Goal: Information Seeking & Learning: Learn about a topic

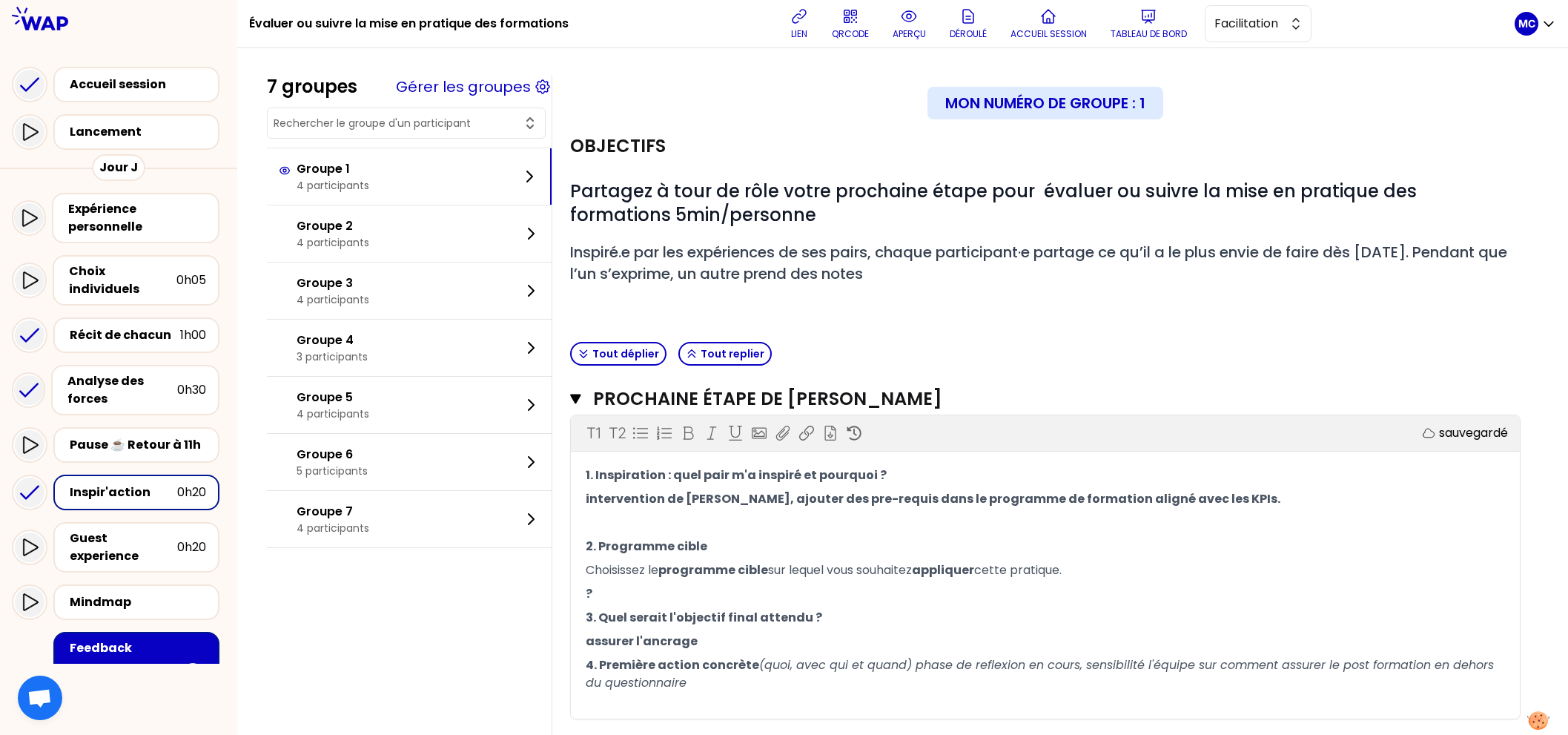
scroll to position [214, 0]
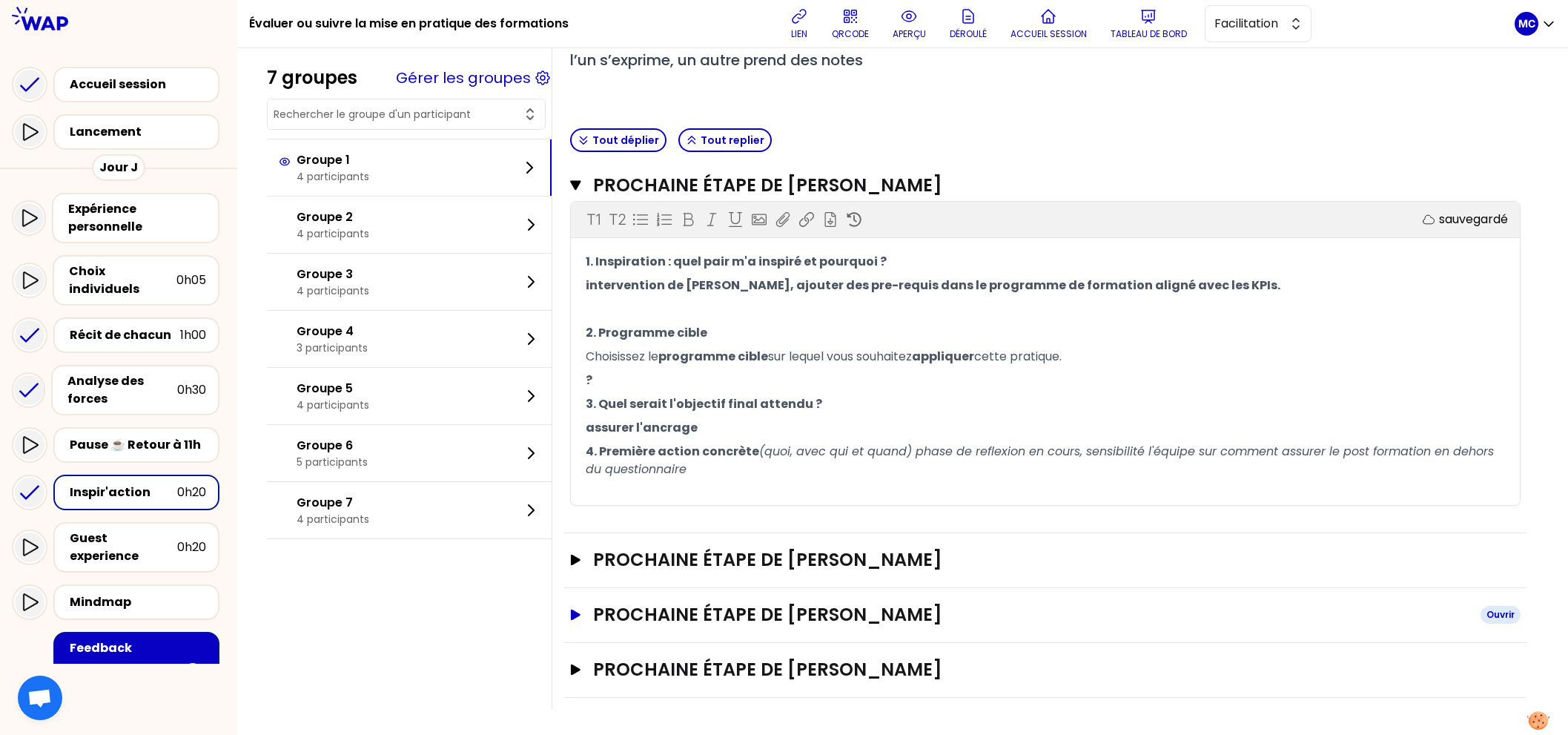
click at [707, 606] on h3 "Prochaine étape de [PERSON_NAME]" at bounding box center [1031, 614] width 876 height 24
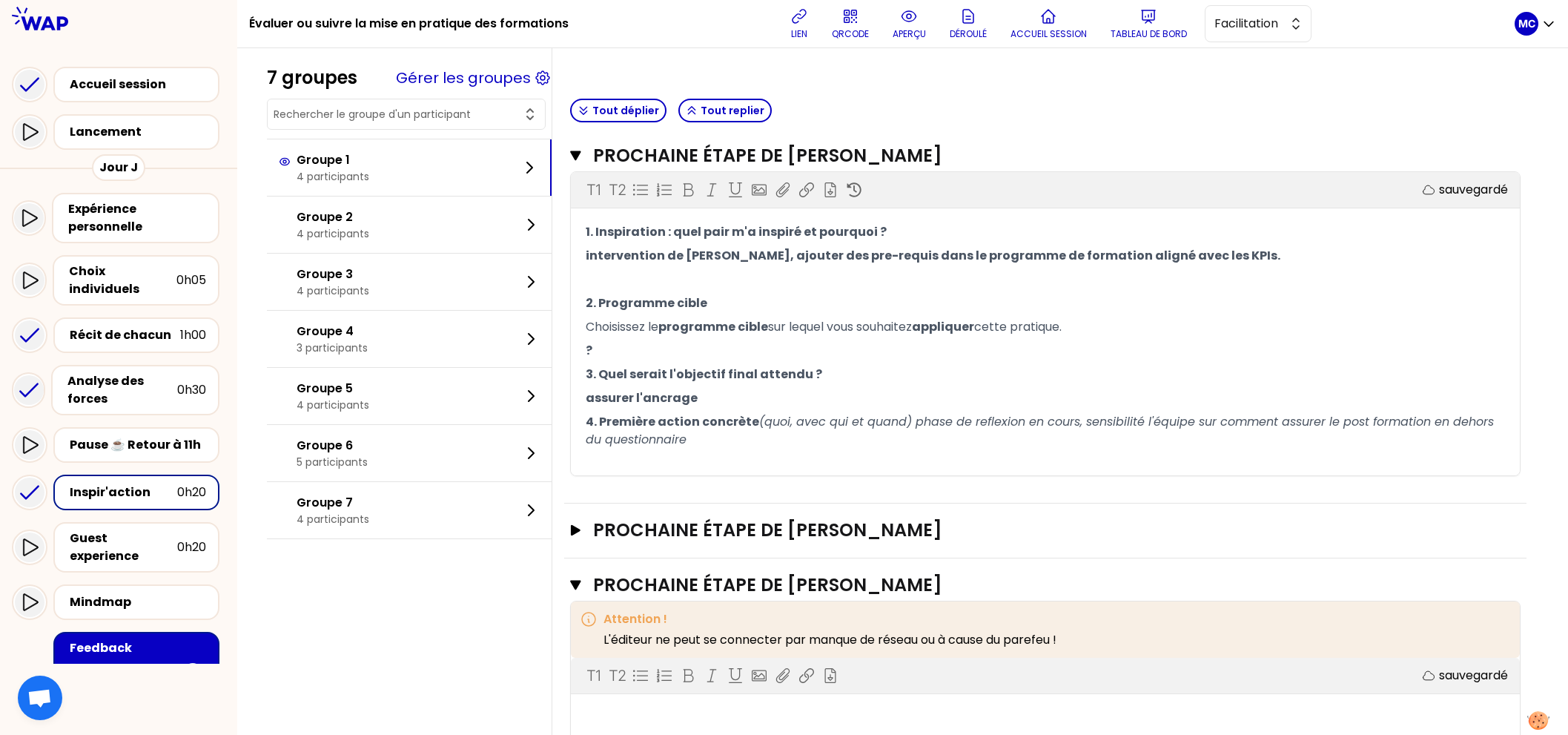
scroll to position [152, 0]
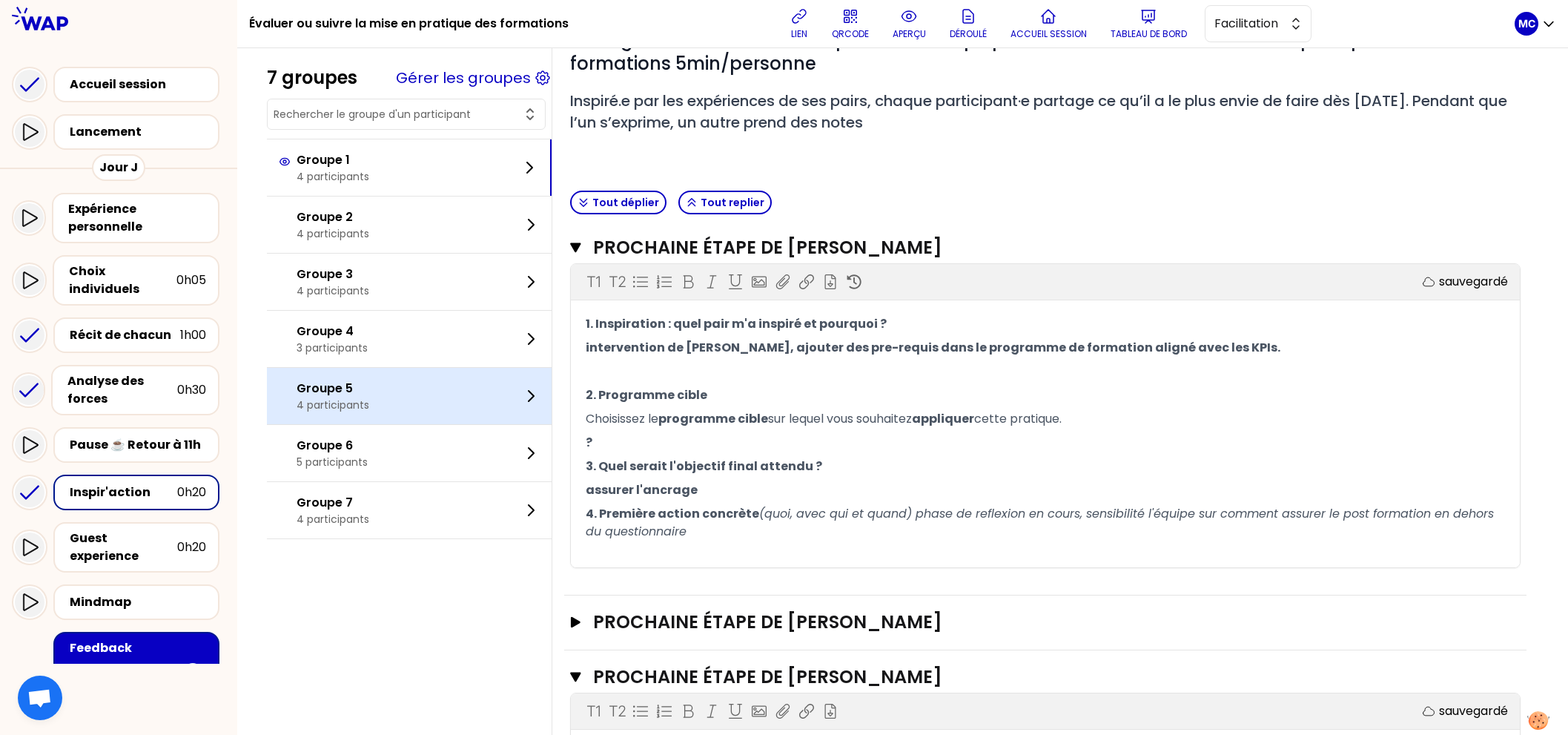
click at [438, 375] on div "Groupe 5 4 participants" at bounding box center [408, 395] width 284 height 56
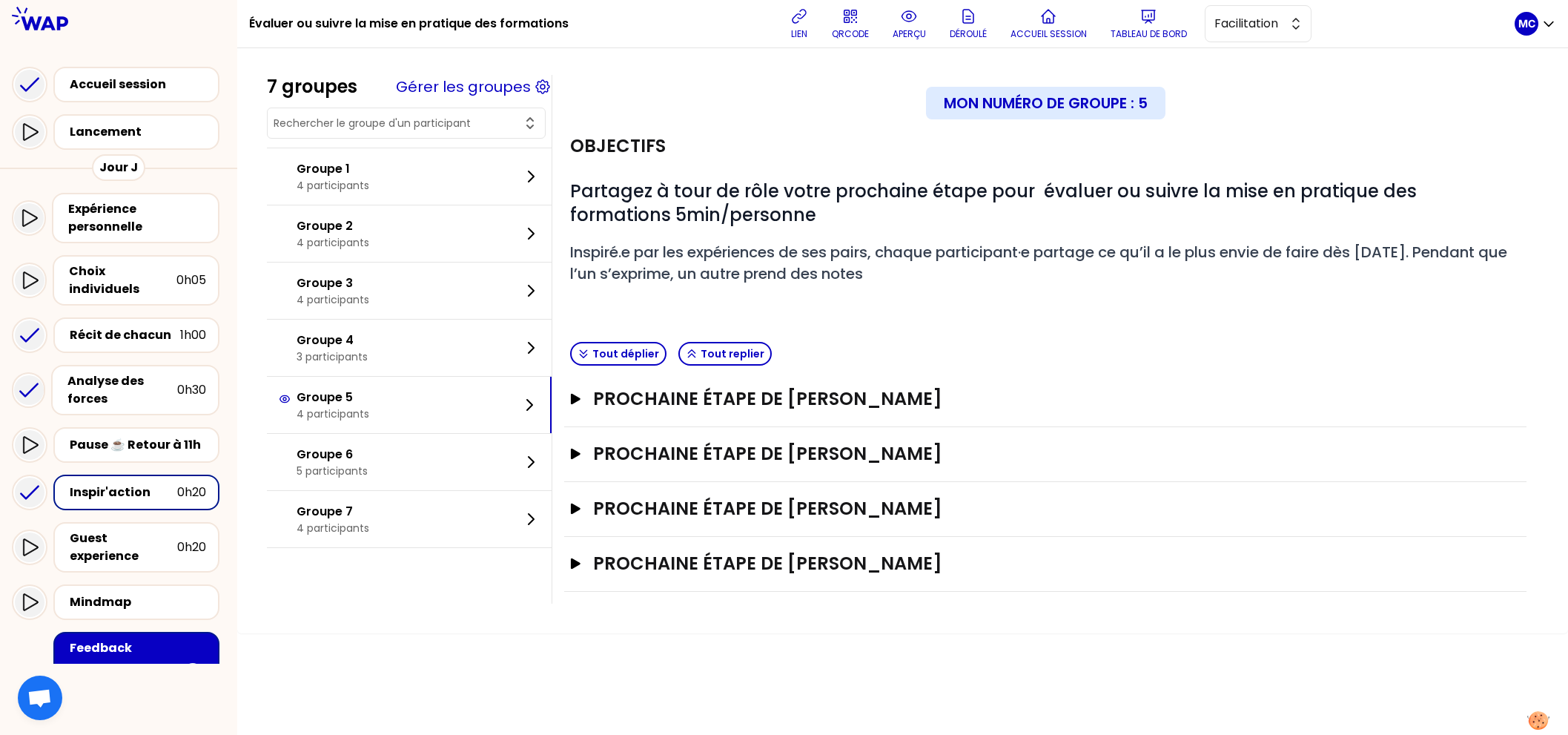
click at [699, 427] on div "Prochaine étape de [PERSON_NAME]" at bounding box center [1045, 454] width 962 height 54
click at [699, 454] on h3 "Prochaine étape de [PERSON_NAME]" at bounding box center [1031, 454] width 876 height 24
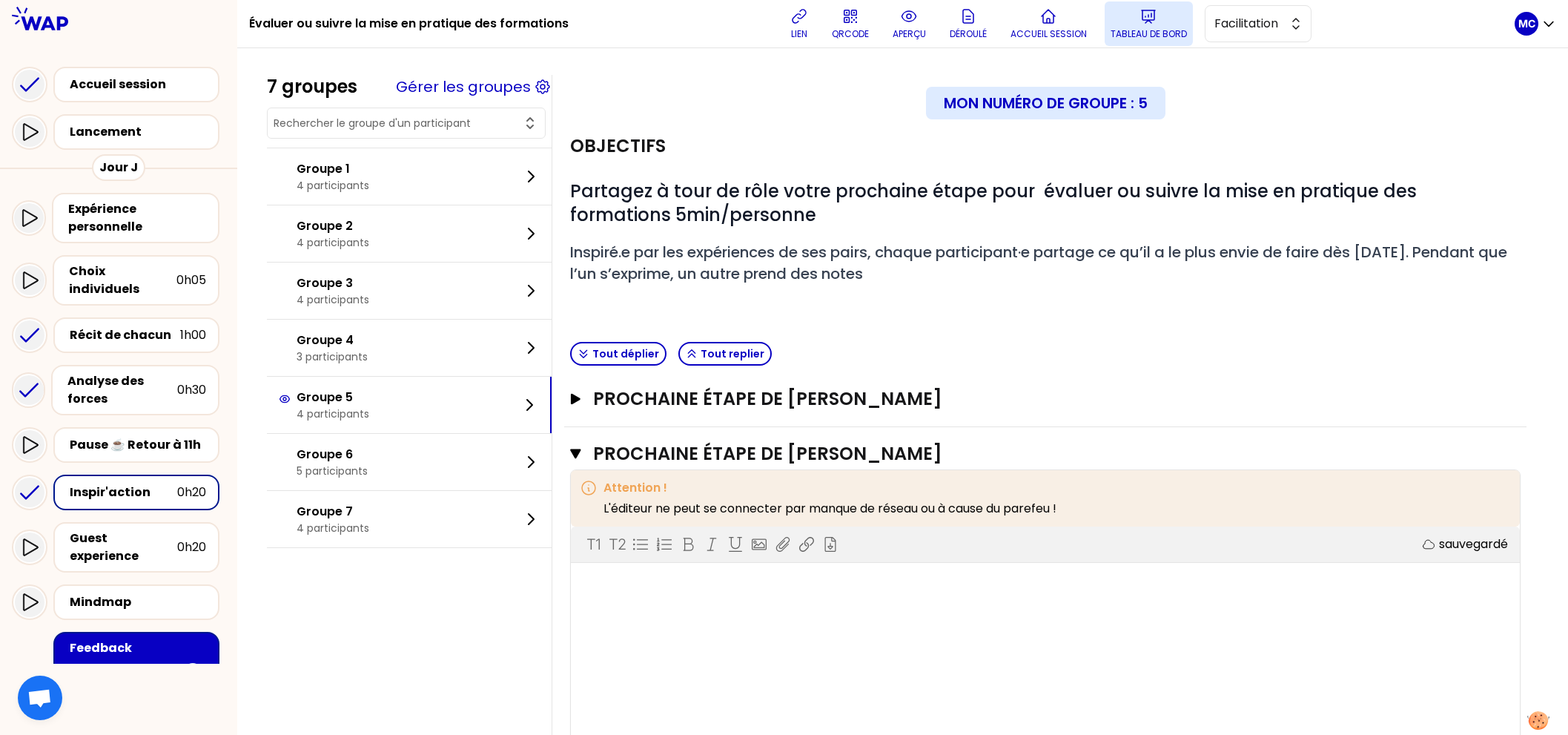
click at [1115, 27] on button "Tableau de bord" at bounding box center [1148, 23] width 88 height 45
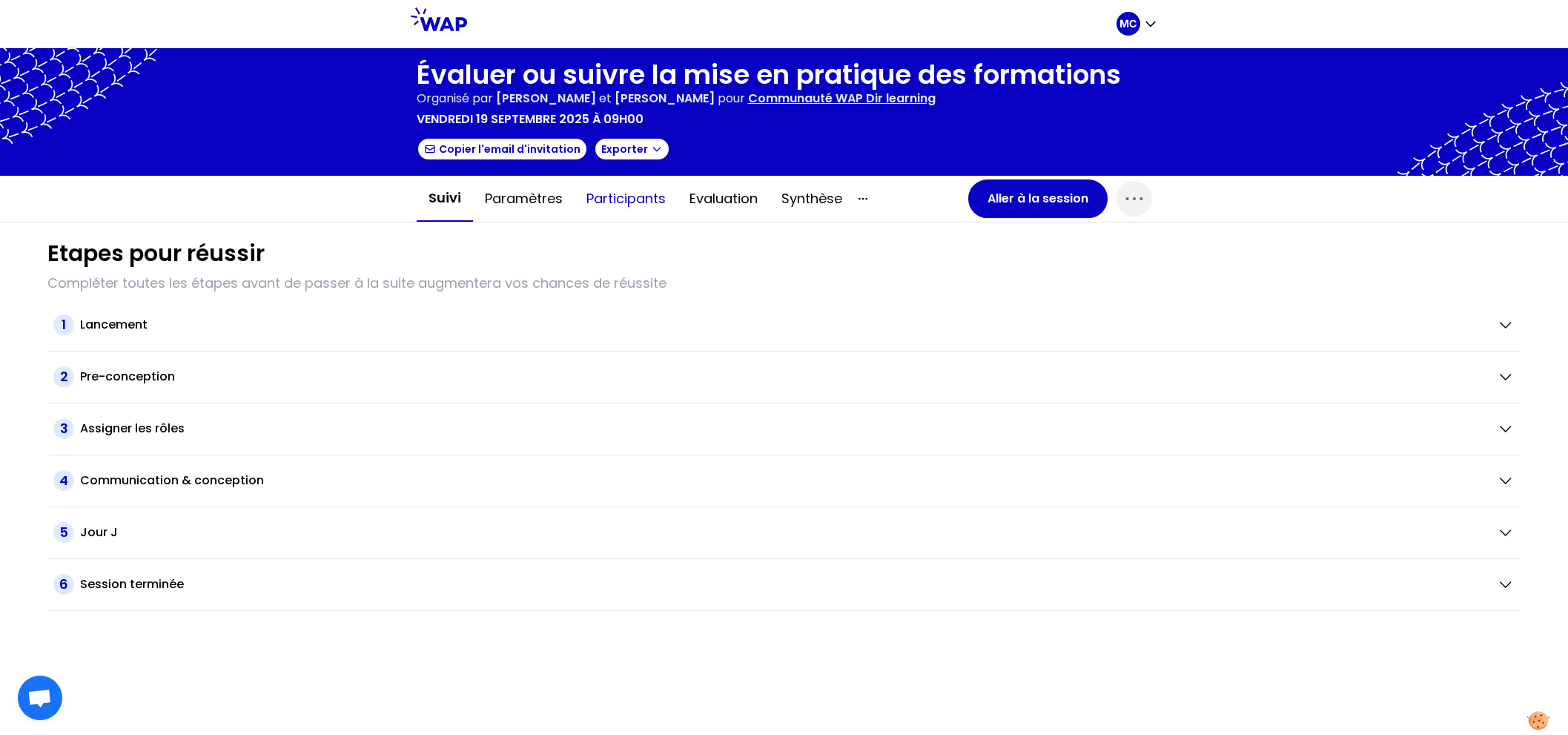
click at [655, 205] on button "Participants" at bounding box center [626, 198] width 103 height 45
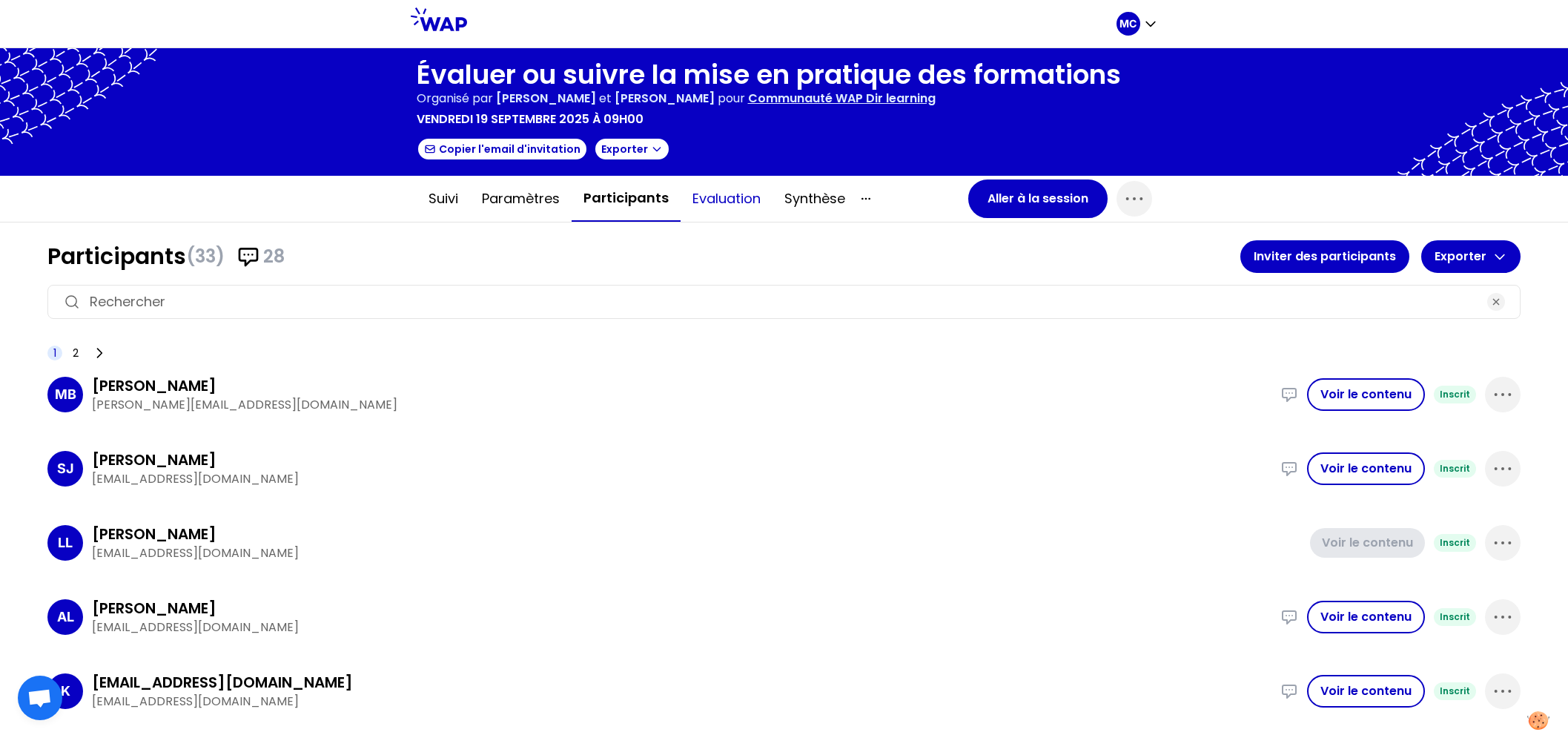
click at [734, 205] on button "Evaluation" at bounding box center [726, 198] width 92 height 45
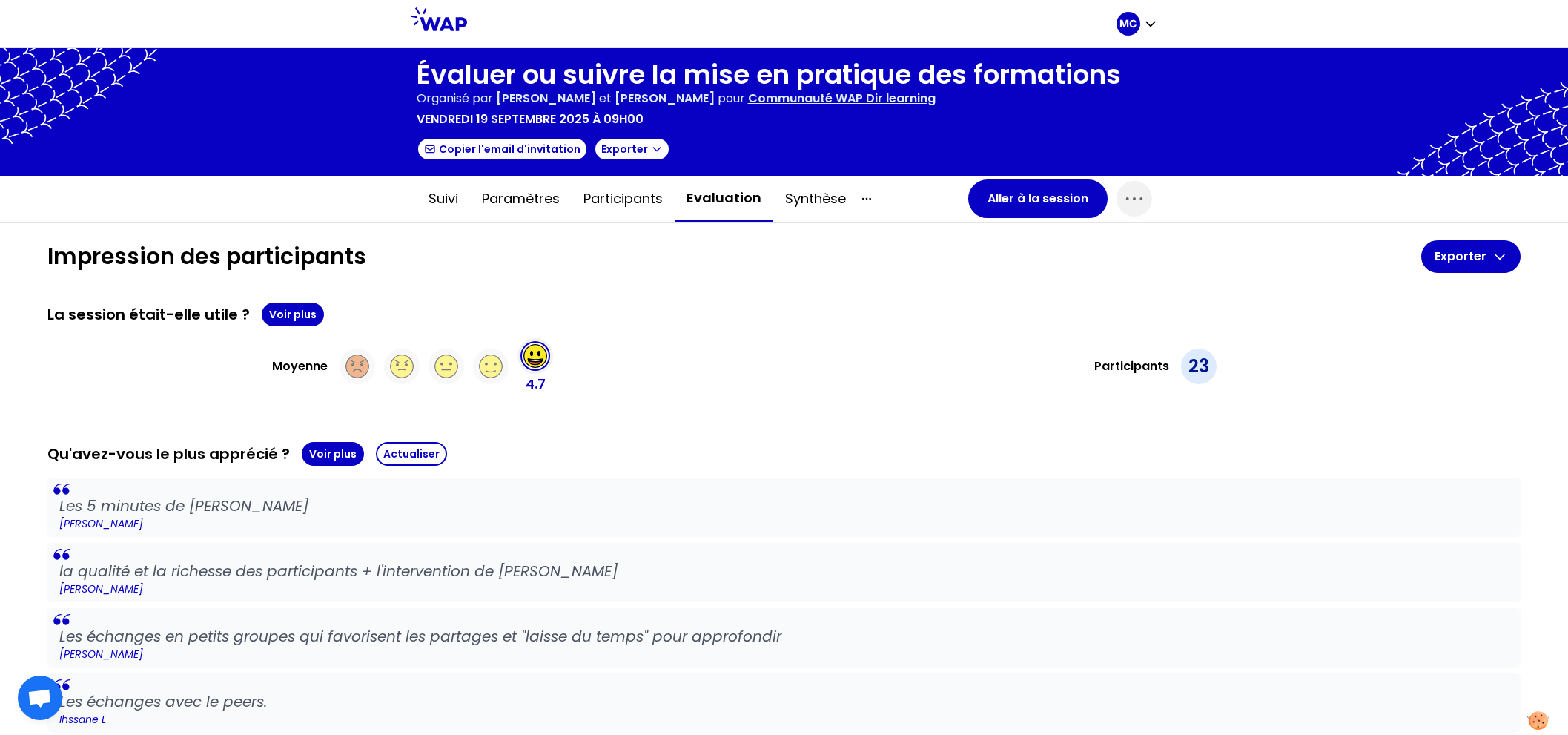
click at [654, 208] on button "Participants" at bounding box center [623, 198] width 103 height 45
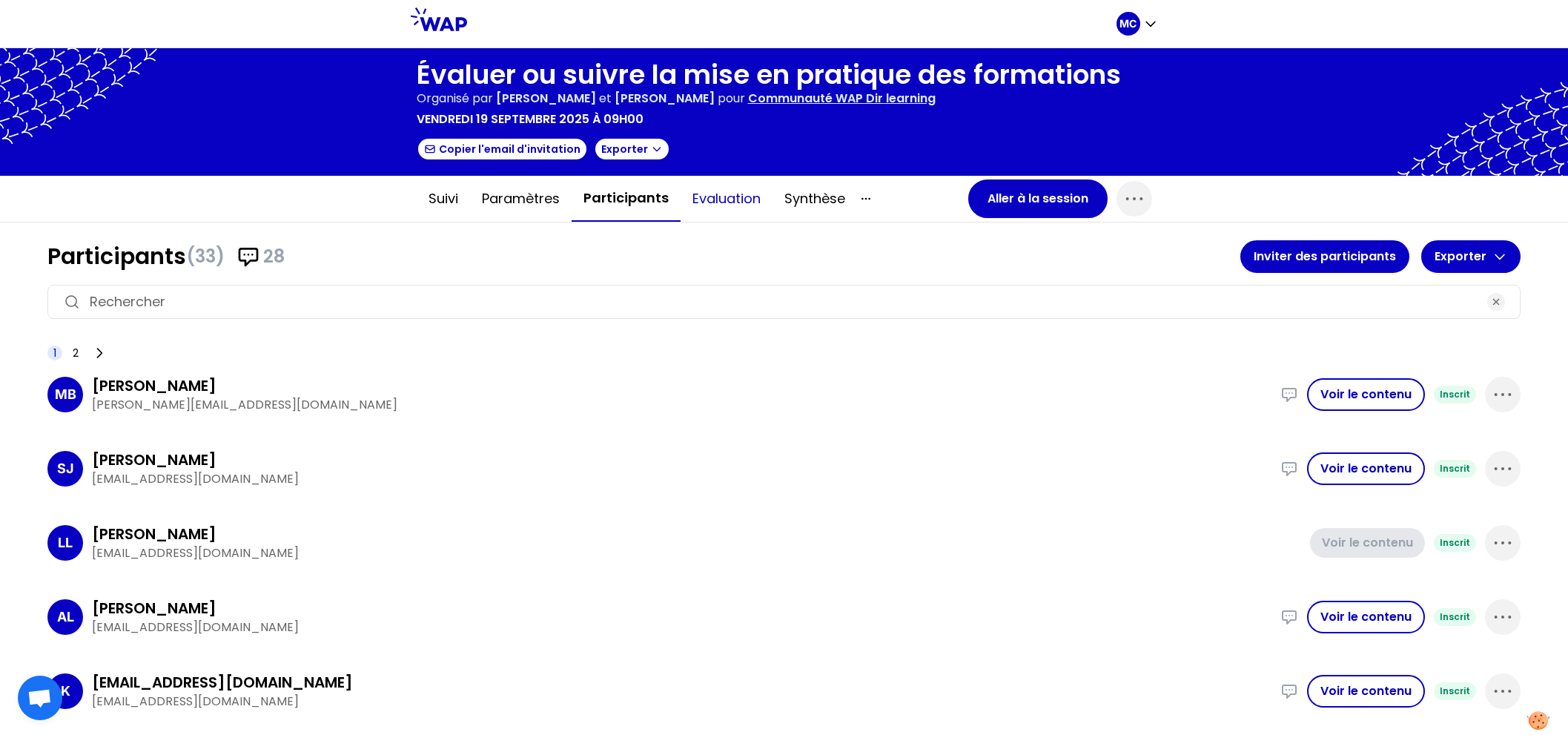
click at [714, 210] on button "Evaluation" at bounding box center [726, 198] width 92 height 45
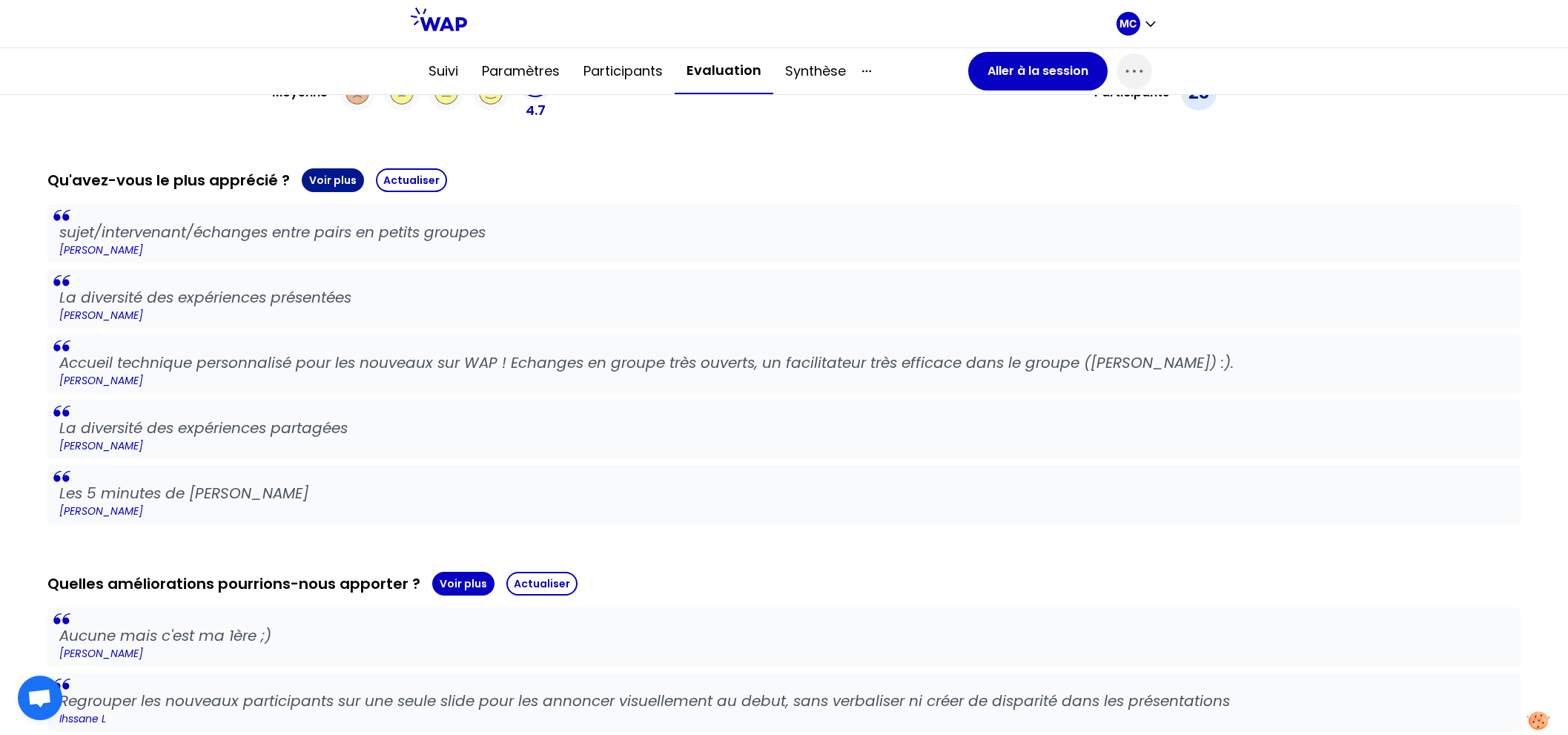
click at [345, 174] on button "Voir plus" at bounding box center [333, 180] width 62 height 24
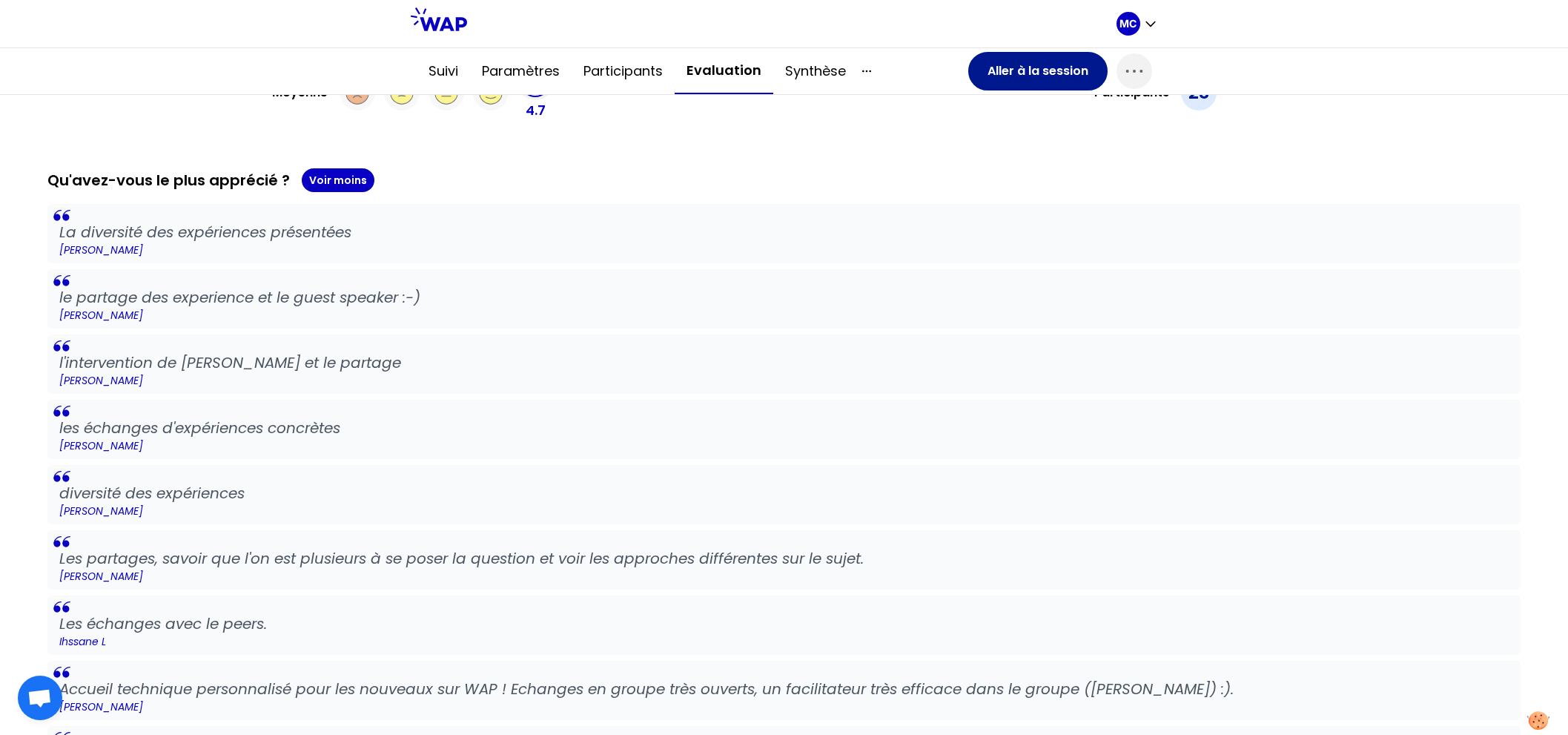
click at [1035, 63] on button "Aller à la session" at bounding box center [1037, 70] width 140 height 39
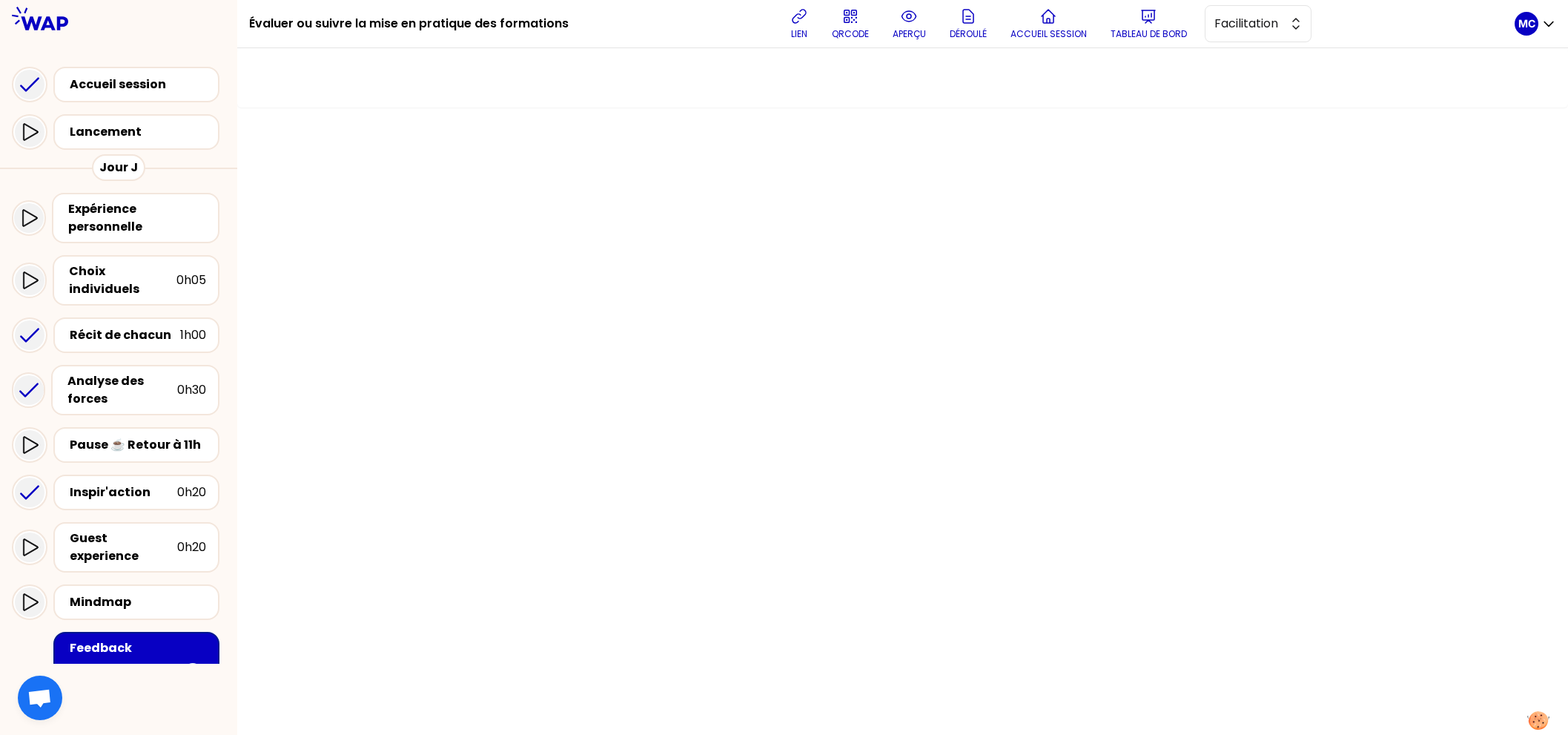
click at [143, 342] on div "Récit de chacun 1h00" at bounding box center [119, 335] width 214 height 48
click at [152, 329] on div "Récit de chacun" at bounding box center [125, 335] width 111 height 18
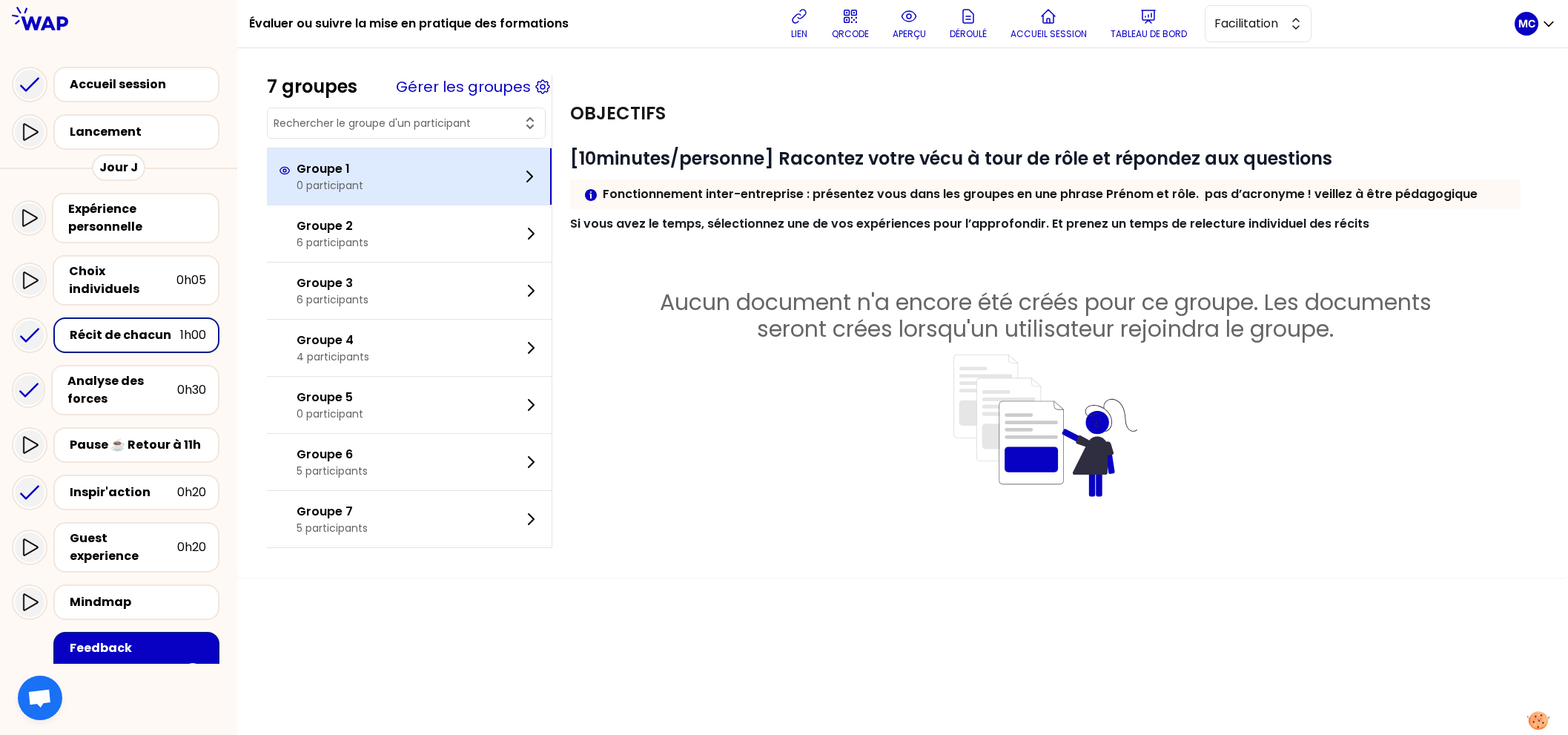
click at [441, 161] on div "Groupe 1 0 participant" at bounding box center [408, 176] width 284 height 56
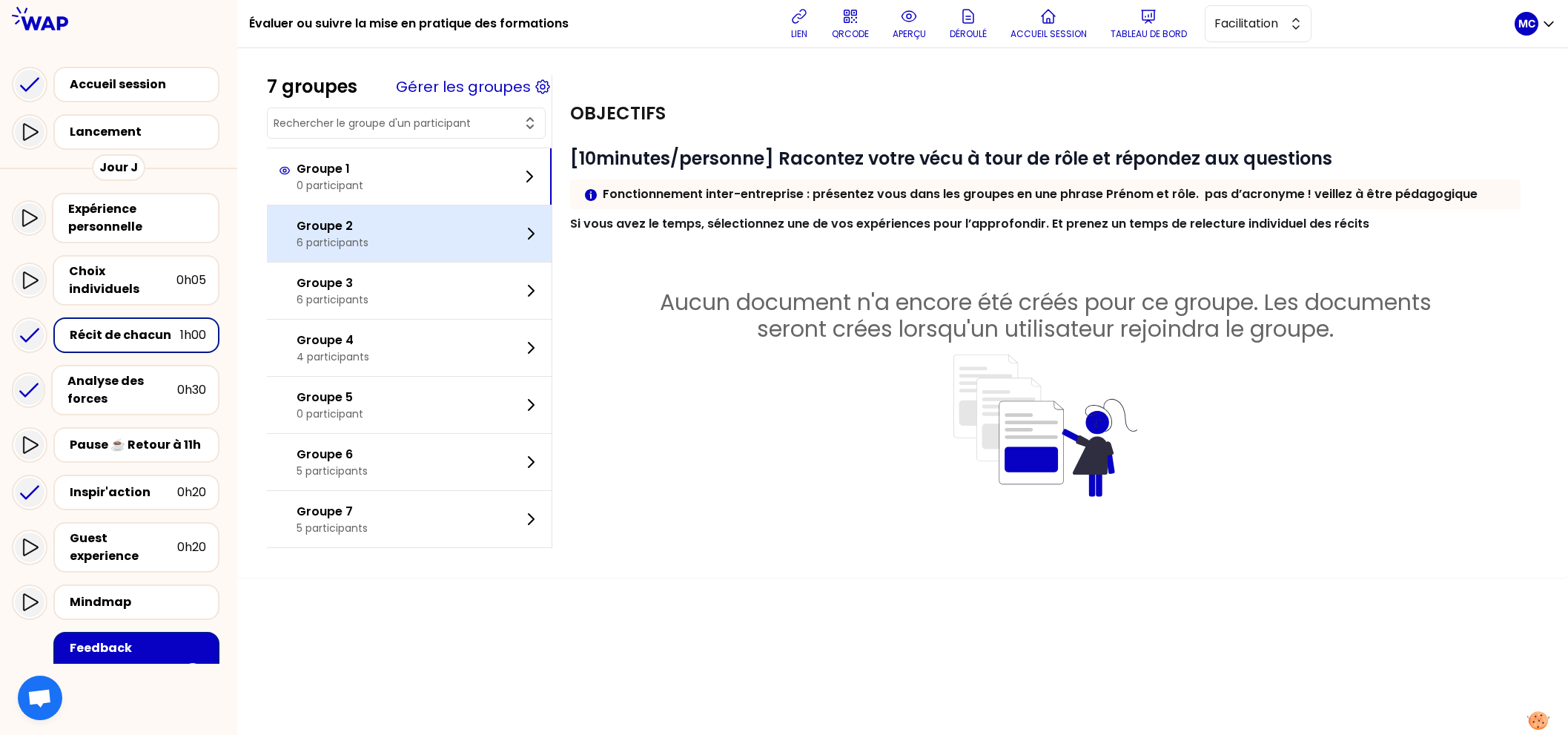
click at [425, 228] on div "Groupe 2 6 participants" at bounding box center [408, 233] width 284 height 56
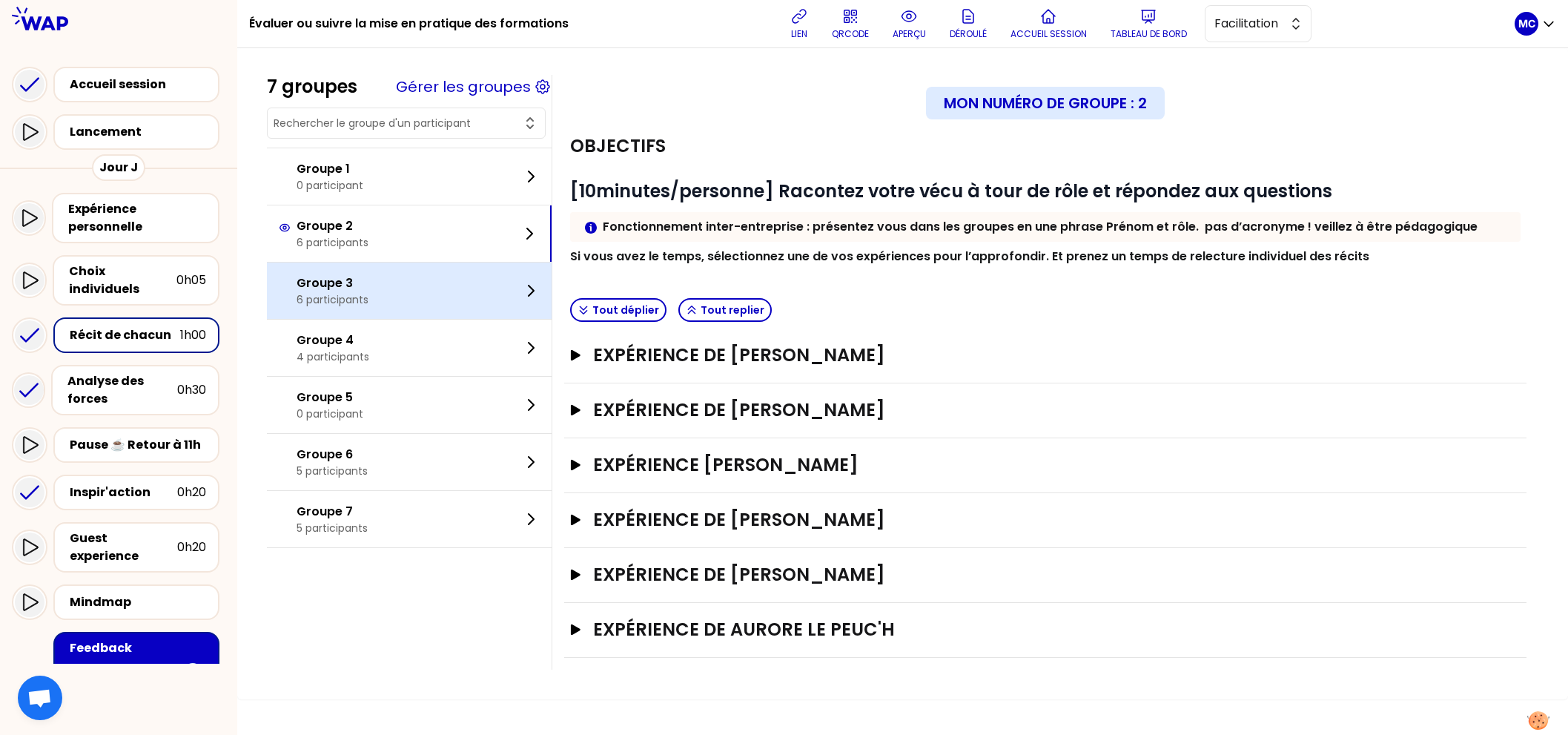
click at [423, 279] on div "Groupe 3 6 participants" at bounding box center [408, 290] width 284 height 56
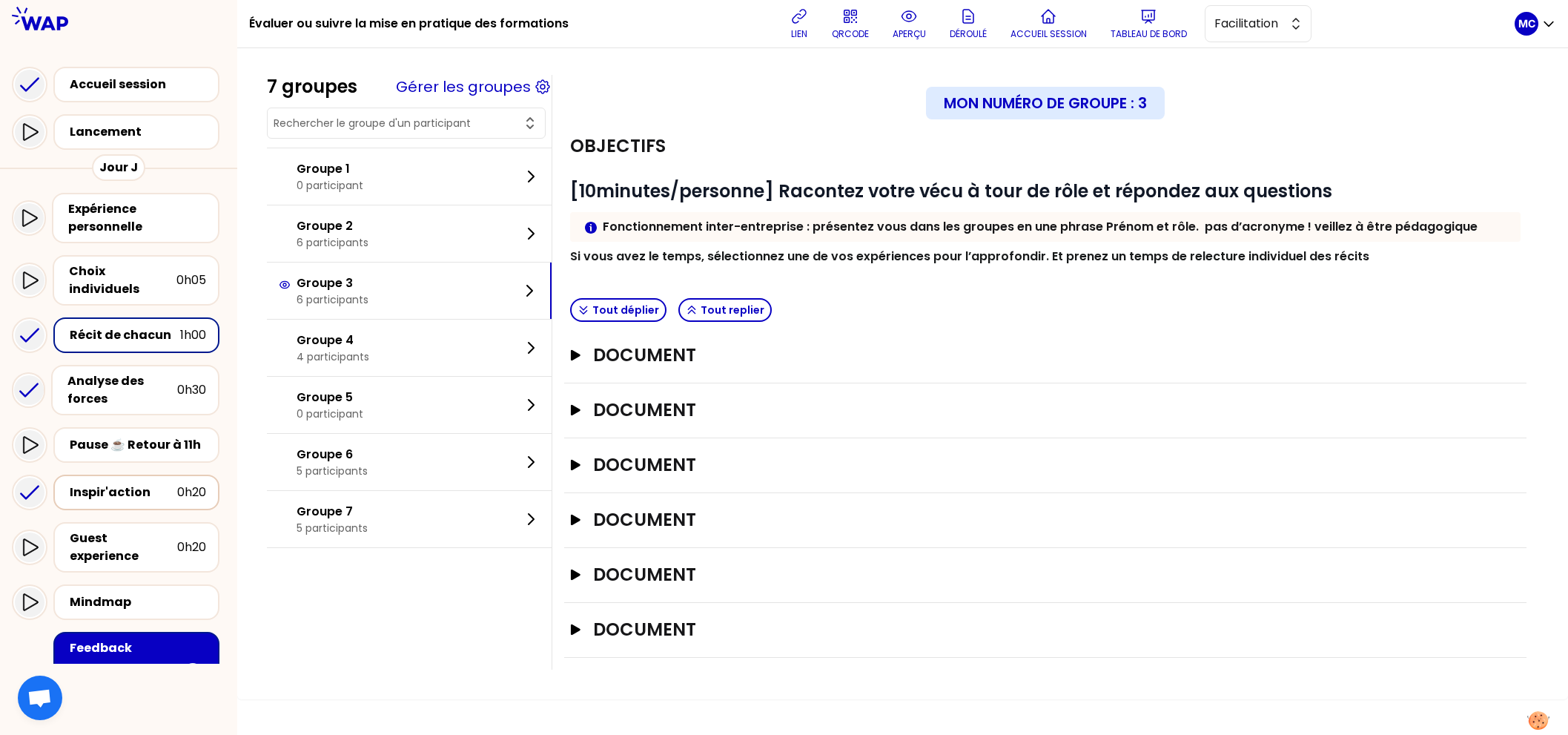
click at [113, 483] on div "Inspir'action" at bounding box center [123, 492] width 108 height 18
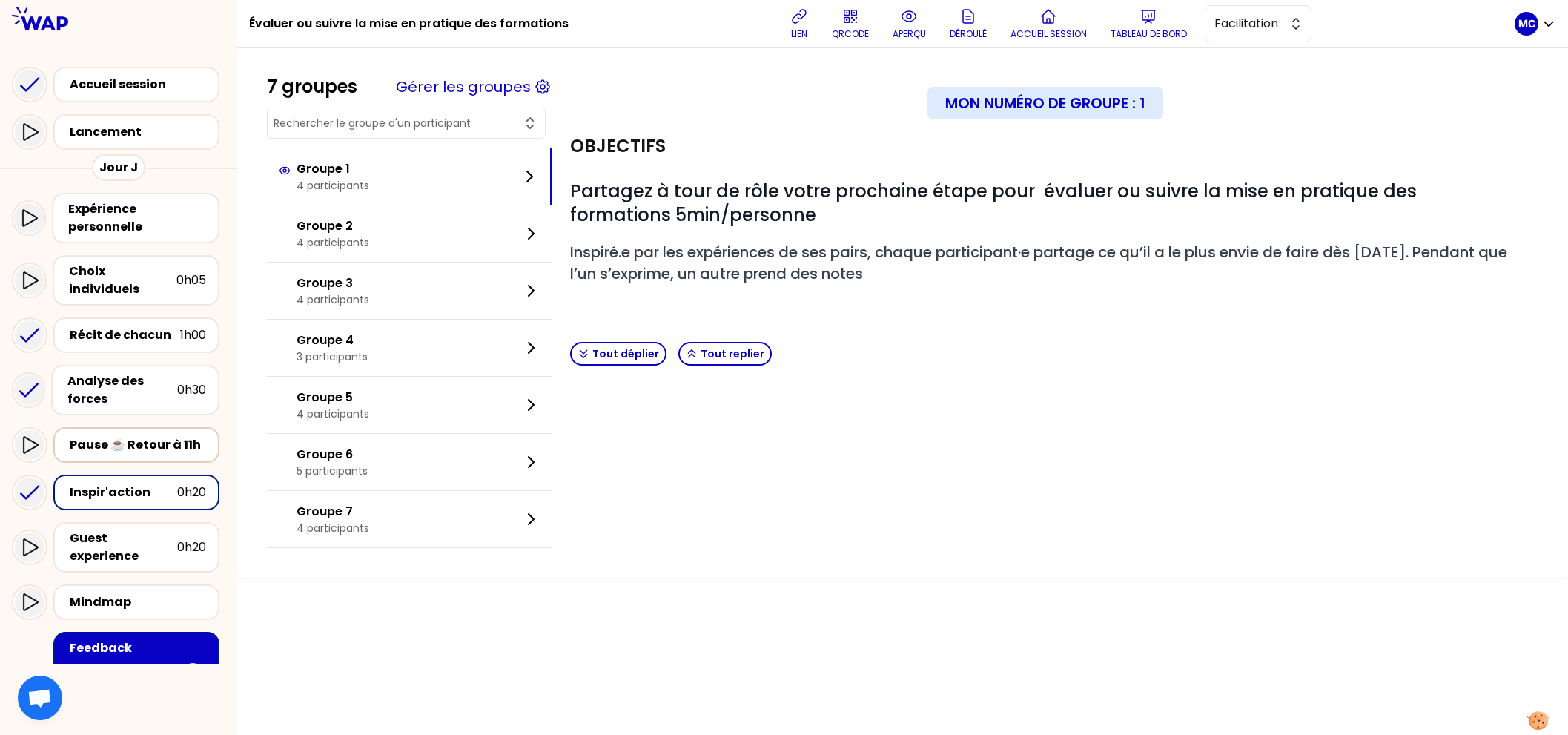
click at [140, 436] on div "Pause ☕️ Retour à 11h" at bounding box center [138, 445] width 137 height 18
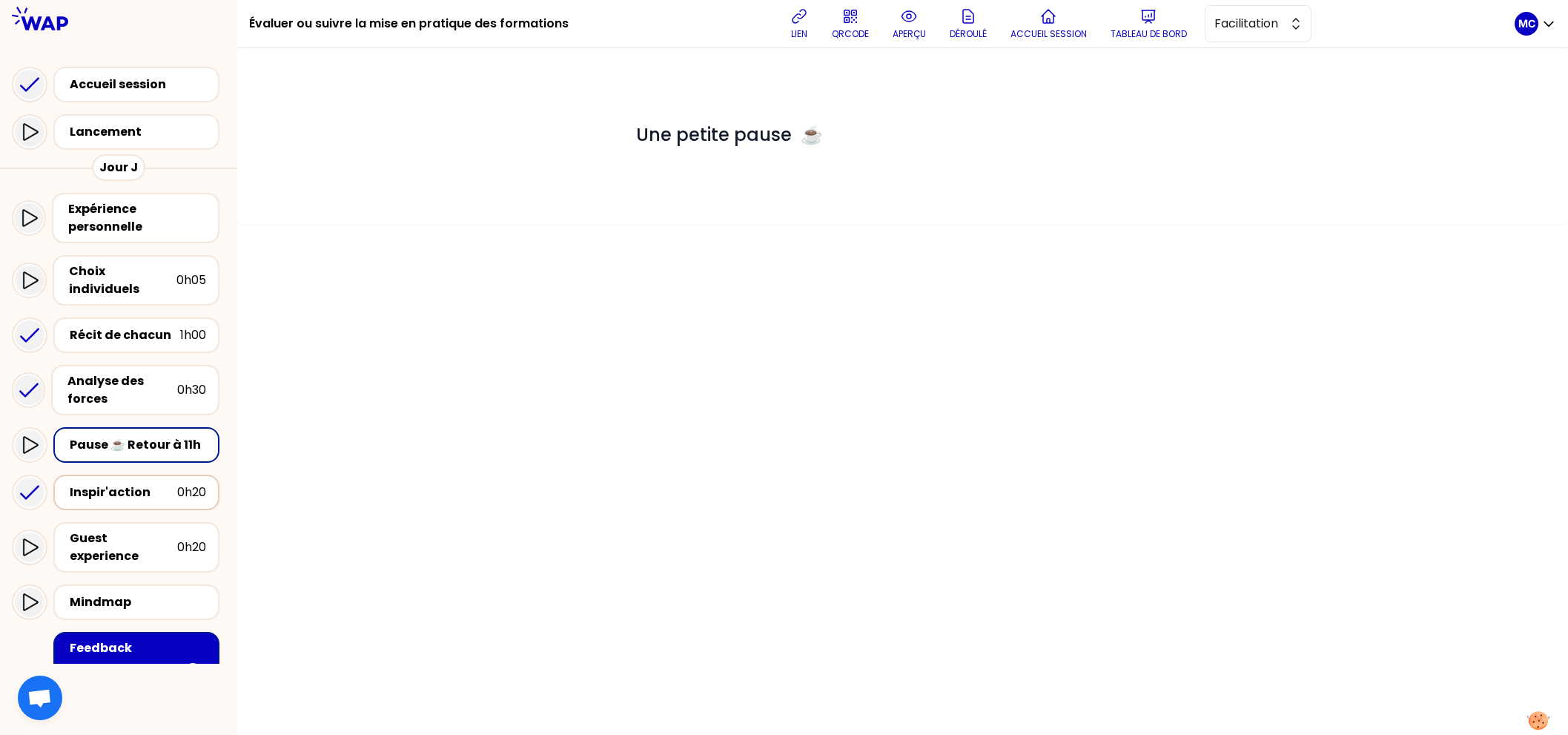
click at [139, 483] on div "Inspir'action" at bounding box center [123, 492] width 108 height 18
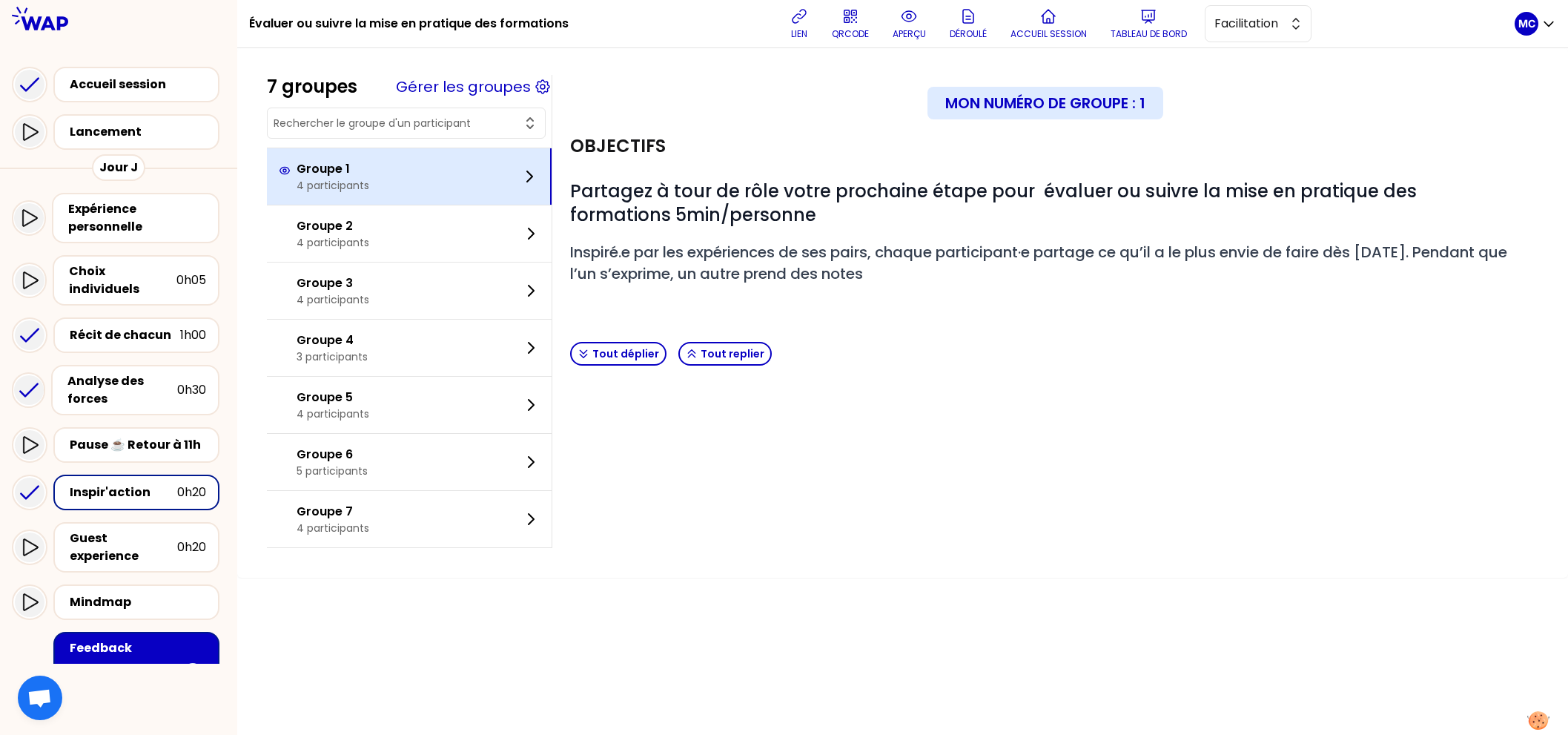
click at [402, 185] on div "Groupe 1 4 participants" at bounding box center [408, 176] width 284 height 56
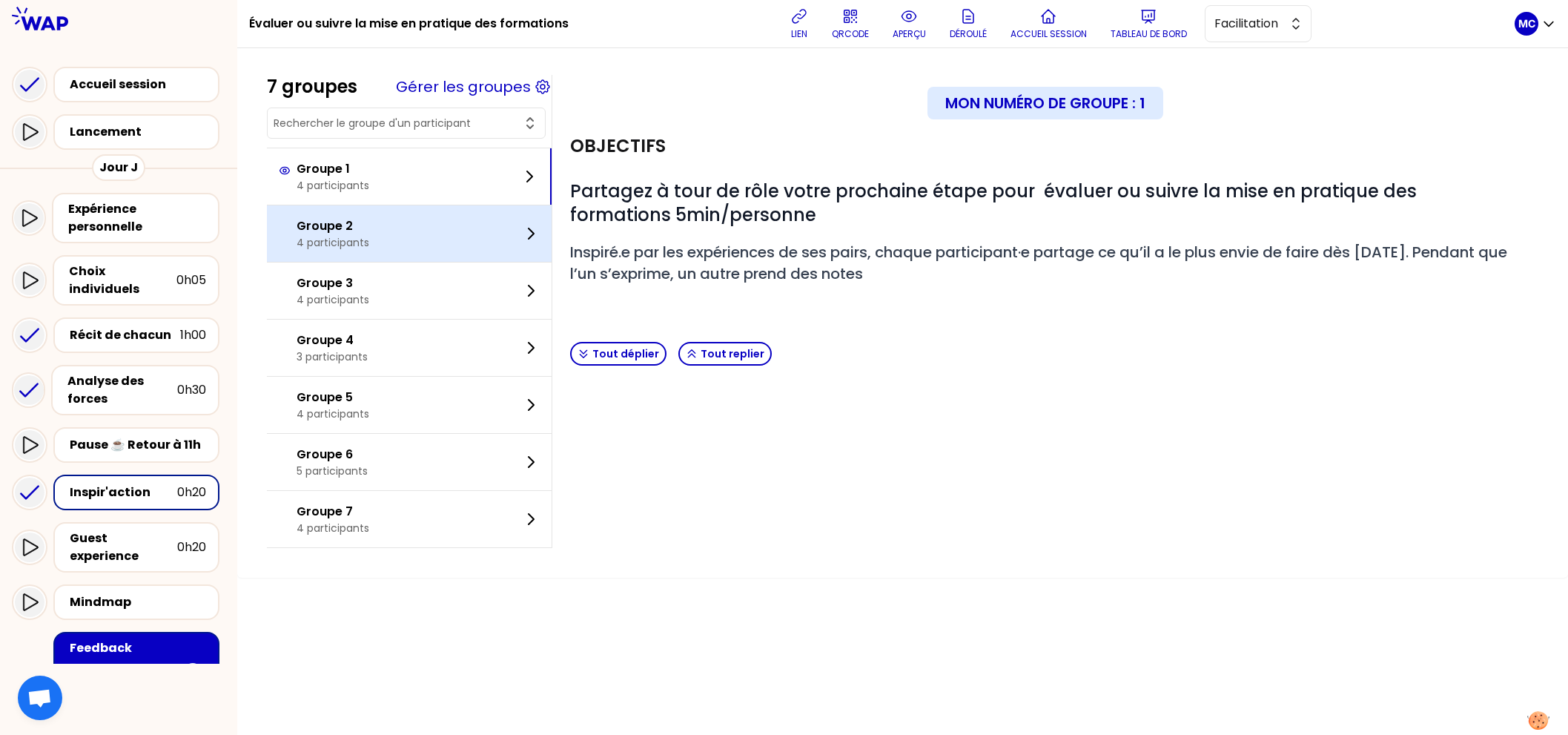
click at [399, 232] on div "Groupe 2 4 participants" at bounding box center [408, 233] width 284 height 56
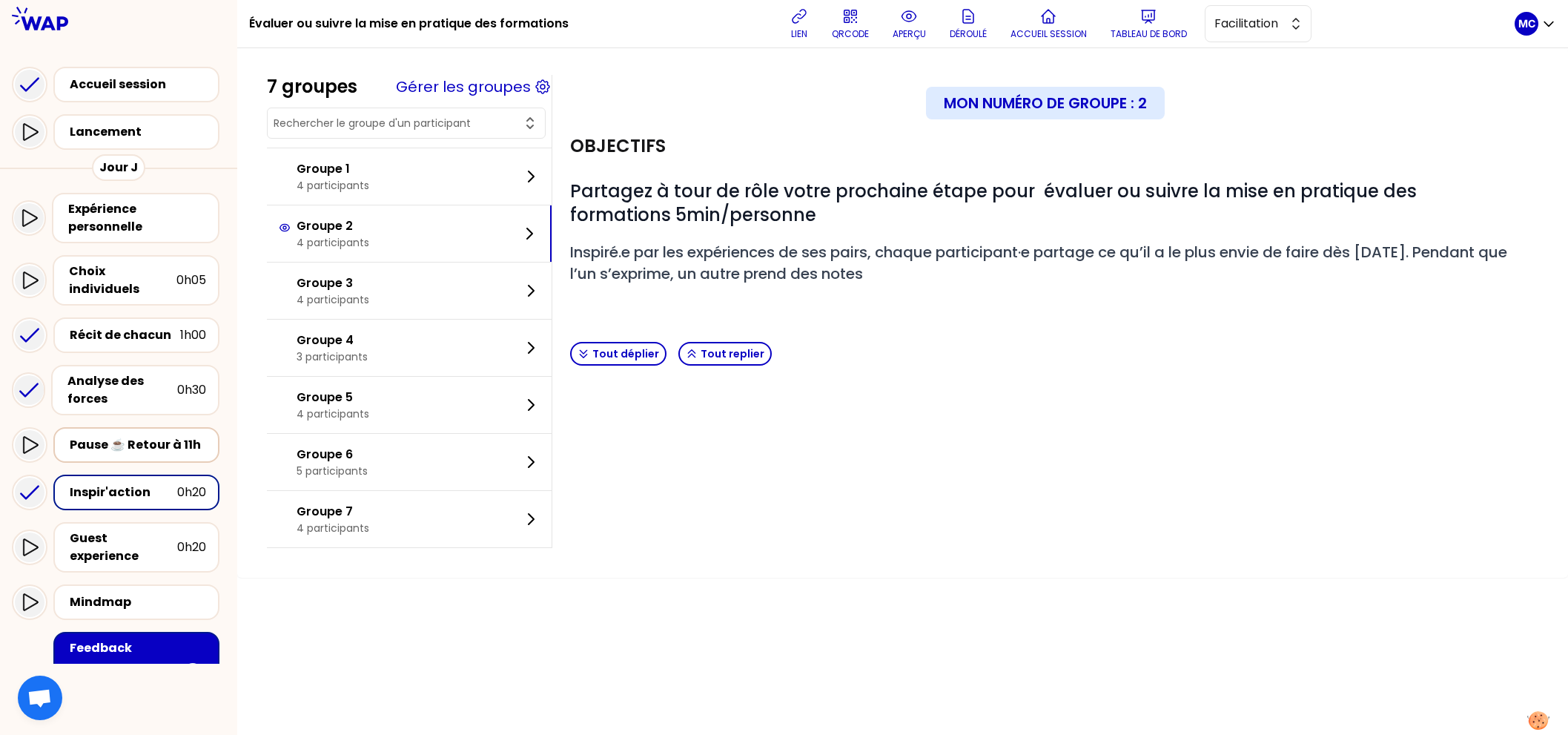
scroll to position [137, 0]
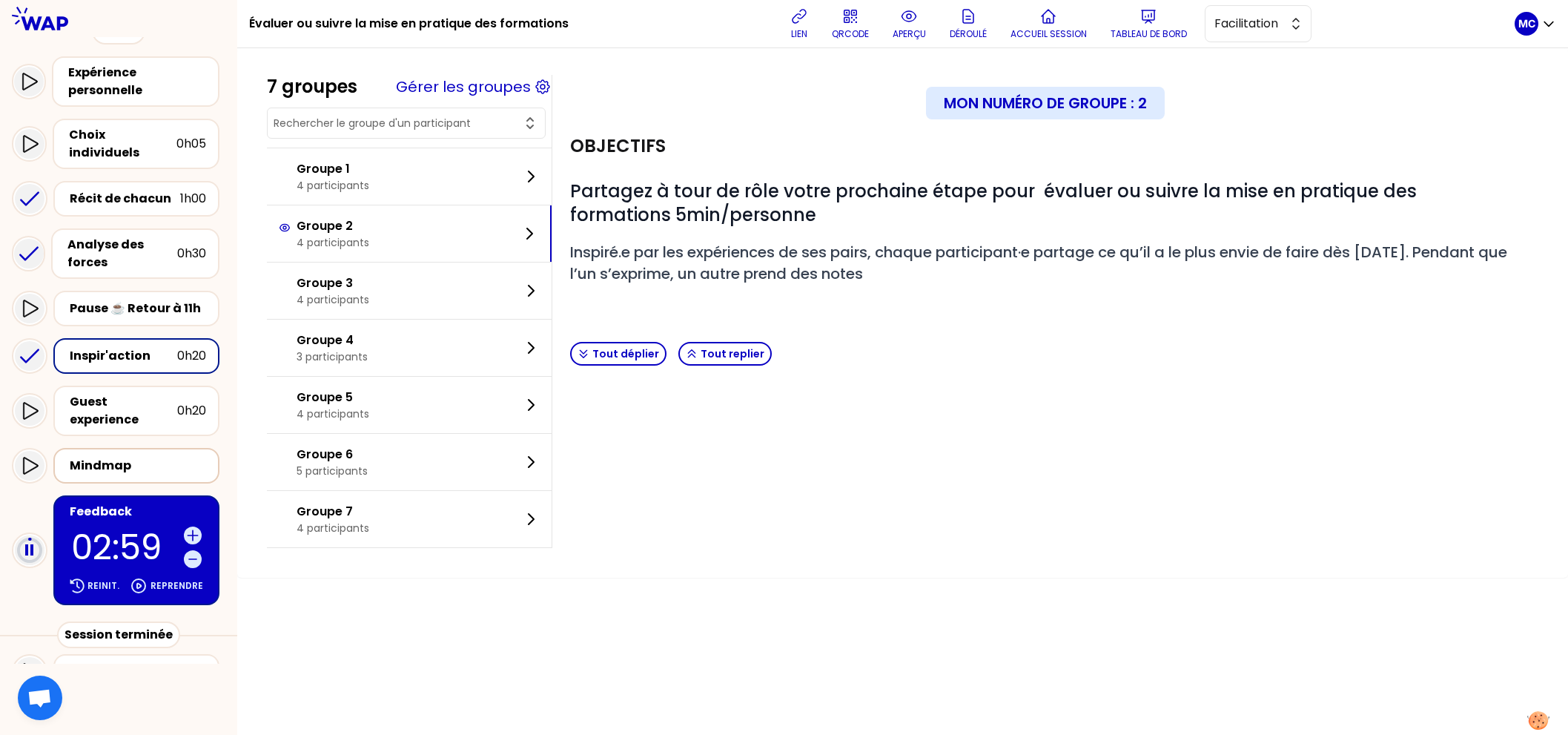
click at [146, 457] on div "Mindmap" at bounding box center [138, 466] width 137 height 18
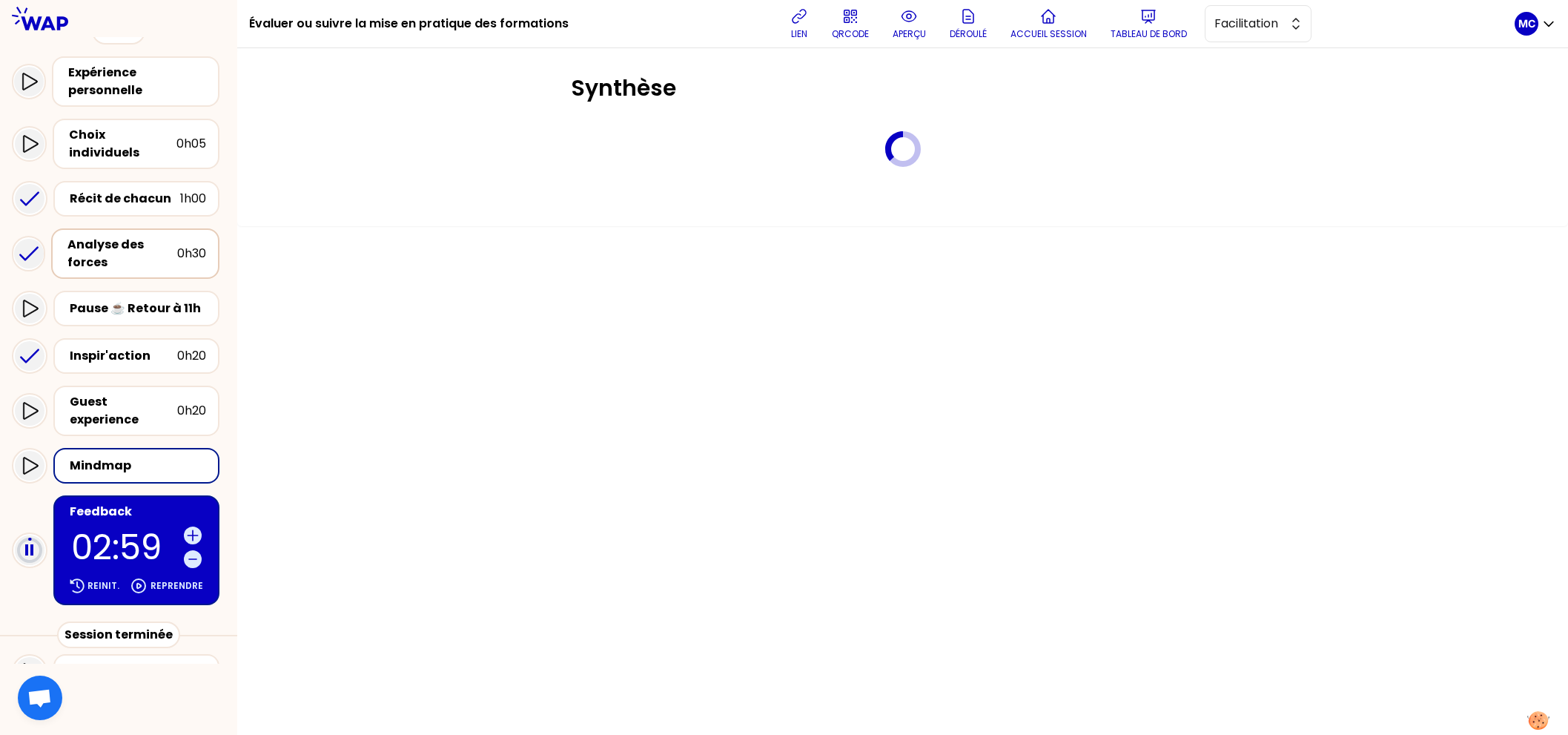
click at [140, 252] on div "Analyse des forces" at bounding box center [122, 254] width 110 height 36
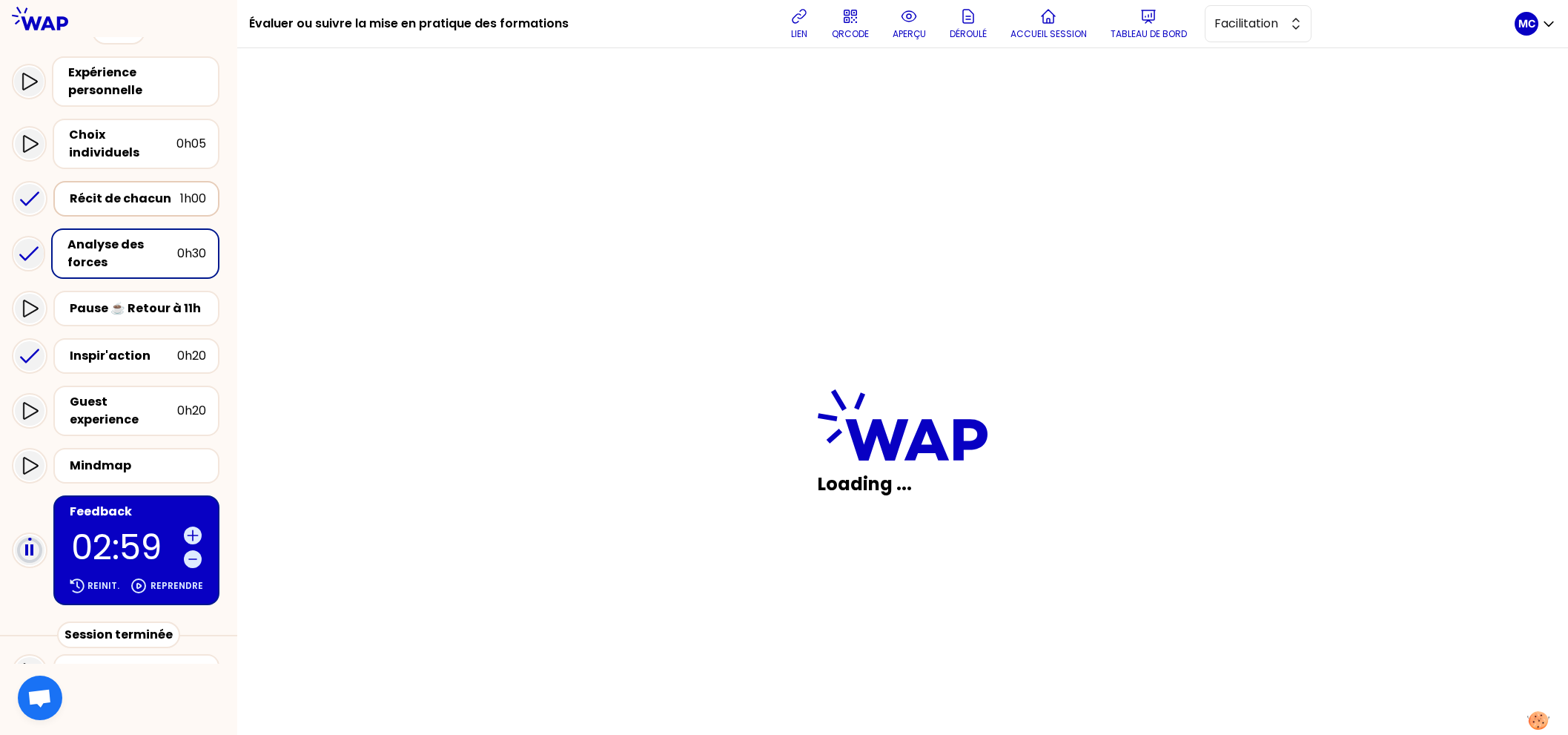
click at [138, 190] on div "Récit de chacun" at bounding box center [125, 199] width 111 height 18
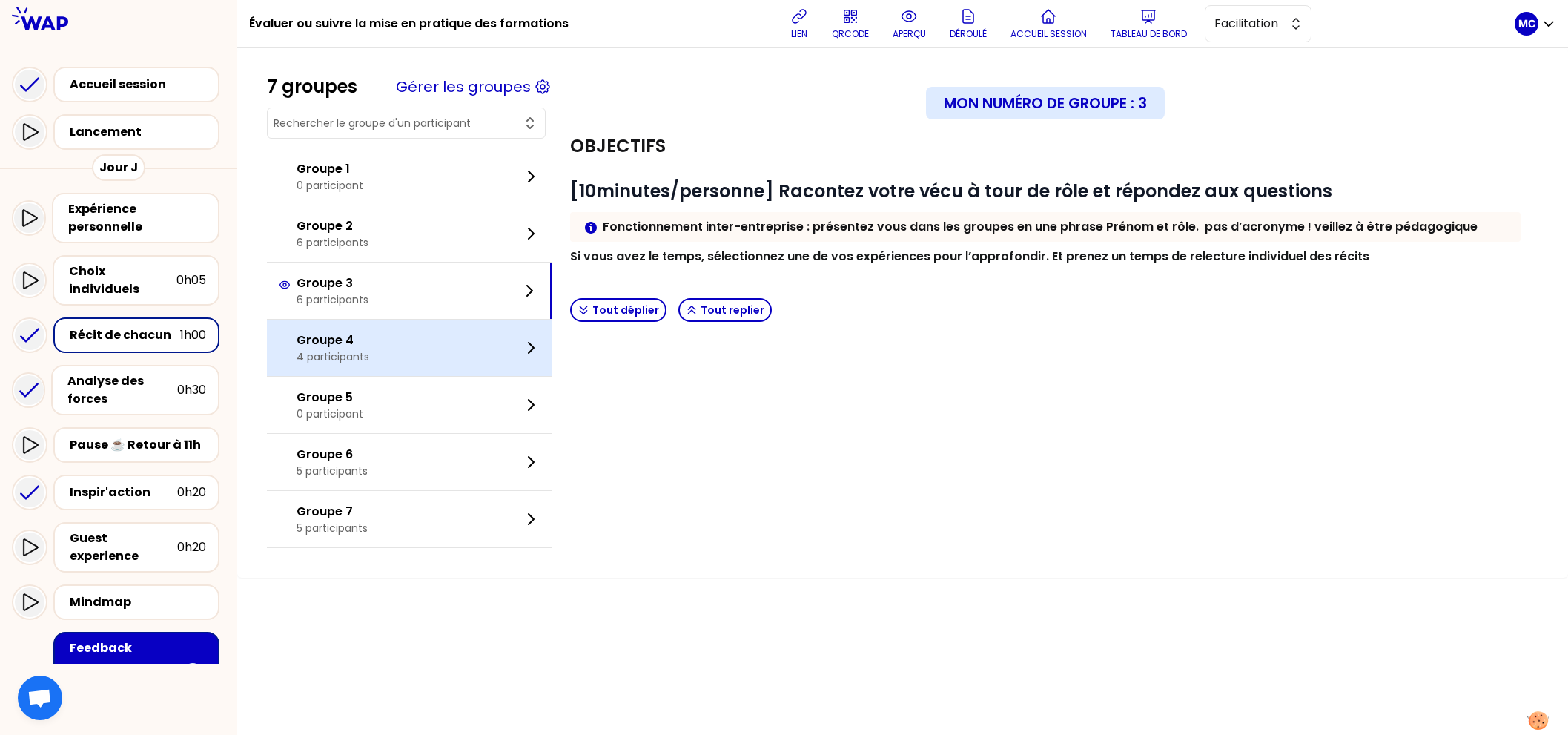
click at [389, 342] on div "Groupe 4 4 participants" at bounding box center [408, 348] width 284 height 56
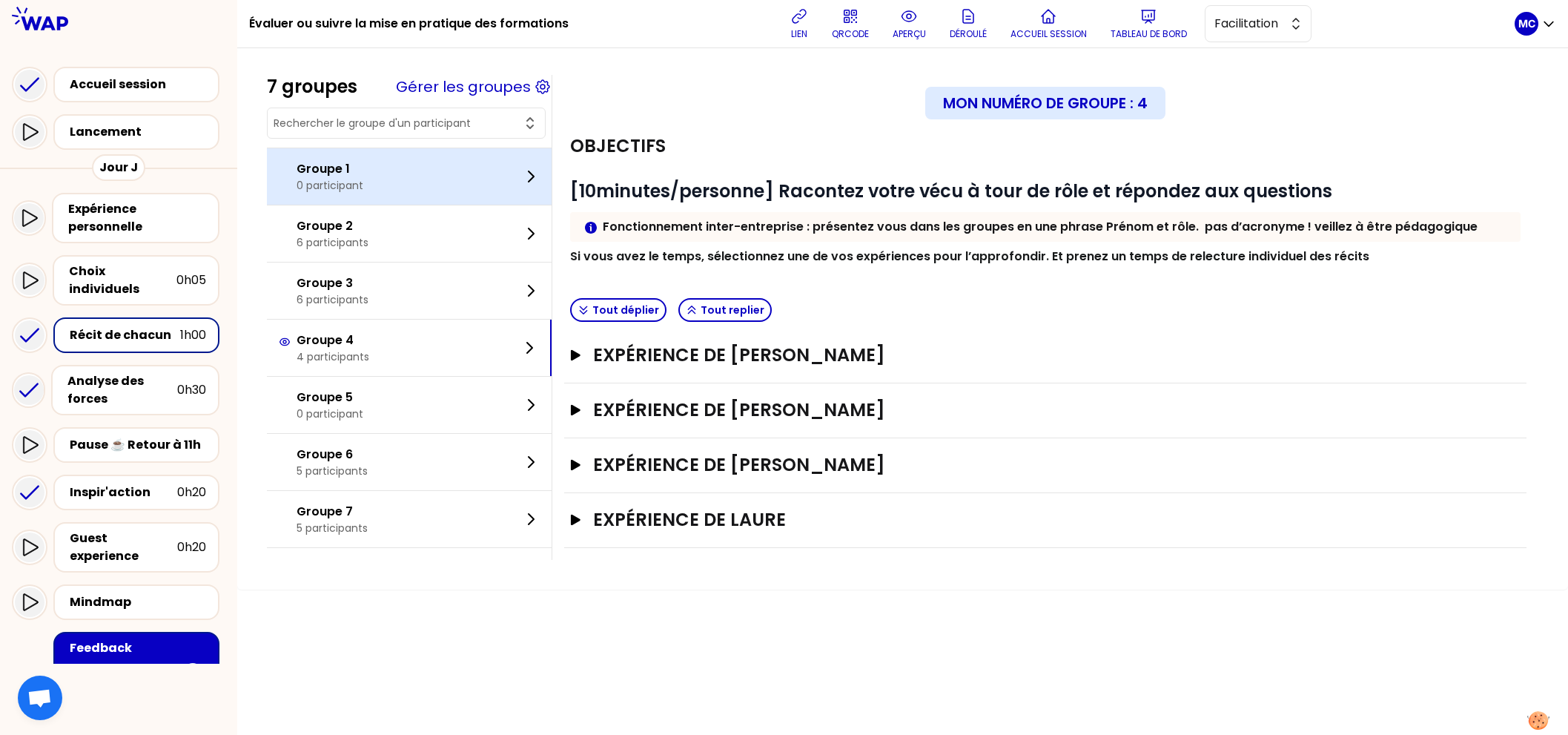
click at [423, 200] on div "Groupe 1 0 participant" at bounding box center [408, 176] width 284 height 56
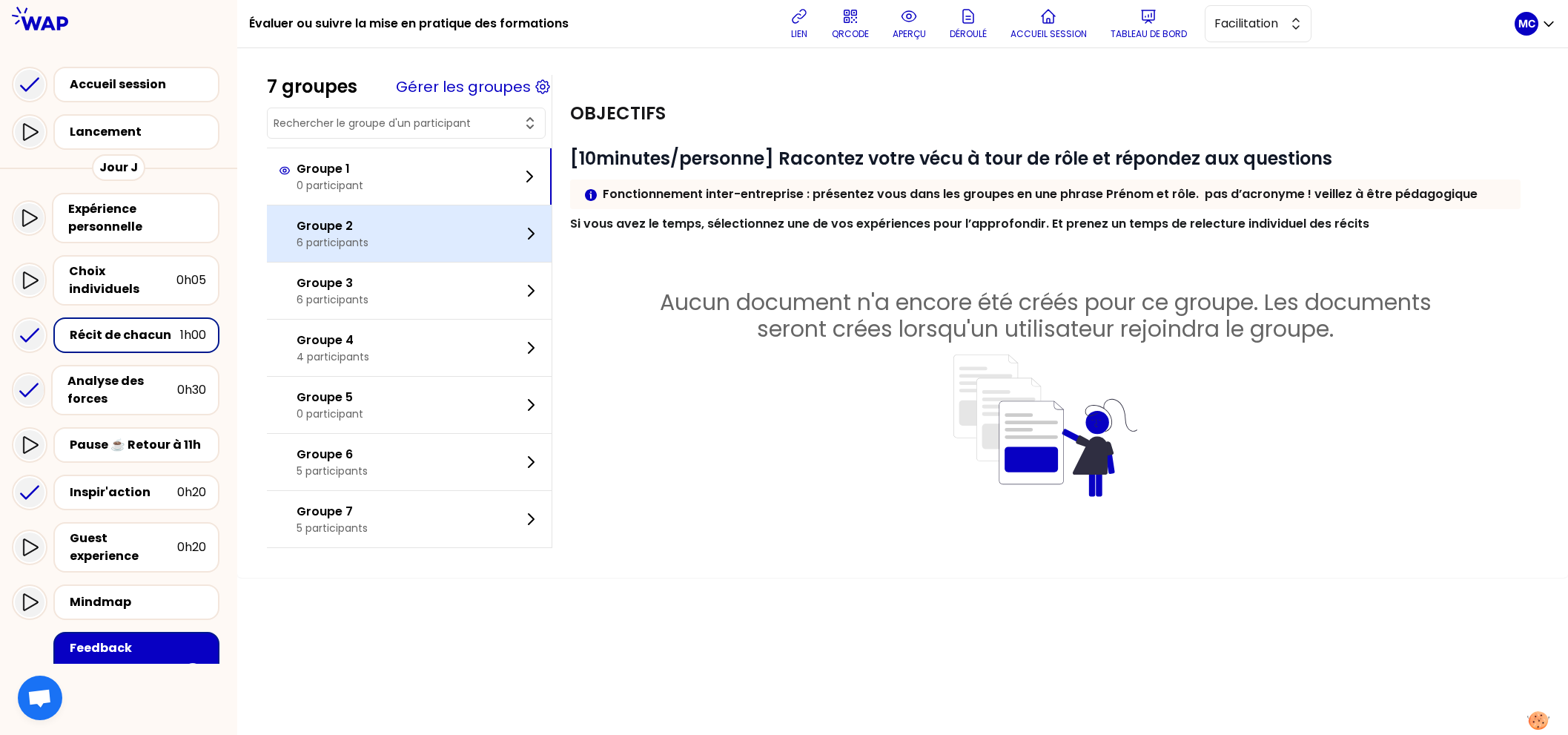
click at [417, 226] on div "Groupe 2 6 participants" at bounding box center [408, 233] width 284 height 56
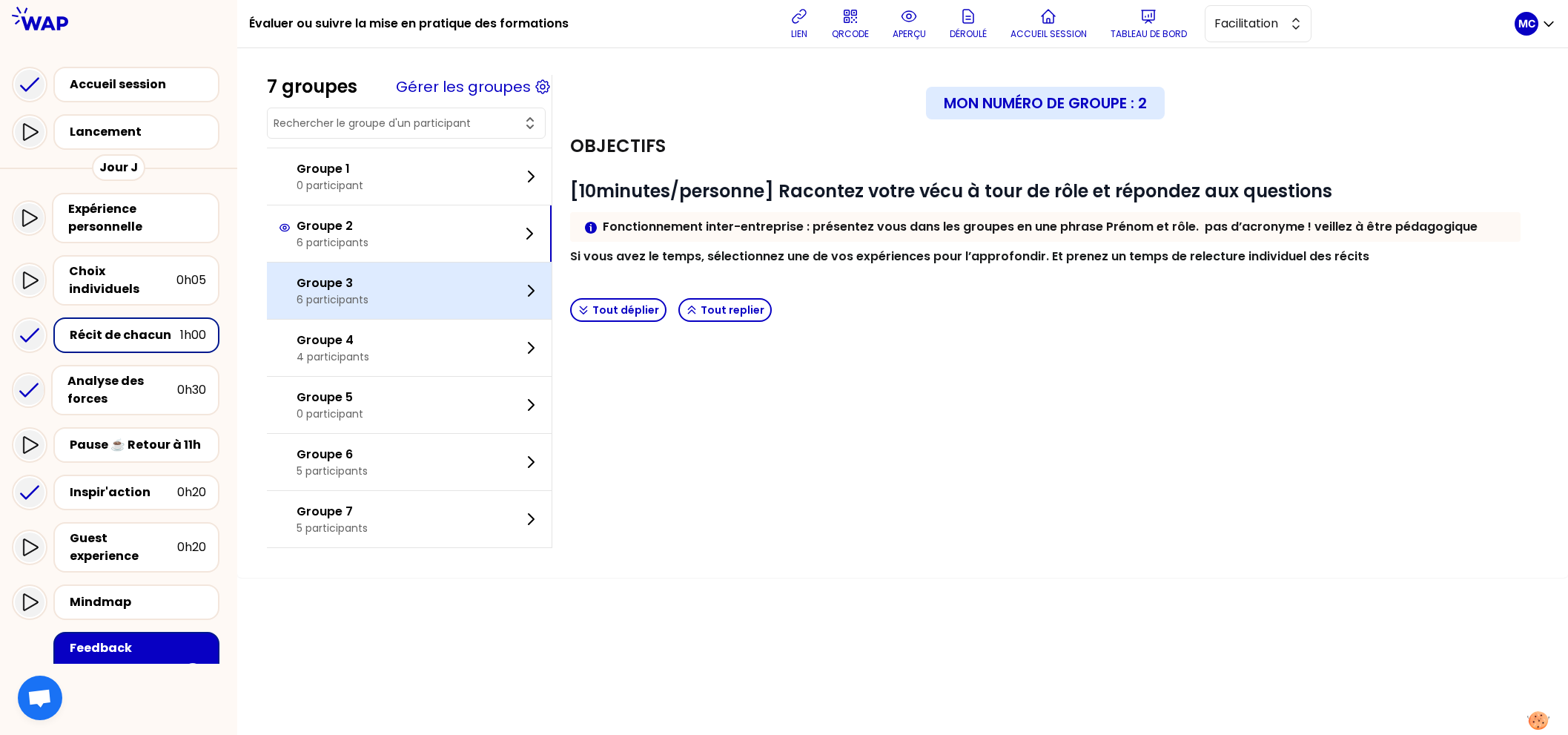
click at [412, 287] on div "Groupe 3 6 participants" at bounding box center [408, 290] width 284 height 56
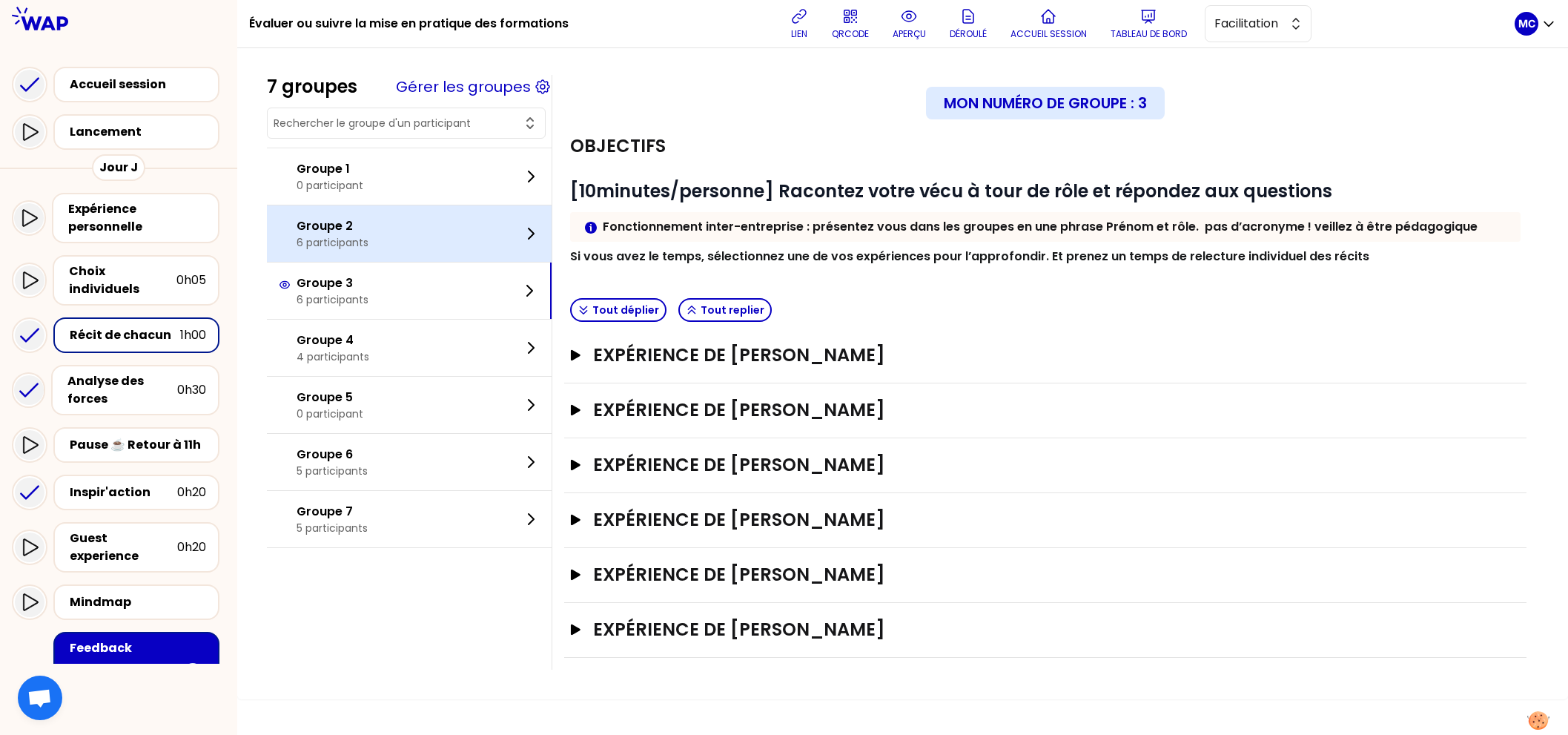
click at [437, 239] on div "Groupe 2 6 participants" at bounding box center [408, 233] width 284 height 56
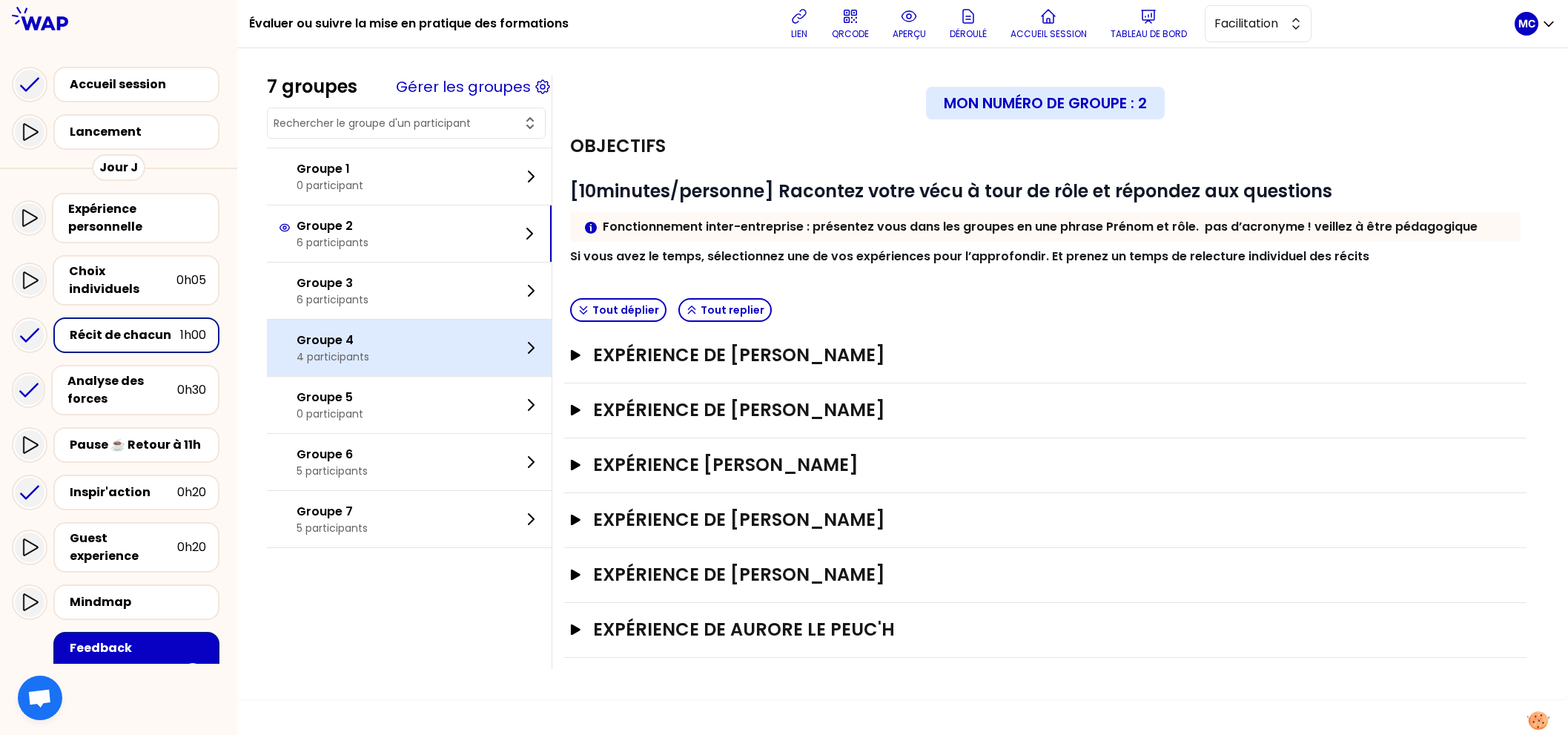
click at [433, 326] on div "Groupe 4 4 participants" at bounding box center [408, 348] width 284 height 56
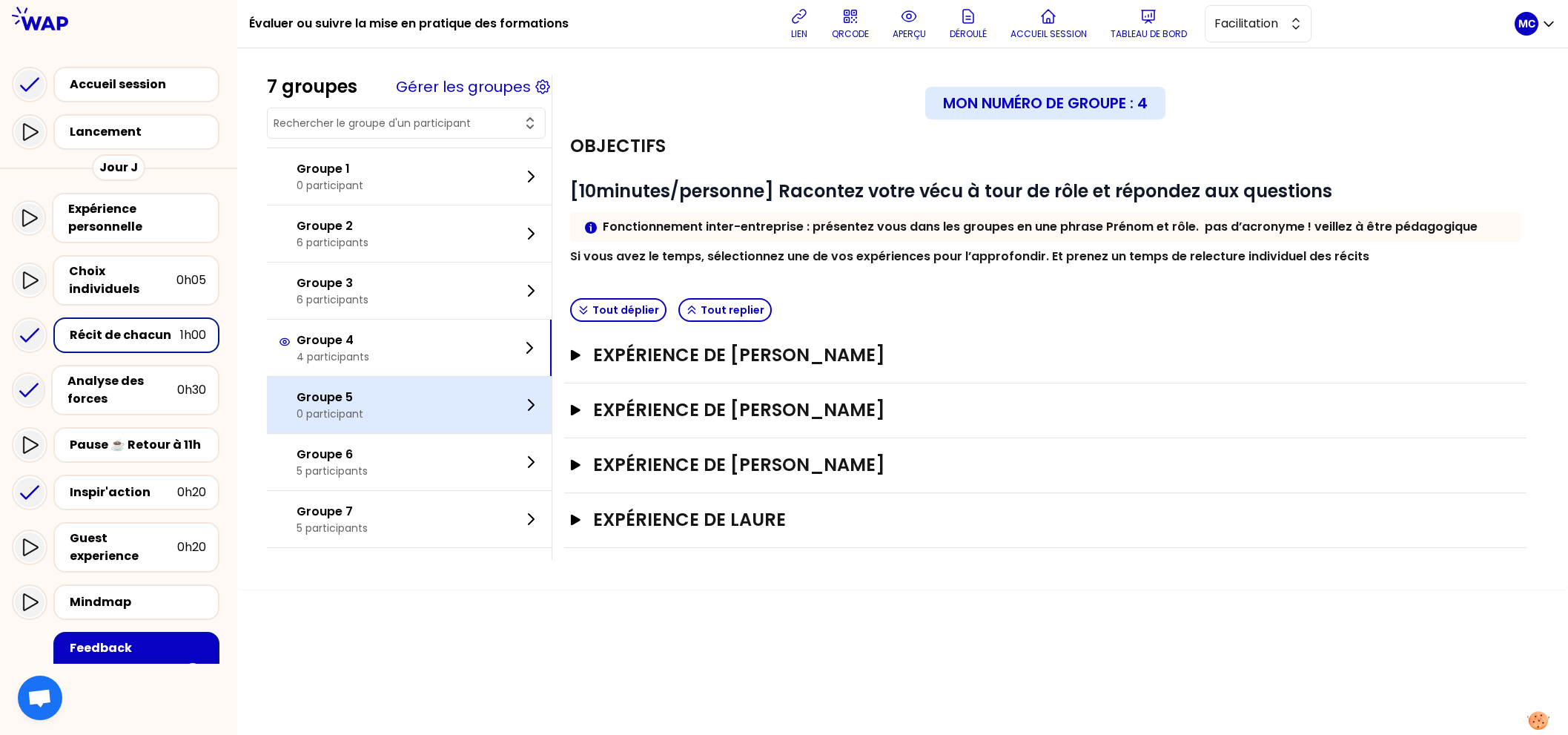
click at [420, 403] on div "Groupe 5 0 participant" at bounding box center [408, 404] width 284 height 56
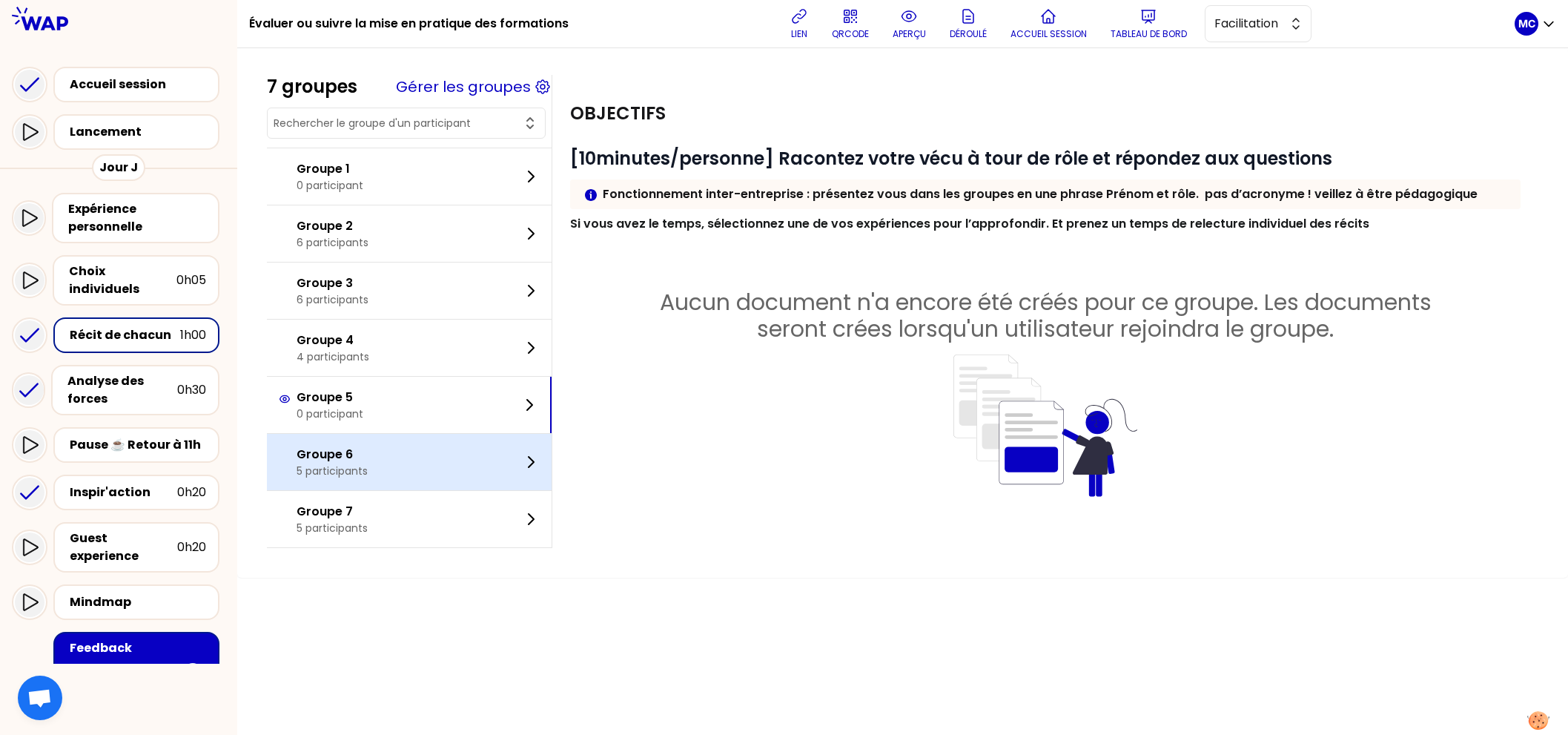
click at [410, 472] on div "Groupe 6 5 participants" at bounding box center [408, 462] width 284 height 56
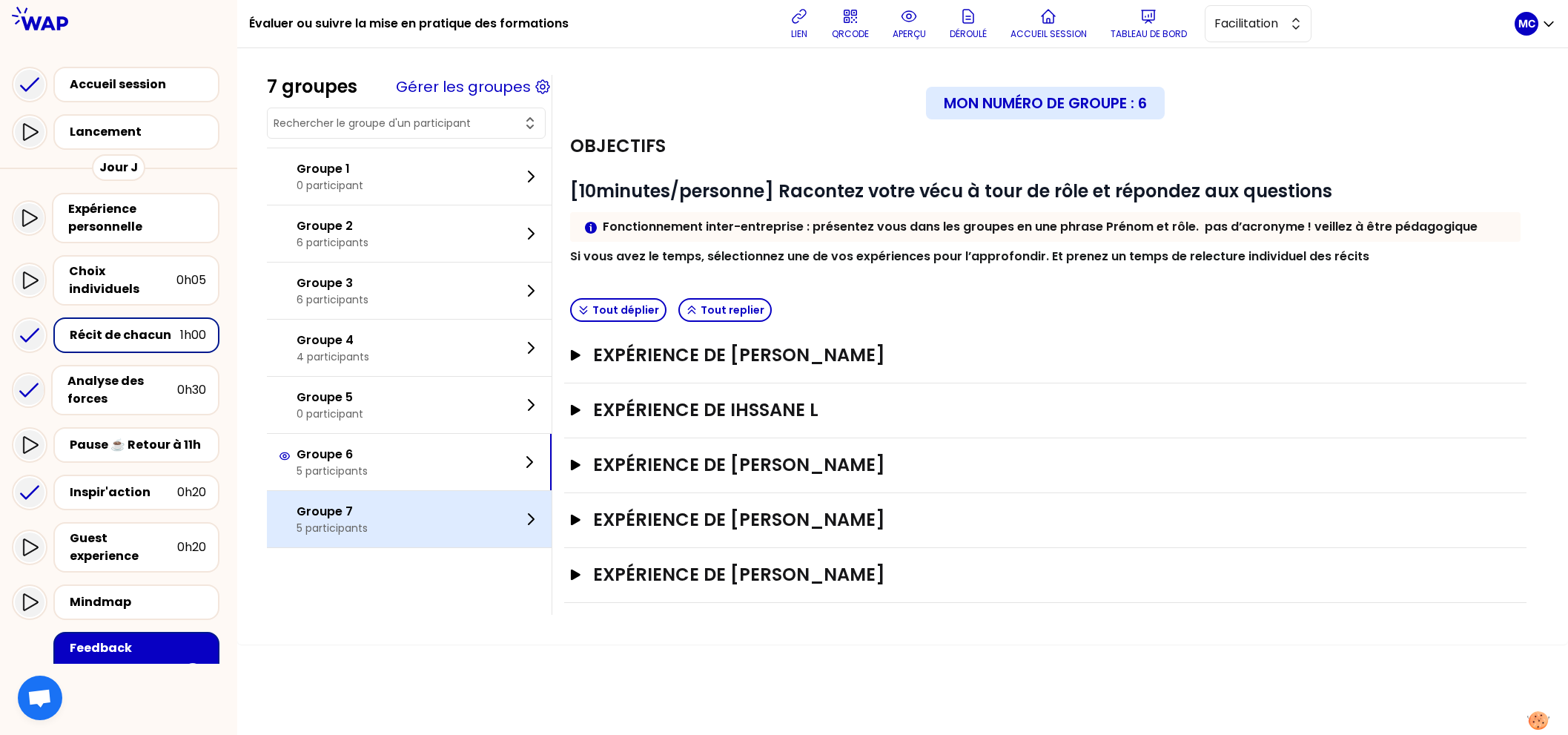
click at [399, 521] on div "Groupe 7 5 participants" at bounding box center [408, 518] width 284 height 56
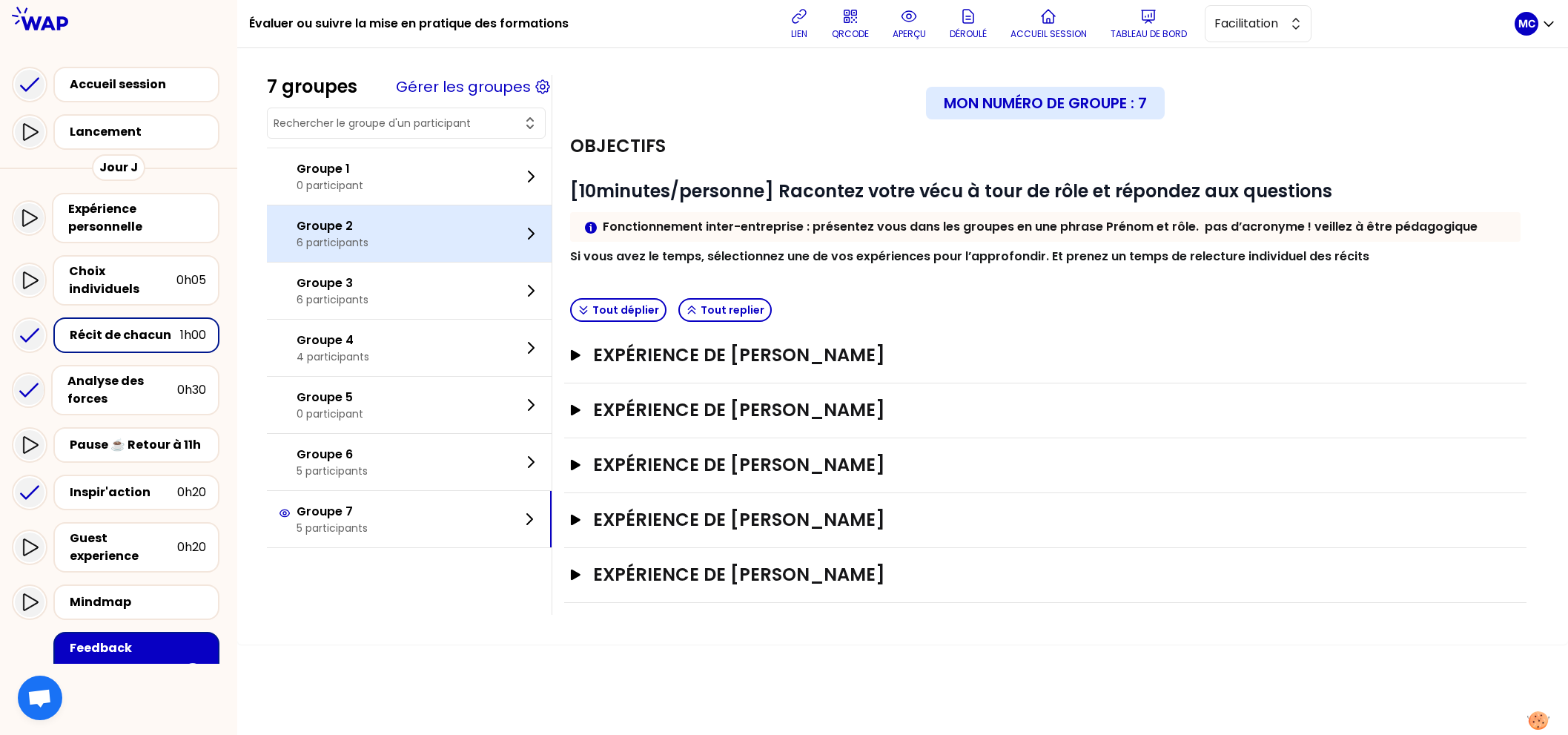
click at [414, 228] on div "Groupe 2 6 participants" at bounding box center [408, 233] width 284 height 56
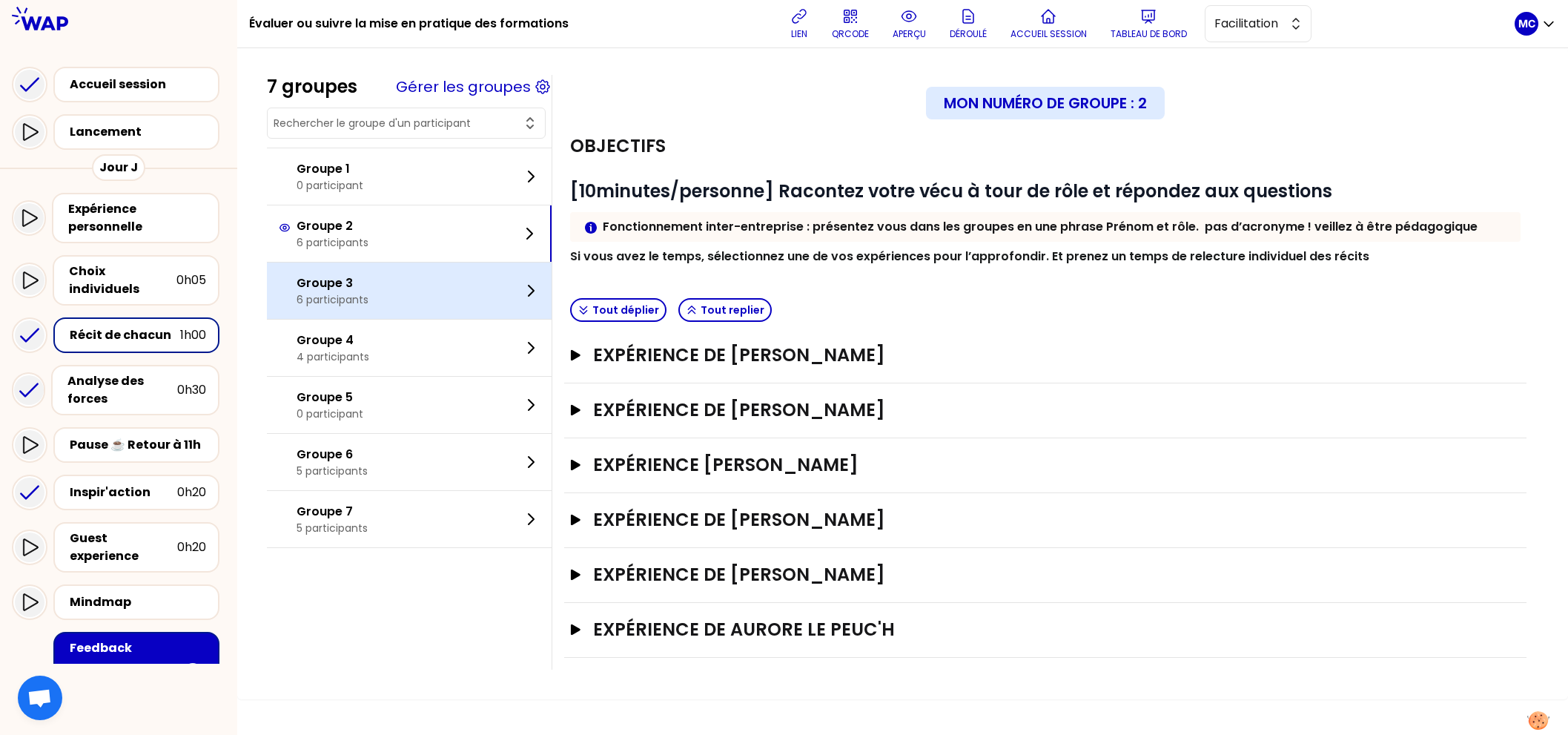
click at [406, 282] on div "Groupe 3 6 participants" at bounding box center [408, 290] width 284 height 56
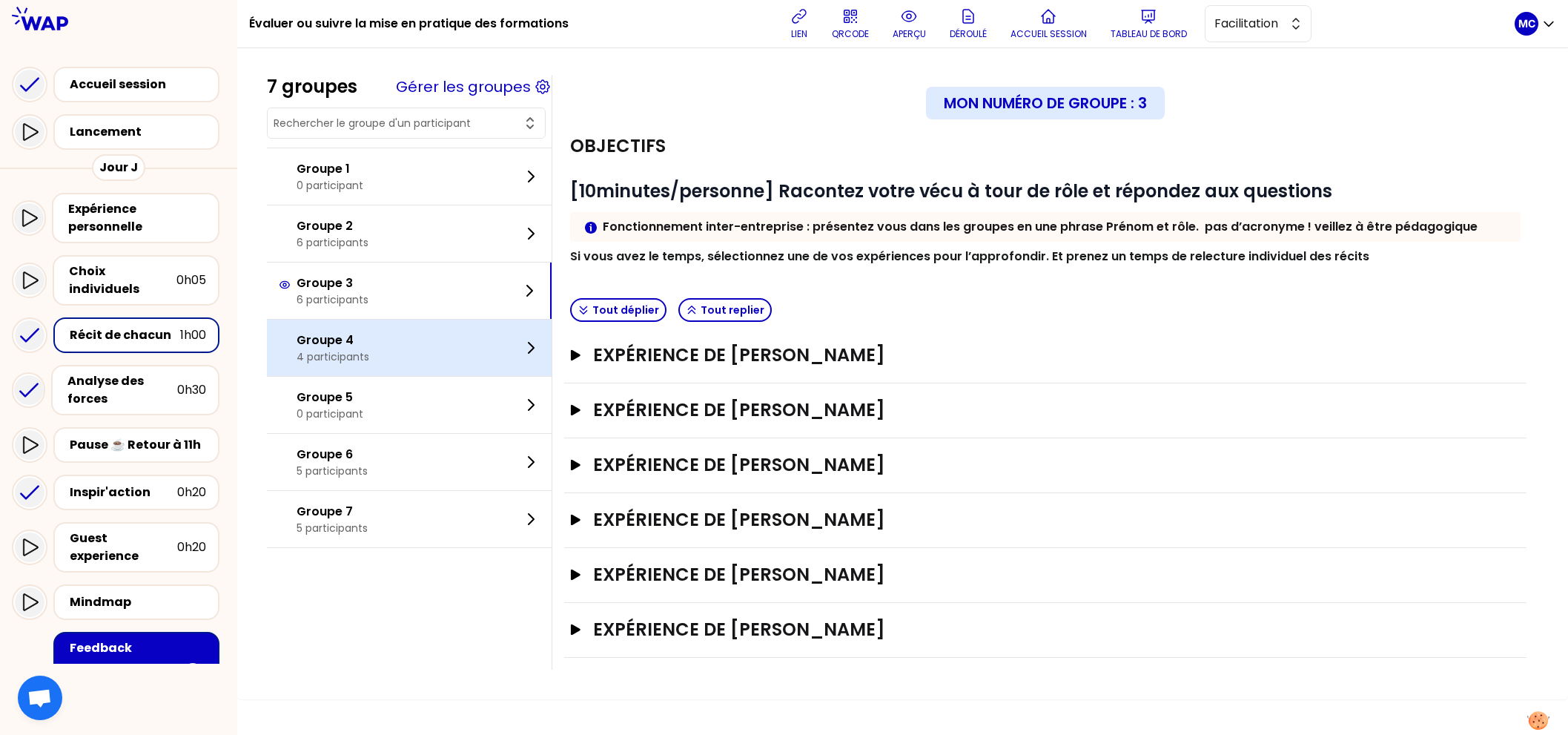
click at [397, 362] on div "Groupe 4 4 participants" at bounding box center [408, 348] width 284 height 56
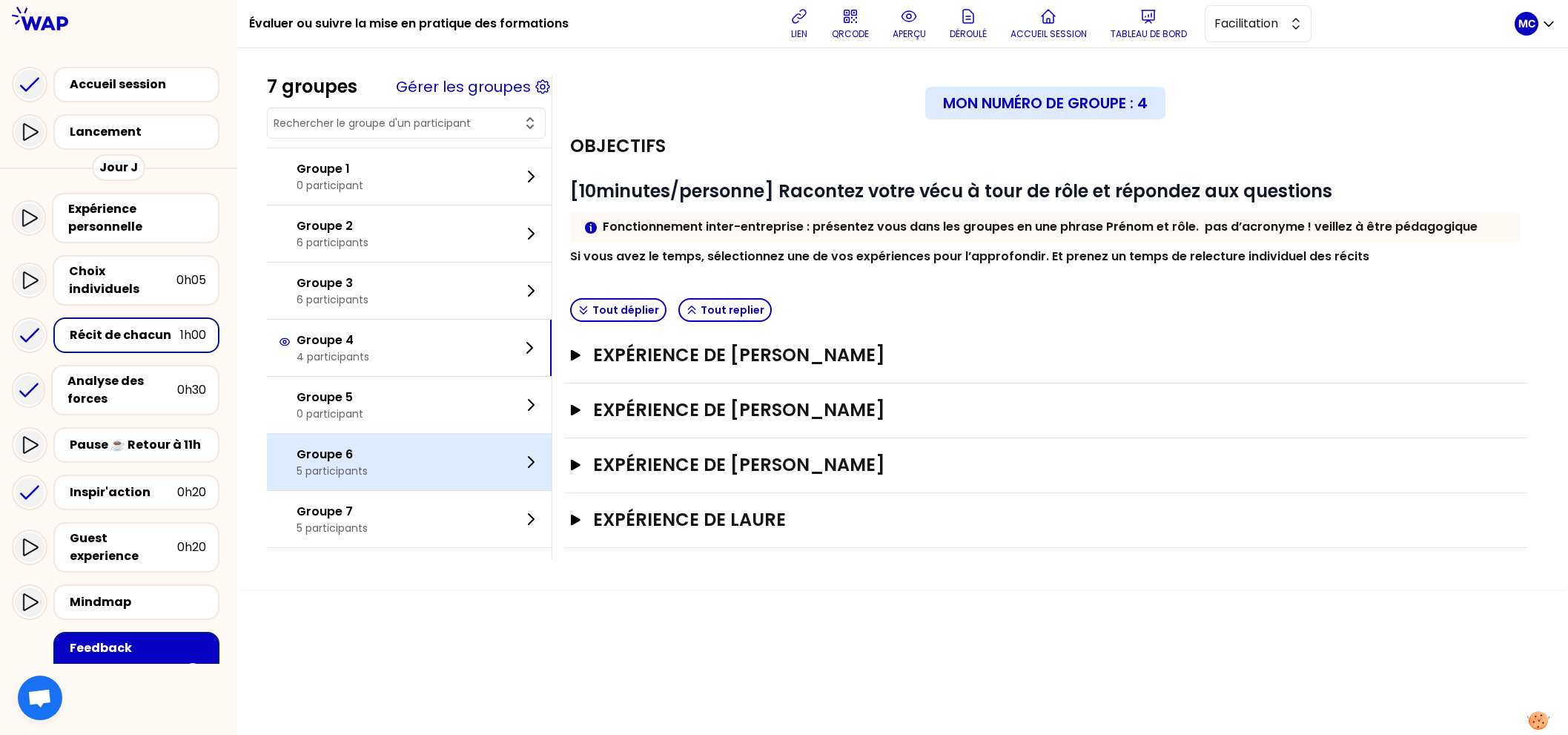
click at [389, 441] on div "Groupe 6 5 participants" at bounding box center [408, 462] width 284 height 56
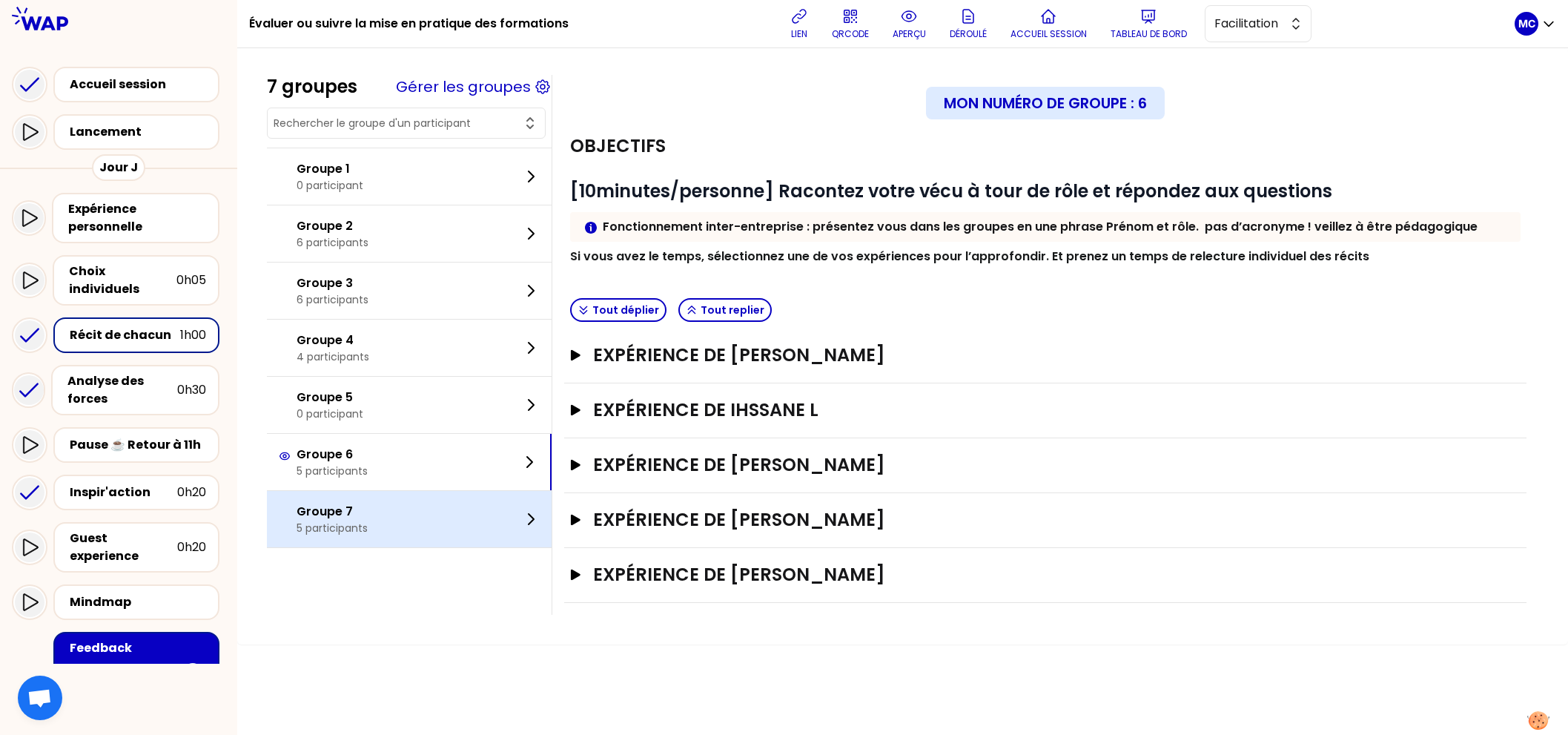
click at [383, 523] on div "Groupe 7 5 participants" at bounding box center [408, 518] width 284 height 56
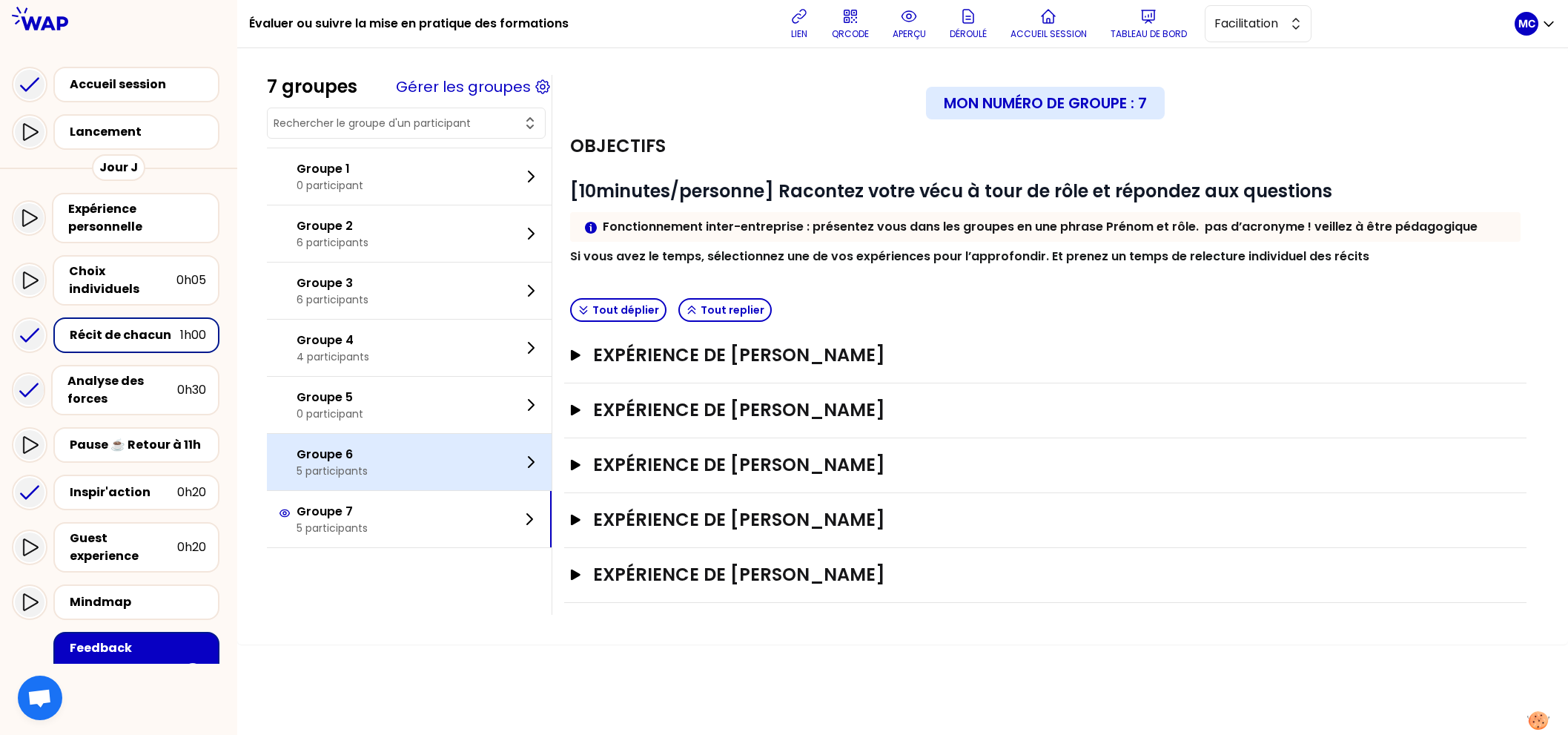
click at [407, 471] on div "Groupe 6 5 participants" at bounding box center [408, 462] width 284 height 56
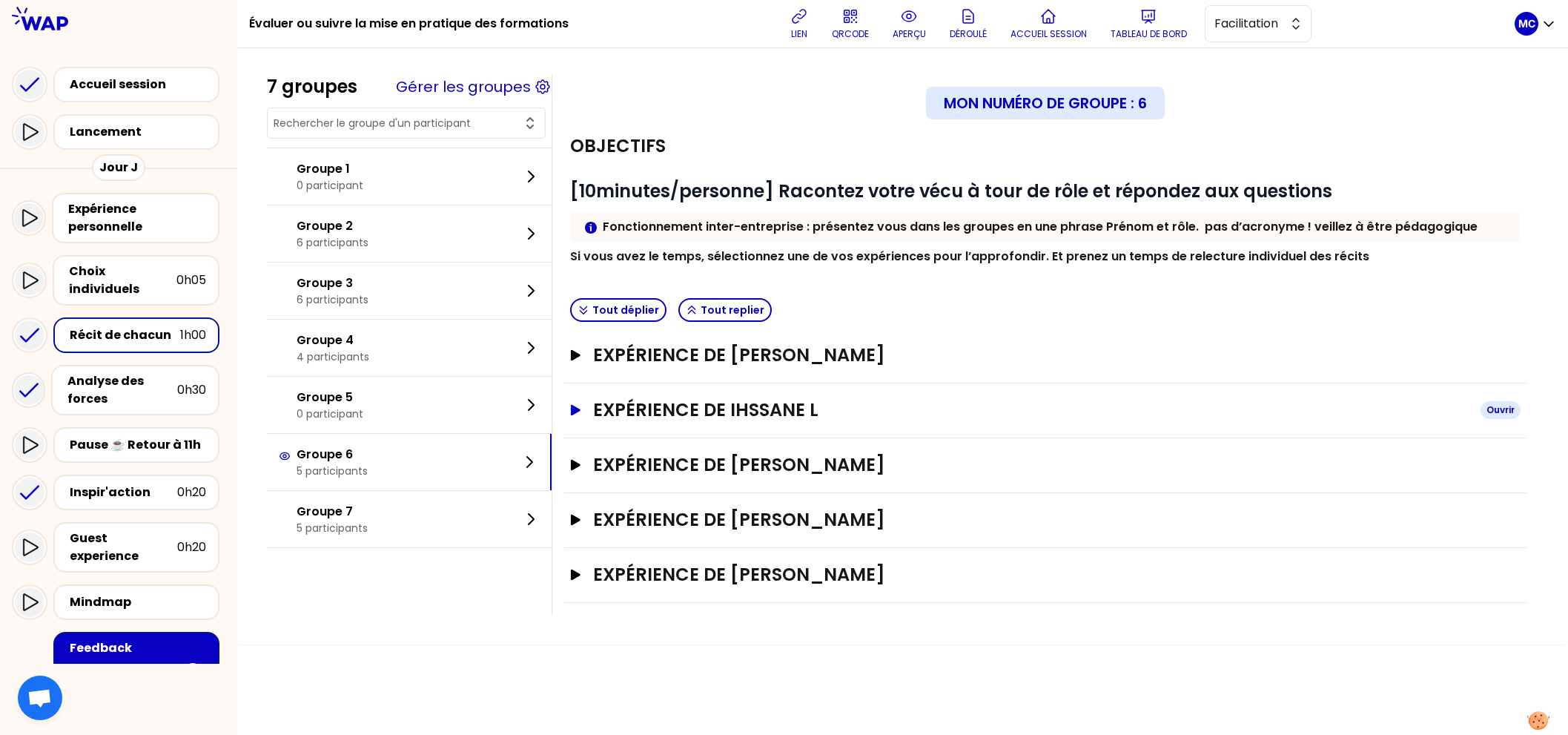
click at [838, 408] on h3 "Expérience de Ihssane L" at bounding box center [1031, 410] width 876 height 24
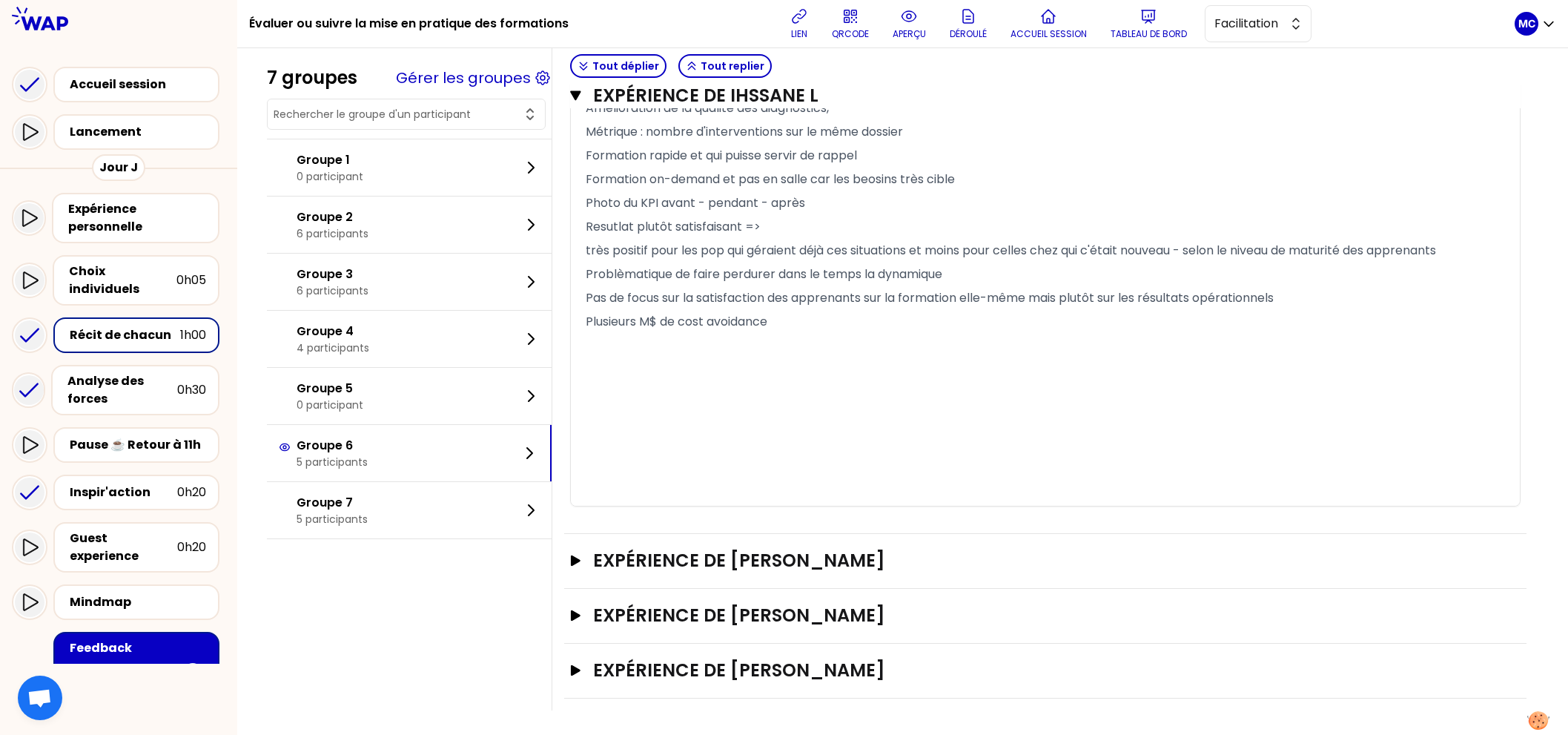
scroll to position [22, 0]
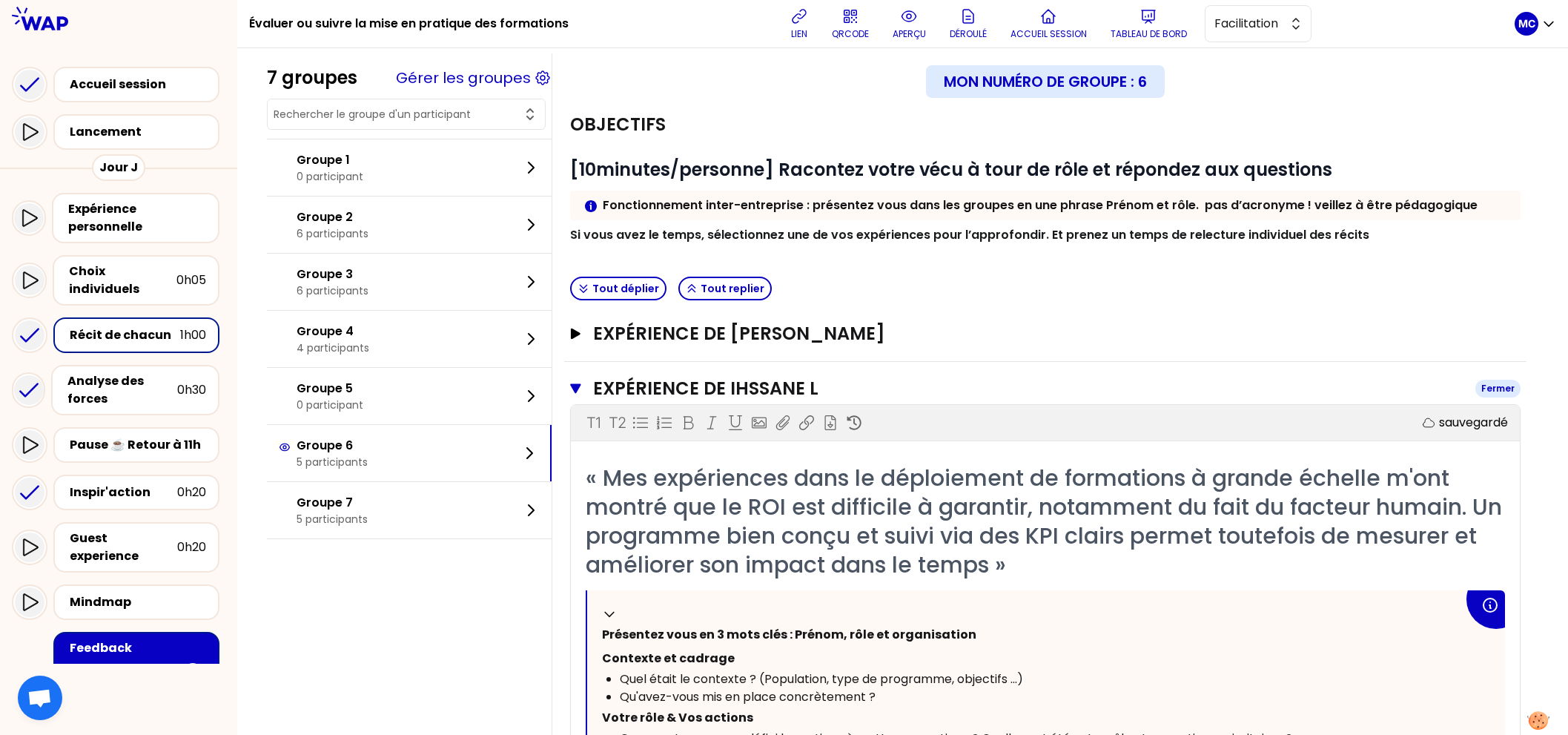
click at [771, 377] on h3 "Expérience de Ihssane L" at bounding box center [1028, 388] width 871 height 24
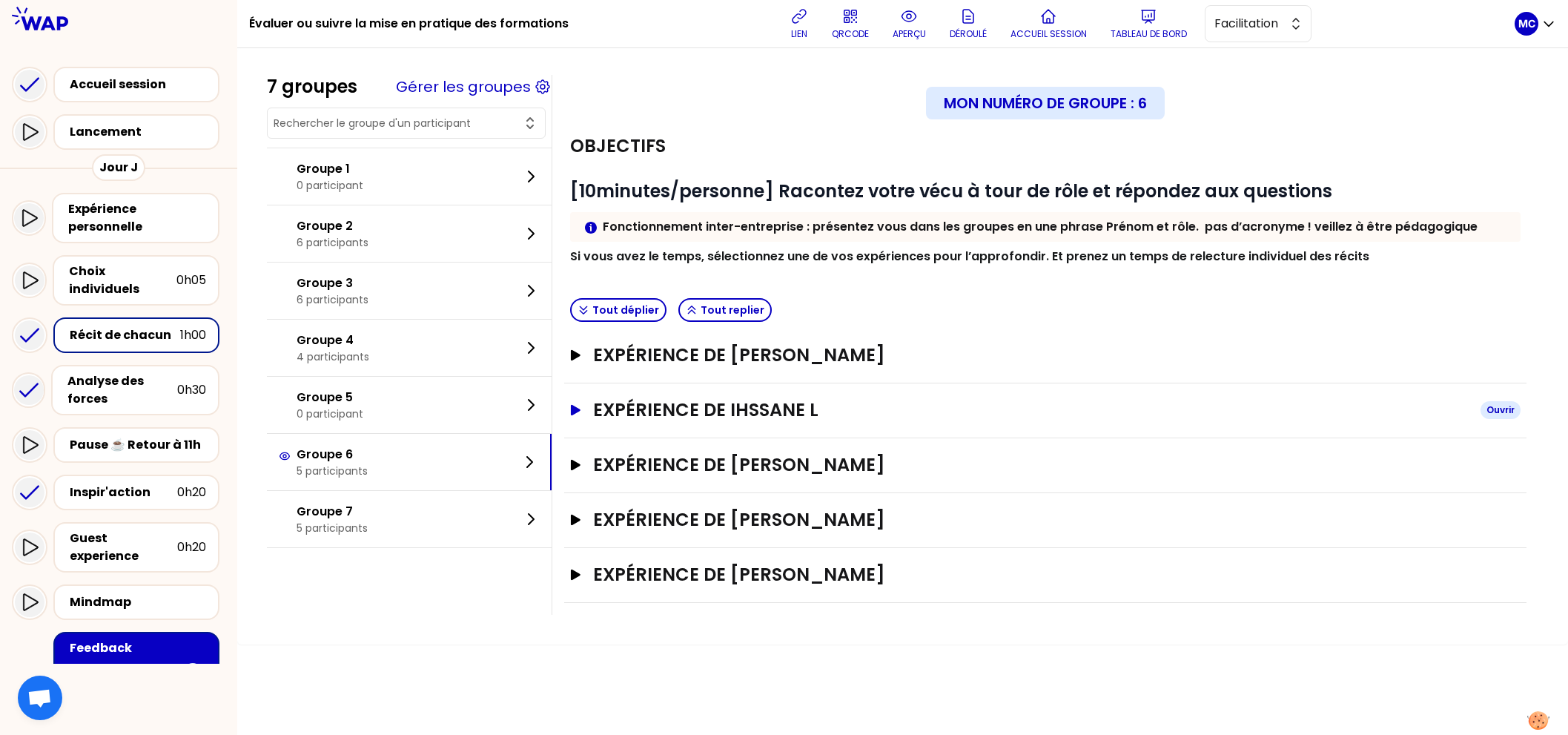
scroll to position [0, 0]
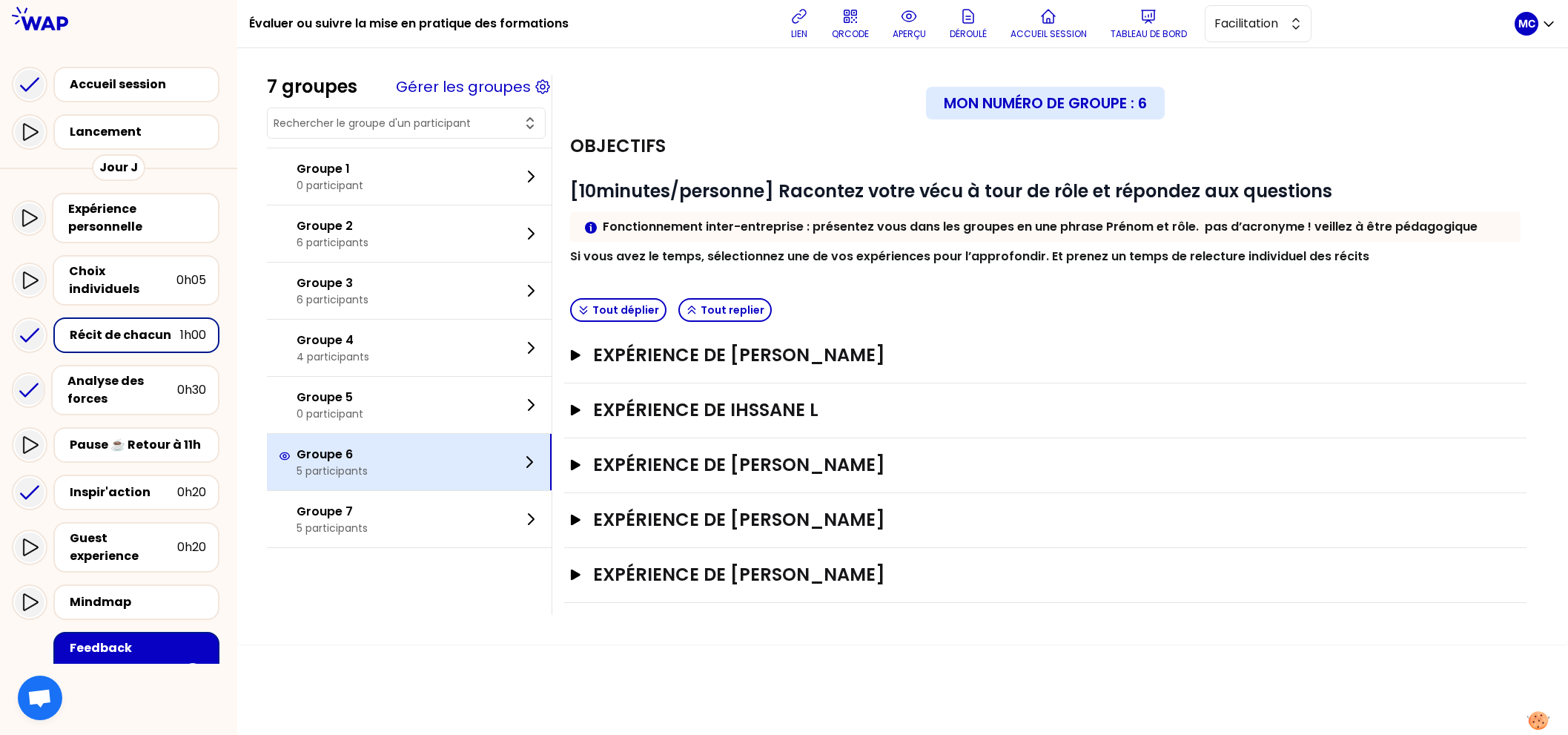
click at [444, 461] on div "Groupe 6 5 participants" at bounding box center [408, 462] width 284 height 56
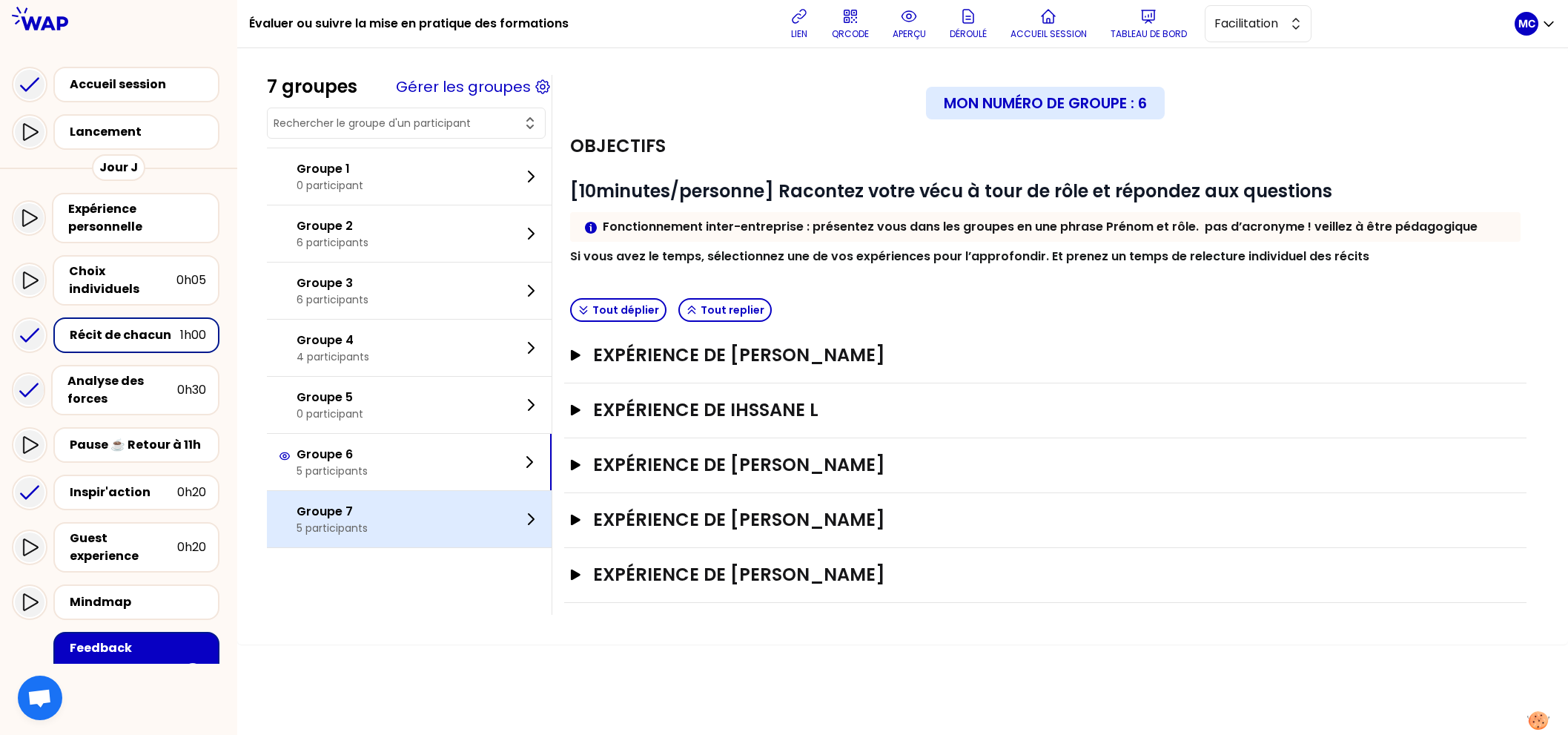
click at [432, 544] on div "Groupe 7 5 participants" at bounding box center [408, 518] width 284 height 56
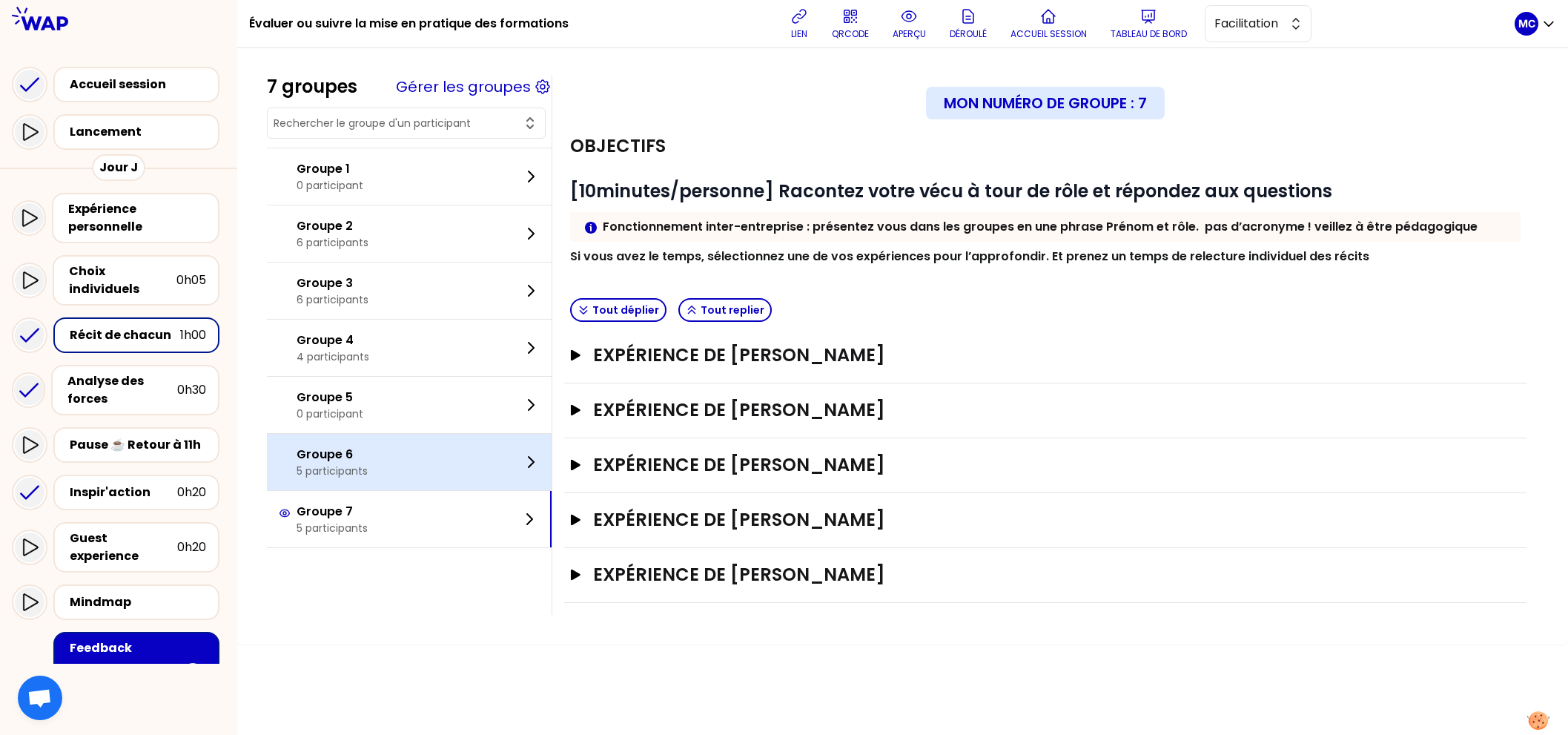
click at [441, 444] on div "Groupe 6 5 participants" at bounding box center [408, 462] width 284 height 56
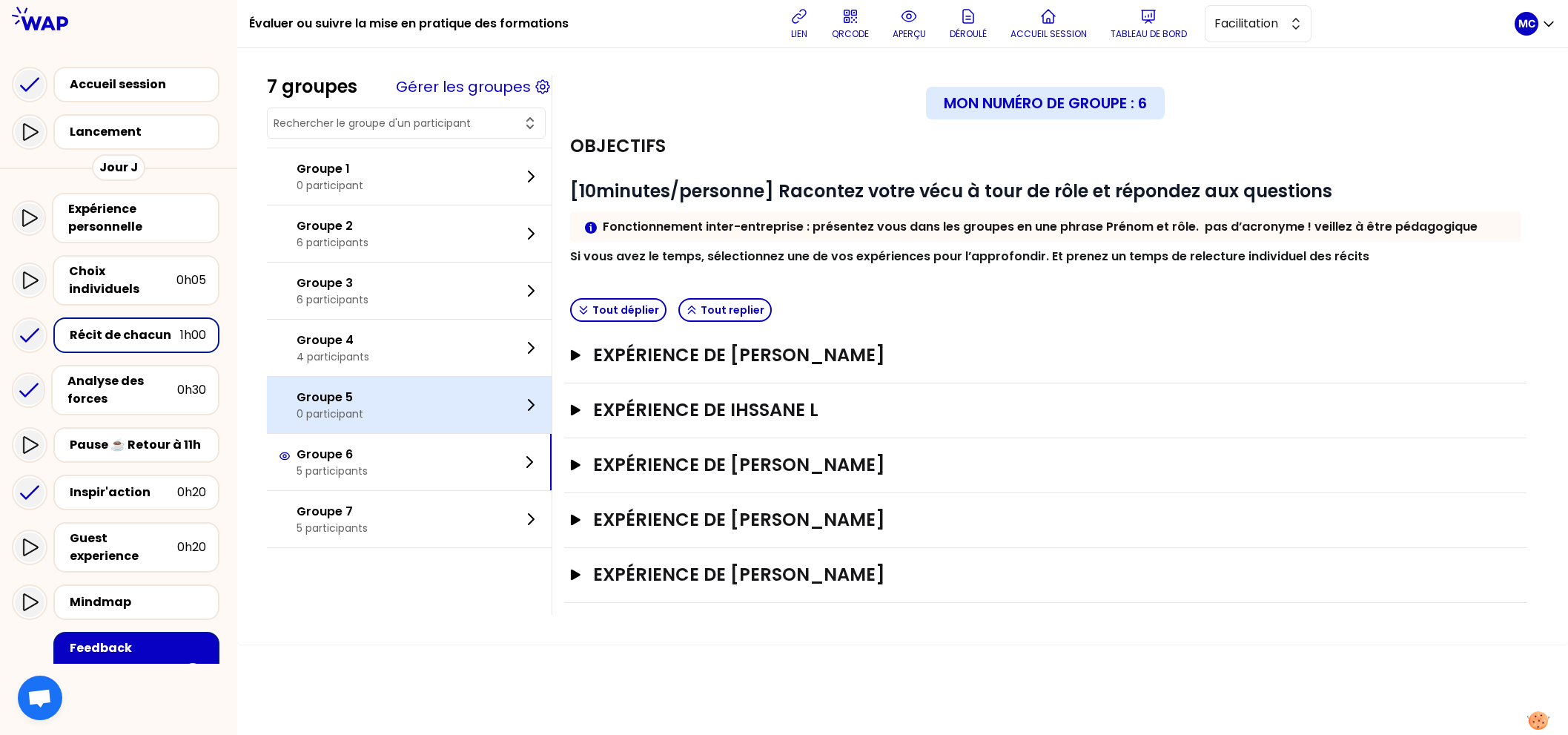
click at [454, 381] on div "Groupe 5 0 participant" at bounding box center [408, 404] width 284 height 56
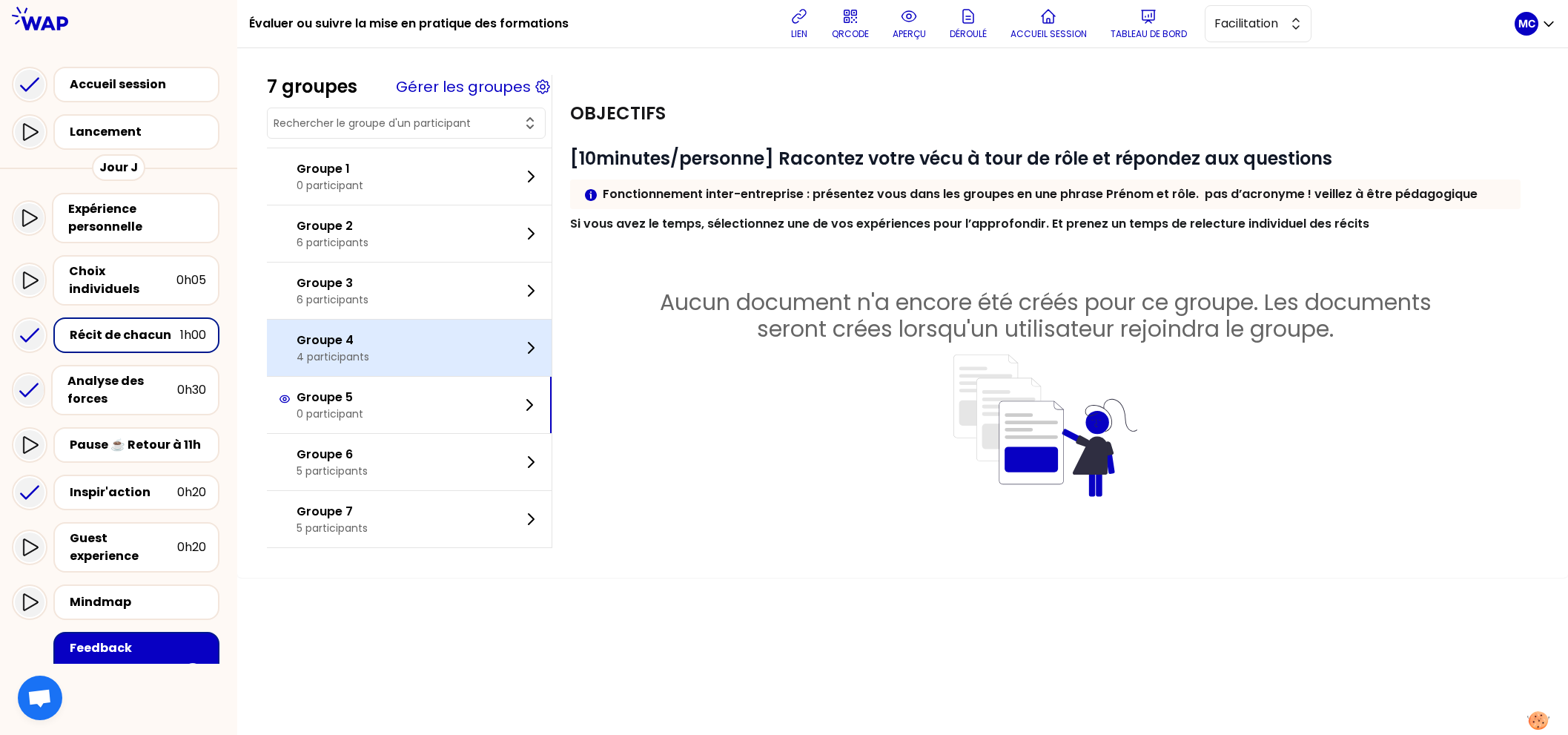
click at [456, 351] on div "Groupe 4 4 participants" at bounding box center [408, 348] width 284 height 56
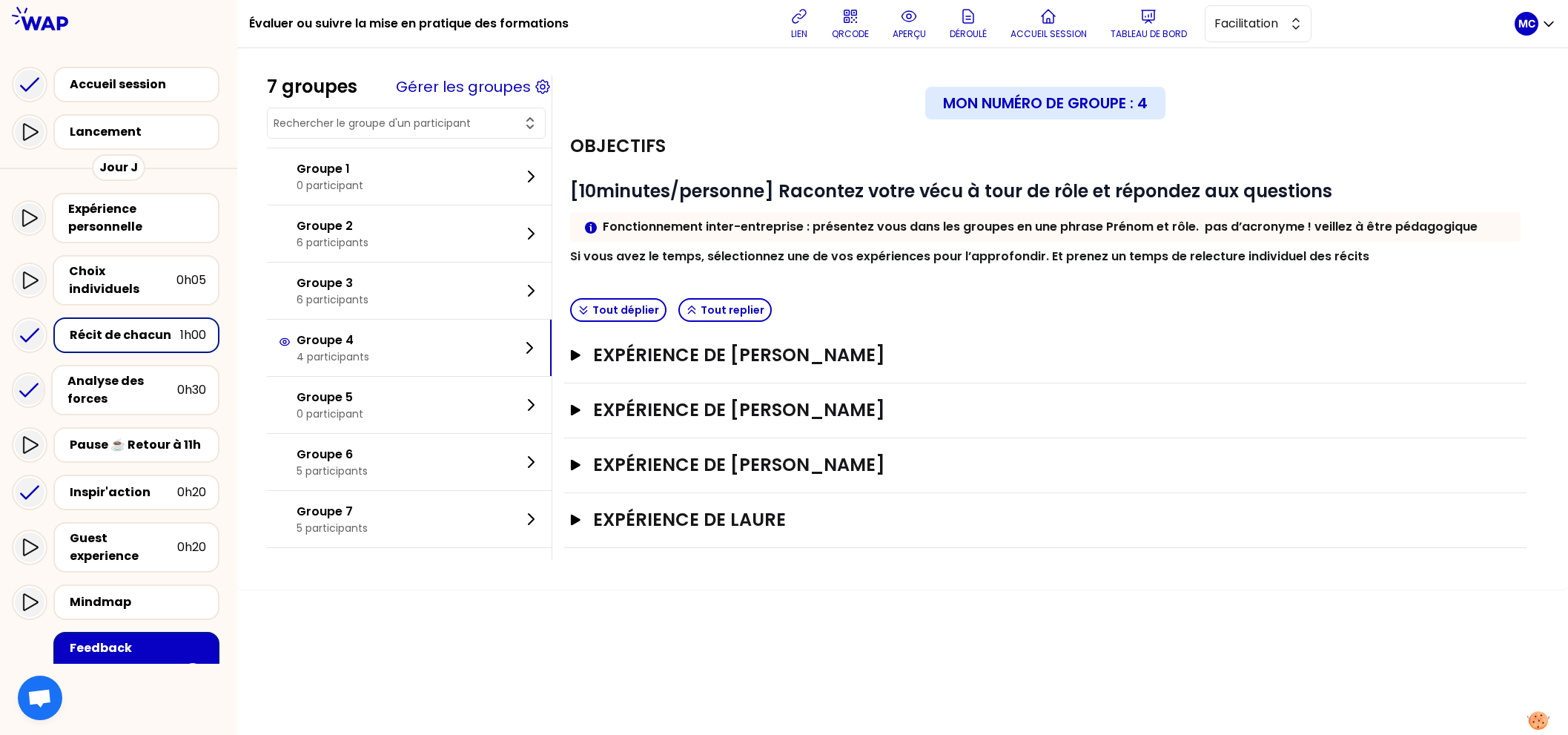
click at [582, 450] on div "Expérience de [PERSON_NAME]" at bounding box center [1045, 465] width 962 height 54
click at [579, 472] on button "Expérience de [PERSON_NAME]" at bounding box center [1045, 465] width 950 height 24
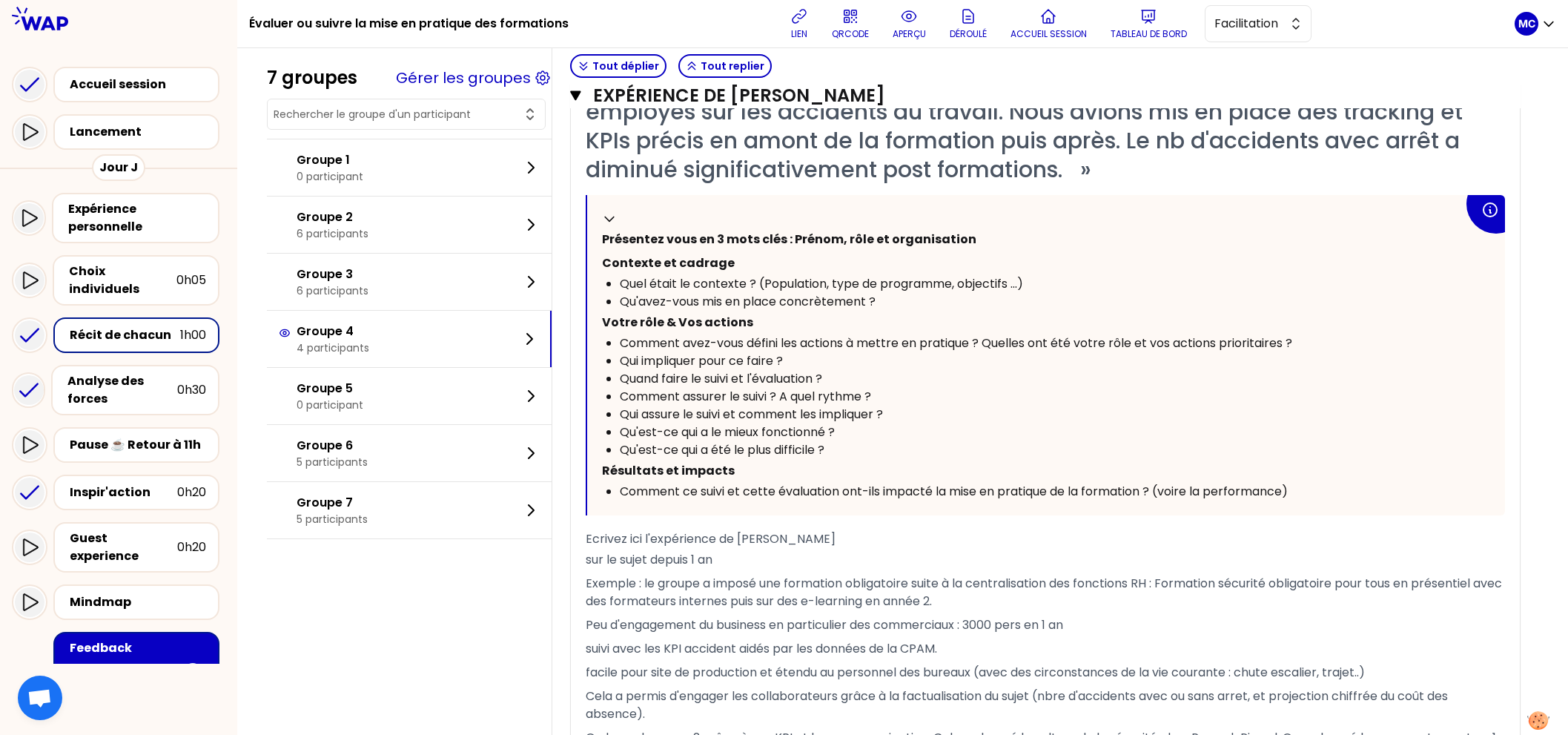
scroll to position [252, 0]
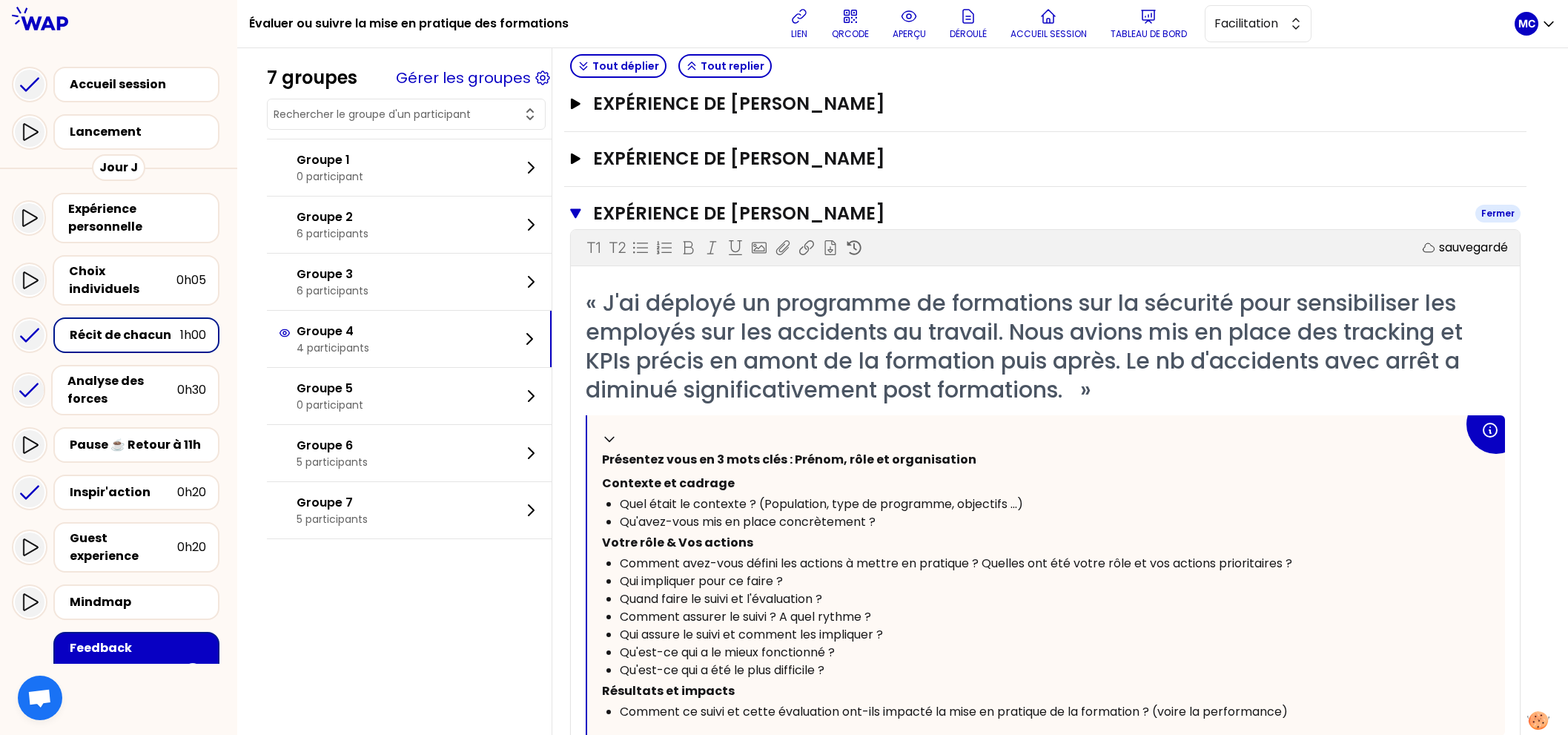
click at [665, 202] on h3 "Expérience de [PERSON_NAME]" at bounding box center [1028, 214] width 871 height 24
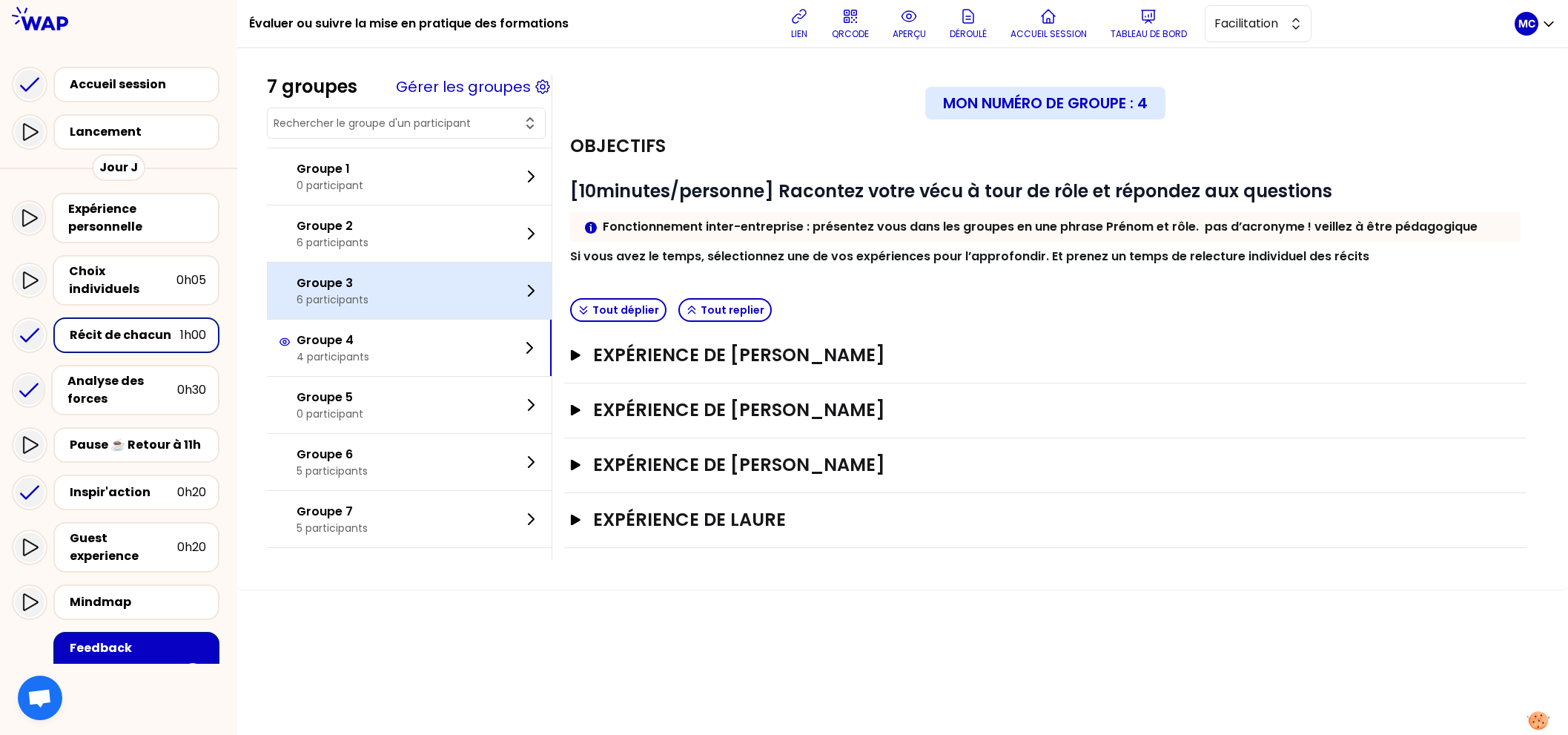
click at [413, 300] on div "Groupe 3 6 participants" at bounding box center [408, 290] width 284 height 56
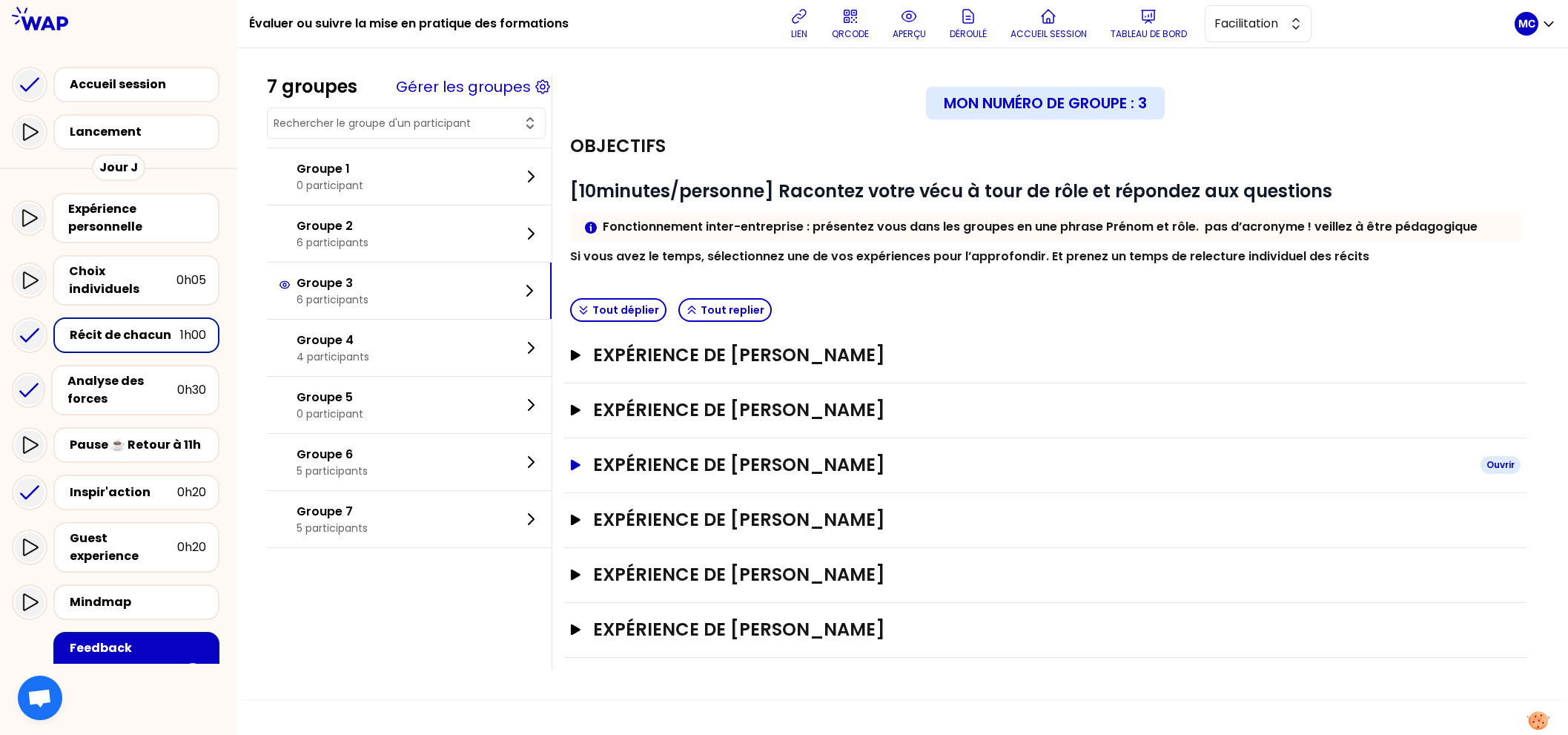
click at [754, 457] on h3 "Expérience de [PERSON_NAME]" at bounding box center [1031, 465] width 876 height 24
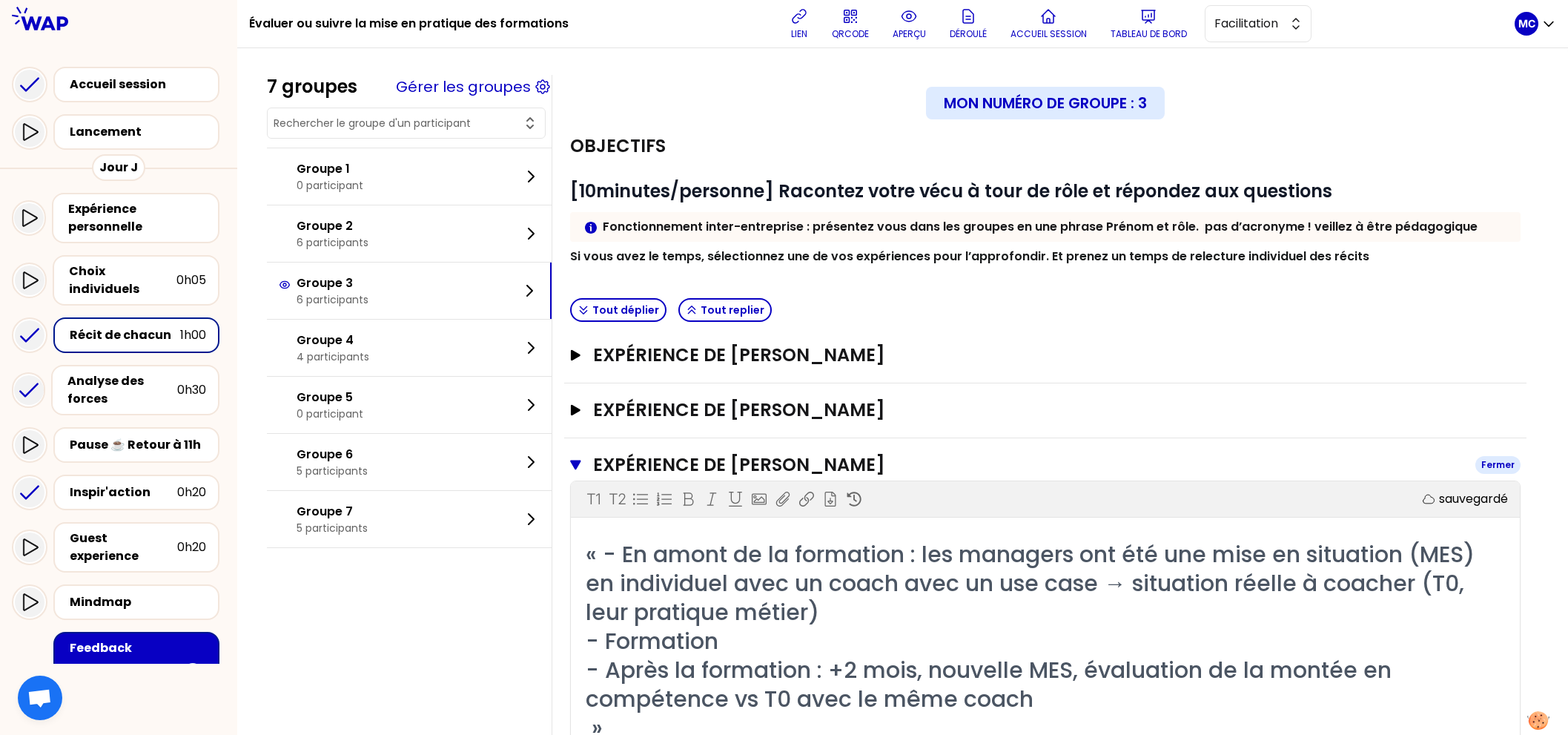
click at [754, 457] on h3 "Expérience de [PERSON_NAME]" at bounding box center [1028, 465] width 871 height 24
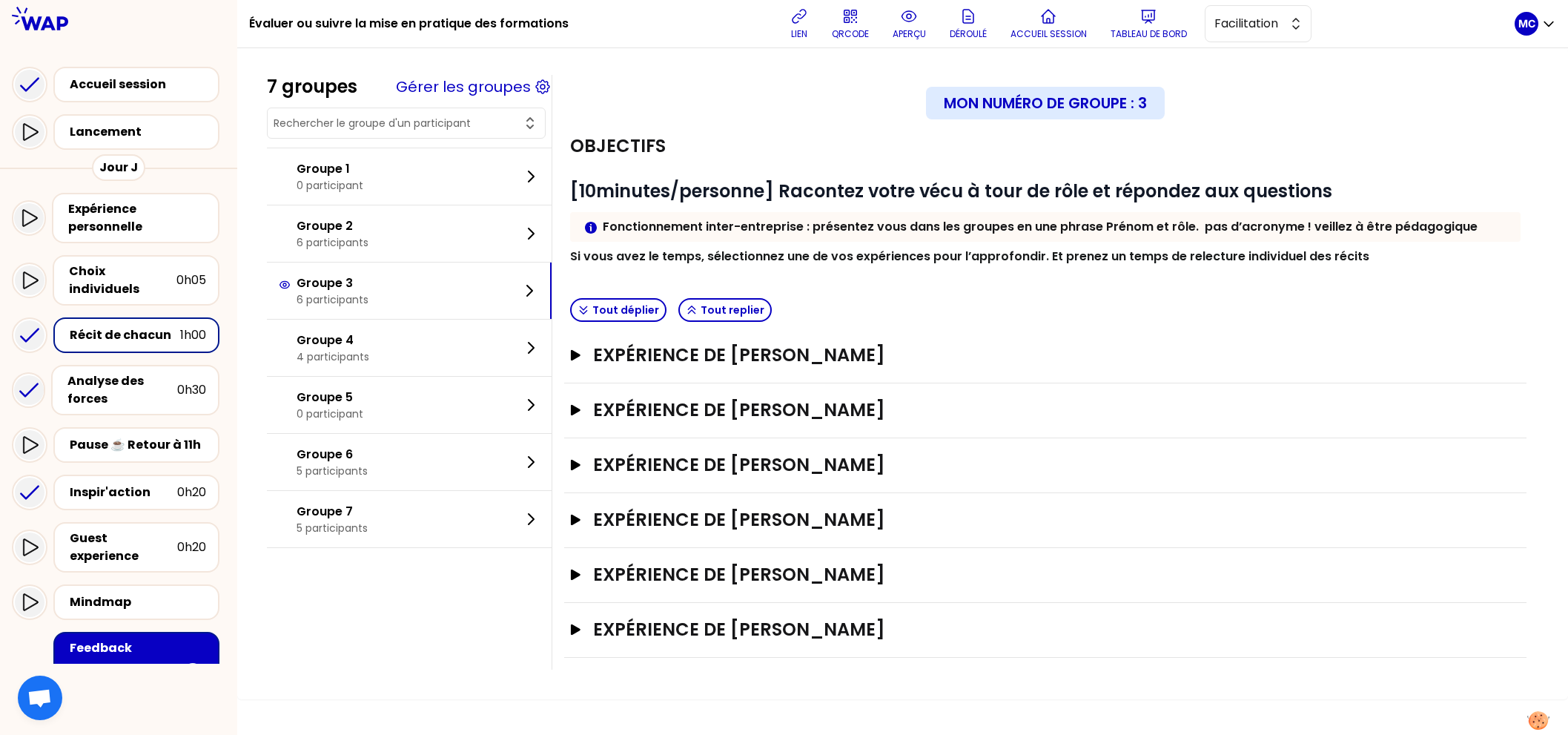
click at [653, 175] on div "# [10minutes/personne] Racontez votre vécu à tour de rôle et répondez aux quest…" at bounding box center [1045, 213] width 950 height 104
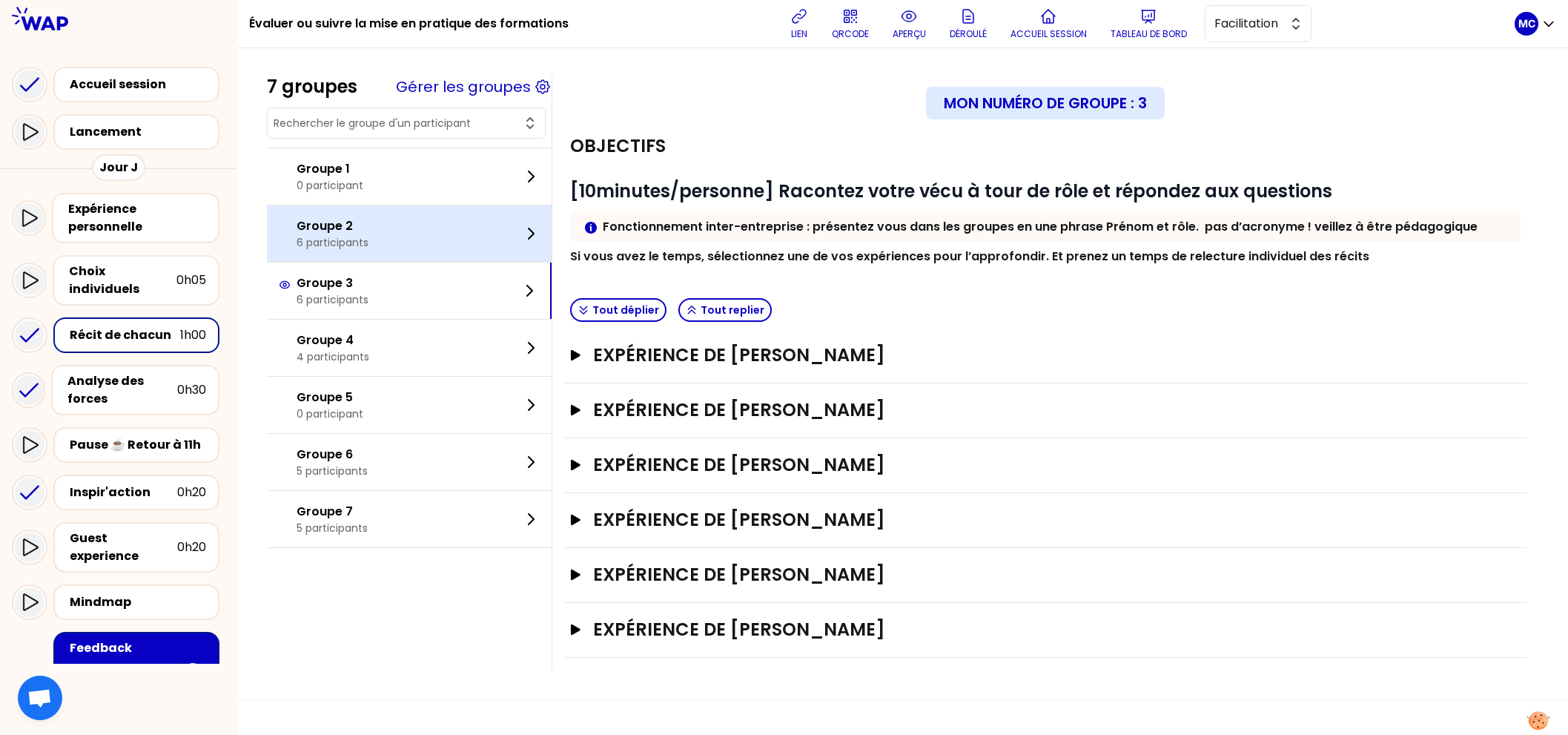
click at [388, 243] on div "Groupe 2 6 participants" at bounding box center [408, 233] width 284 height 56
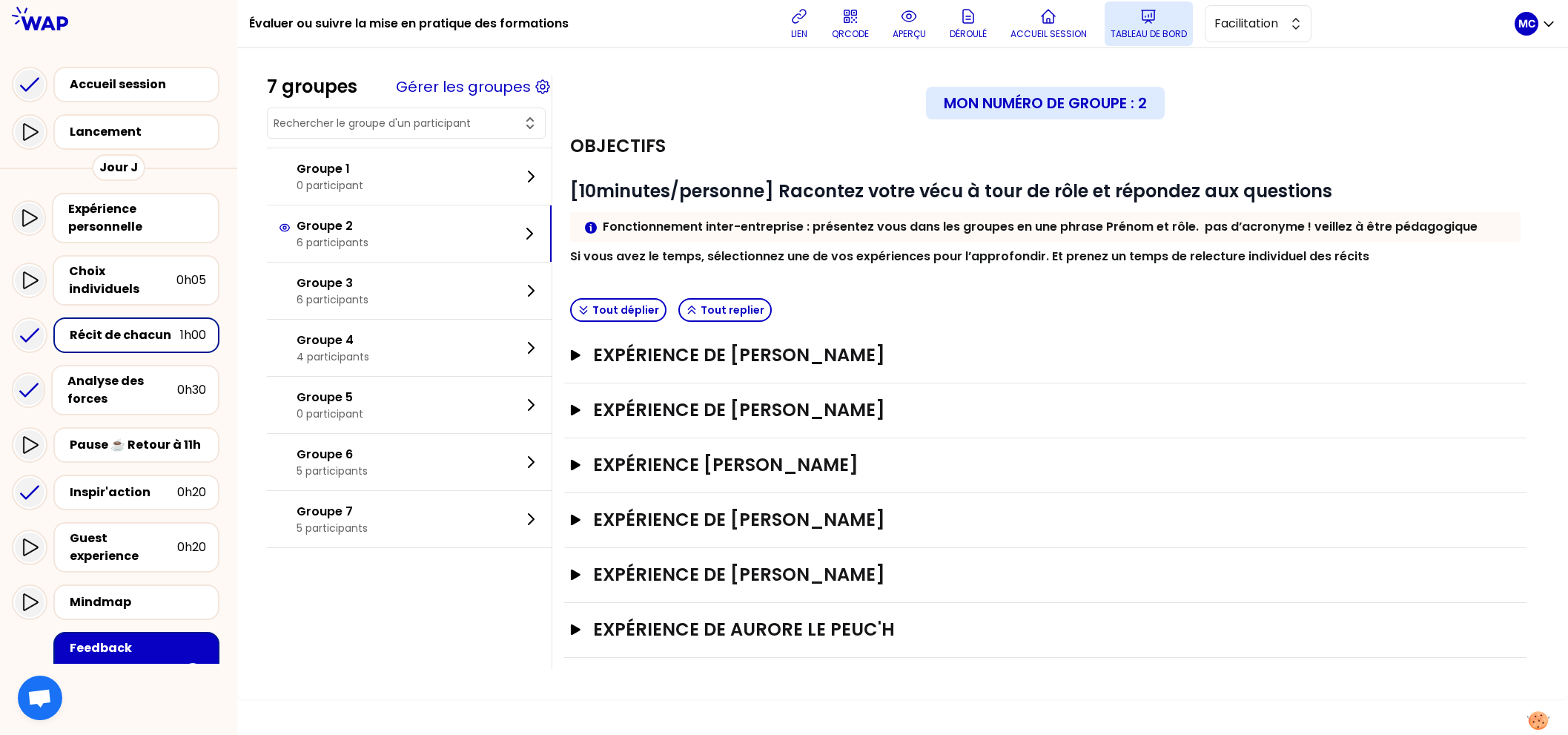
click at [1165, 20] on button "Tableau de bord" at bounding box center [1148, 23] width 88 height 45
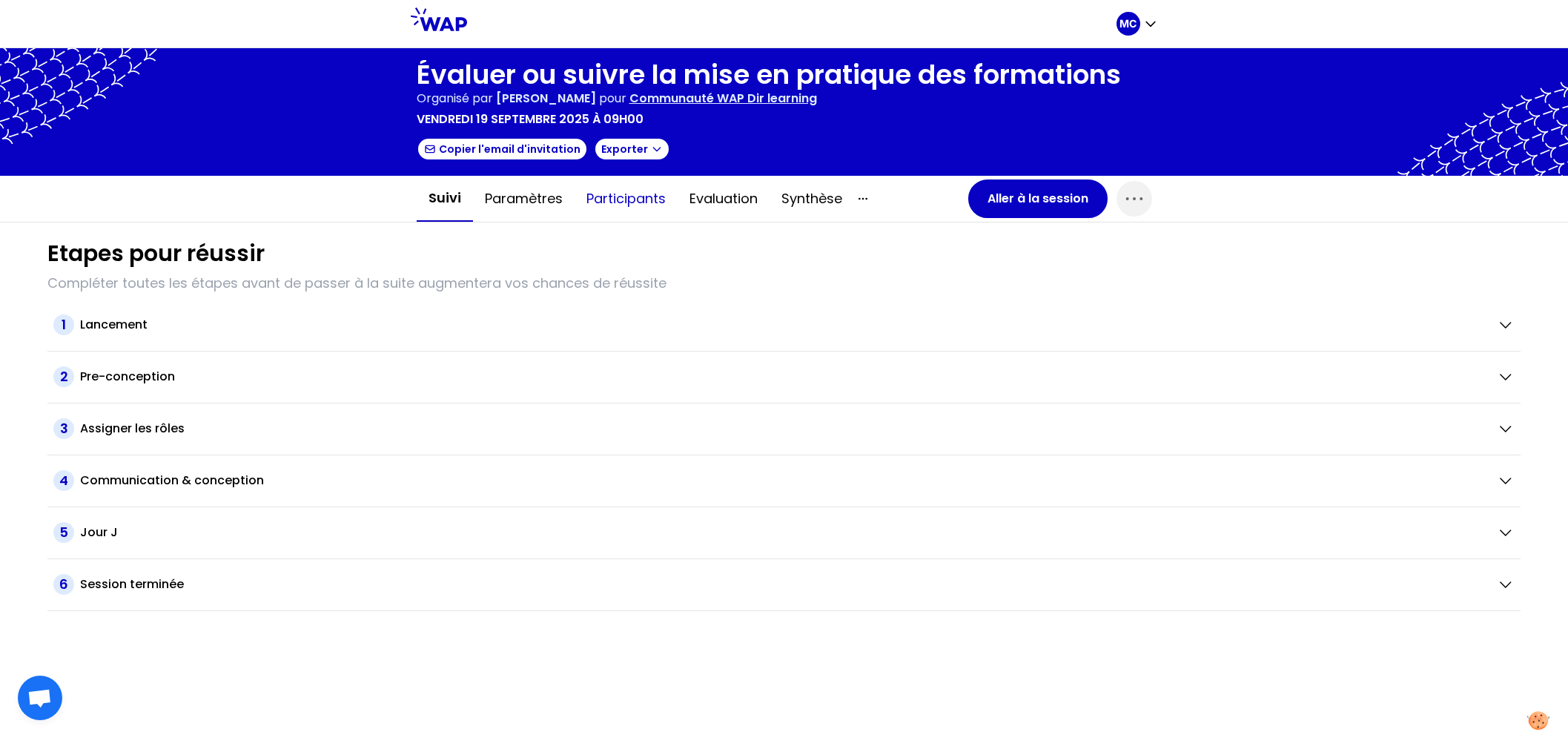
click at [661, 208] on button "Participants" at bounding box center [626, 198] width 103 height 45
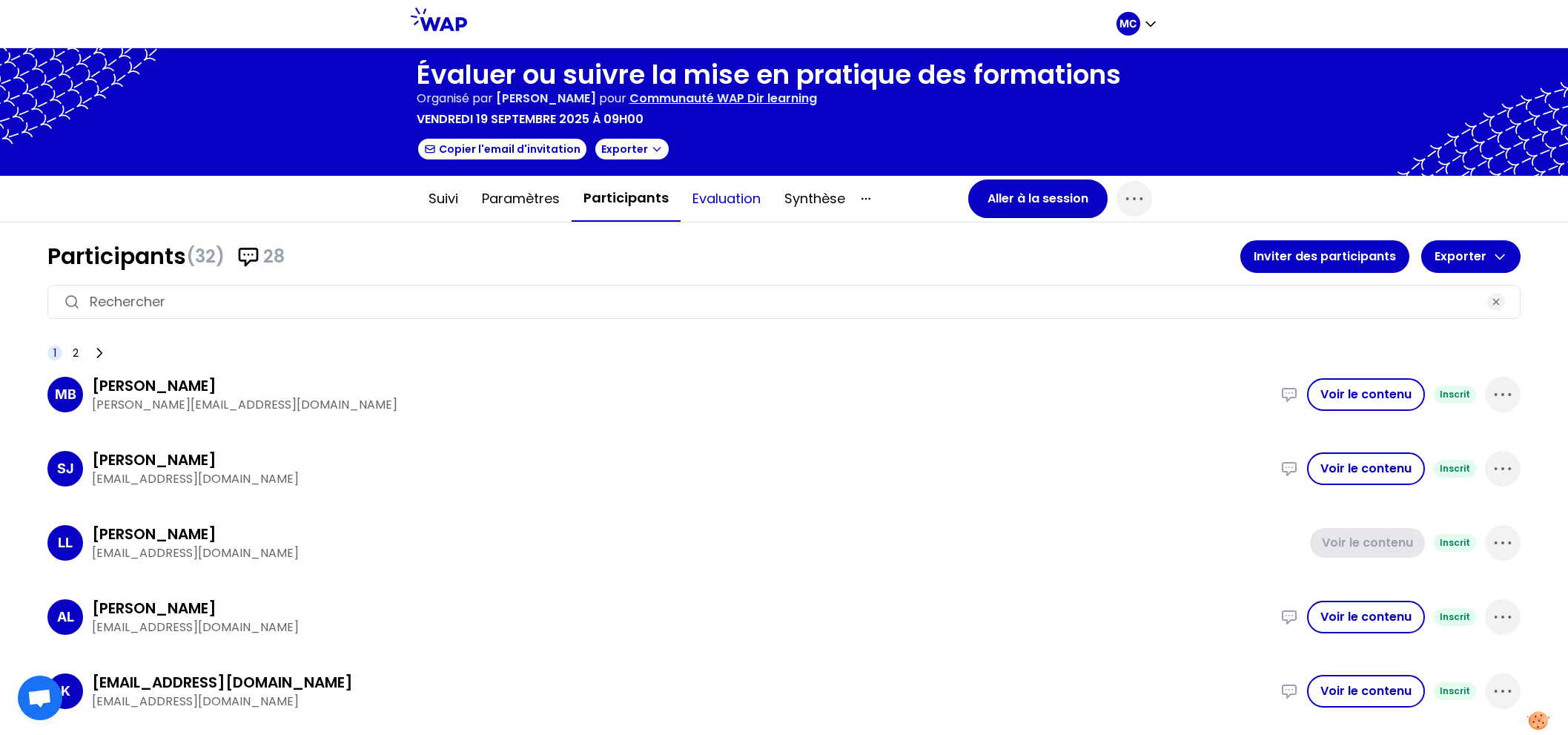
click at [722, 208] on button "Evaluation" at bounding box center [726, 198] width 92 height 45
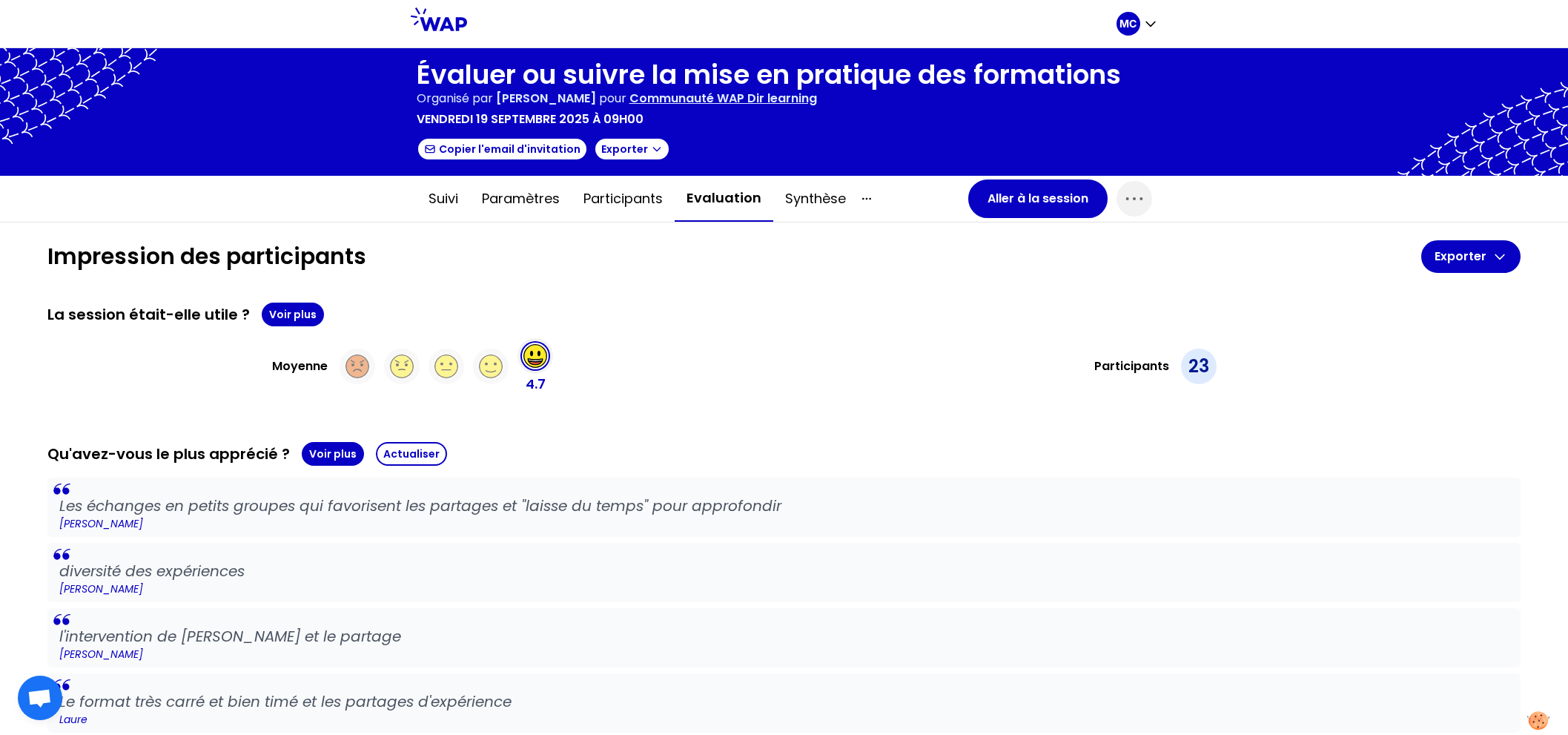
scroll to position [321, 0]
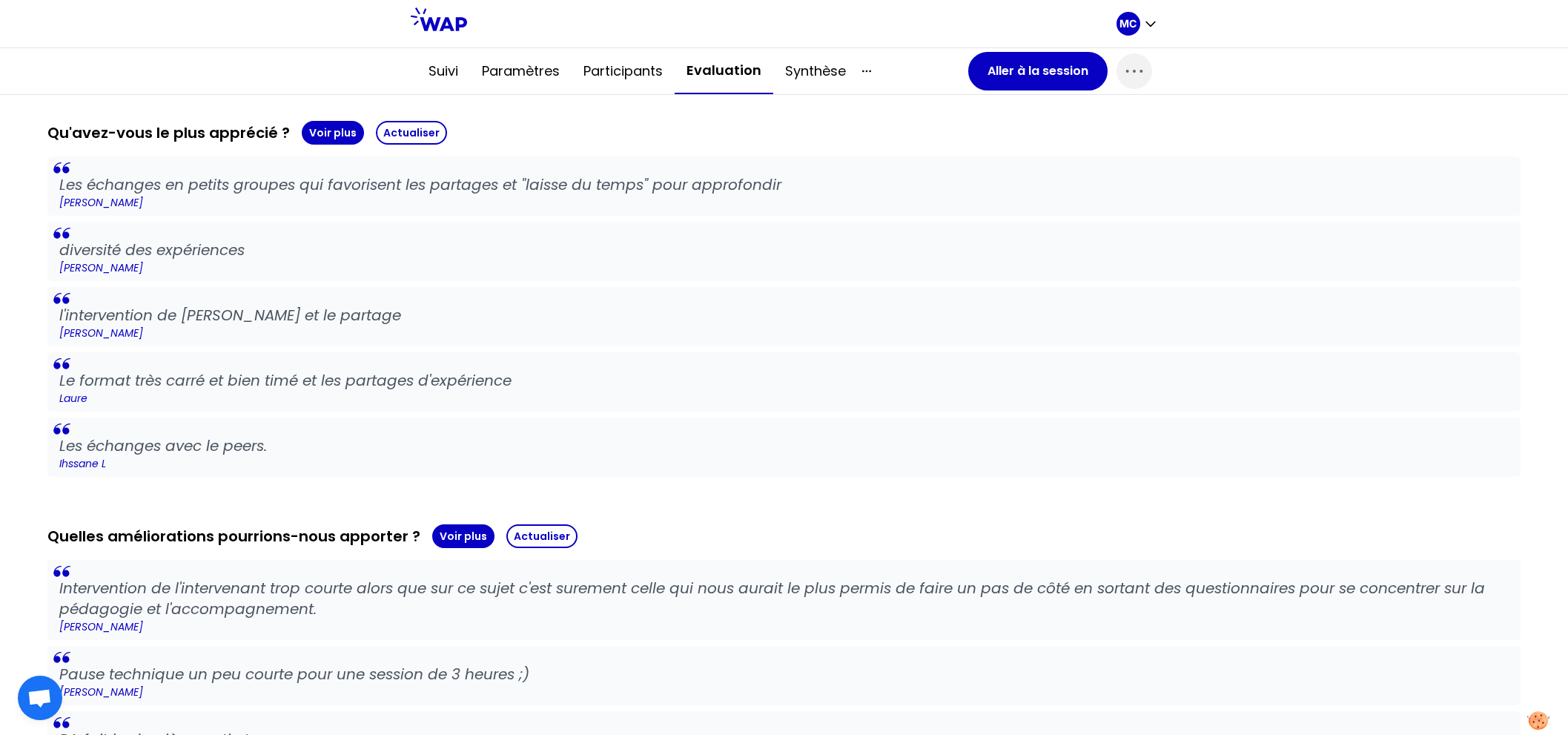
click at [664, 447] on p "Les échanges avec le peers." at bounding box center [784, 445] width 1449 height 21
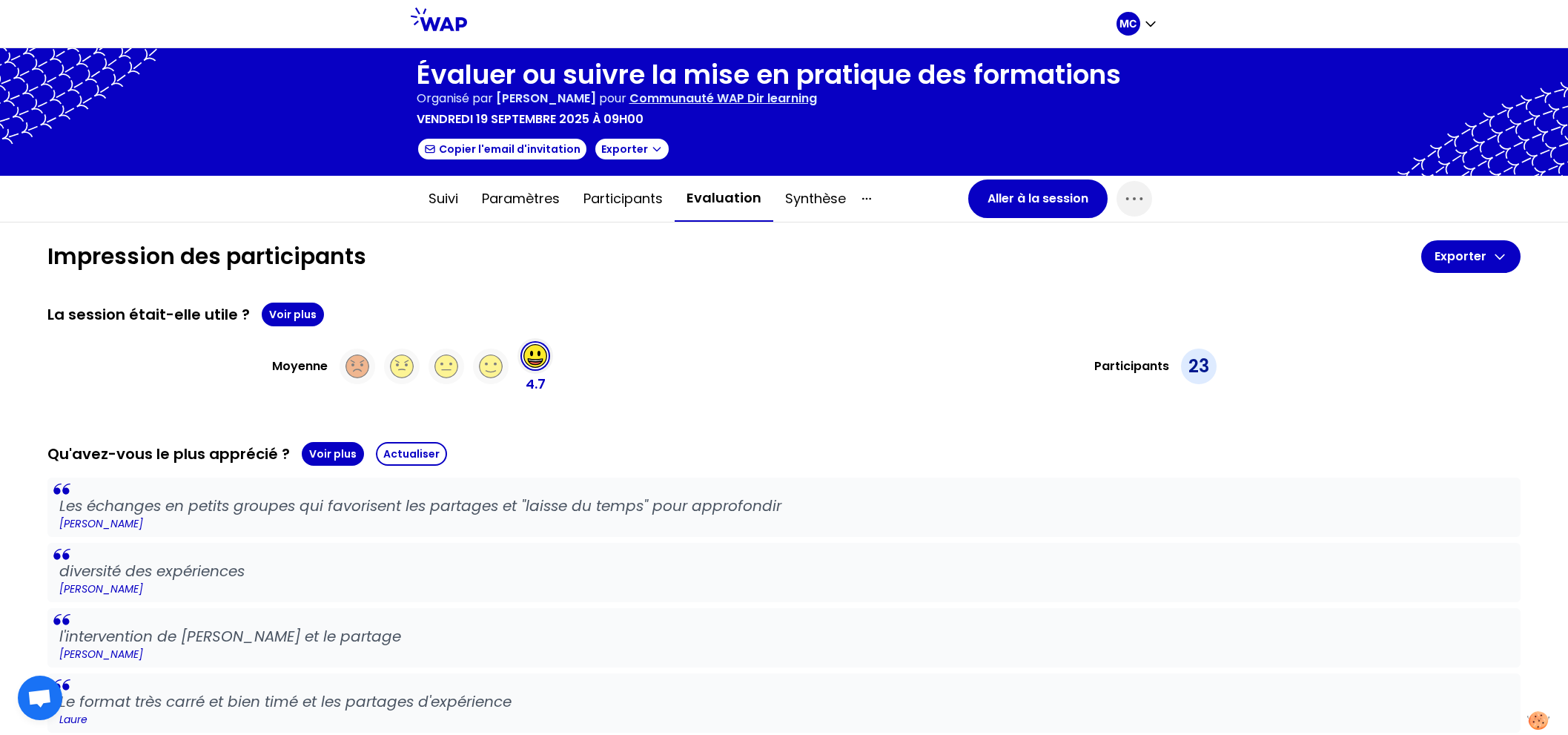
click at [316, 330] on div "La session était-elle utile ? Voir plus Moyenne 4.7 Participants 23" at bounding box center [784, 348] width 1473 height 92
click at [305, 323] on div "La session était-elle utile ? Voir plus Moyenne 4.7 Participants 23" at bounding box center [784, 348] width 1473 height 92
click at [292, 304] on button "Voir plus" at bounding box center [292, 314] width 62 height 24
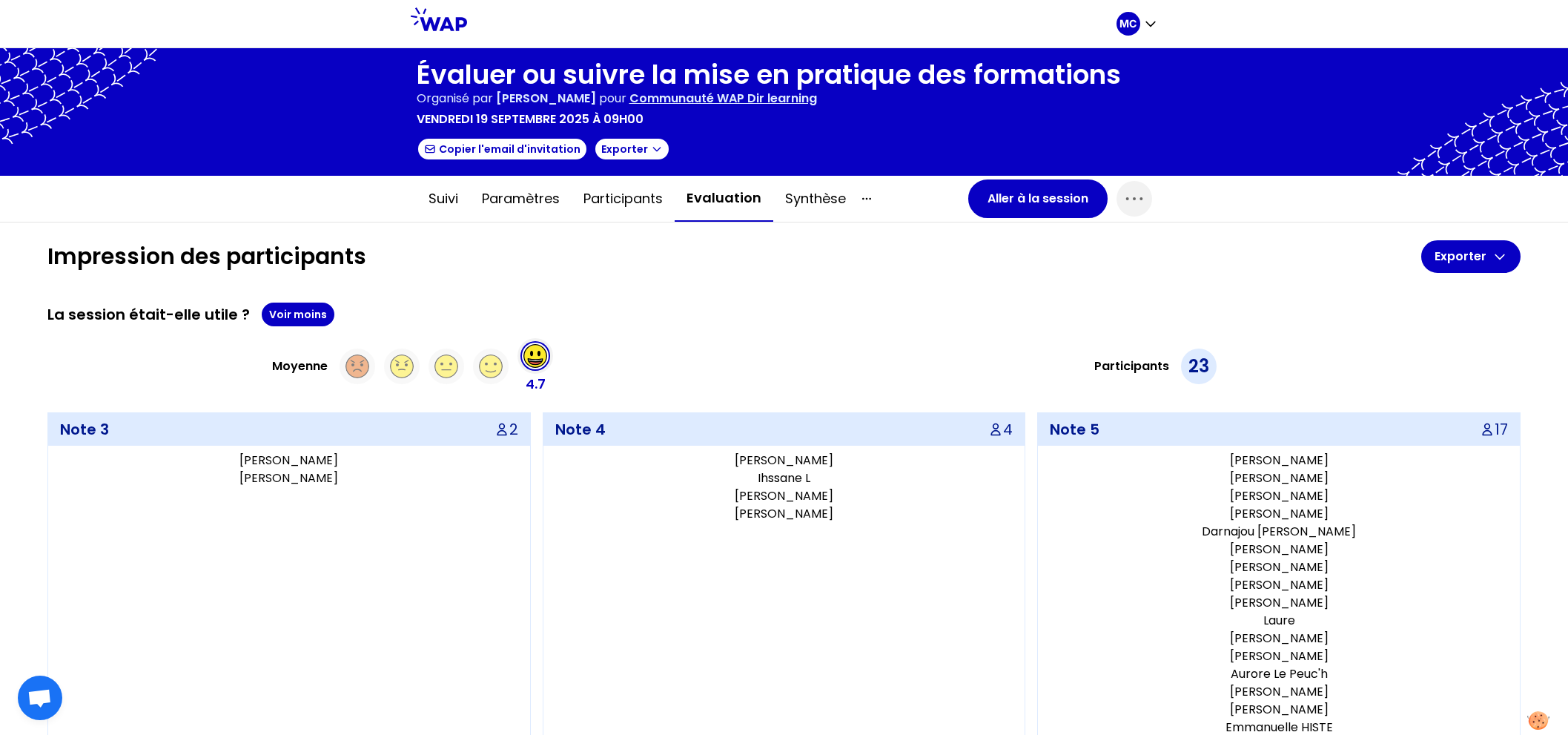
scroll to position [14, 0]
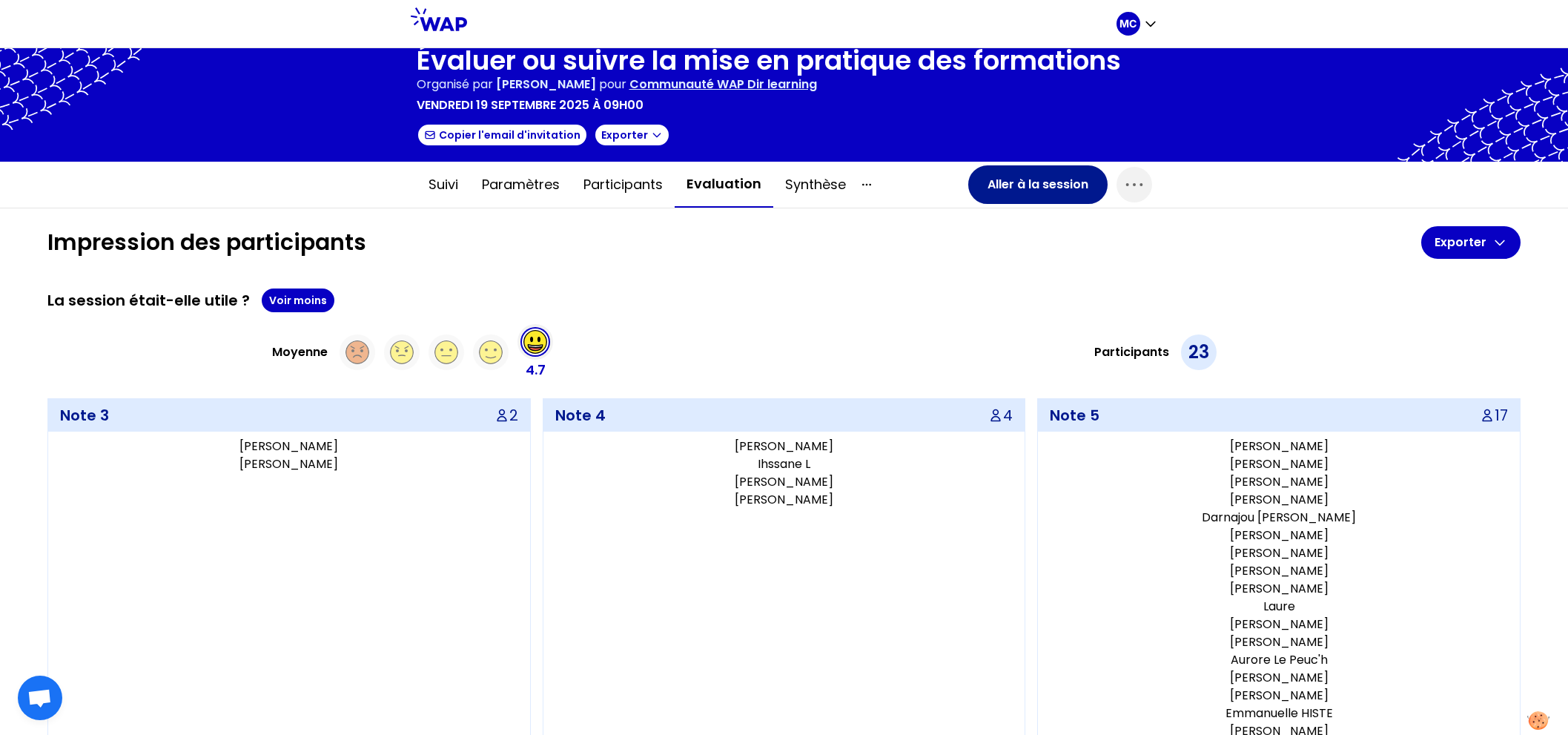
click at [1036, 178] on button "Aller à la session" at bounding box center [1037, 184] width 140 height 39
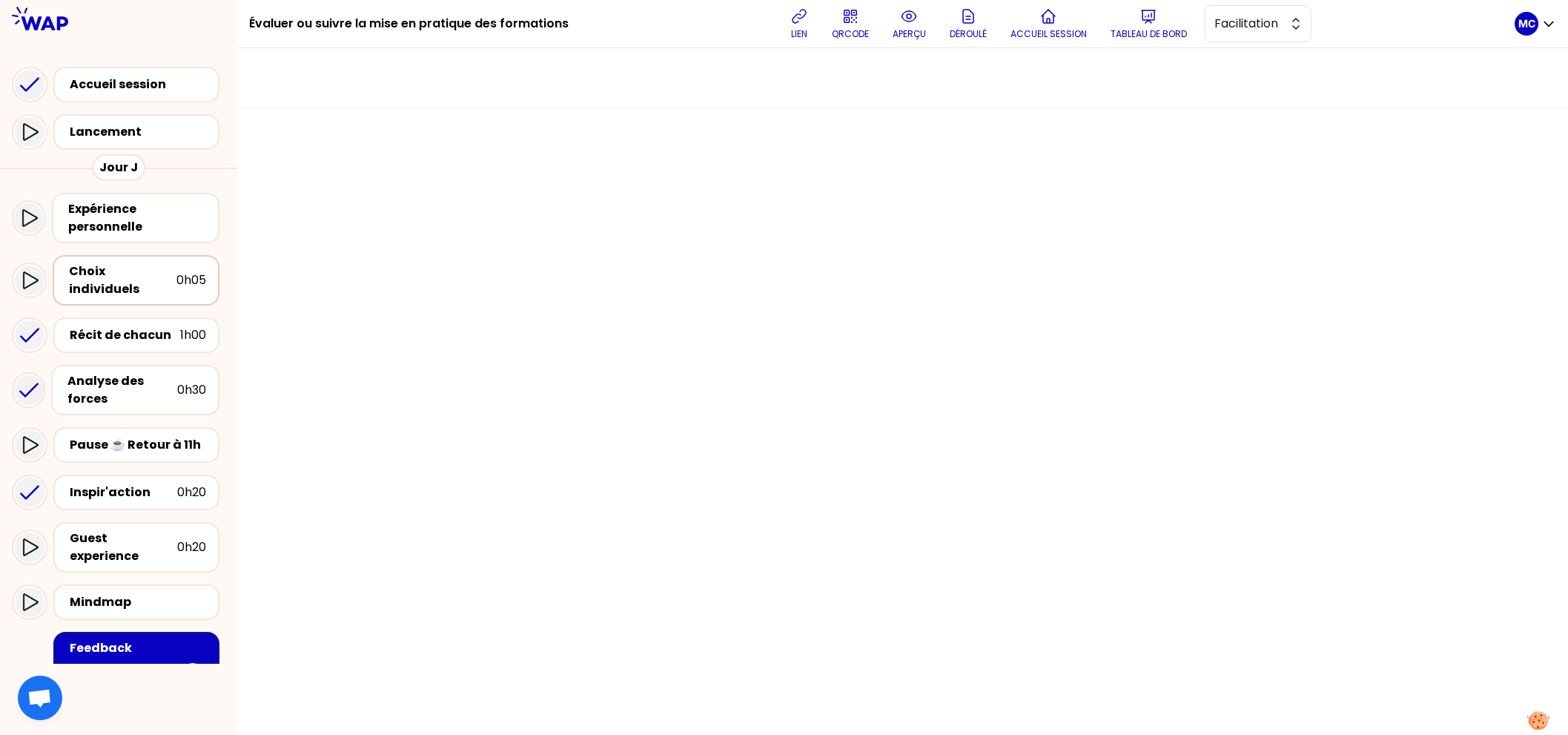
click at [98, 278] on div "Choix individuels" at bounding box center [123, 280] width 108 height 36
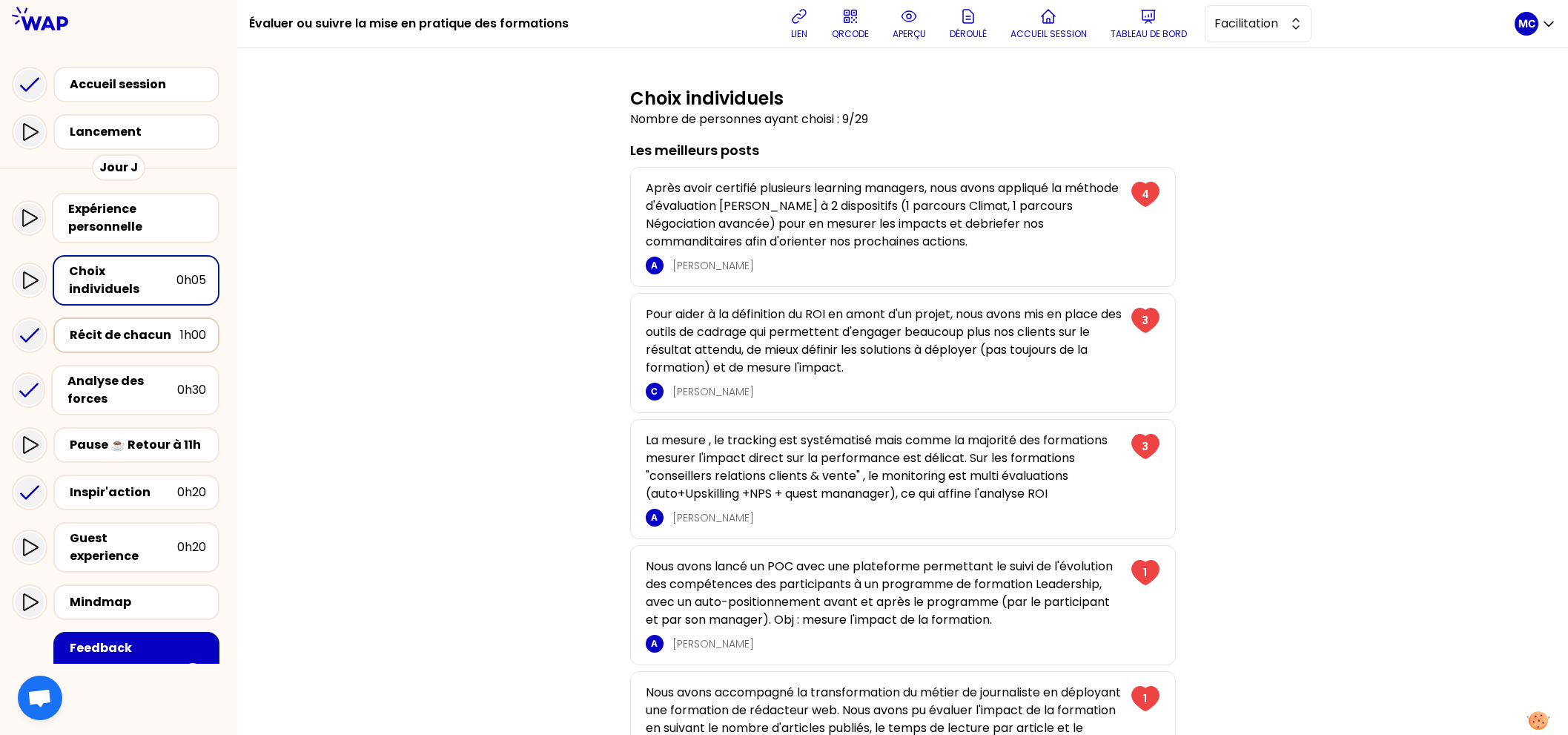
click at [124, 326] on div "Récit de chacun" at bounding box center [125, 335] width 111 height 18
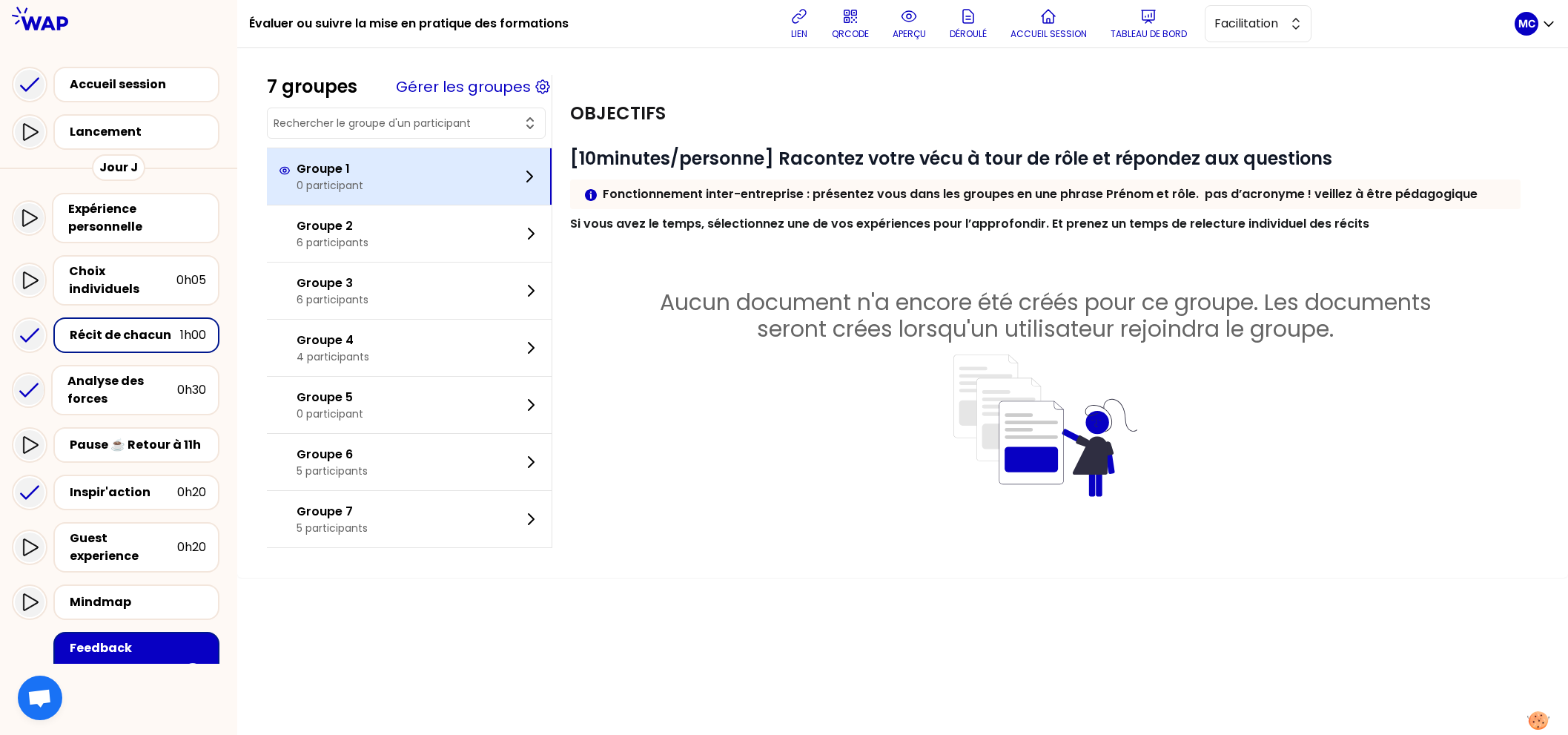
click at [479, 176] on div "Groupe 1 0 participant" at bounding box center [408, 176] width 284 height 56
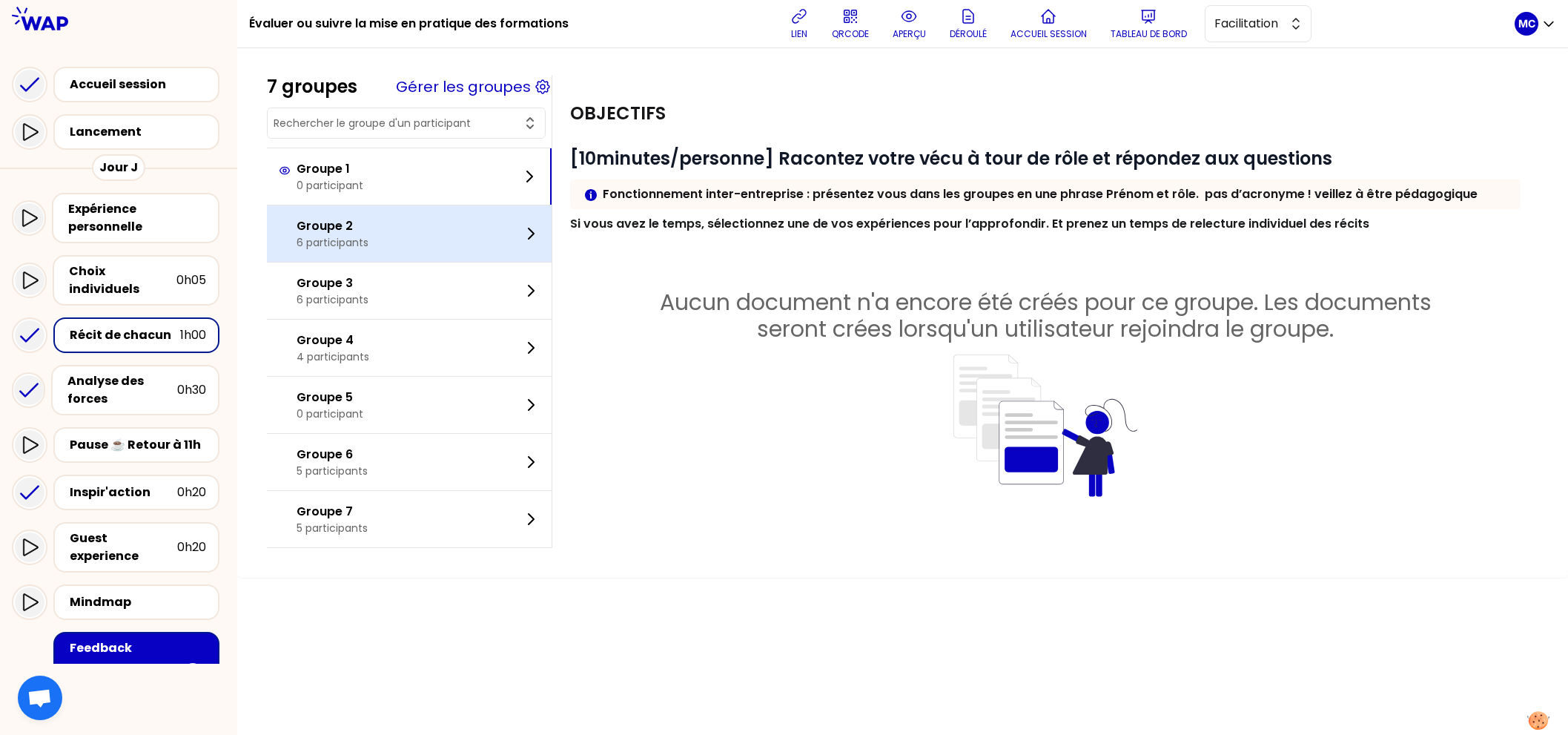
click at [441, 240] on div "Groupe 2 6 participants" at bounding box center [408, 233] width 284 height 56
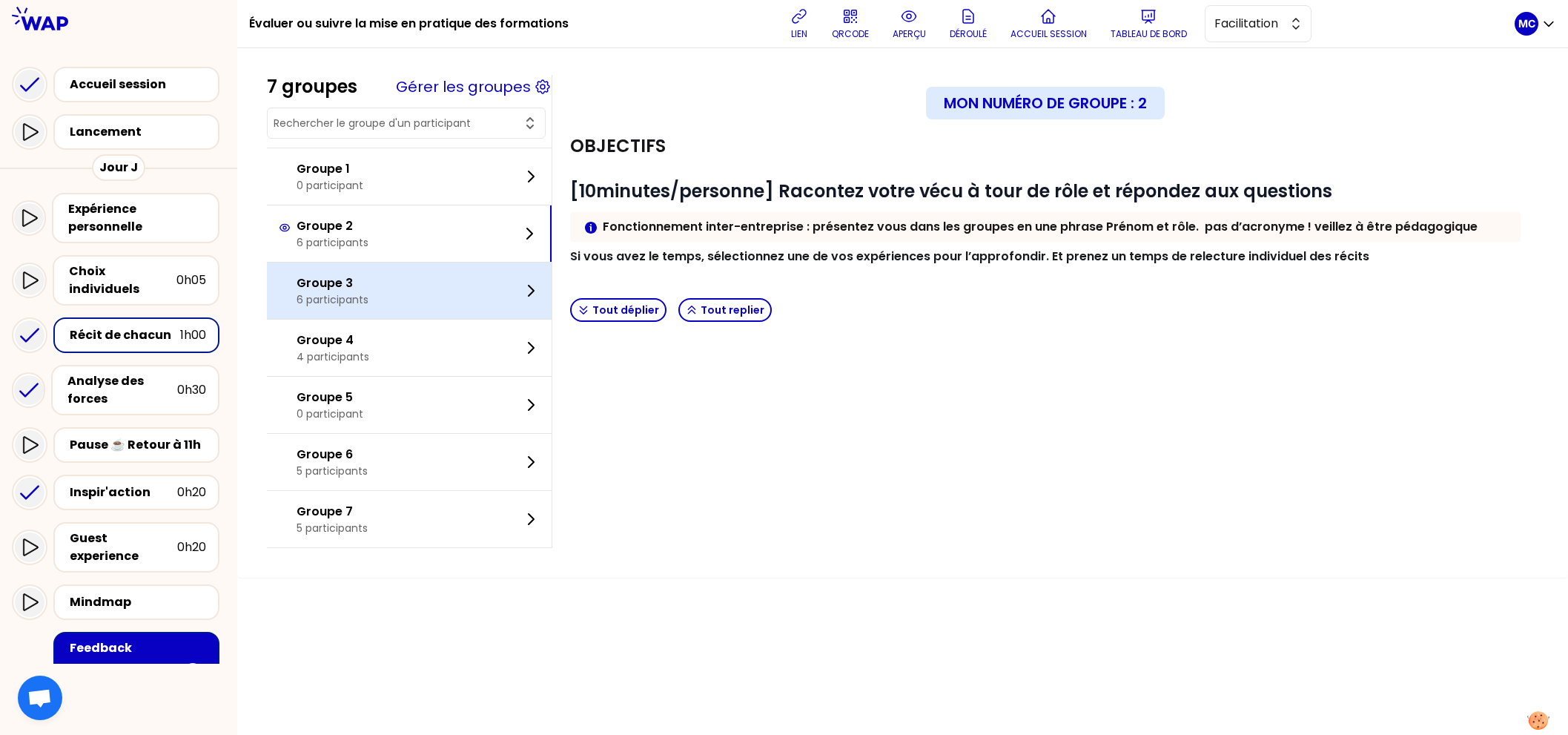
click at [411, 289] on div "Groupe 3 6 participants" at bounding box center [408, 290] width 284 height 56
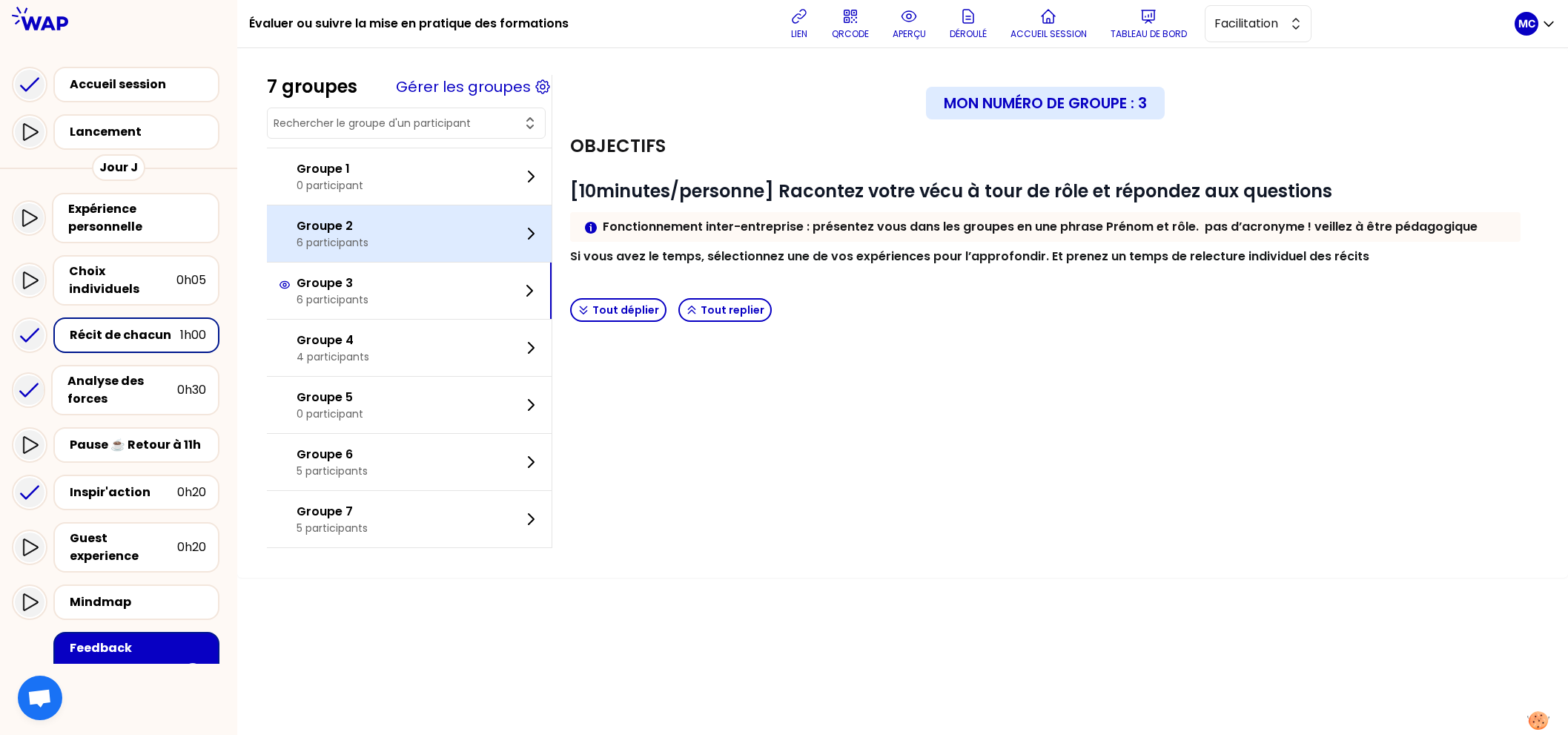
click at [418, 206] on div "Groupe 2 6 participants" at bounding box center [408, 233] width 284 height 56
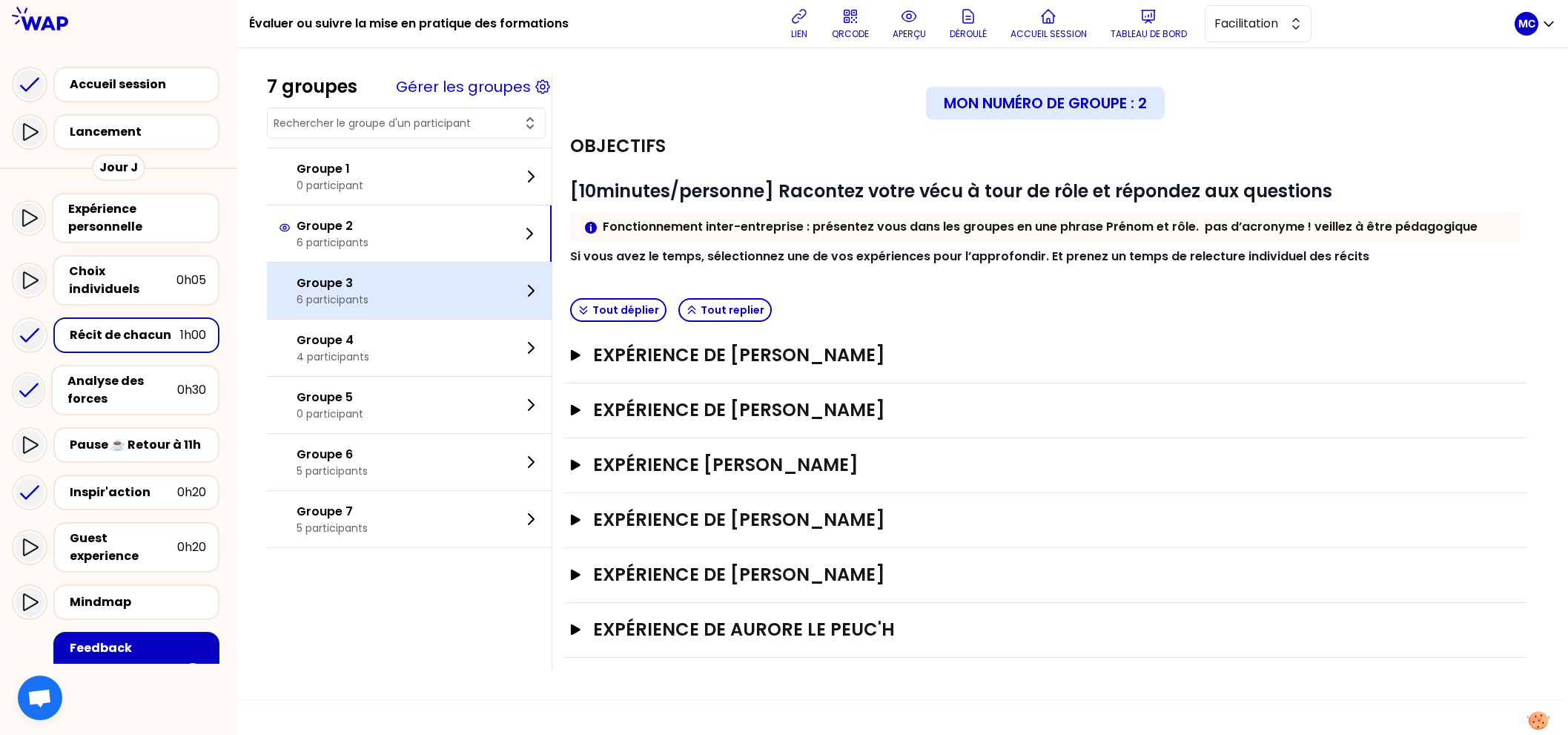
click at [426, 299] on div "Groupe 3 6 participants" at bounding box center [408, 290] width 284 height 56
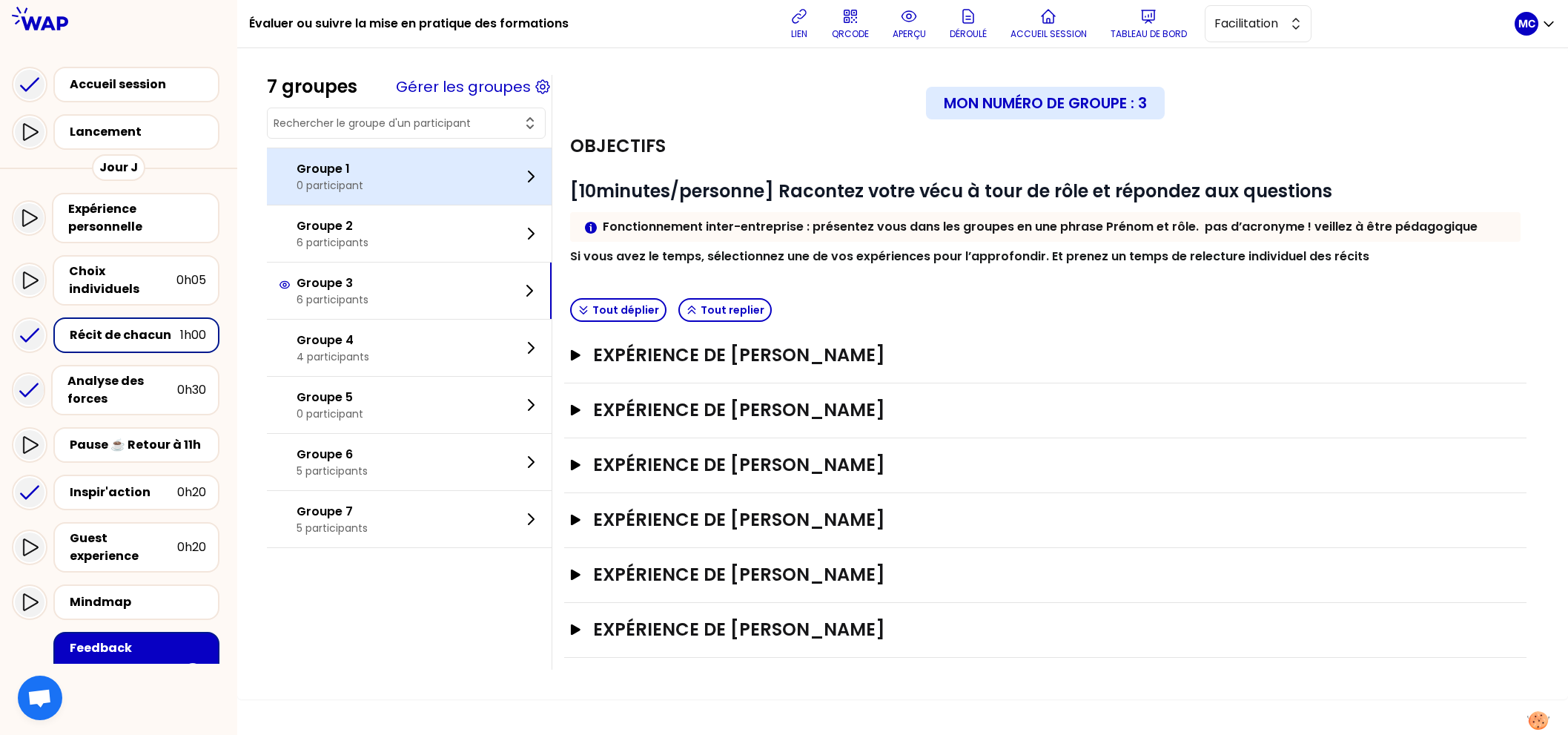
click at [396, 169] on div "Groupe 1 0 participant" at bounding box center [408, 176] width 284 height 56
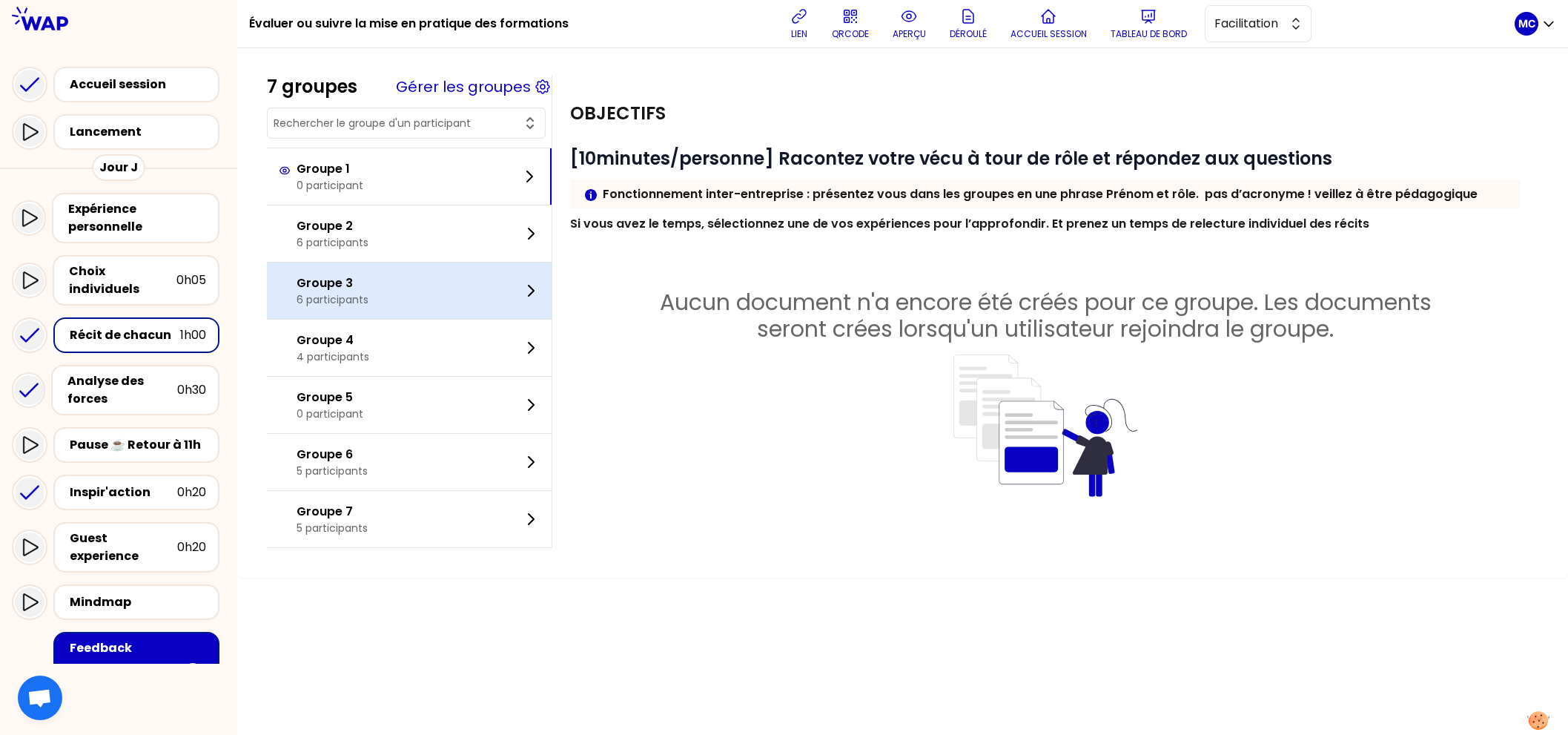
click at [383, 280] on div "Groupe 3 6 participants" at bounding box center [408, 290] width 284 height 56
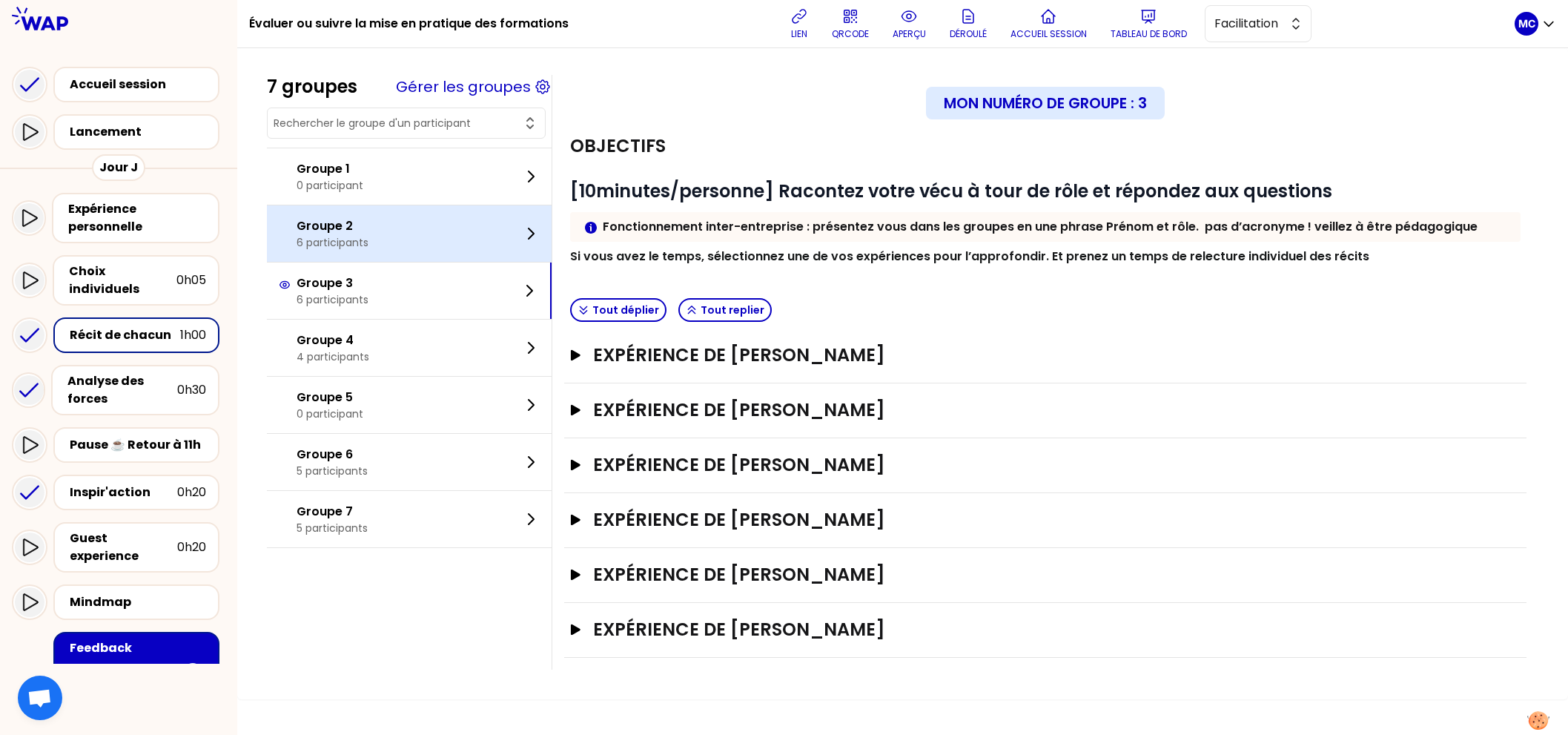
click at [419, 217] on div "Groupe 2 6 participants" at bounding box center [408, 233] width 284 height 56
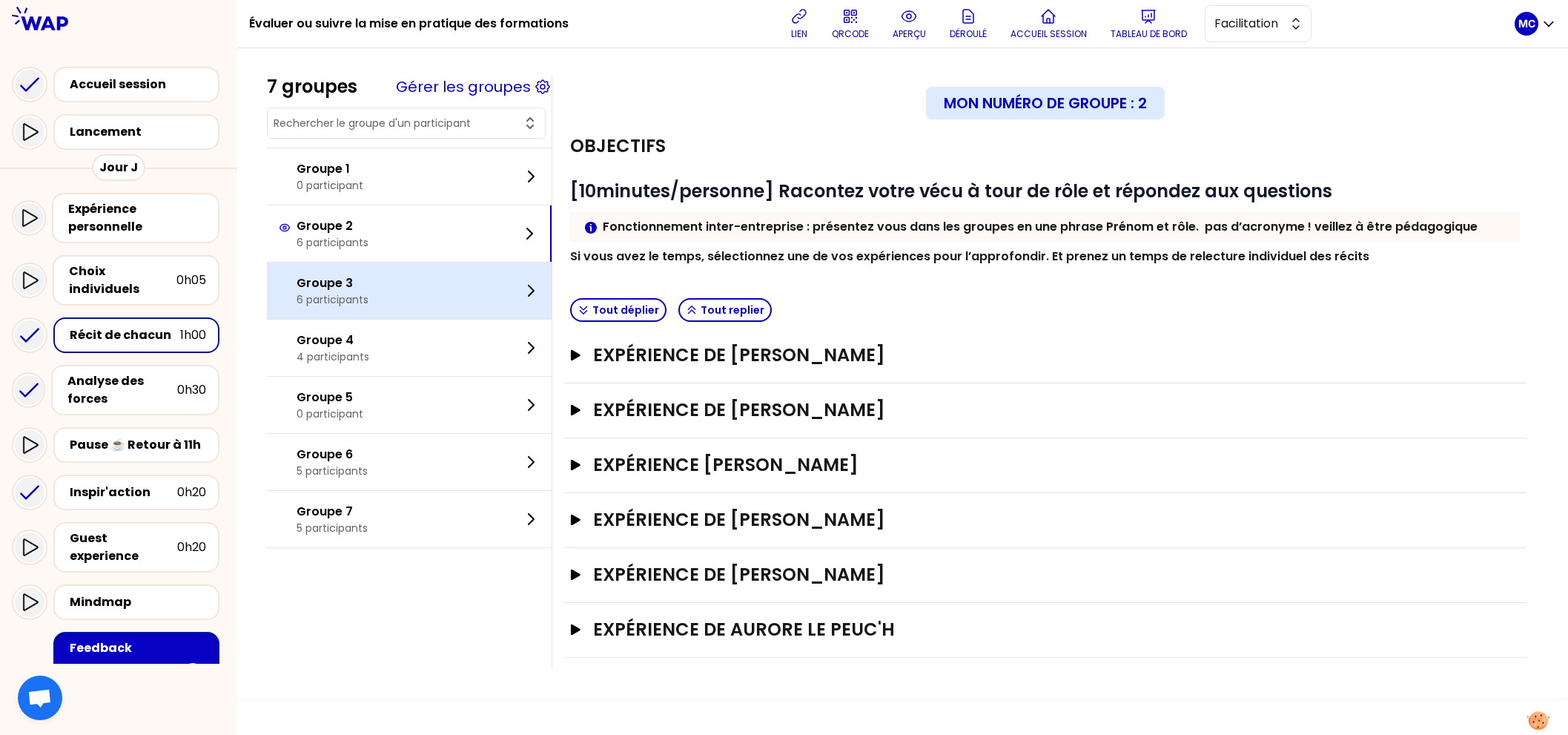
click at [403, 272] on div "Groupe 3 6 participants" at bounding box center [408, 290] width 284 height 56
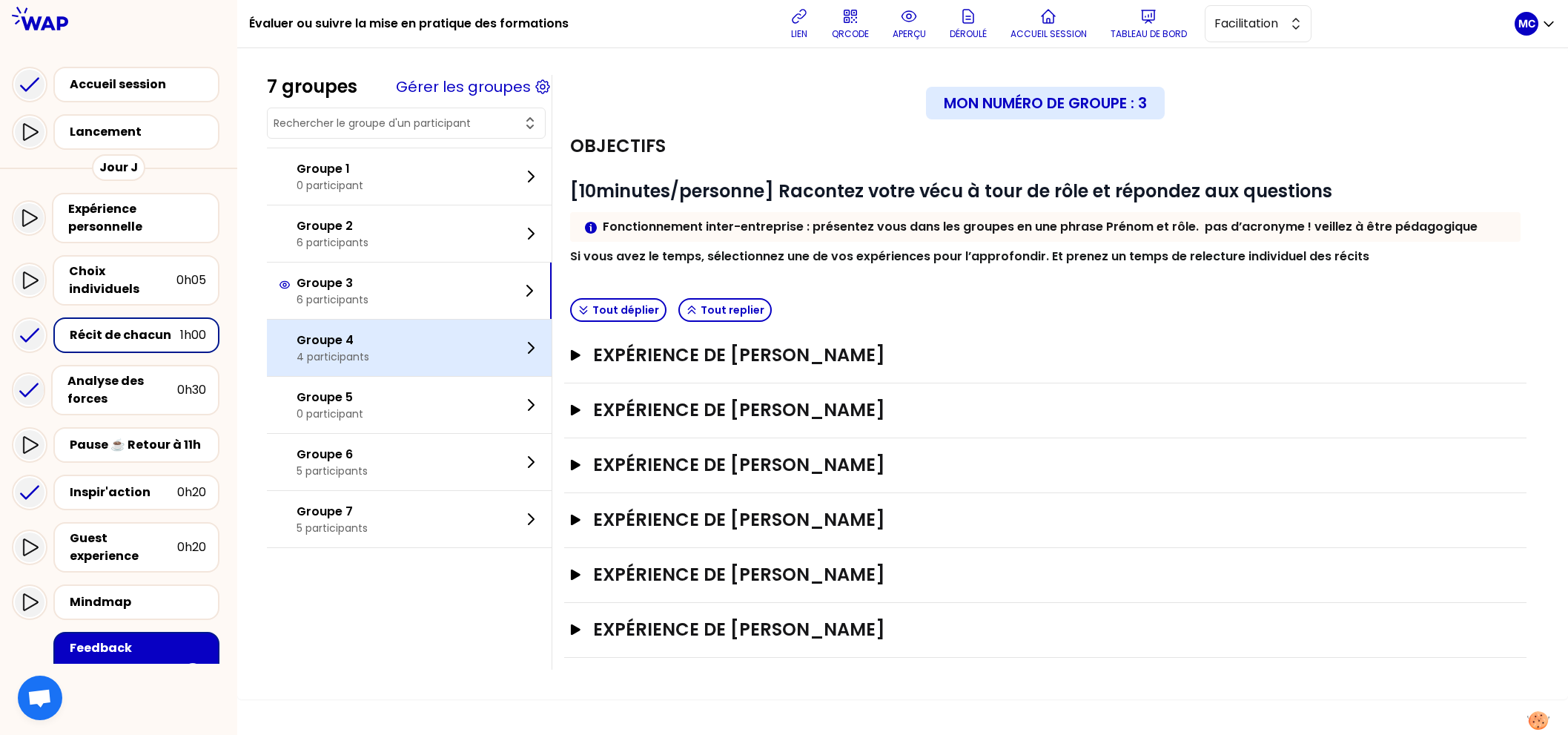
click at [369, 354] on div "Groupe 4 4 participants" at bounding box center [408, 348] width 284 height 56
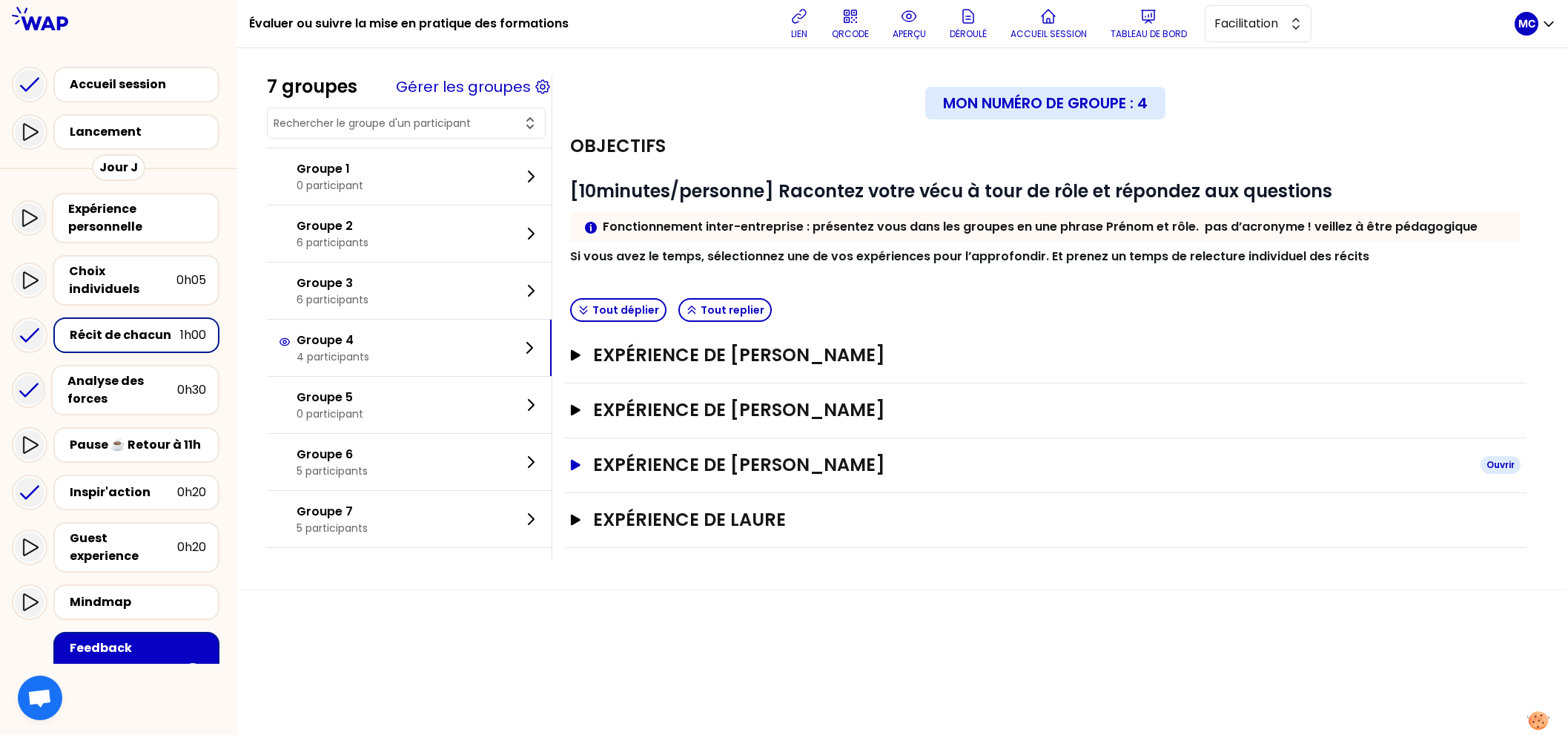
click at [571, 464] on icon "button" at bounding box center [575, 465] width 10 height 10
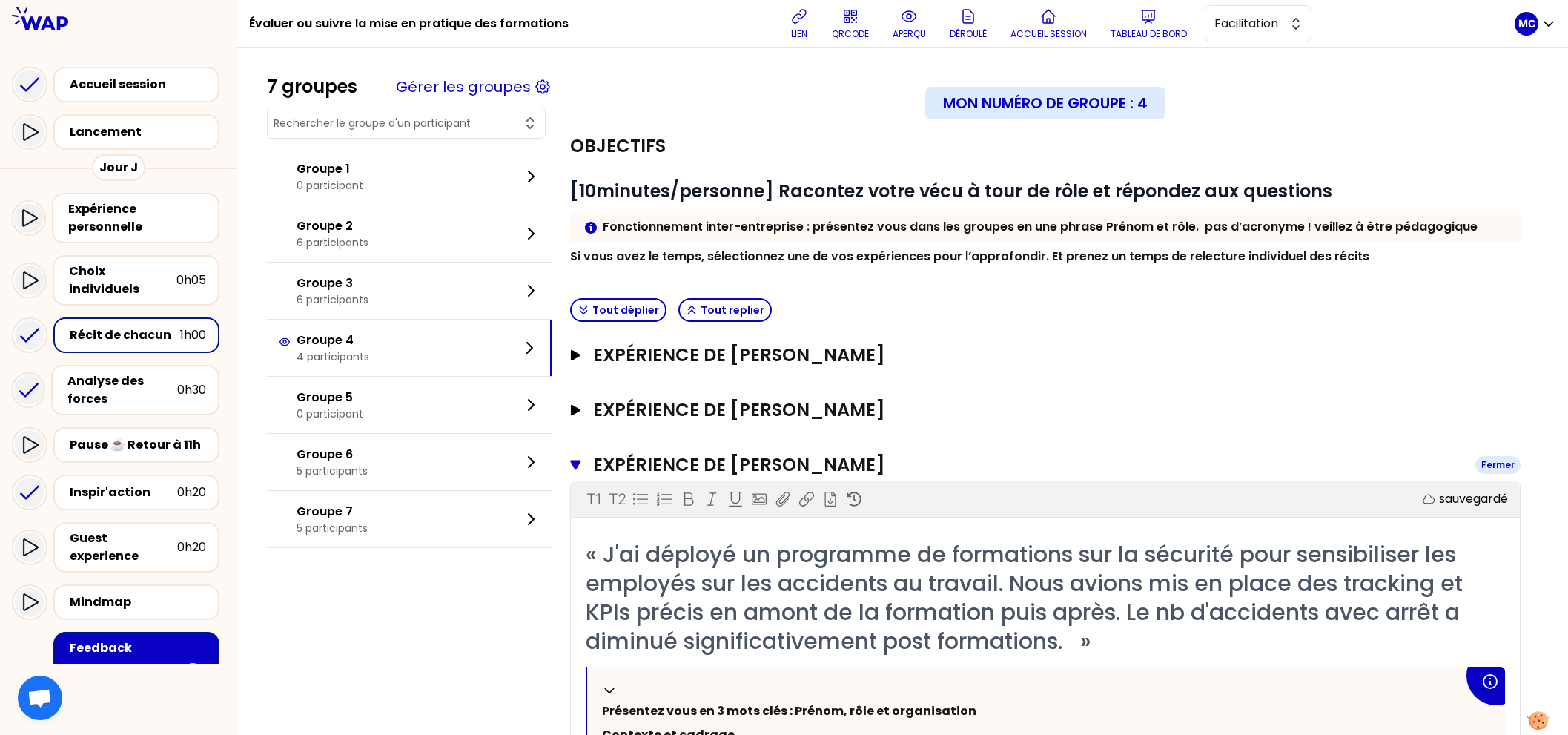
click at [571, 464] on icon "button" at bounding box center [575, 465] width 11 height 12
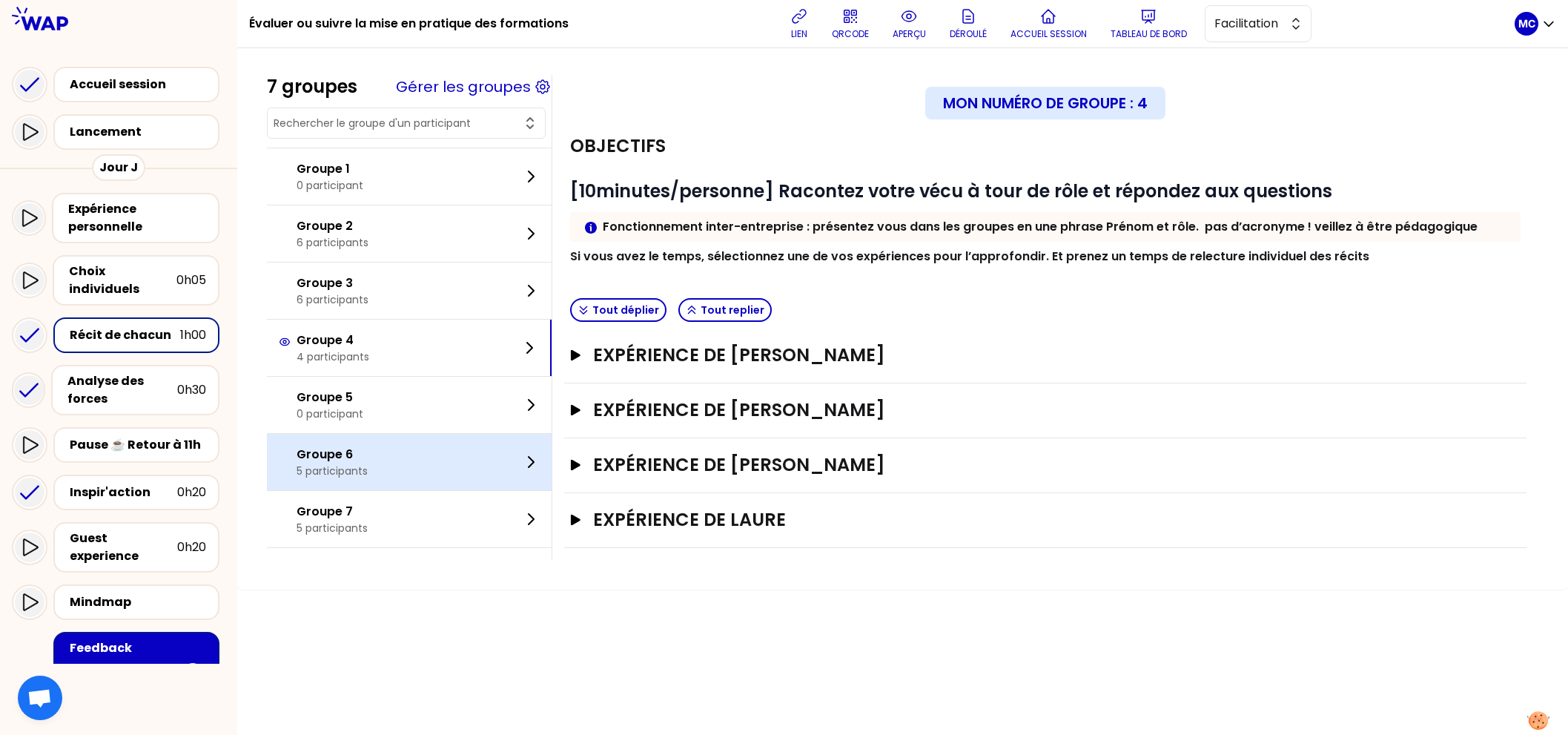
click at [387, 479] on div "Groupe 6 5 participants" at bounding box center [408, 462] width 284 height 56
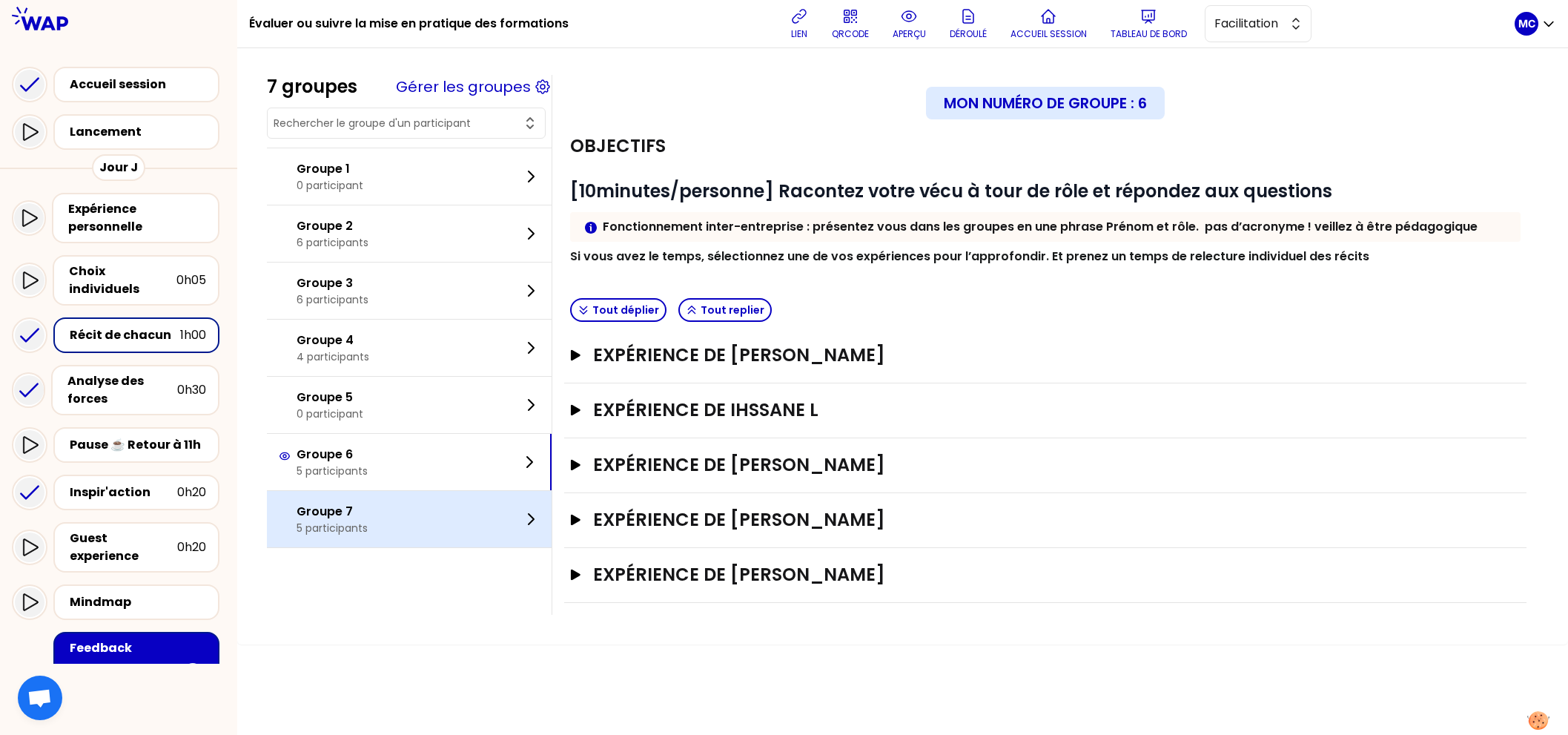
click at [387, 525] on div "Groupe 7 5 participants" at bounding box center [408, 518] width 284 height 56
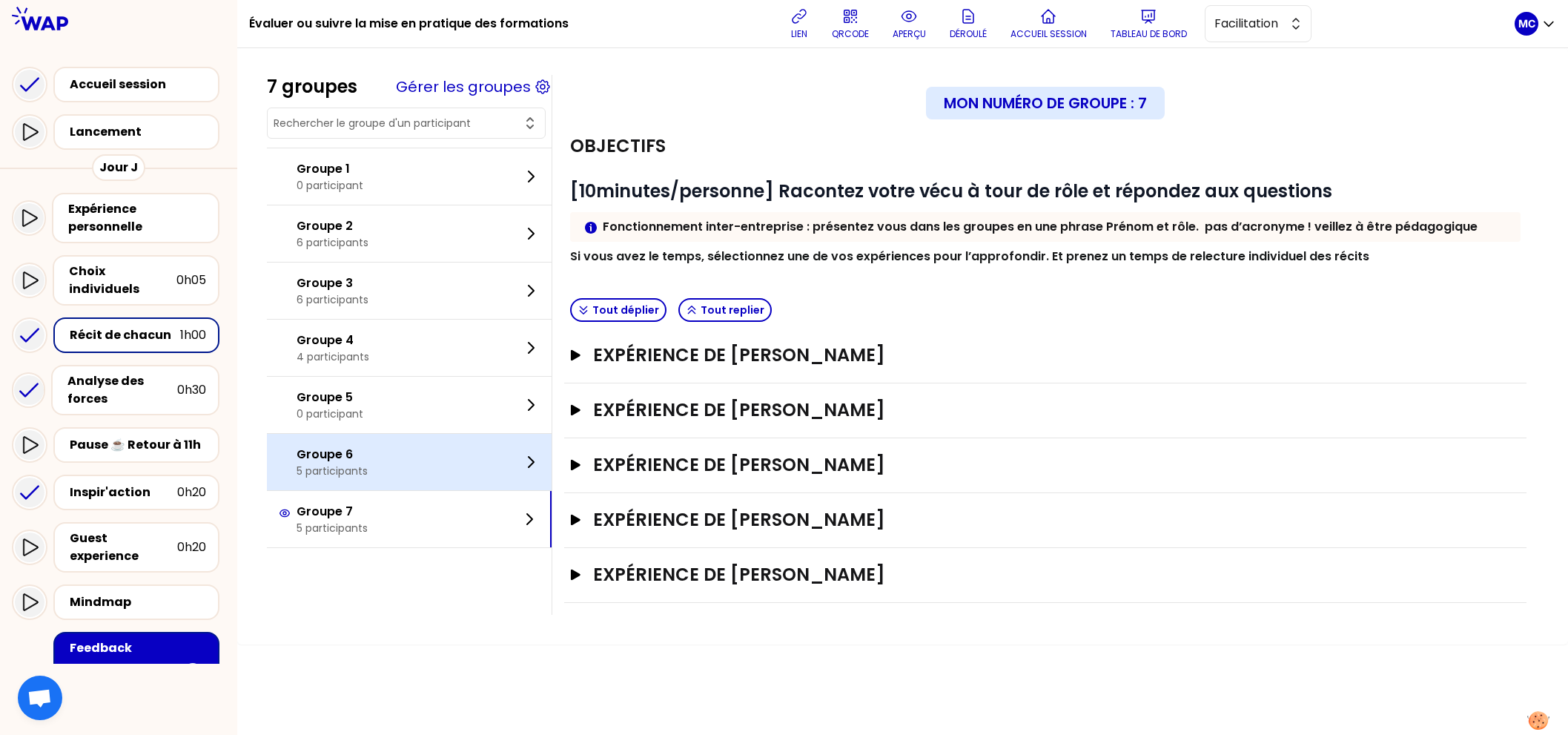
click at [420, 448] on div "Groupe 6 5 participants" at bounding box center [408, 462] width 284 height 56
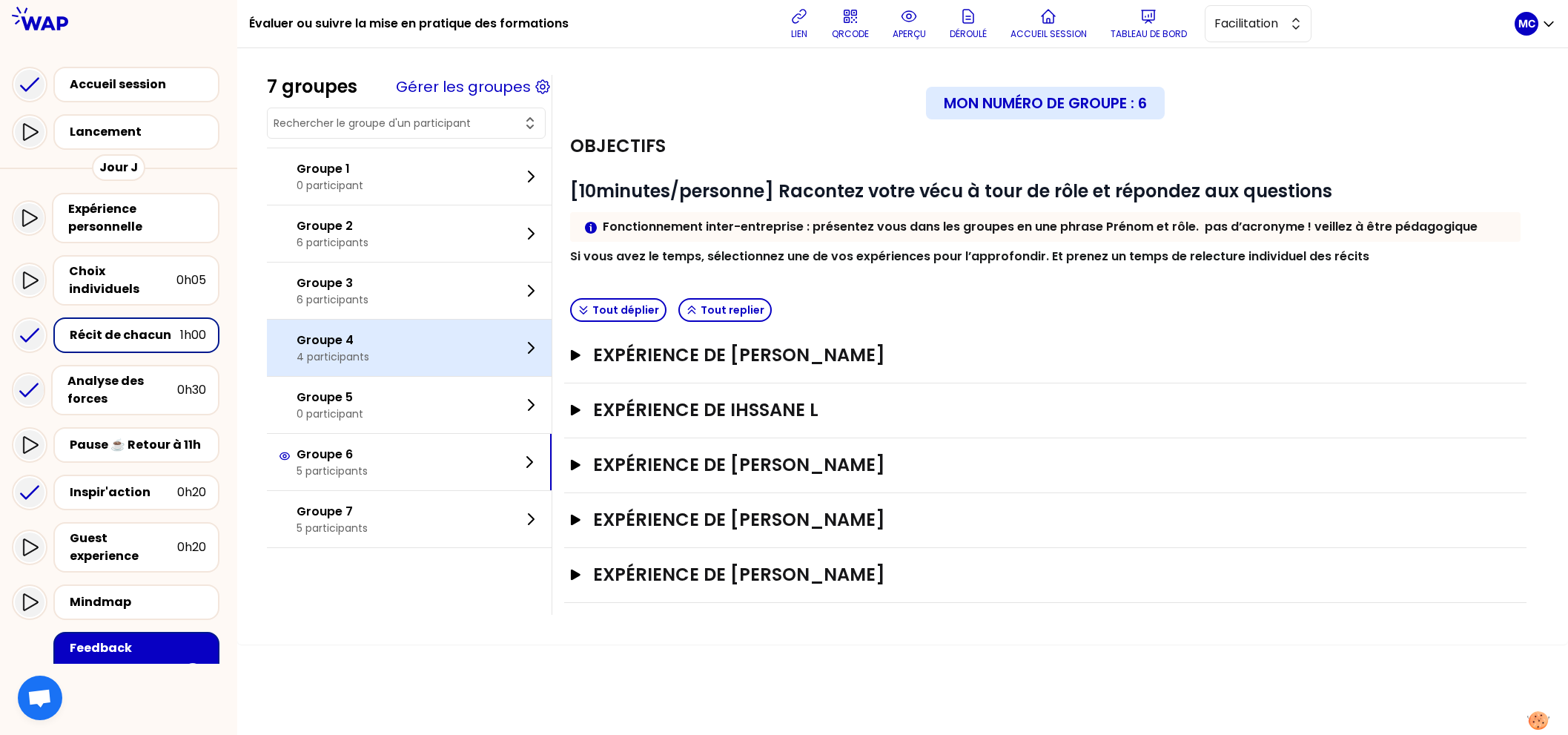
click at [405, 355] on div "Groupe 4 4 participants" at bounding box center [408, 348] width 284 height 56
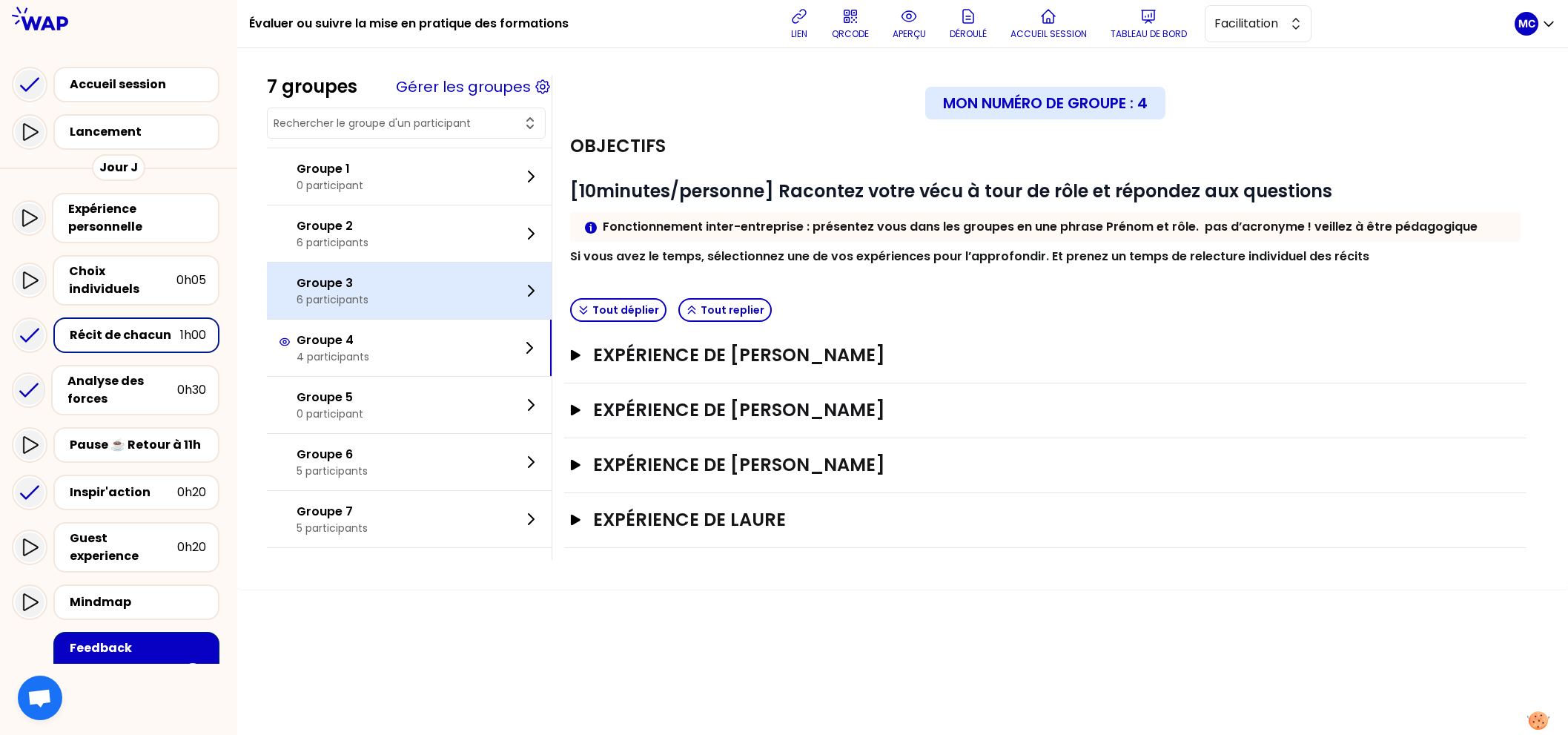
click at [420, 278] on div "Groupe 3 6 participants" at bounding box center [408, 290] width 284 height 56
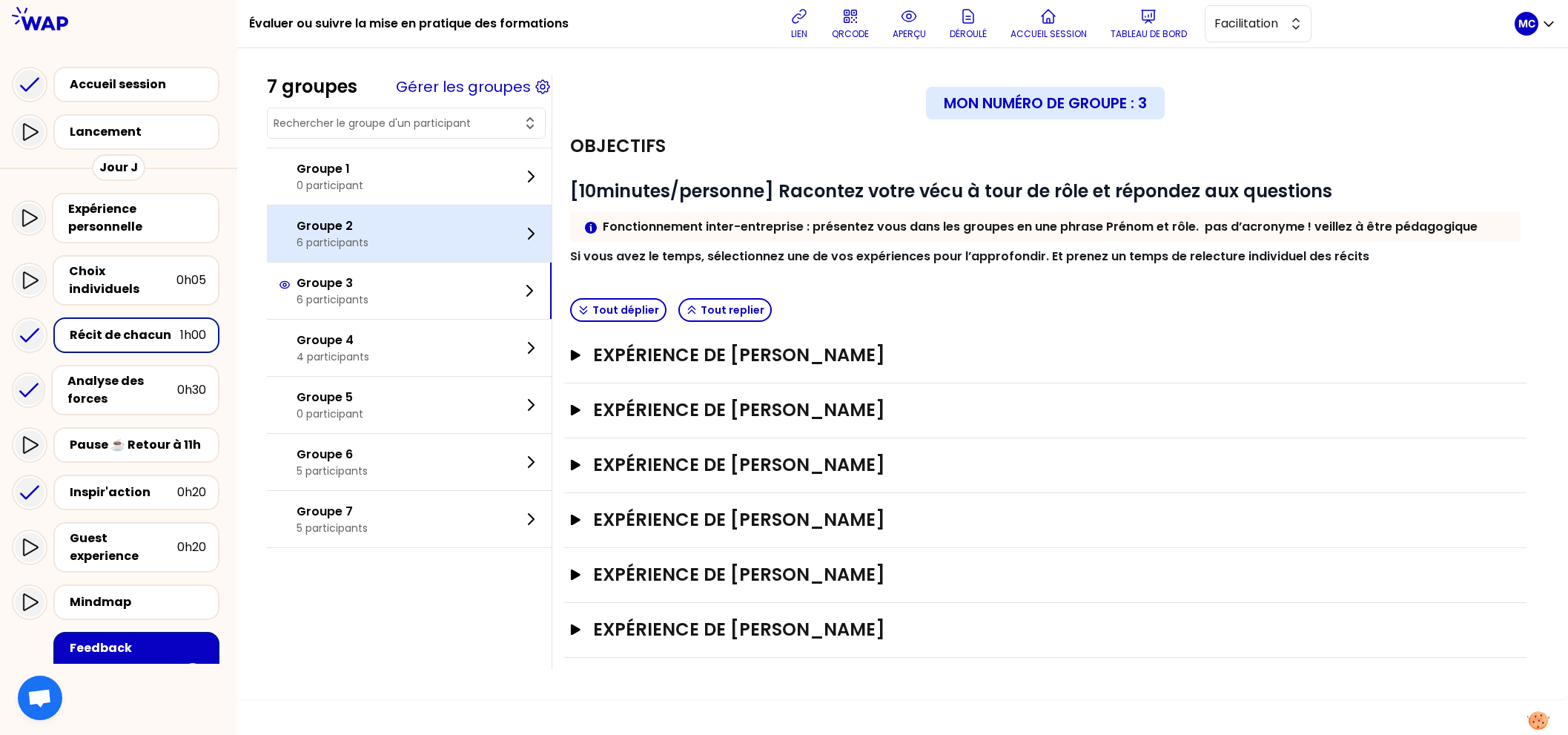
click at [366, 232] on p "Groupe 2" at bounding box center [332, 226] width 72 height 18
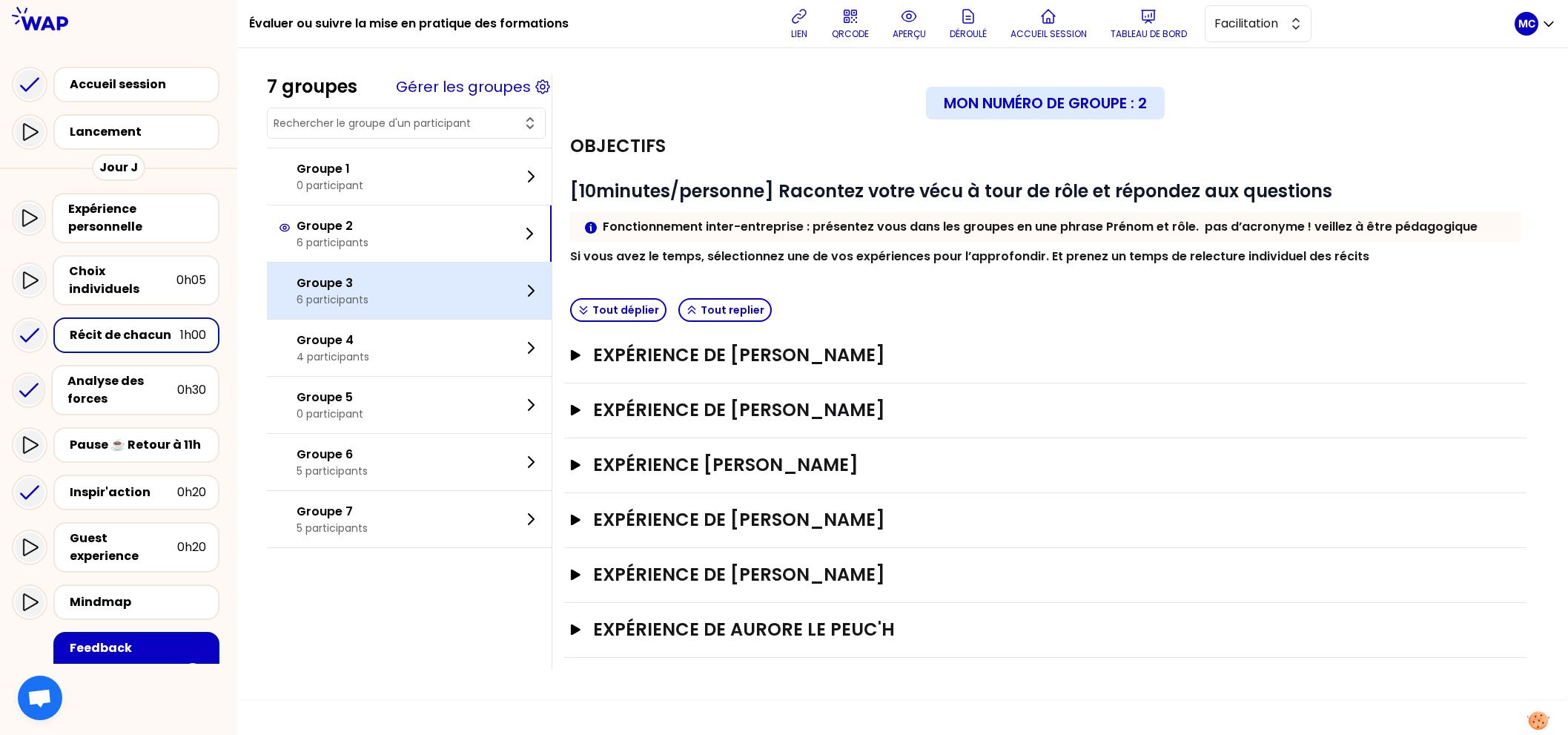
click at [366, 274] on p "Groupe 3" at bounding box center [332, 283] width 72 height 18
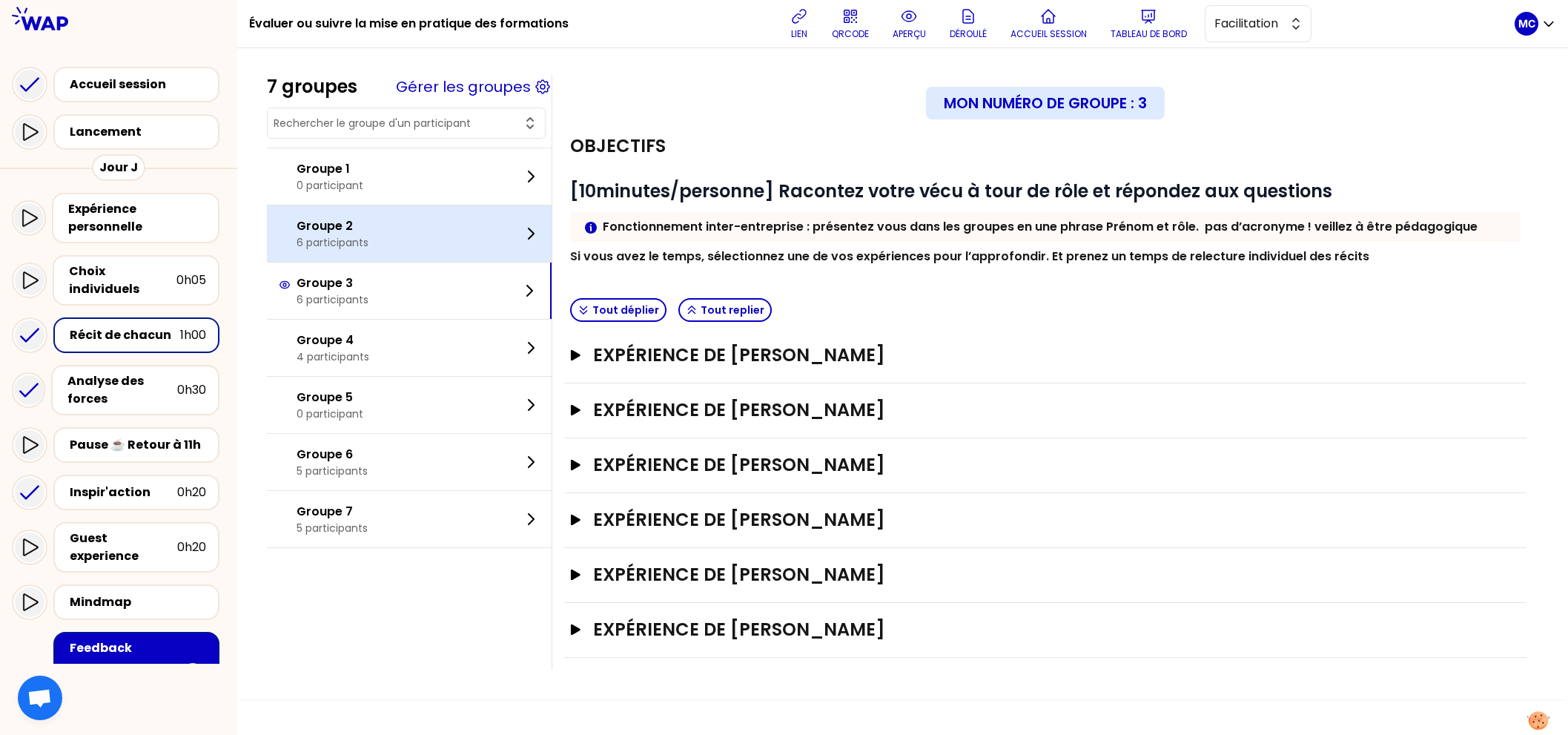
click at [396, 226] on div "Groupe 2 6 participants" at bounding box center [408, 233] width 284 height 56
click at [457, 223] on div "Groupe 2 6 participants" at bounding box center [408, 233] width 284 height 56
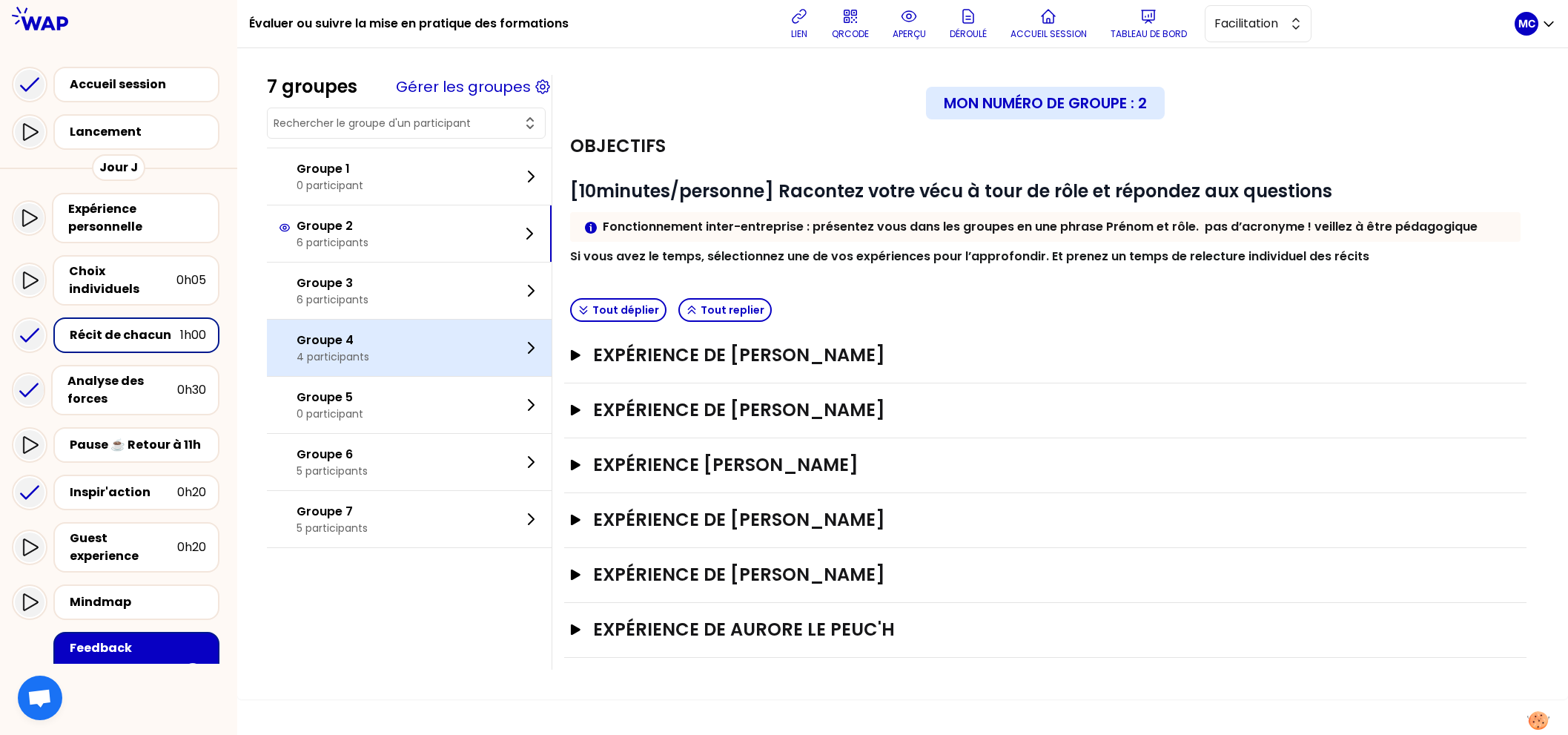
click at [429, 333] on div "Groupe 4 4 participants" at bounding box center [408, 348] width 284 height 56
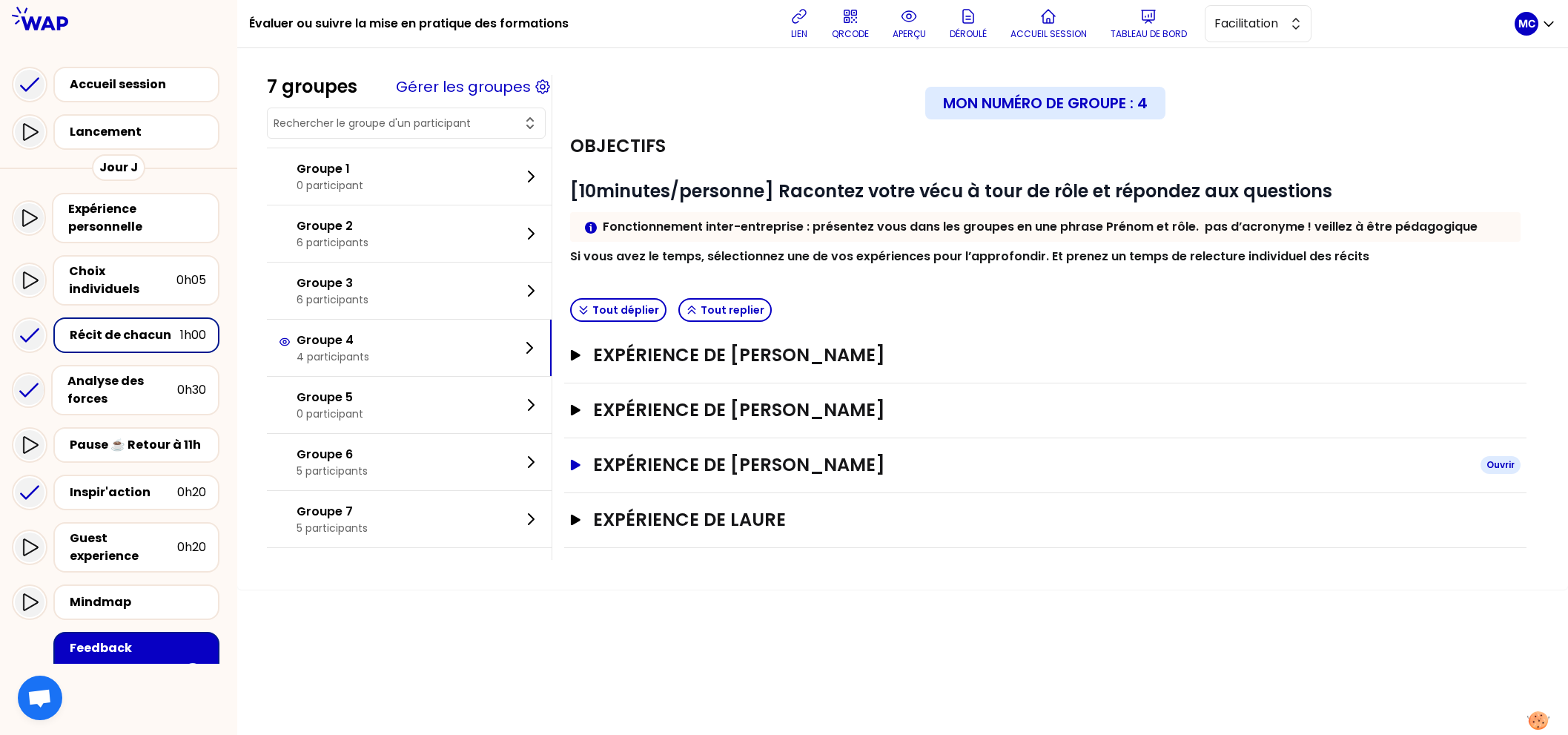
click at [662, 456] on h3 "Expérience de [PERSON_NAME]" at bounding box center [1031, 465] width 876 height 24
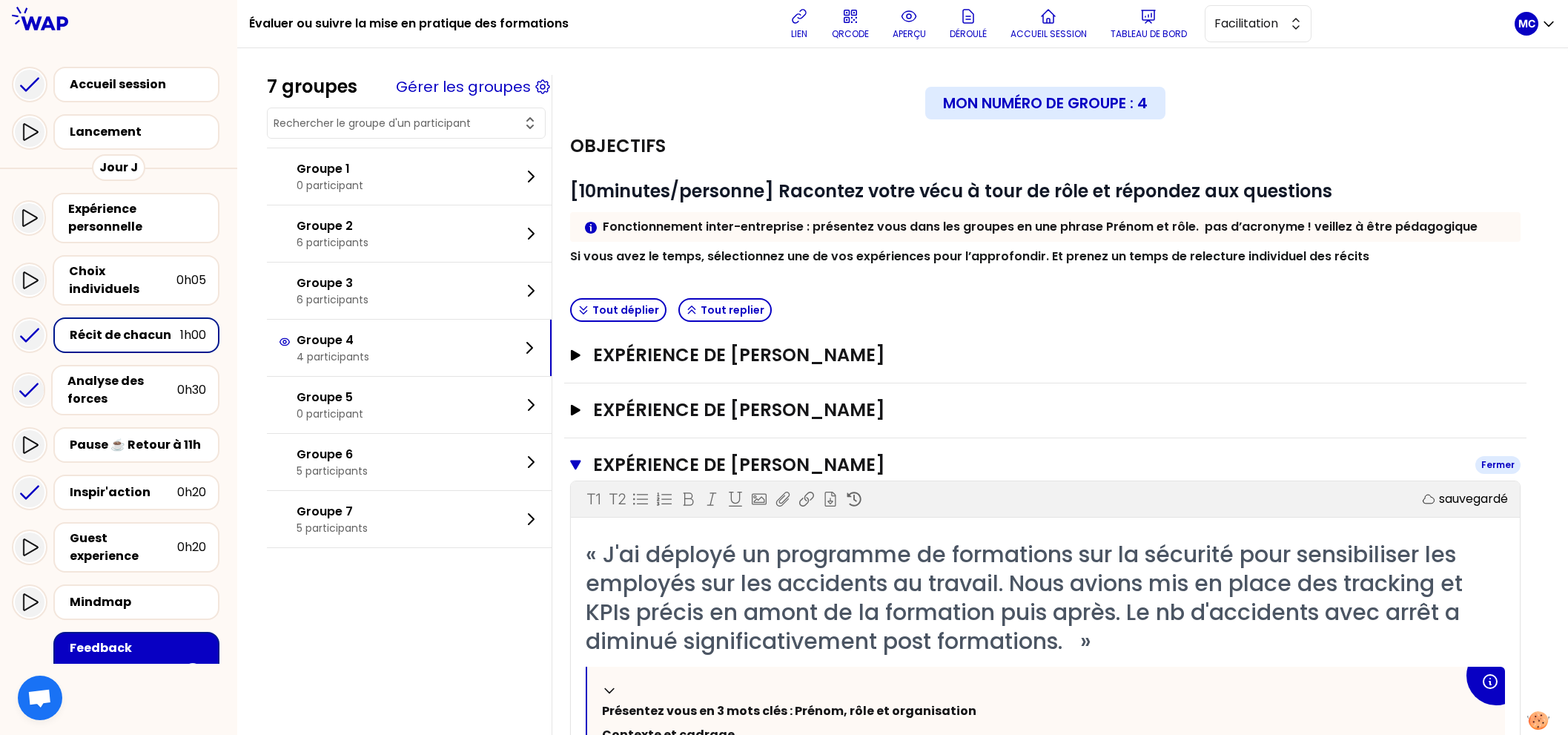
click at [685, 462] on h3 "Expérience de [PERSON_NAME]" at bounding box center [1028, 465] width 871 height 24
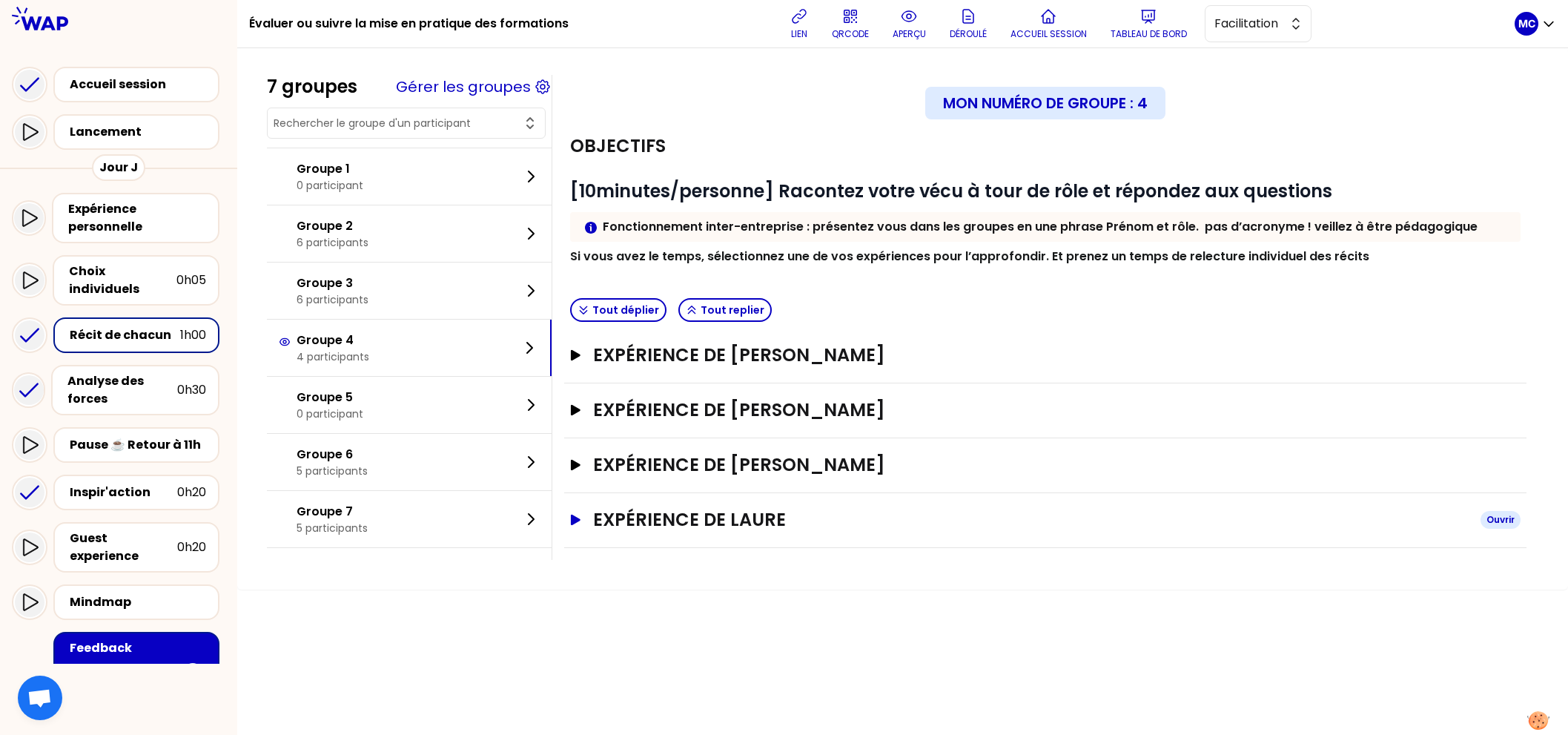
click at [768, 522] on h3 "Expérience de Laure" at bounding box center [1031, 520] width 876 height 24
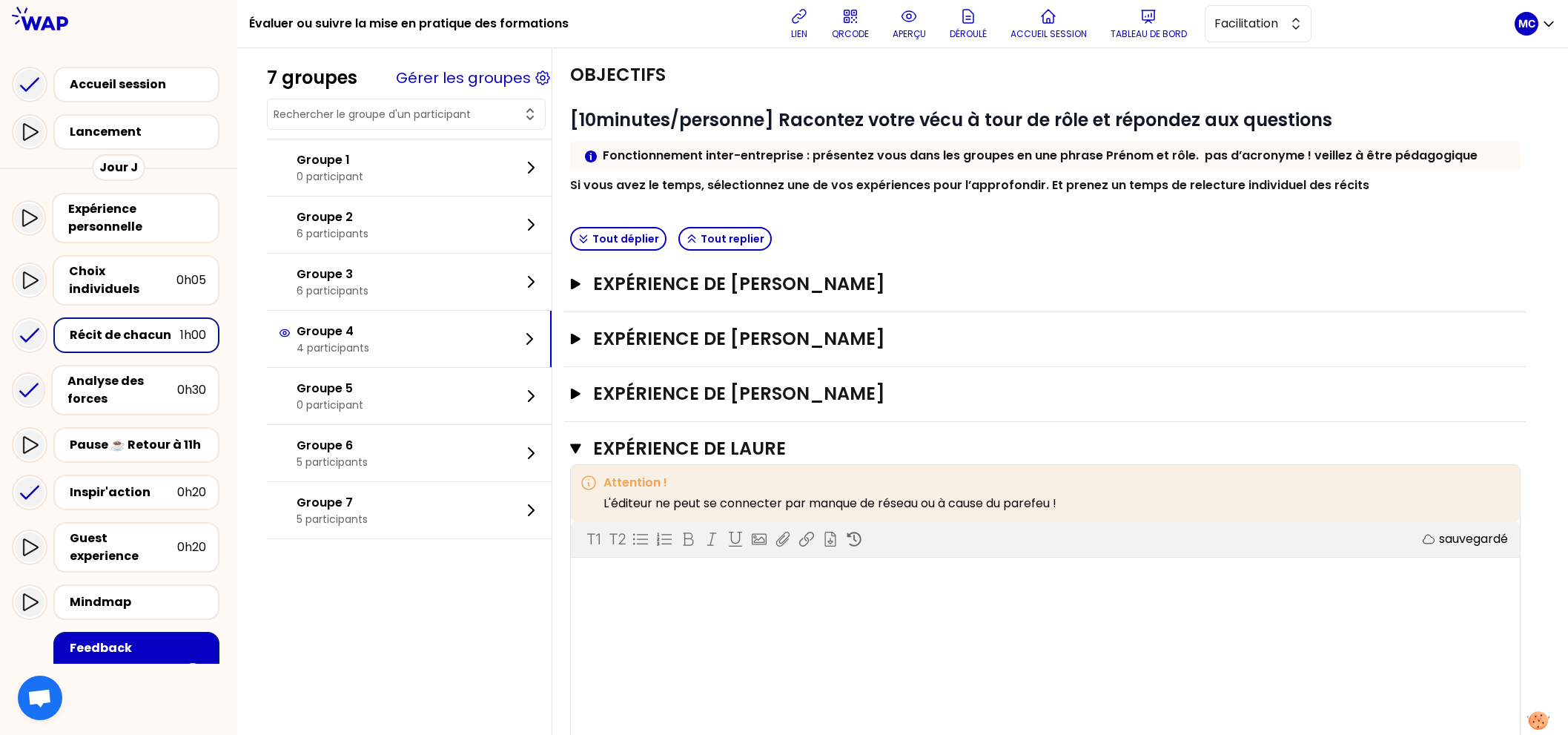
scroll to position [146, 0]
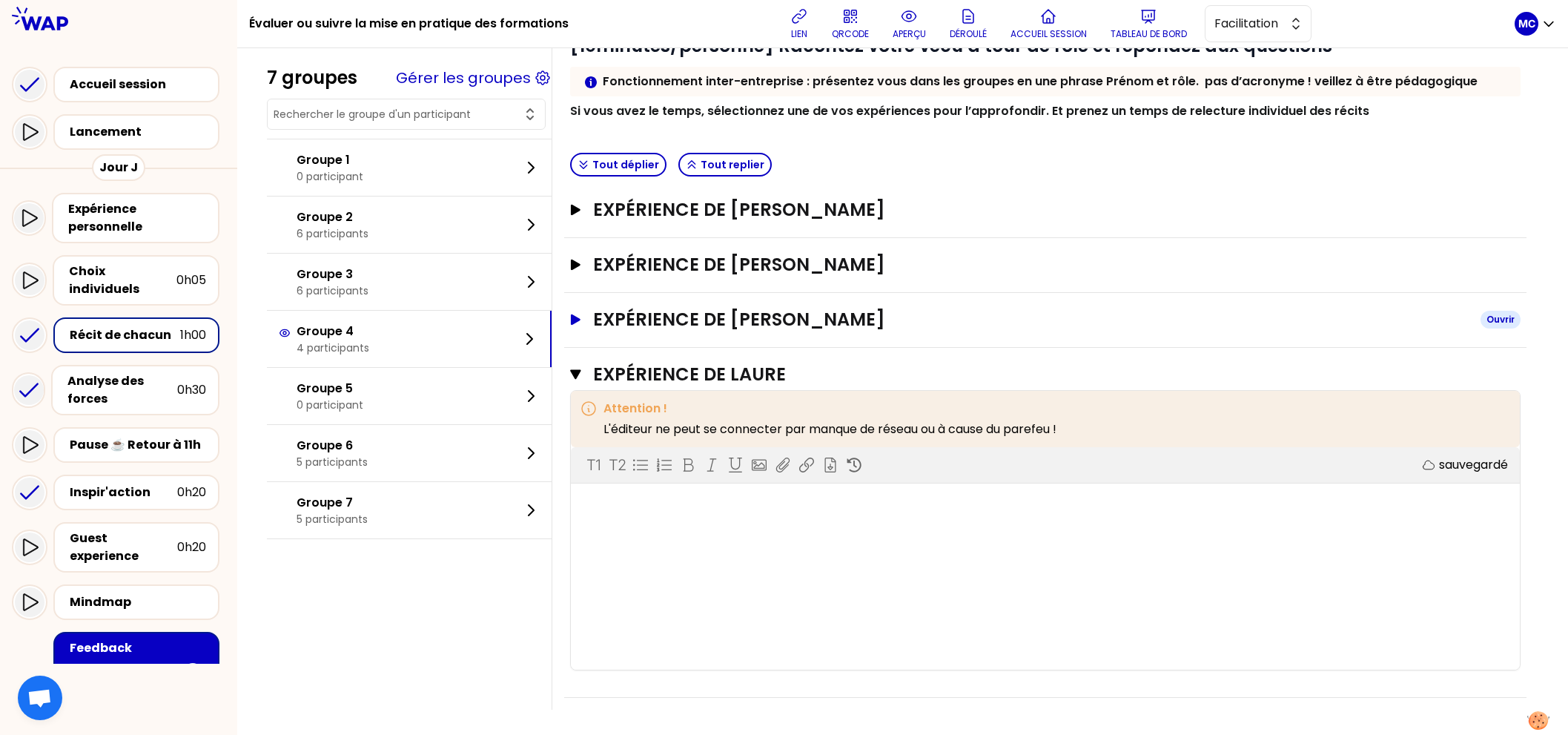
click at [702, 327] on h3 "Expérience de [PERSON_NAME]" at bounding box center [1031, 320] width 876 height 24
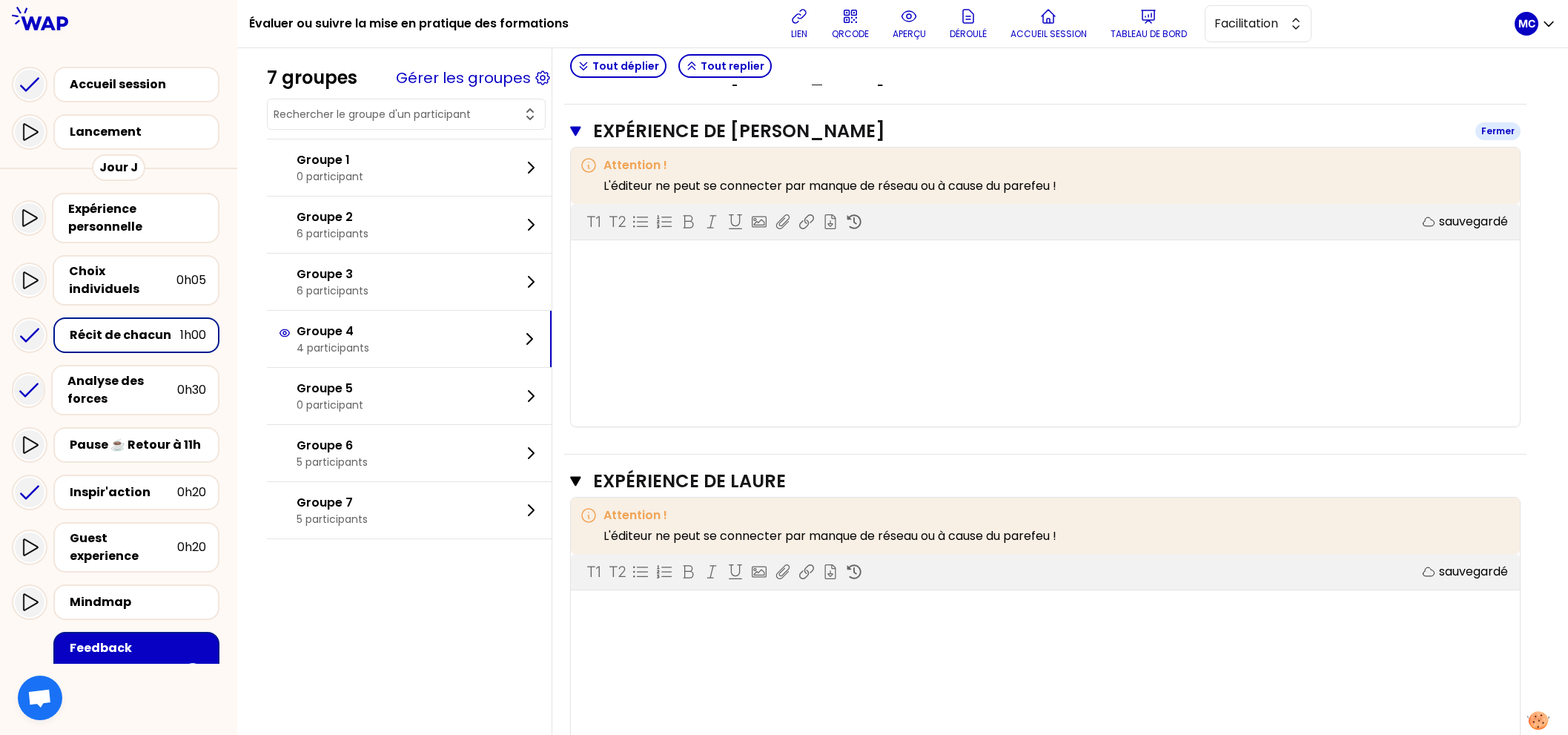
scroll to position [0, 0]
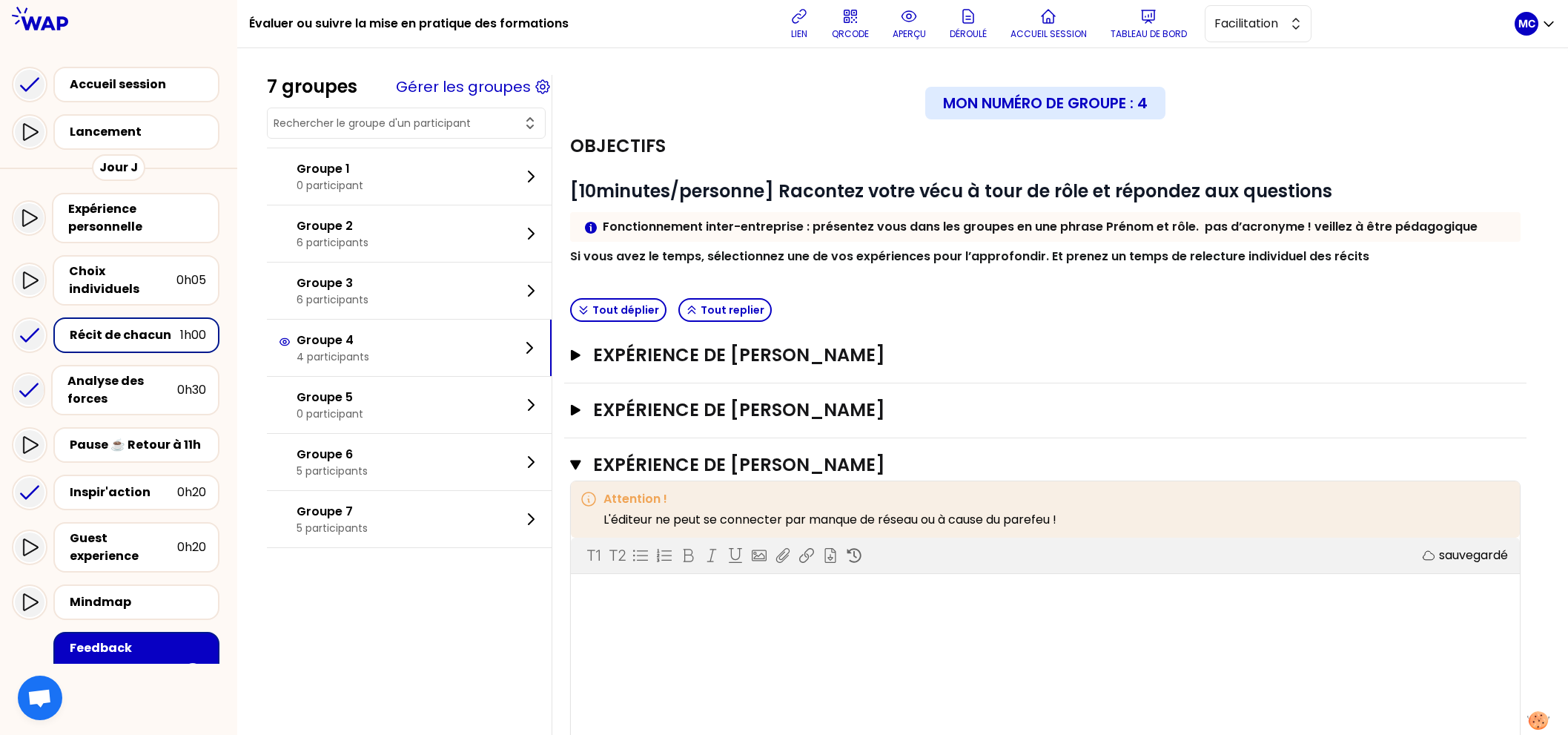
click at [1086, 52] on div "7 groupes Gérer les groupes Groupe 1 0 participant Groupe 2 6 participants Grou…" at bounding box center [901, 585] width 1330 height 1075
click at [1065, 19] on button "Accueil session" at bounding box center [1048, 23] width 88 height 45
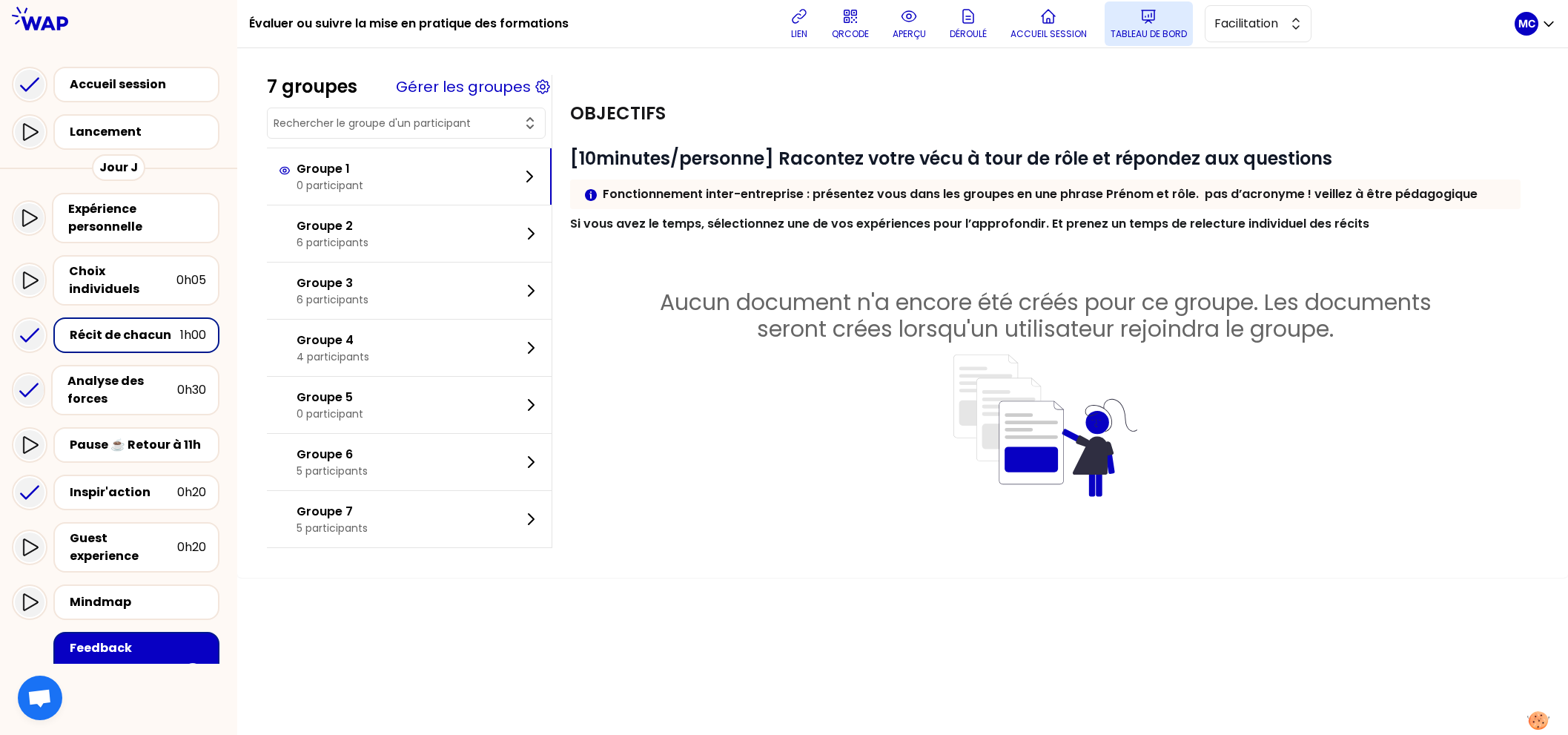
click at [1121, 7] on button "Tableau de bord" at bounding box center [1148, 23] width 88 height 45
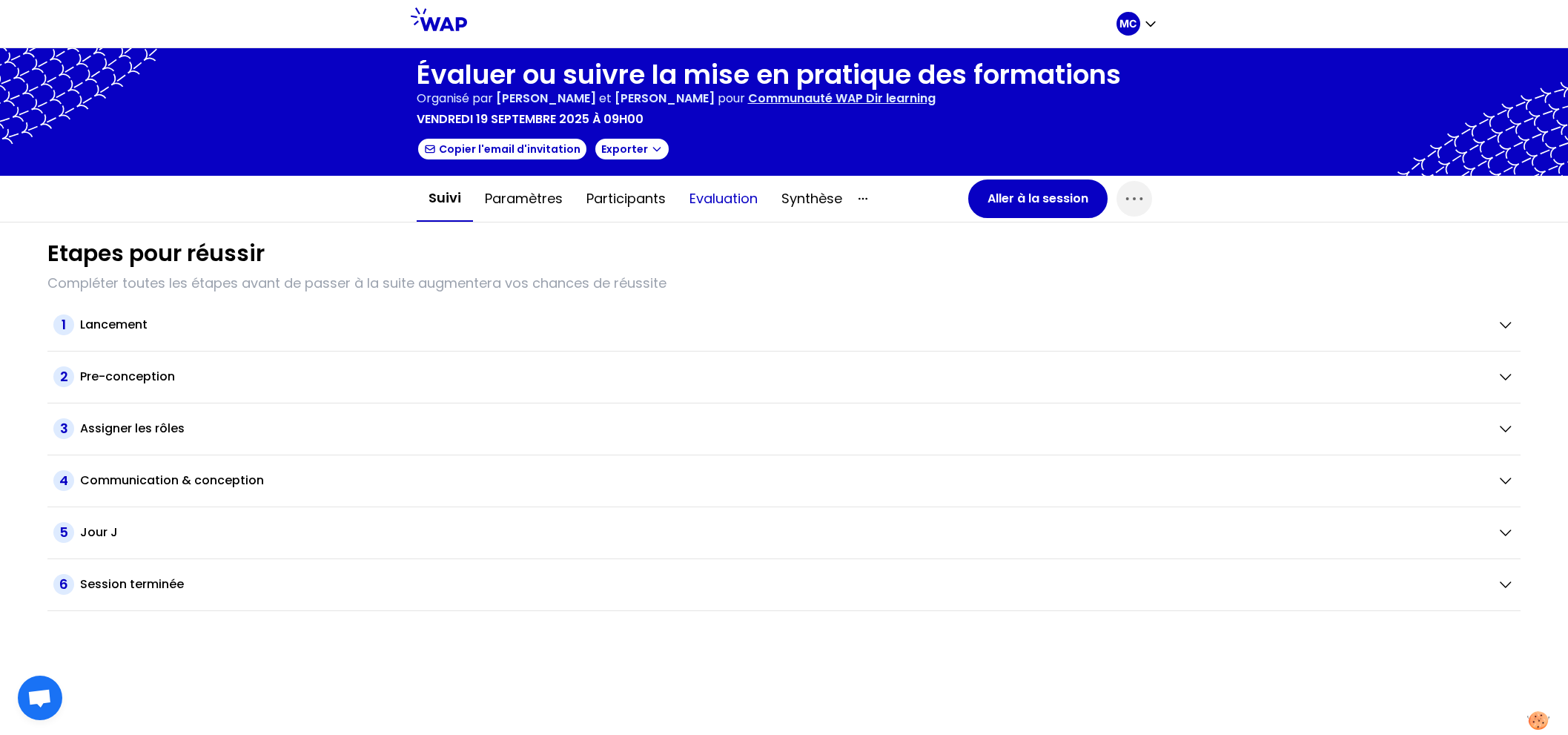
click at [735, 199] on button "Evaluation" at bounding box center [723, 198] width 92 height 45
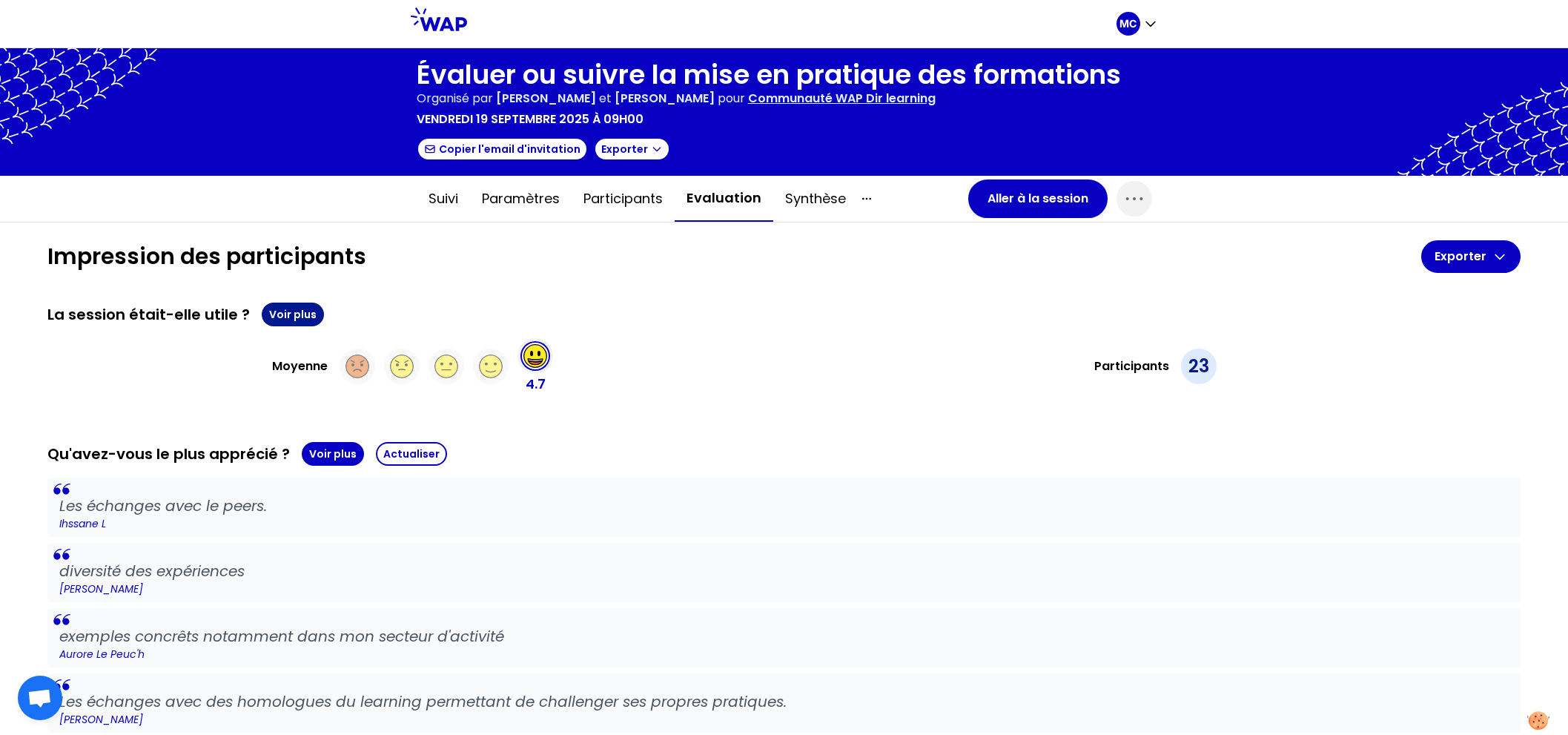
click at [277, 316] on button "Voir plus" at bounding box center [292, 314] width 62 height 24
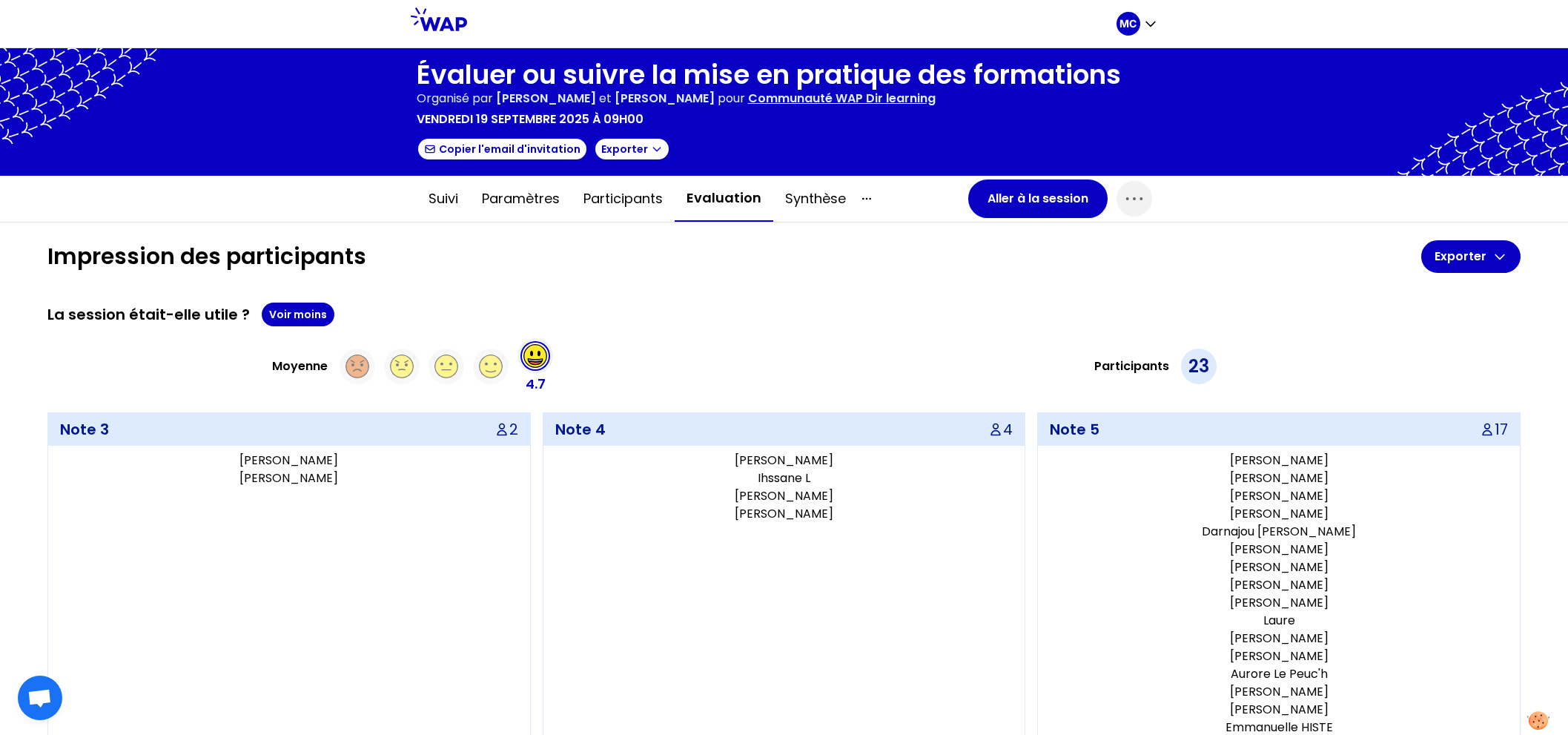
click at [625, 348] on div "Moyenne 4.7" at bounding box center [413, 366] width 731 height 56
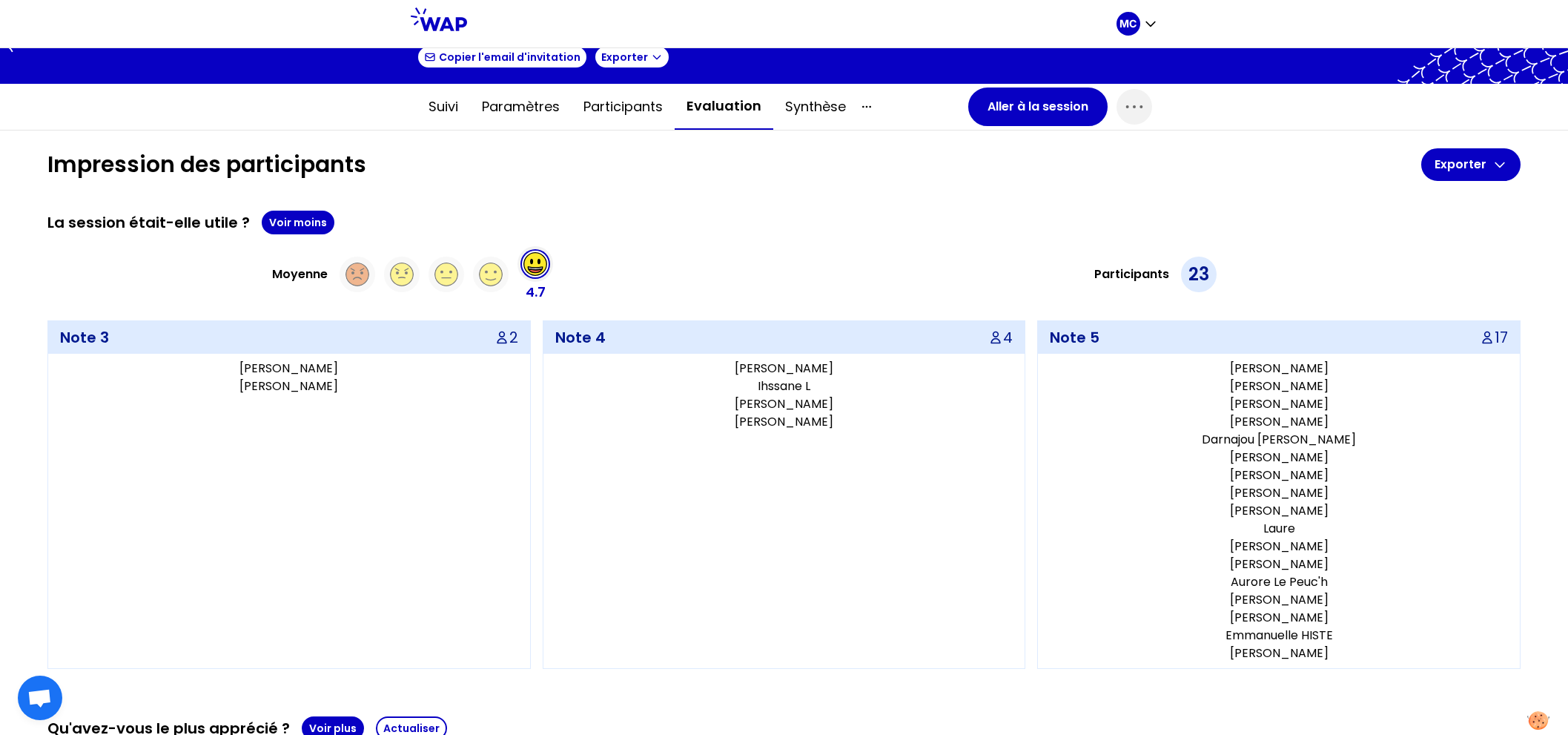
scroll to position [93, 0]
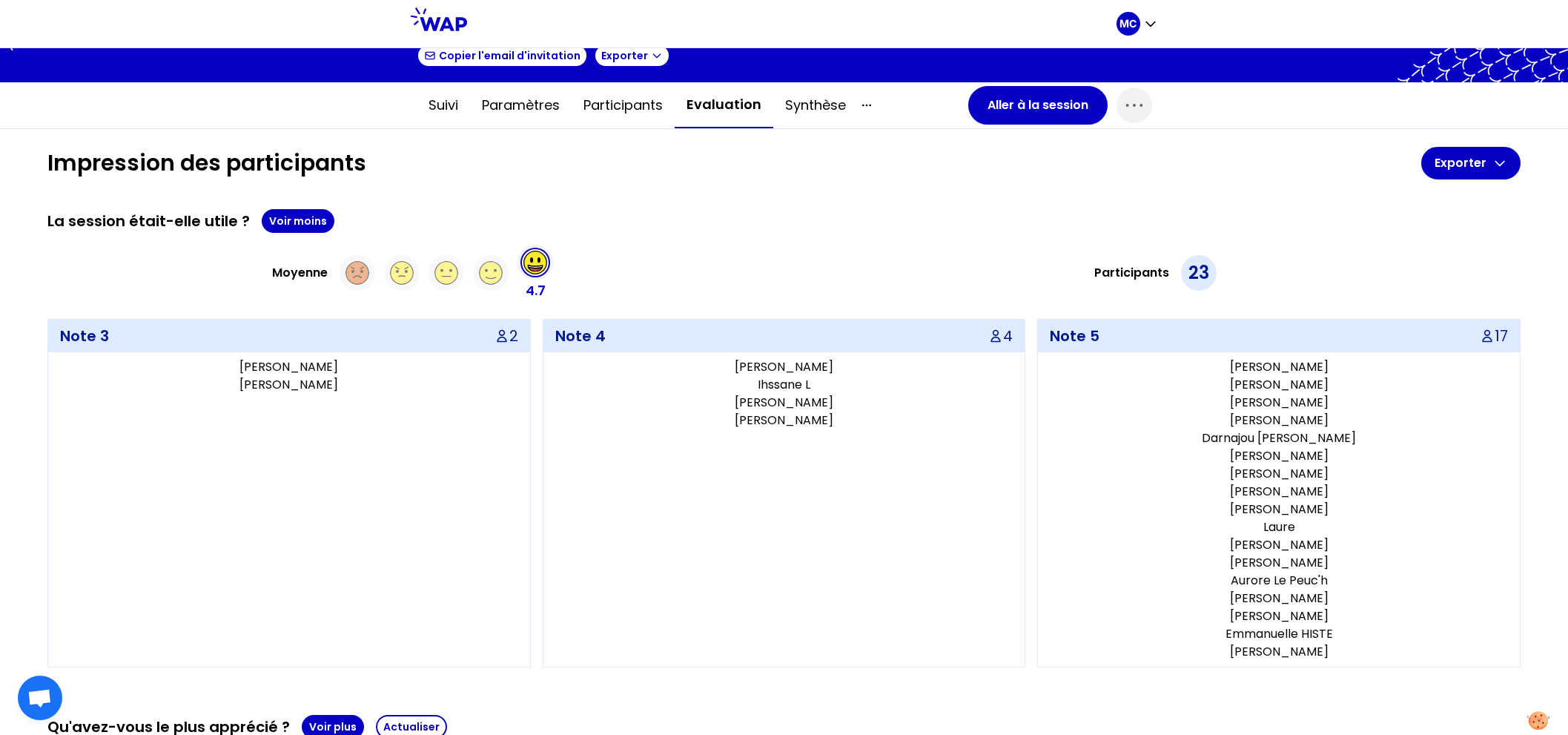
click at [835, 262] on div "Participants 23" at bounding box center [1156, 272] width 731 height 56
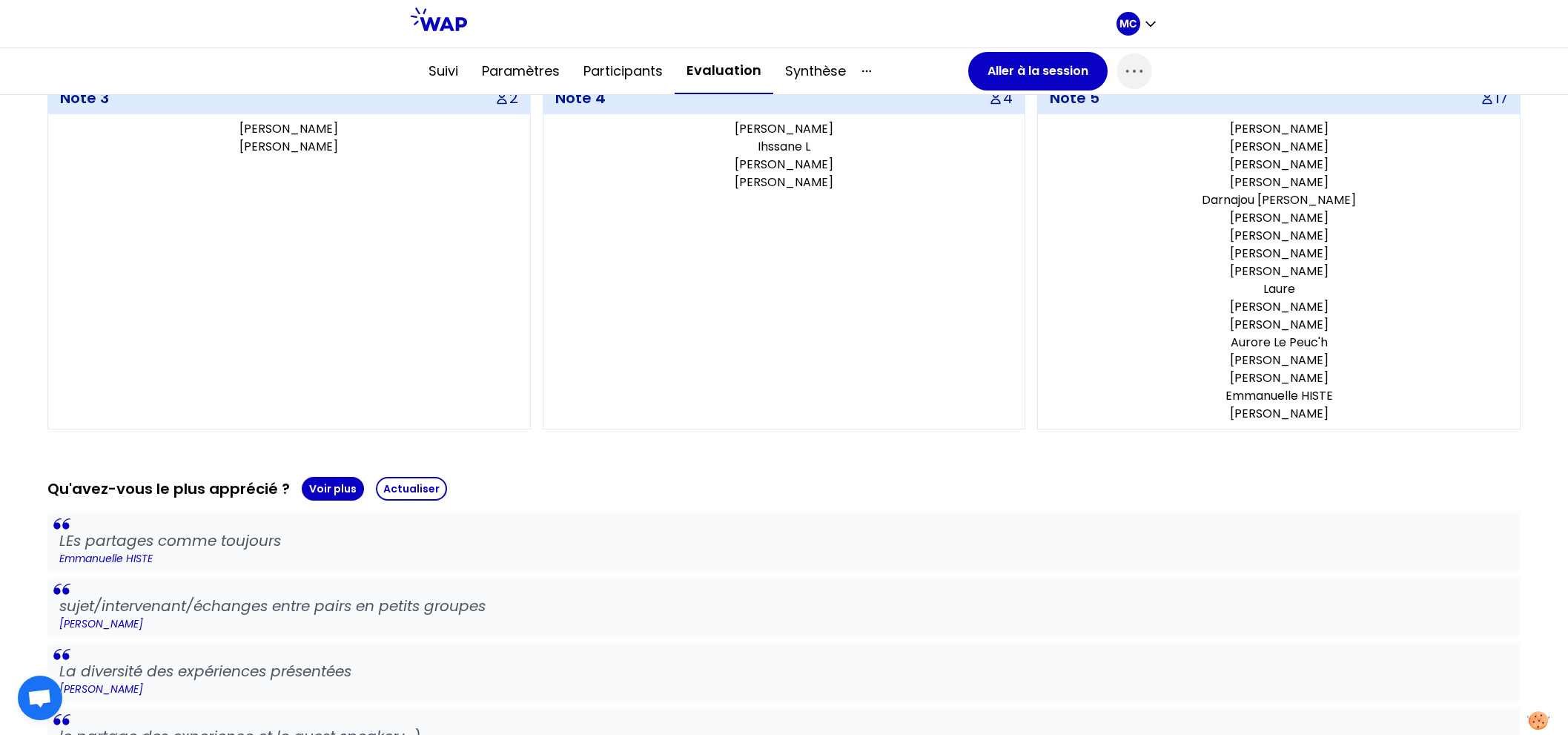
scroll to position [674, 0]
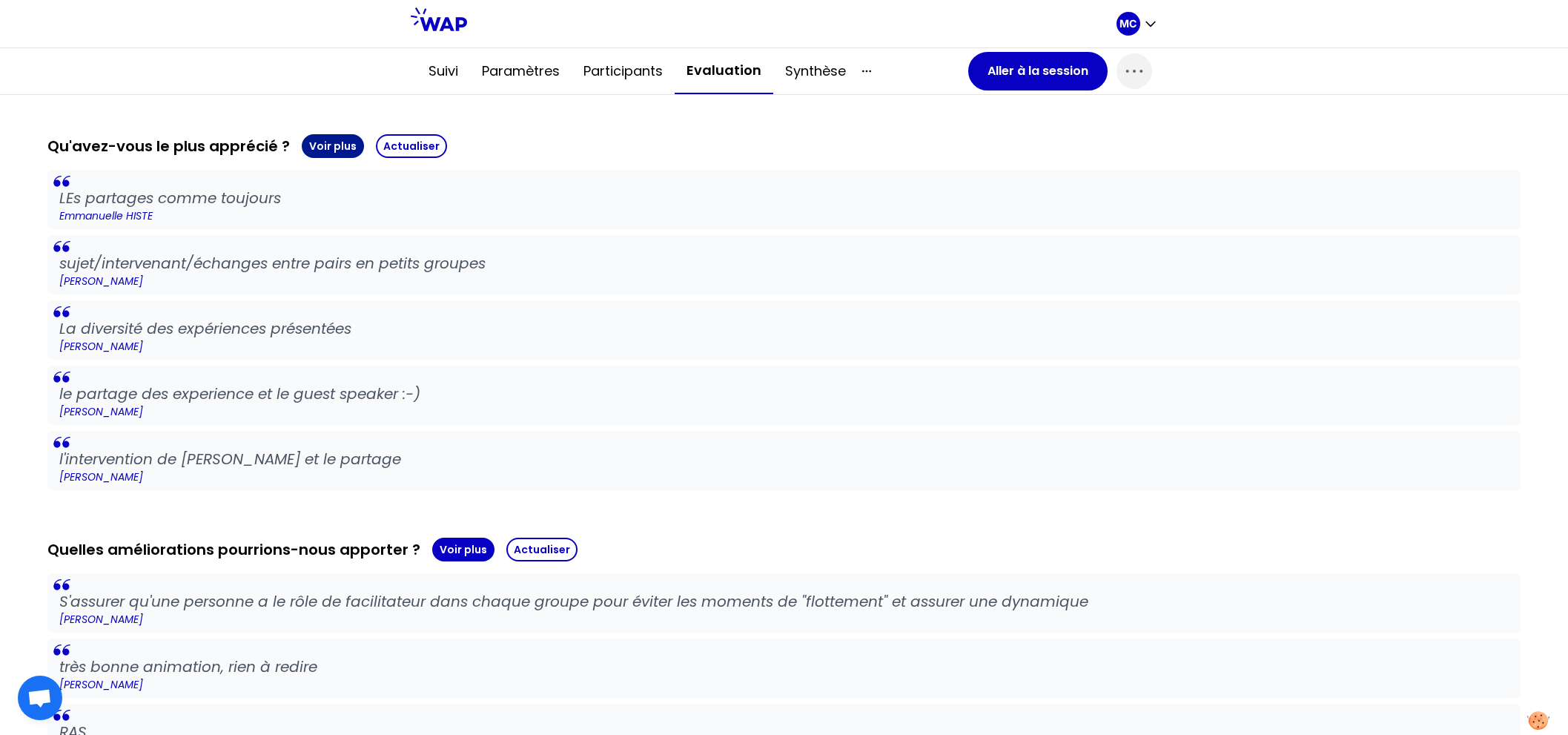
click at [302, 137] on button "Voir plus" at bounding box center [333, 146] width 62 height 24
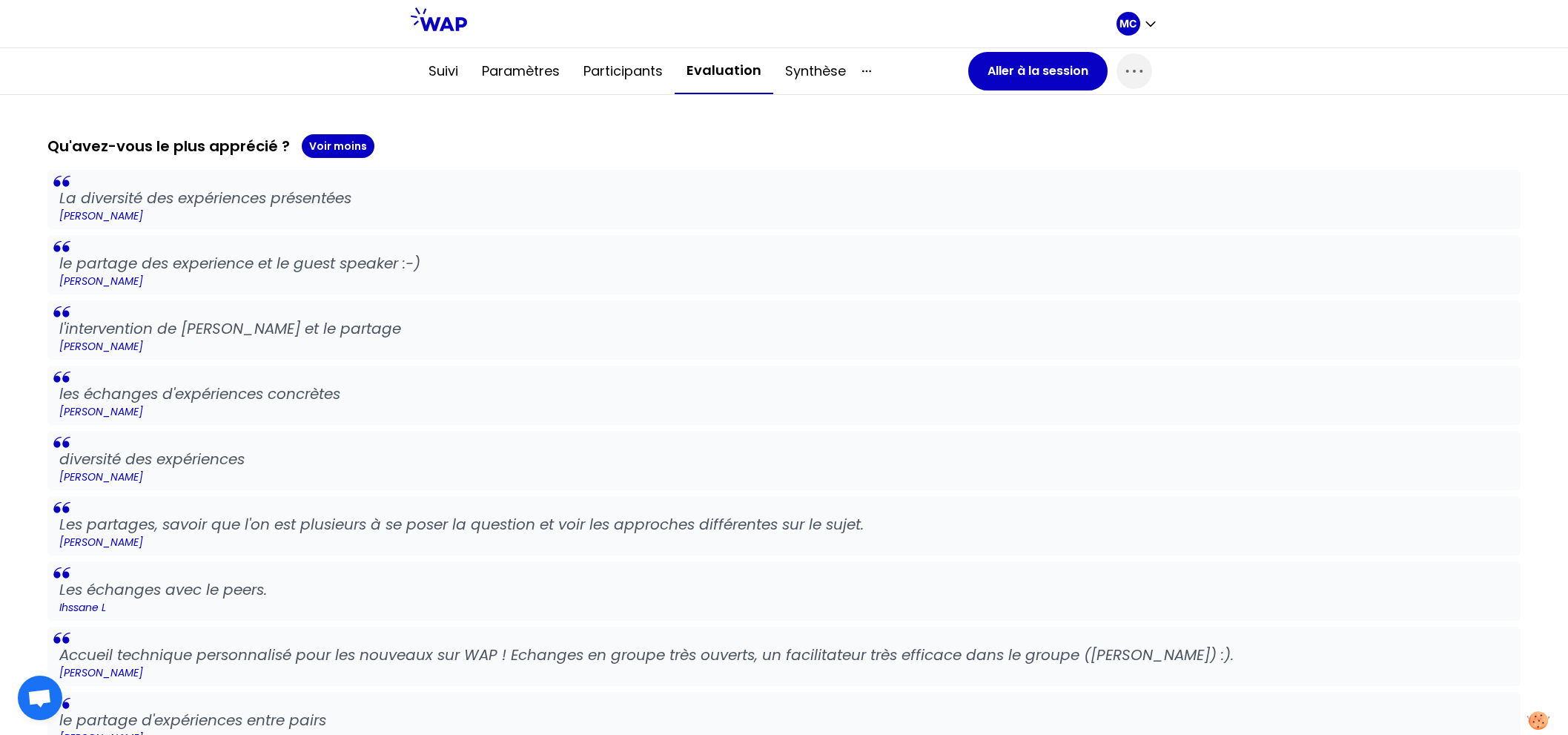
drag, startPoint x: 272, startPoint y: 234, endPoint x: 272, endPoint y: 358, distance: 124.0
click at [424, 352] on blockquote "l'intervention de [PERSON_NAME] et le partage [PERSON_NAME]" at bounding box center [784, 330] width 1473 height 59
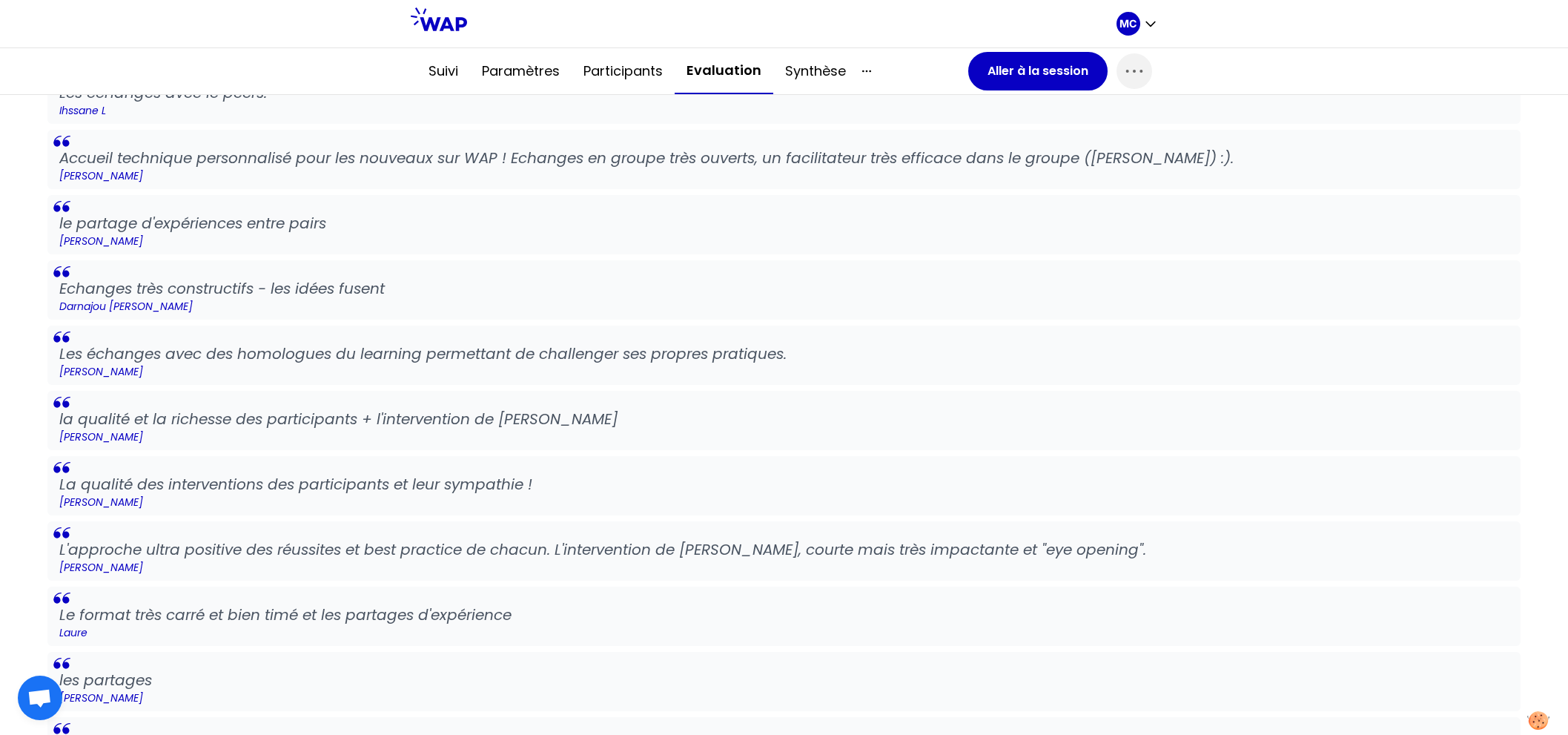
scroll to position [1173, 0]
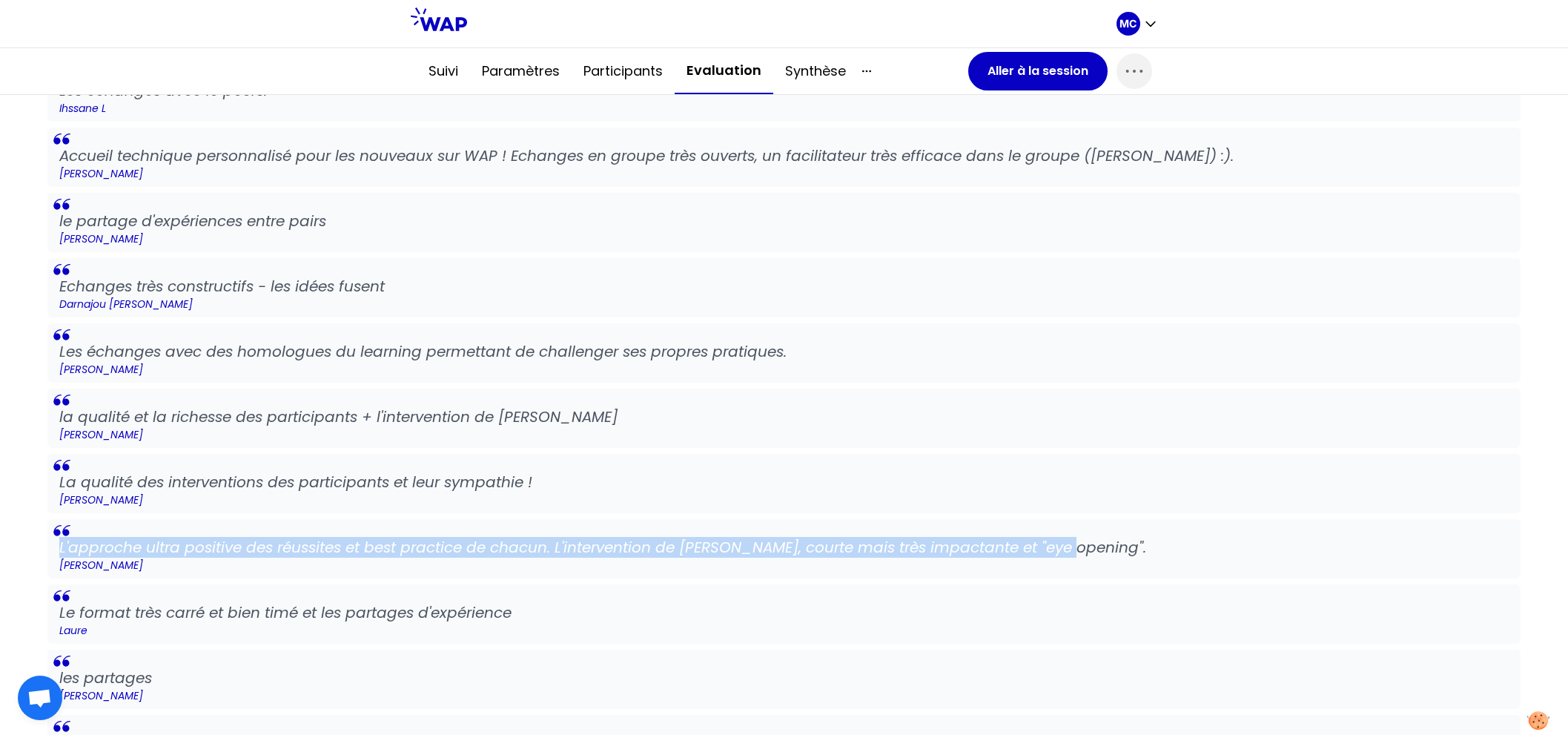
drag, startPoint x: 1138, startPoint y: 543, endPoint x: 0, endPoint y: 544, distance: 1138.0
click at [0, 544] on div "Impression des participants Exporter La session était-elle utile ? Voir moins M…" at bounding box center [784, 654] width 1568 height 3208
copy p "L'approche ultra positive des réussites et best practice de chacun. L'intervent…"
click at [592, 537] on p "L'approche ultra positive des réussites et best practice de chacun. L'intervent…" at bounding box center [784, 547] width 1449 height 21
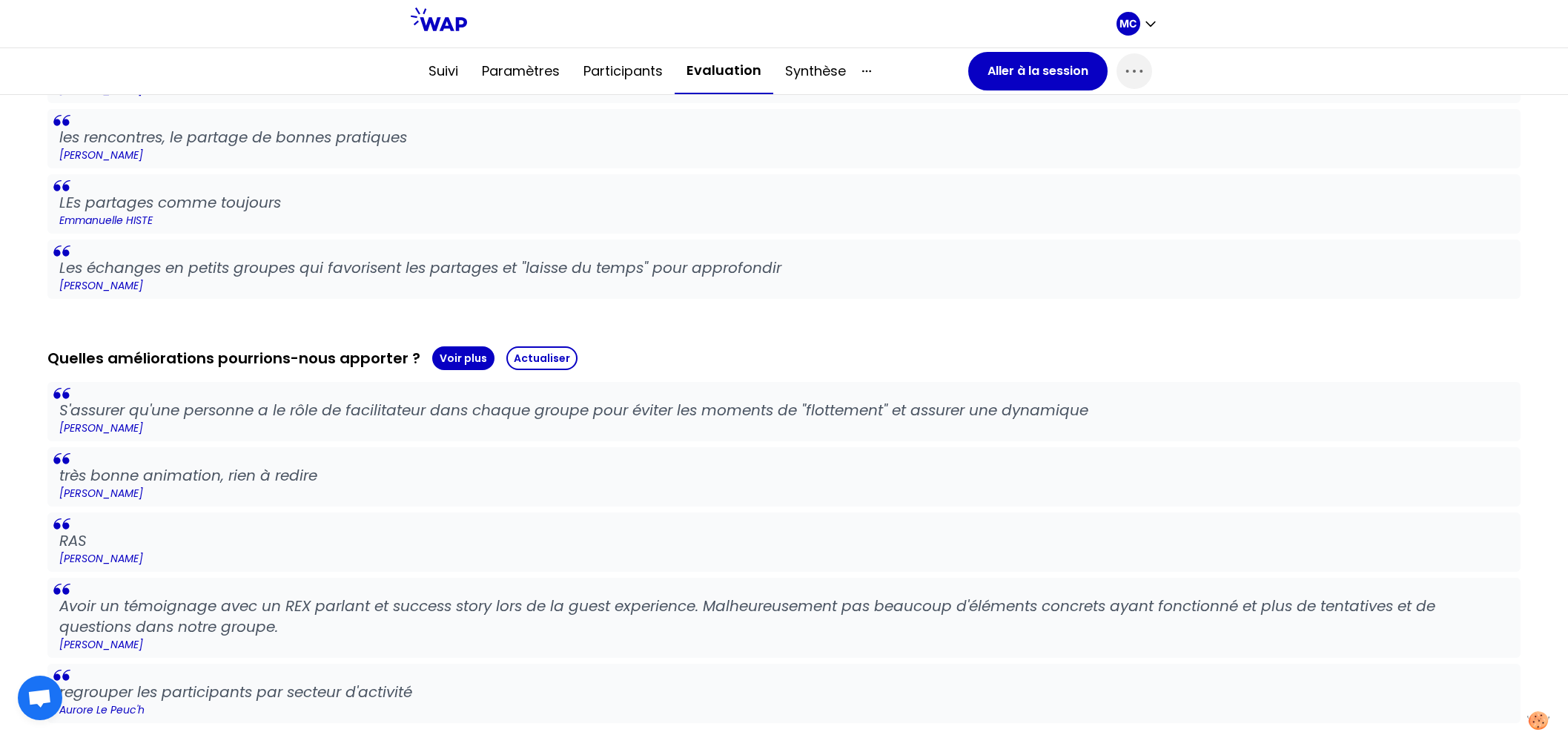
scroll to position [2059, 0]
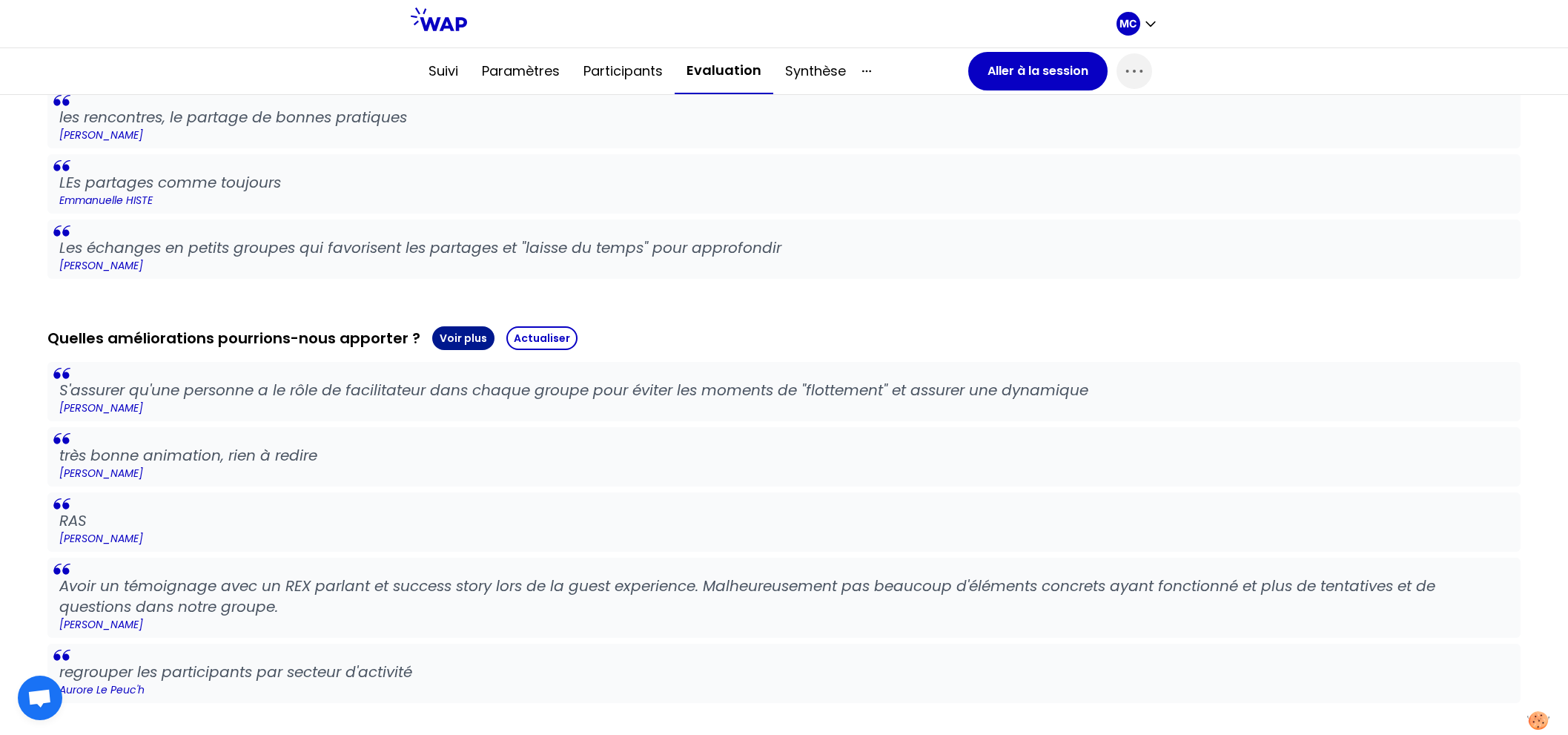
click at [463, 338] on button "Voir plus" at bounding box center [463, 338] width 62 height 24
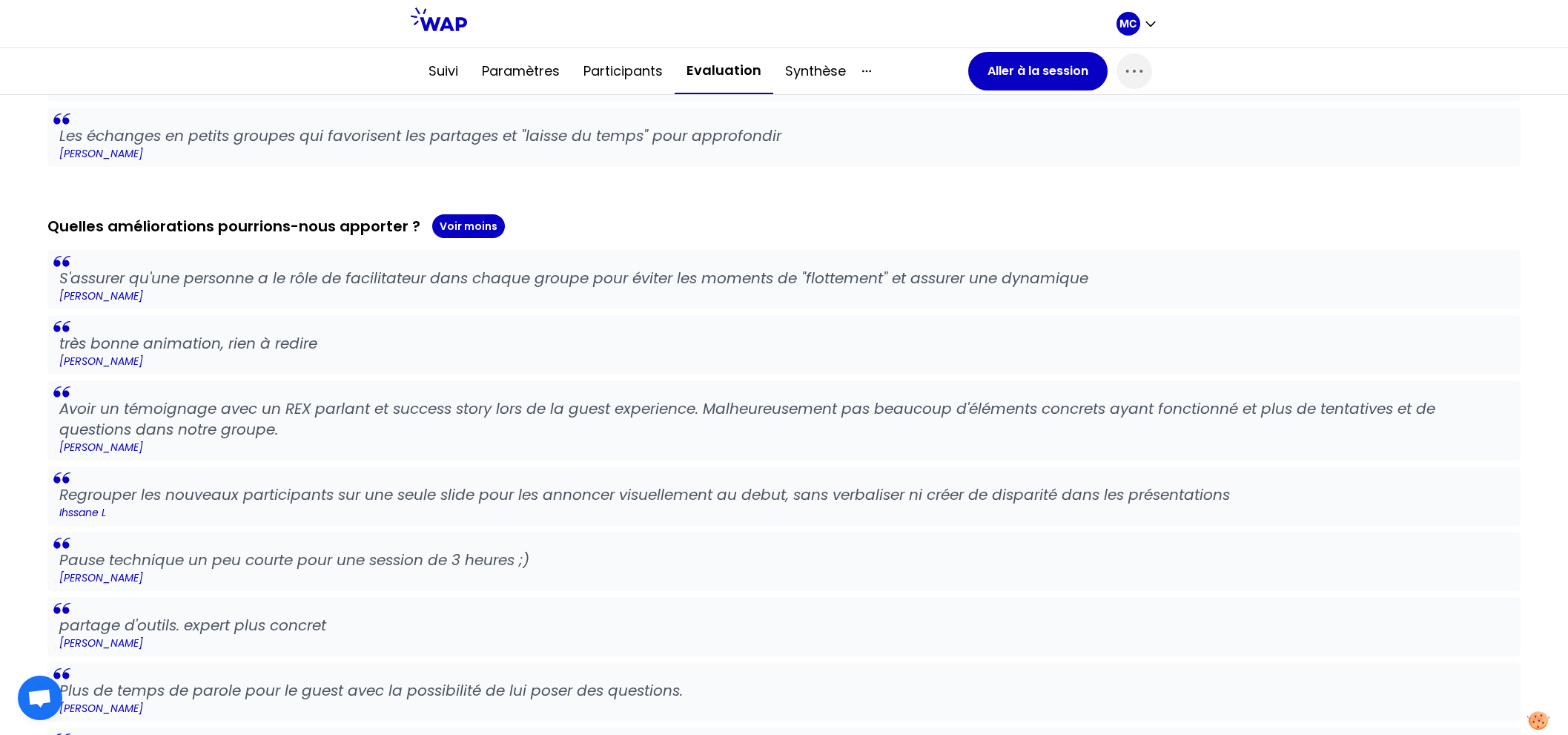
drag, startPoint x: 580, startPoint y: 249, endPoint x: 580, endPoint y: 298, distance: 49.0
click at [580, 298] on blockquote "S'assurer qu'une personne a le rôle de facilitateur dans chaque groupe pour évi…" at bounding box center [784, 279] width 1473 height 59
click at [585, 317] on blockquote "très bonne animation, rien à redire [PERSON_NAME]" at bounding box center [784, 345] width 1473 height 59
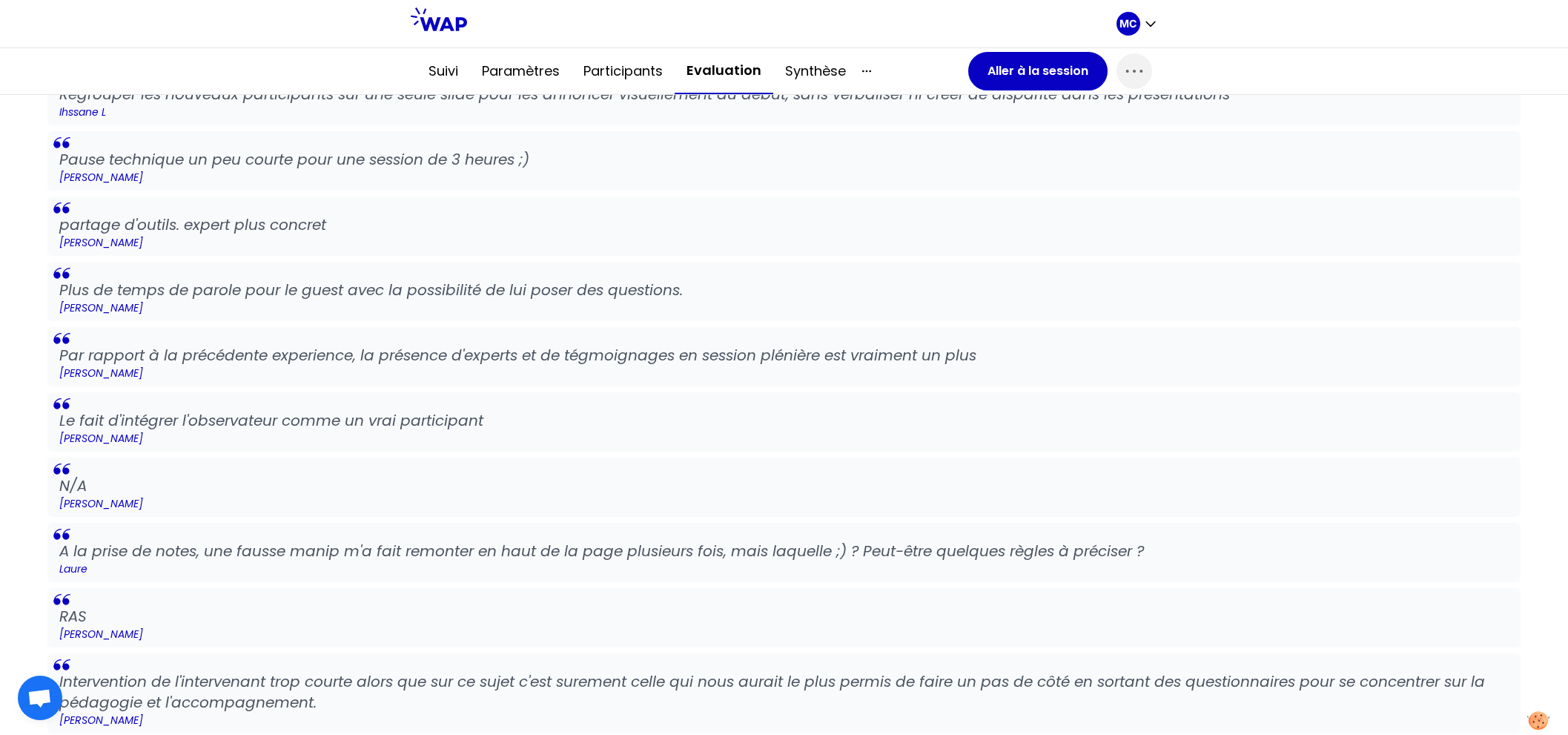
scroll to position [2651, 0]
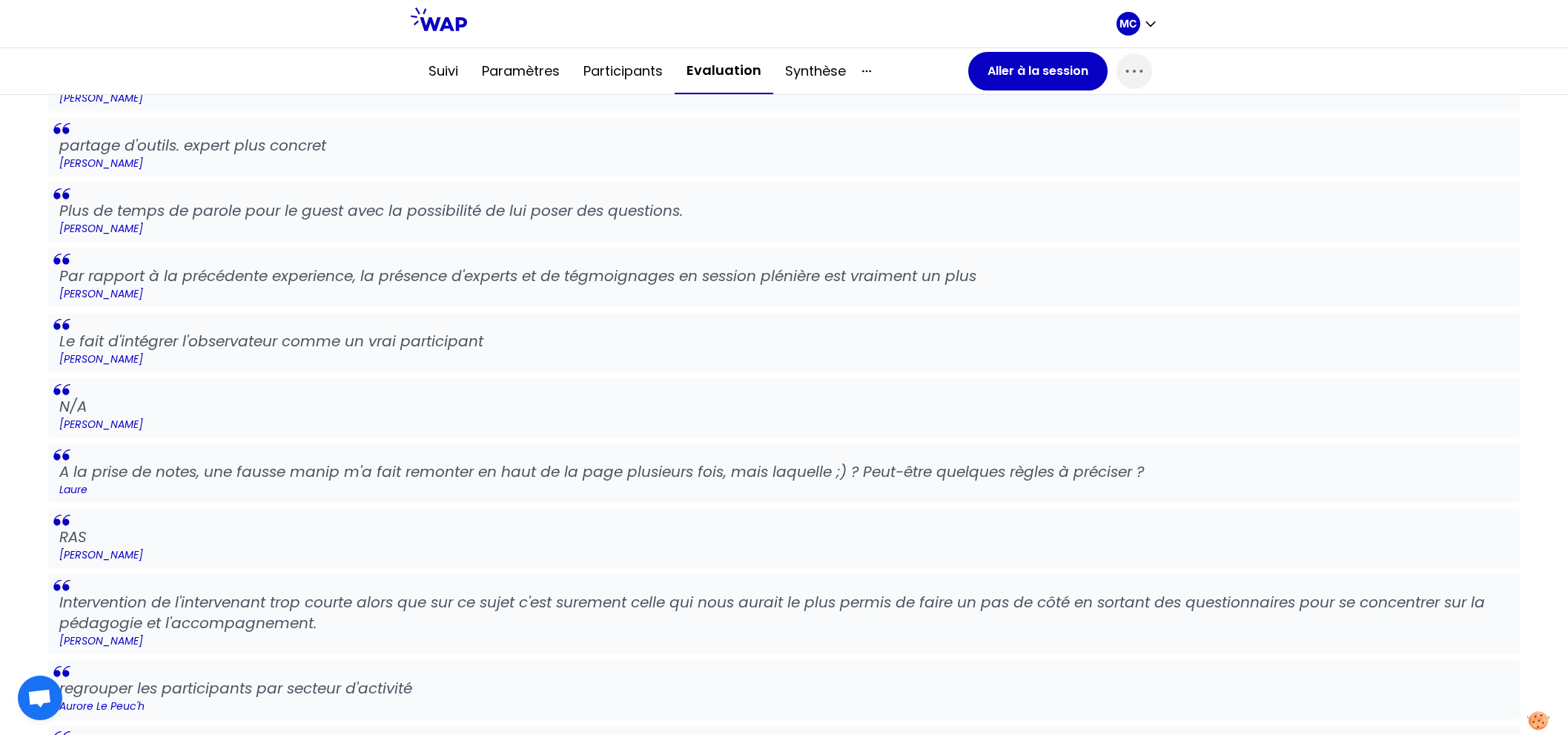
click at [638, 368] on div "S'assurer qu'une personne a le rôle de facilitateur dans chaque groupe pour évi…" at bounding box center [784, 343] width 1473 height 1145
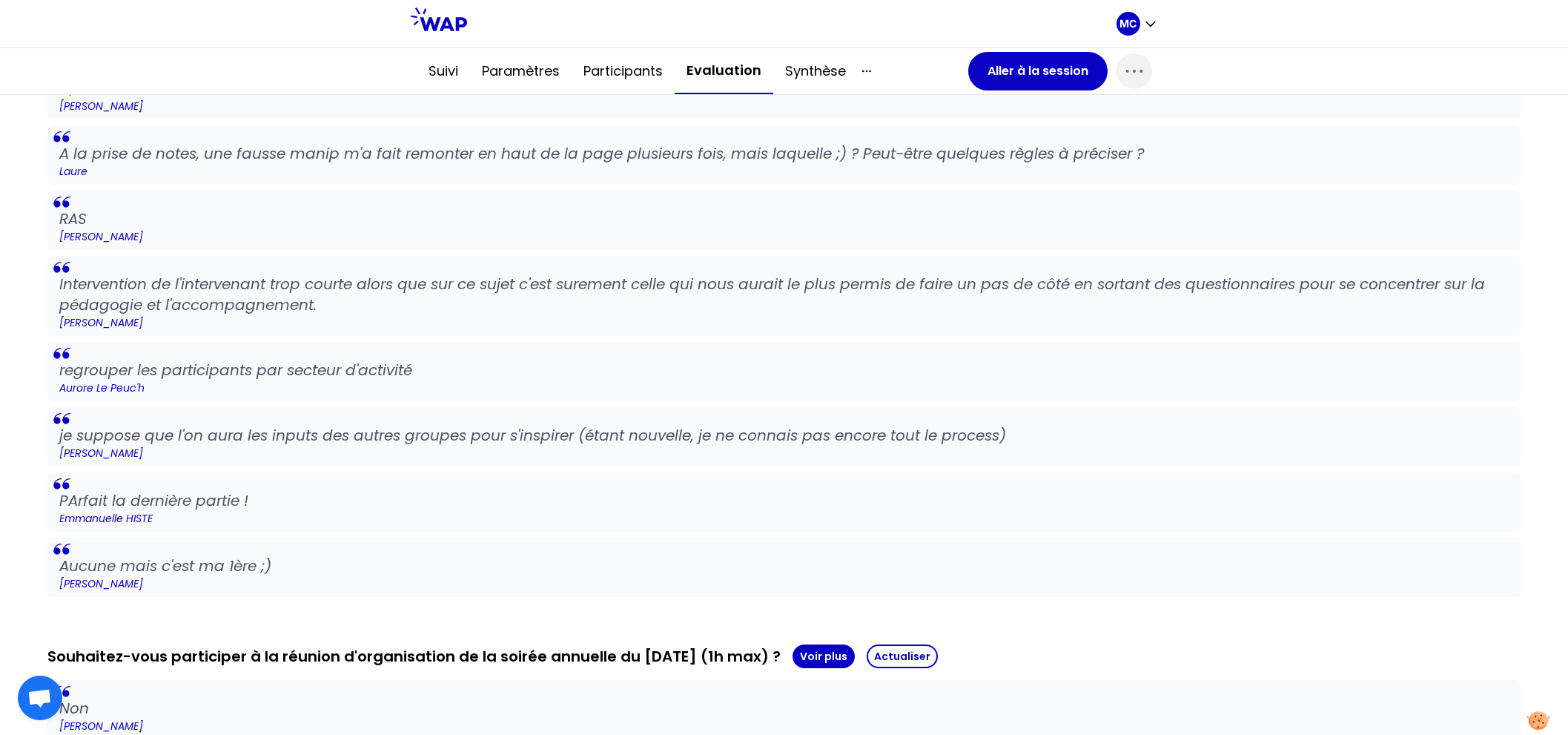
click at [638, 368] on p "regrouper les participants par secteur d'activité" at bounding box center [784, 369] width 1449 height 21
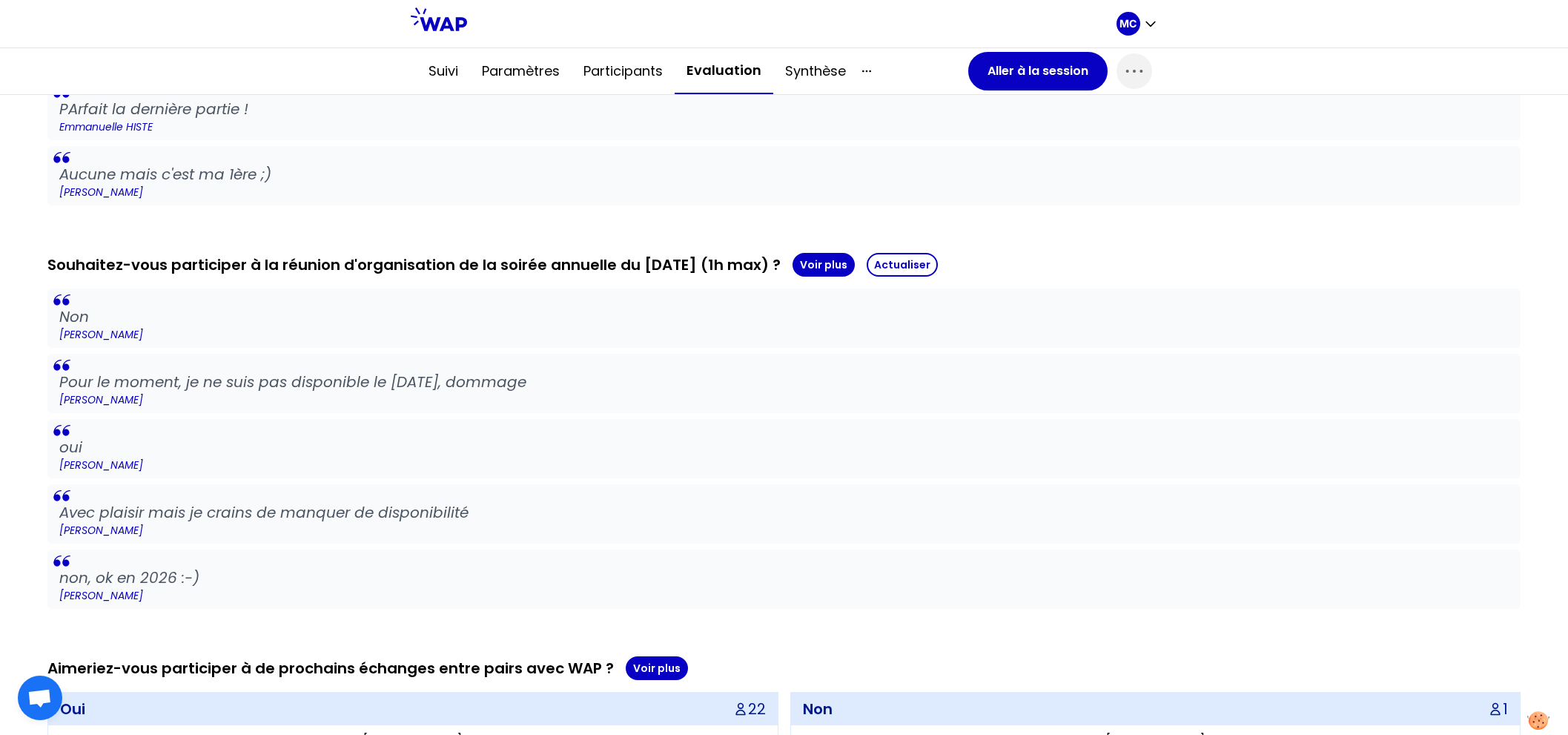
scroll to position [3366, 0]
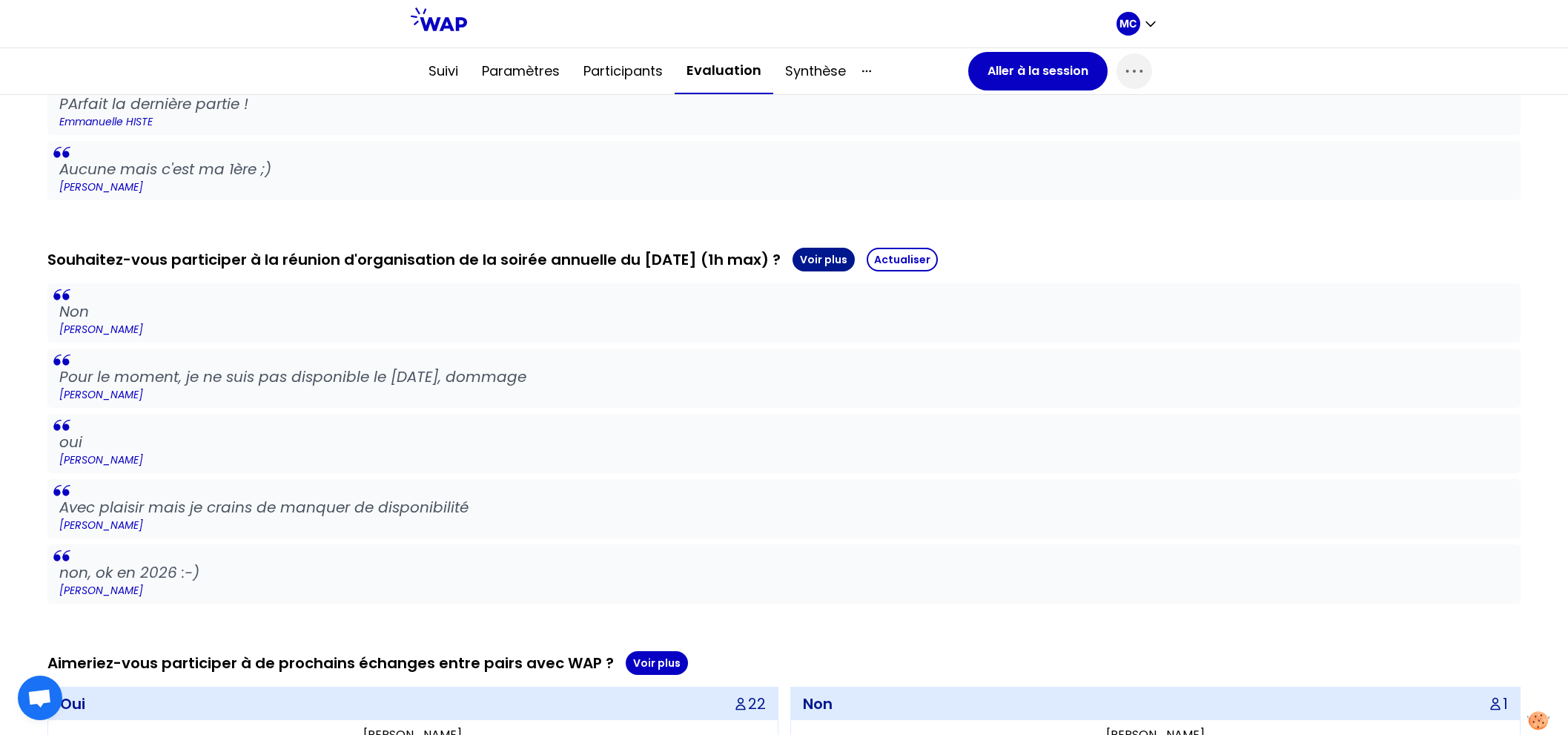
click at [855, 255] on button "Voir plus" at bounding box center [823, 260] width 62 height 24
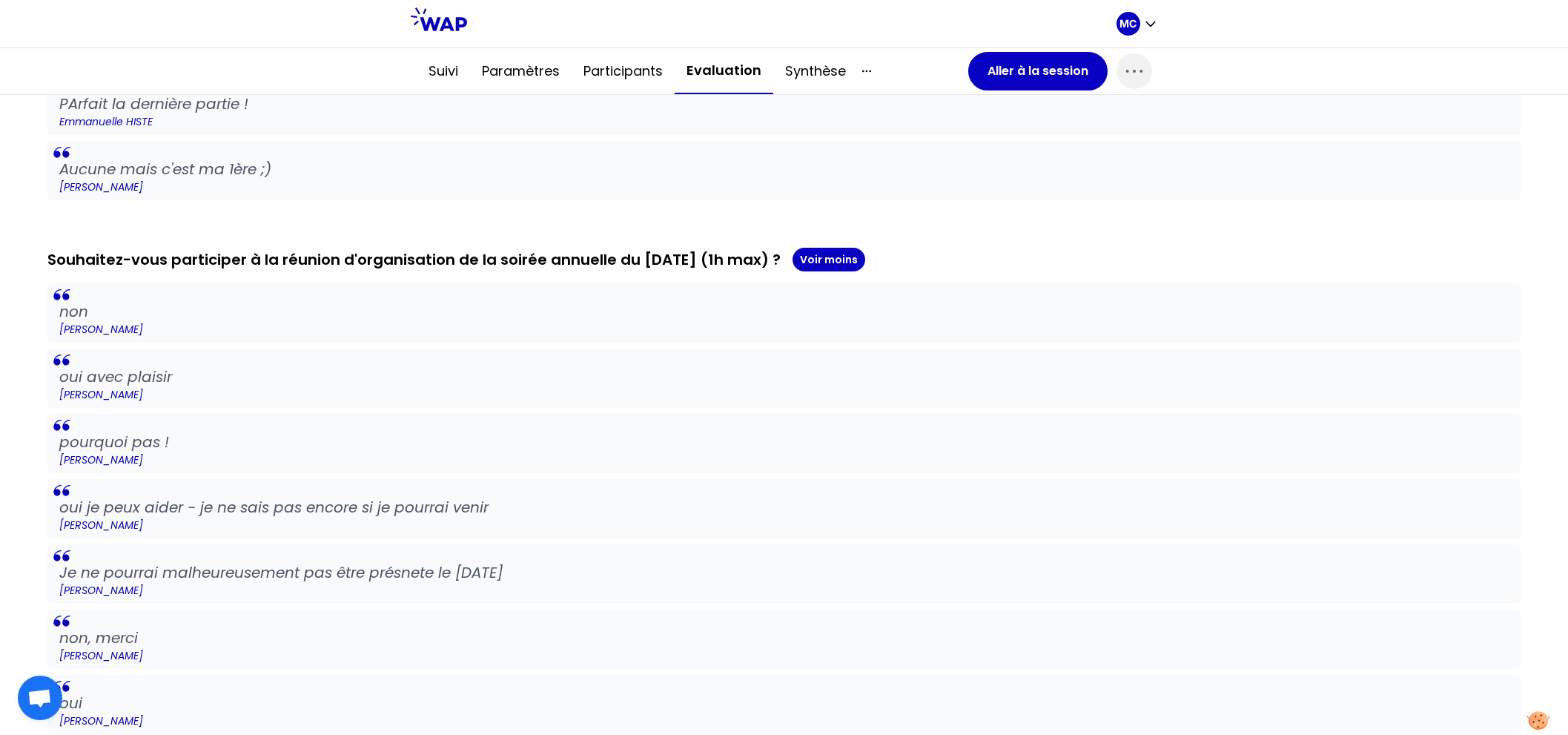
click at [774, 356] on blockquote "oui avec plaisir [PERSON_NAME]" at bounding box center [784, 378] width 1473 height 59
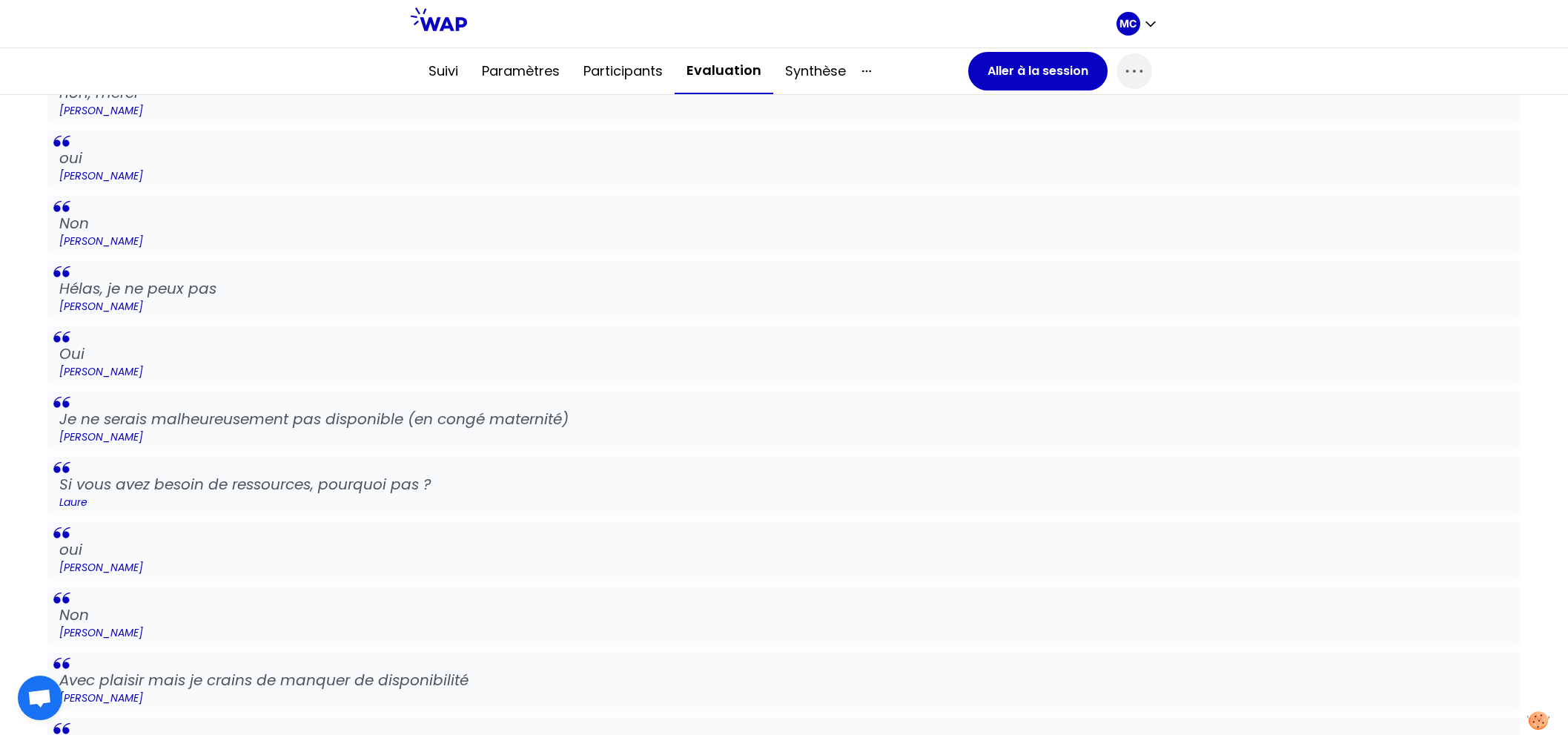
scroll to position [3917, 0]
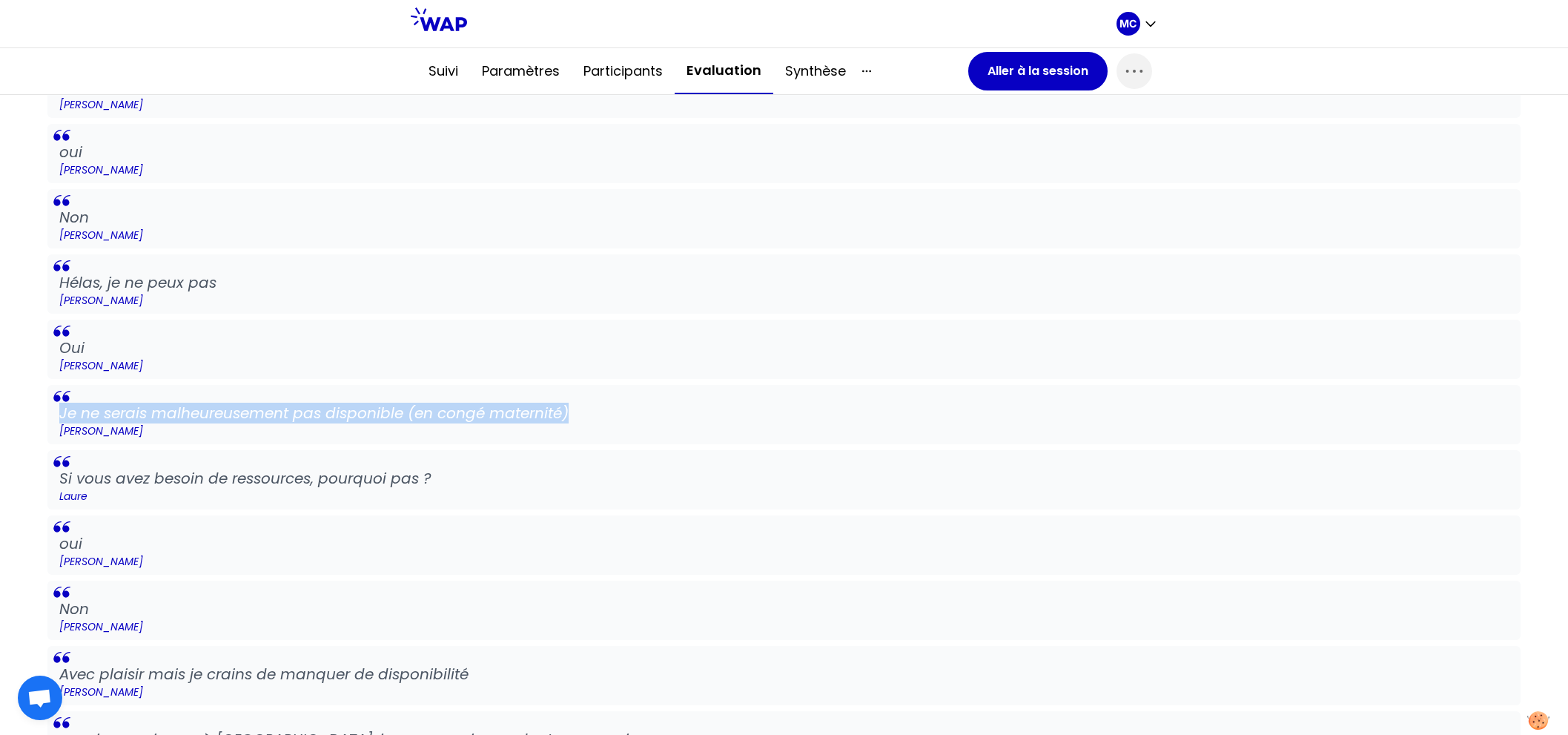
drag, startPoint x: 652, startPoint y: 396, endPoint x: 0, endPoint y: 396, distance: 652.0
copy p "Je ne serais malheureusement pas disponible (en congé maternité)"
click at [759, 402] on p "Je ne serais malheureusement pas disponible (en congé maternité)" at bounding box center [784, 412] width 1449 height 21
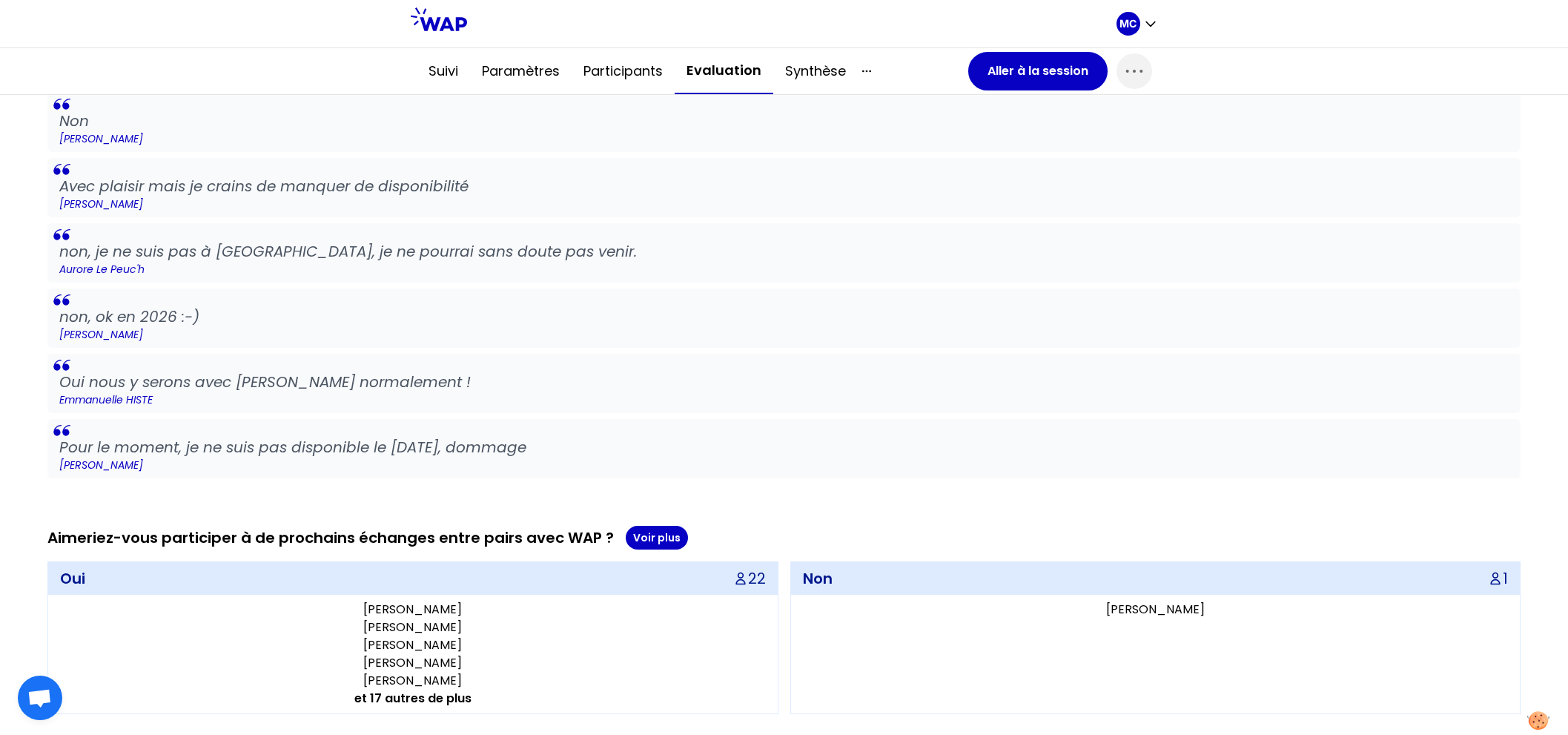
click at [745, 241] on p "non, je ne suis pas à [GEOGRAPHIC_DATA], je ne pourrai sans doute pas venir." at bounding box center [784, 251] width 1449 height 21
click at [1019, 75] on button "Aller à la session" at bounding box center [1037, 70] width 140 height 39
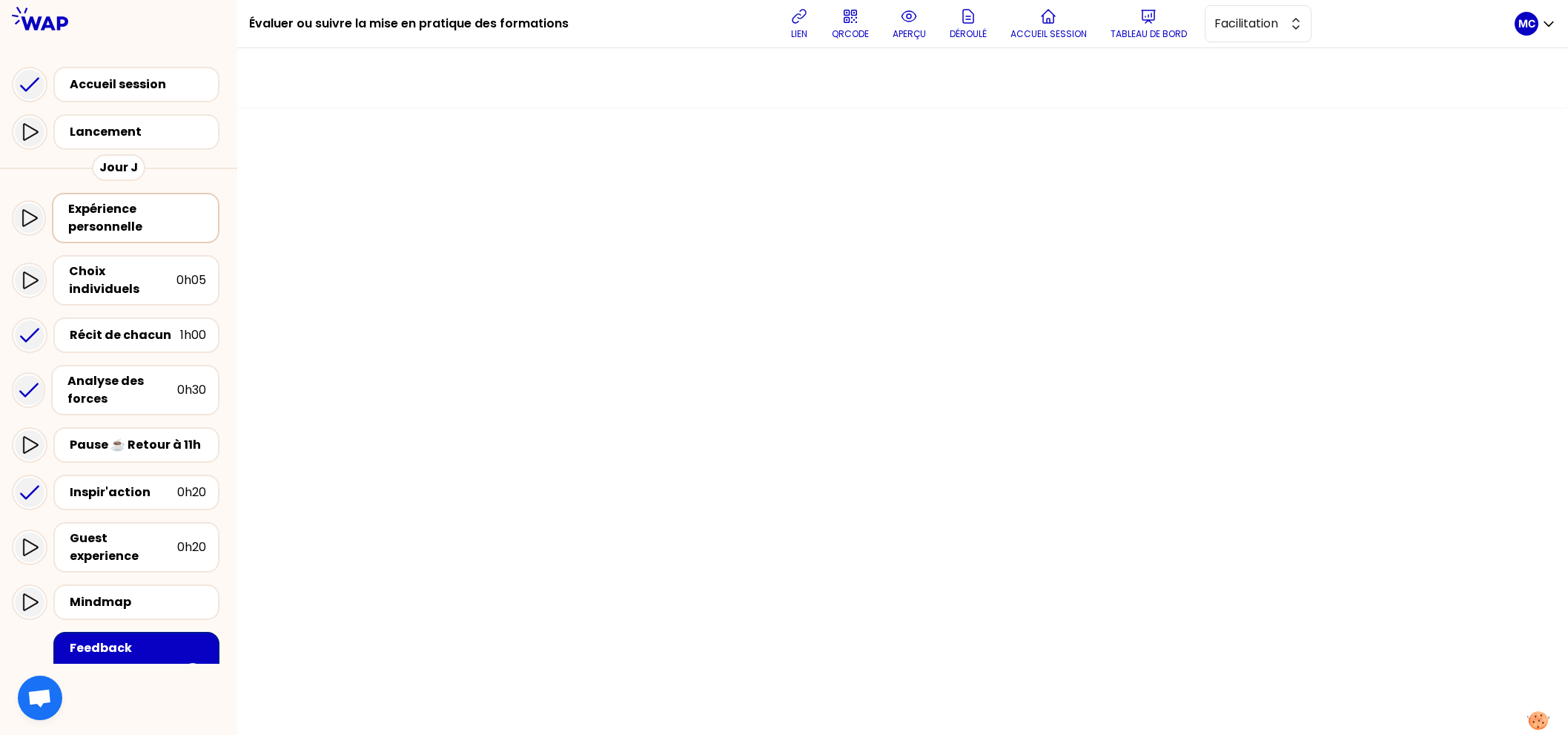
click at [143, 217] on div "Expérience personnelle" at bounding box center [137, 218] width 138 height 36
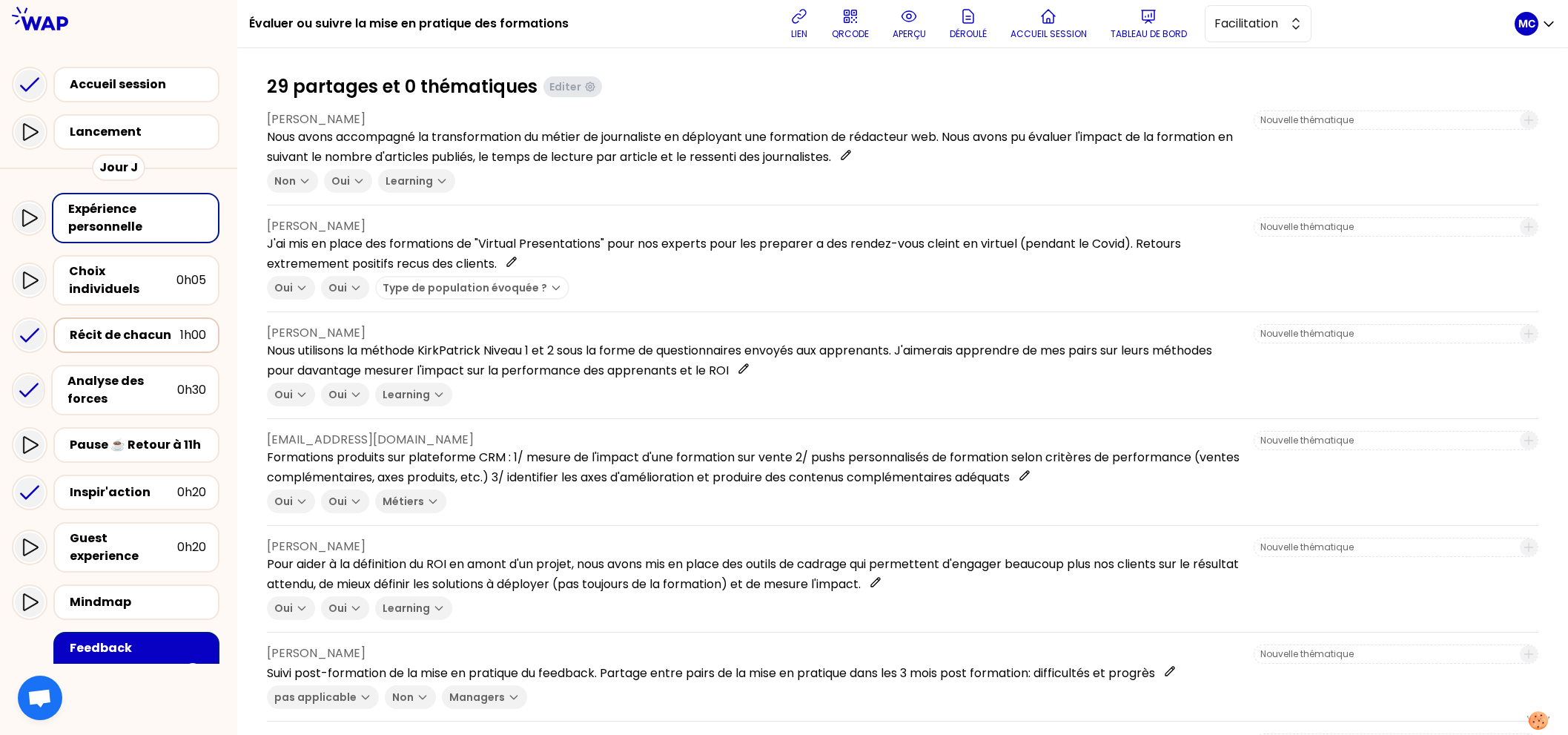
click at [104, 326] on div "Récit de chacun" at bounding box center [125, 335] width 111 height 18
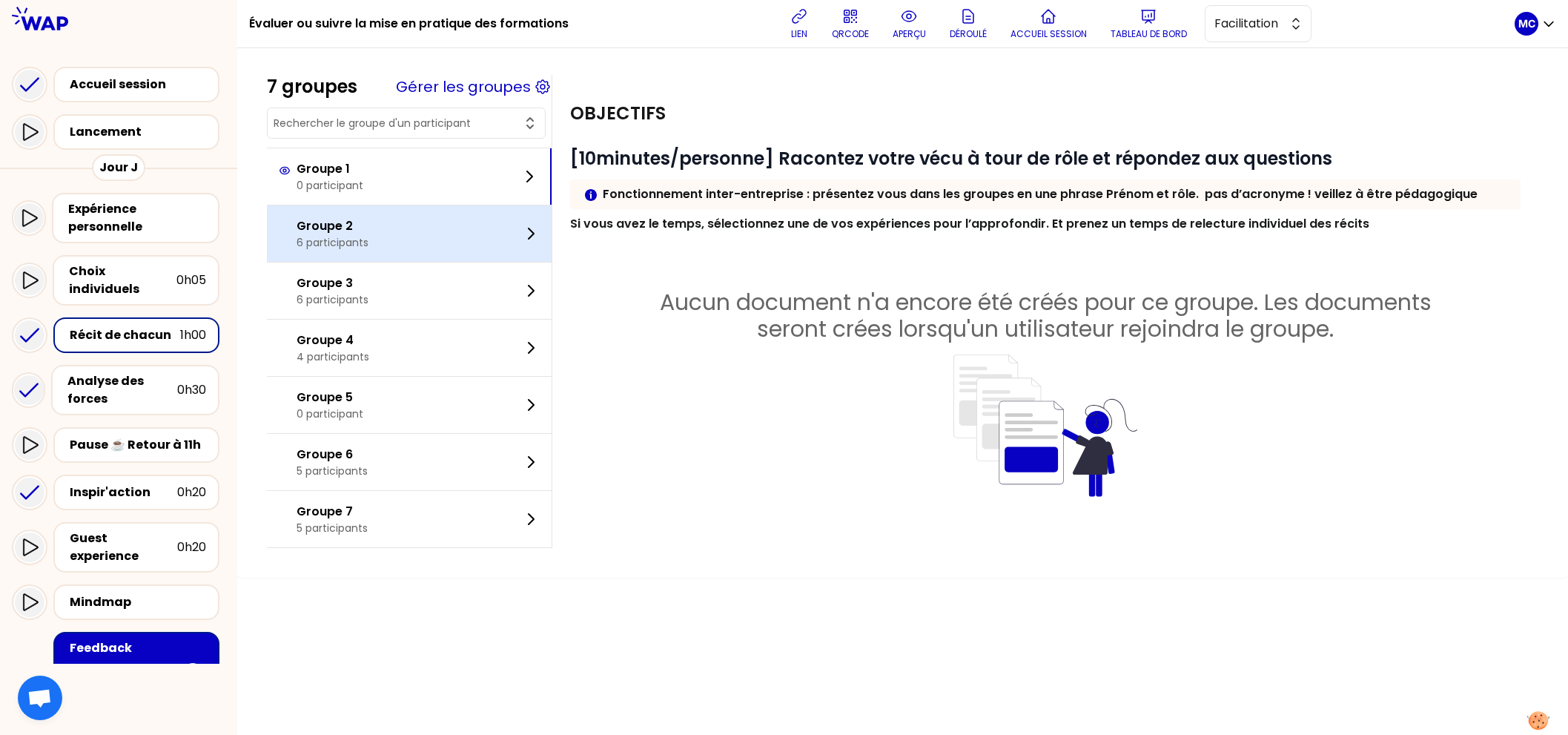
click at [490, 261] on div "Groupe 2 6 participants" at bounding box center [408, 233] width 284 height 56
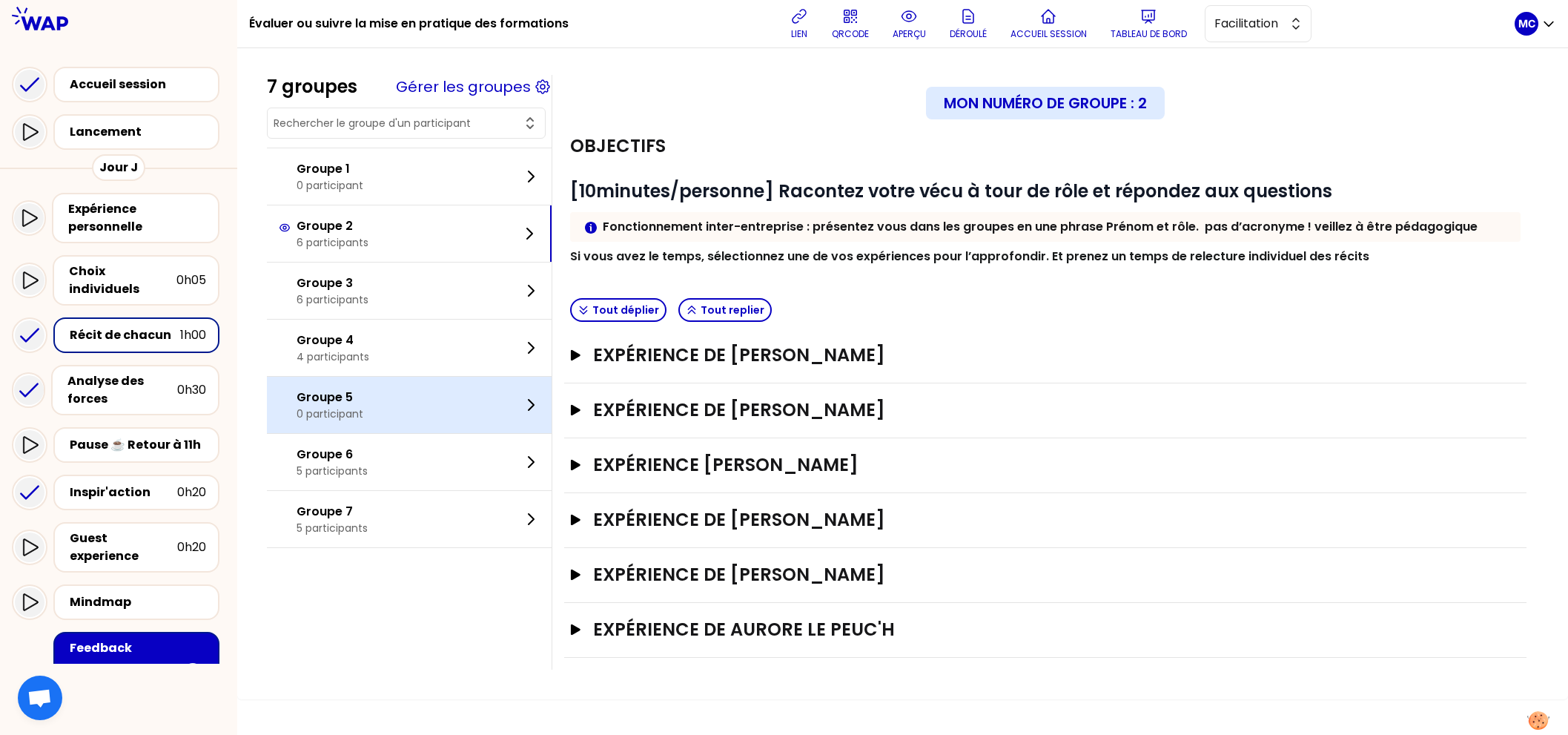
click at [474, 378] on div "Groupe 5 0 participant" at bounding box center [408, 404] width 284 height 56
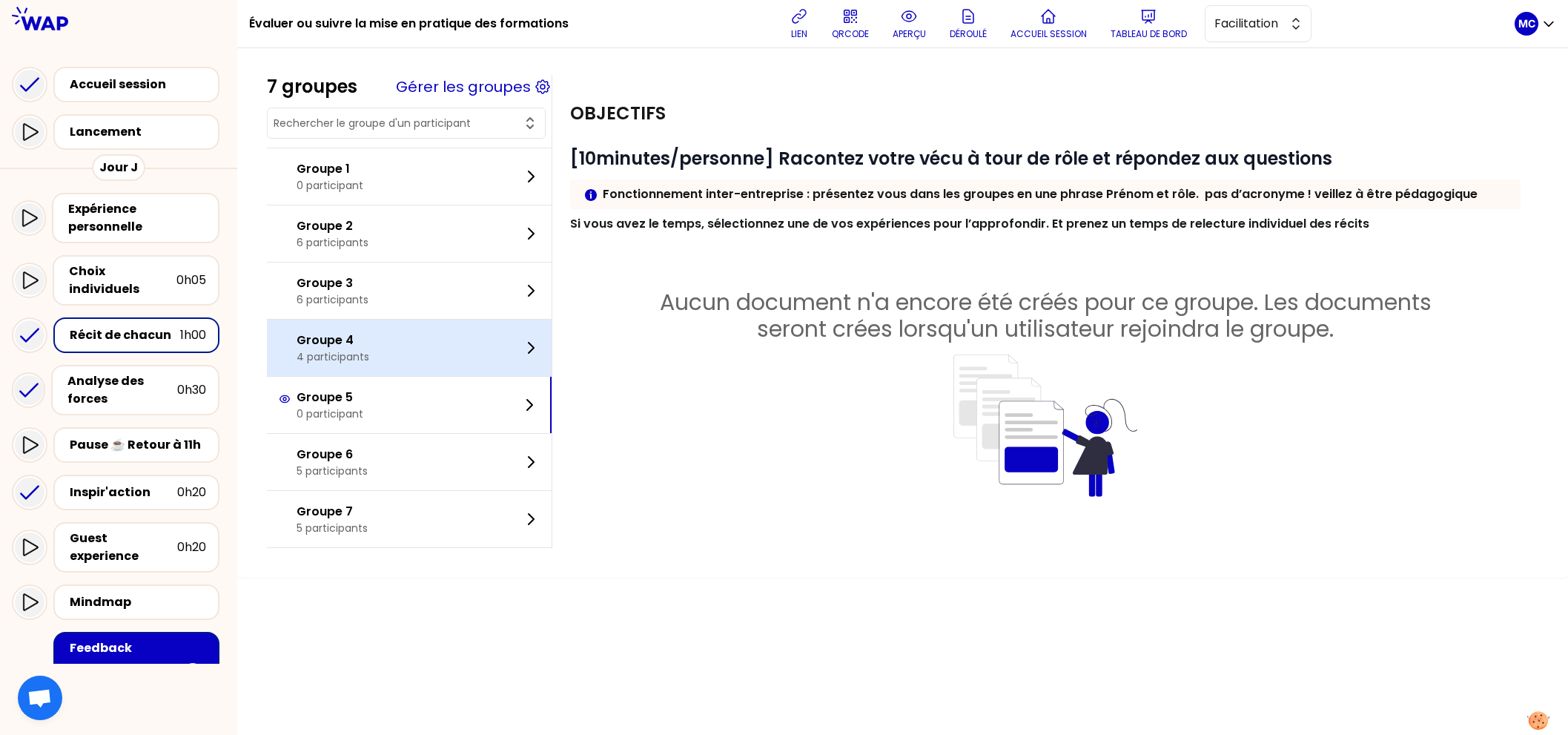
click at [474, 338] on div "Groupe 4 4 participants" at bounding box center [408, 348] width 284 height 56
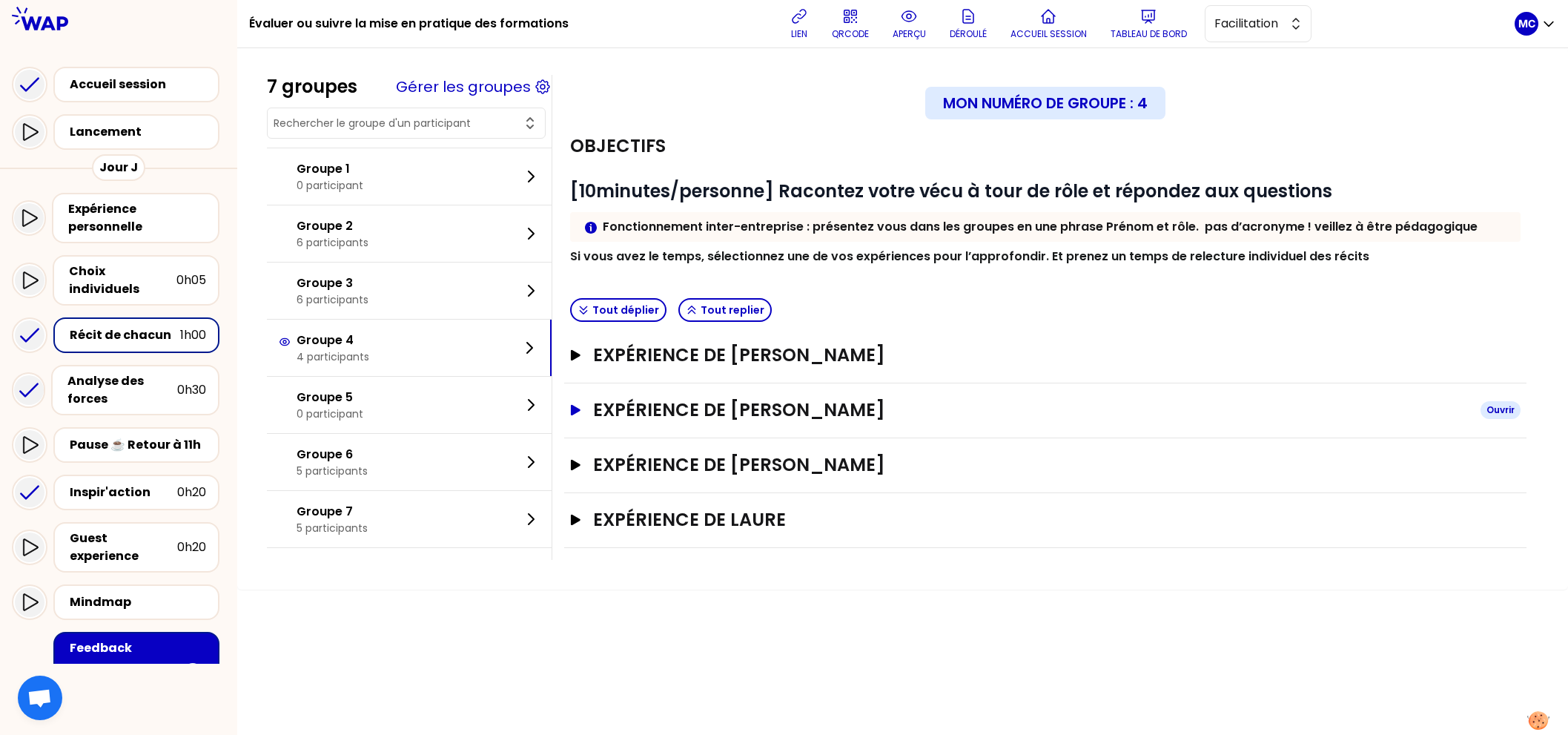
click at [876, 412] on h3 "Expérience de [PERSON_NAME]" at bounding box center [1031, 410] width 876 height 24
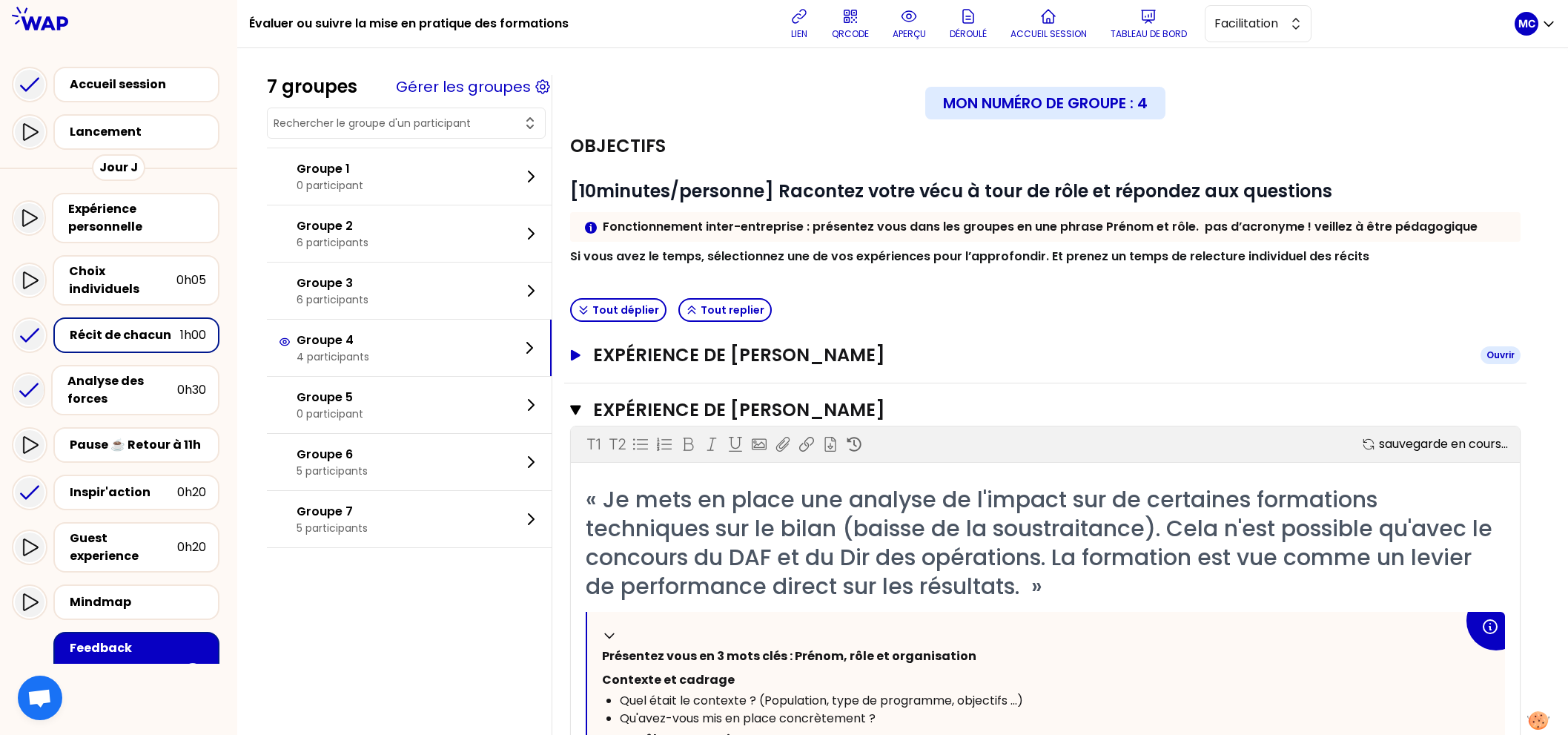
click at [893, 364] on h3 "Expérience de [PERSON_NAME]" at bounding box center [1031, 356] width 876 height 24
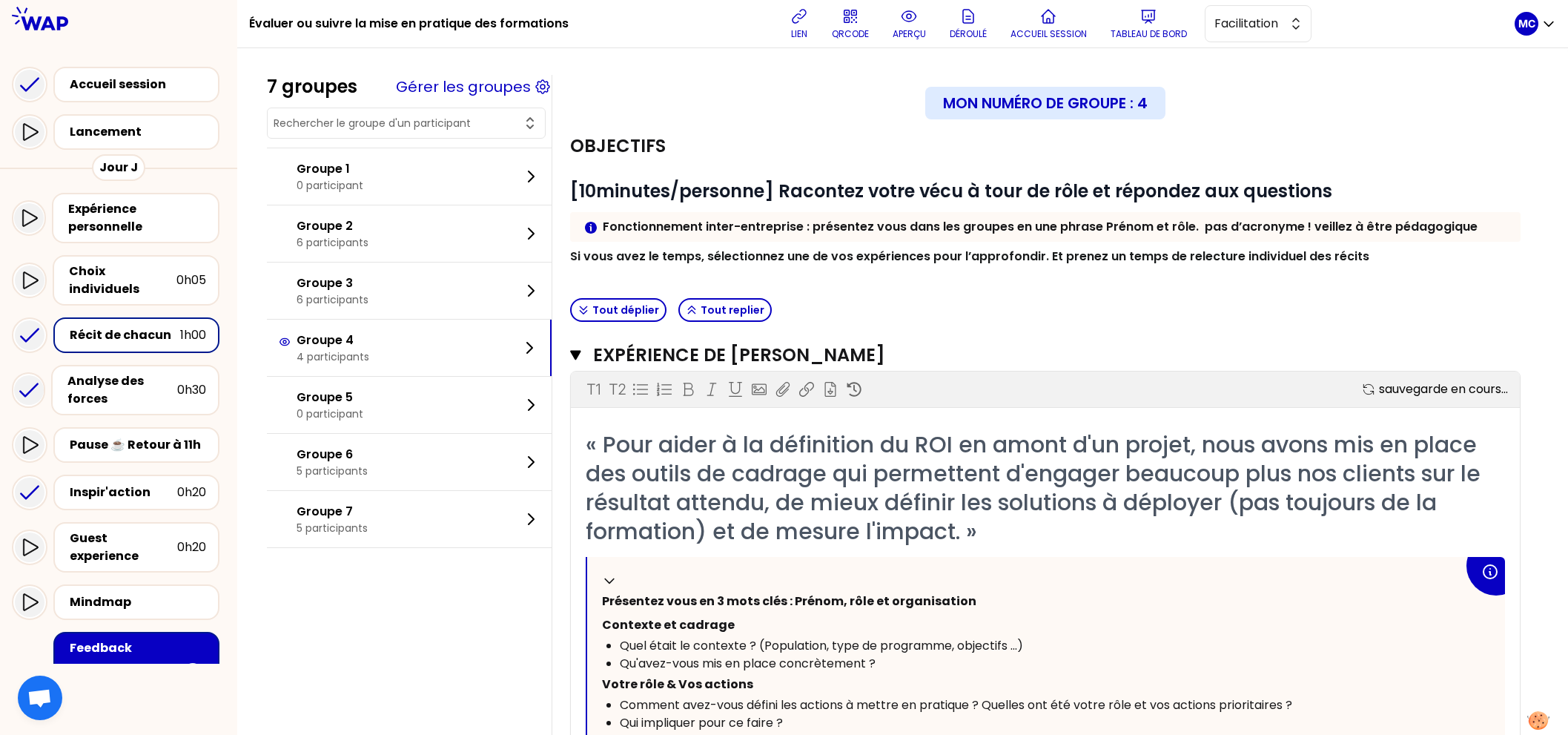
click at [955, 275] on div "Objectifs # [10minutes/personne] Racontez votre vécu à tour de rôle et répondez…" at bounding box center [1045, 205] width 962 height 172
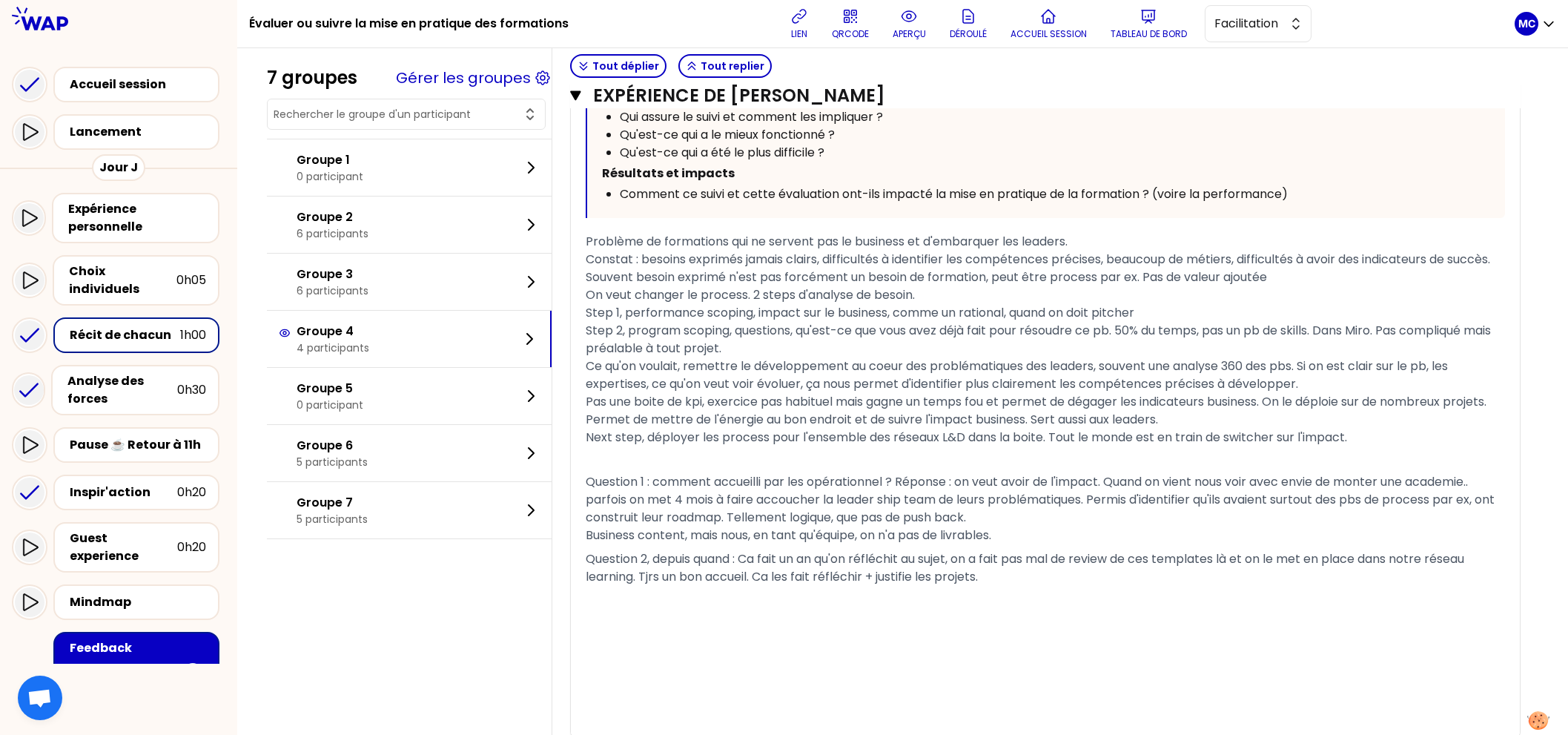
scroll to position [788, 0]
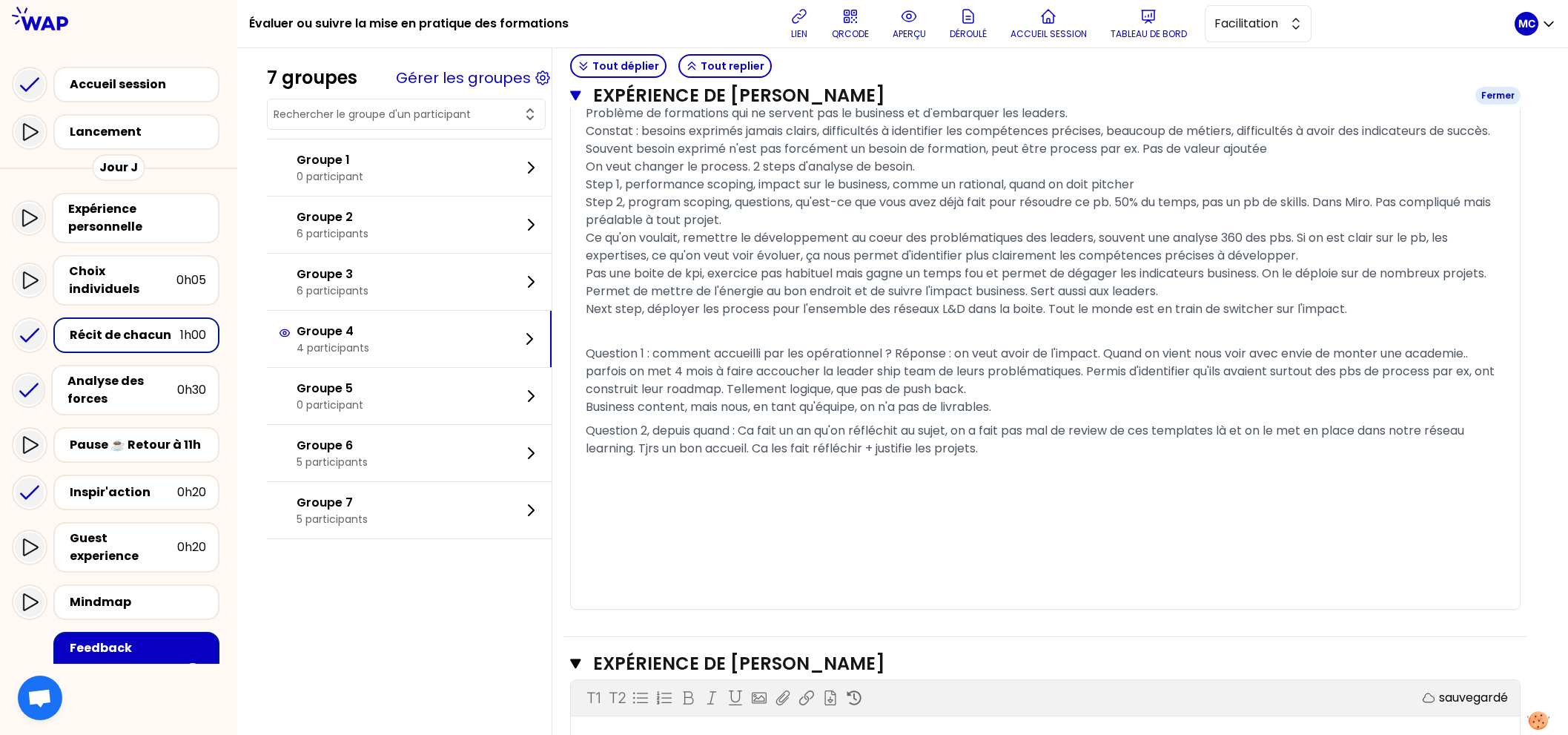
click at [573, 88] on button "Expérience de [PERSON_NAME] Fermer" at bounding box center [1045, 96] width 950 height 24
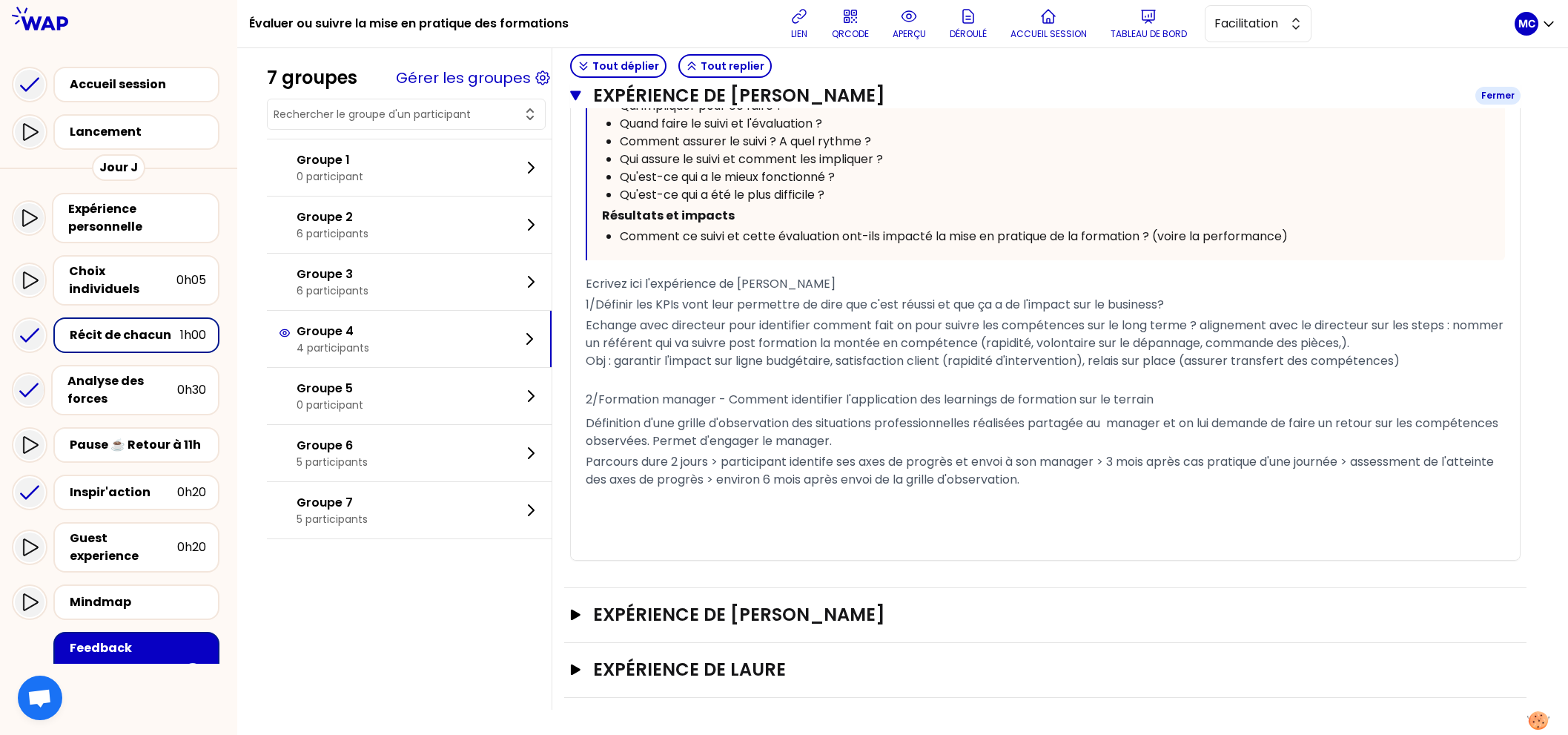
click at [573, 93] on icon "button" at bounding box center [575, 96] width 10 height 10
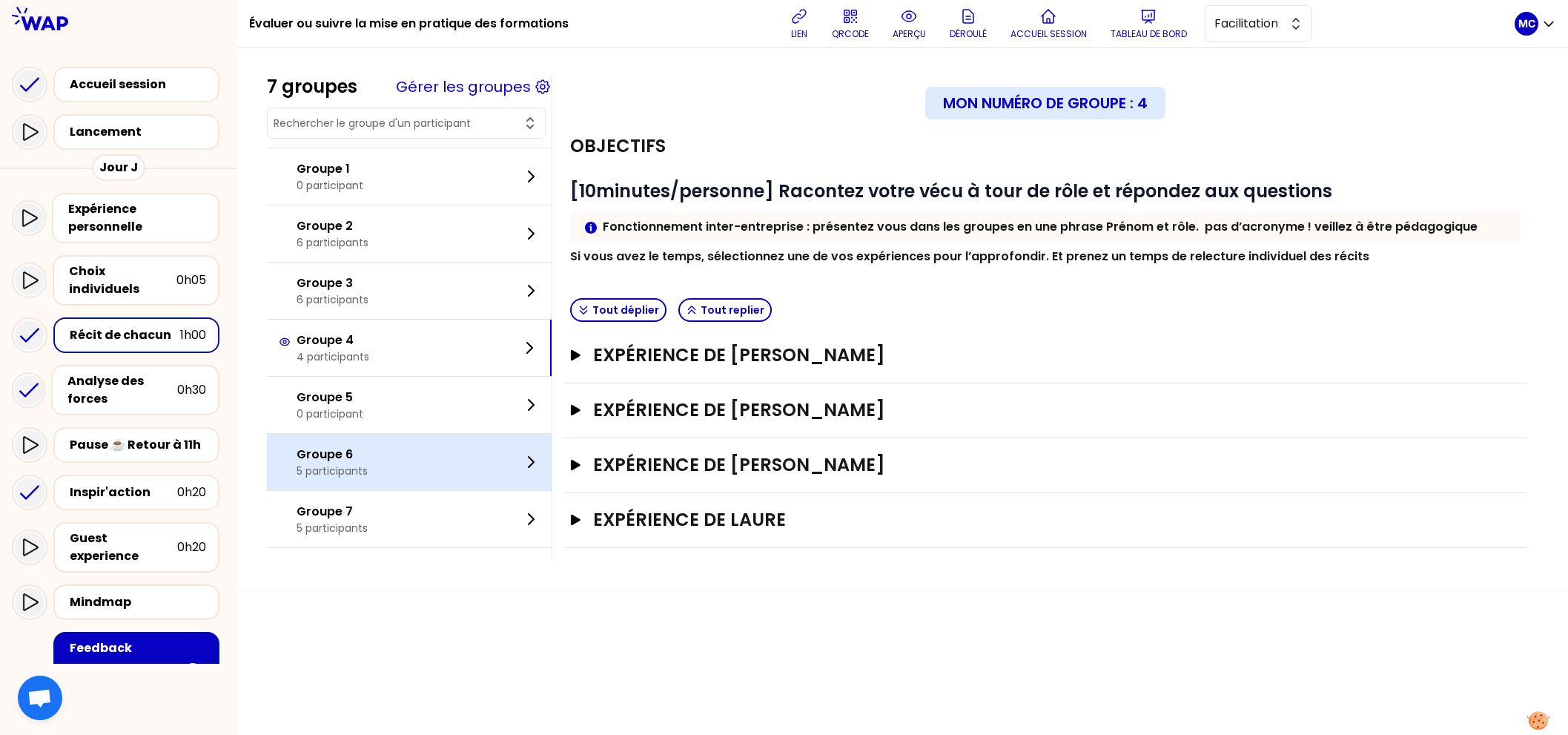
click at [432, 434] on div "Groupe 6 5 participants" at bounding box center [408, 462] width 284 height 56
click at [429, 475] on div "Groupe 6 5 participants" at bounding box center [408, 462] width 284 height 56
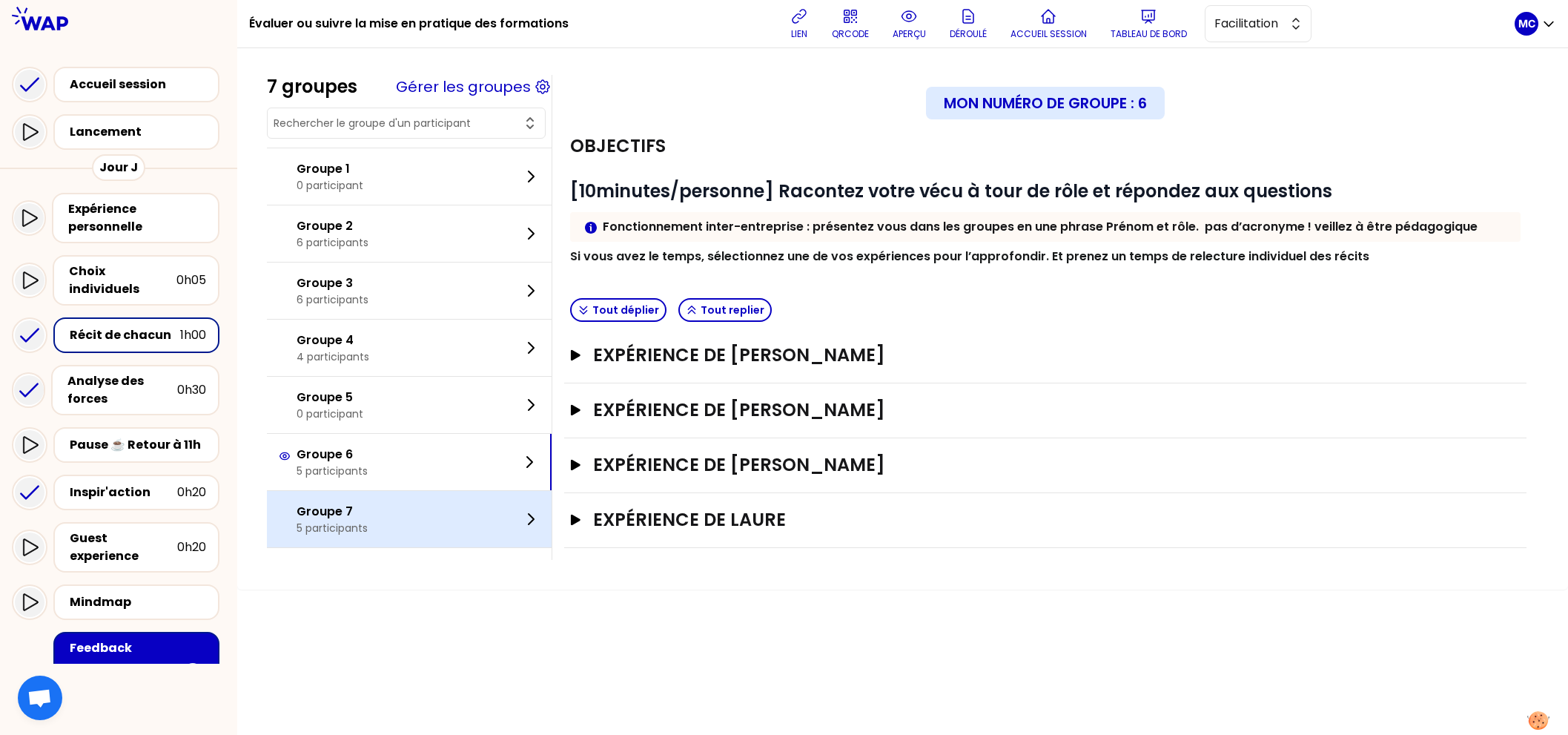
click at [429, 509] on div "Groupe 7 5 participants" at bounding box center [408, 518] width 284 height 56
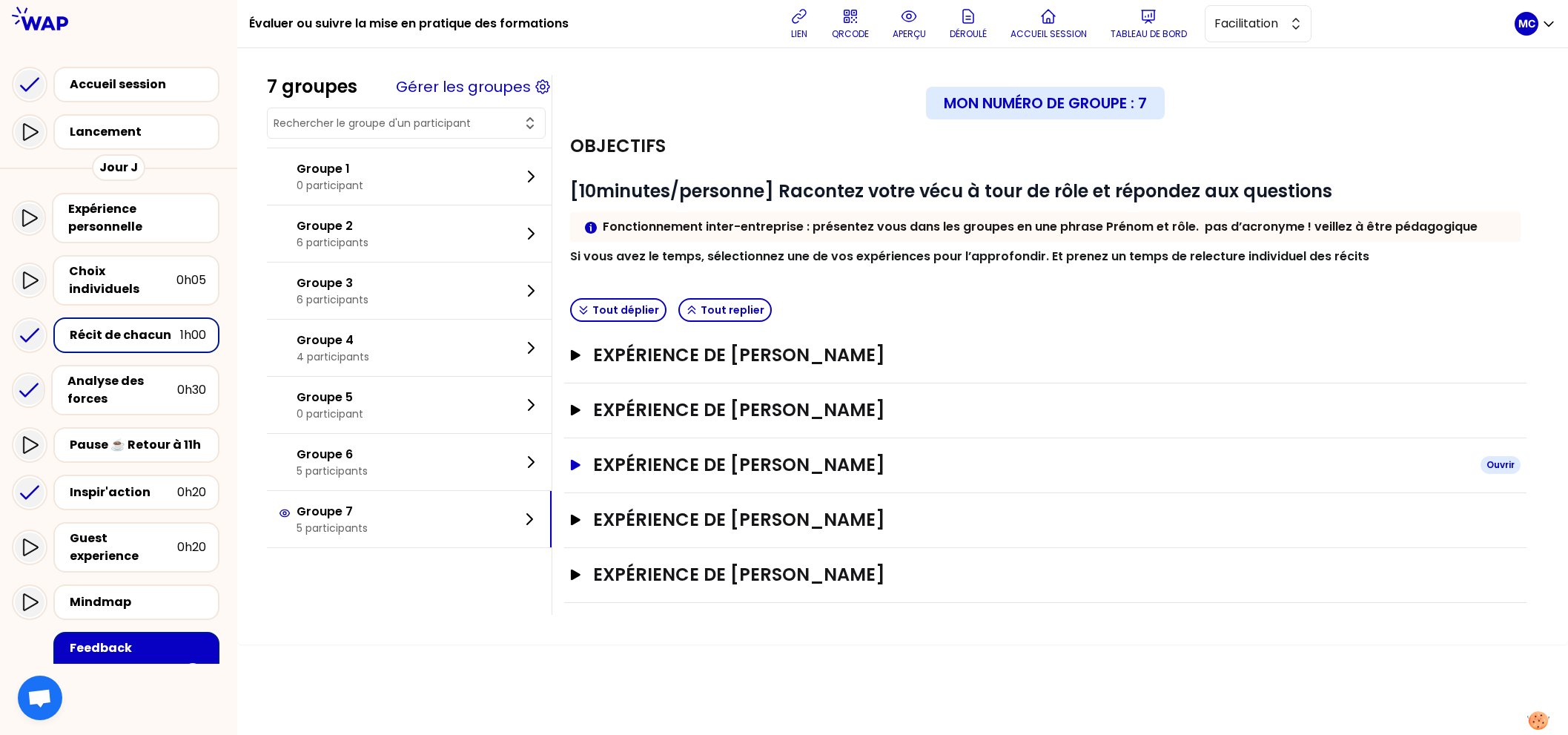
click at [631, 454] on h3 "Expérience de [PERSON_NAME]" at bounding box center [1031, 465] width 876 height 24
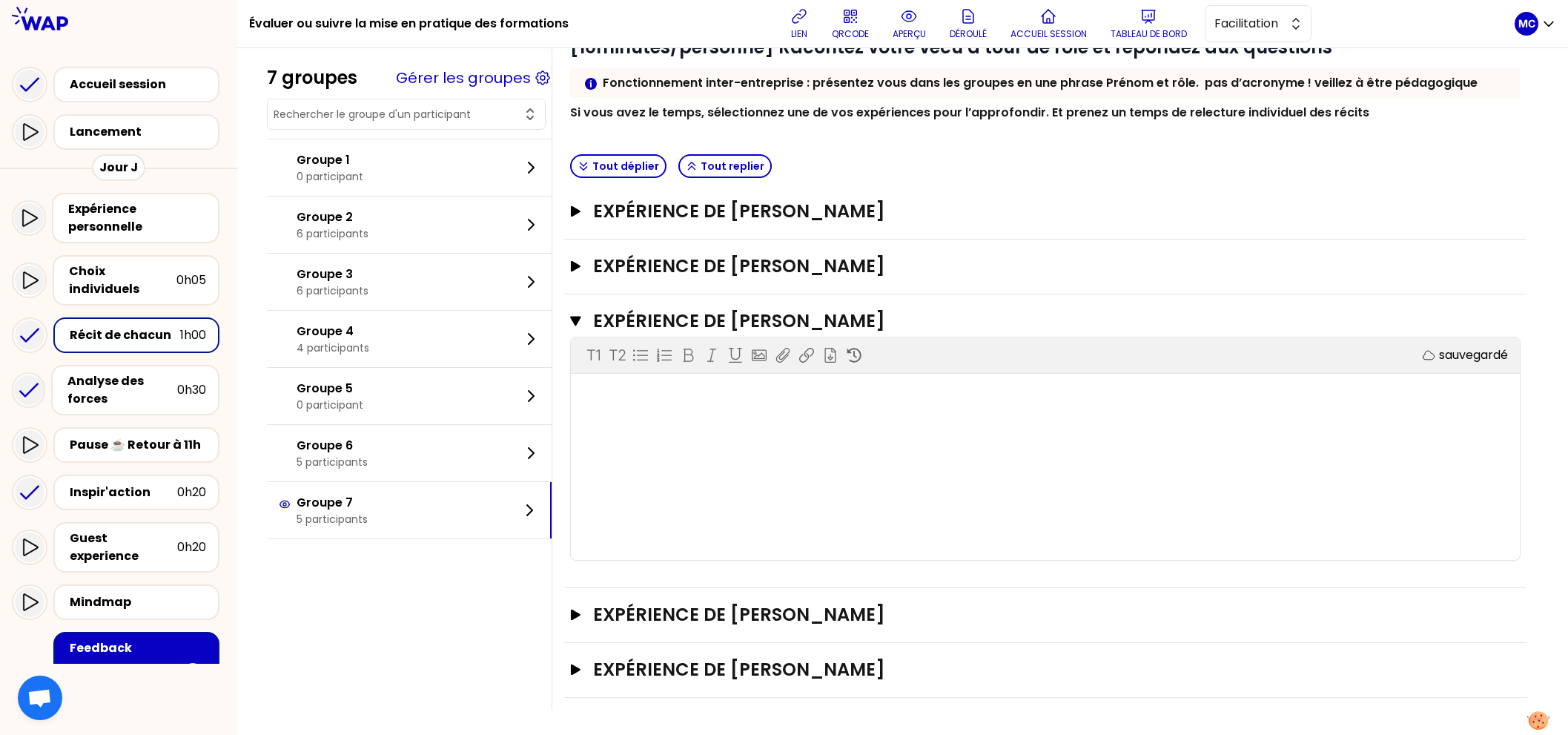
scroll to position [200, 0]
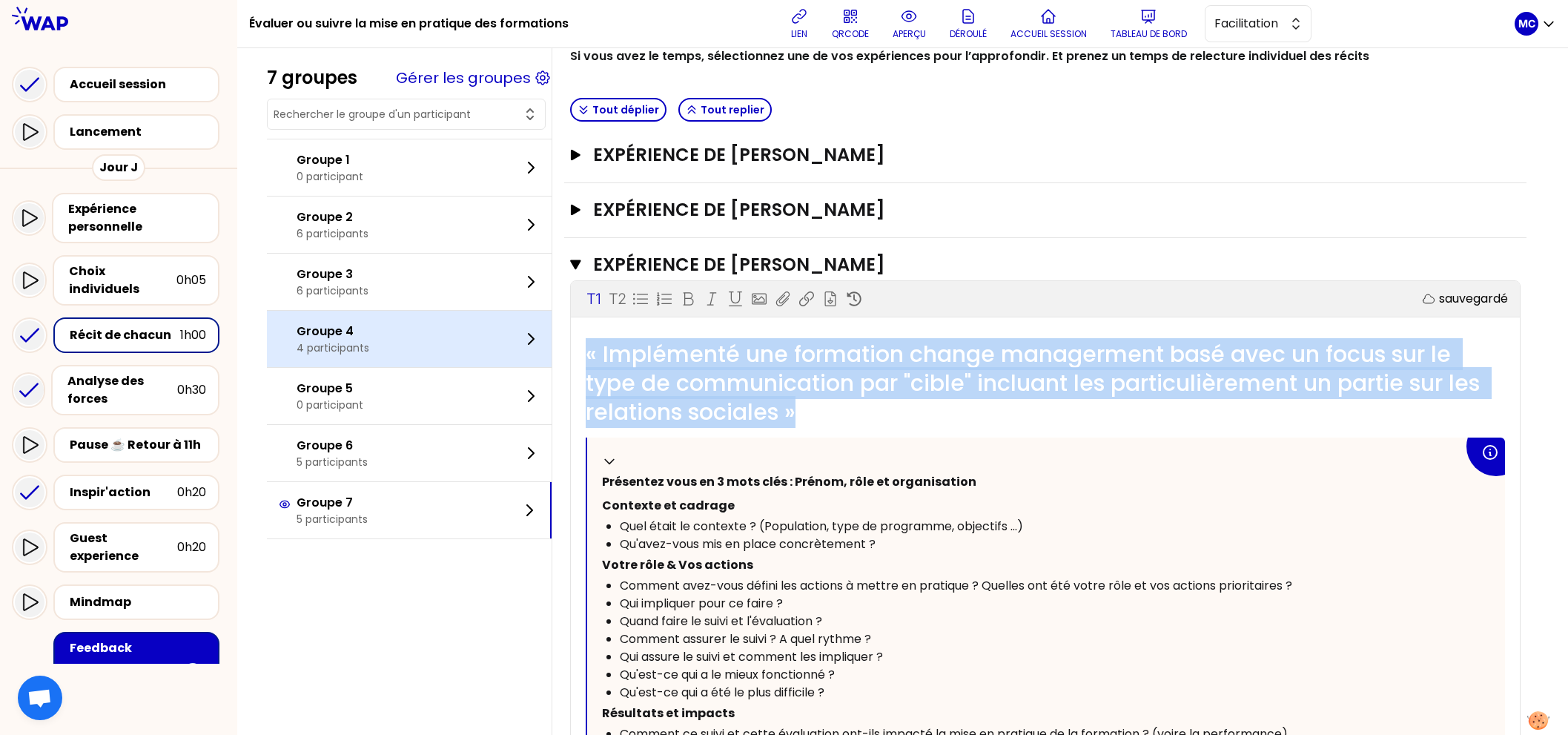
drag, startPoint x: 854, startPoint y: 412, endPoint x: 506, endPoint y: 329, distance: 357.8
click at [506, 329] on div "7 groupes Gérer les groupes Groupe 1 0 participant Groupe 2 6 participants Grou…" at bounding box center [902, 672] width 1272 height 1593
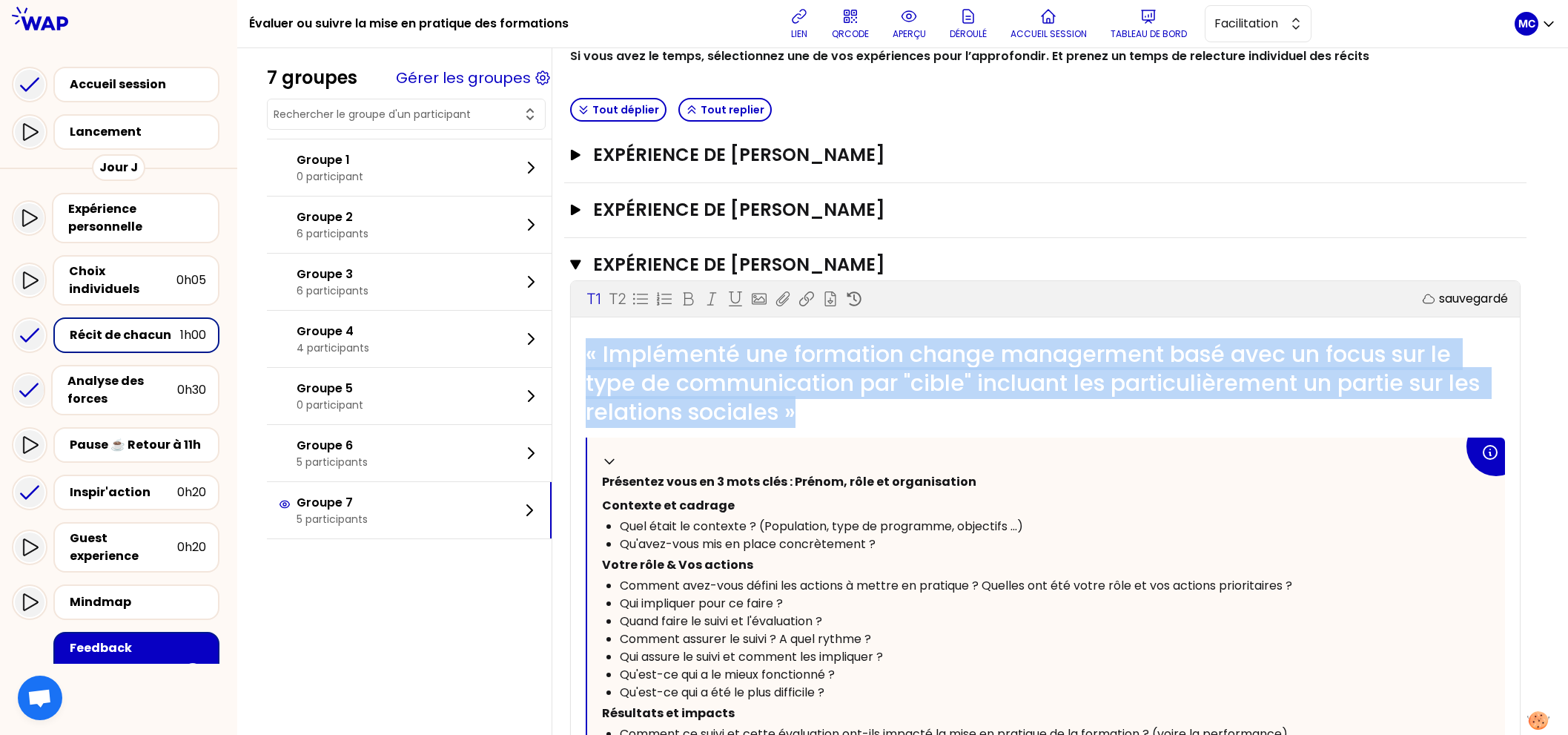
copy span "« Implémenté une formation change managerment basé avec un focus sur le type de…"
click at [875, 266] on h3 "Expérience de [PERSON_NAME]" at bounding box center [1028, 264] width 871 height 24
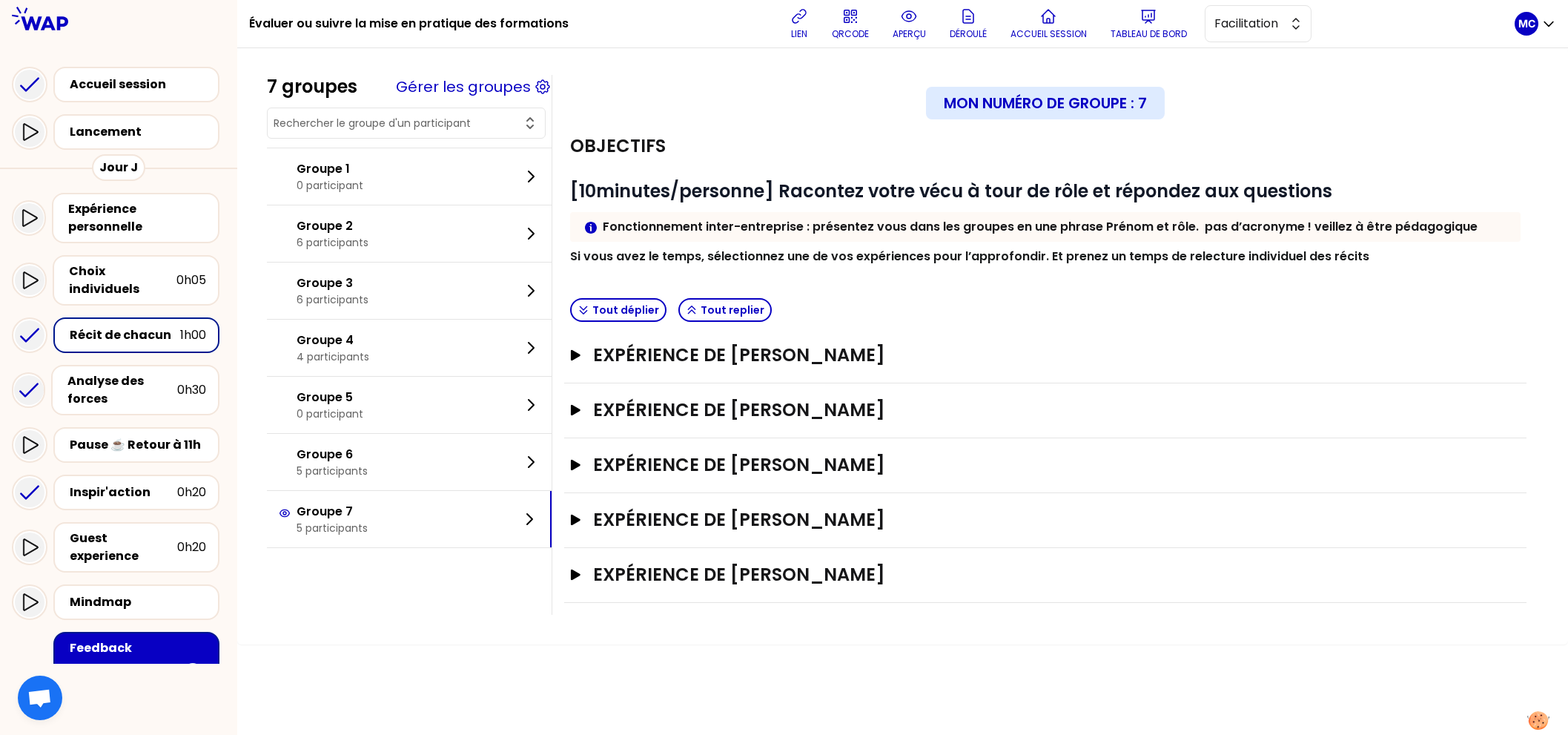
scroll to position [0, 0]
click at [871, 599] on div "Mon numéro de groupe : 7 Objectifs # [10minutes/personne] Racontez votre vécu à…" at bounding box center [1045, 345] width 987 height 540
click at [878, 576] on h3 "Expérience de [PERSON_NAME]" at bounding box center [1031, 575] width 876 height 24
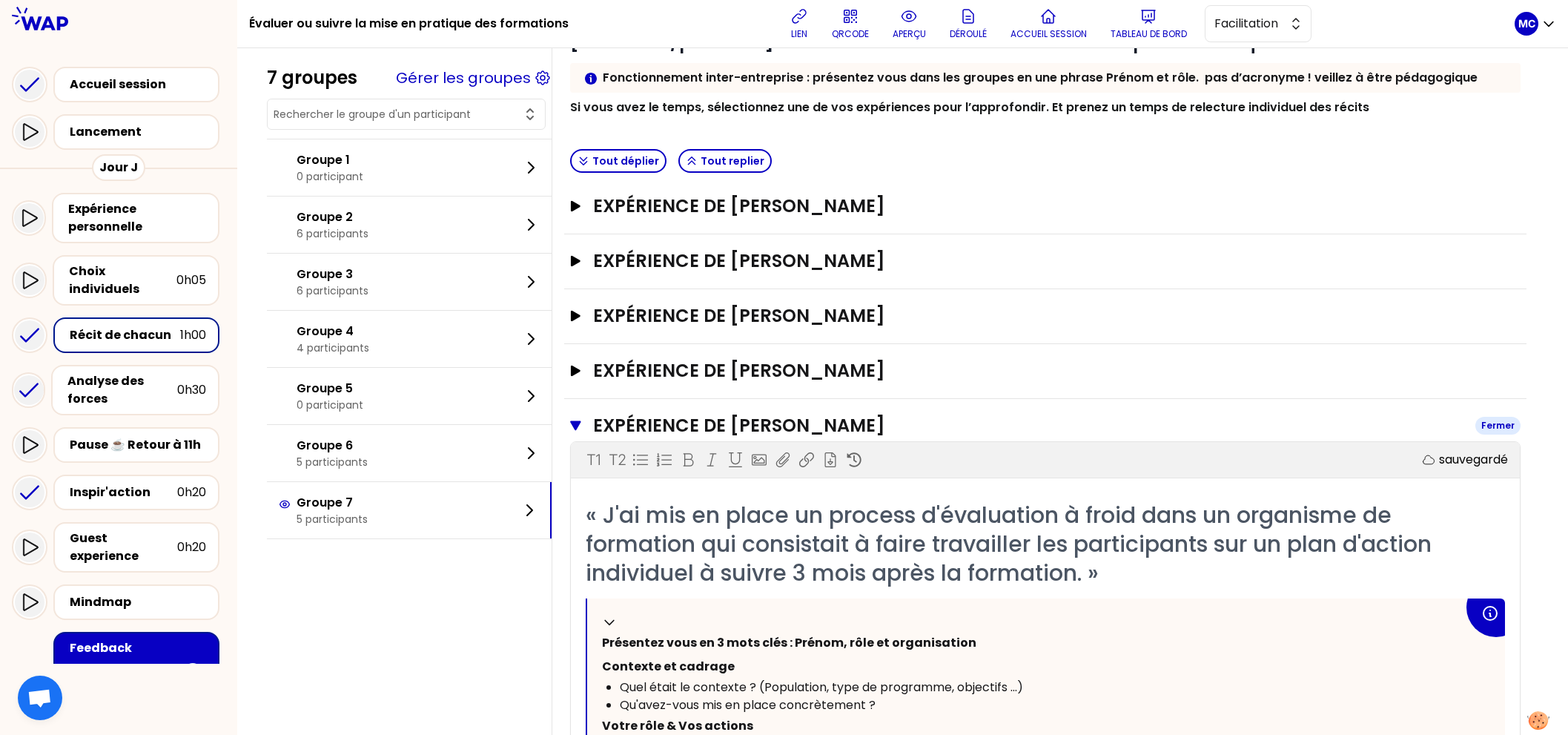
scroll to position [163, 0]
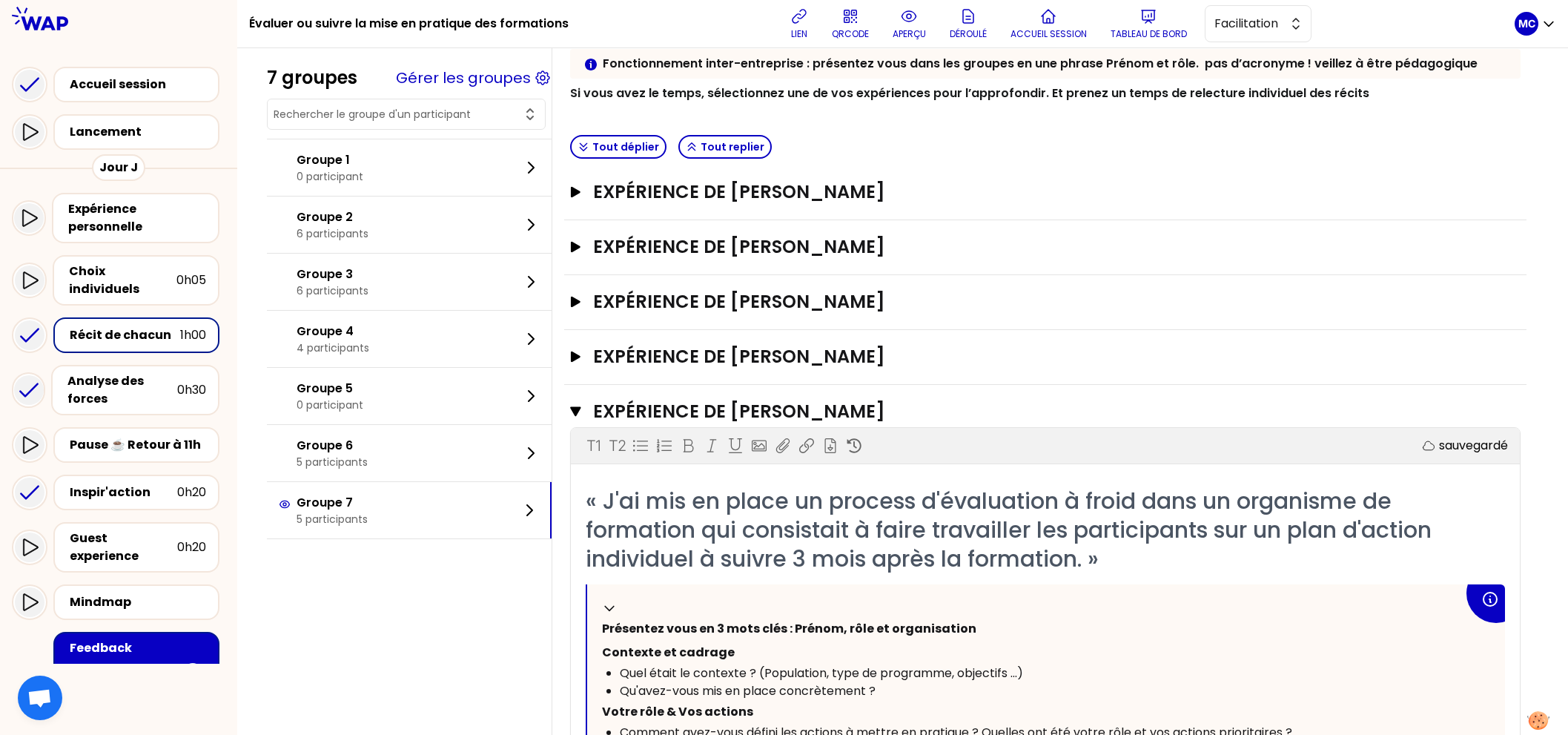
click at [855, 403] on h3 "Expérience de [PERSON_NAME]" at bounding box center [1028, 411] width 871 height 24
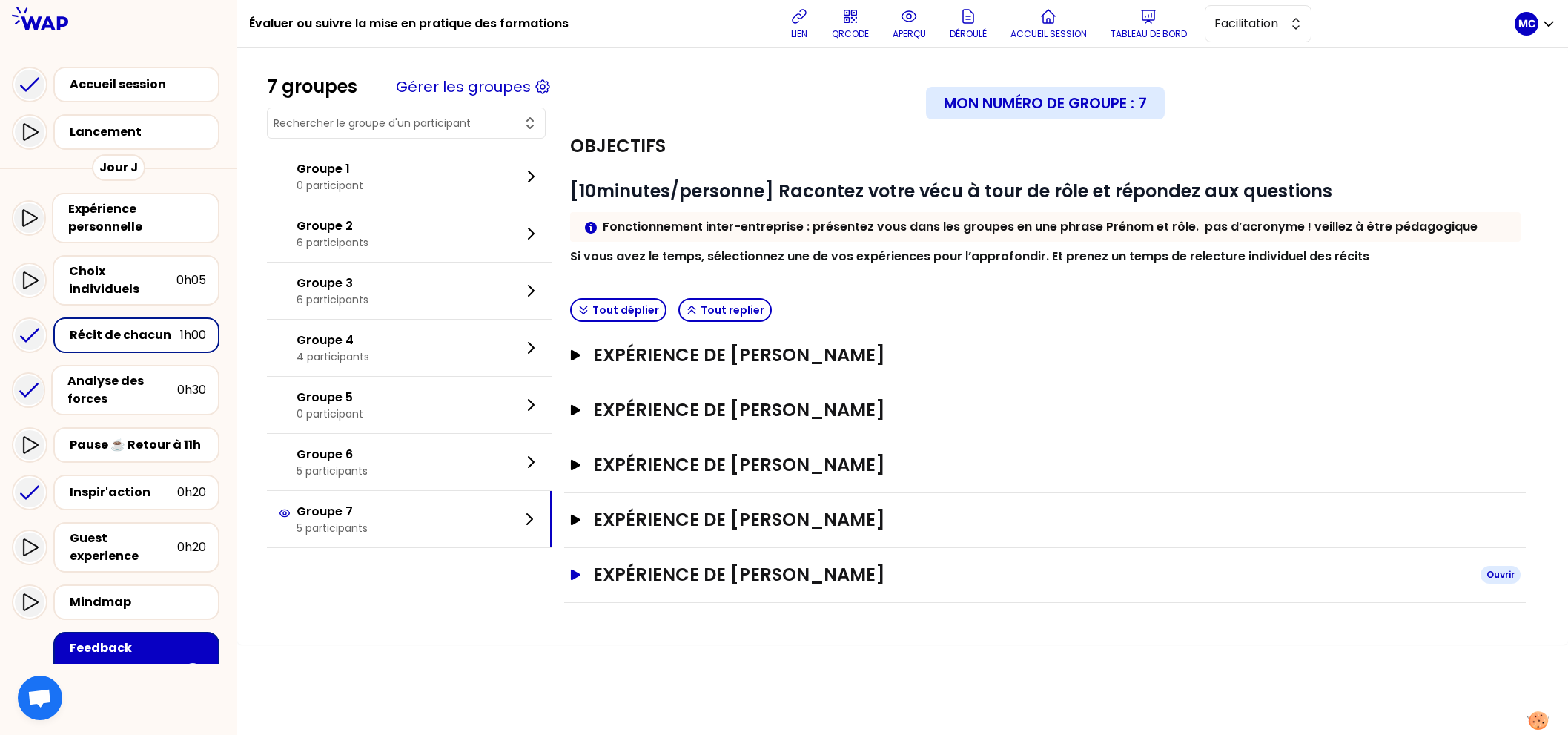
click at [856, 573] on h3 "Expérience de [PERSON_NAME]" at bounding box center [1031, 575] width 876 height 24
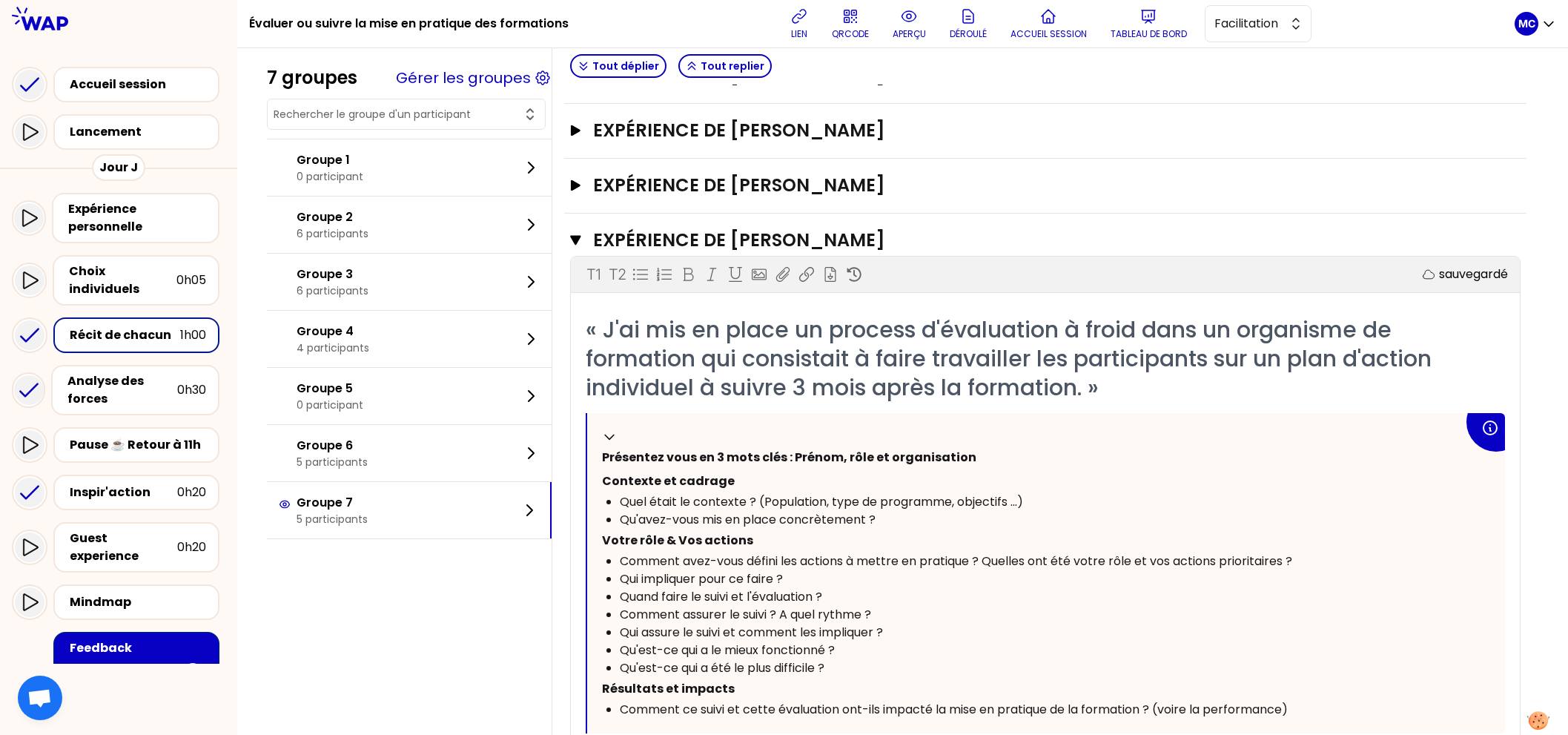
scroll to position [162, 0]
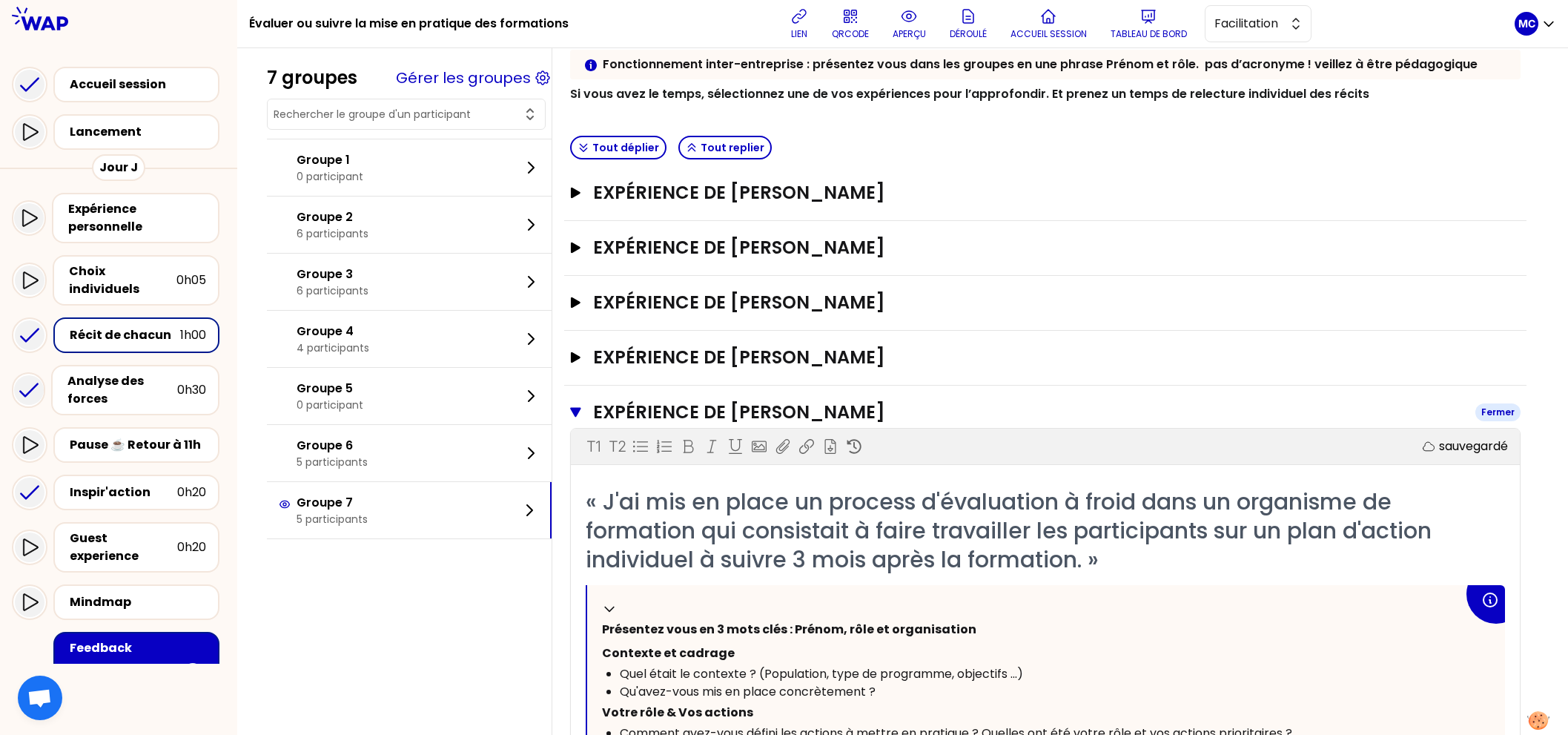
click at [838, 410] on h3 "Expérience de [PERSON_NAME]" at bounding box center [1028, 412] width 871 height 24
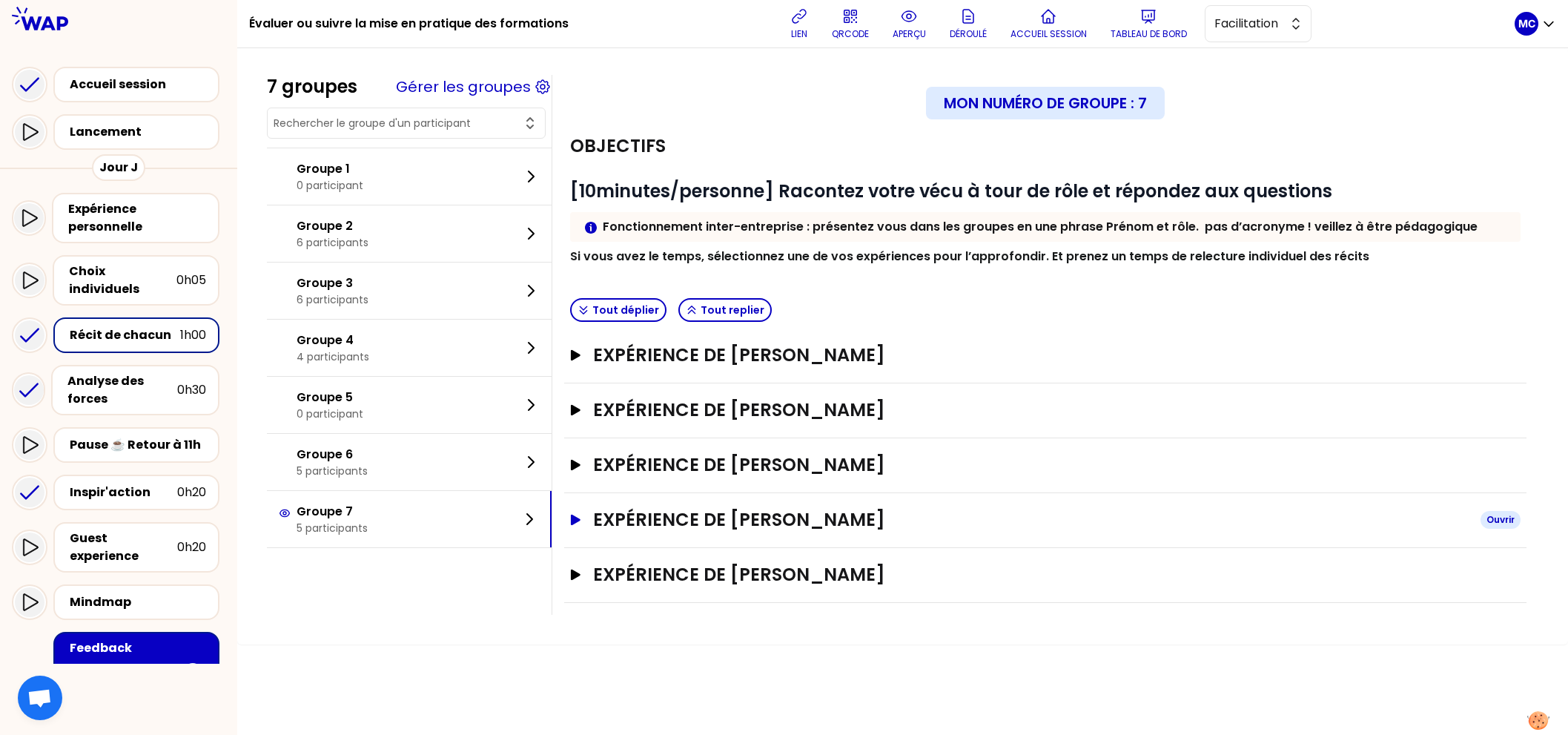
click at [817, 517] on h3 "Expérience de [PERSON_NAME]" at bounding box center [1031, 520] width 876 height 24
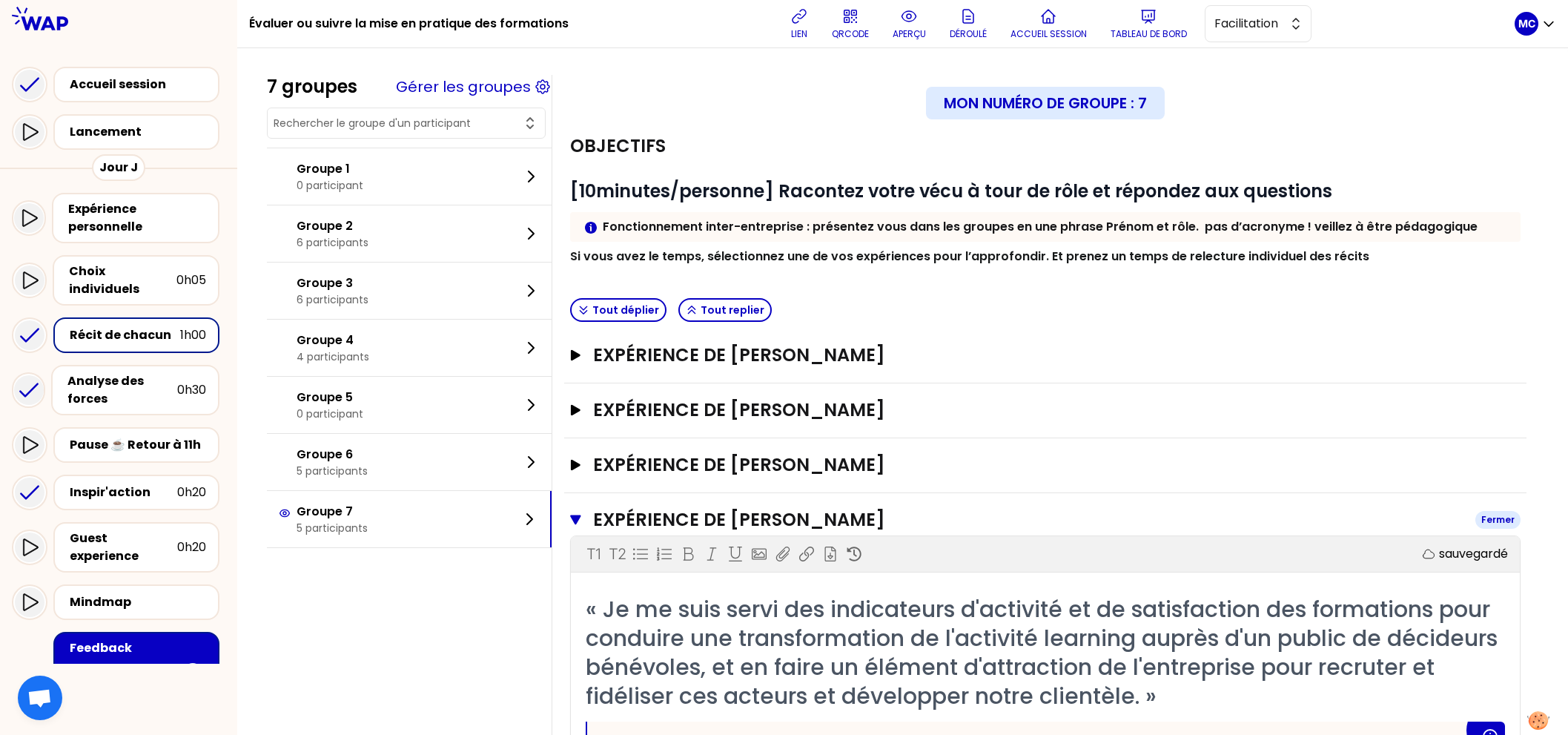
click at [848, 515] on h3 "Expérience de [PERSON_NAME]" at bounding box center [1028, 520] width 871 height 24
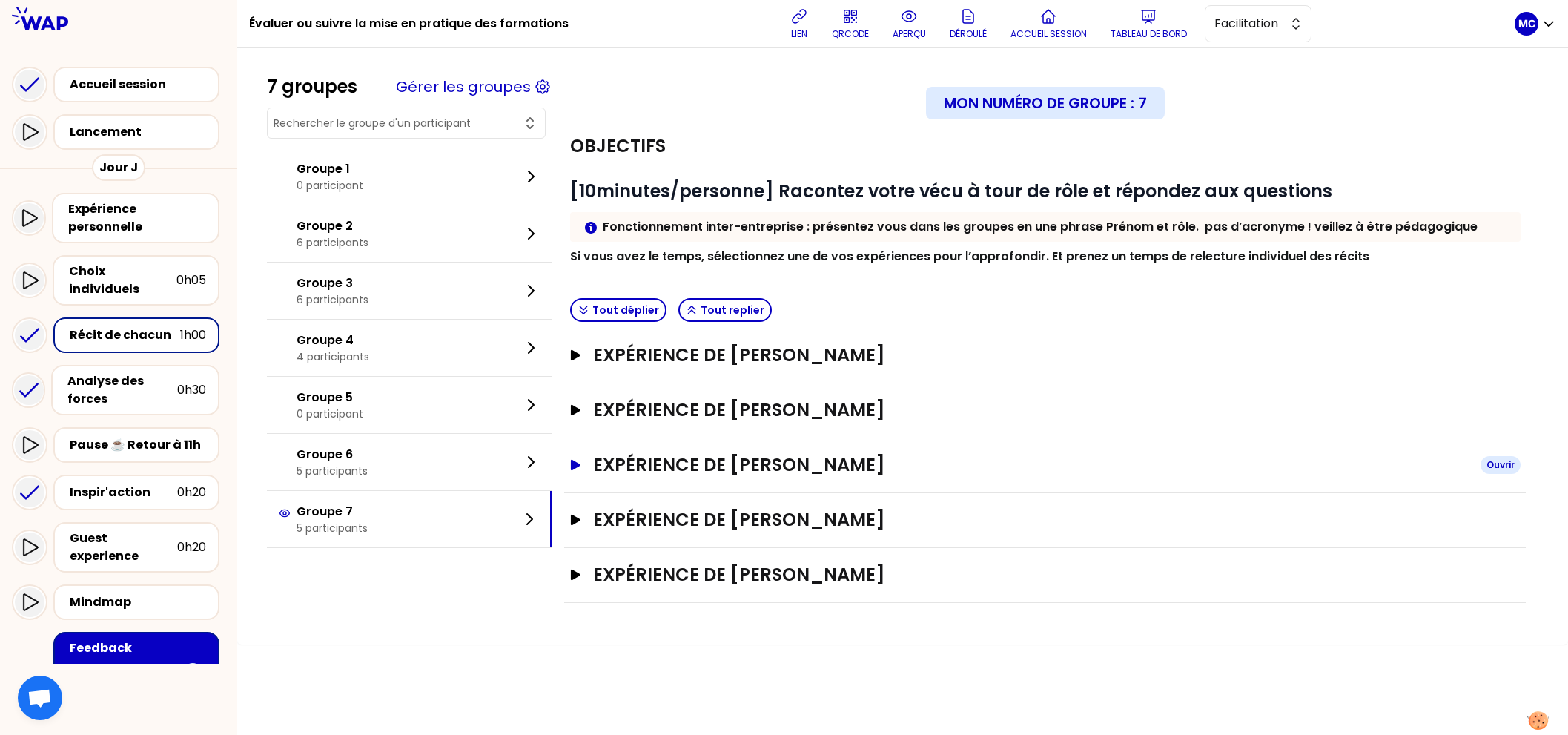
click at [883, 466] on h3 "Expérience de [PERSON_NAME]" at bounding box center [1031, 465] width 876 height 24
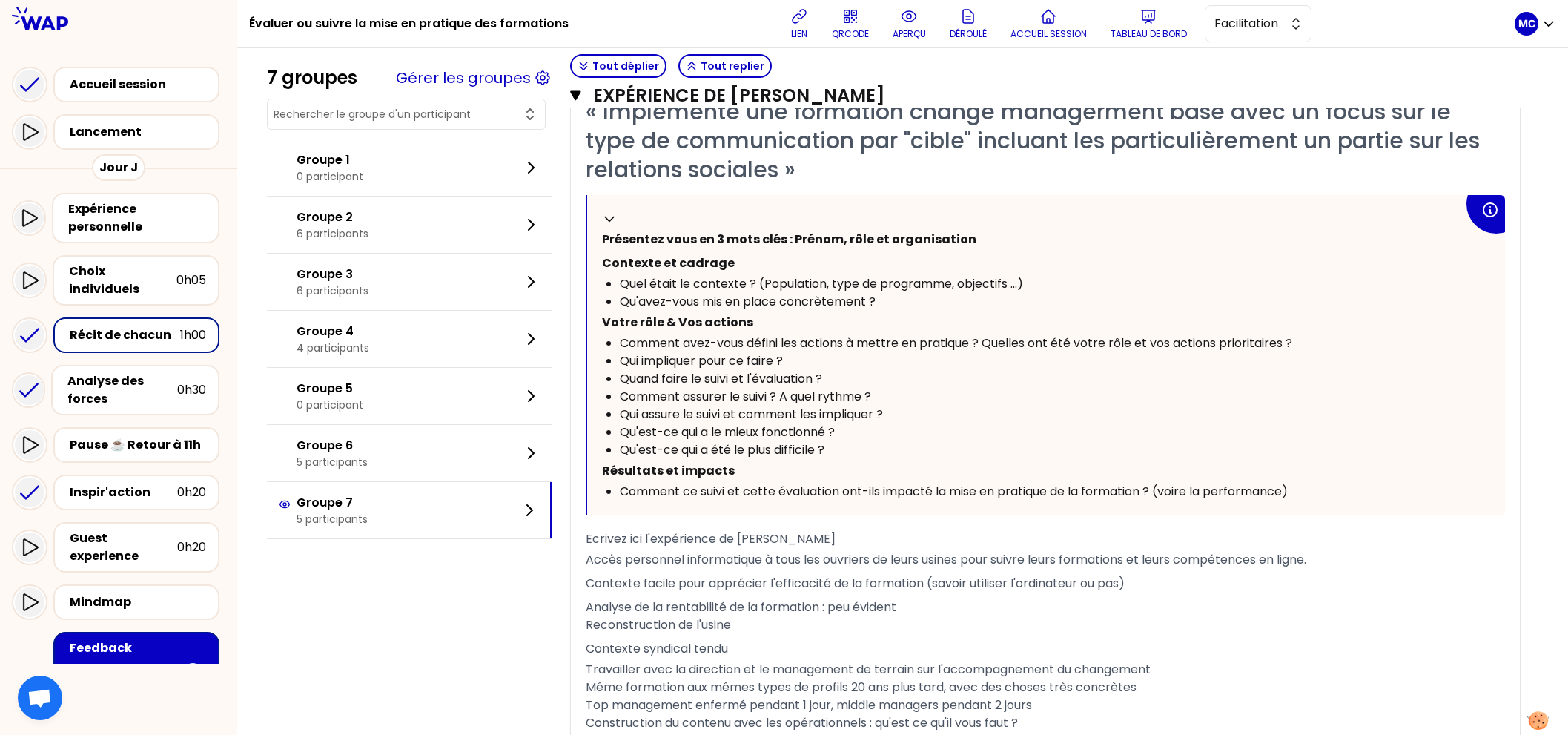
scroll to position [541, 0]
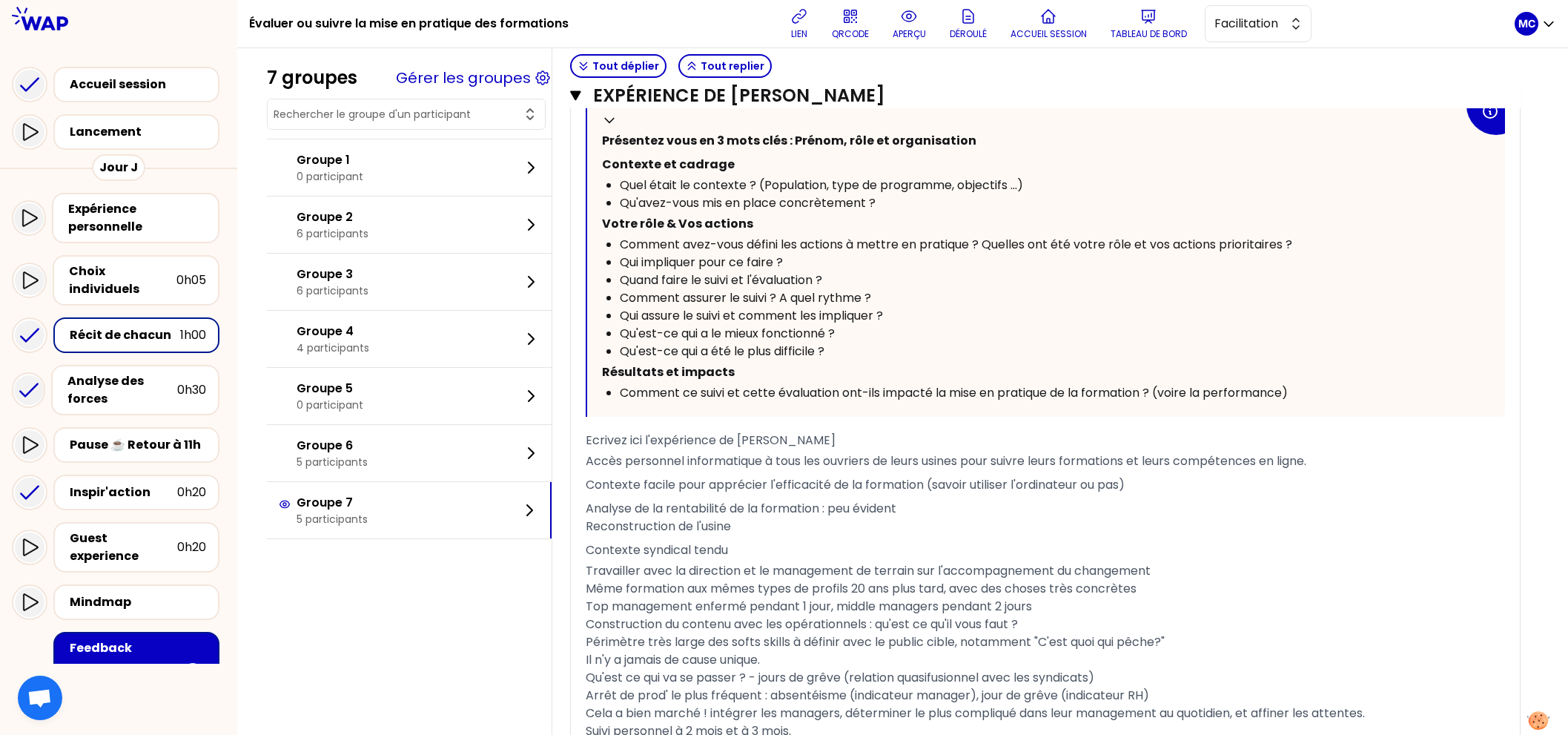
click at [839, 472] on p "Contexte facile pour apprécier l'efficacité de la formation (savoir utiliser l'…" at bounding box center [1045, 484] width 919 height 24
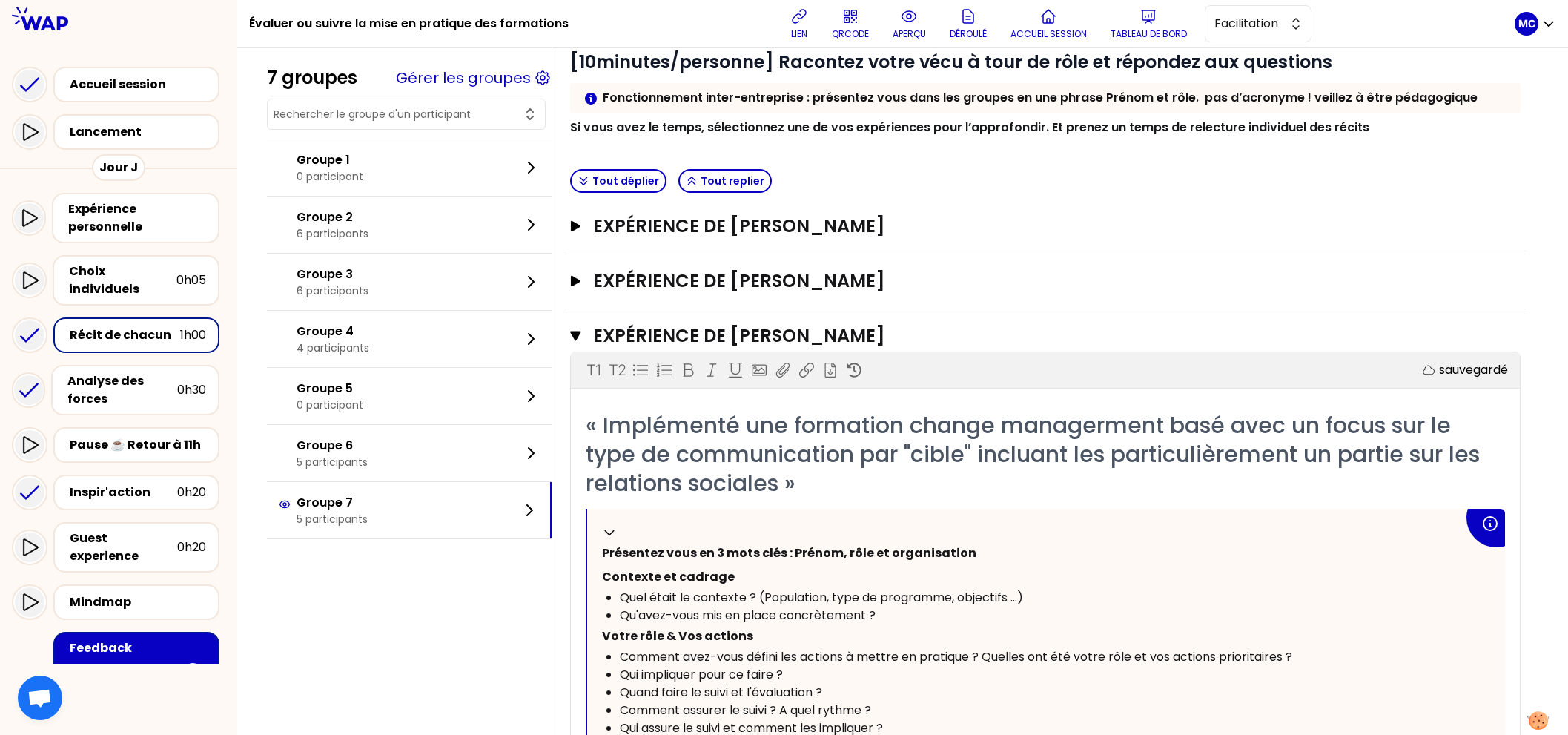
scroll to position [45, 0]
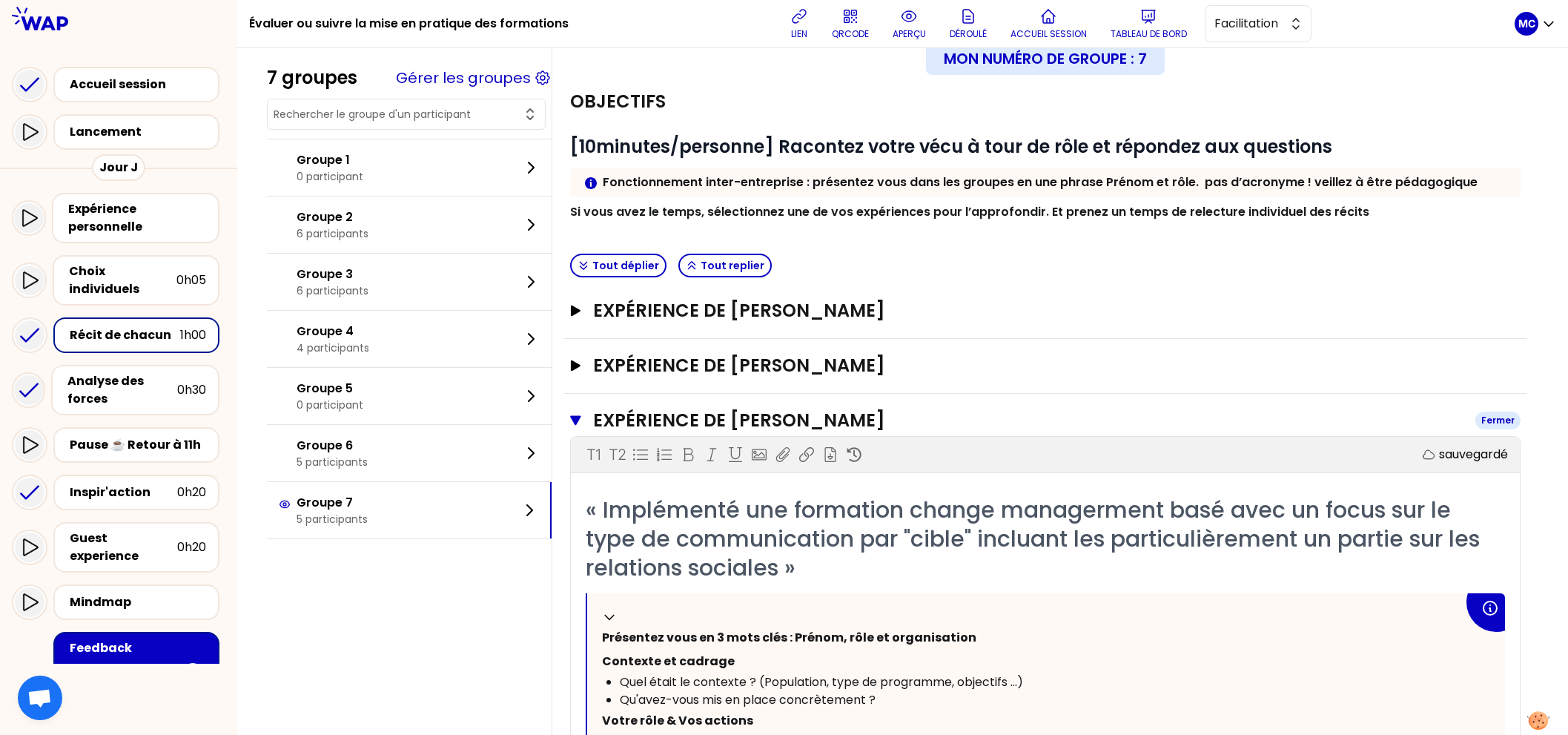
click at [909, 408] on h3 "Expérience de [PERSON_NAME]" at bounding box center [1028, 420] width 871 height 24
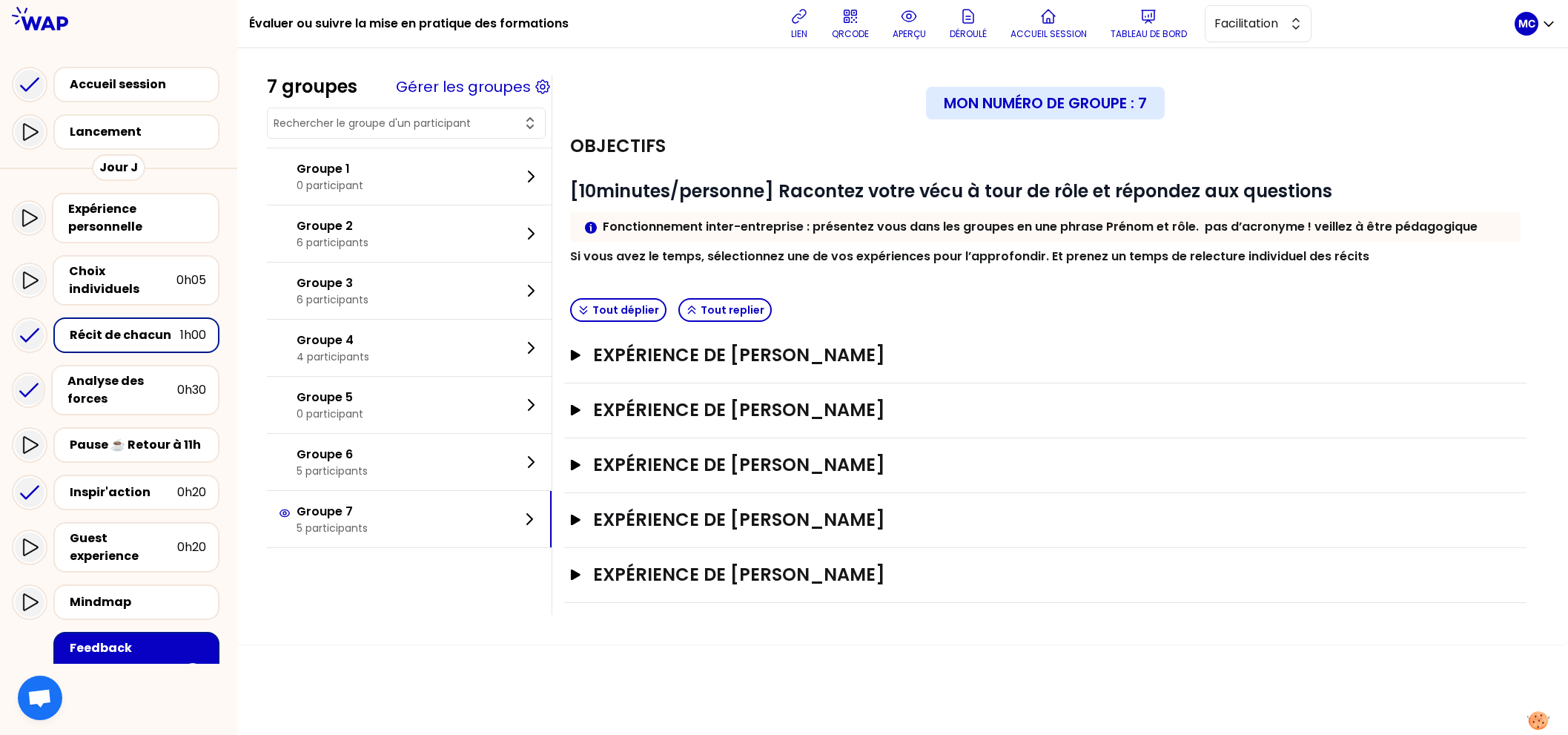
click at [896, 430] on div "Expérience de [PERSON_NAME]" at bounding box center [1045, 410] width 962 height 54
click at [912, 412] on h3 "Expérience de [PERSON_NAME]" at bounding box center [1031, 410] width 876 height 24
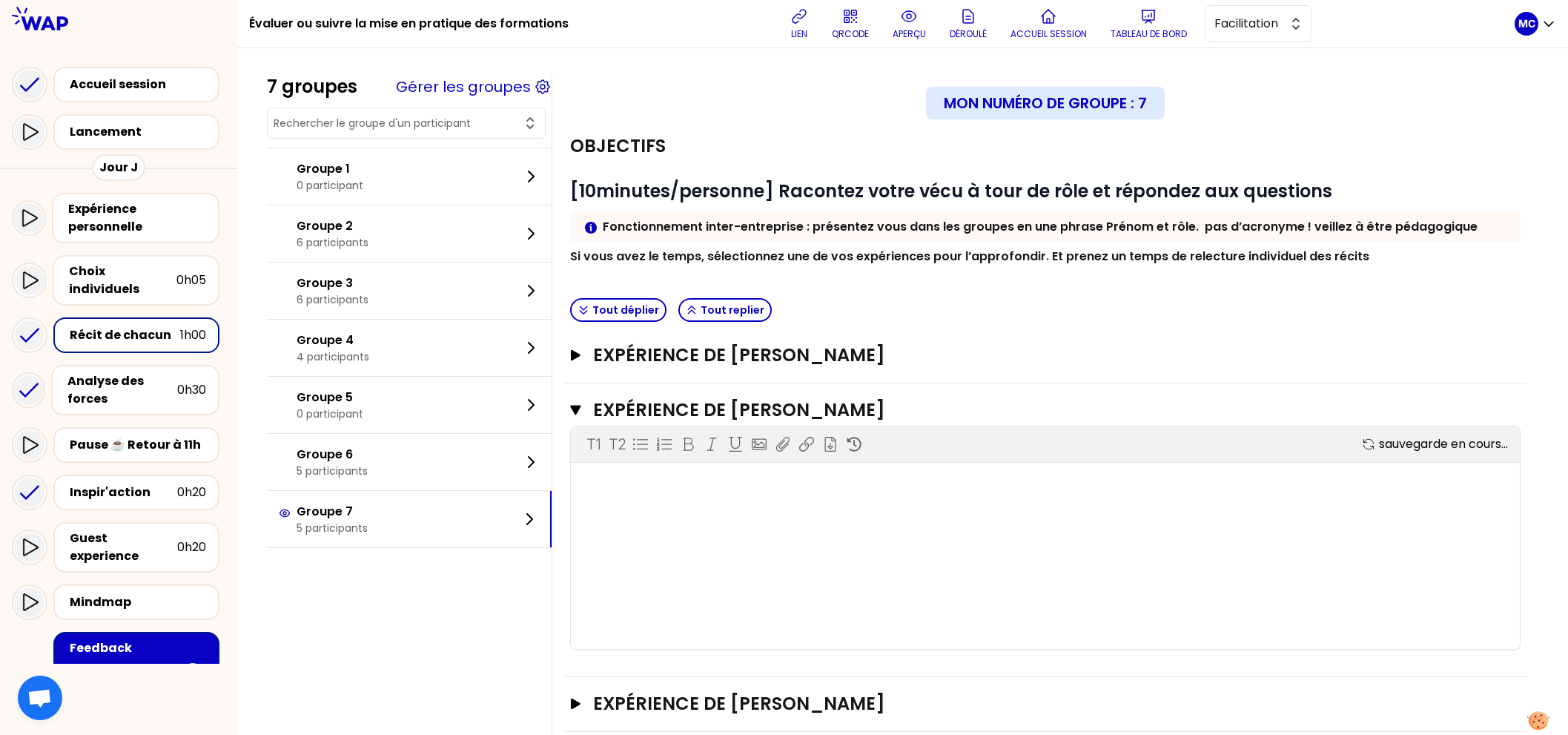
click at [971, 314] on div "Tout déplier Tout replier" at bounding box center [1045, 310] width 962 height 37
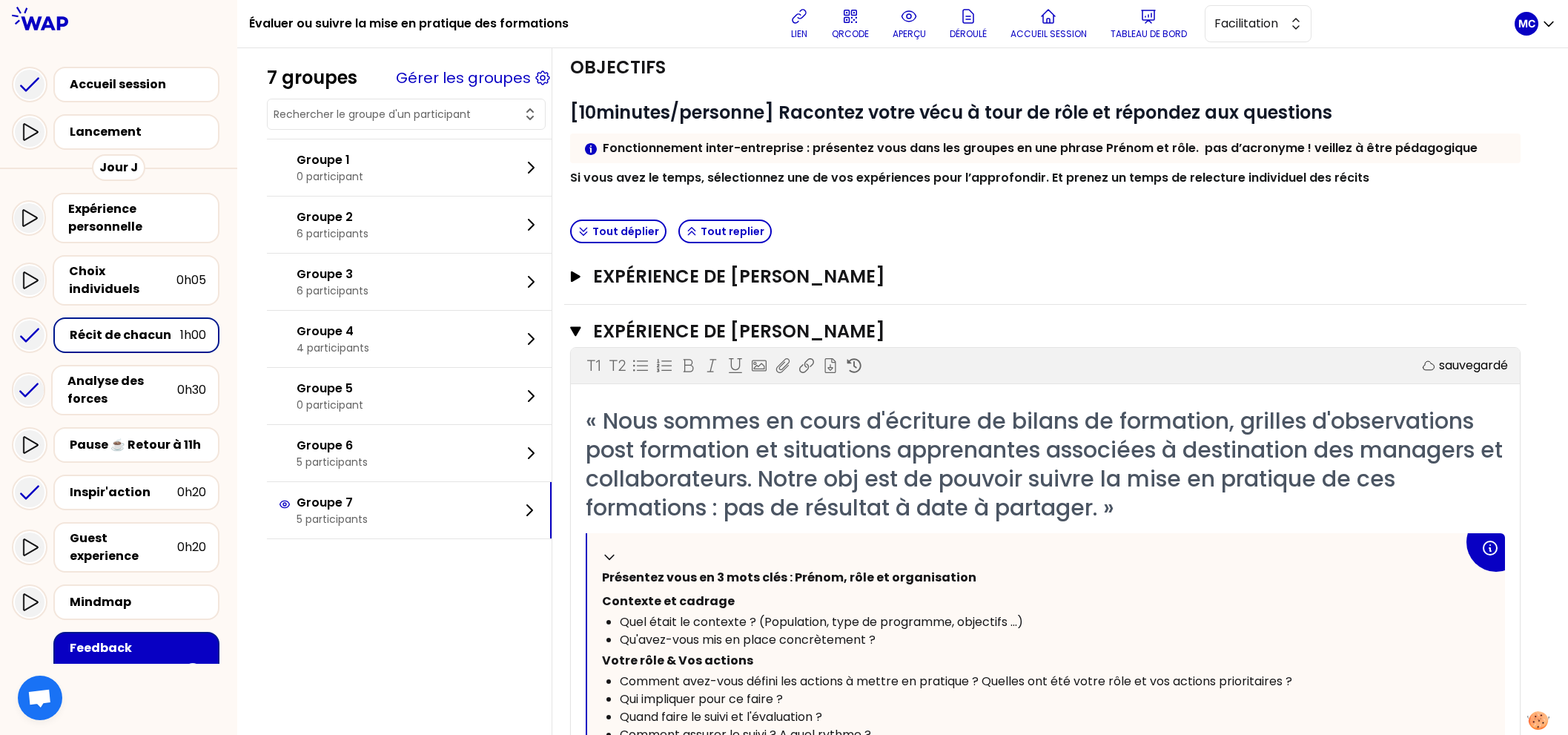
scroll to position [83, 0]
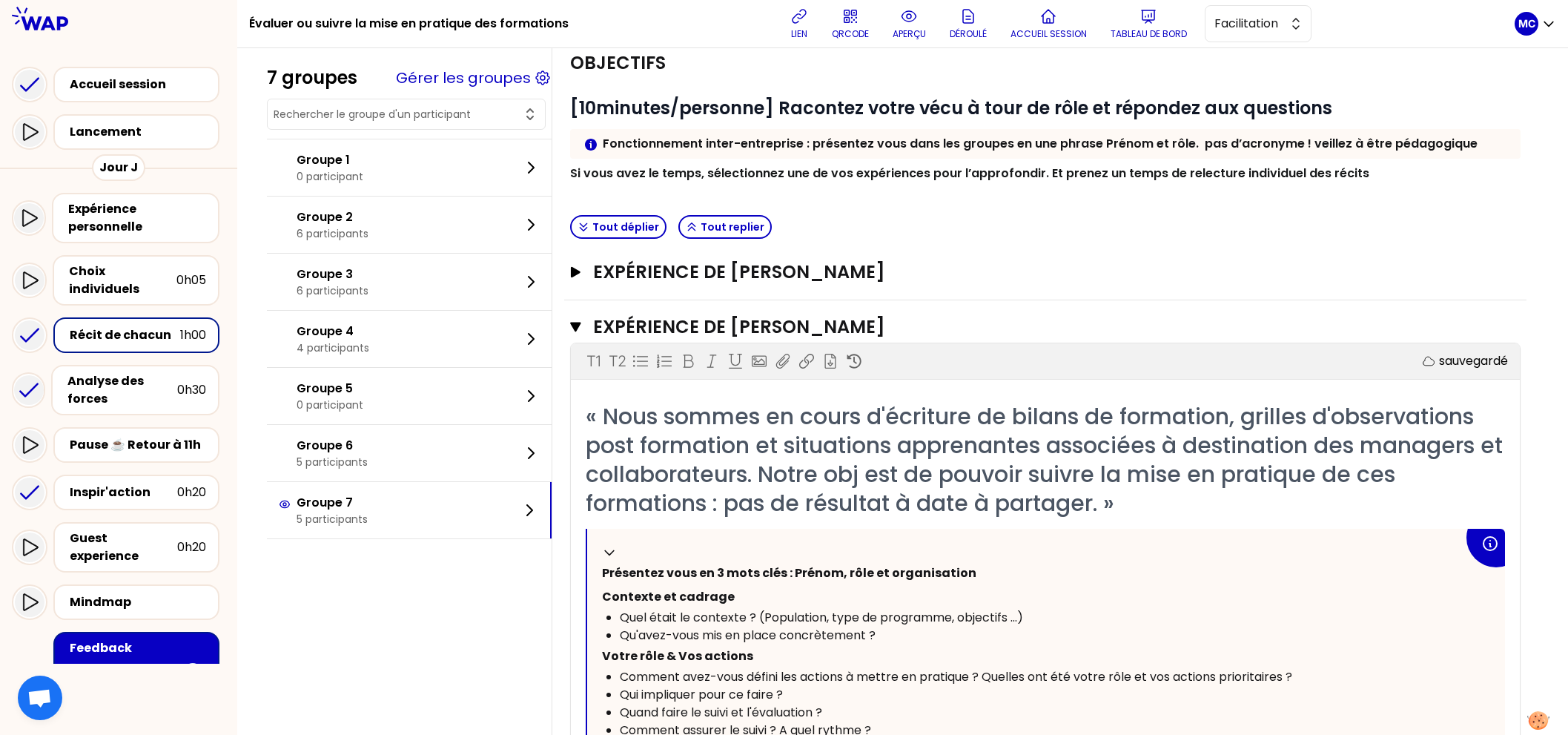
click at [1007, 232] on div "Tout déplier Tout replier" at bounding box center [1045, 227] width 962 height 37
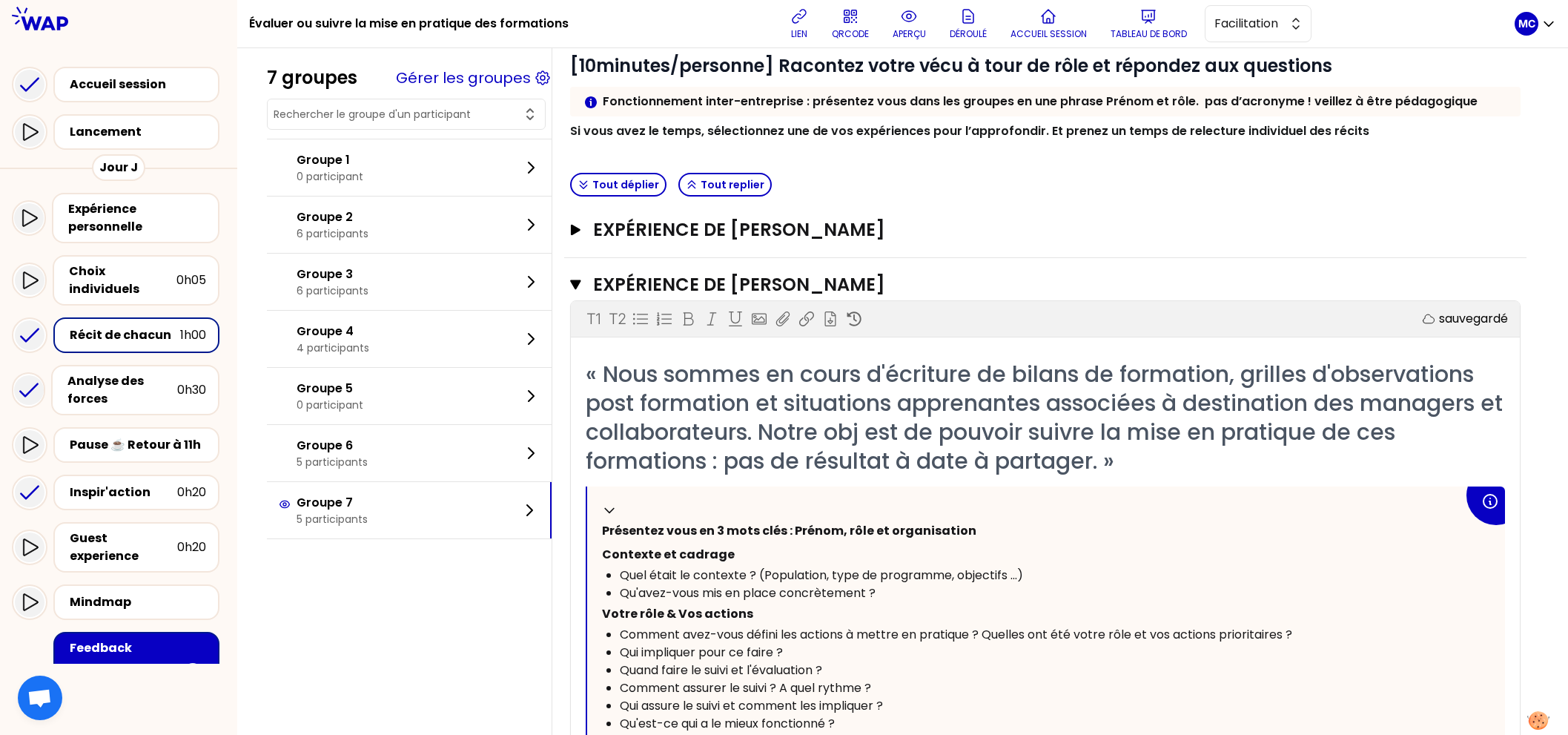
scroll to position [0, 0]
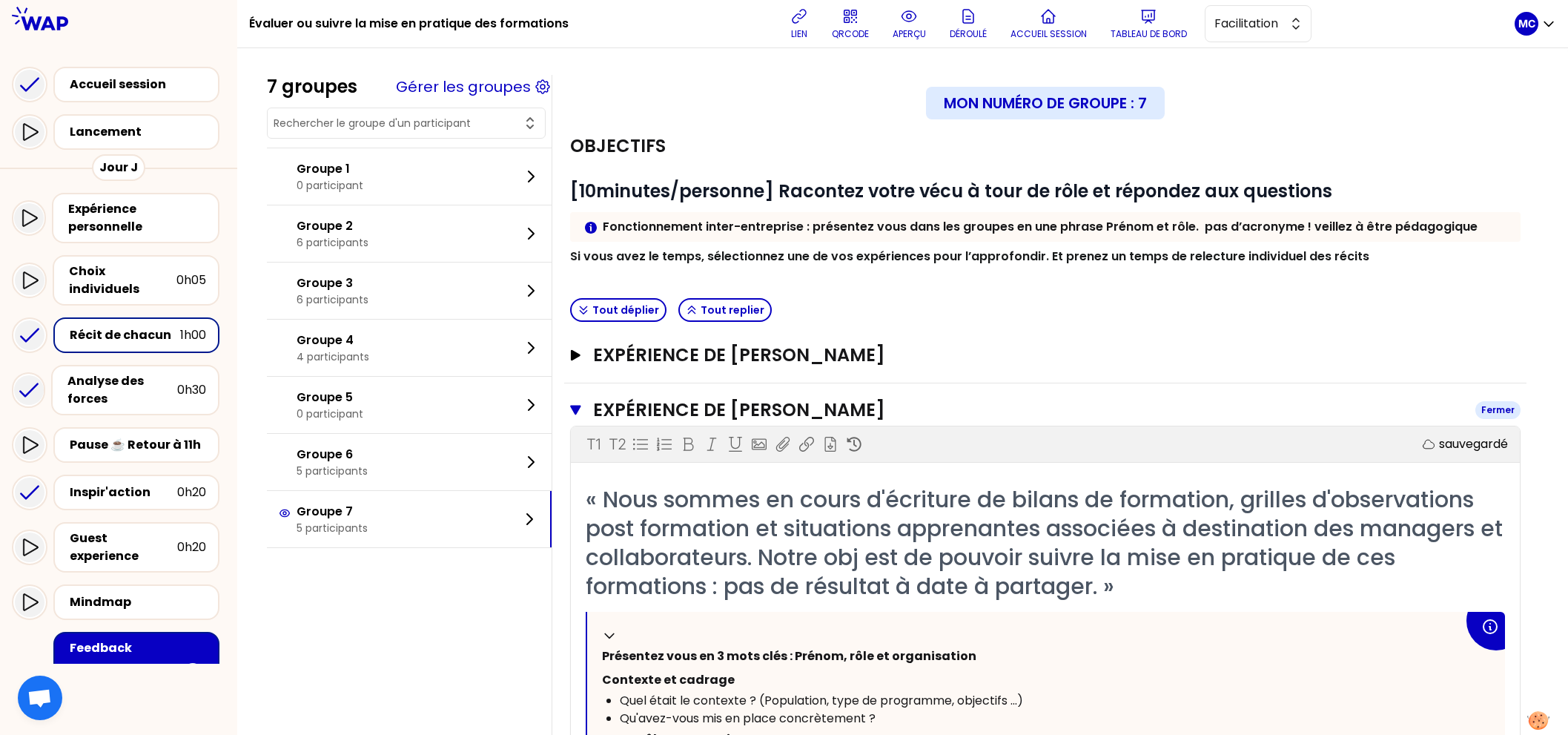
click at [899, 398] on h3 "Expérience de [PERSON_NAME]" at bounding box center [1028, 410] width 871 height 24
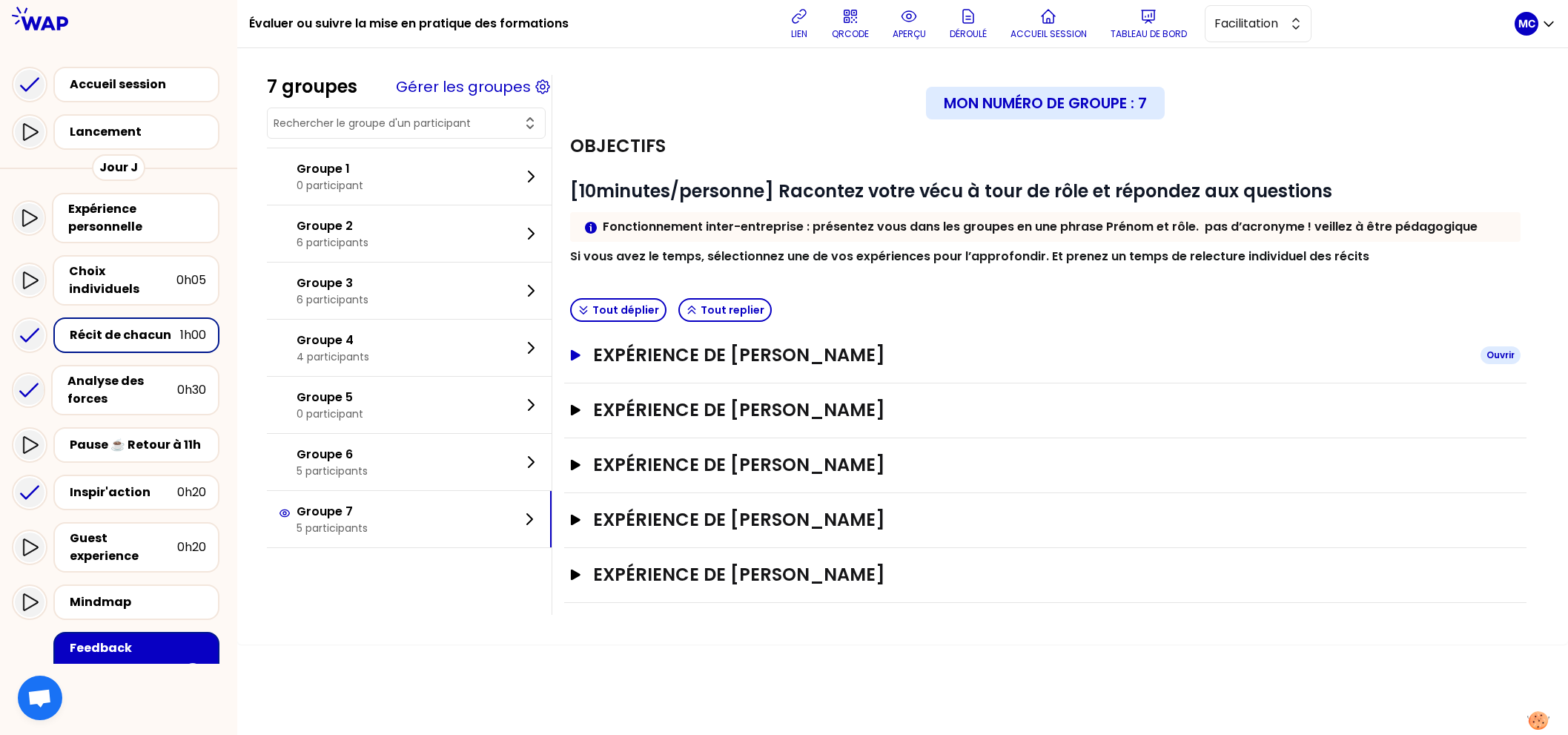
click at [924, 358] on h3 "Expérience de [PERSON_NAME]" at bounding box center [1031, 356] width 876 height 24
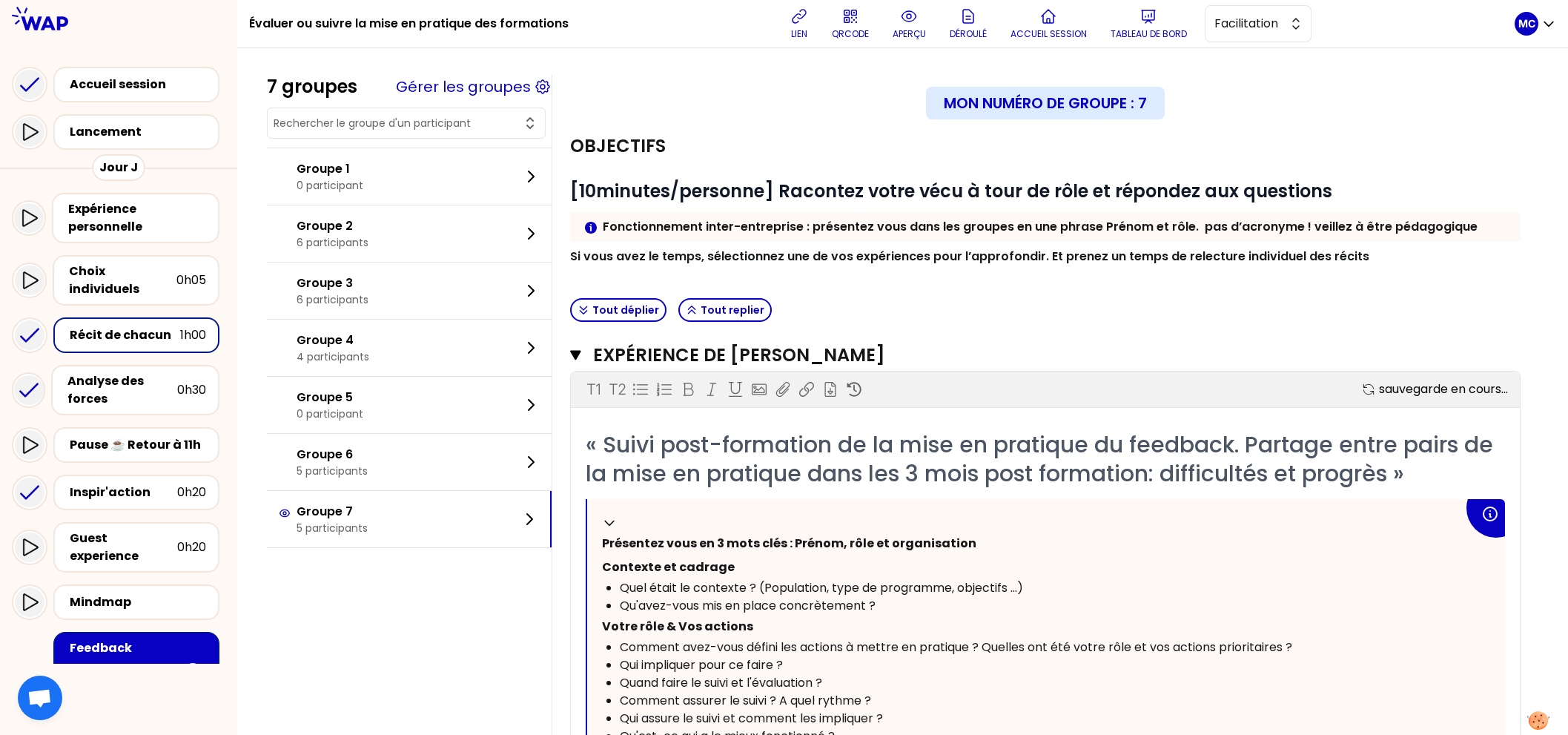
click at [972, 308] on div "Tout déplier Tout replier" at bounding box center [1045, 310] width 962 height 37
click at [985, 313] on div "Tout déplier Tout replier" at bounding box center [1045, 310] width 962 height 37
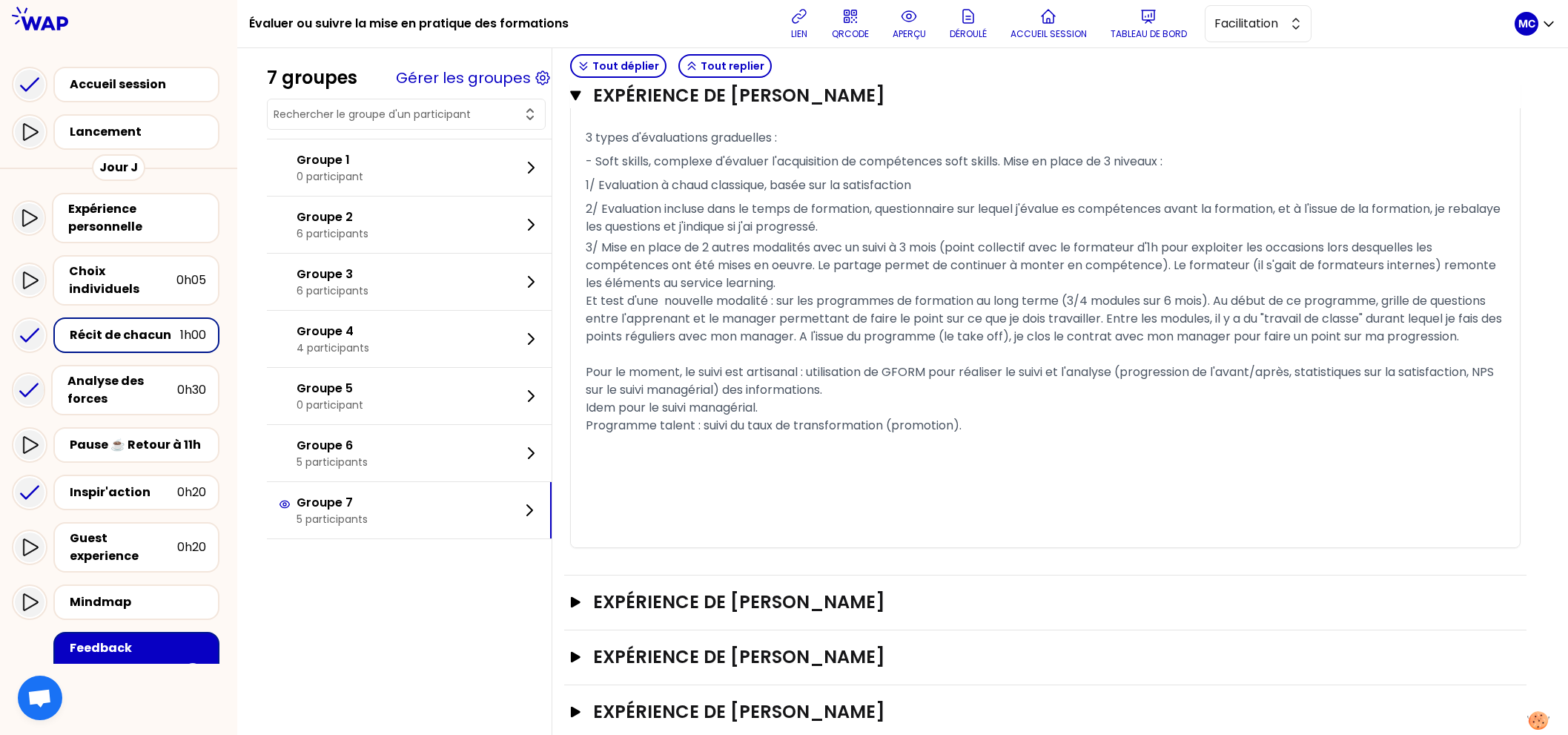
scroll to position [822, 0]
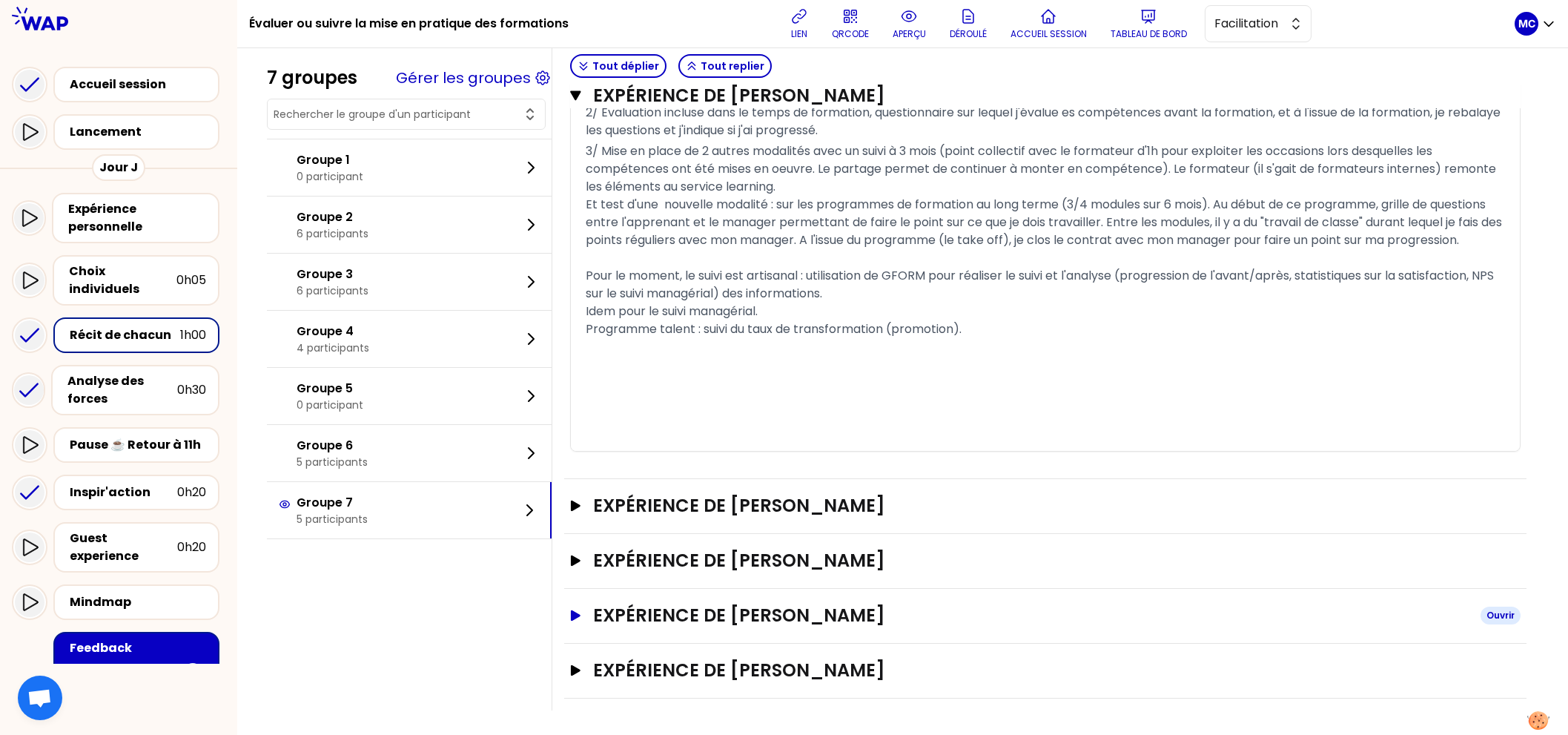
click at [874, 622] on h3 "Expérience de [PERSON_NAME]" at bounding box center [1031, 615] width 876 height 24
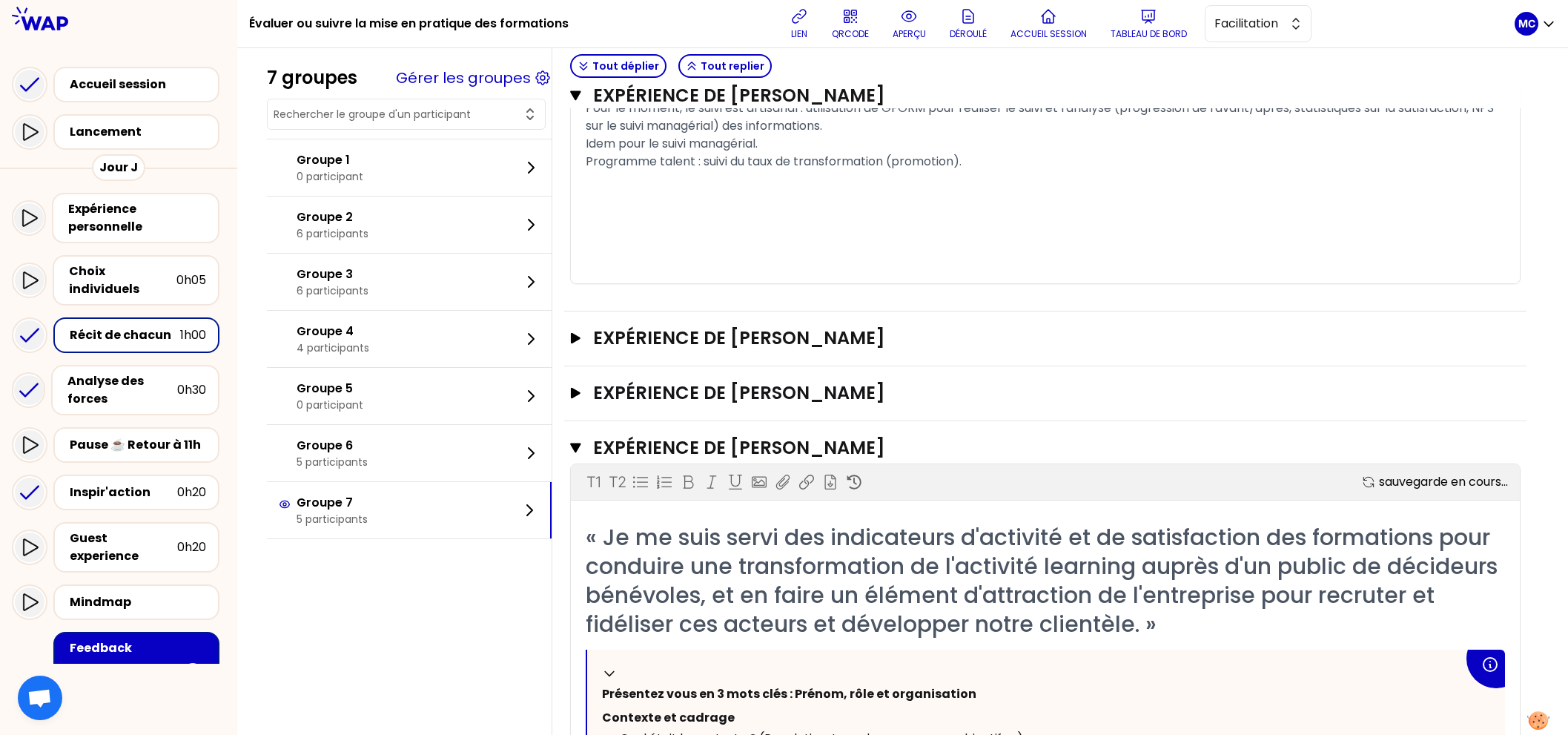
scroll to position [1277, 0]
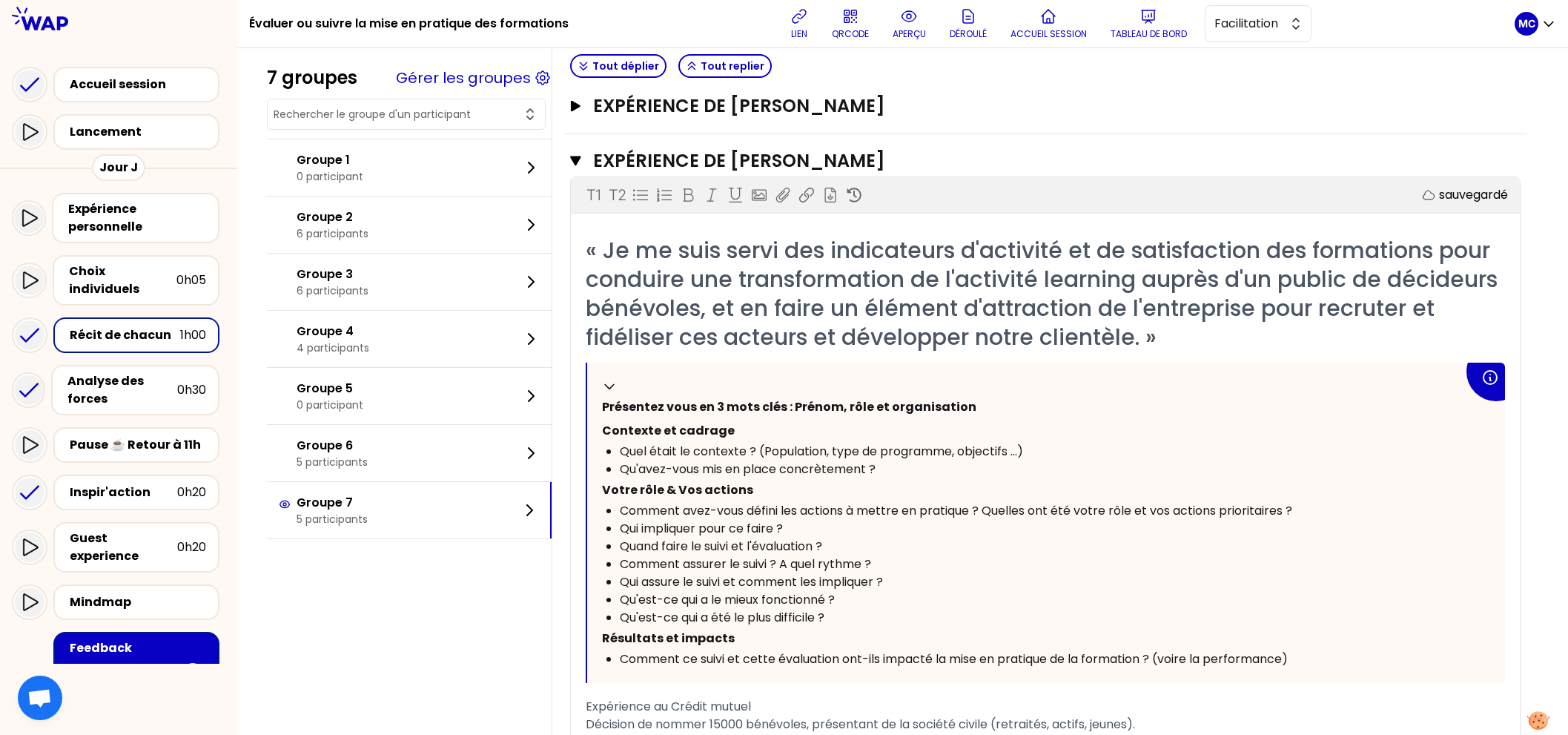
click at [962, 314] on span "« Je me suis servi des indicateurs d'activité et de satisfaction des formations…" at bounding box center [1044, 293] width 918 height 119
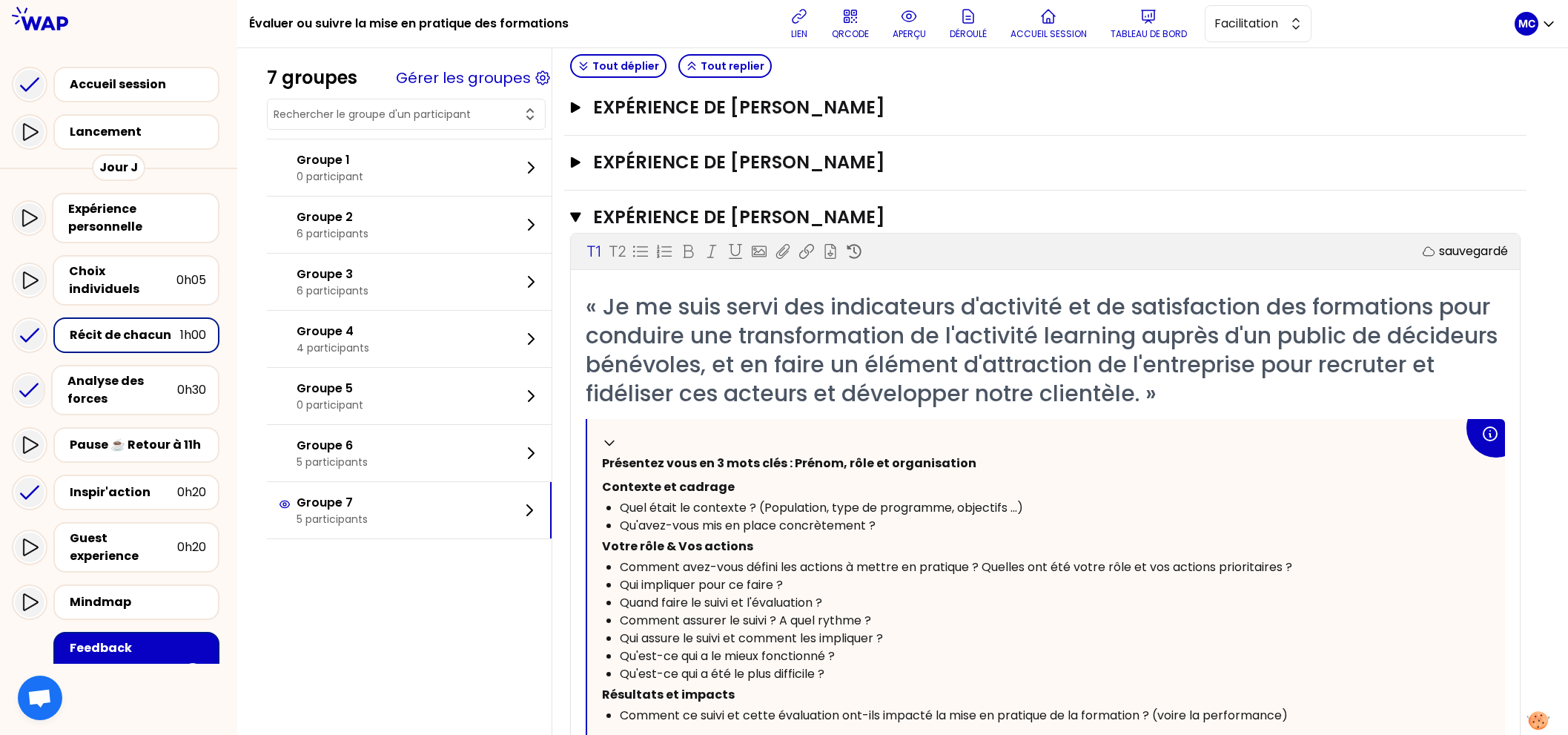
scroll to position [0, 0]
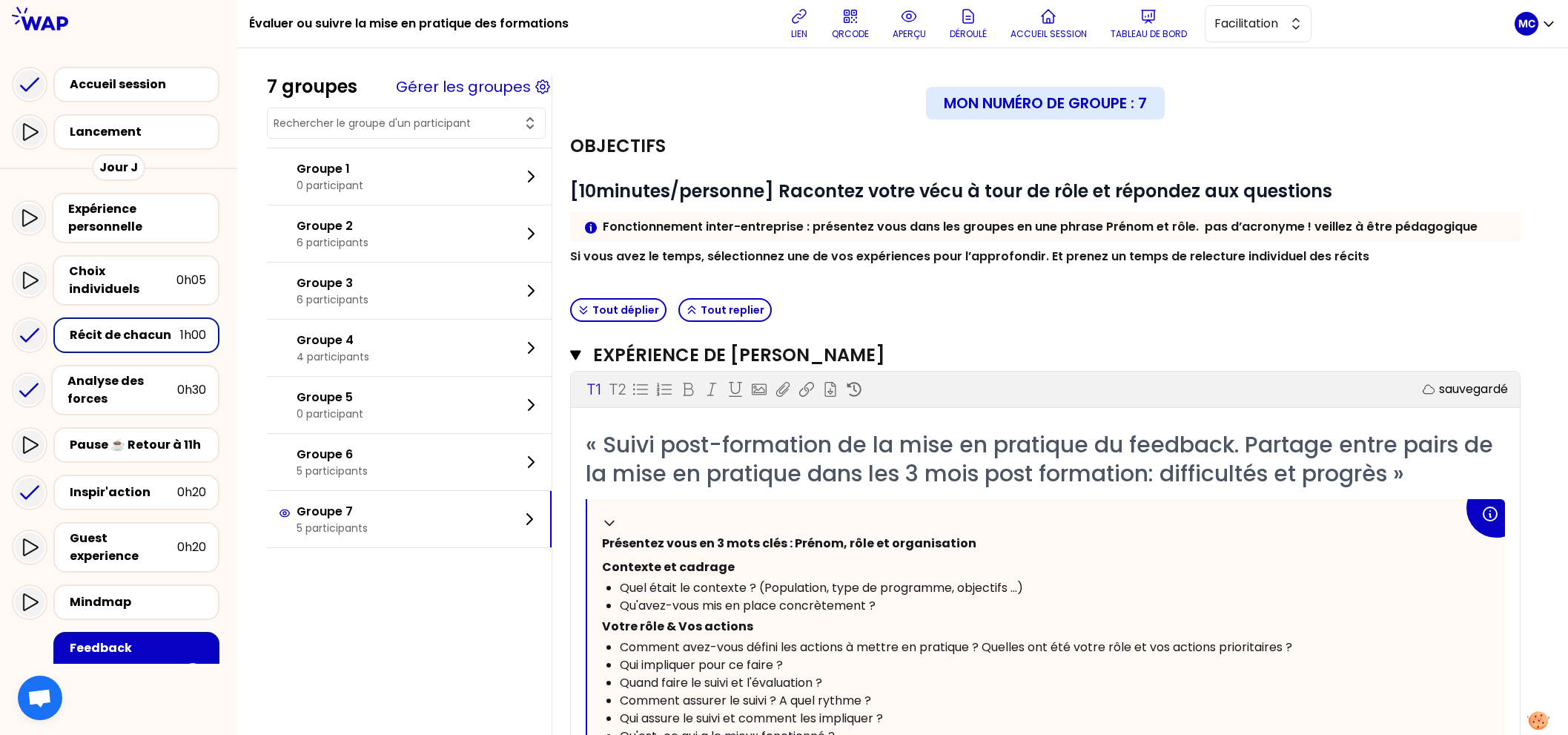
click at [1056, 16] on button "Accueil session" at bounding box center [1048, 23] width 88 height 45
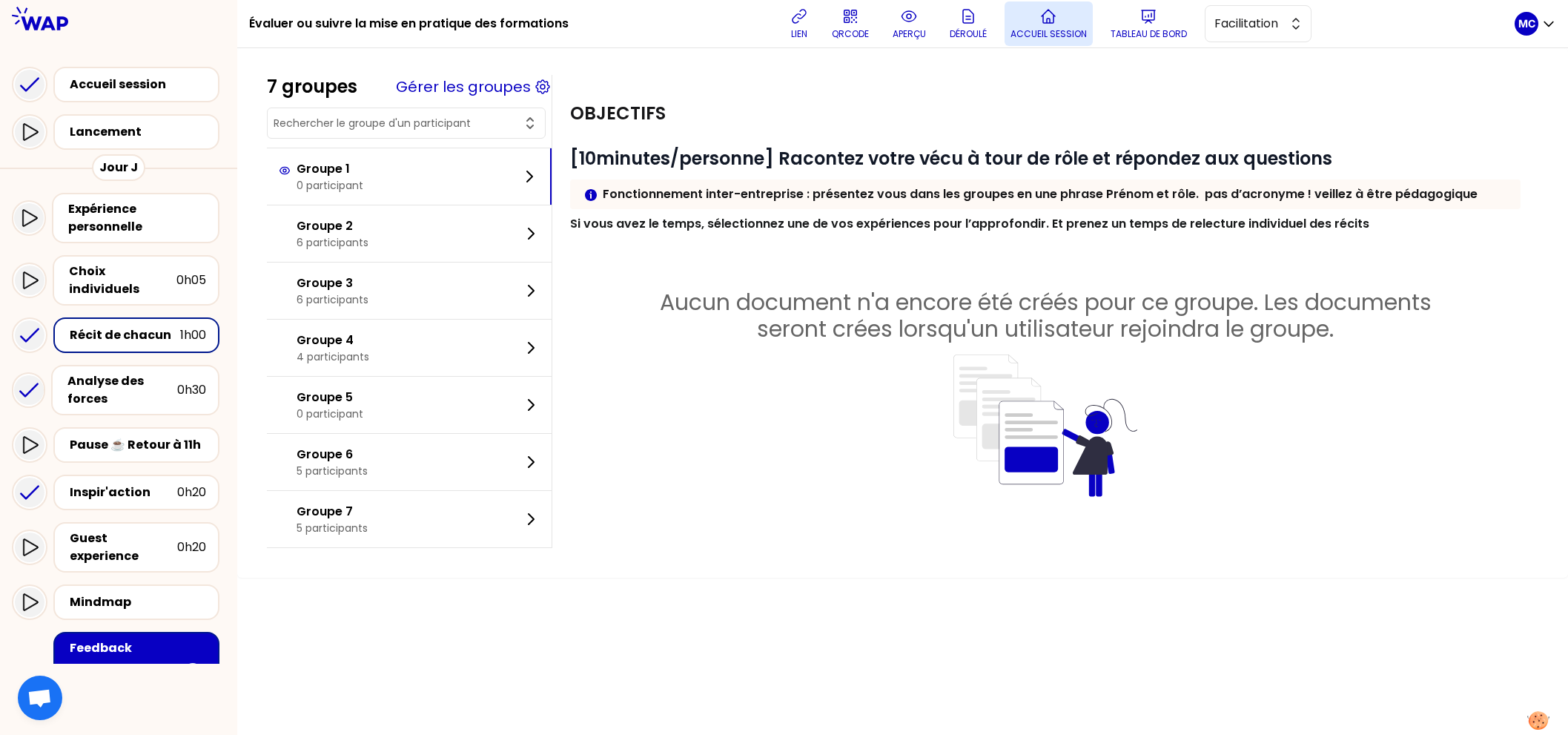
click at [1045, 22] on icon at bounding box center [1048, 16] width 13 height 13
click at [1047, 38] on p "Accueil session" at bounding box center [1048, 34] width 76 height 12
click at [1112, 46] on div "Évaluer ou suivre la mise en pratique des formations lien QRCODE aperçu Déroulé…" at bounding box center [882, 24] width 1266 height 48
click at [1115, 40] on p "Tableau de bord" at bounding box center [1148, 34] width 76 height 12
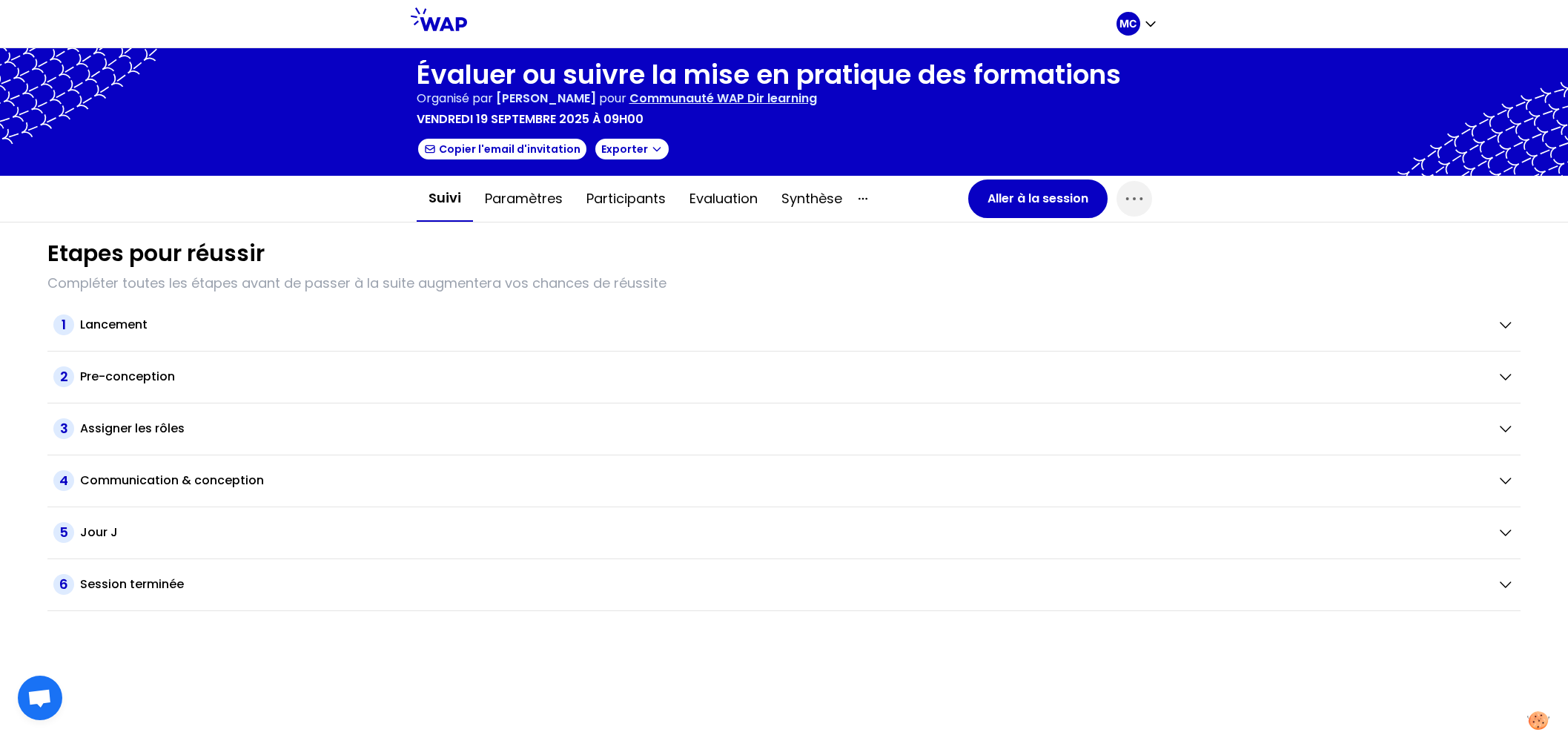
click at [714, 230] on div "Etapes pour réussir Compléter toutes les étapes avant de passer à la suite augm…" at bounding box center [784, 417] width 1497 height 388
click at [726, 208] on button "Evaluation" at bounding box center [723, 198] width 92 height 45
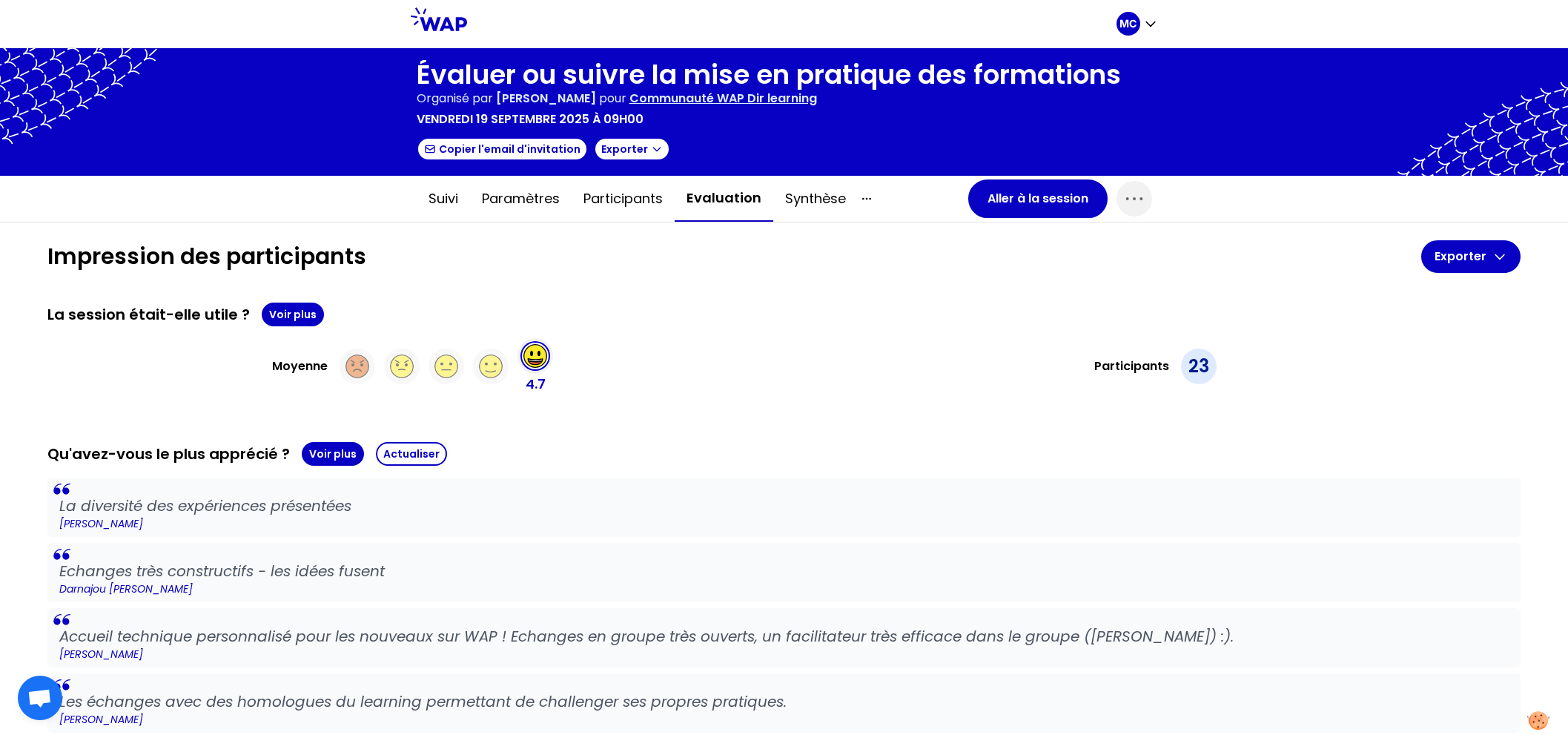
click at [696, 303] on div "La session était-elle utile ? Voir plus" at bounding box center [784, 314] width 1473 height 24
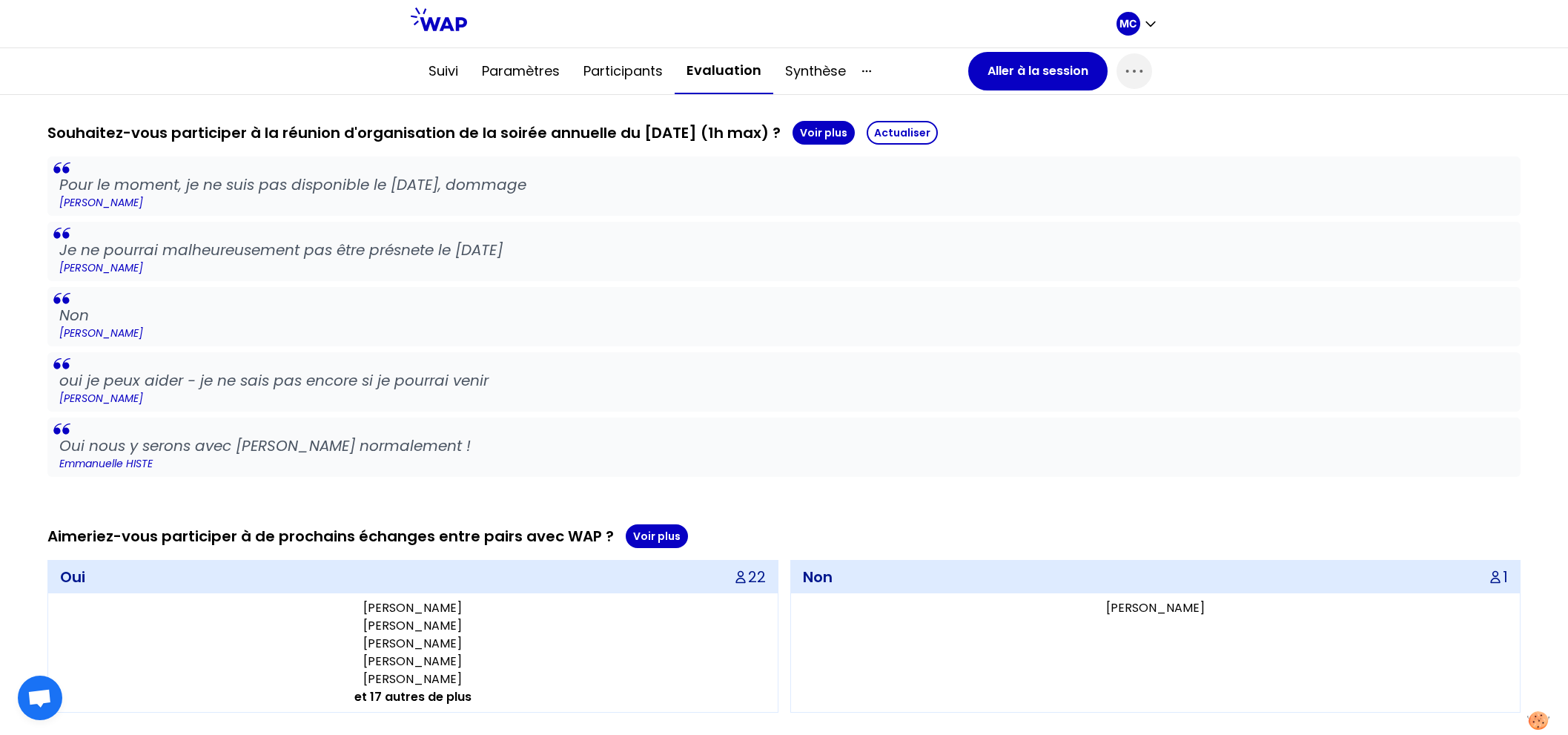
scroll to position [265, 0]
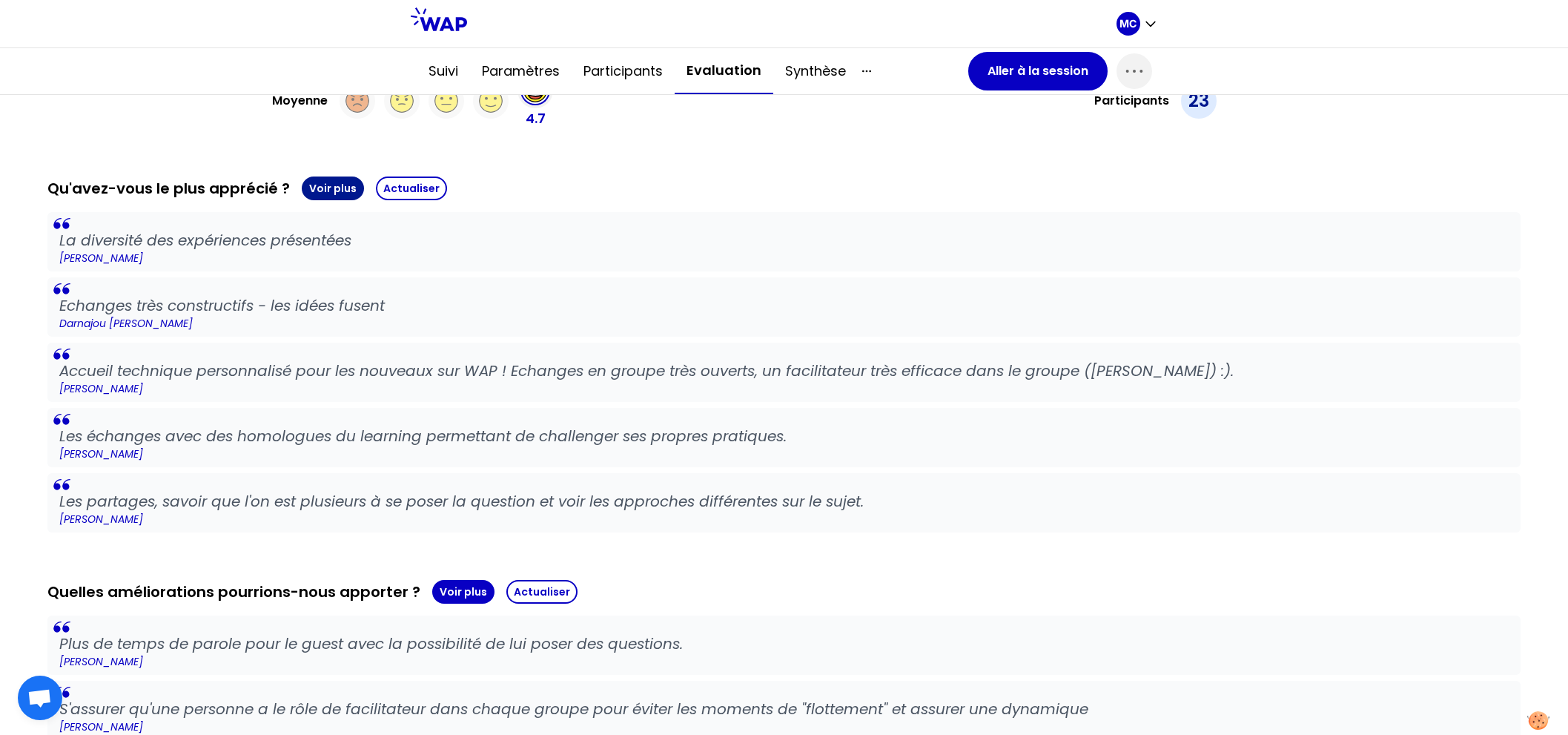
click at [326, 184] on button "Voir plus" at bounding box center [333, 188] width 62 height 24
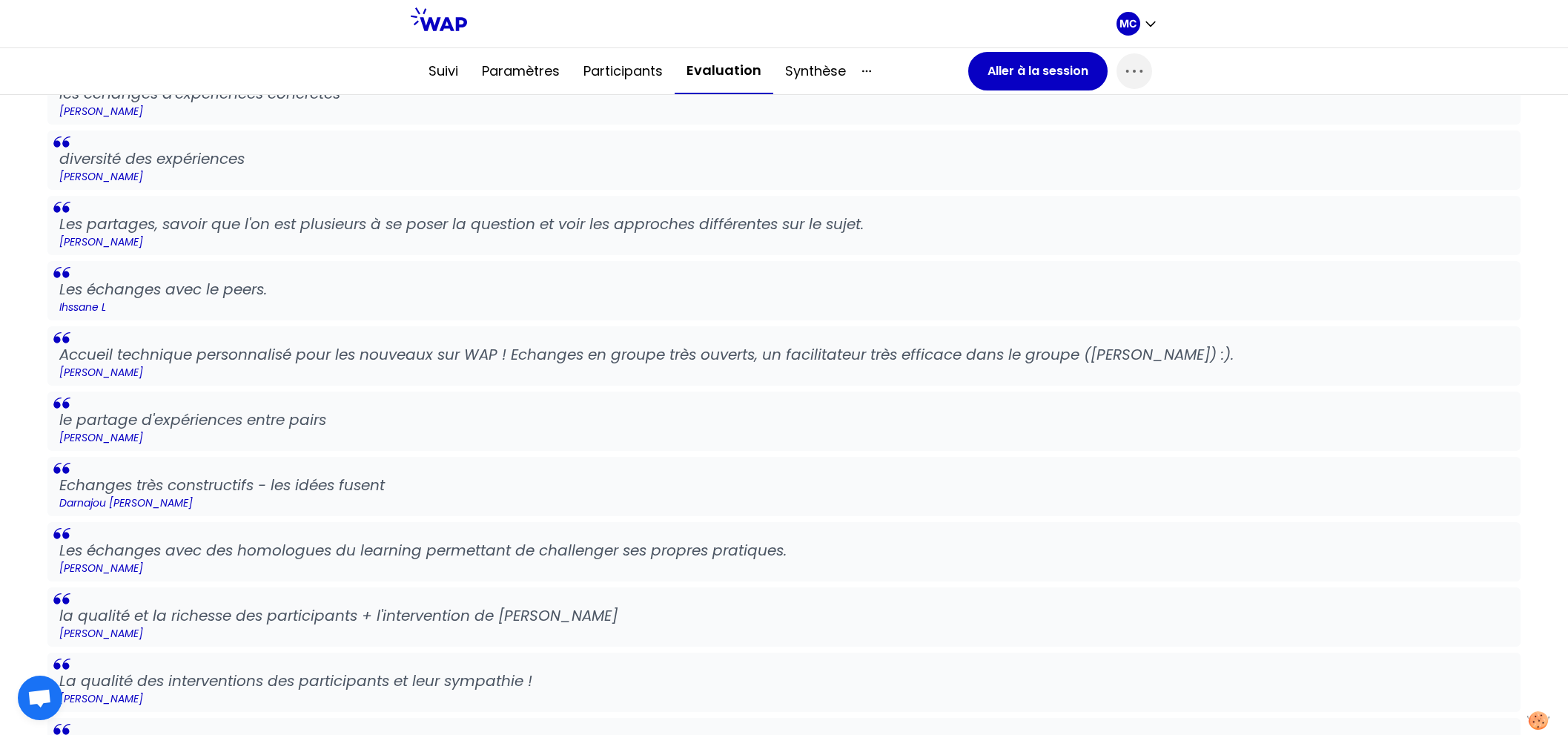
scroll to position [609, 0]
drag, startPoint x: 553, startPoint y: 608, endPoint x: 0, endPoint y: 608, distance: 553.0
copy p "la qualité et la richesse des participants + l'intervention de [PERSON_NAME]"
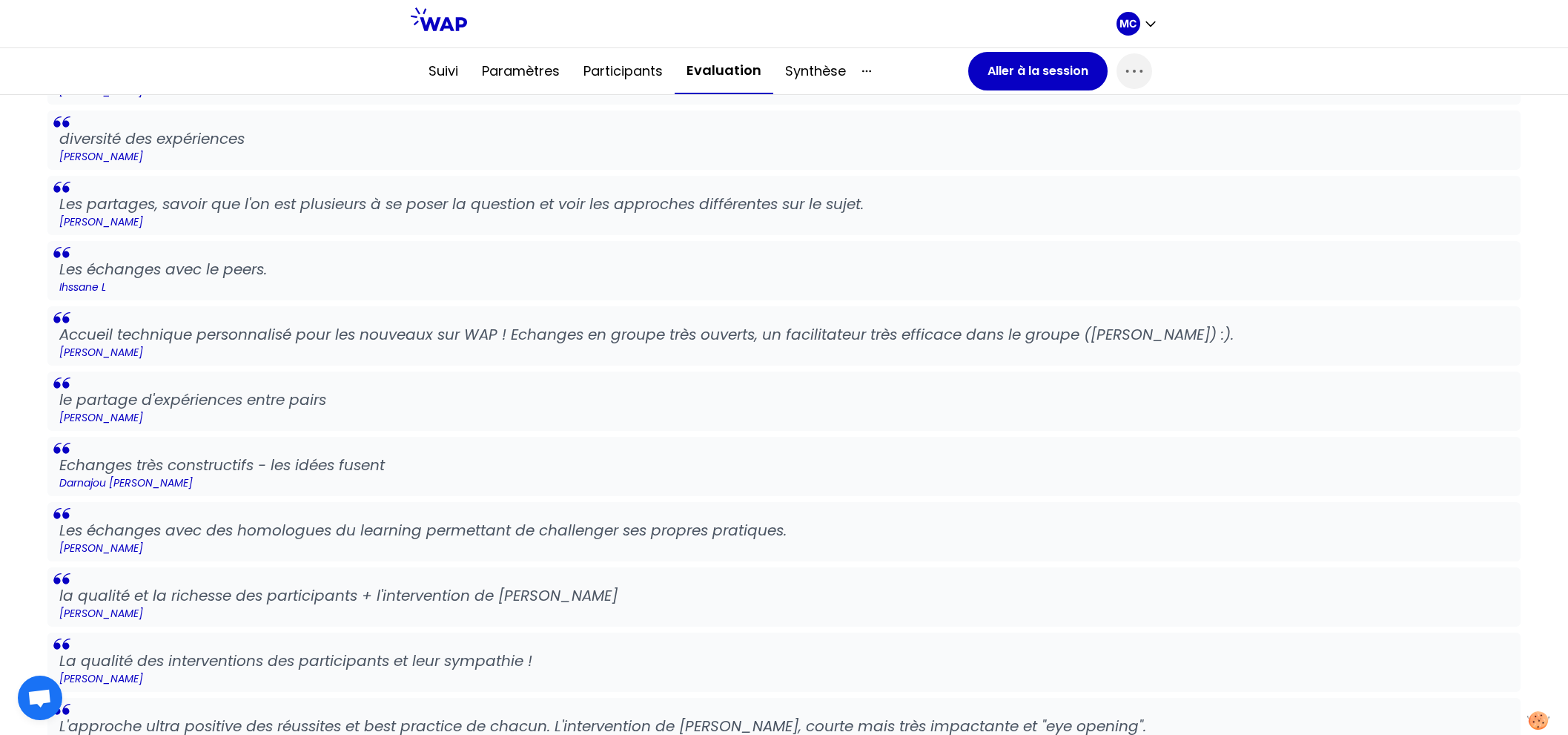
drag, startPoint x: 785, startPoint y: 261, endPoint x: 785, endPoint y: 243, distance: 18.0
click at [785, 261] on p "Les échanges avec le peers." at bounding box center [784, 268] width 1449 height 21
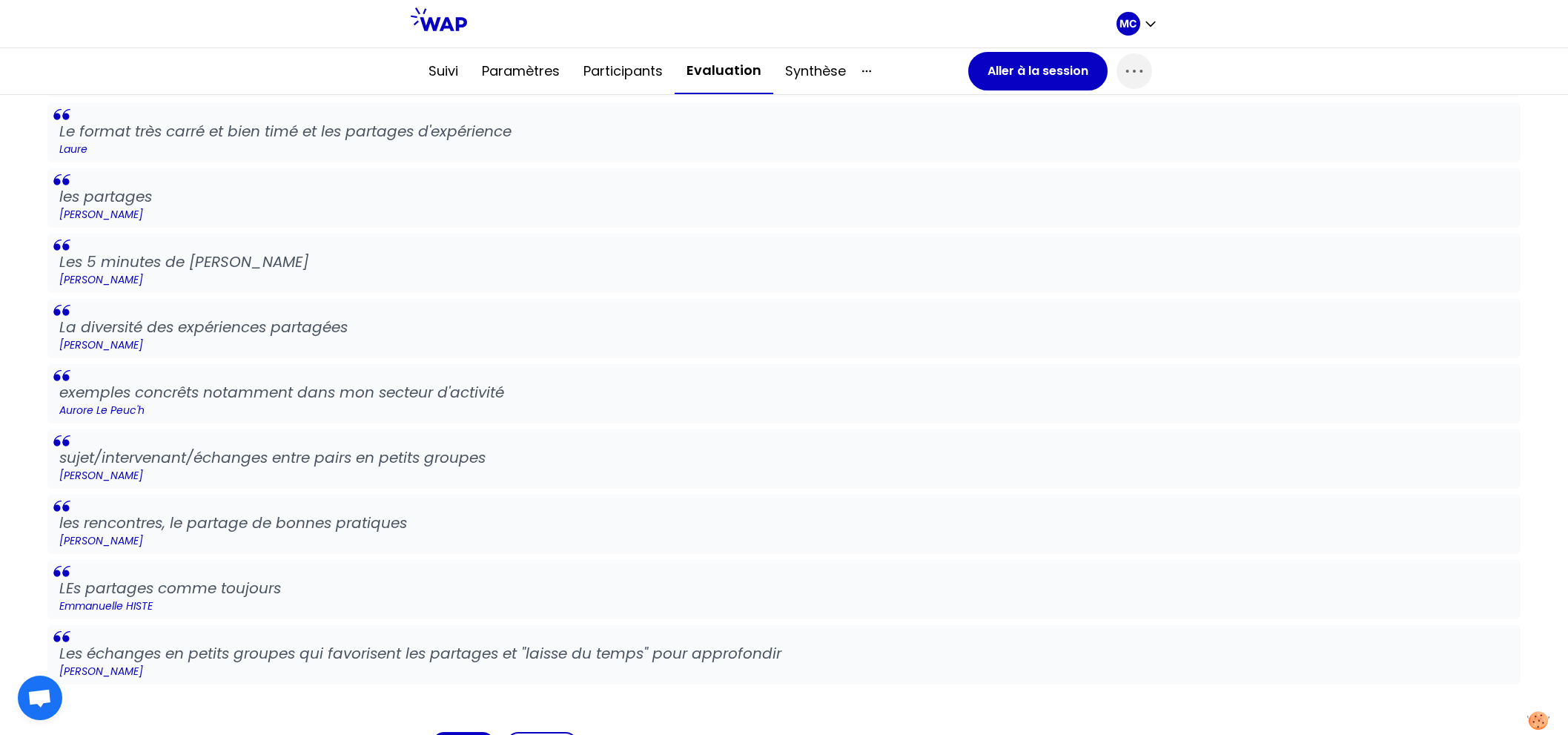
scroll to position [1673, 0]
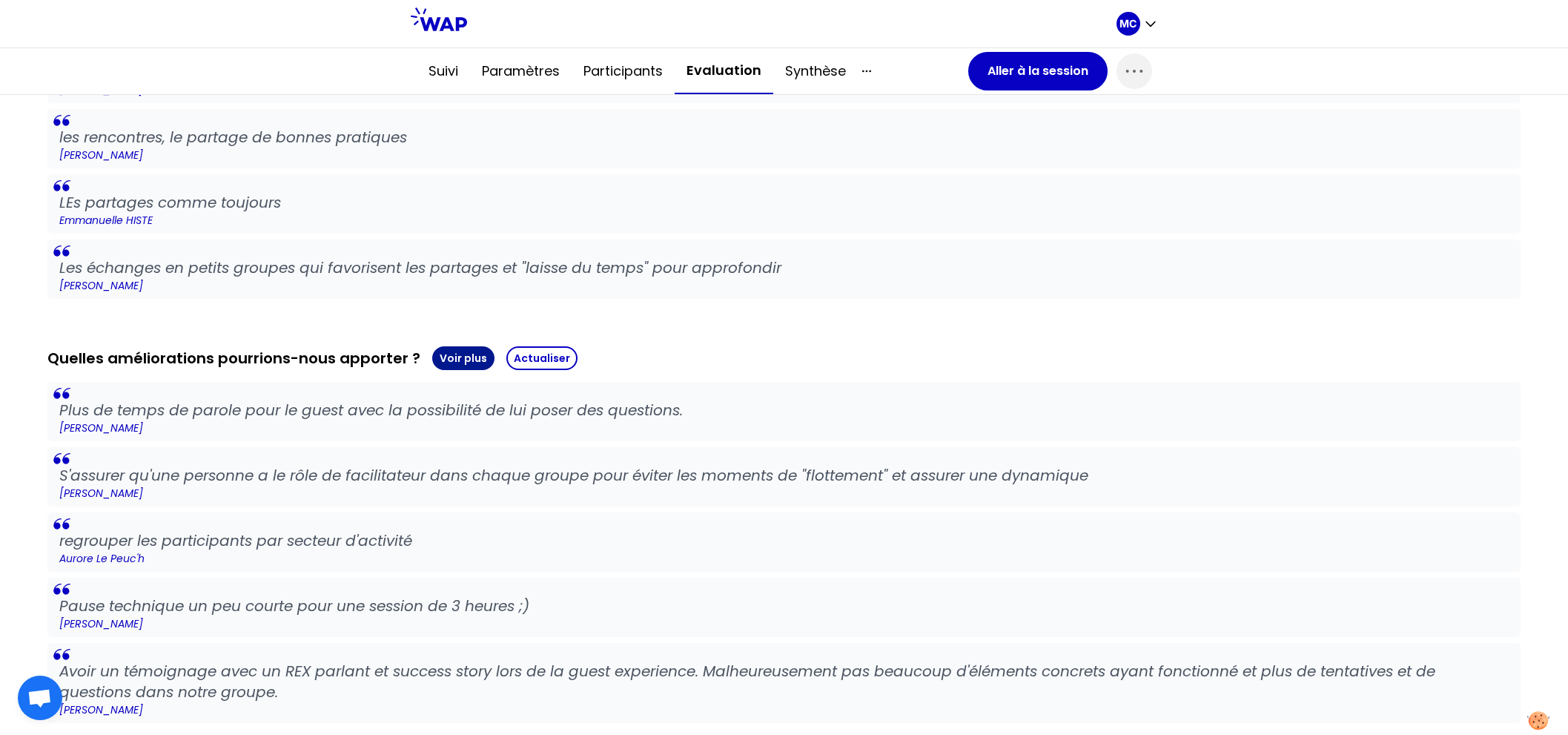
click at [459, 363] on button "Voir plus" at bounding box center [463, 359] width 62 height 24
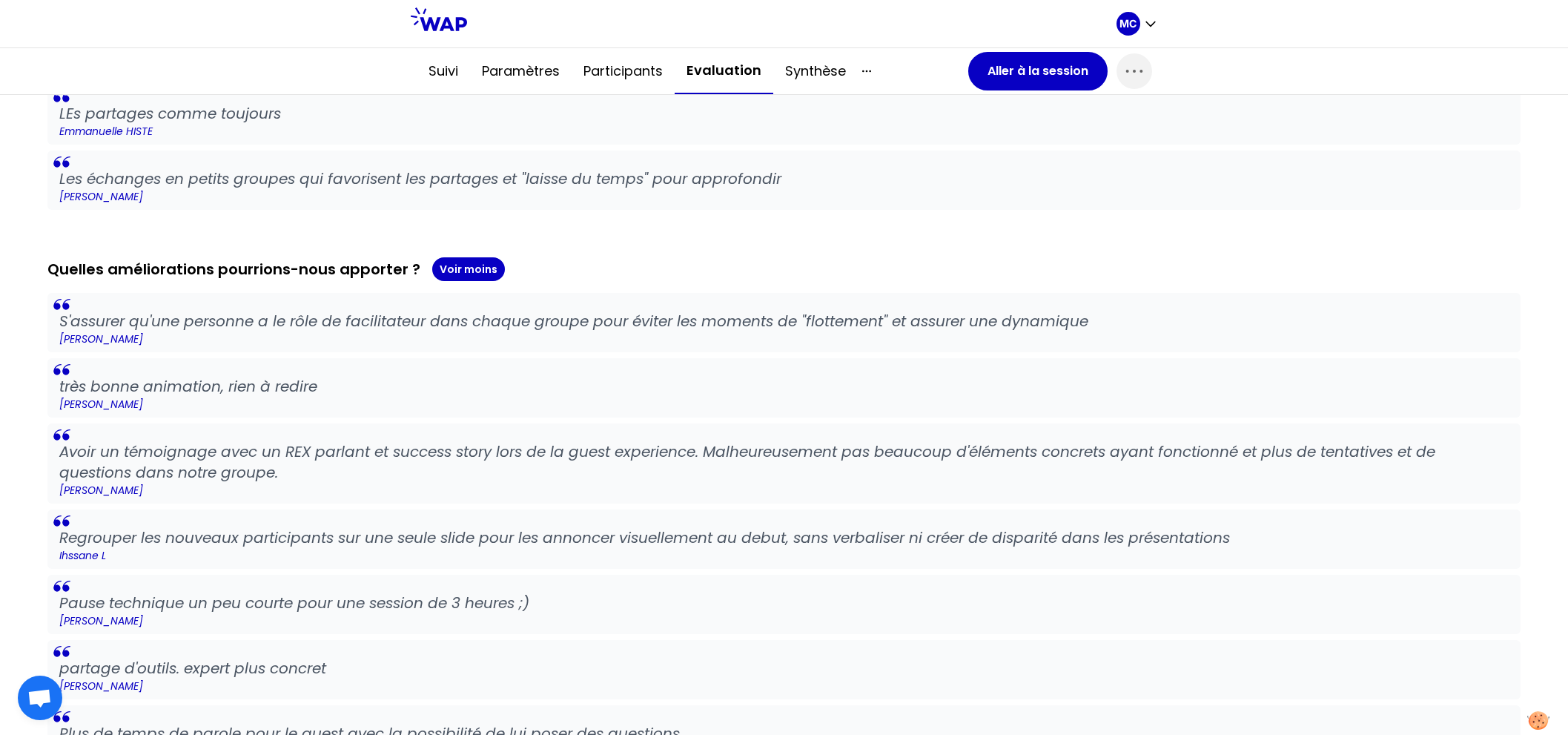
scroll to position [1859, 0]
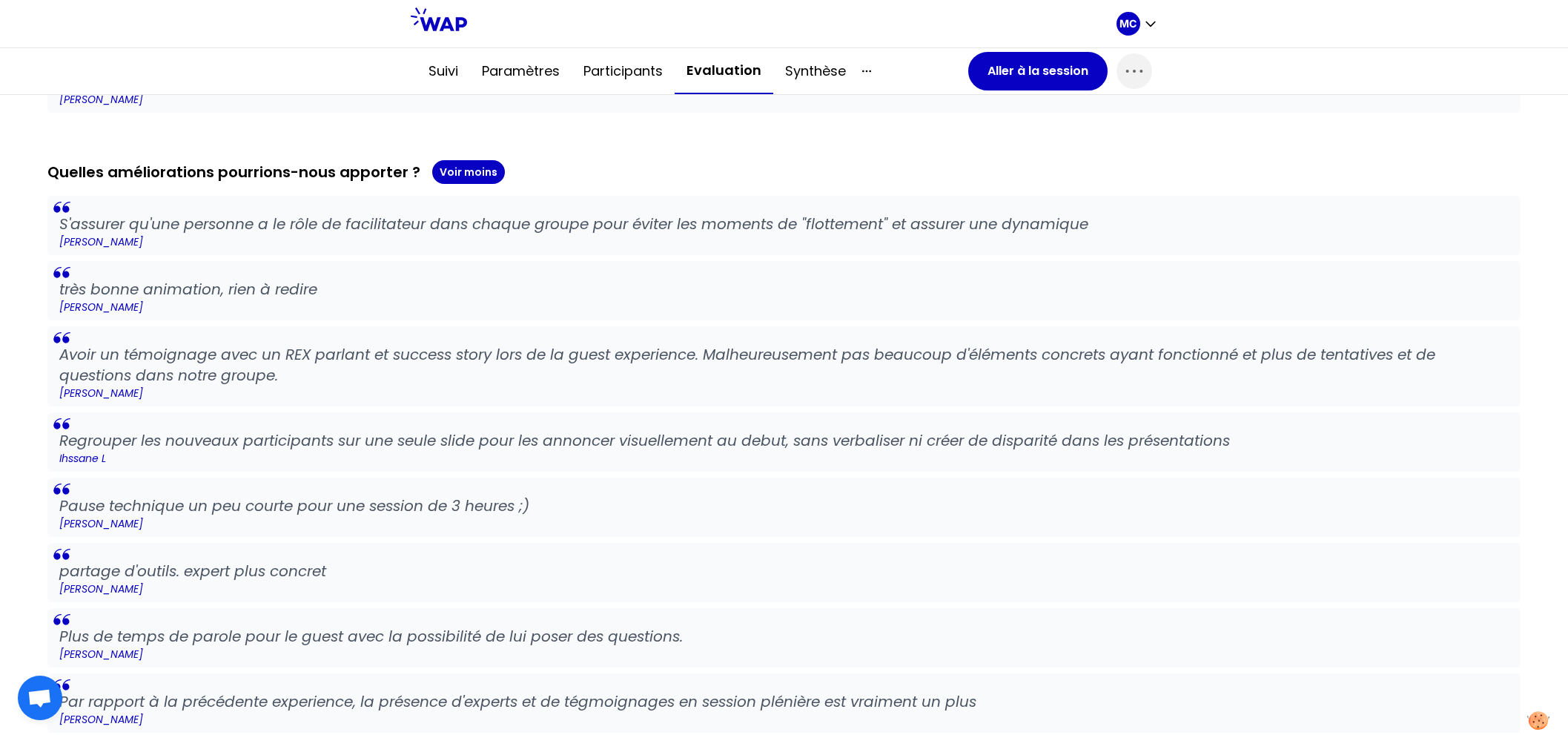
drag, startPoint x: 419, startPoint y: 340, endPoint x: 419, endPoint y: 426, distance: 86.0
click at [419, 430] on p "Regrouper les nouveaux participants sur une seule slide pour les annoncer visue…" at bounding box center [784, 440] width 1449 height 21
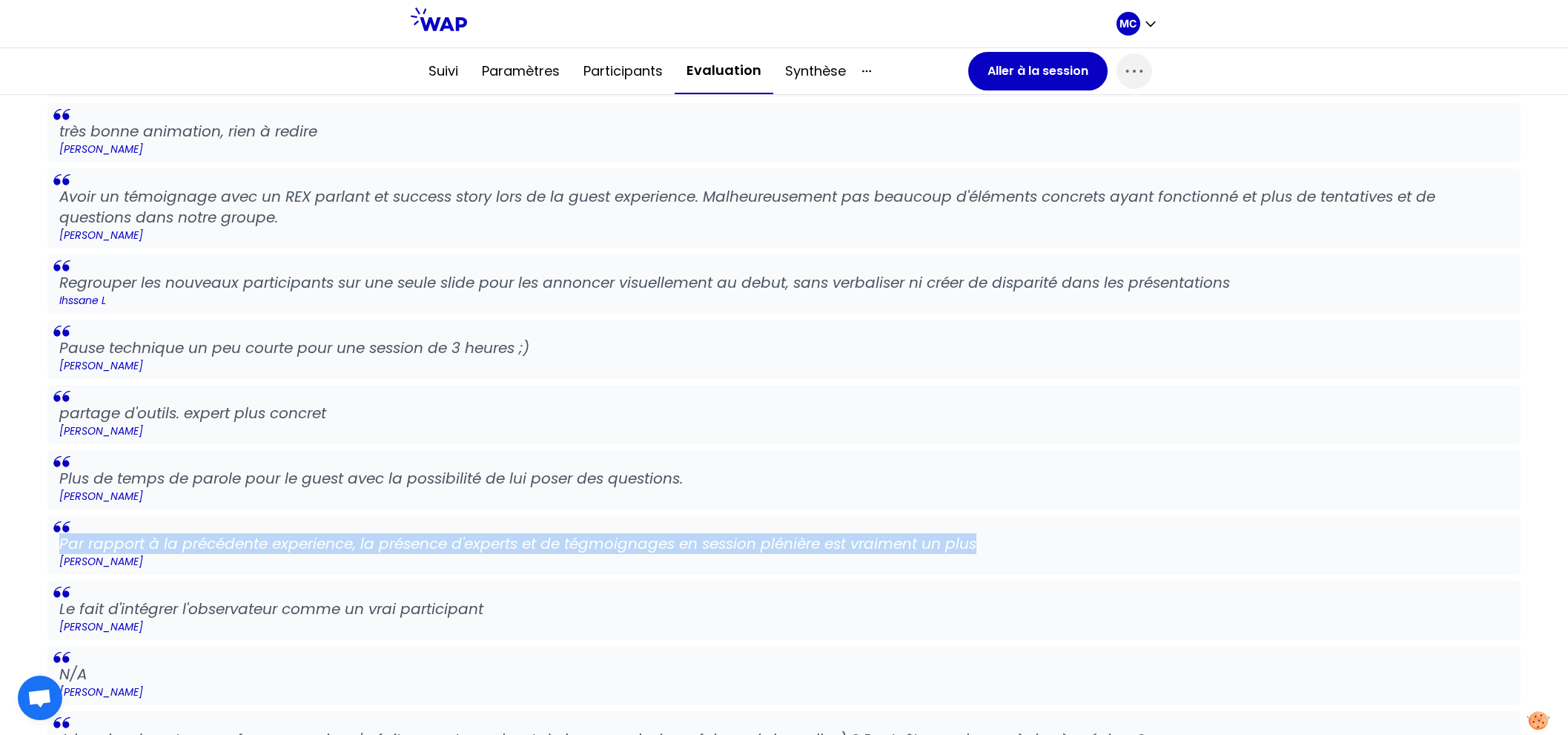
drag, startPoint x: 1028, startPoint y: 545, endPoint x: 0, endPoint y: 547, distance: 1028.0
click at [0, 547] on div "Impression des participants Exporter La session était-elle utile ? Voir plus Mo…" at bounding box center [784, 28] width 1568 height 3646
copy p "Par rapport à la précédente experience, la présence d'experts et de tégmoignage…"
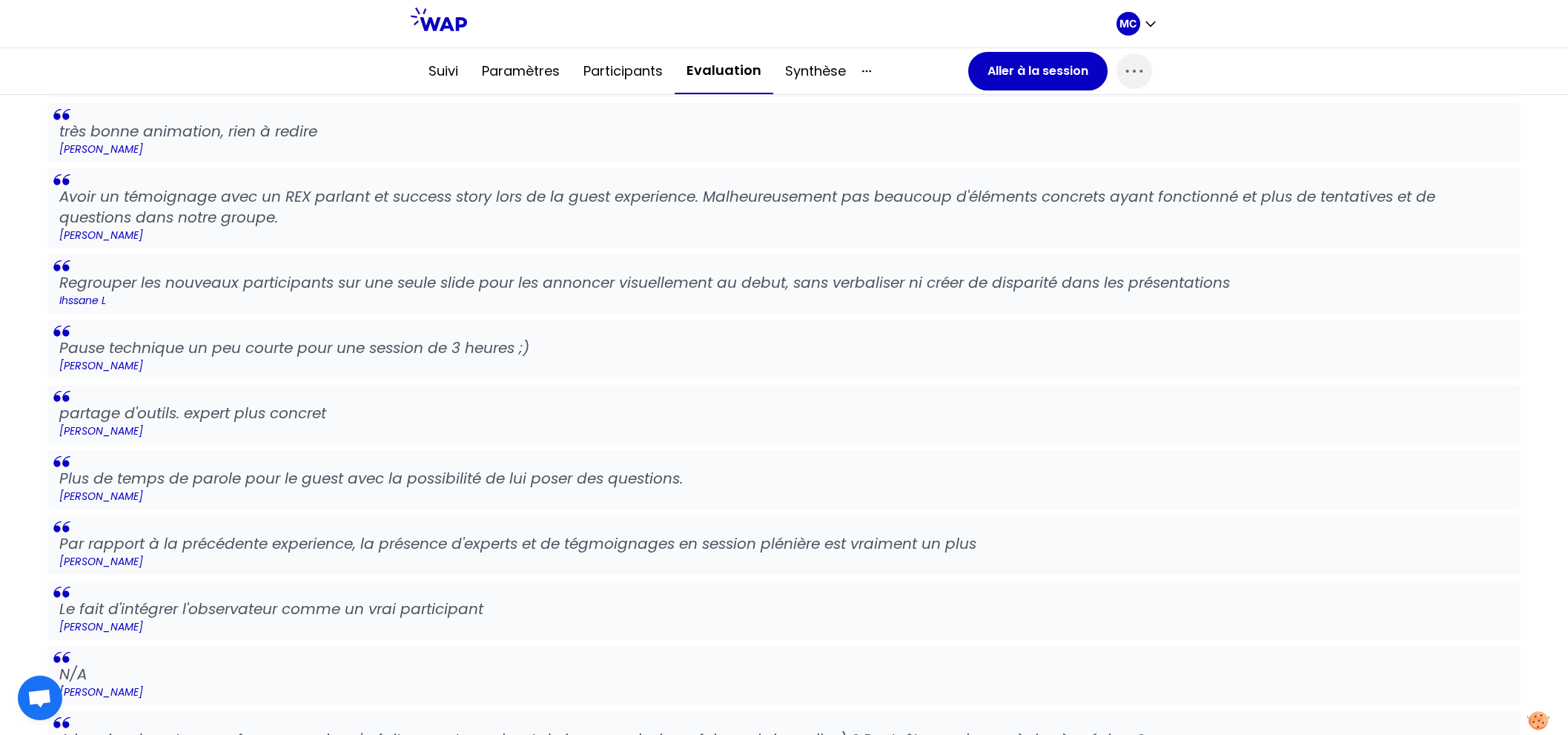
click at [471, 320] on blockquote "Pause technique un peu courte pour une session de 3 heures ;) [PERSON_NAME]" at bounding box center [784, 350] width 1473 height 59
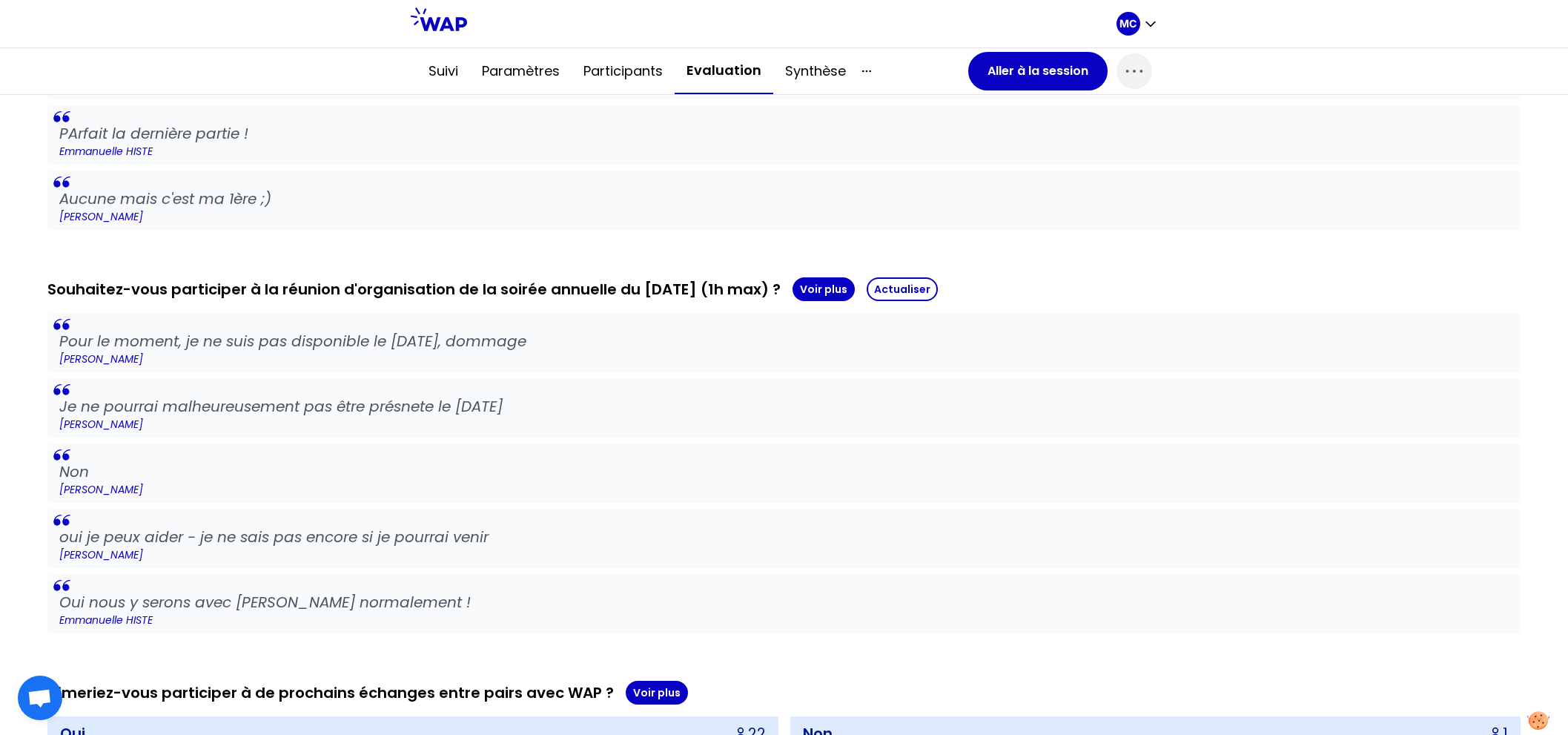
scroll to position [3013, 0]
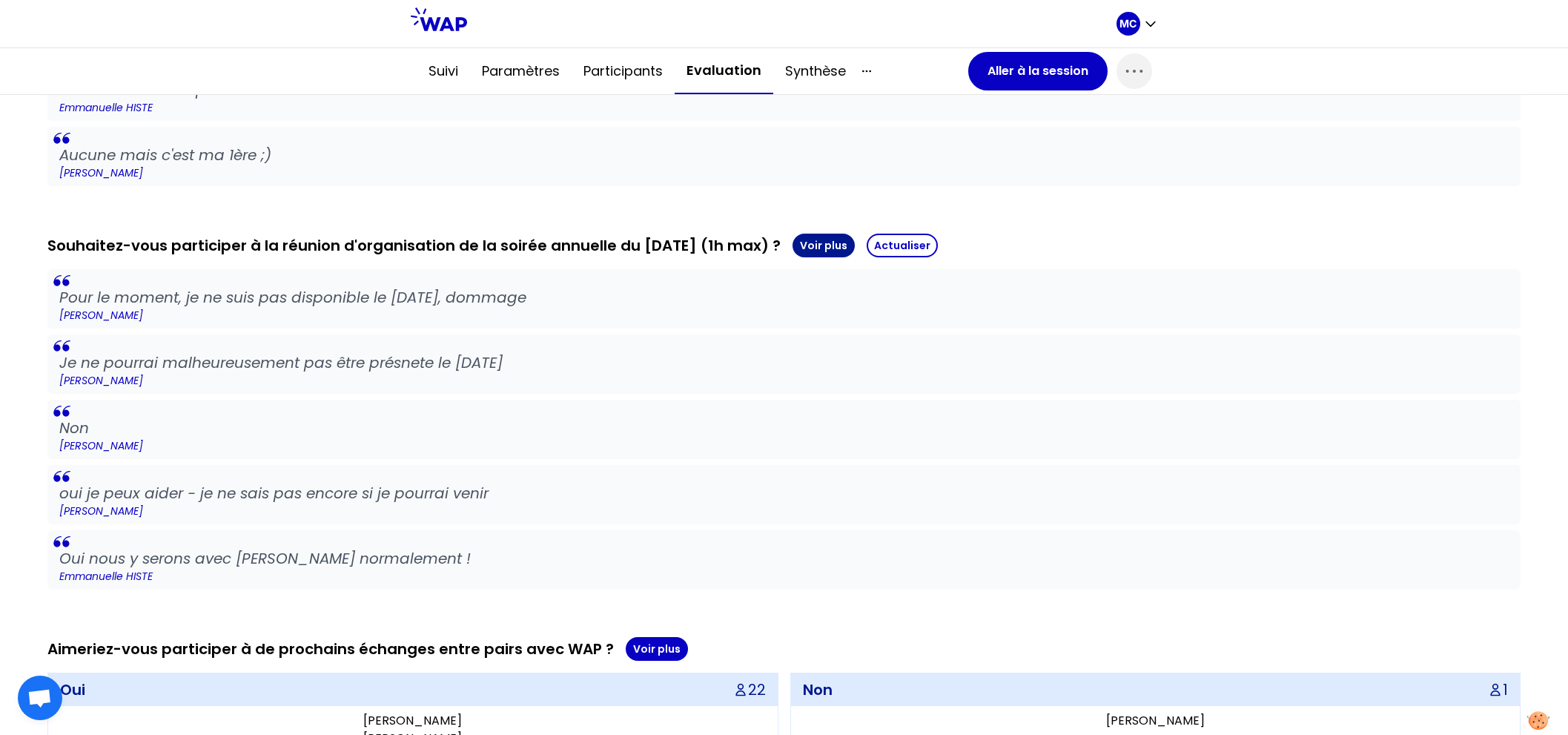
click at [855, 243] on button "Voir plus" at bounding box center [823, 246] width 62 height 24
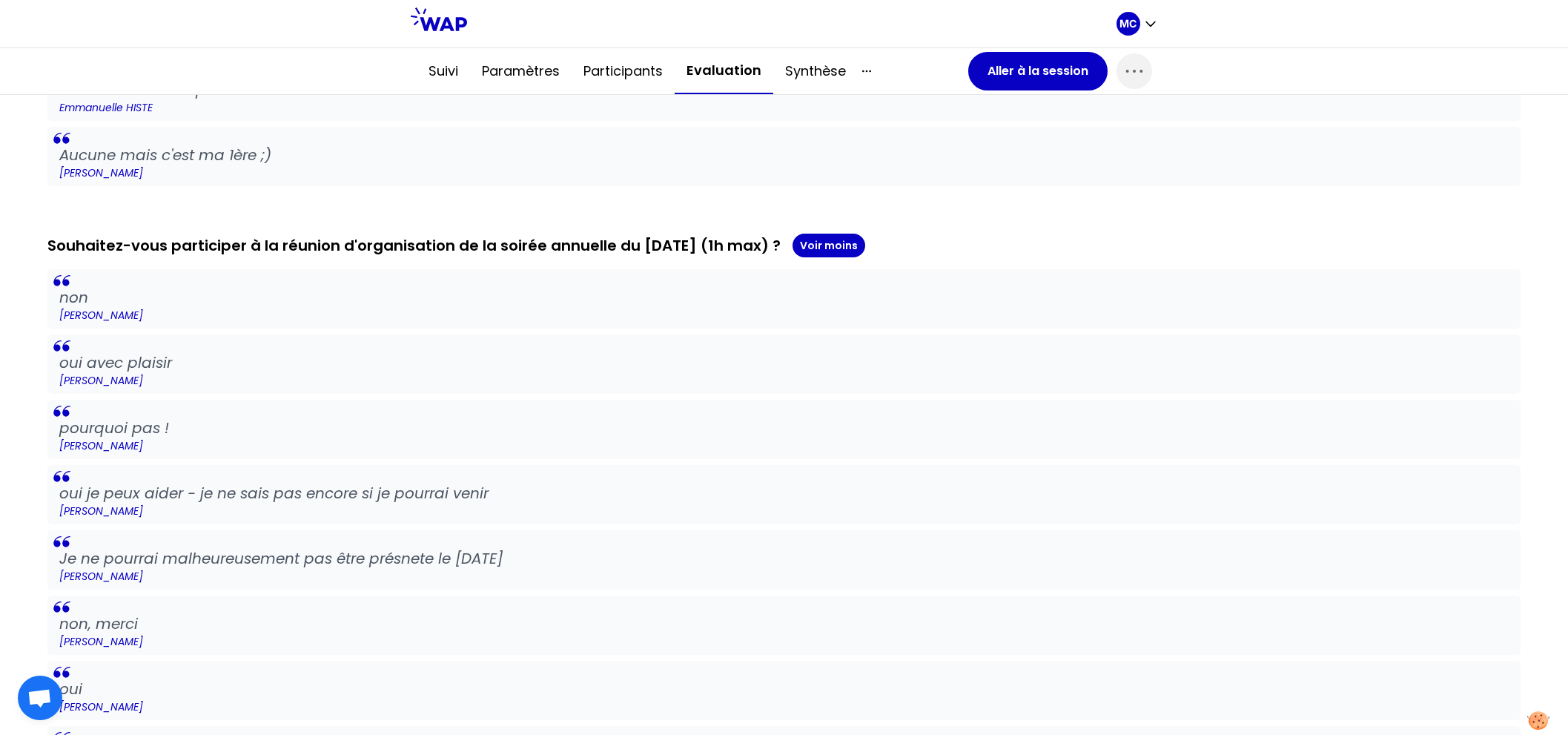
click at [752, 372] on p "[PERSON_NAME]" at bounding box center [784, 379] width 1449 height 15
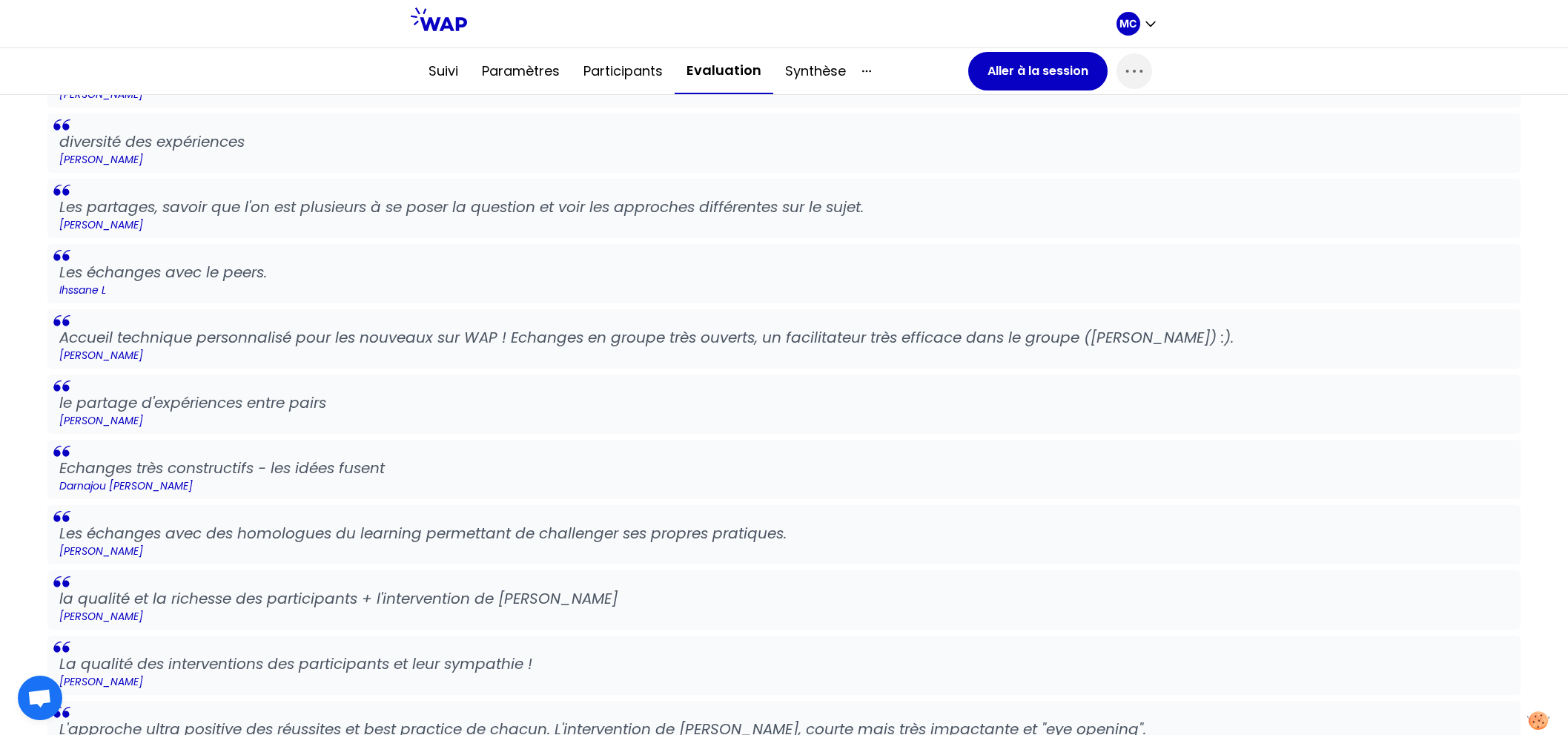
scroll to position [0, 0]
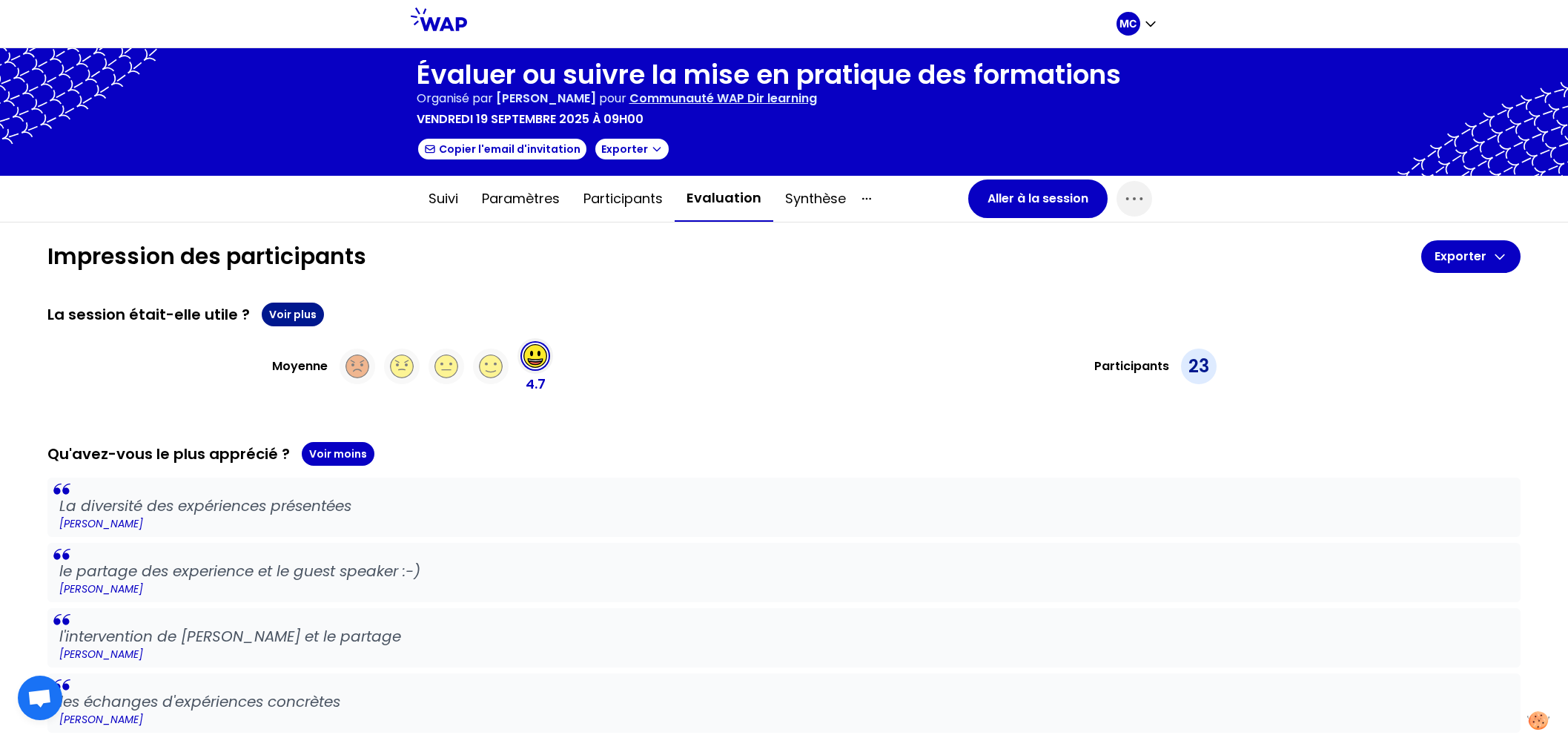
click at [284, 315] on button "Voir plus" at bounding box center [292, 314] width 62 height 24
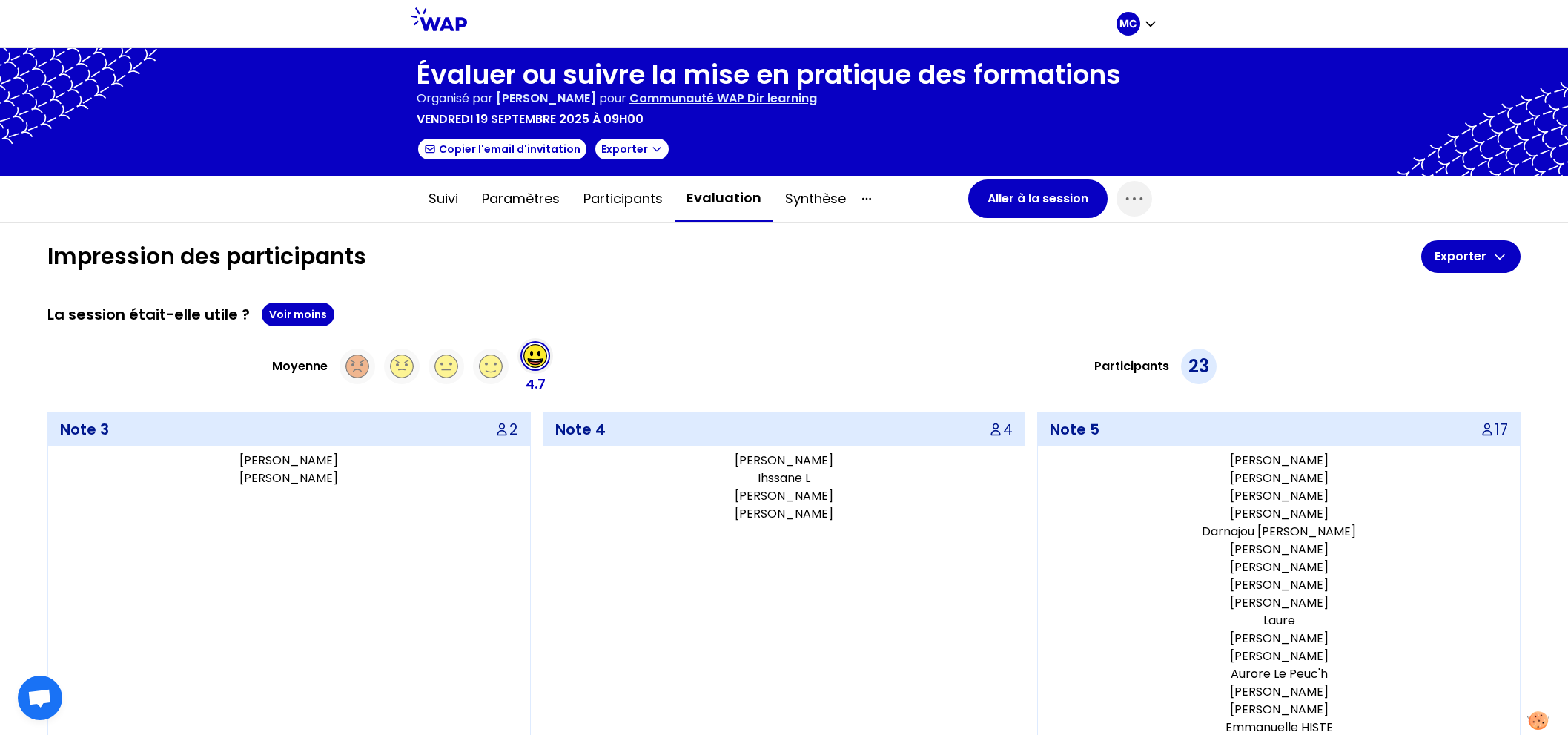
click at [683, 329] on div "La session était-elle utile ? Voir moins Moyenne 4.7 Participants 23 Note 3 2 […" at bounding box center [784, 531] width 1473 height 459
click at [859, 331] on div "La session était-elle utile ? Voir moins Moyenne 4.7 Participants 23 Note 3 2 […" at bounding box center [784, 531] width 1473 height 459
drag, startPoint x: 836, startPoint y: 491, endPoint x: 705, endPoint y: 492, distance: 131.0
click at [706, 492] on p "[PERSON_NAME]" at bounding box center [784, 496] width 470 height 18
copy p "[PERSON_NAME]"
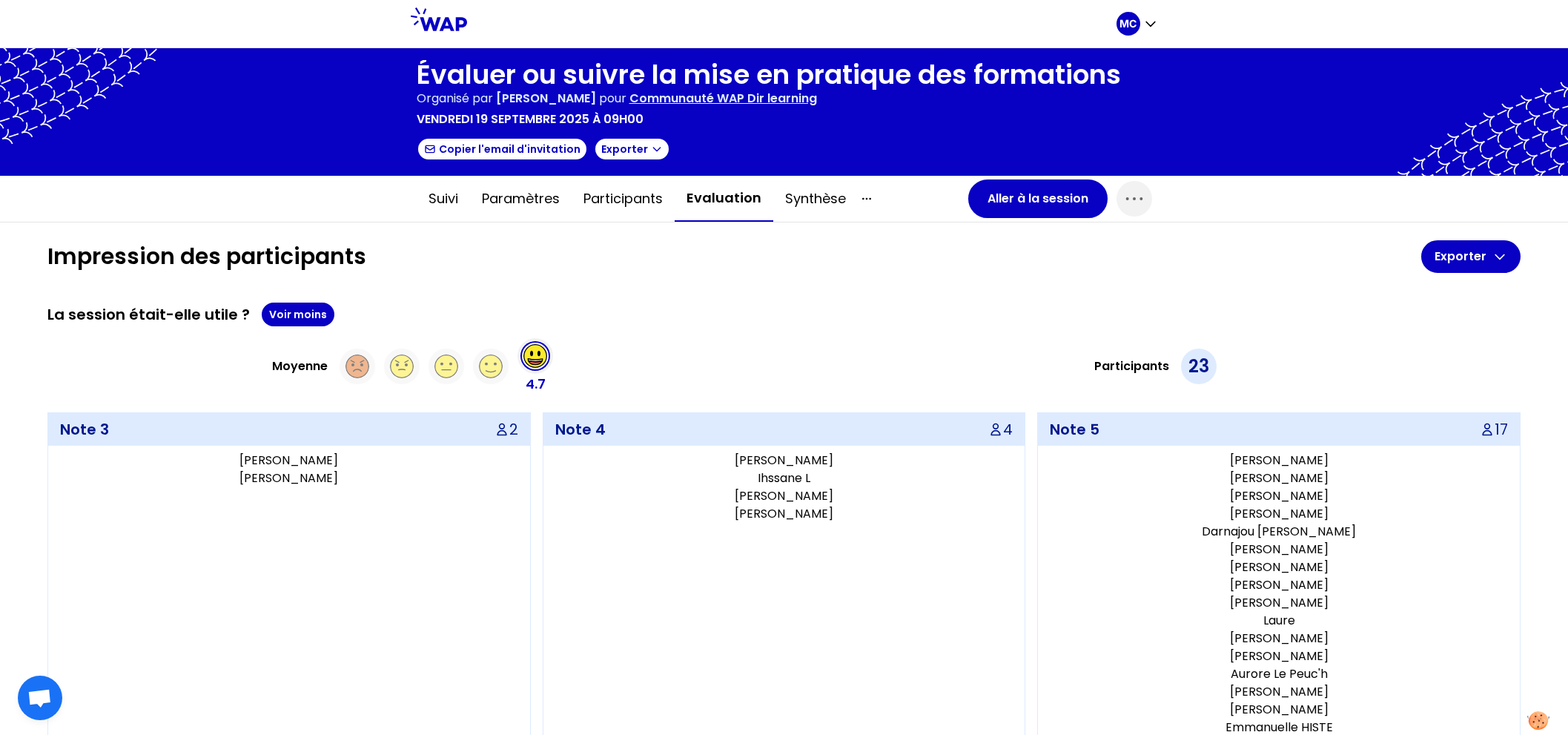
click at [855, 363] on div "Participants 23" at bounding box center [1156, 366] width 731 height 56
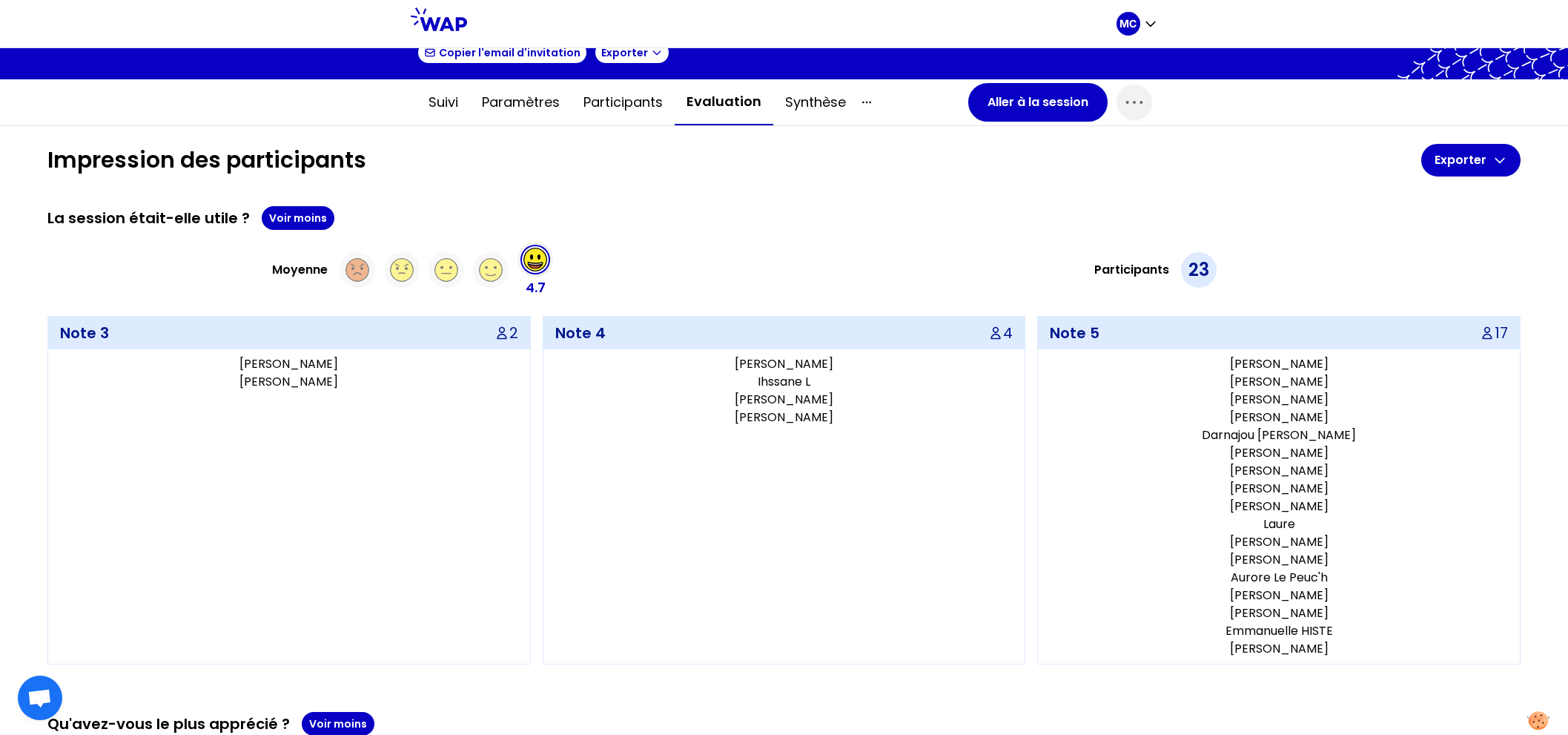
scroll to position [99, 0]
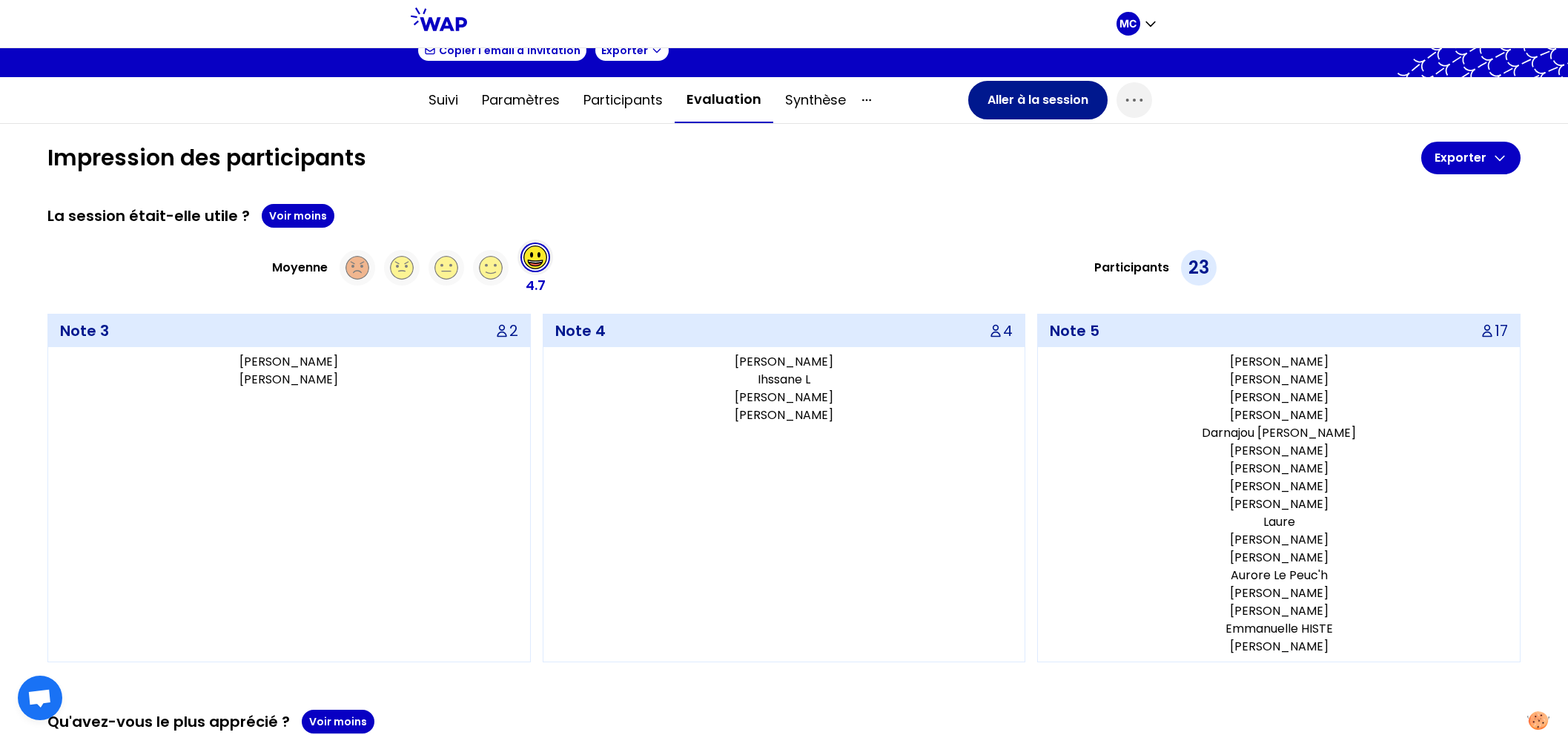
click at [1074, 93] on button "Aller à la session" at bounding box center [1037, 100] width 140 height 39
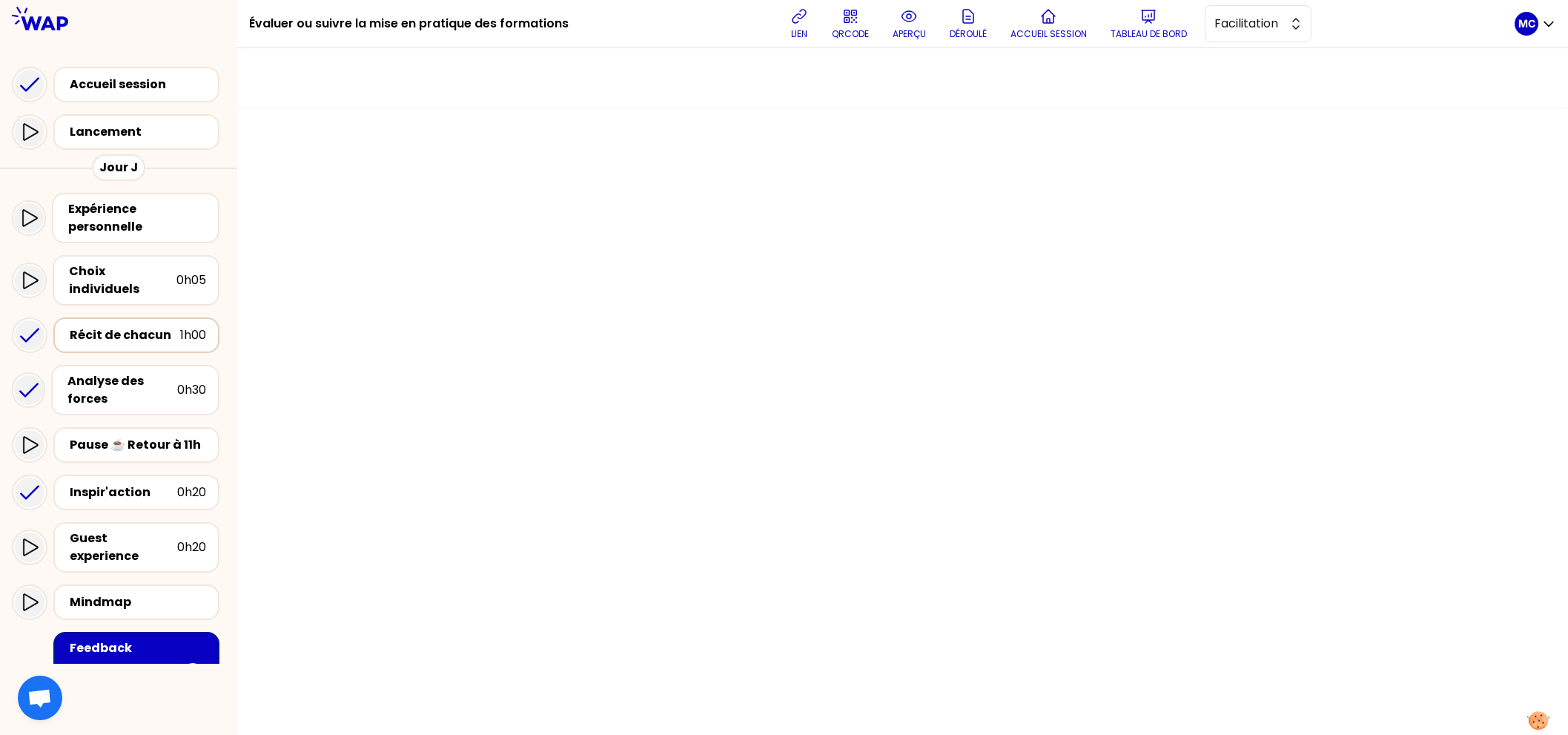
click at [102, 326] on div "Récit de chacun" at bounding box center [125, 335] width 111 height 18
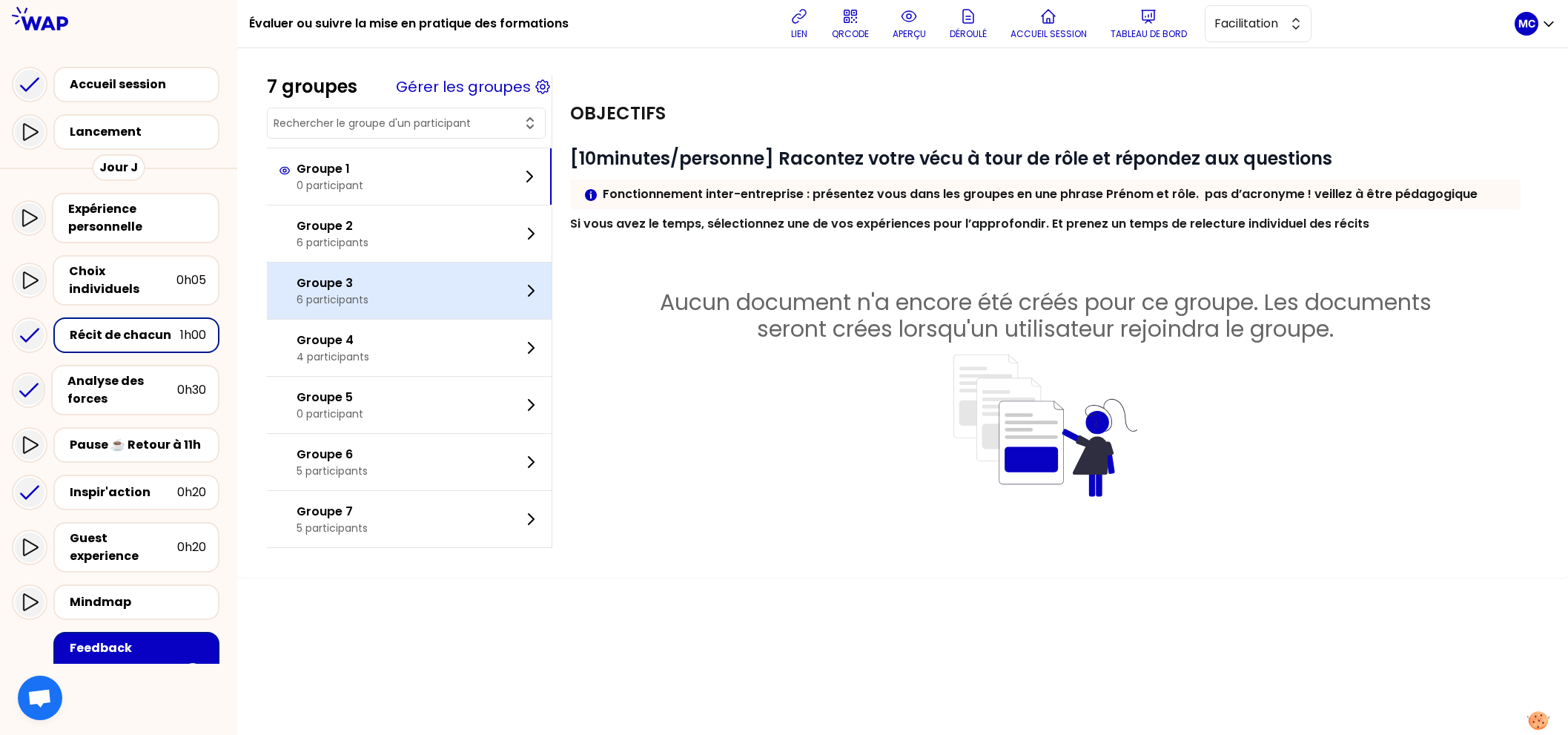
click at [379, 263] on div "Groupe 3 6 participants" at bounding box center [408, 290] width 284 height 56
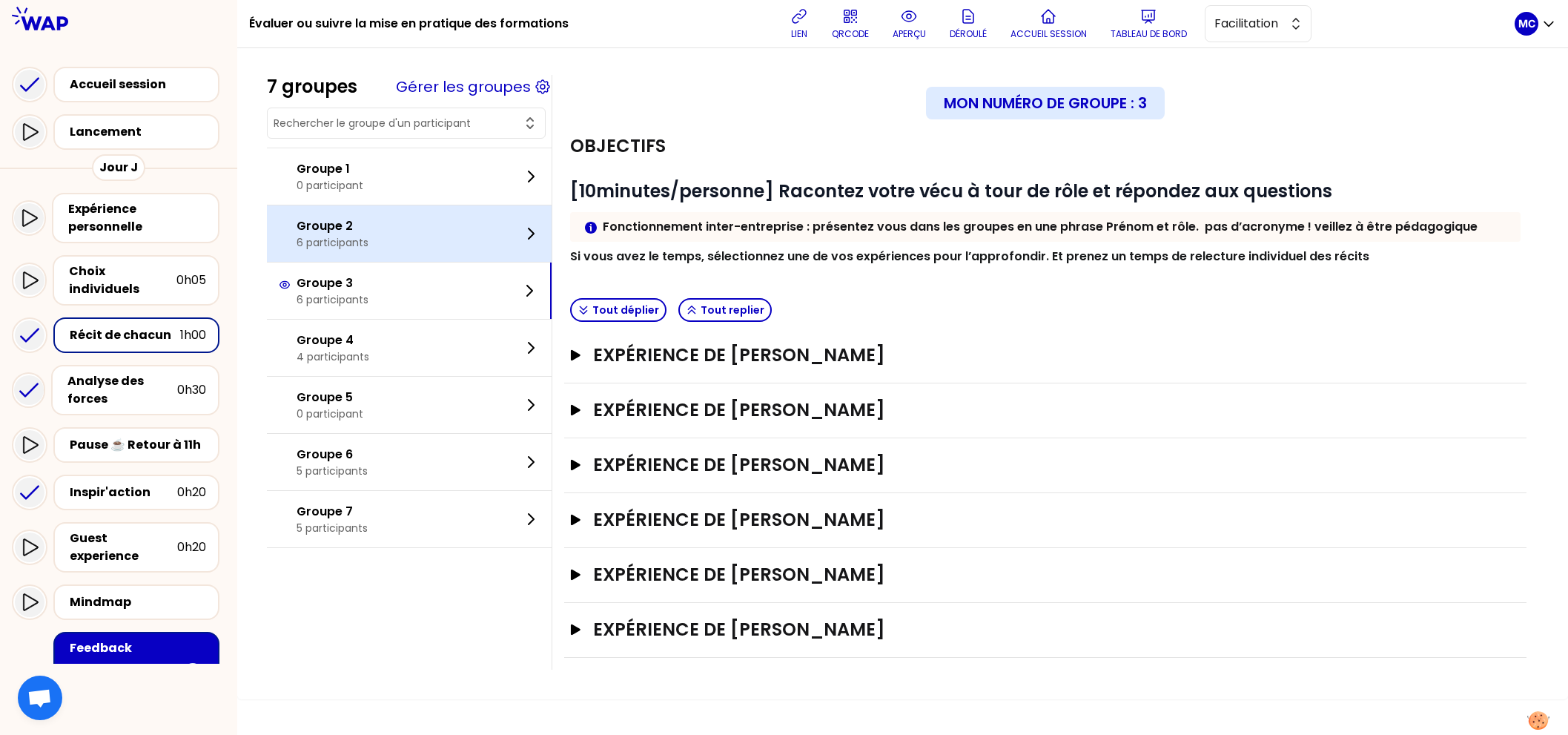
click at [405, 237] on div "Groupe 2 6 participants" at bounding box center [408, 233] width 284 height 56
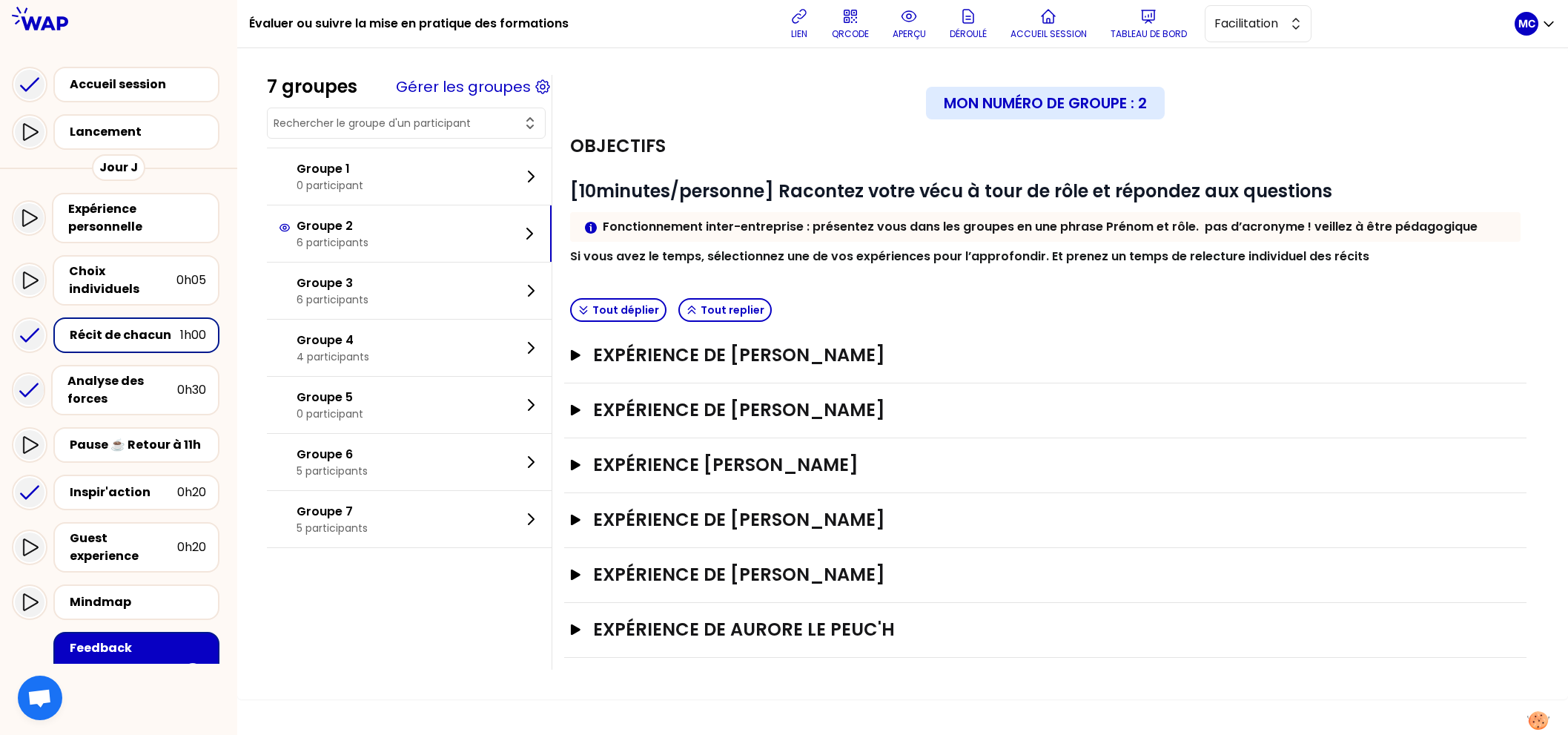
click at [828, 444] on div "Expérience [PERSON_NAME]" at bounding box center [1045, 465] width 962 height 54
click at [828, 447] on div "Expérience [PERSON_NAME]" at bounding box center [1045, 465] width 962 height 54
click at [826, 471] on h3 "Expérience [PERSON_NAME]" at bounding box center [1031, 465] width 876 height 24
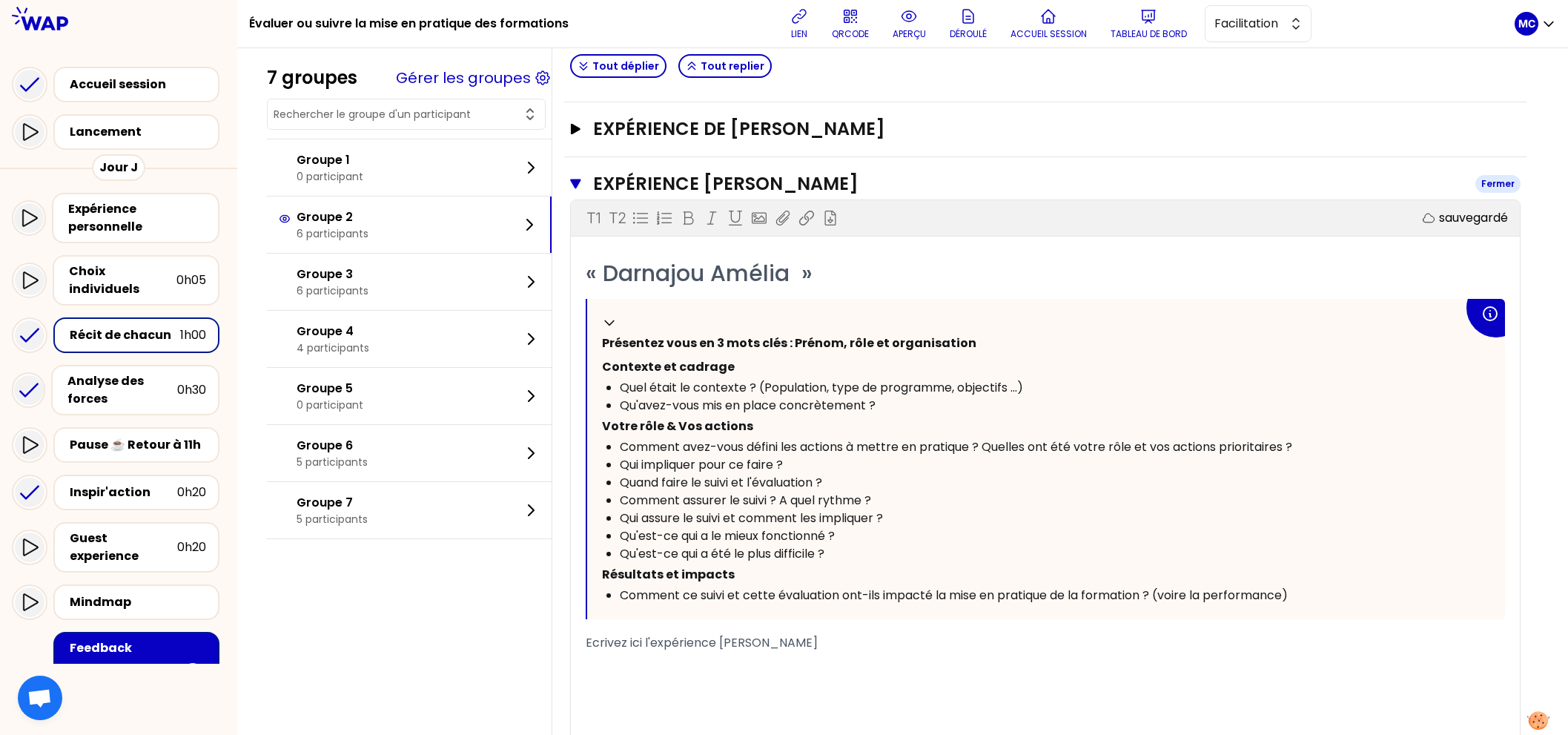
scroll to position [599, 0]
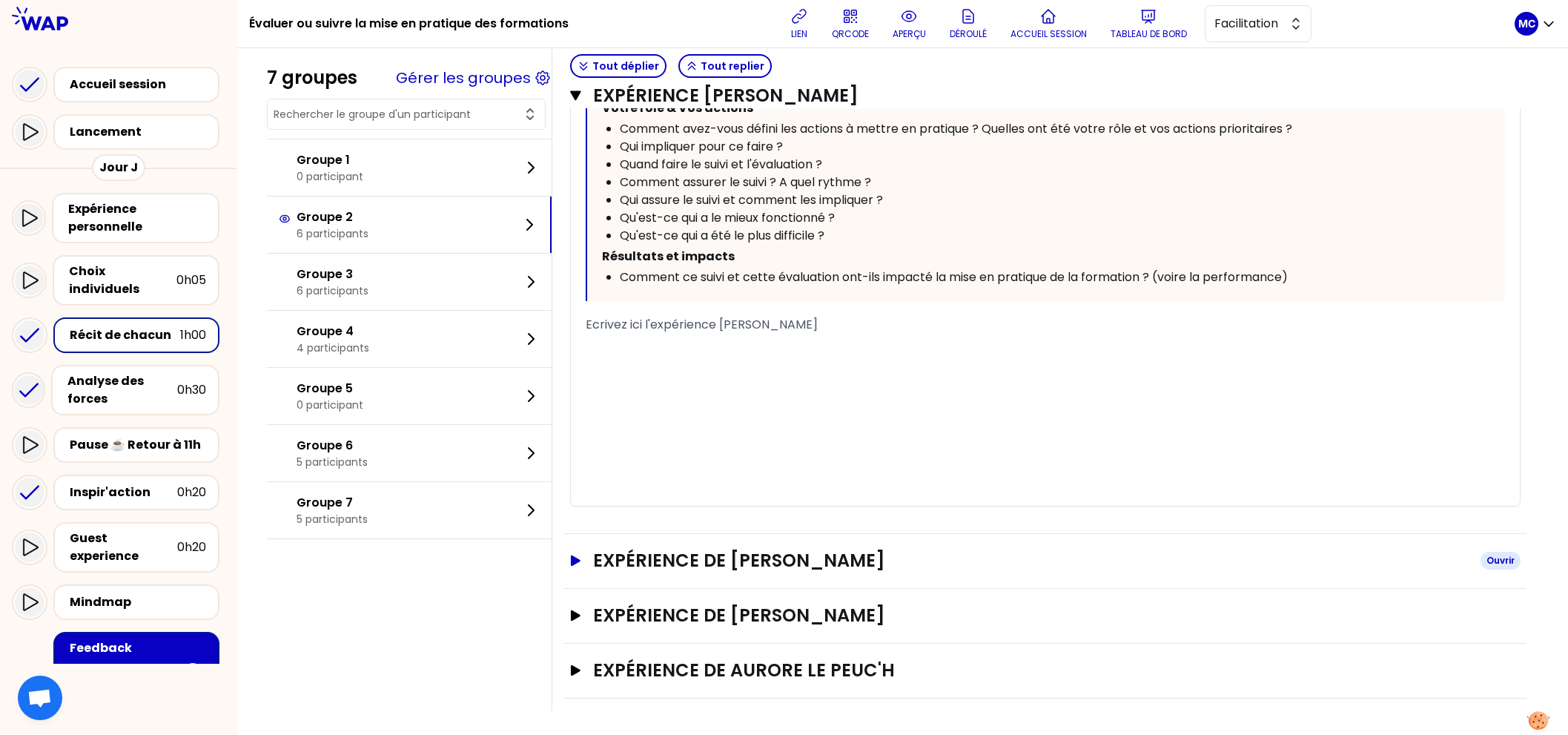
click at [769, 551] on h3 "Expérience de [PERSON_NAME]" at bounding box center [1031, 561] width 876 height 24
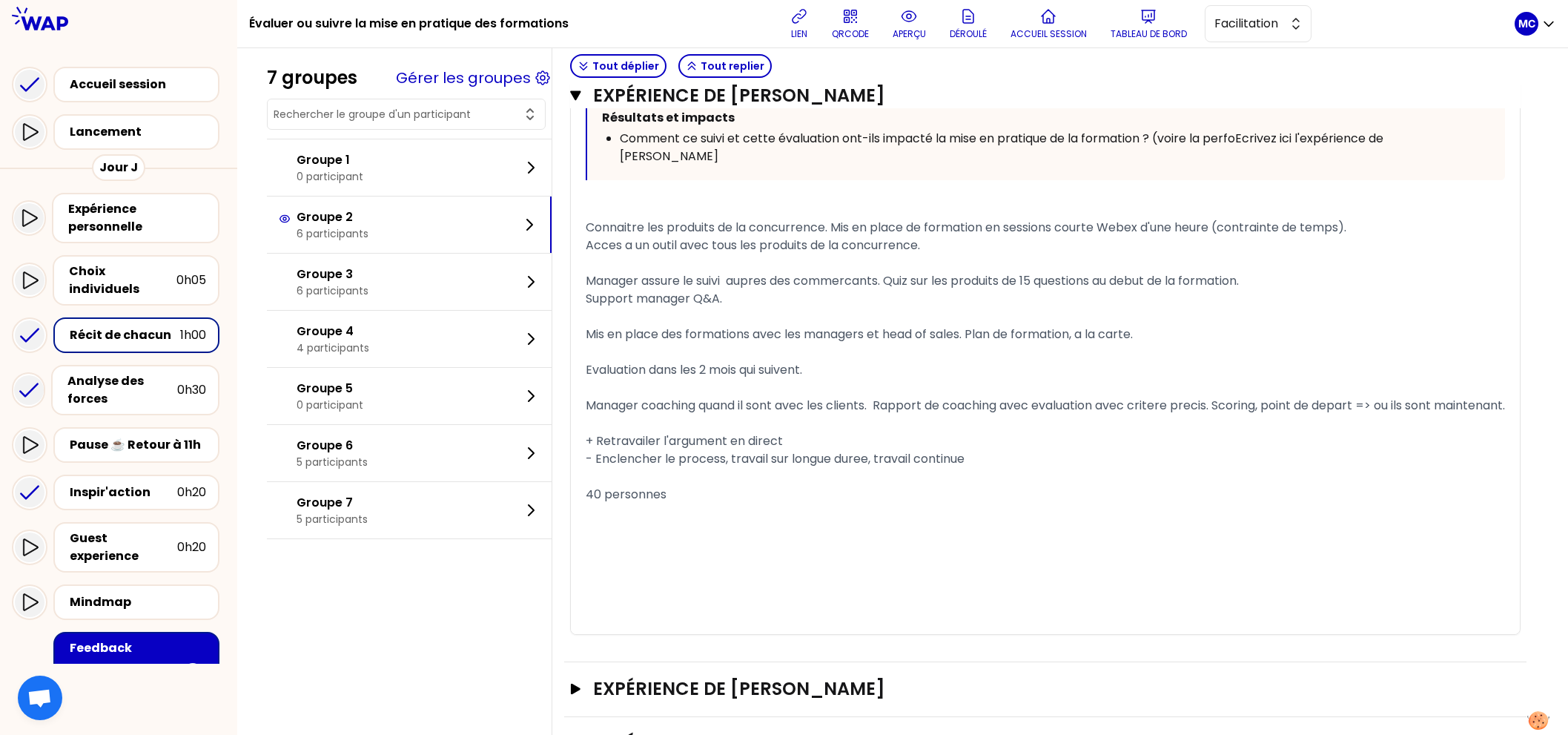
scroll to position [1610, 0]
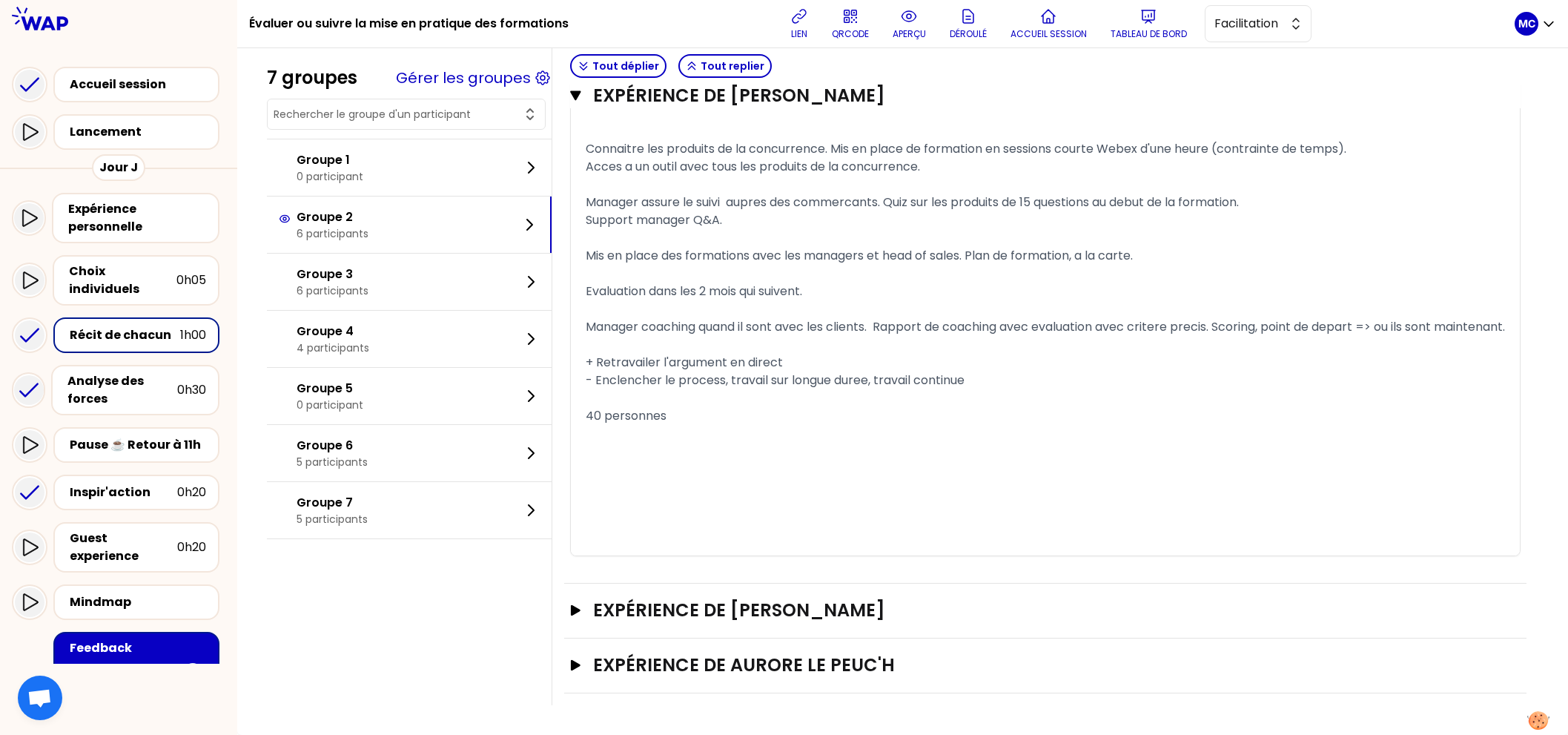
click at [889, 680] on div "Expérience de Aurore Le Peuc'h Ouvrir" at bounding box center [1045, 665] width 962 height 54
click at [900, 616] on h3 "Expérience de [PERSON_NAME]" at bounding box center [1031, 610] width 876 height 24
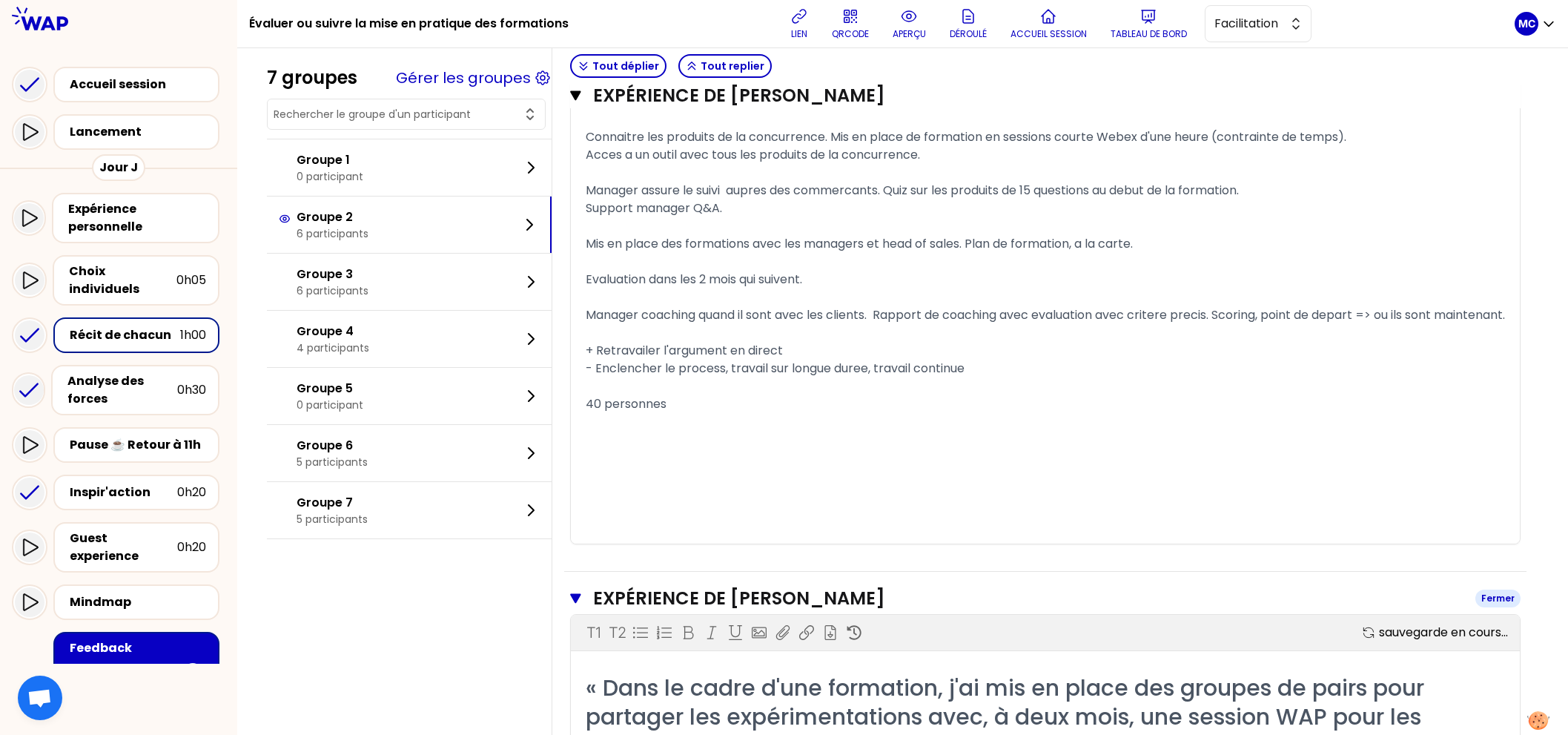
click at [908, 610] on h3 "Expérience de [PERSON_NAME]" at bounding box center [1028, 598] width 871 height 24
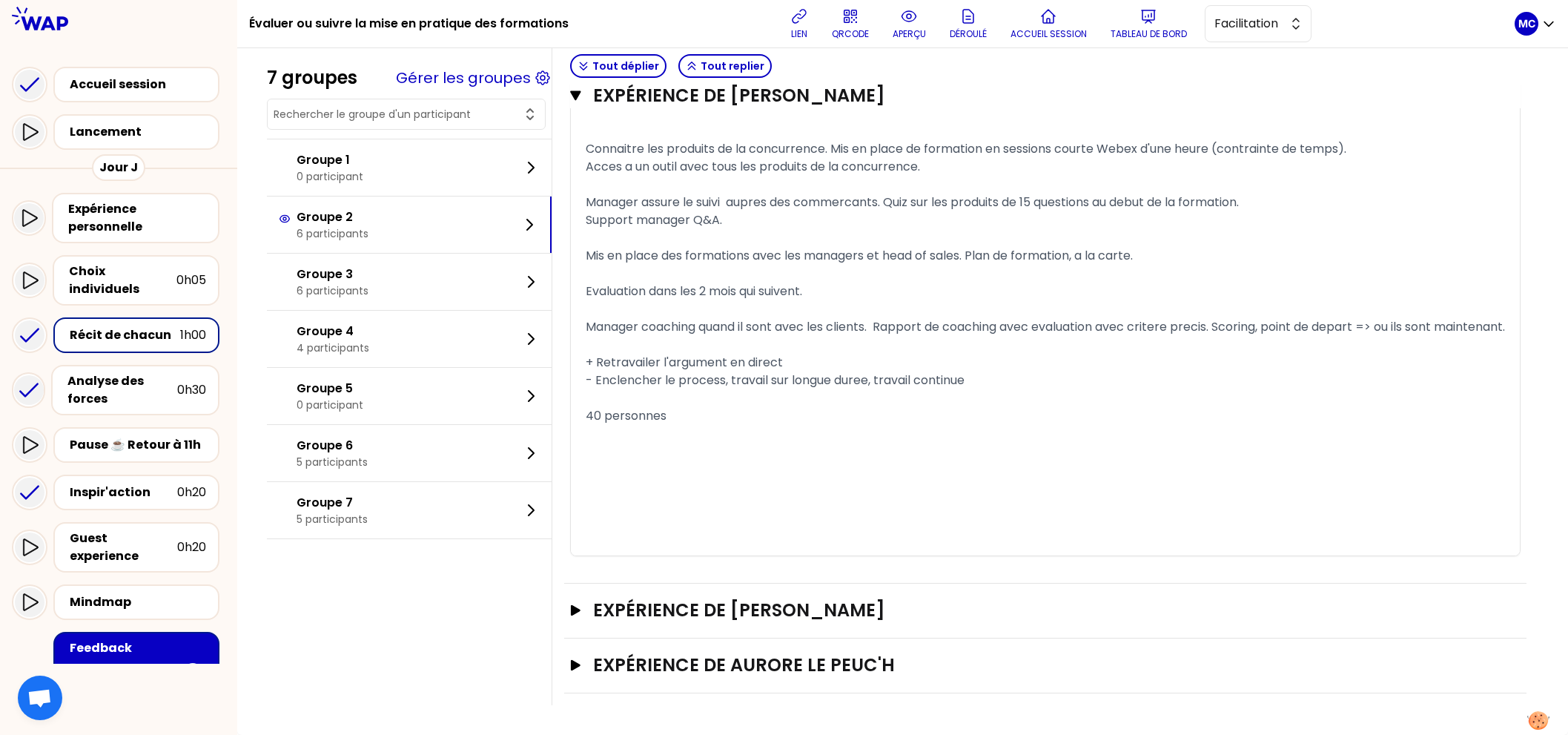
click at [894, 649] on div "Expérience de Aurore Le Peuc'h Ouvrir" at bounding box center [1045, 665] width 962 height 54
click at [887, 677] on h3 "Expérience de Aurore Le Peuc'h" at bounding box center [1031, 665] width 876 height 24
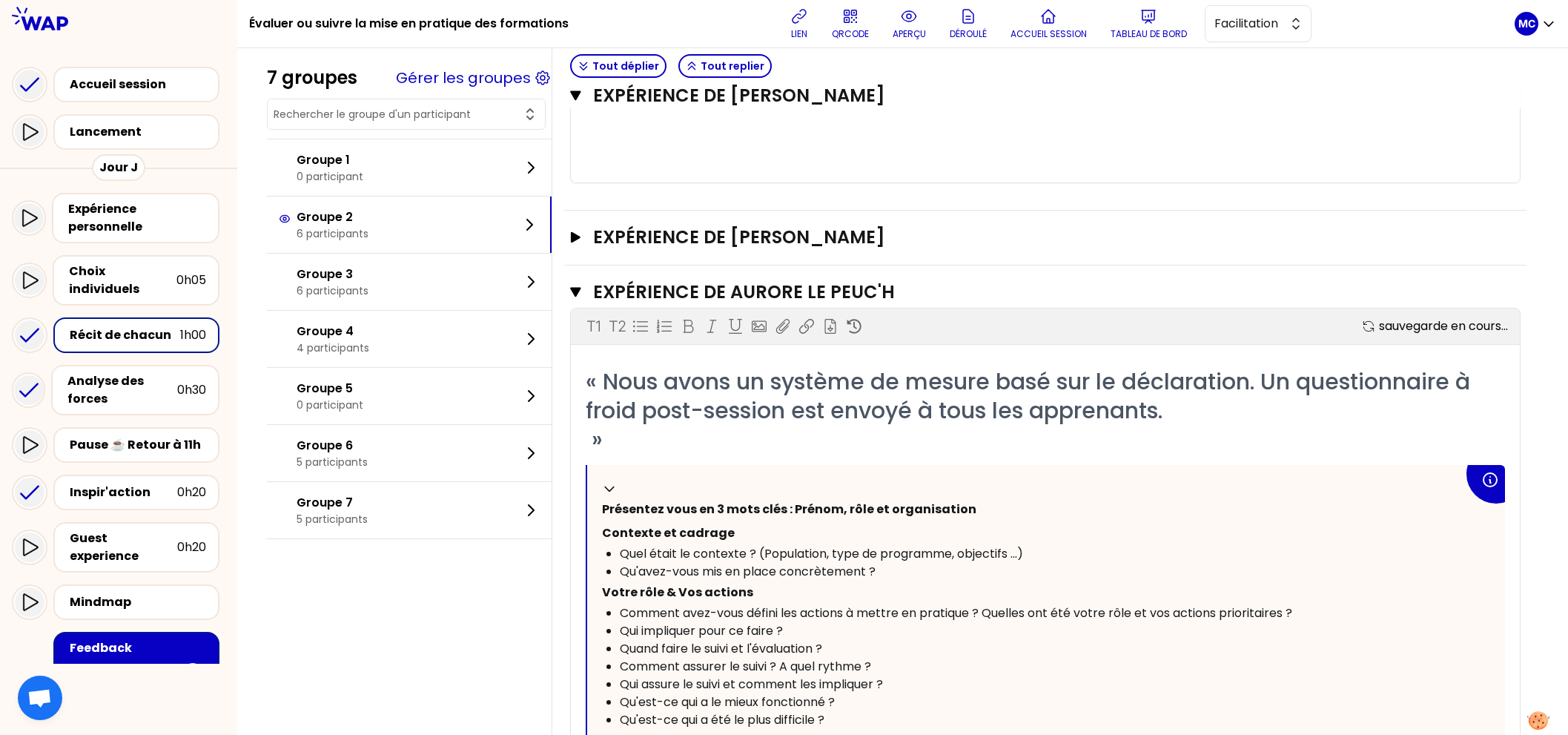
scroll to position [2152, 0]
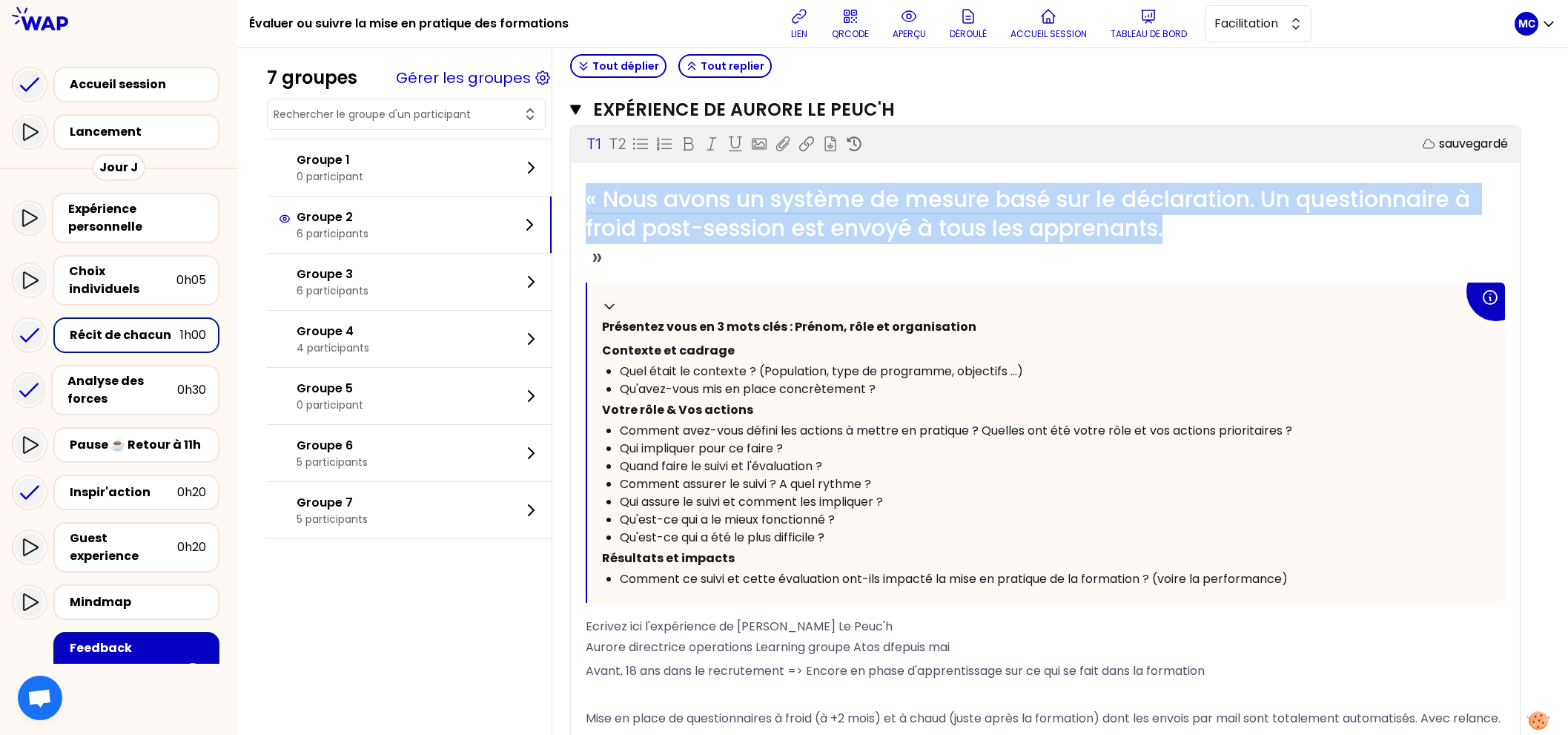
drag, startPoint x: 1263, startPoint y: 249, endPoint x: 553, endPoint y: 205, distance: 711.4
copy span "« Nous avons un système de mesure basé sur le déclaration. Un questionnaire à f…"
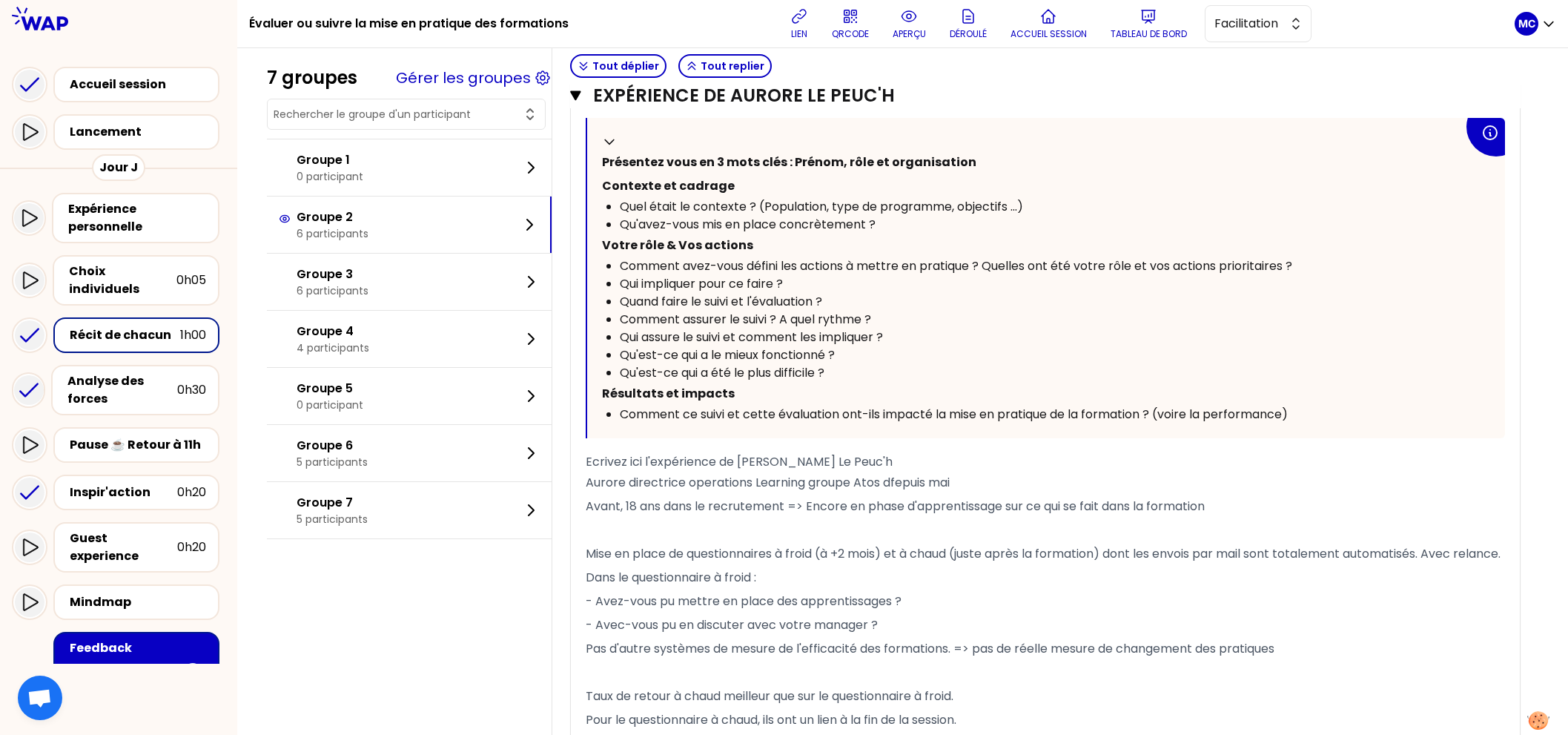
scroll to position [2318, 0]
copy span "« Nous avons un système de mesure basé sur le déclaration. Un questionnaire à f…"
click at [687, 463] on div "« Nous avons un système de mesure basé sur le déclaration. Un questionnaire à f…" at bounding box center [1045, 449] width 919 height 860
click at [1130, 33] on p "Tableau de bord" at bounding box center [1148, 34] width 76 height 12
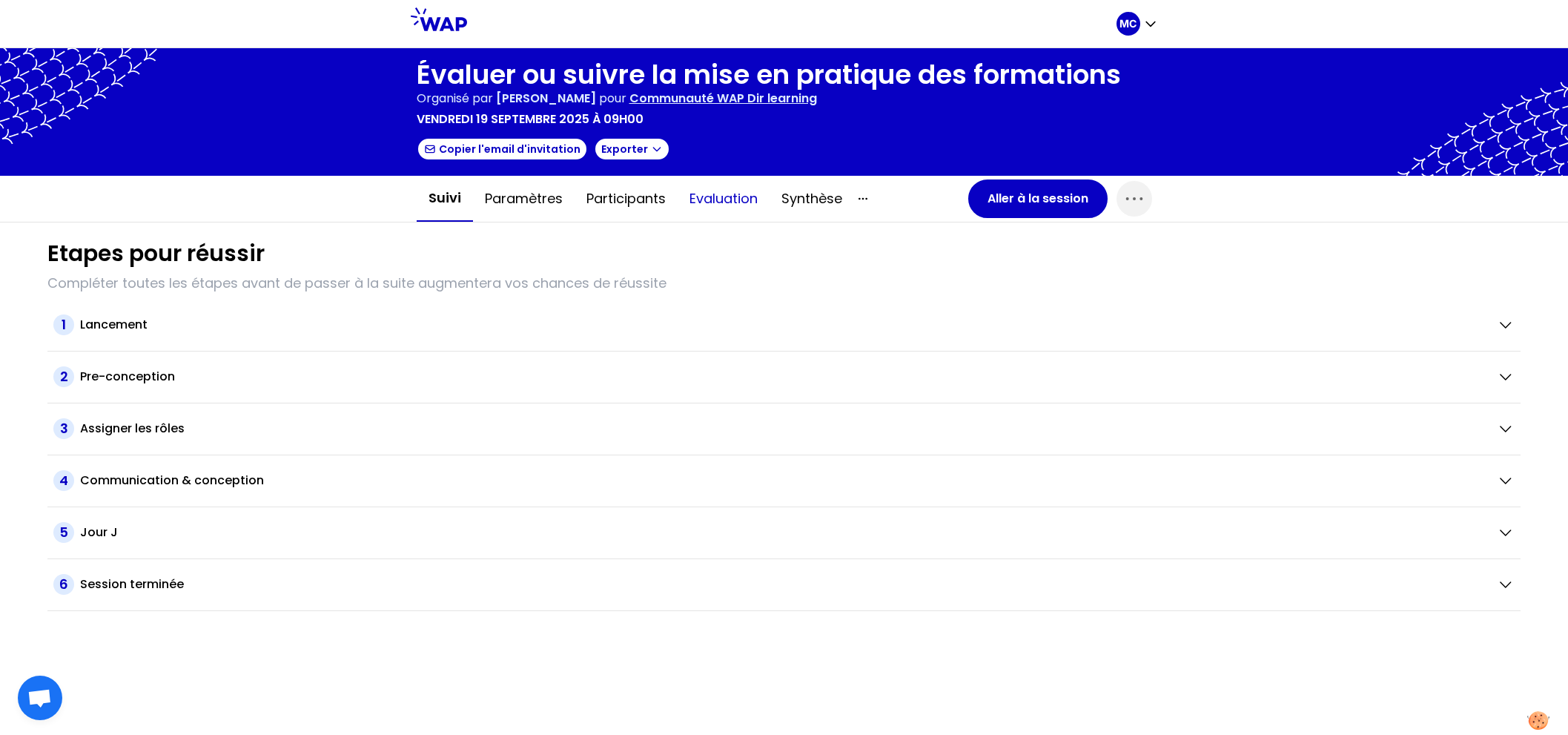
click at [708, 202] on button "Evaluation" at bounding box center [723, 198] width 92 height 45
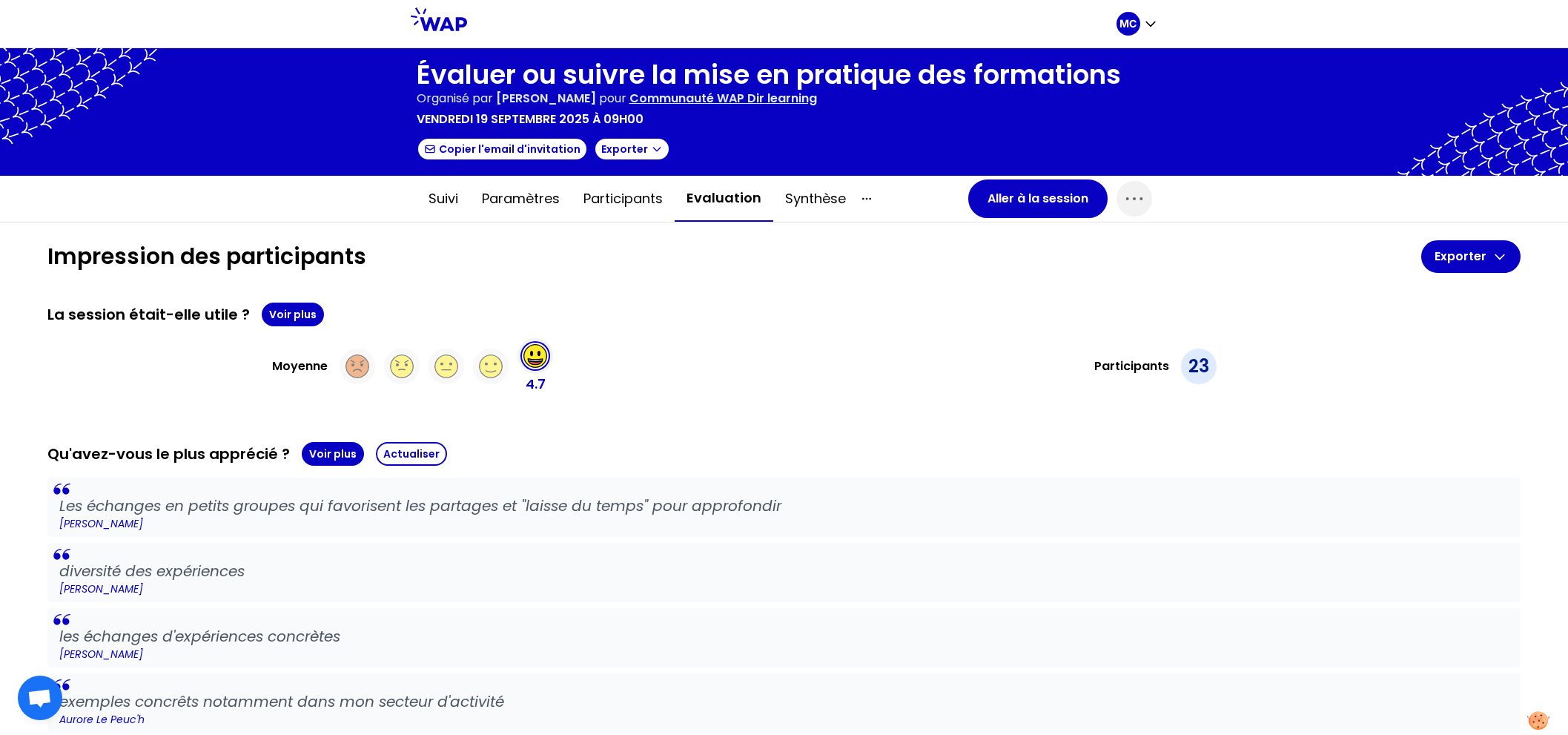
scroll to position [166, 0]
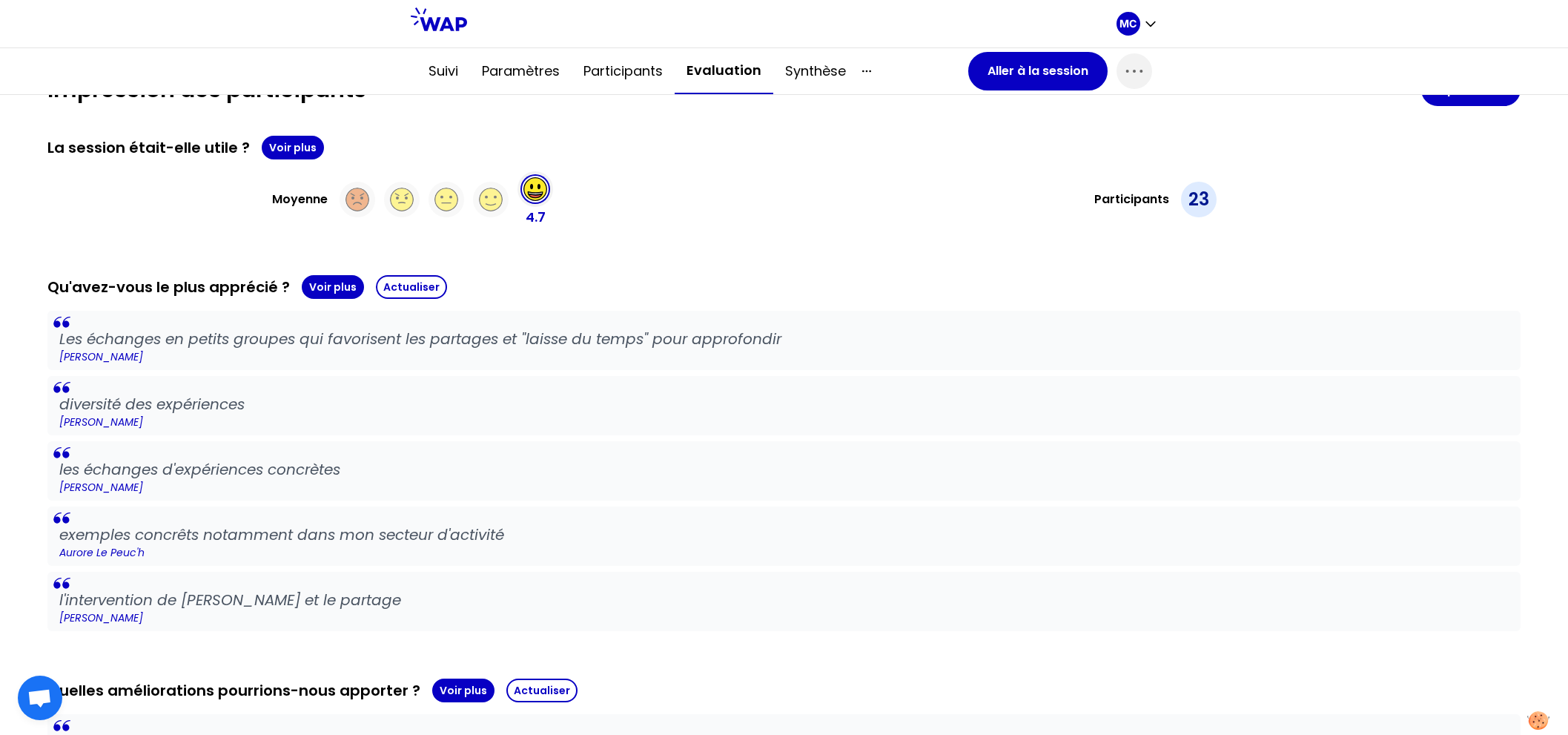
drag, startPoint x: 529, startPoint y: 518, endPoint x: 61, endPoint y: 515, distance: 468.0
click at [61, 515] on blockquote "exemples concrêts notamment dans mon secteur d'activité Aurore Le Peuc'h" at bounding box center [784, 536] width 1473 height 59
drag, startPoint x: 58, startPoint y: 535, endPoint x: 611, endPoint y: 535, distance: 553.0
click at [612, 535] on blockquote "exemples concrêts notamment dans mon secteur d'activité Aurore Le Peuc'h" at bounding box center [784, 536] width 1473 height 59
copy p "exemples concrêts notamment dans mon secteur d'activité"
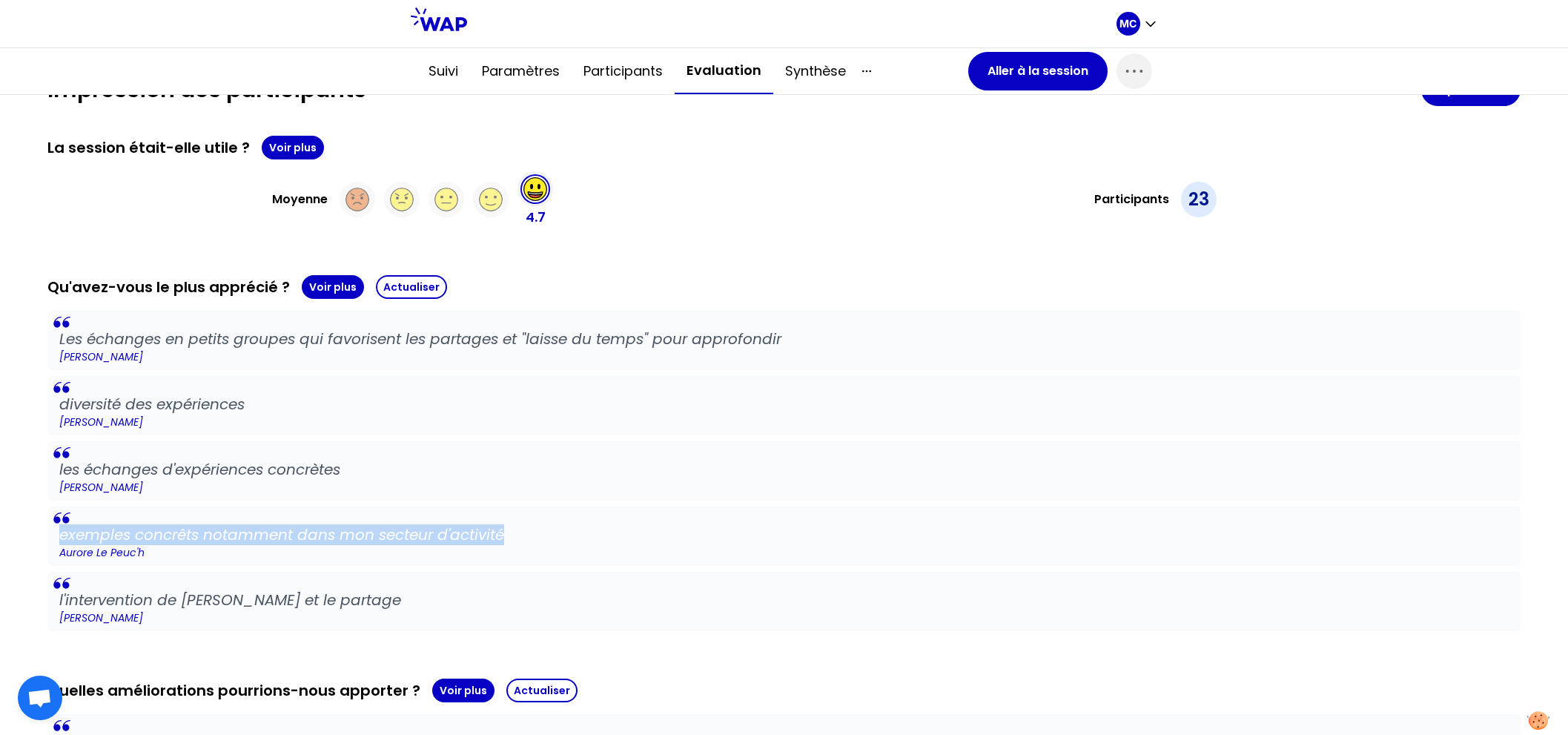
scroll to position [466, 0]
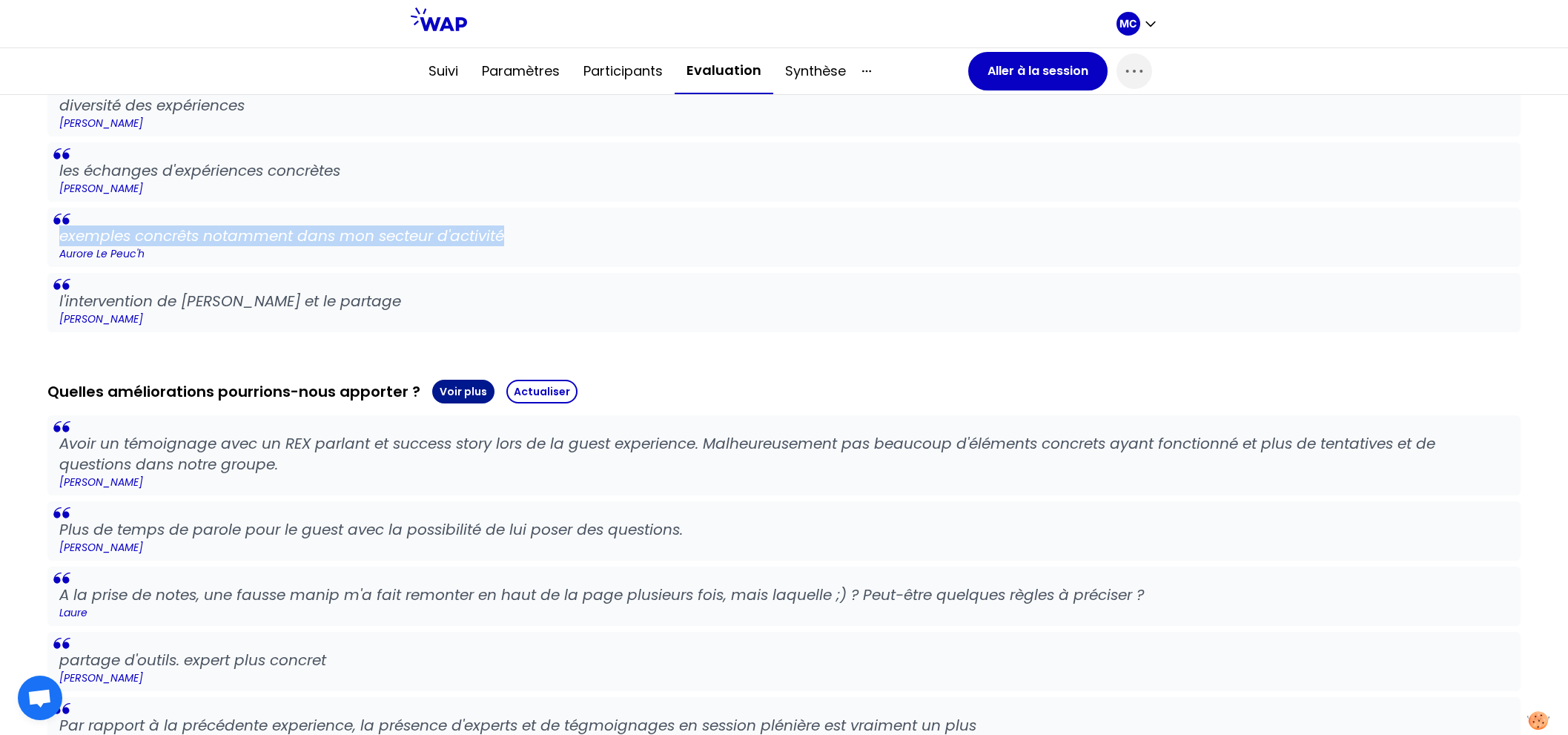
click at [460, 384] on button "Voir plus" at bounding box center [463, 391] width 62 height 24
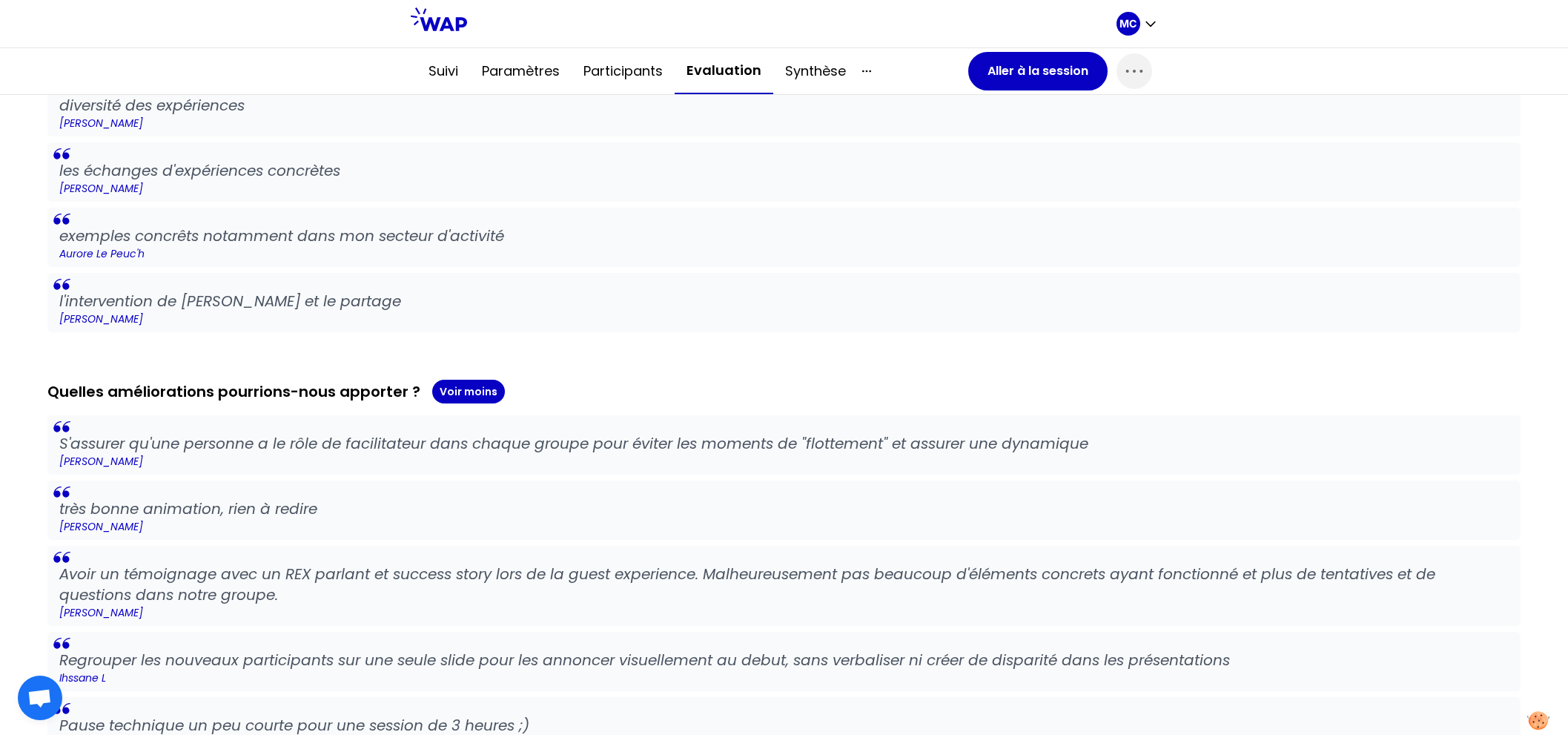
click at [444, 511] on p "très bonne animation, rien à redire" at bounding box center [784, 508] width 1449 height 21
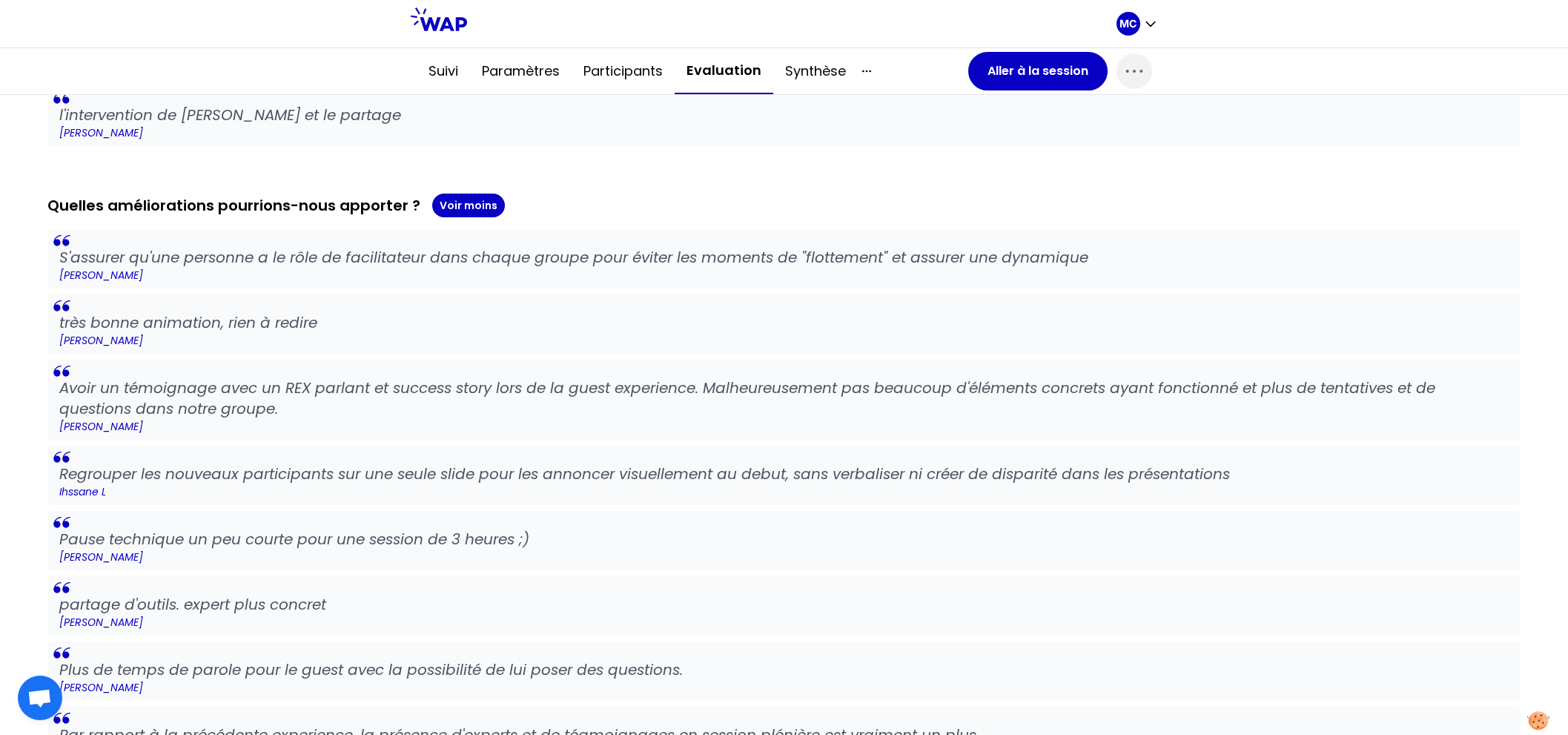
scroll to position [1417, 0]
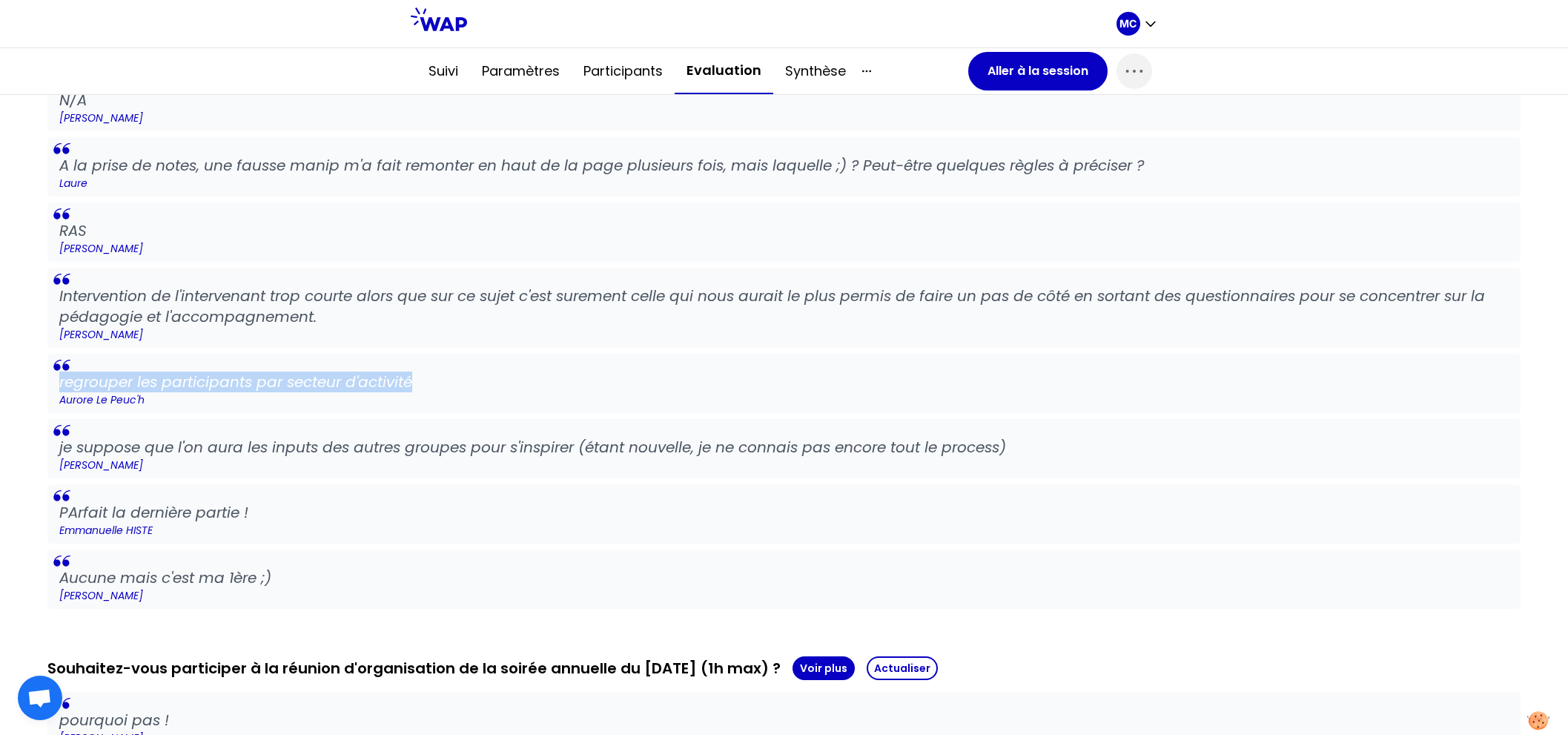
drag, startPoint x: 415, startPoint y: 375, endPoint x: 52, endPoint y: 367, distance: 363.1
click at [54, 374] on blockquote "regrouper les participants par secteur d'activité Aurore Le Peuc'h" at bounding box center [784, 383] width 1473 height 59
copy p "regrouper les participants par secteur d'activité"
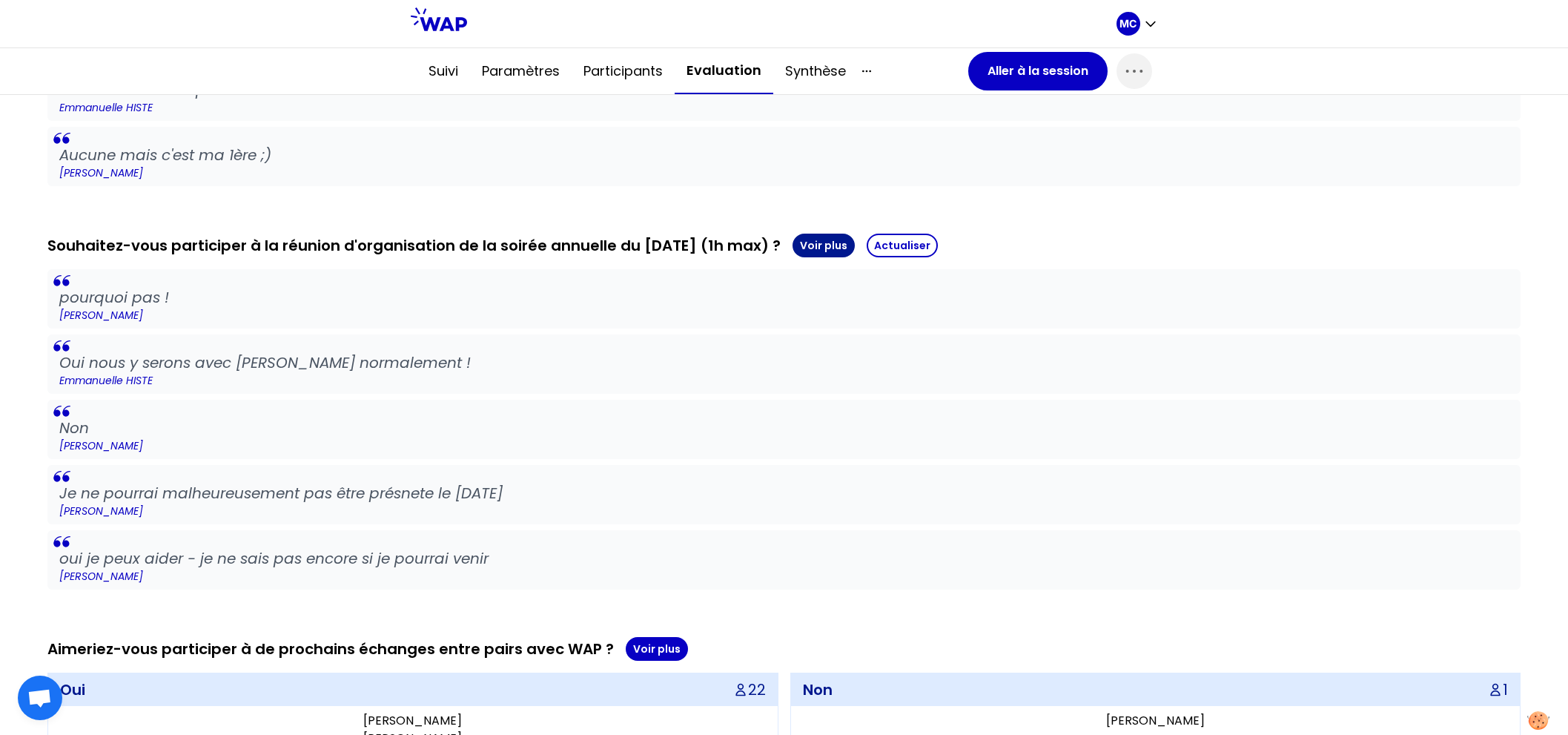
click at [841, 241] on button "Voir plus" at bounding box center [823, 246] width 62 height 24
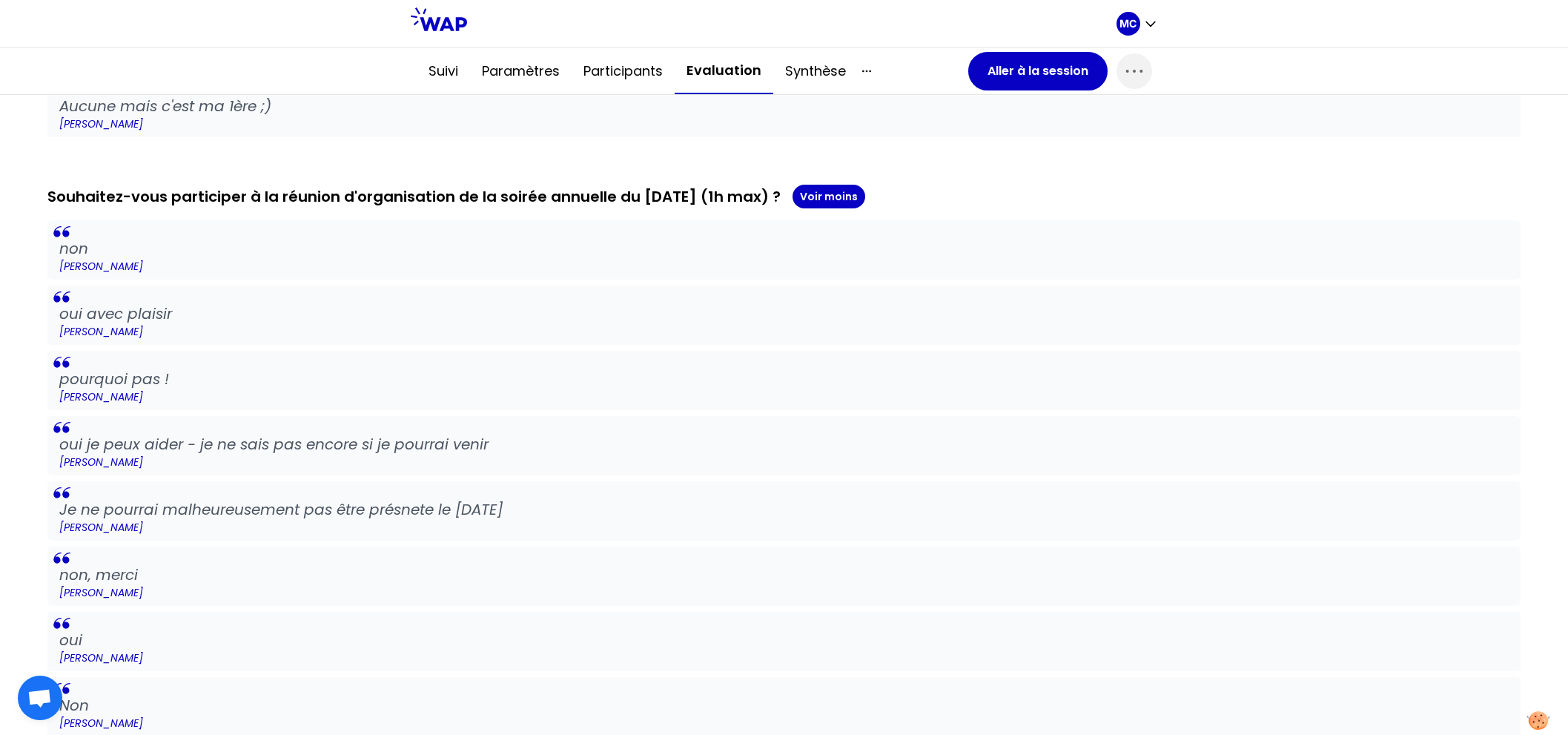
scroll to position [1628, 0]
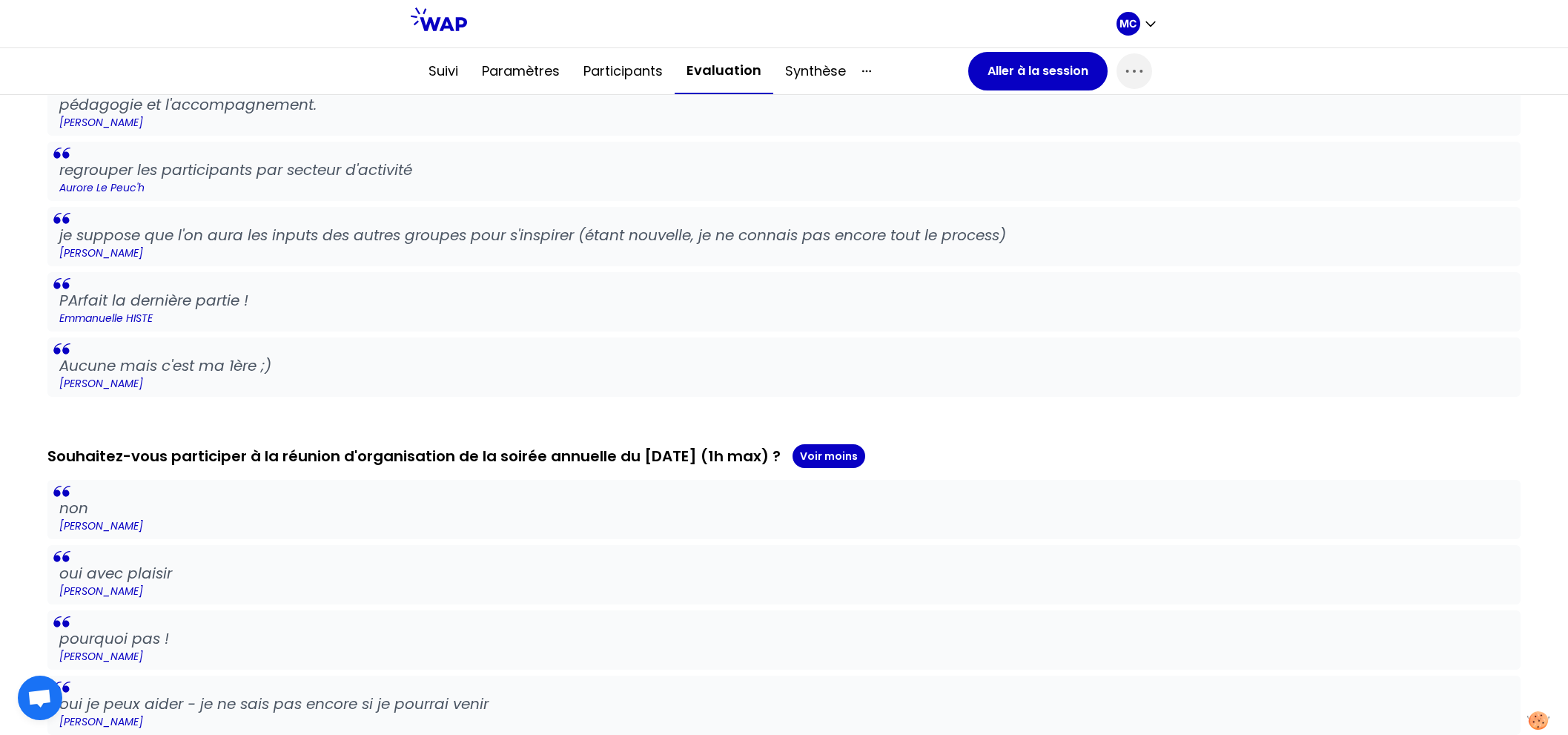
click at [700, 445] on div "Souhaitez-vous participer à la réunion d'organisation de la soirée annuelle du …" at bounding box center [784, 456] width 1473 height 24
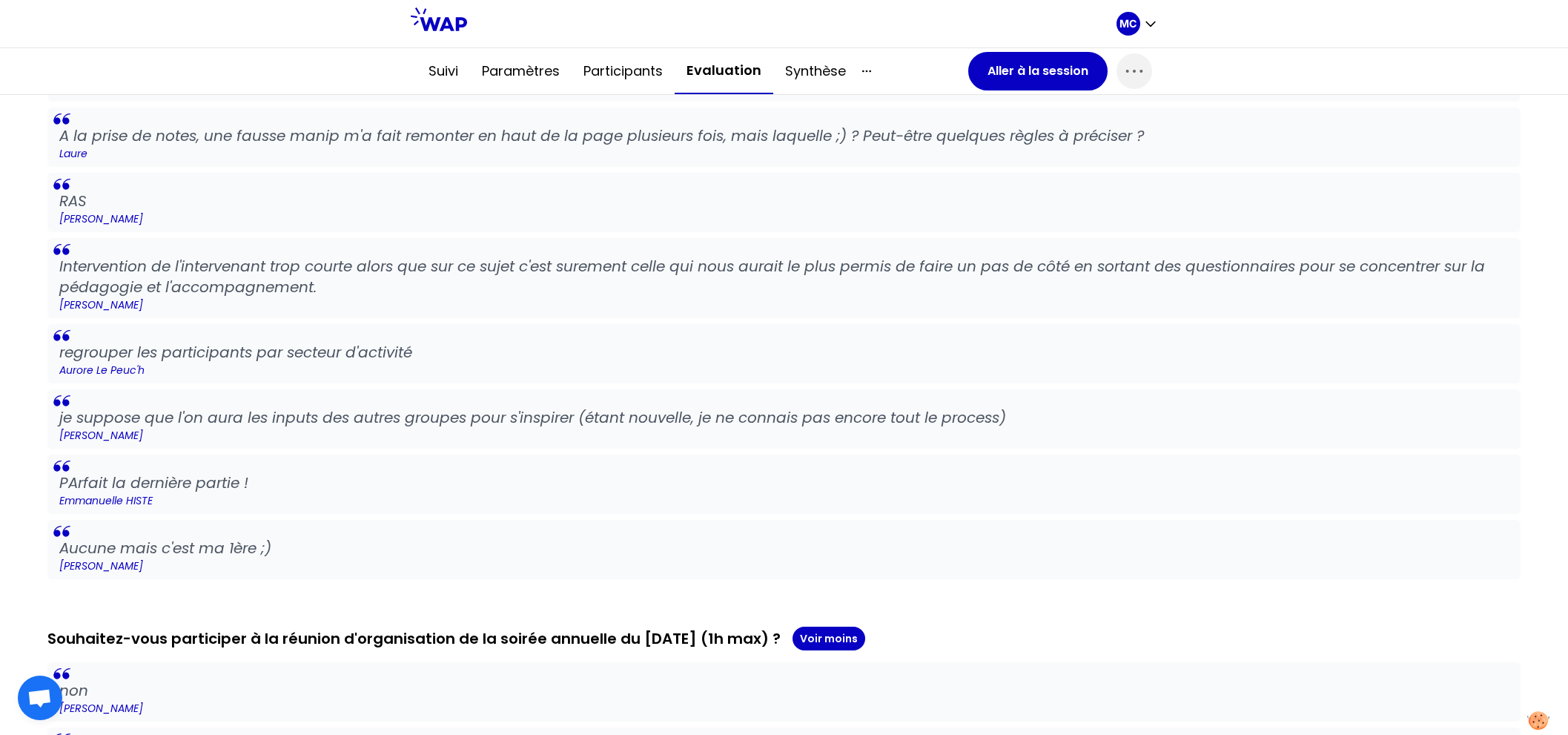
scroll to position [2379, 0]
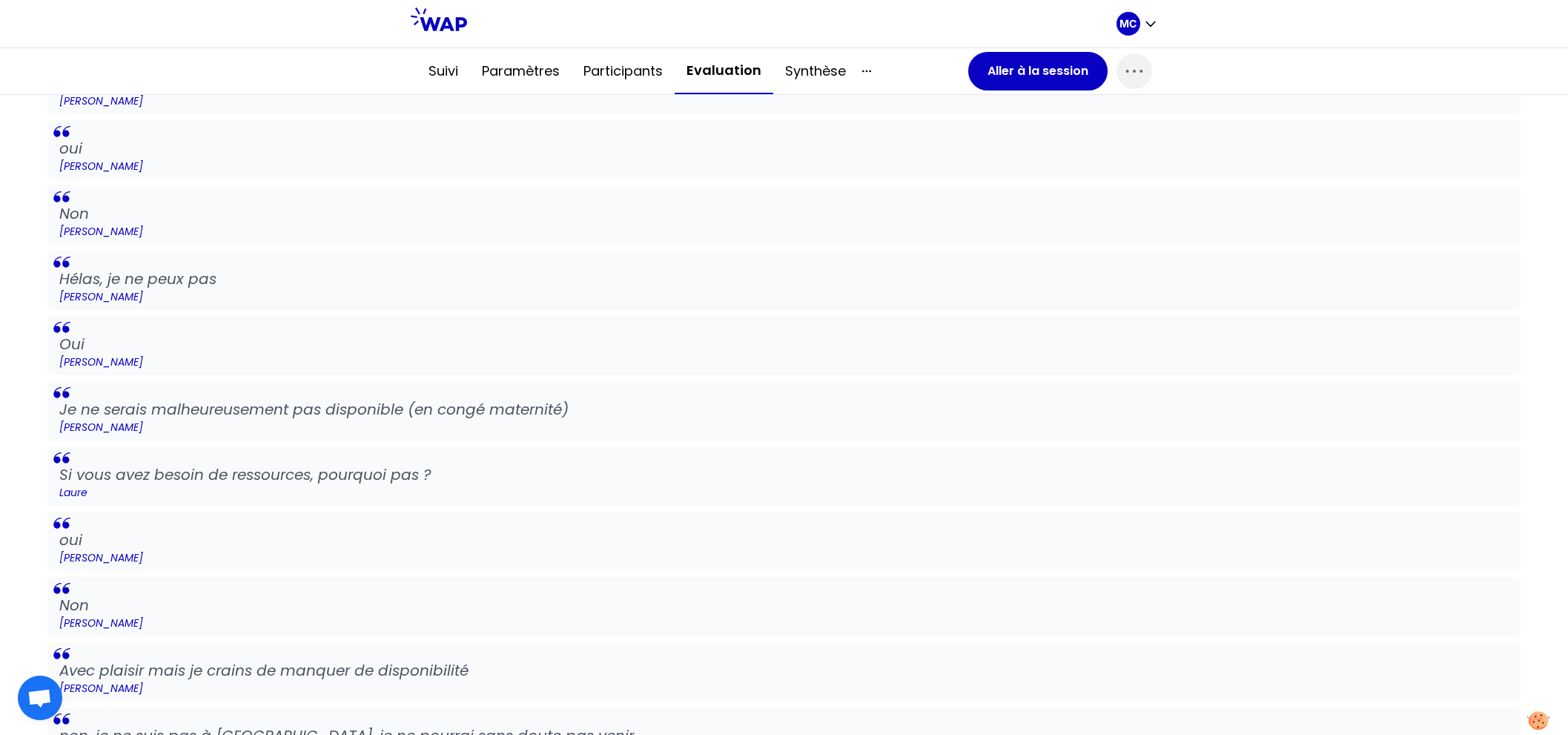
click at [721, 435] on div "non [PERSON_NAME] oui avec plaisir [PERSON_NAME] pourquoi pas ! [PERSON_NAME] o…" at bounding box center [784, 345] width 1473 height 1233
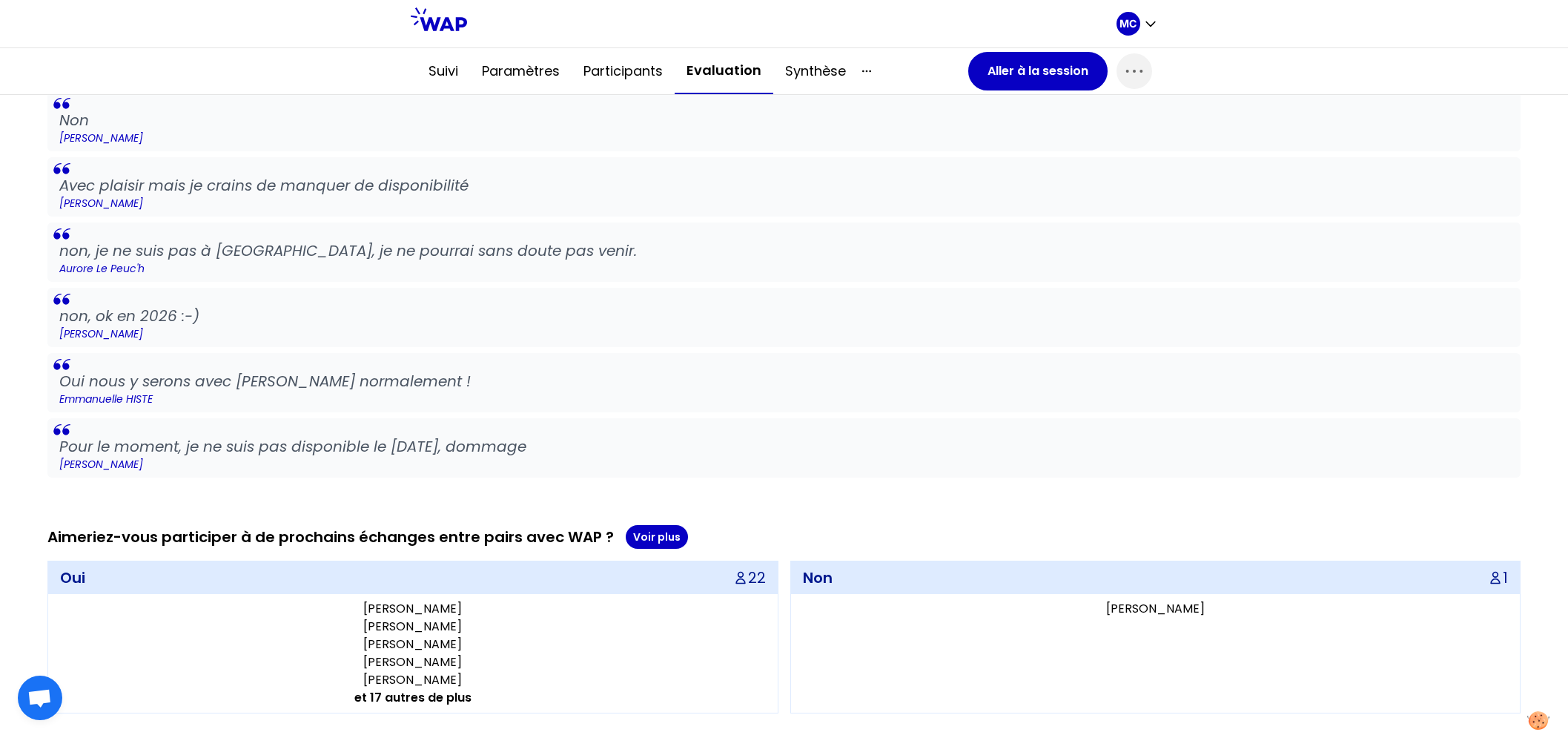
click at [752, 370] on p "Oui nous y serons avec [PERSON_NAME] normalement !" at bounding box center [784, 380] width 1449 height 21
click at [735, 405] on blockquote "Oui nous y serons avec [PERSON_NAME] normalement ! [PERSON_NAME]" at bounding box center [784, 382] width 1473 height 59
click at [667, 533] on button "Voir plus" at bounding box center [657, 537] width 62 height 24
click at [701, 394] on p "Emmanuelle HISTE" at bounding box center [784, 398] width 1449 height 15
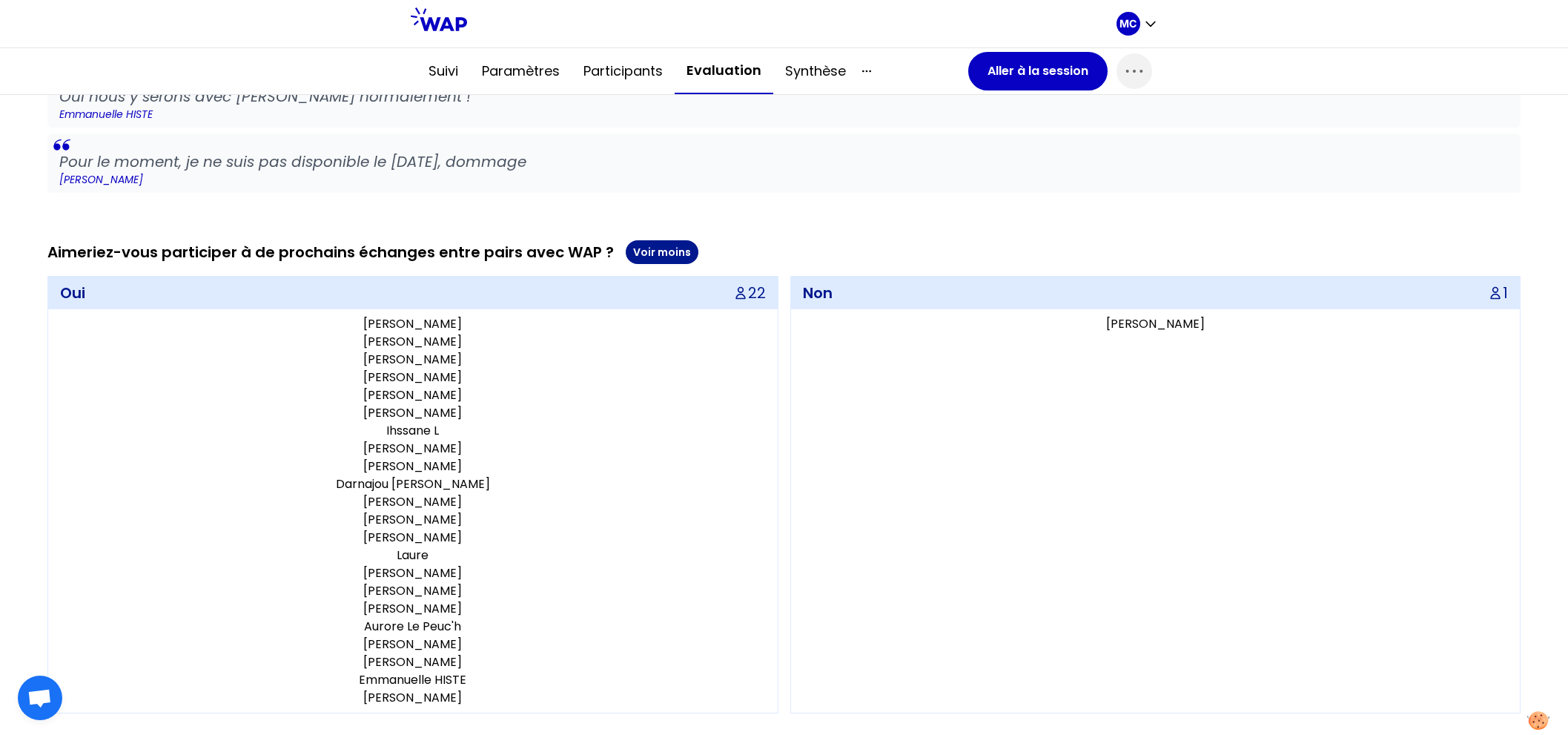
click at [669, 240] on button "Voir moins" at bounding box center [662, 252] width 72 height 24
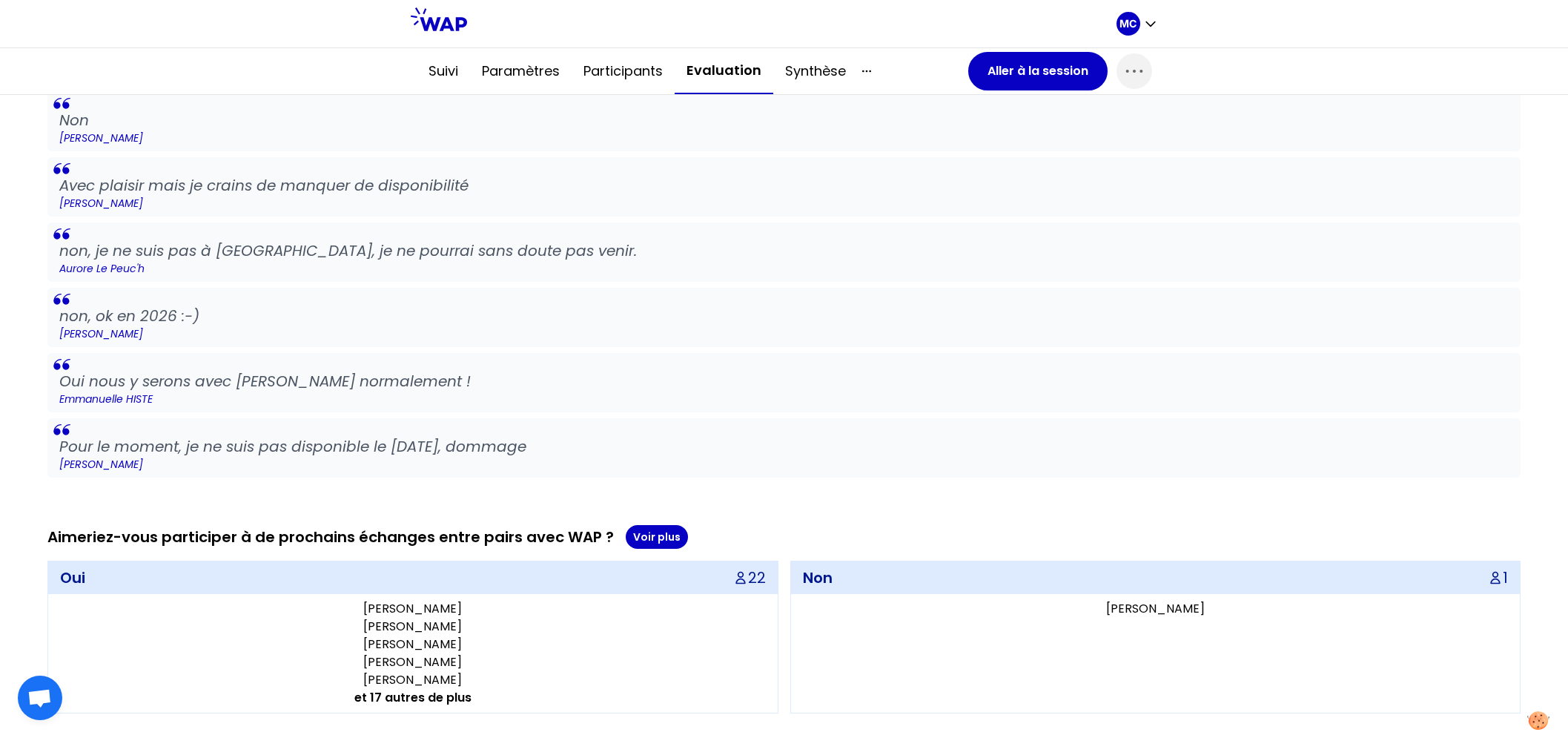
click at [792, 223] on blockquote "non, je ne suis pas à [GEOGRAPHIC_DATA], je ne pourrai sans doute pas venir. Au…" at bounding box center [784, 253] width 1473 height 59
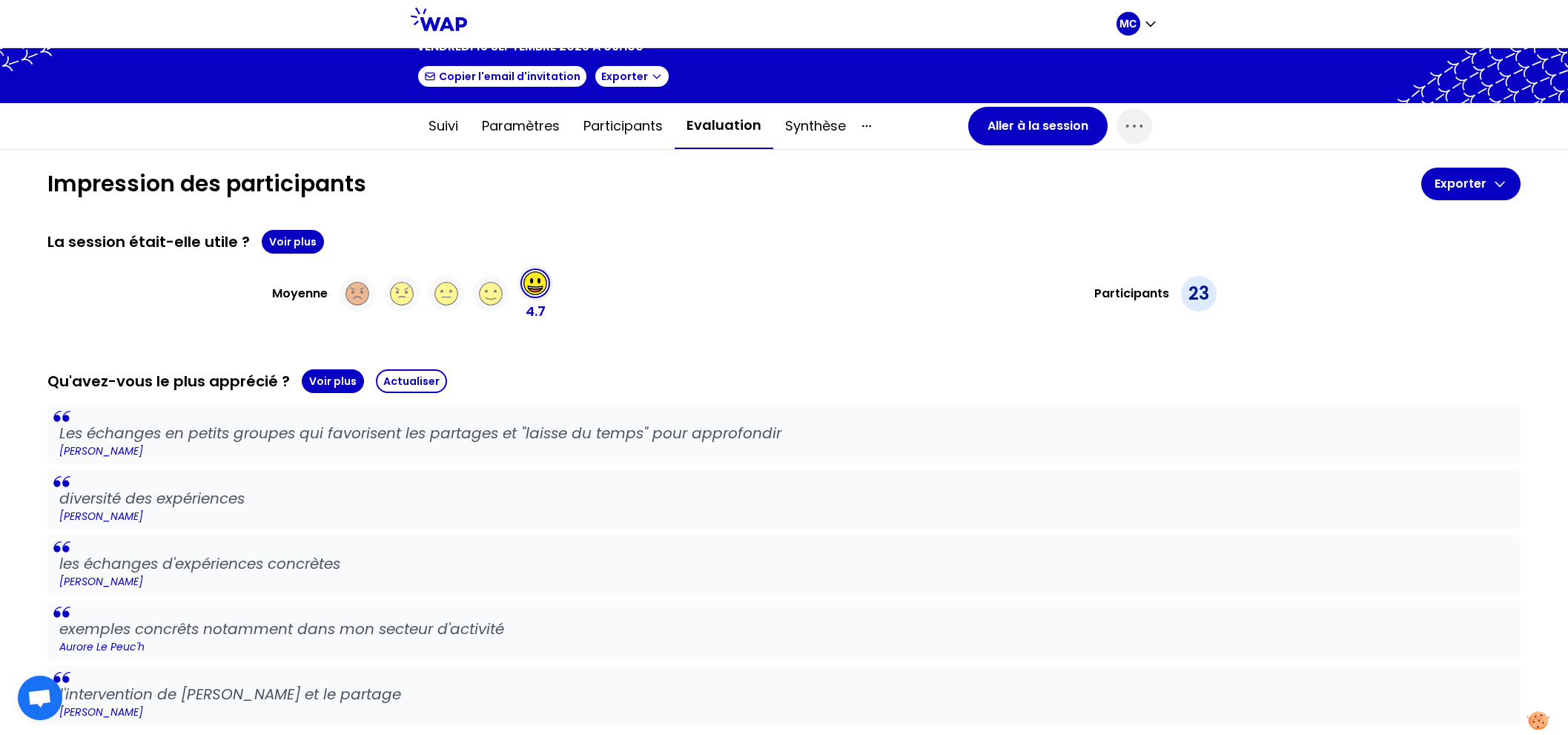
scroll to position [0, 0]
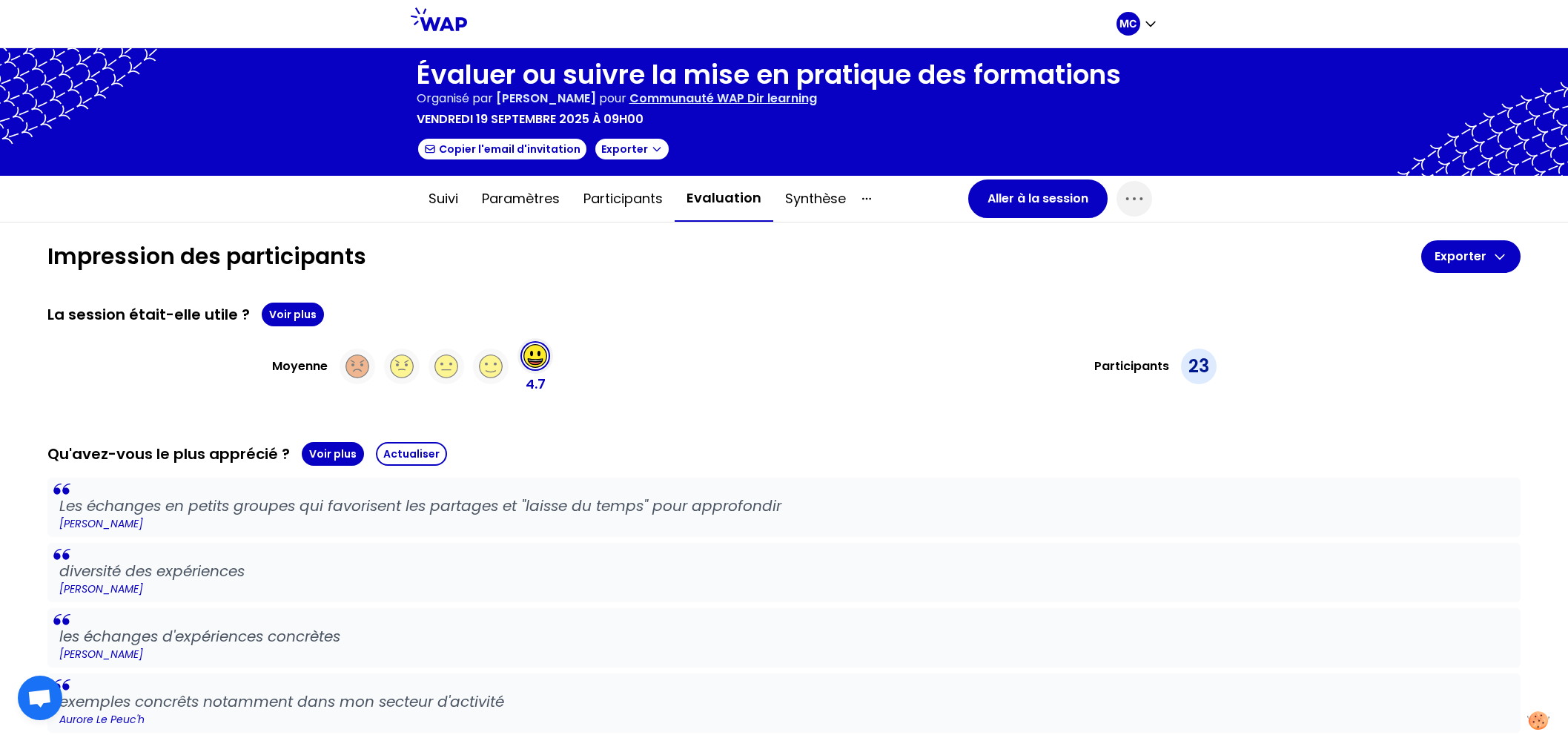
click at [865, 347] on div "Participants 23" at bounding box center [1156, 366] width 731 height 56
click at [287, 307] on button "Voir plus" at bounding box center [292, 314] width 62 height 24
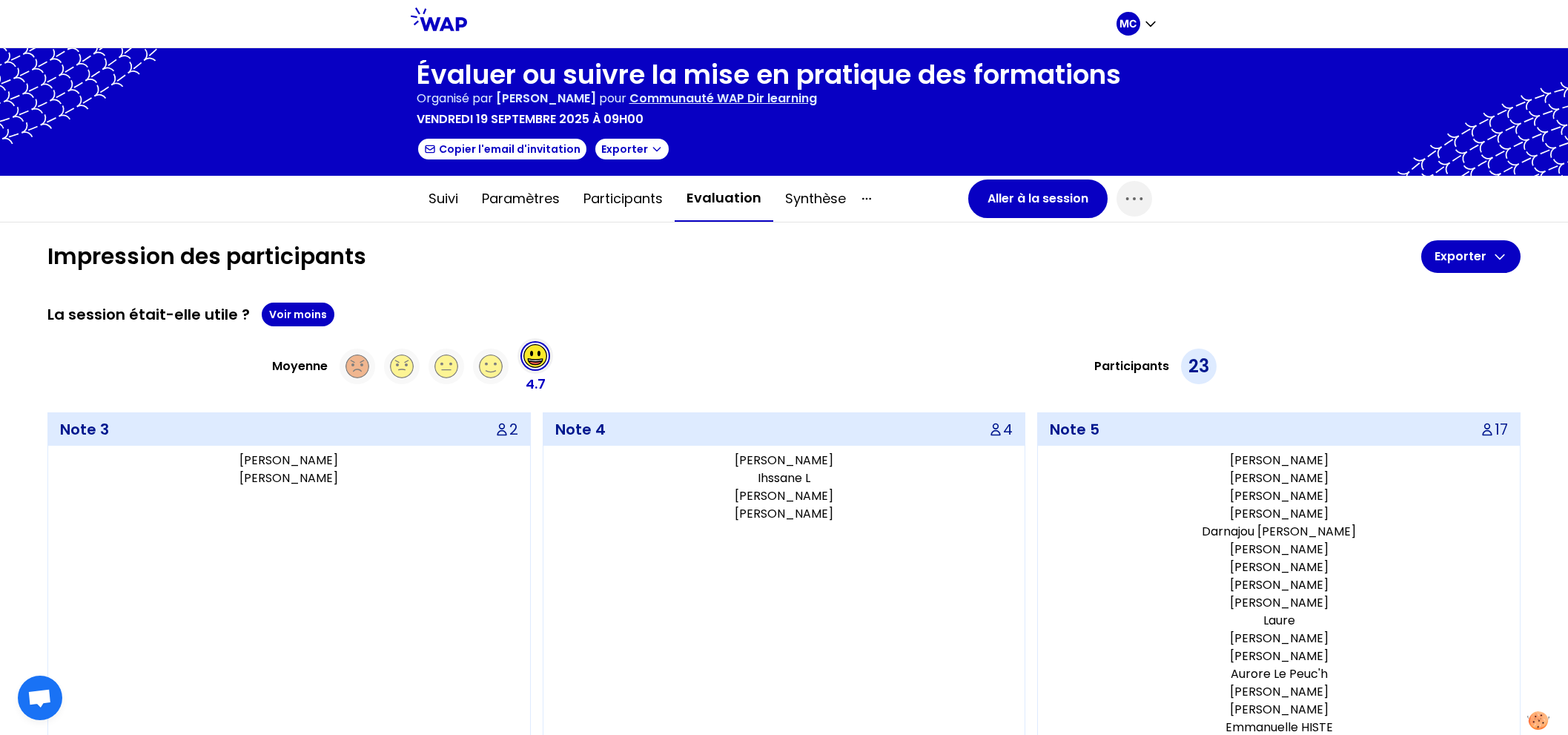
click at [462, 302] on div "La session était-elle utile ? Voir moins" at bounding box center [784, 314] width 1473 height 24
click at [998, 193] on button "Aller à la session" at bounding box center [1037, 198] width 140 height 39
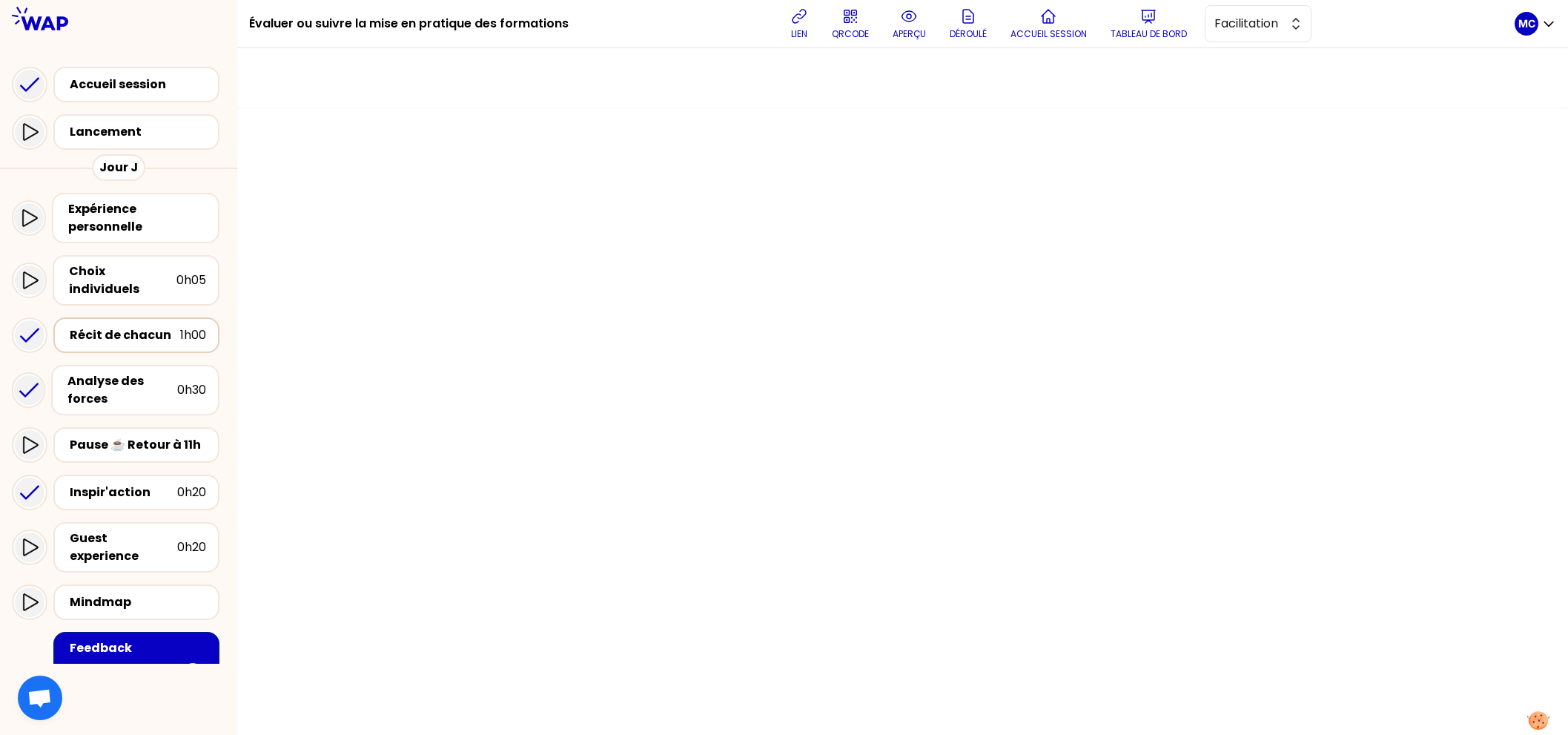
click at [94, 331] on div "Récit de chacun 1h00" at bounding box center [136, 335] width 140 height 21
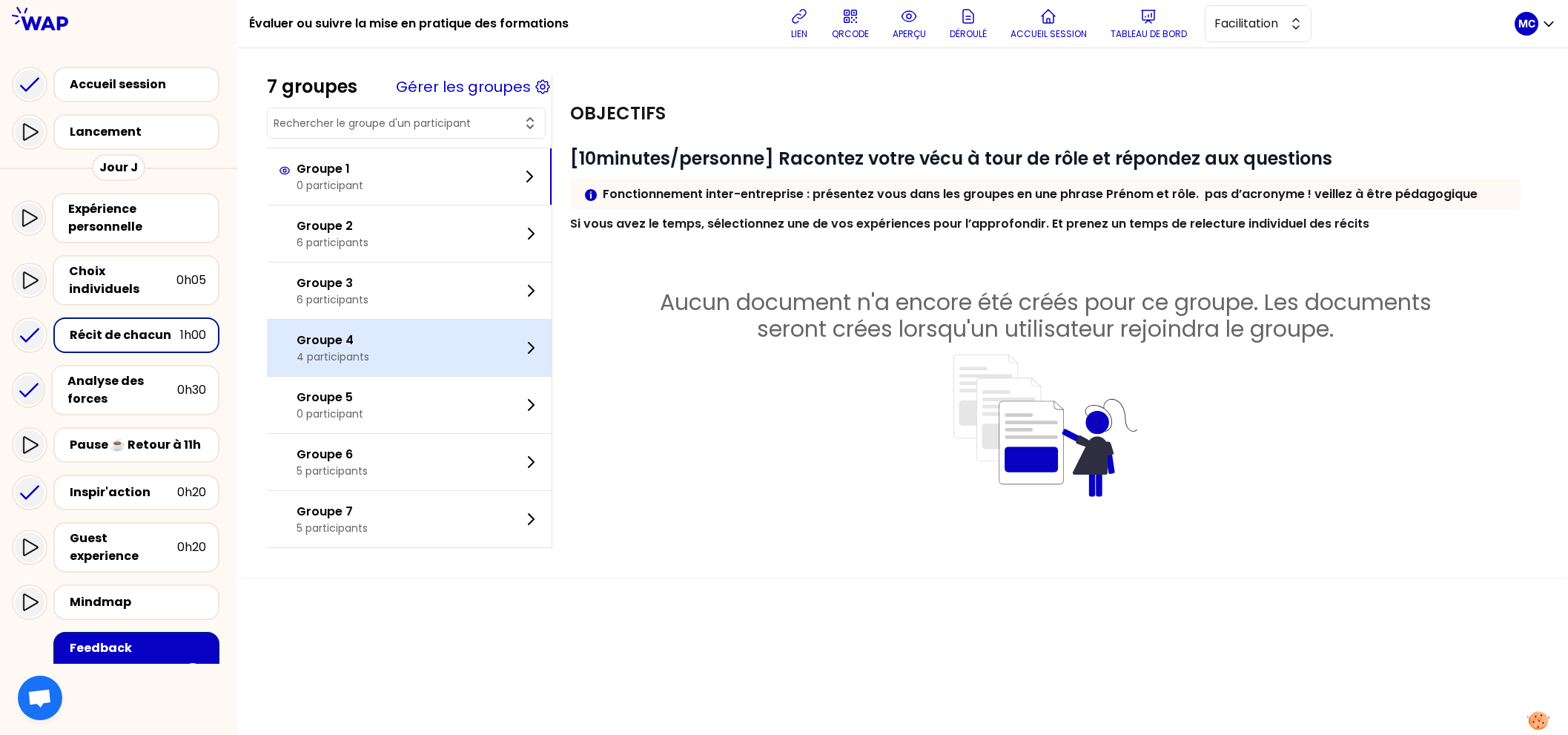
click at [311, 342] on p "Groupe 4" at bounding box center [332, 341] width 72 height 18
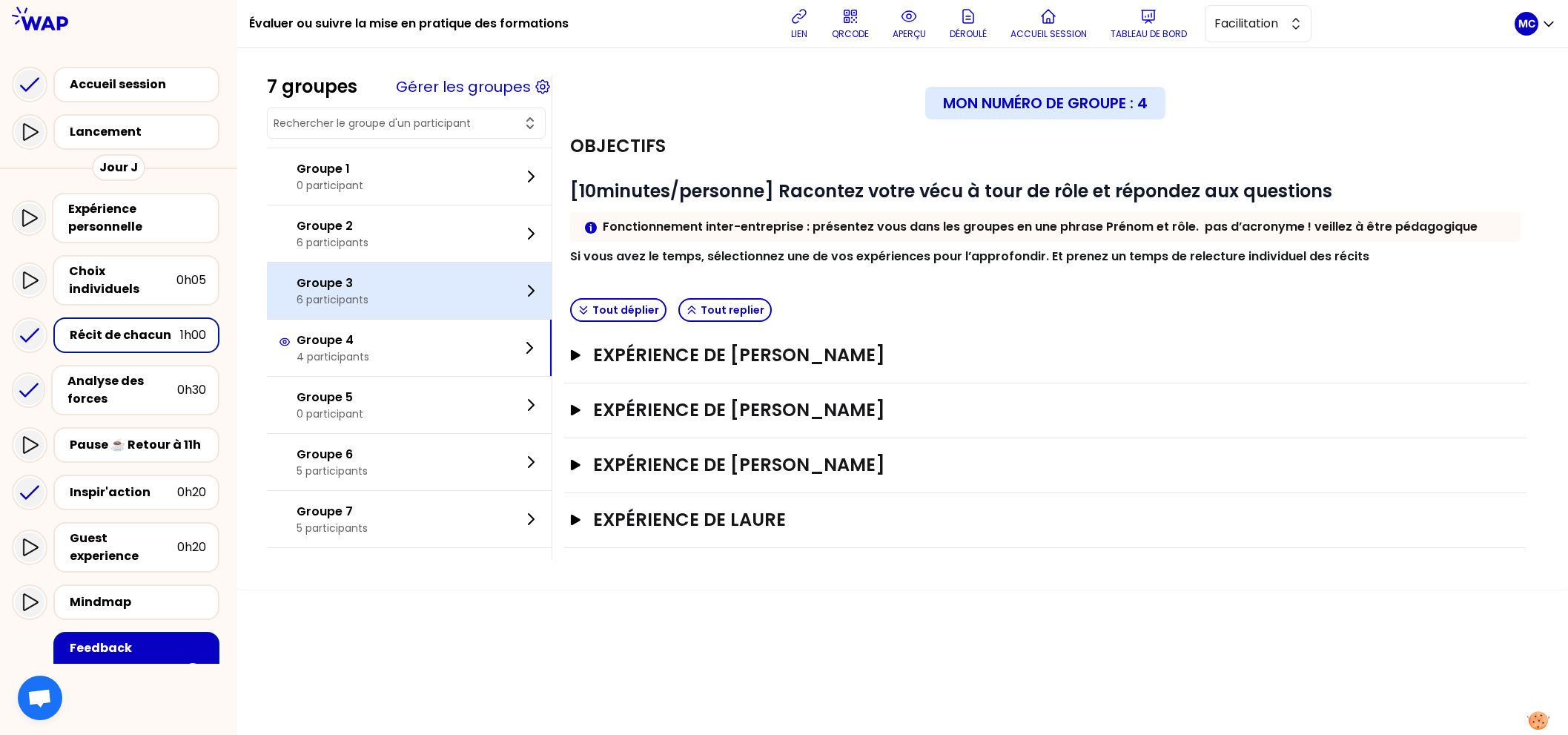
click at [375, 270] on div "Groupe 3 6 participants" at bounding box center [408, 290] width 284 height 56
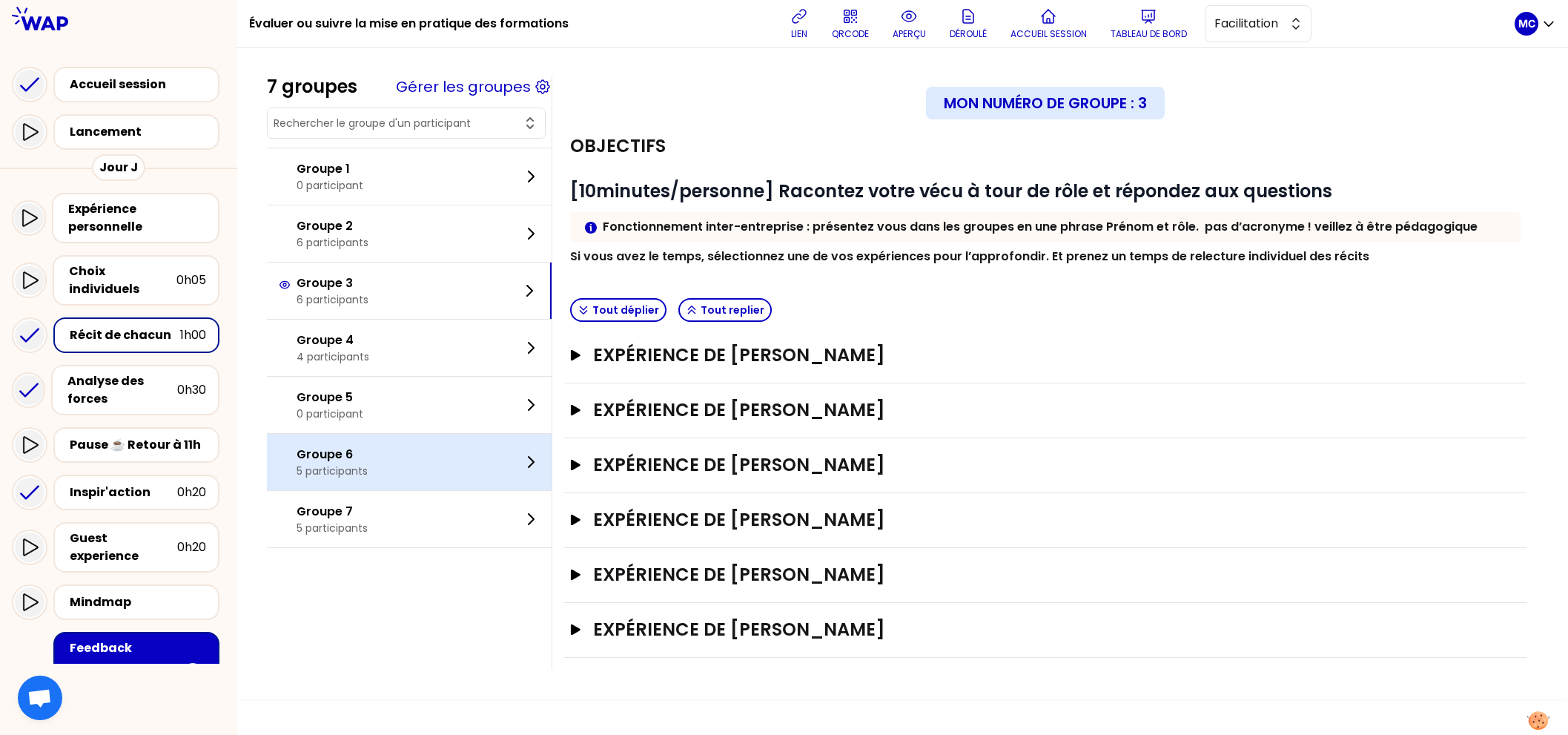
click at [391, 456] on div "Groupe 6 5 participants" at bounding box center [408, 462] width 284 height 56
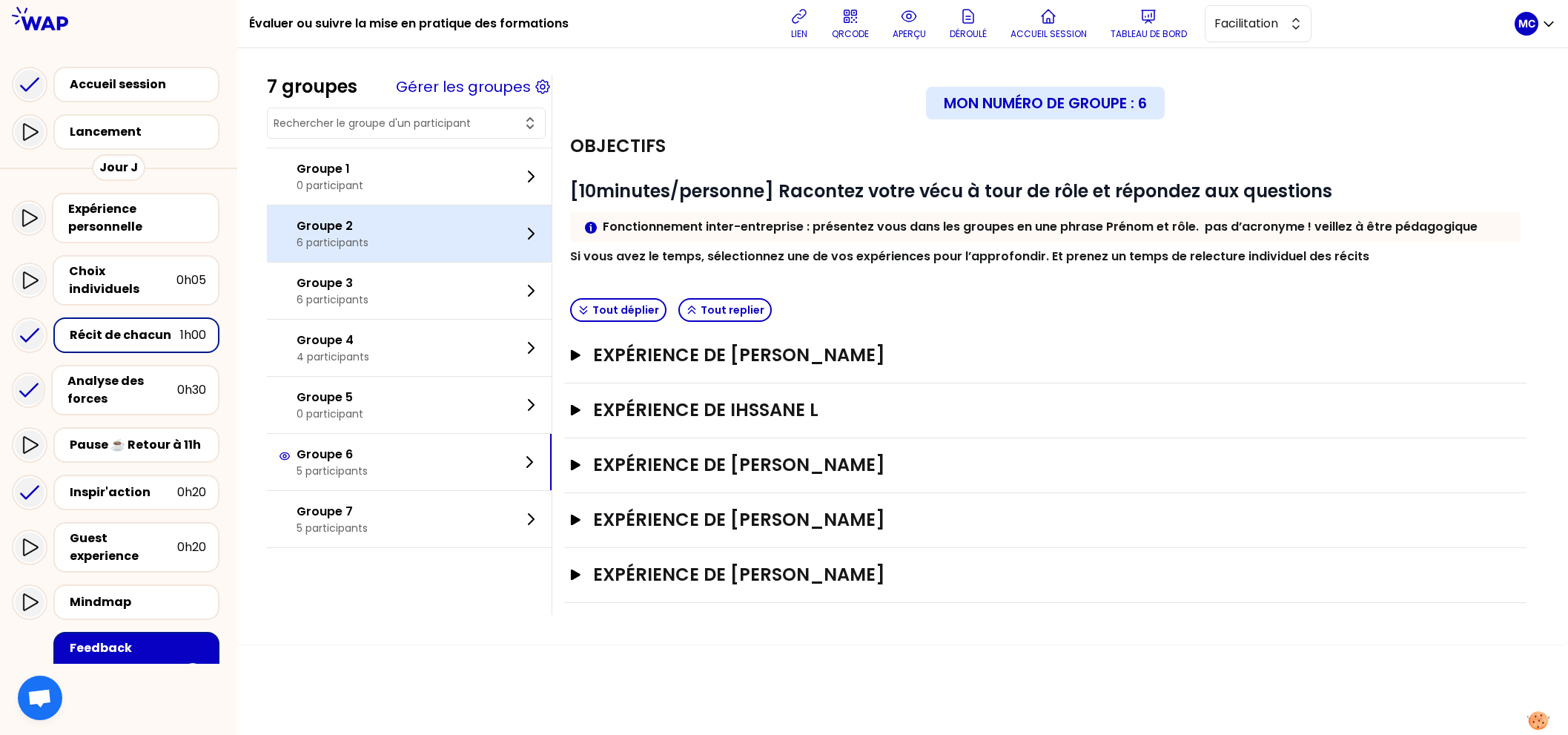
click at [403, 236] on div "Groupe 2 6 participants" at bounding box center [408, 233] width 284 height 56
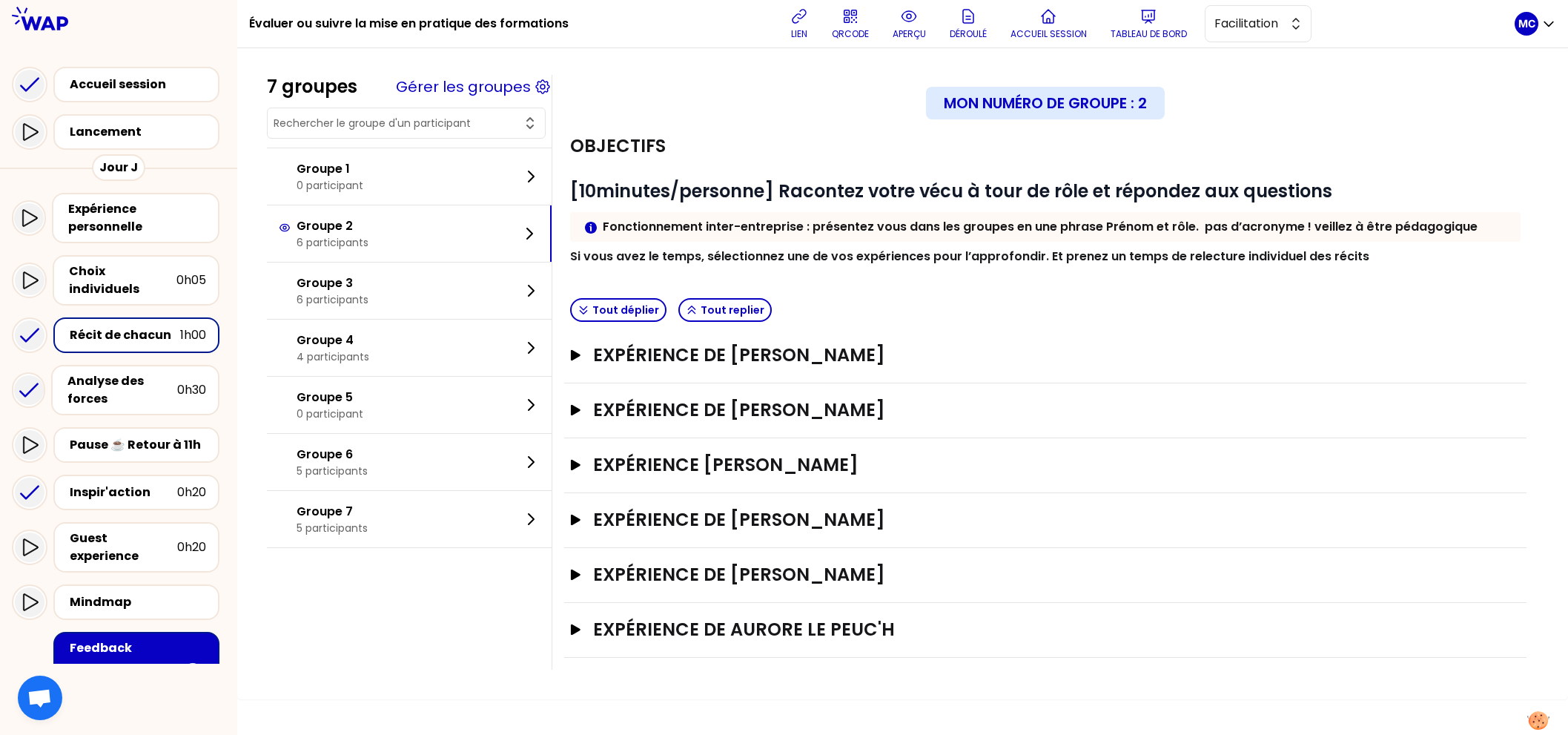
click at [838, 578] on h3 "Expérience de [PERSON_NAME]" at bounding box center [1031, 575] width 876 height 24
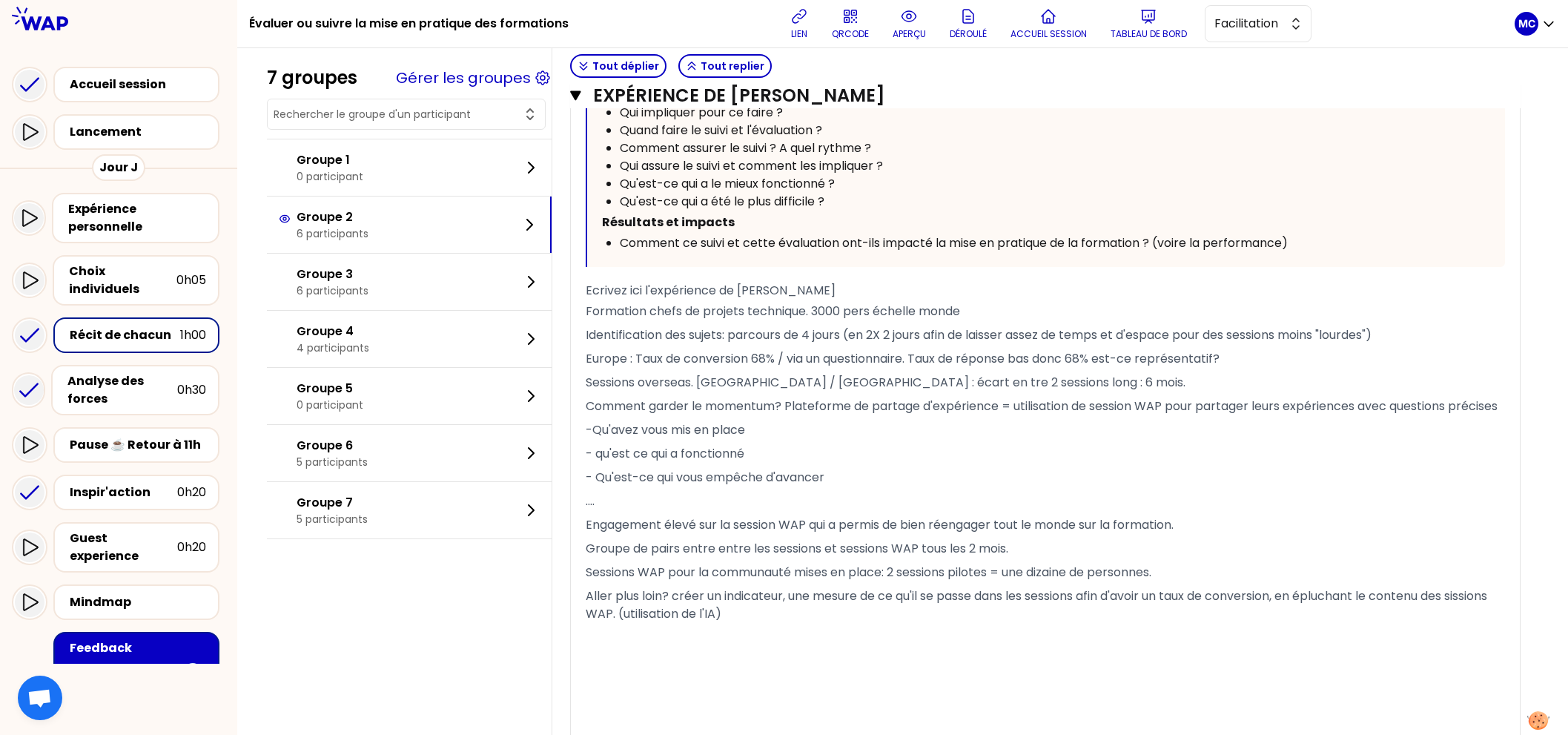
scroll to position [166, 0]
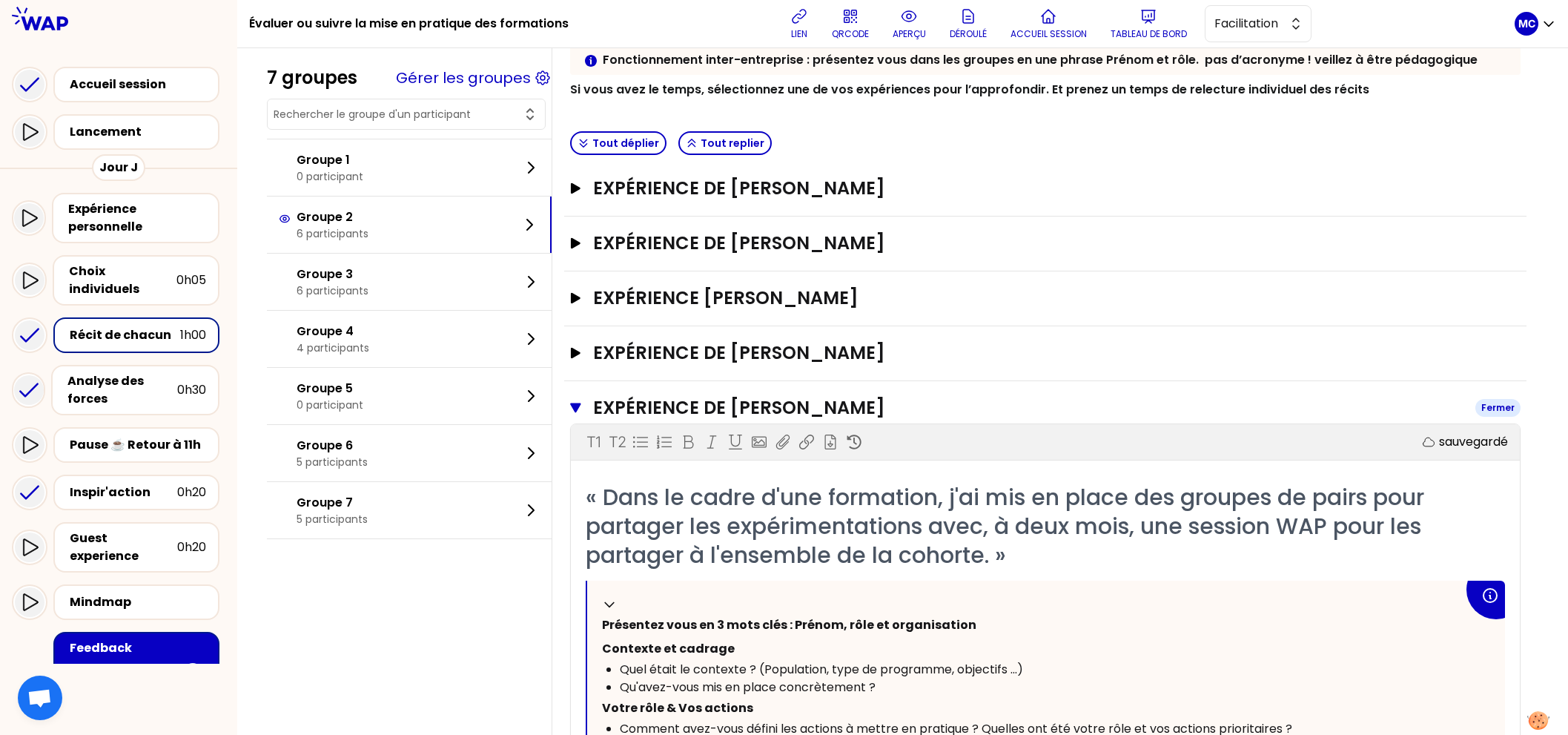
click at [691, 397] on h3 "Expérience de [PERSON_NAME]" at bounding box center [1028, 408] width 871 height 24
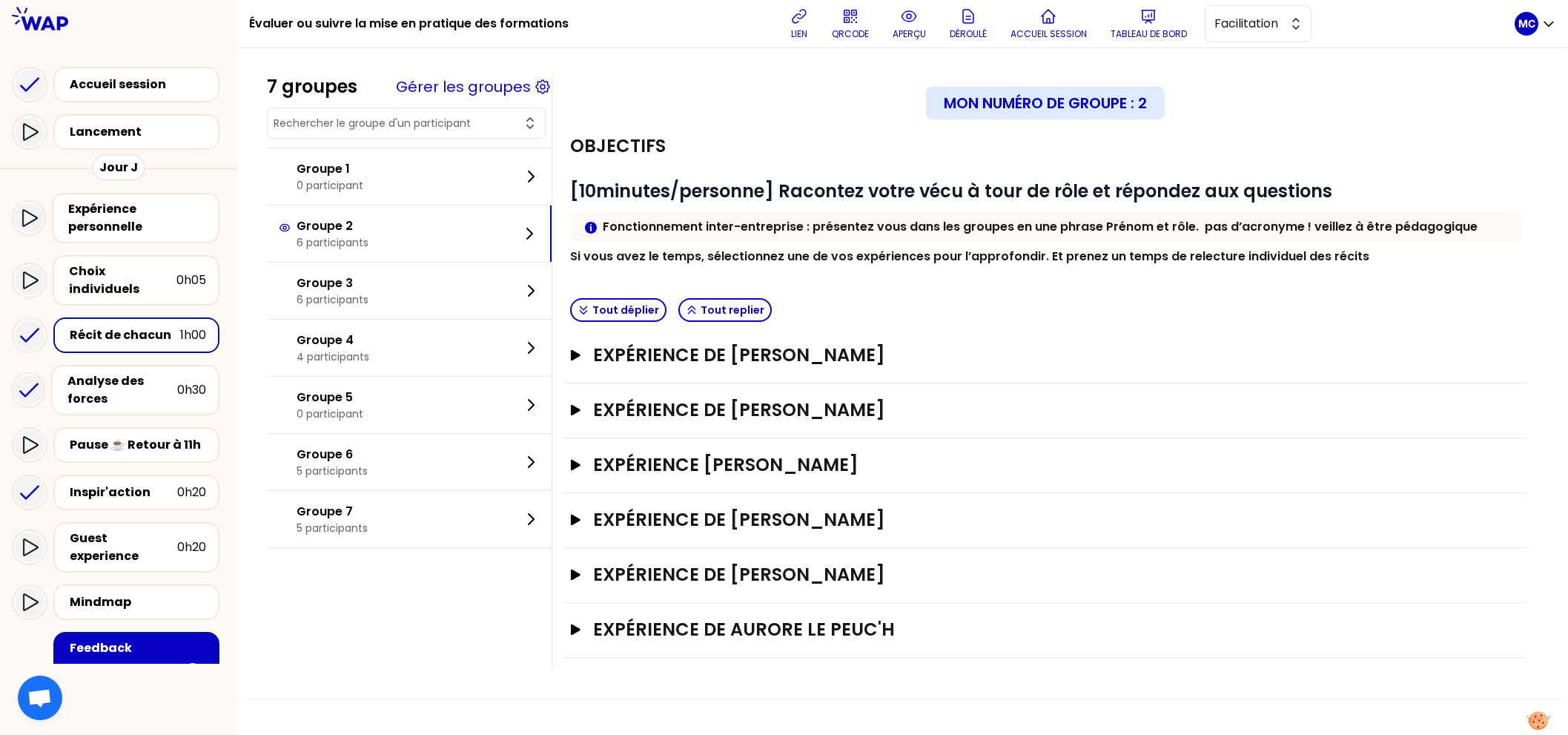
click at [747, 142] on div "Objectifs" at bounding box center [1045, 146] width 950 height 24
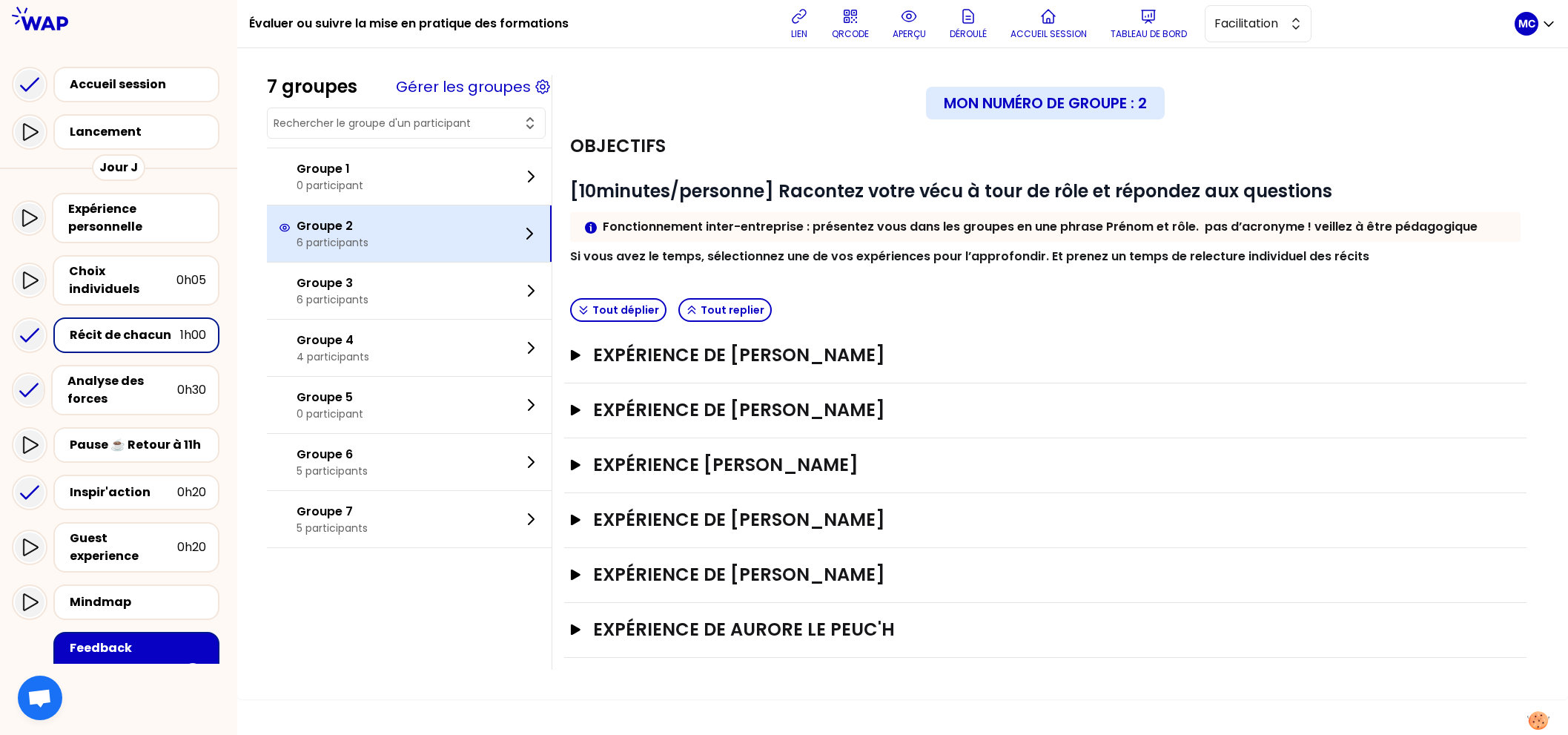
click at [425, 242] on div "Groupe 2 6 participants" at bounding box center [408, 233] width 284 height 56
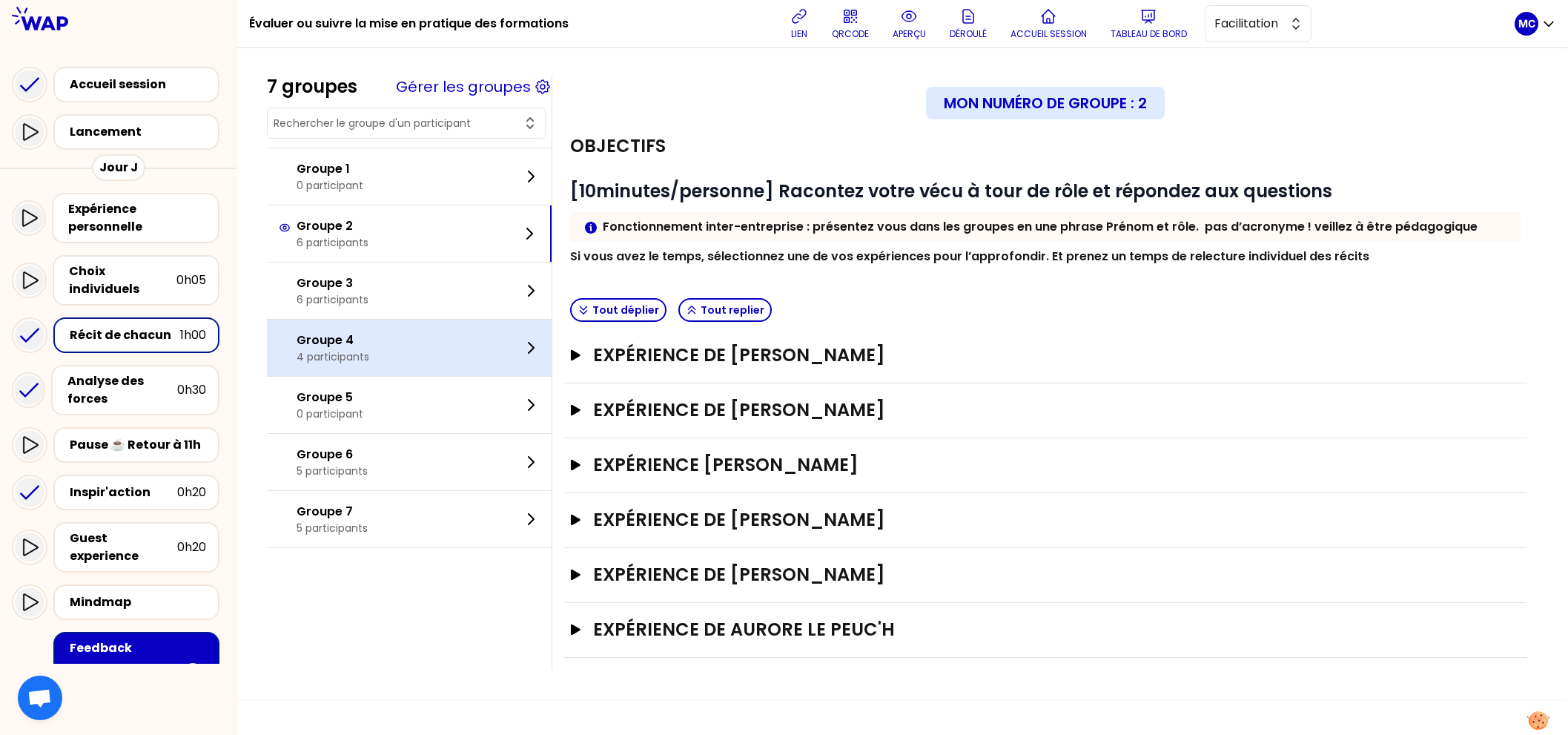
click at [402, 345] on div "Groupe 4 4 participants" at bounding box center [408, 348] width 284 height 56
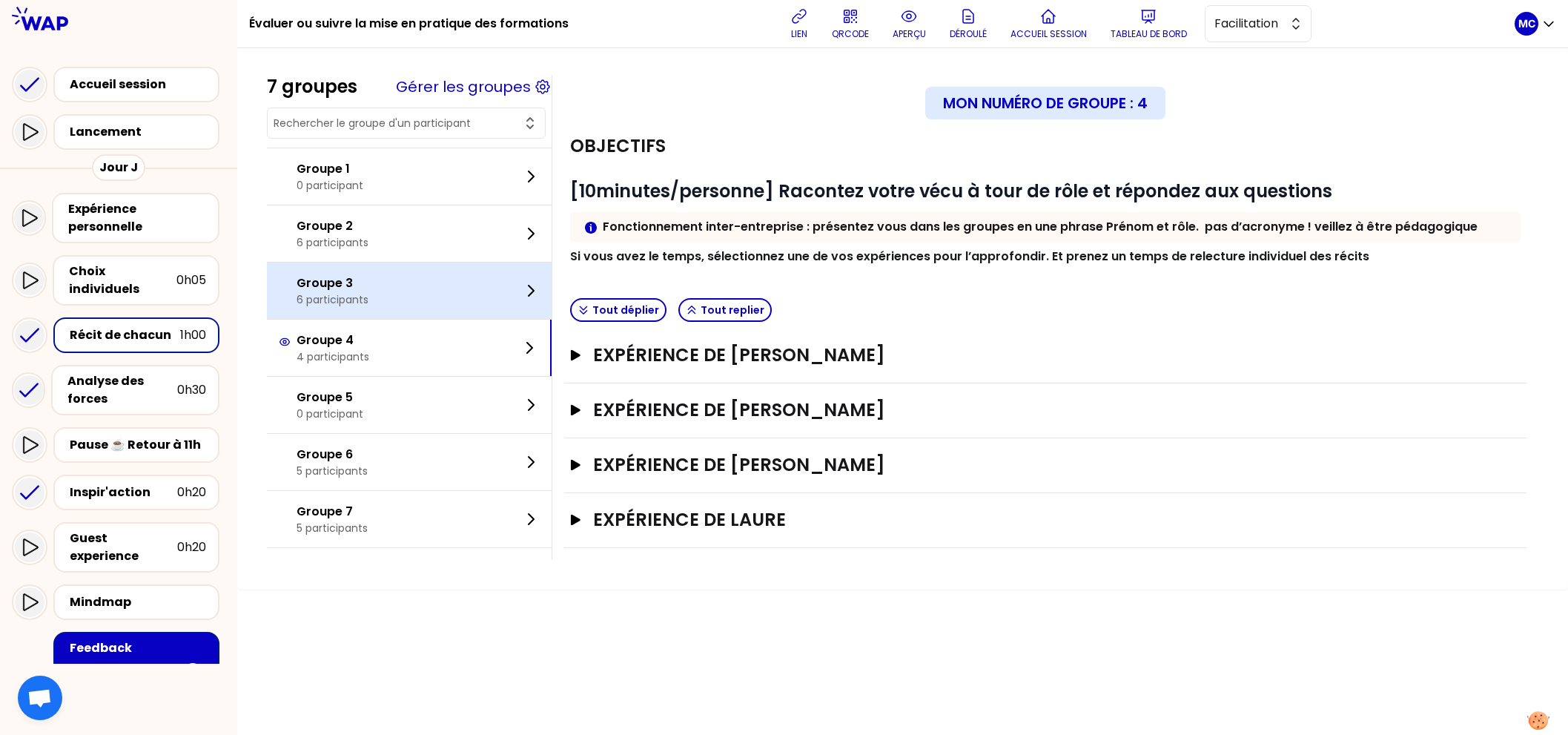
click at [426, 299] on div "Groupe 3 6 participants" at bounding box center [408, 290] width 284 height 56
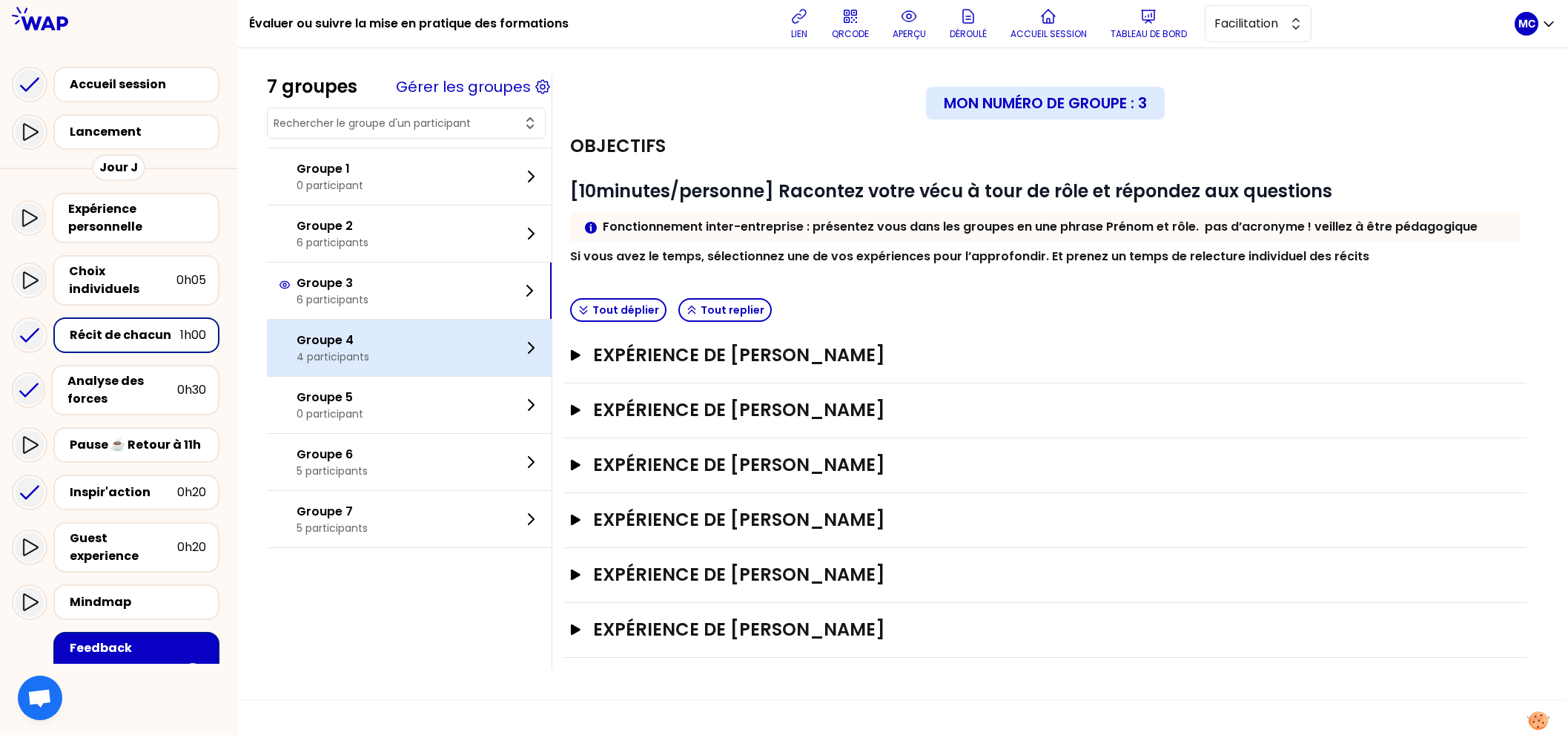
click at [409, 365] on div "Groupe 4 4 participants" at bounding box center [408, 348] width 284 height 56
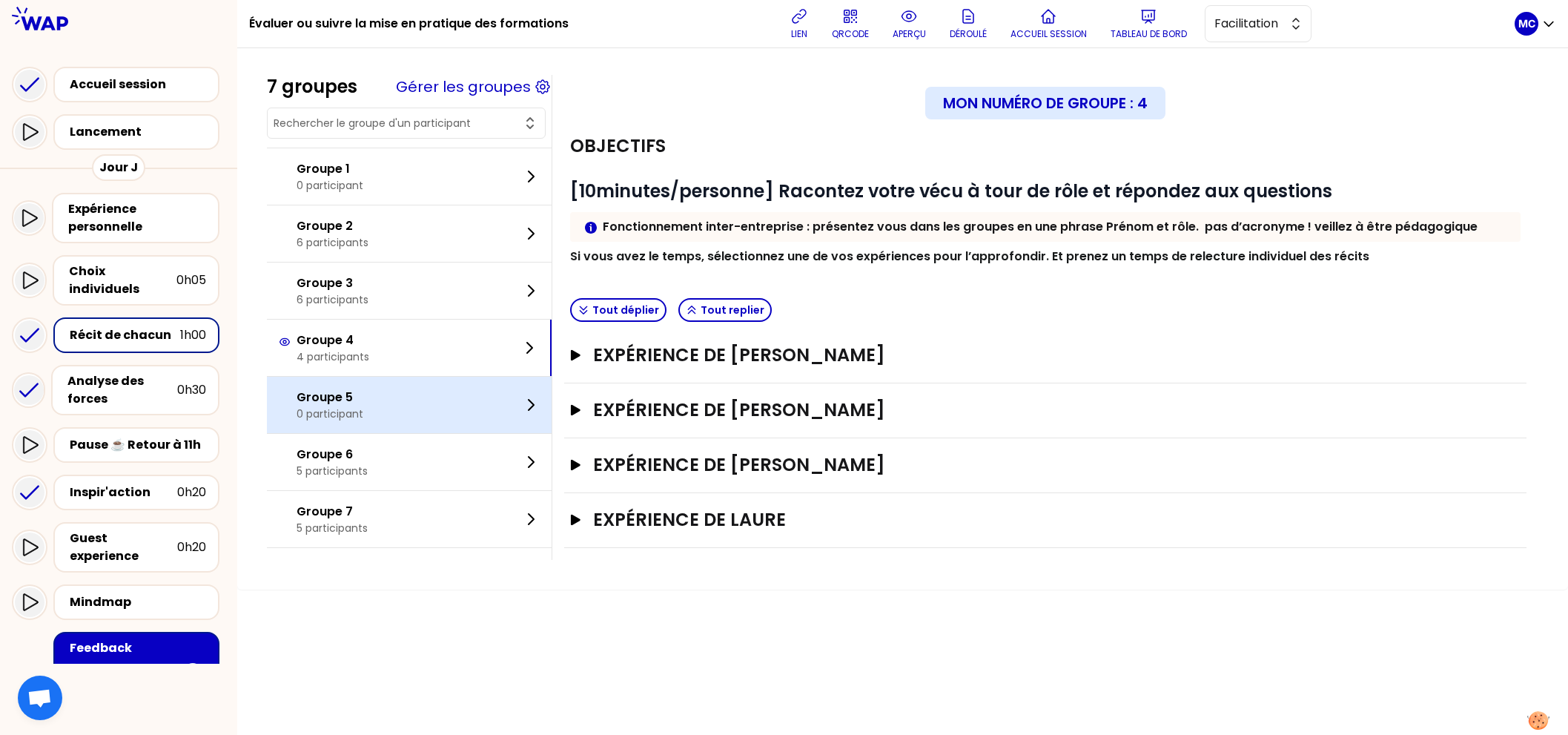
click at [403, 405] on div "Groupe 5 0 participant" at bounding box center [408, 404] width 284 height 56
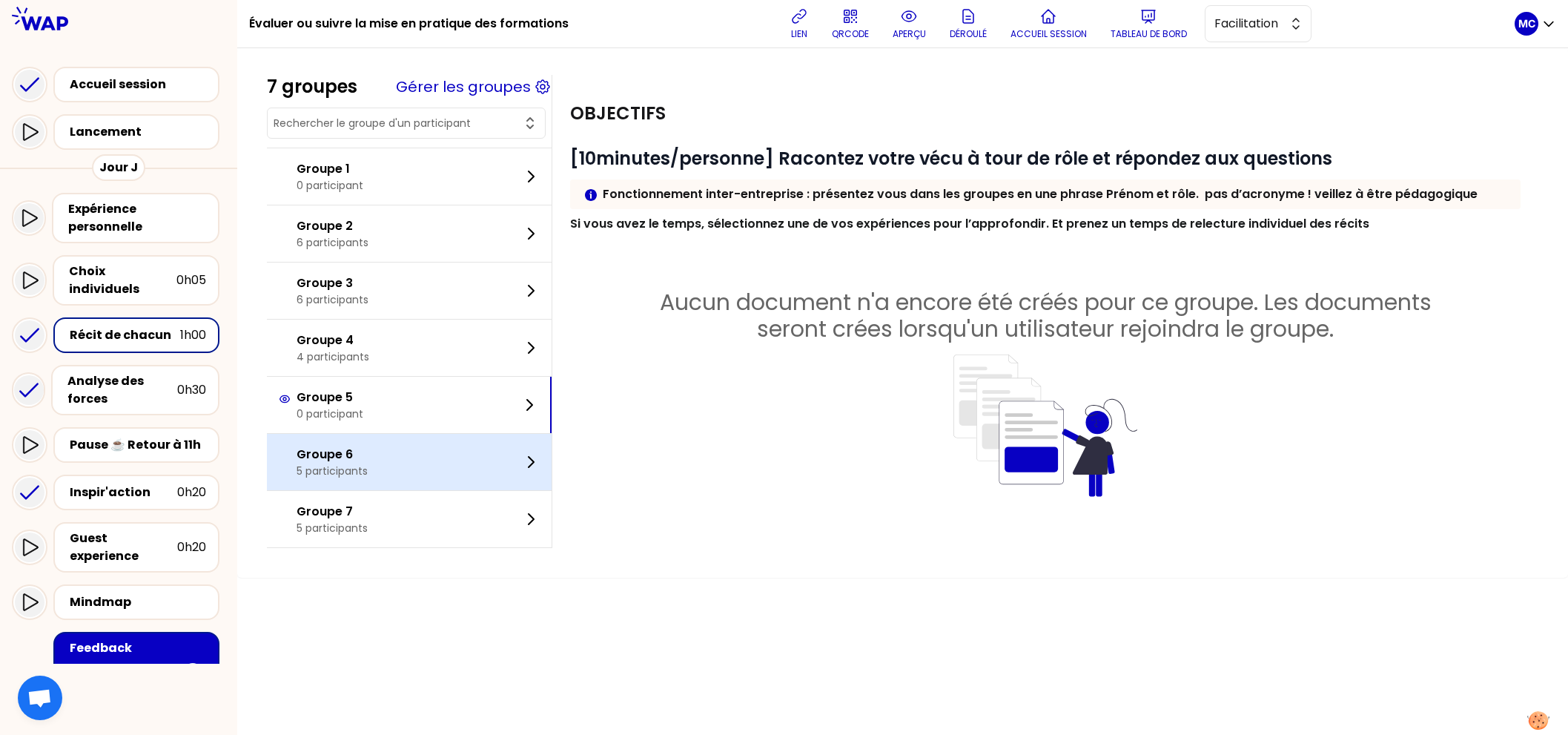
click at [387, 457] on div "Groupe 6 5 participants" at bounding box center [408, 462] width 284 height 56
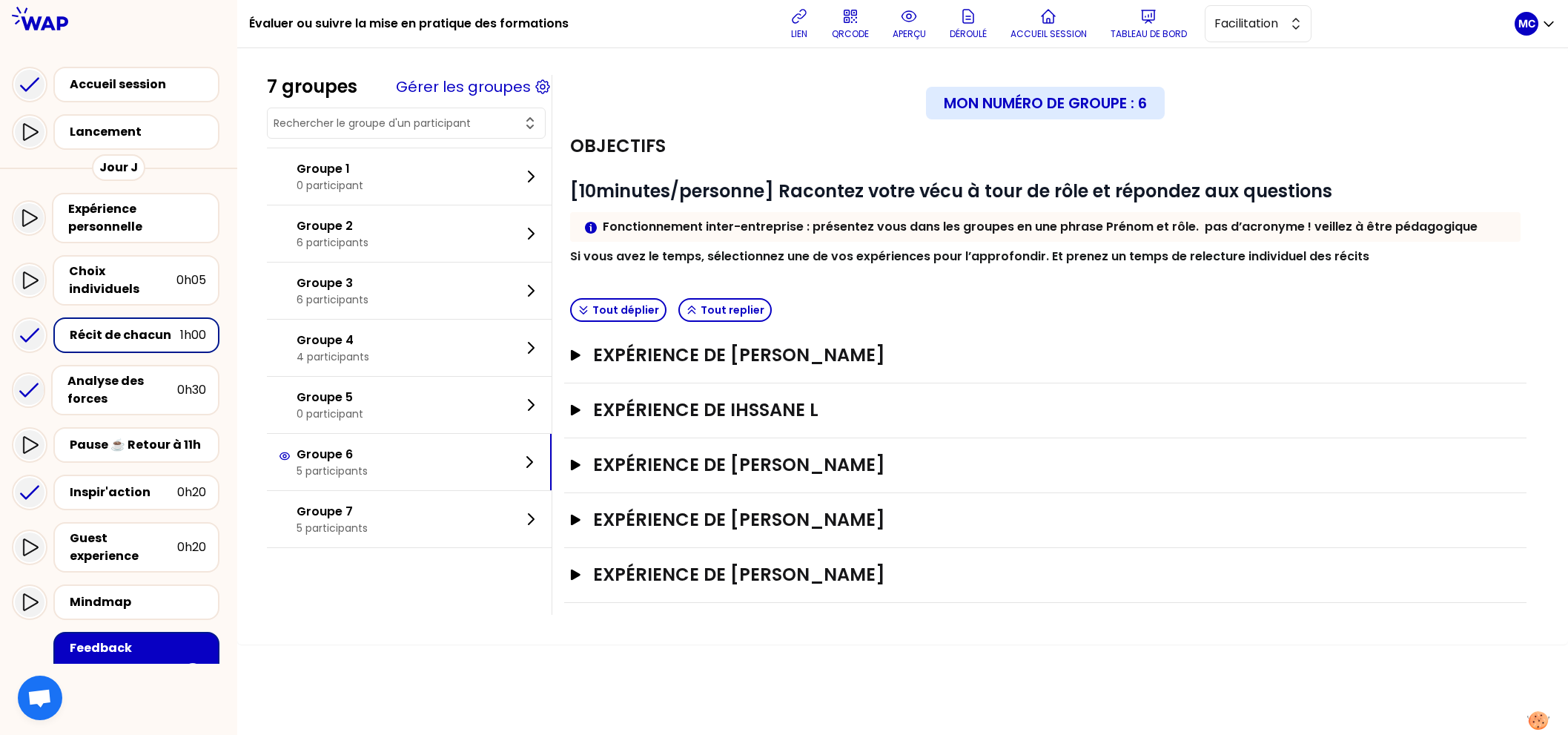
click at [835, 447] on div "Expérience de [PERSON_NAME]" at bounding box center [1045, 465] width 962 height 54
click at [835, 462] on h3 "Expérience de [PERSON_NAME]" at bounding box center [1031, 465] width 876 height 24
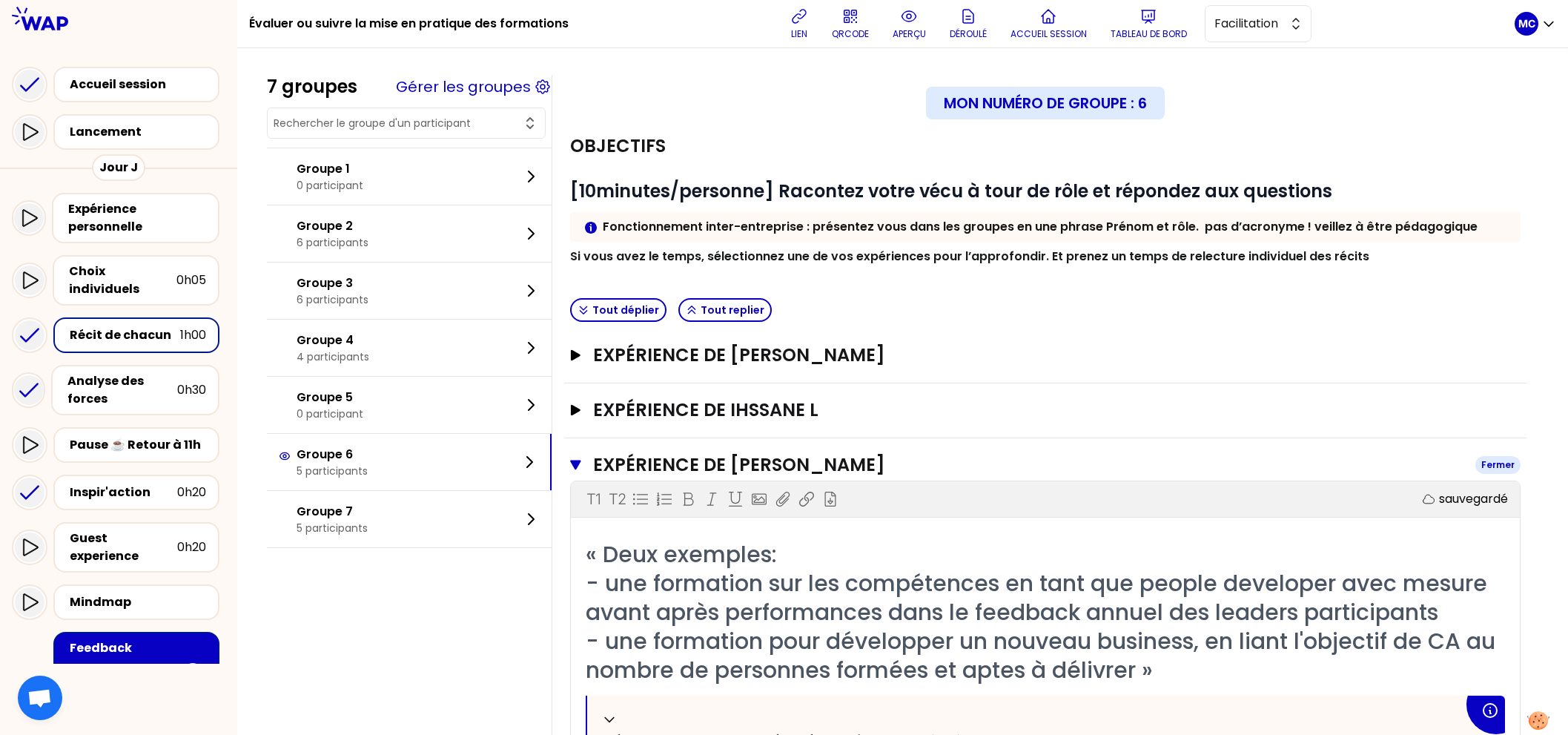
drag, startPoint x: 865, startPoint y: 466, endPoint x: 733, endPoint y: 465, distance: 132.0
click at [735, 467] on h3 "Expérience de [PERSON_NAME]" at bounding box center [1028, 465] width 871 height 24
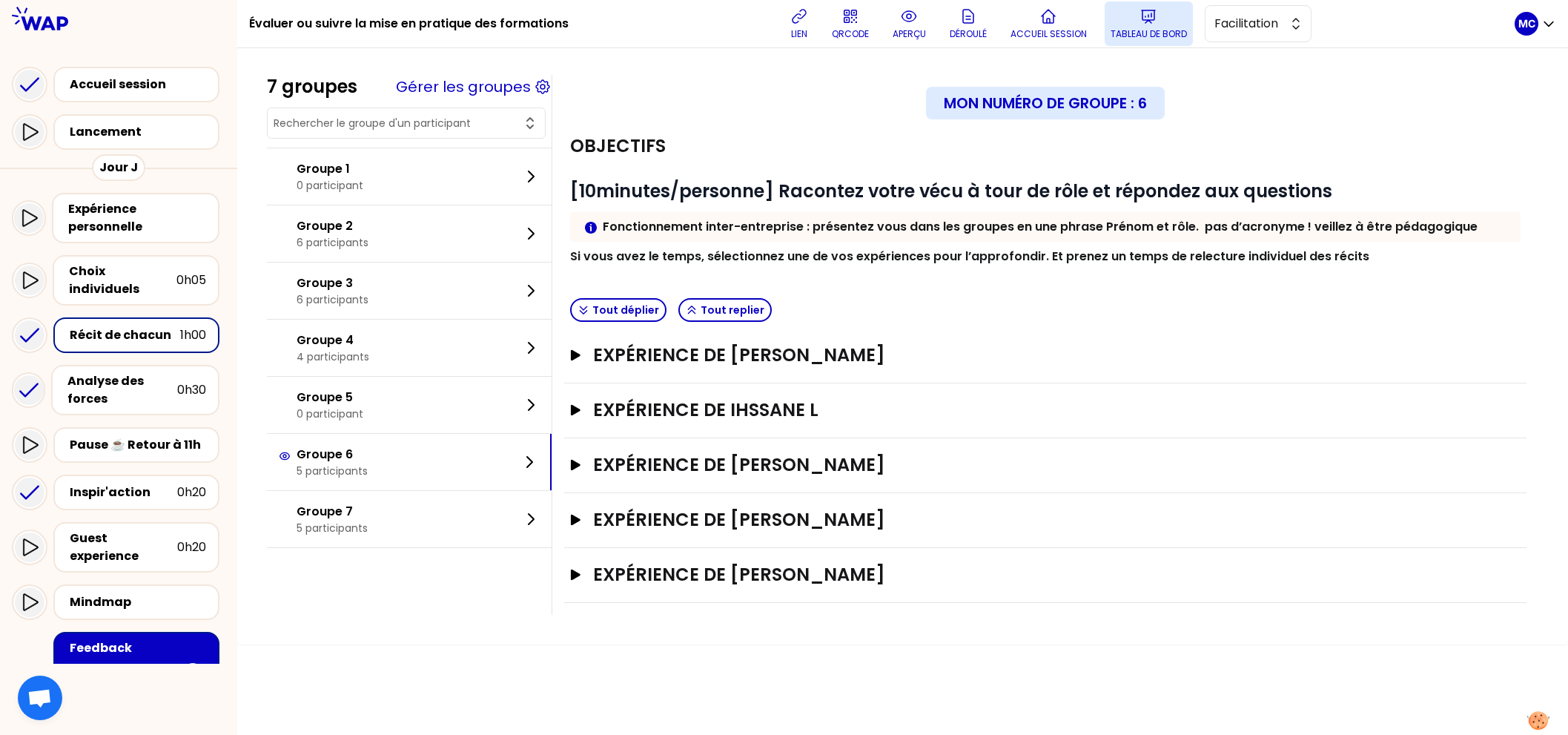
click at [1151, 40] on p "Tableau de bord" at bounding box center [1148, 34] width 76 height 12
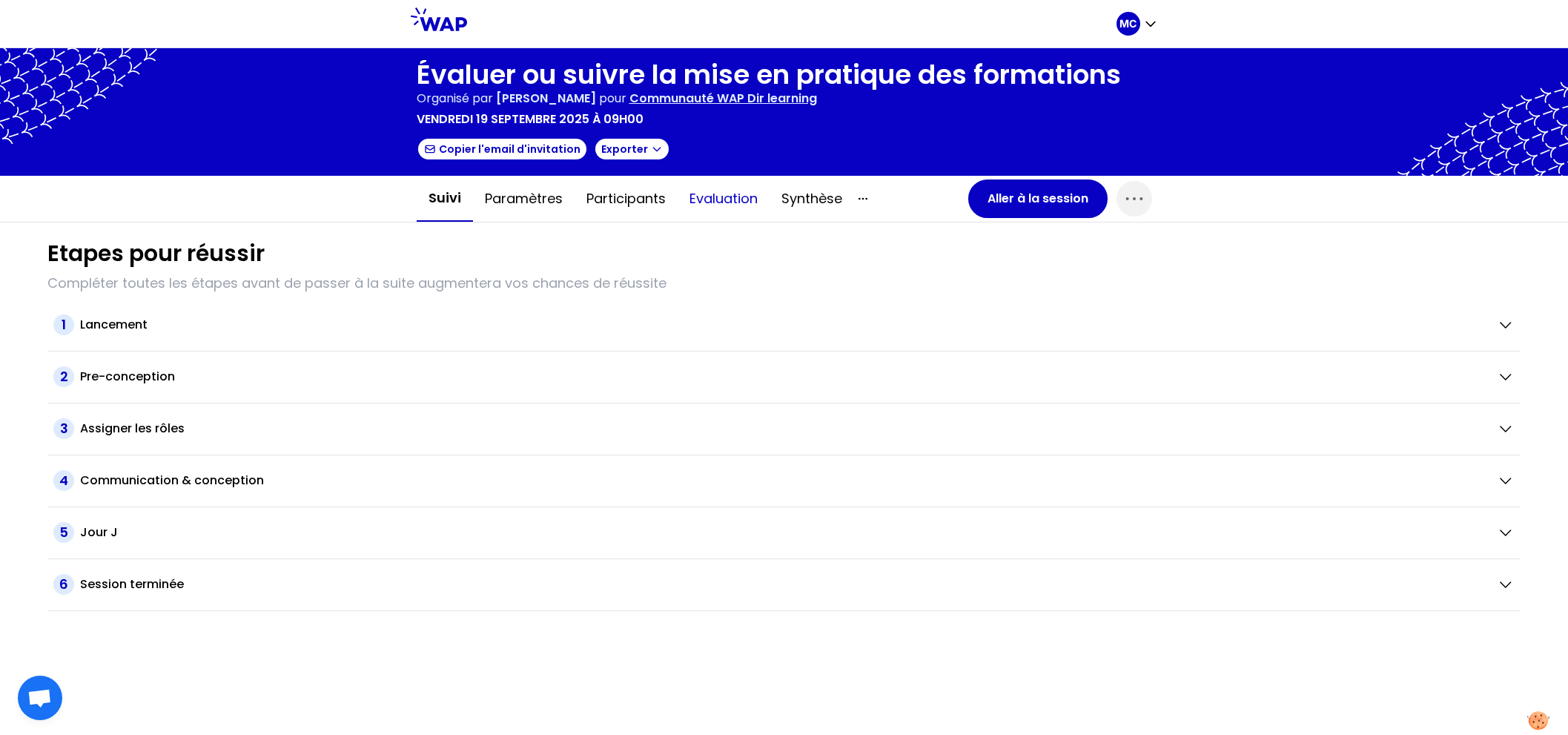
click at [726, 202] on button "Evaluation" at bounding box center [723, 198] width 92 height 45
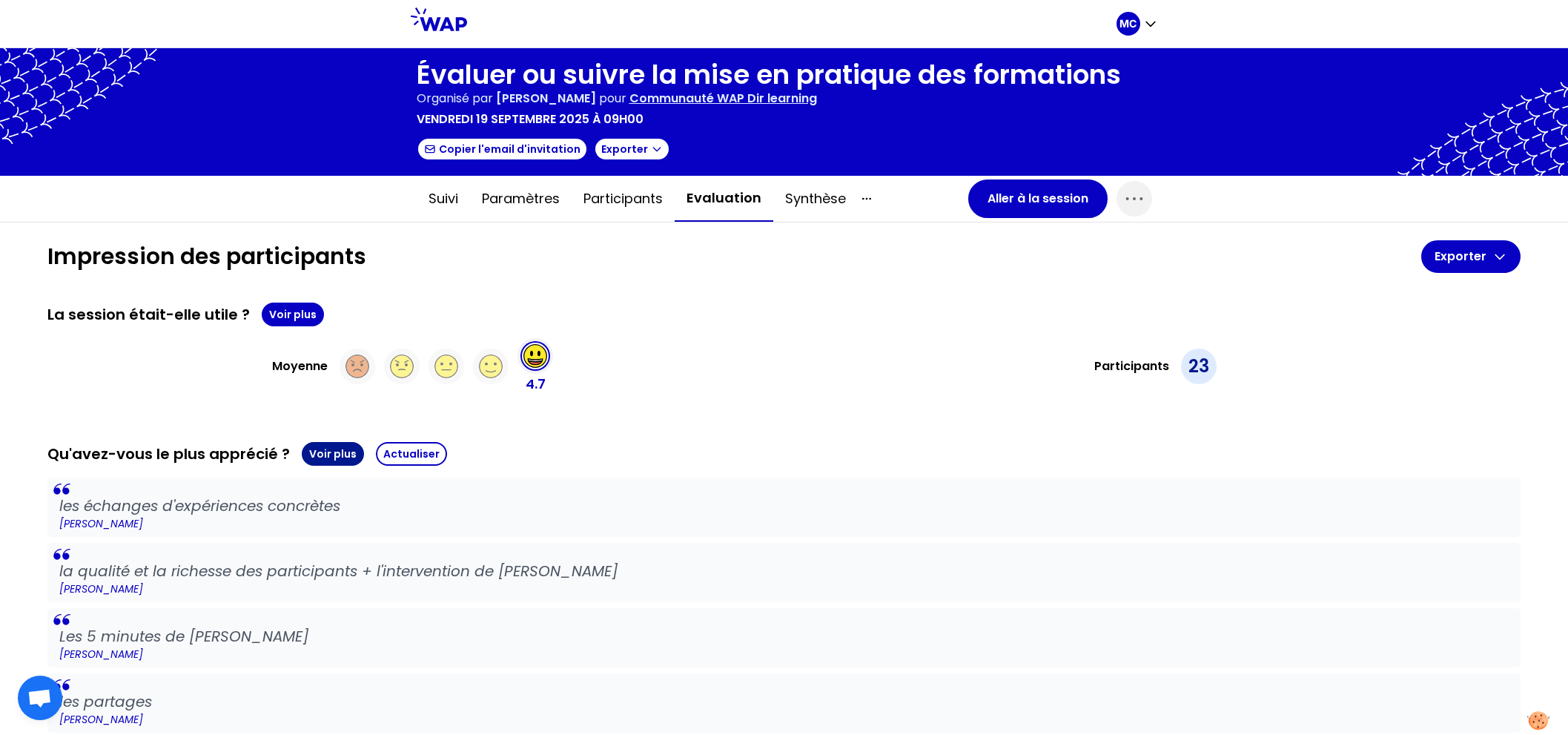
click at [335, 456] on button "Voir plus" at bounding box center [333, 454] width 62 height 24
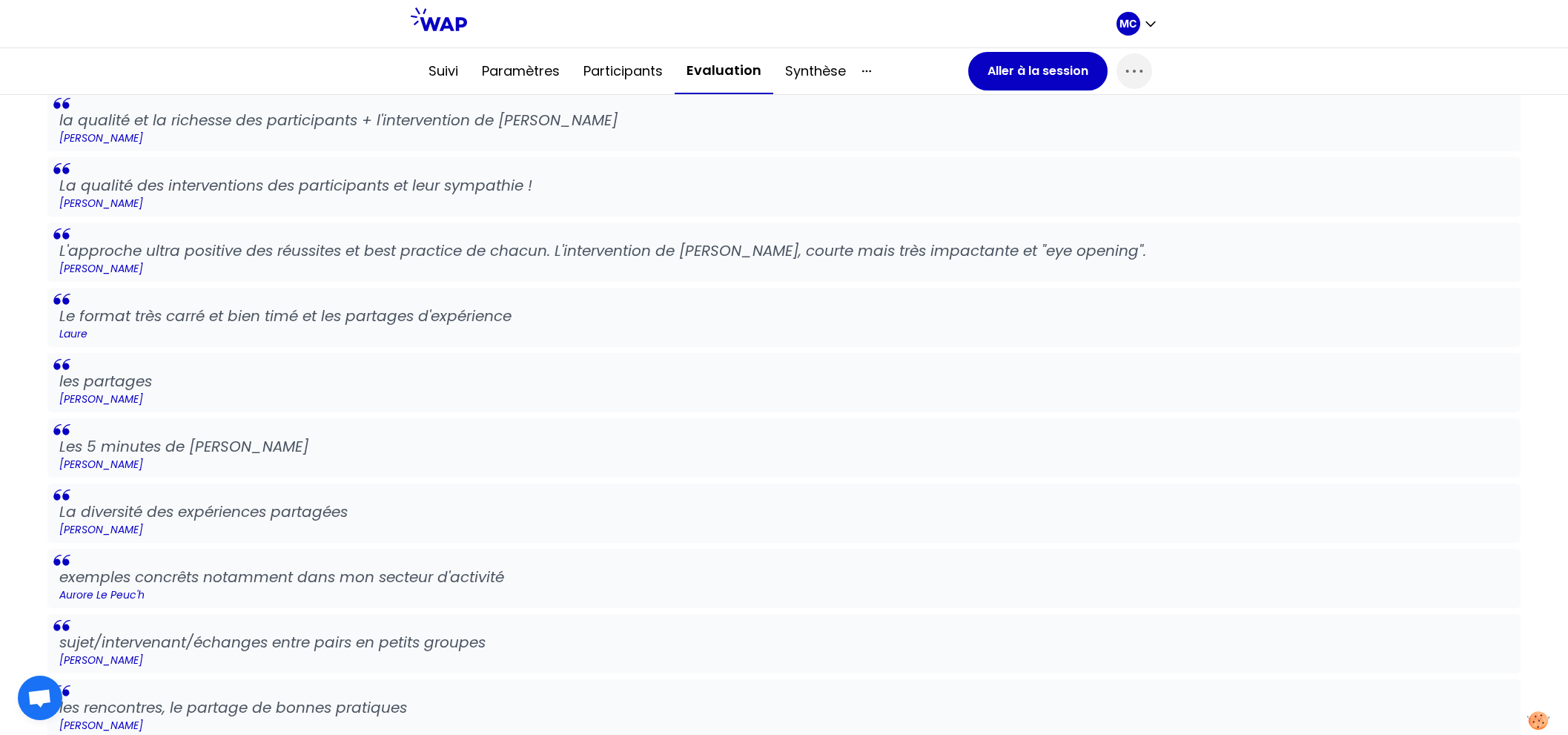
scroll to position [2302, 0]
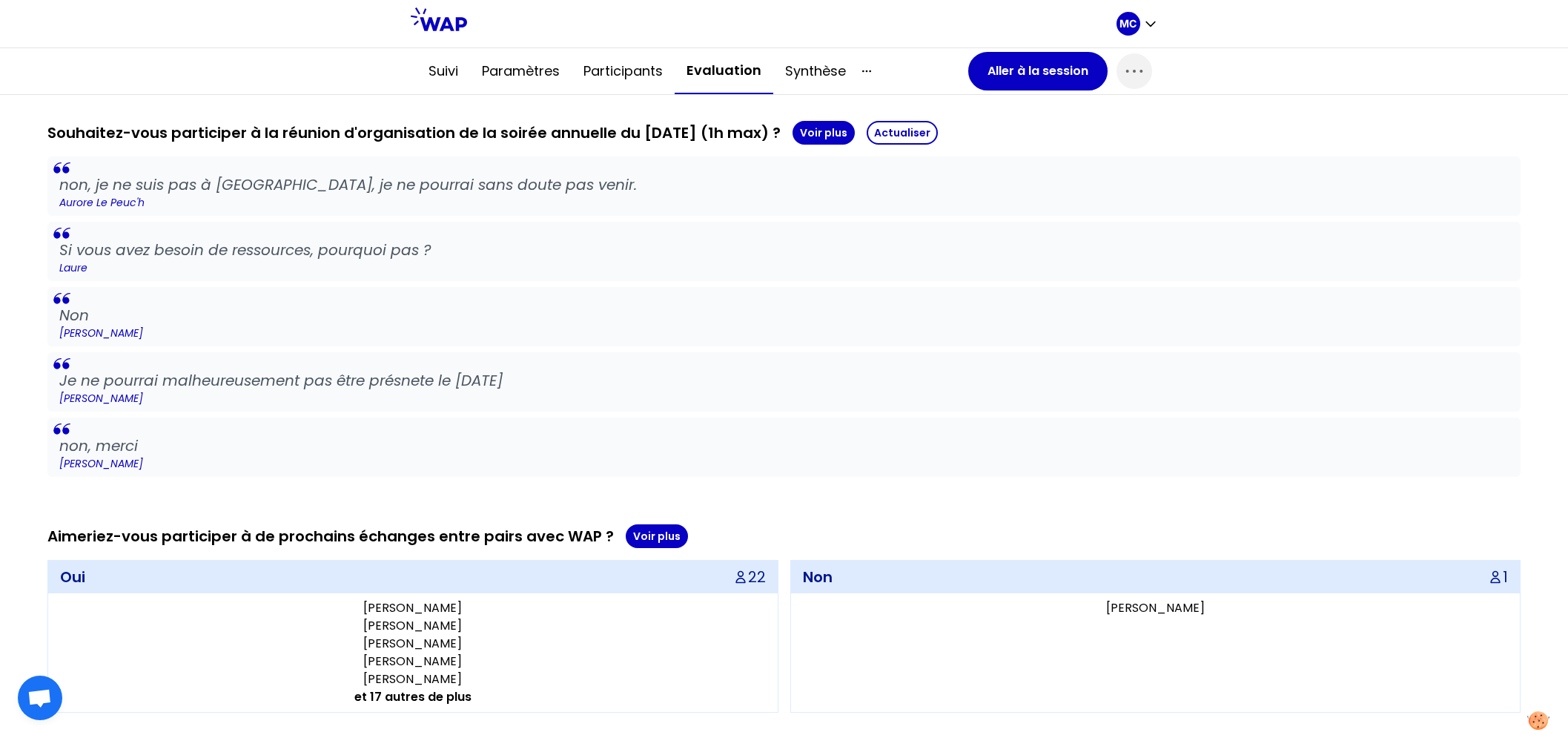
click at [447, 702] on div "[PERSON_NAME] [PERSON_NAME] [PERSON_NAME] [PERSON_NAME] et 17 autres de plus" at bounding box center [413, 653] width 729 height 119
click at [433, 688] on p "et 17 autres de plus" at bounding box center [413, 697] width 717 height 18
click at [635, 524] on button "Voir plus" at bounding box center [657, 536] width 62 height 24
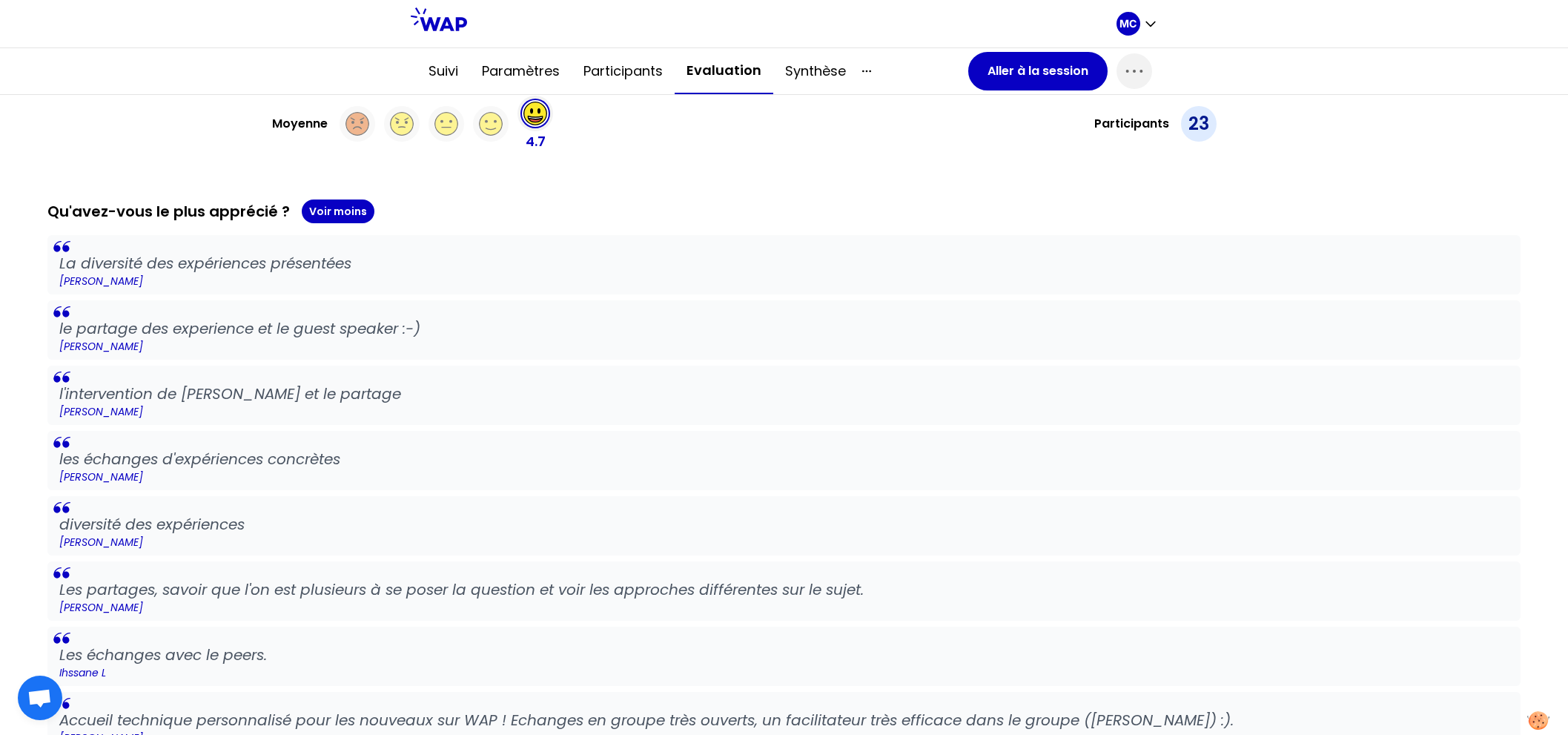
scroll to position [225, 0]
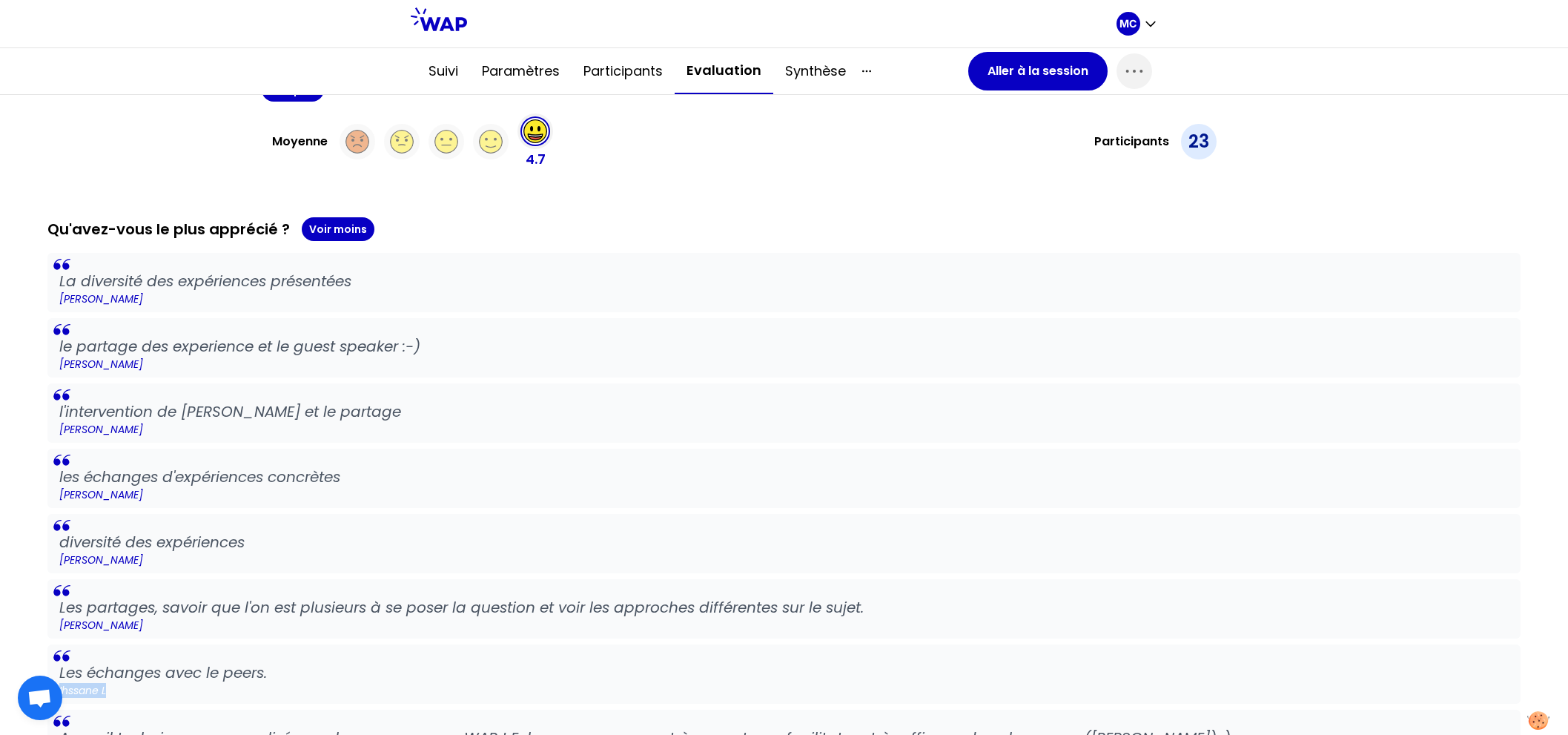
drag, startPoint x: 287, startPoint y: 682, endPoint x: 52, endPoint y: 682, distance: 235.0
click at [53, 682] on body "MC Évaluer ou suivre la mise en pratique des formations Organisé par [PERSON_NA…" at bounding box center [784, 368] width 1568 height 735
click at [288, 648] on blockquote "Les échanges avec le peers. Ihssane L" at bounding box center [784, 674] width 1473 height 59
drag, startPoint x: 286, startPoint y: 679, endPoint x: 22, endPoint y: 678, distance: 264.0
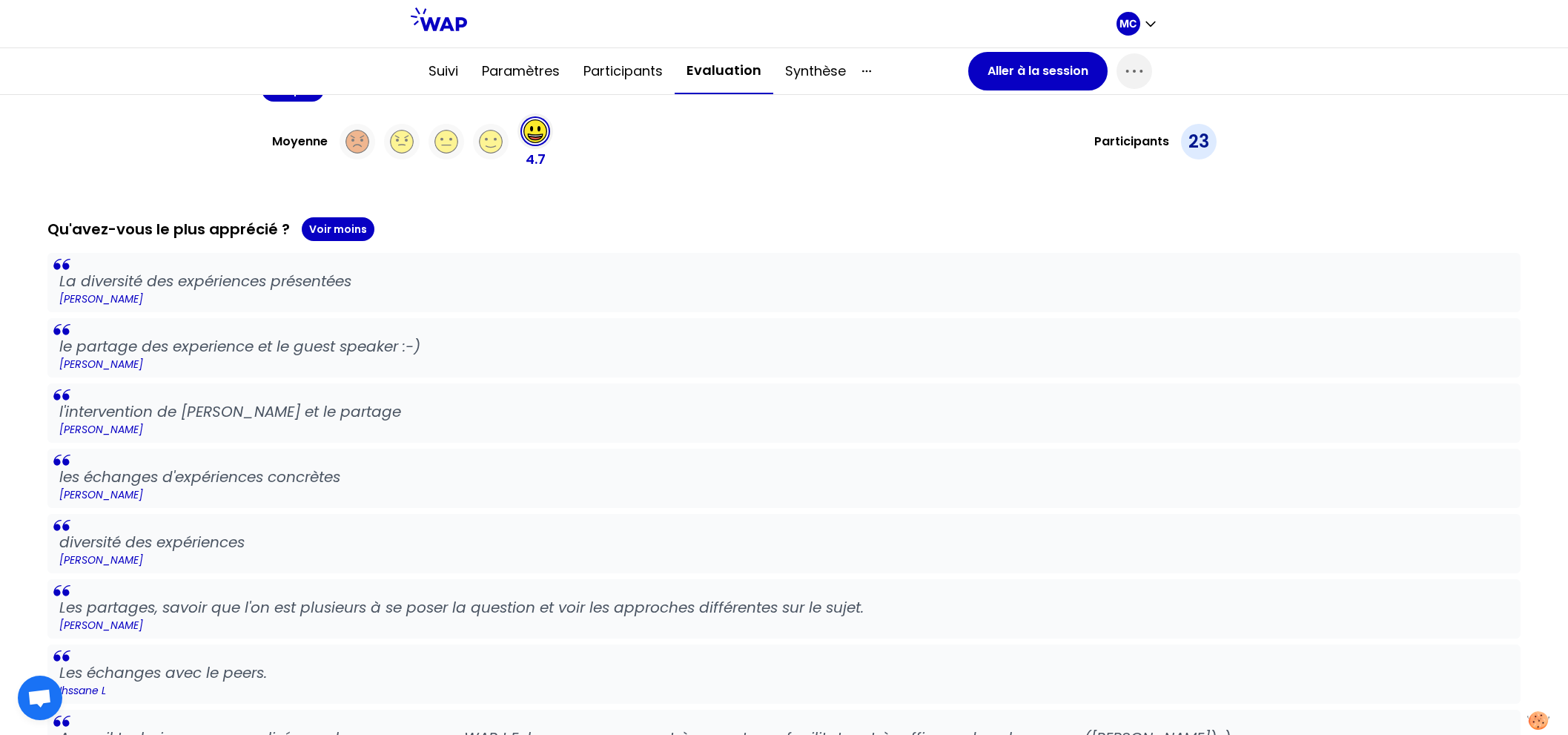
click at [285, 671] on p "Les échanges avec le peers." at bounding box center [784, 672] width 1449 height 21
drag, startPoint x: 284, startPoint y: 670, endPoint x: 0, endPoint y: 670, distance: 284.0
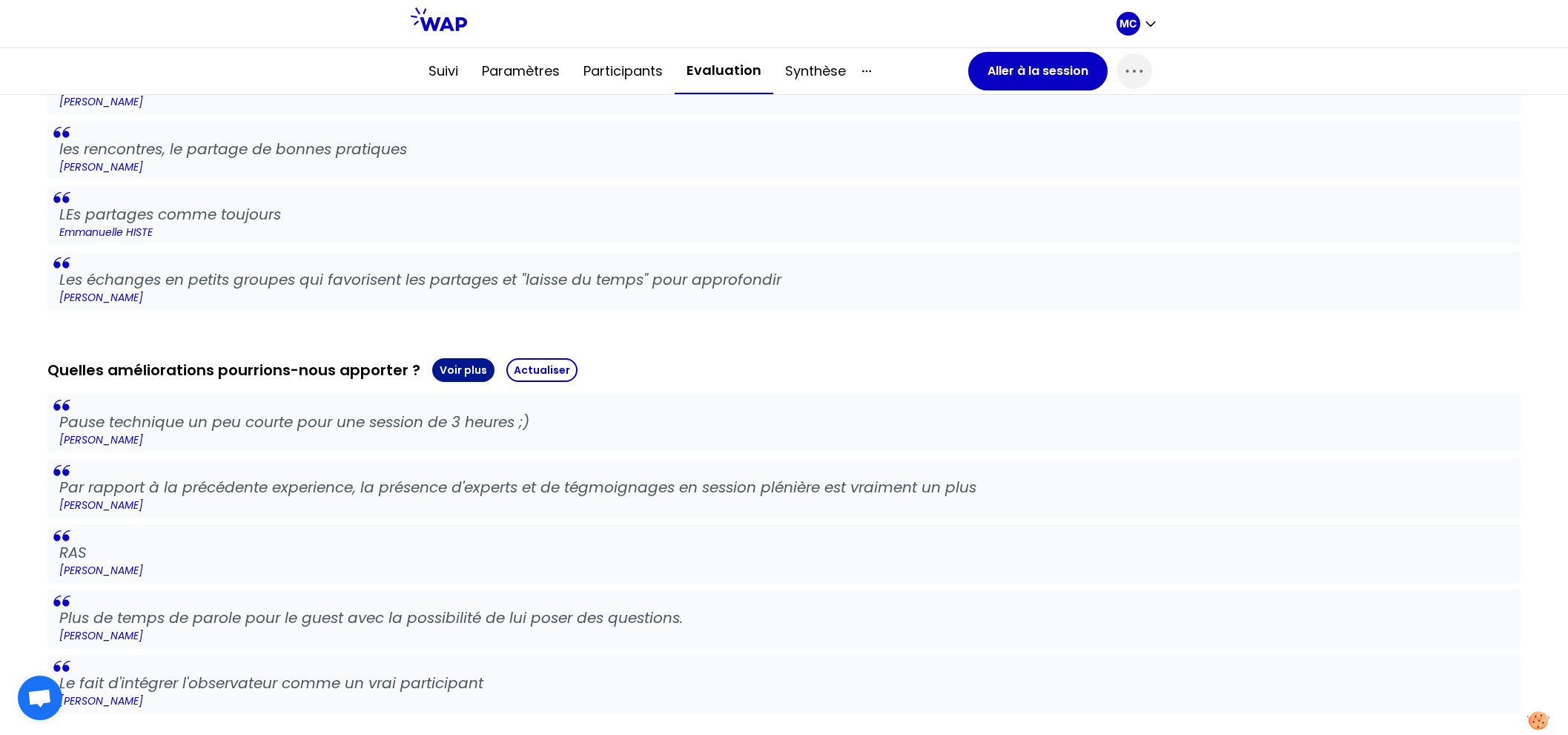
click at [461, 363] on button "Voir plus" at bounding box center [463, 369] width 62 height 24
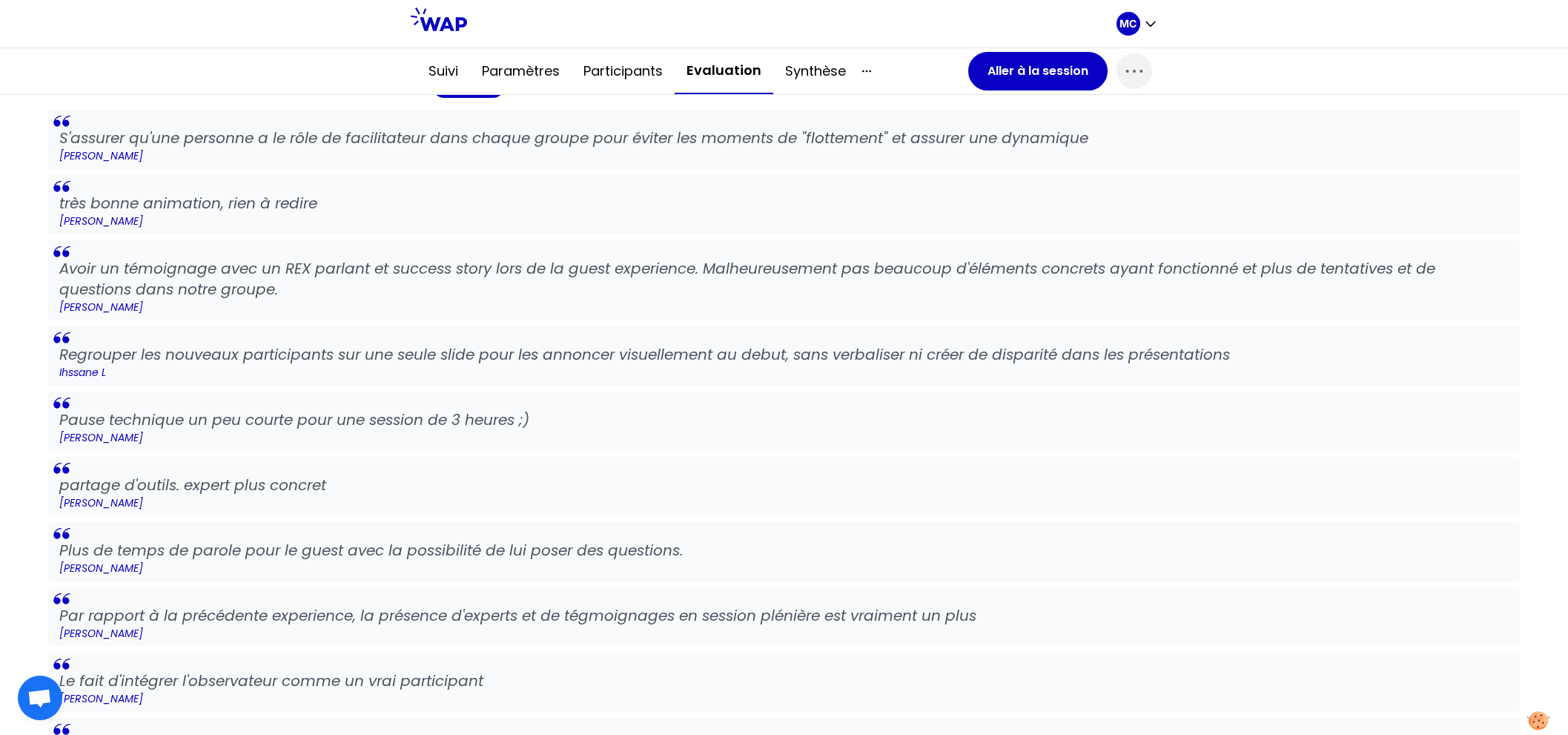
scroll to position [1947, 0]
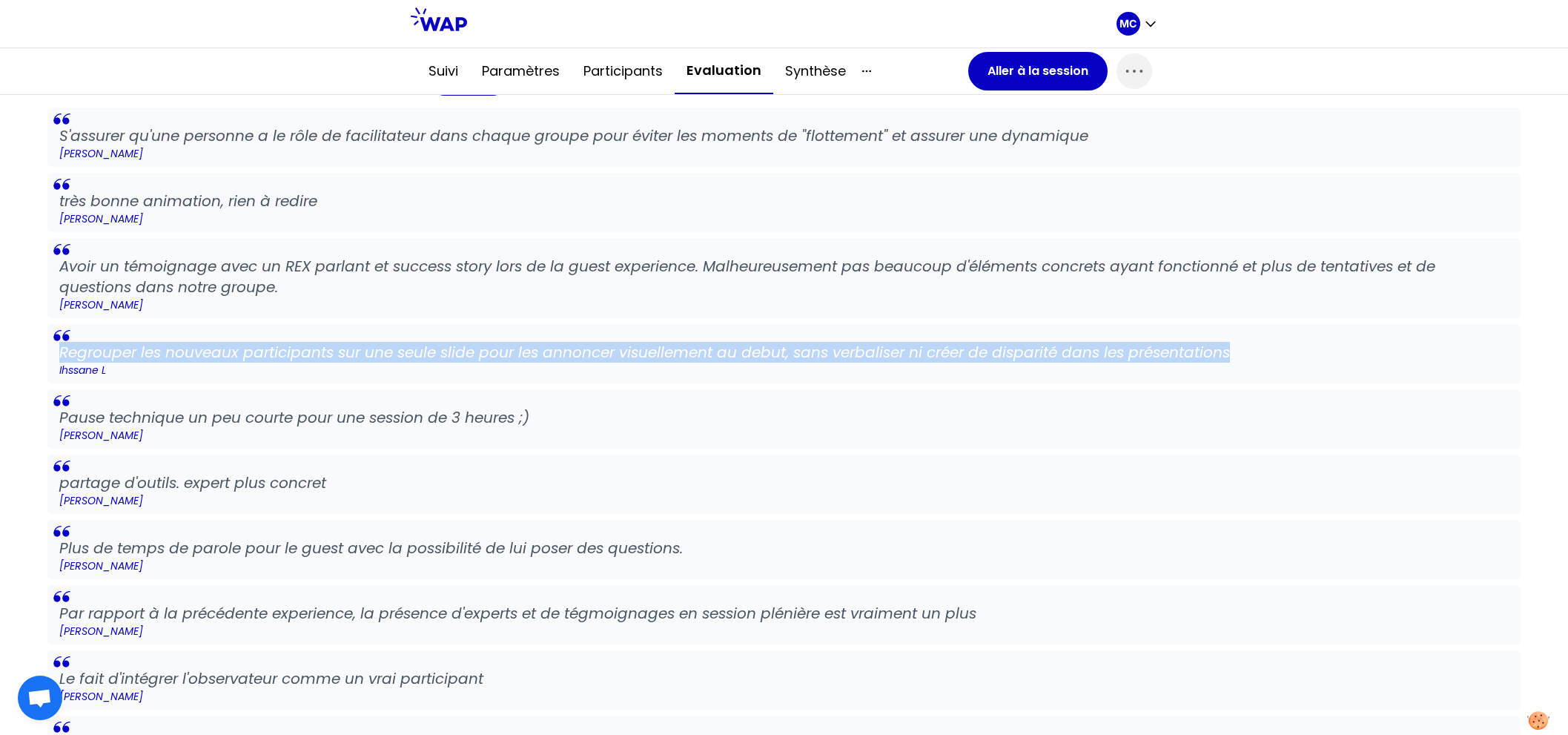
drag, startPoint x: 1236, startPoint y: 347, endPoint x: 0, endPoint y: 355, distance: 1236.0
click at [0, 355] on div "Impression des participants Exporter La session était-elle utile ? Voir plus Mo…" at bounding box center [784, 240] width 1568 height 3931
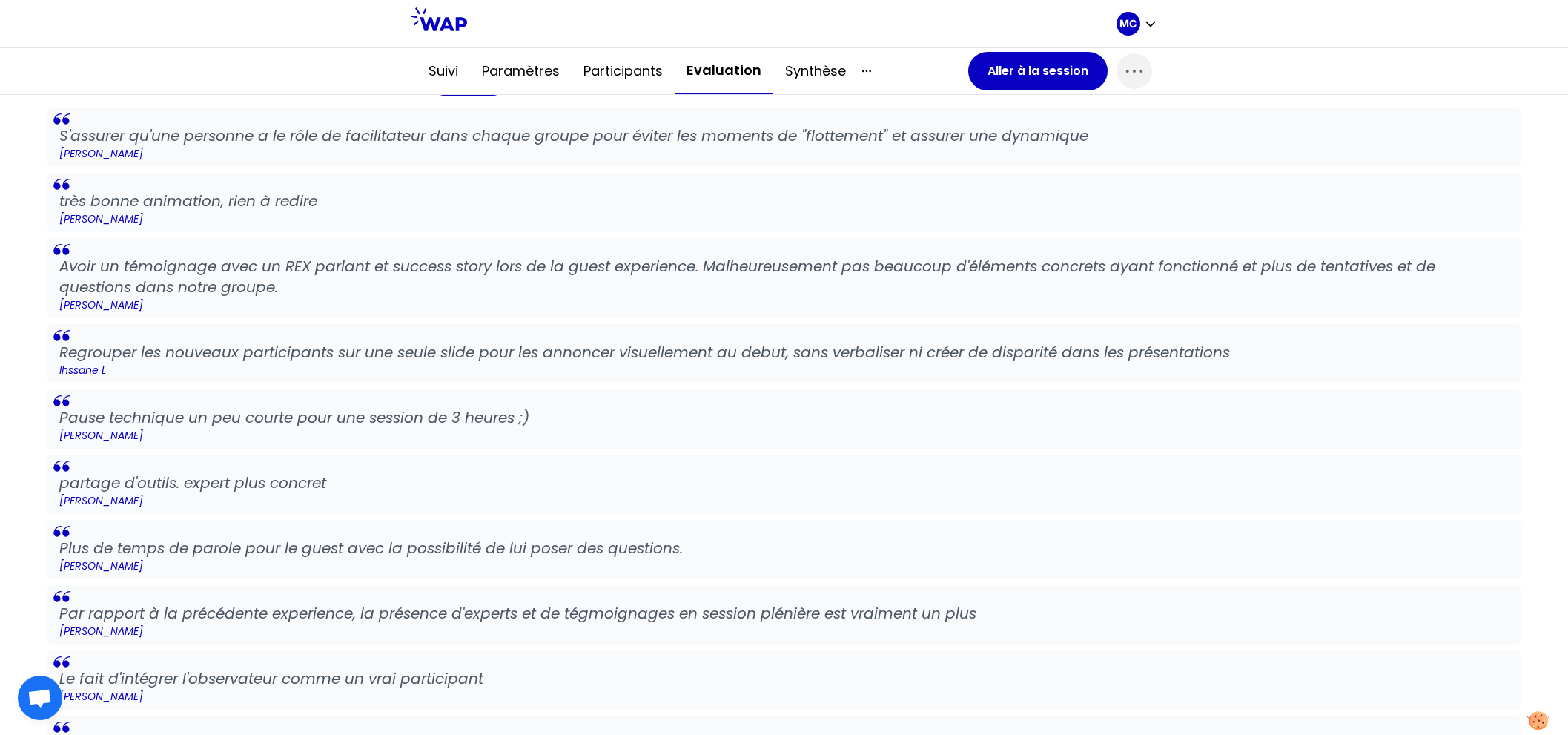
click at [770, 364] on p "Ihssane L" at bounding box center [784, 369] width 1449 height 15
click at [1011, 82] on button "Aller à la session" at bounding box center [1037, 70] width 140 height 39
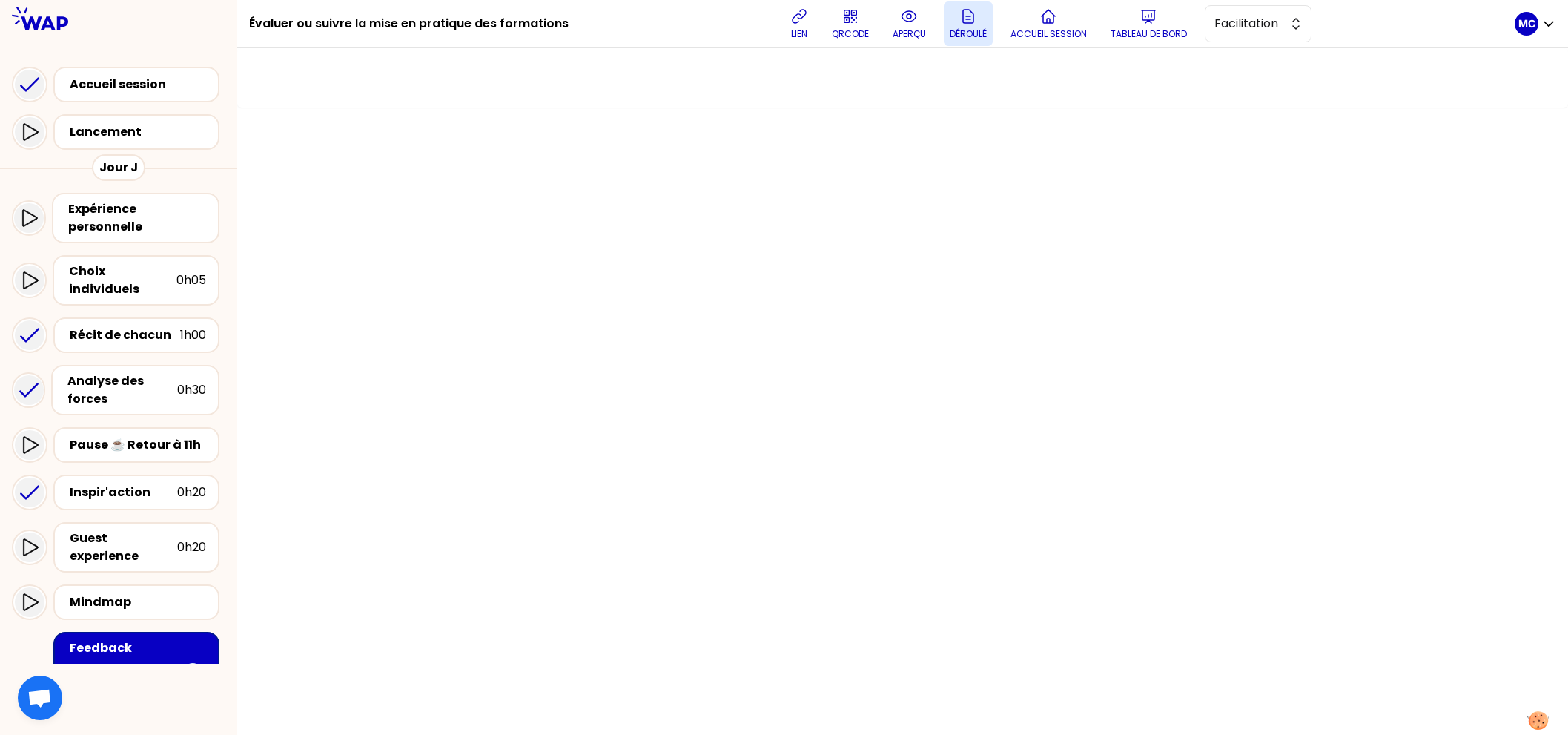
click at [977, 18] on button "Déroulé" at bounding box center [968, 23] width 49 height 45
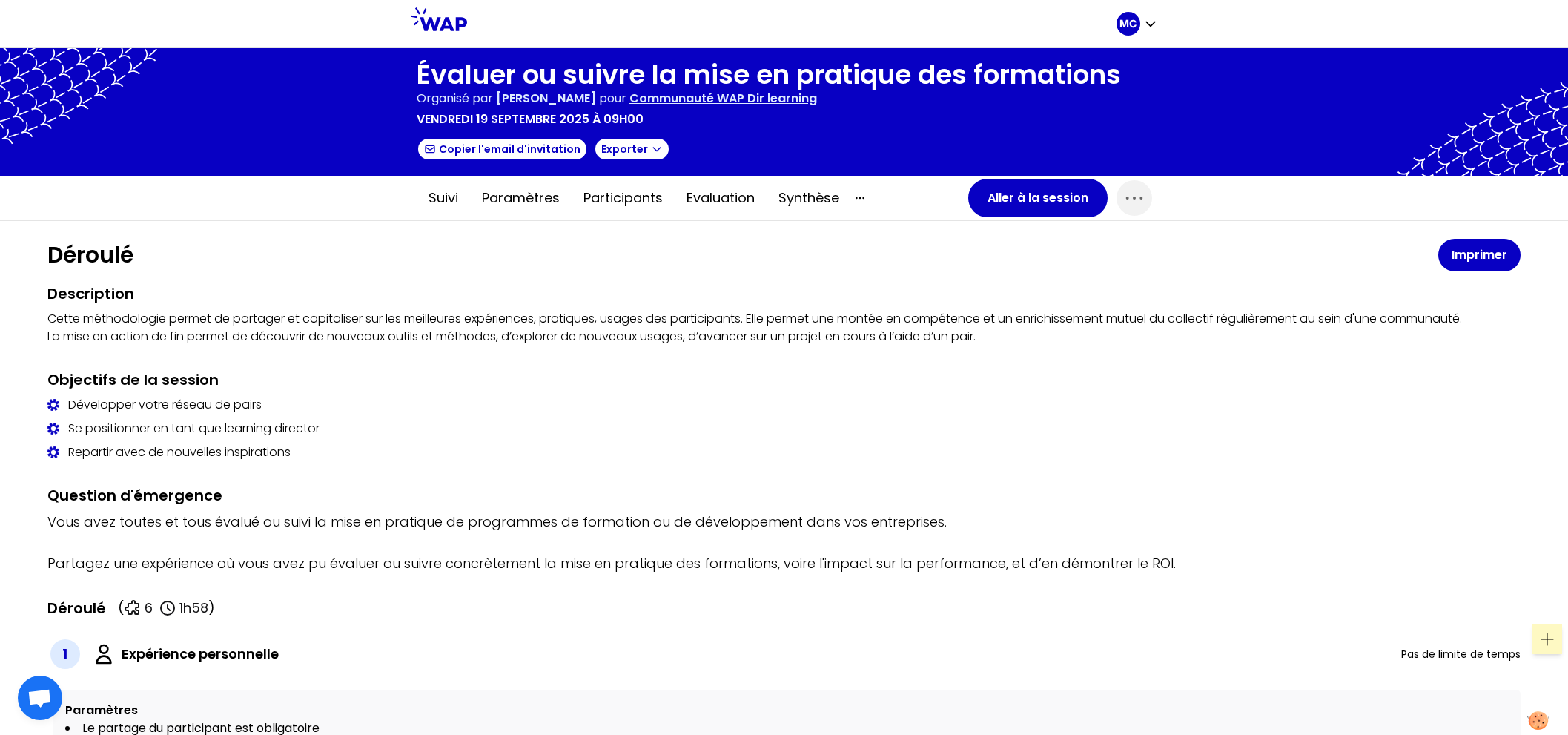
click at [915, 21] on div at bounding box center [791, 24] width 650 height 48
click at [1004, 202] on button "Aller à la session" at bounding box center [1037, 197] width 140 height 39
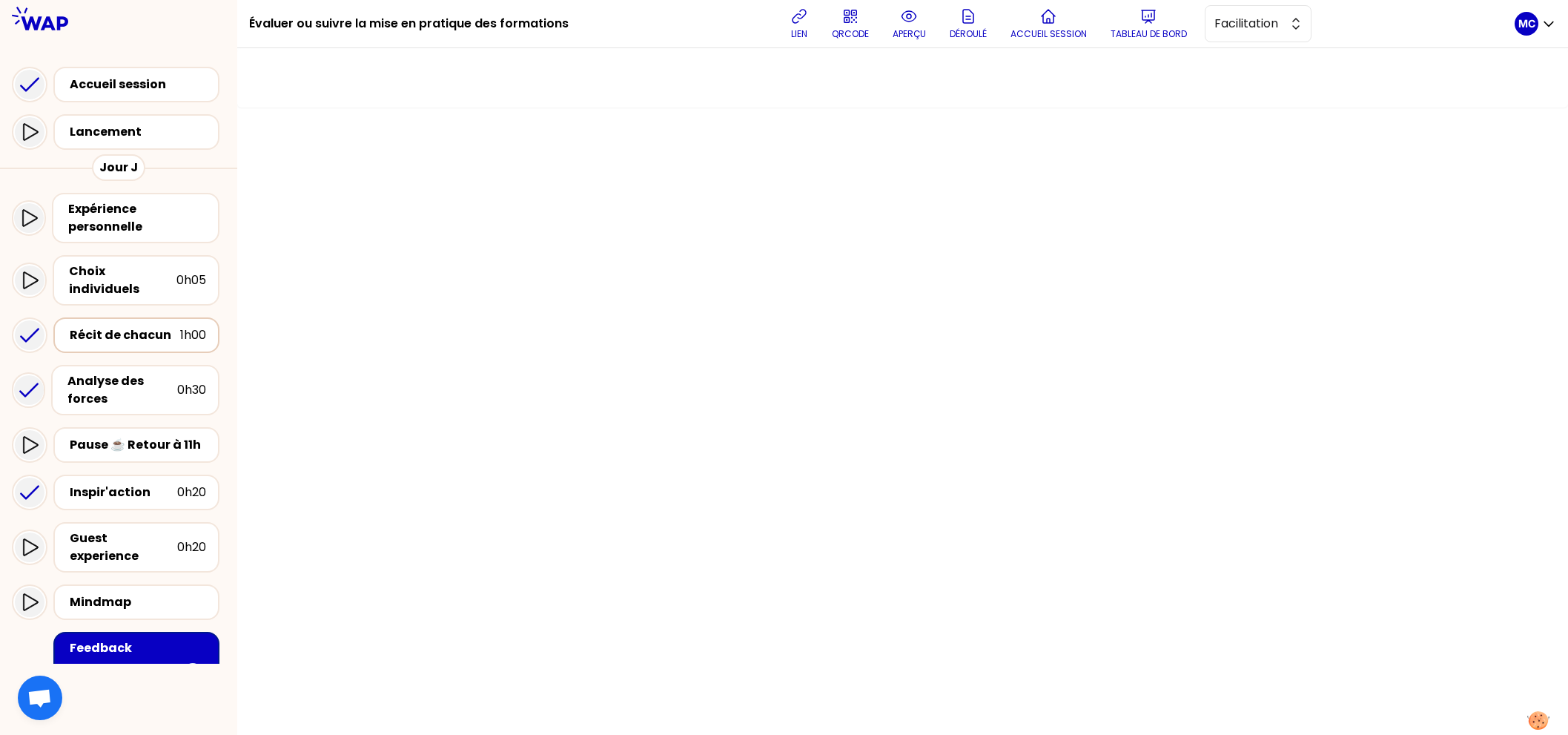
click at [112, 326] on div "Récit de chacun" at bounding box center [125, 335] width 111 height 18
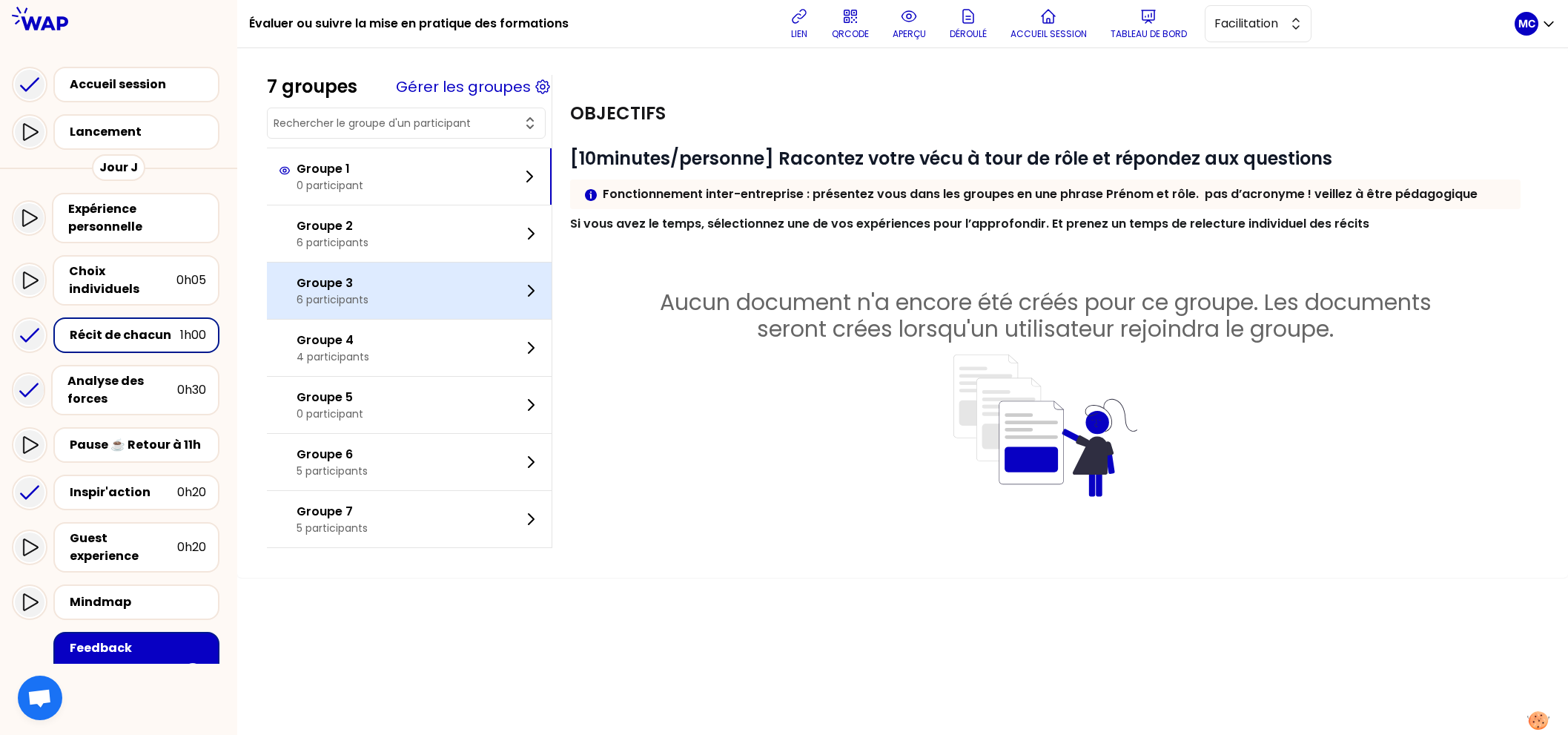
click at [413, 276] on div "Groupe 3 6 participants" at bounding box center [408, 290] width 284 height 56
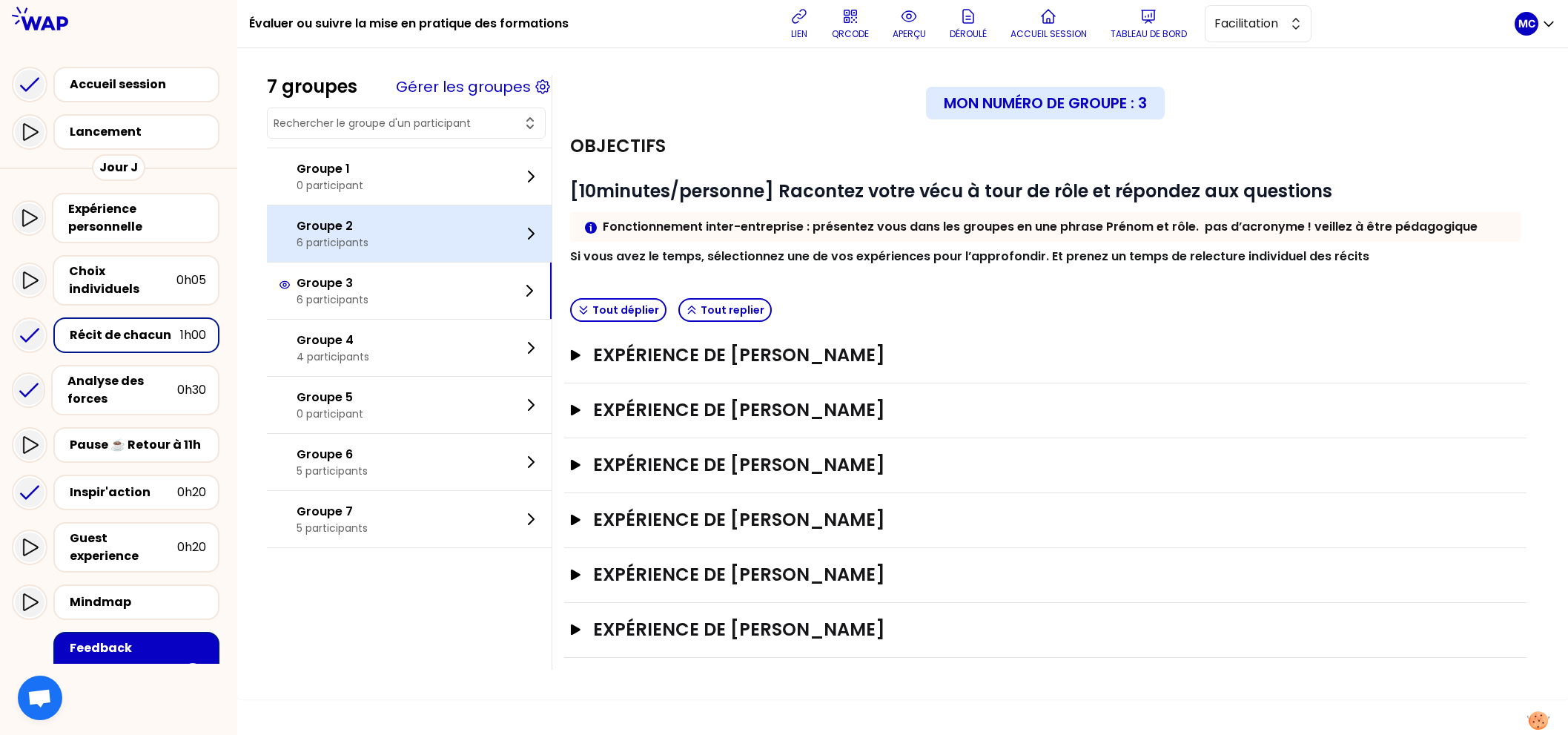
click at [439, 232] on div "Groupe 2 6 participants" at bounding box center [408, 233] width 284 height 56
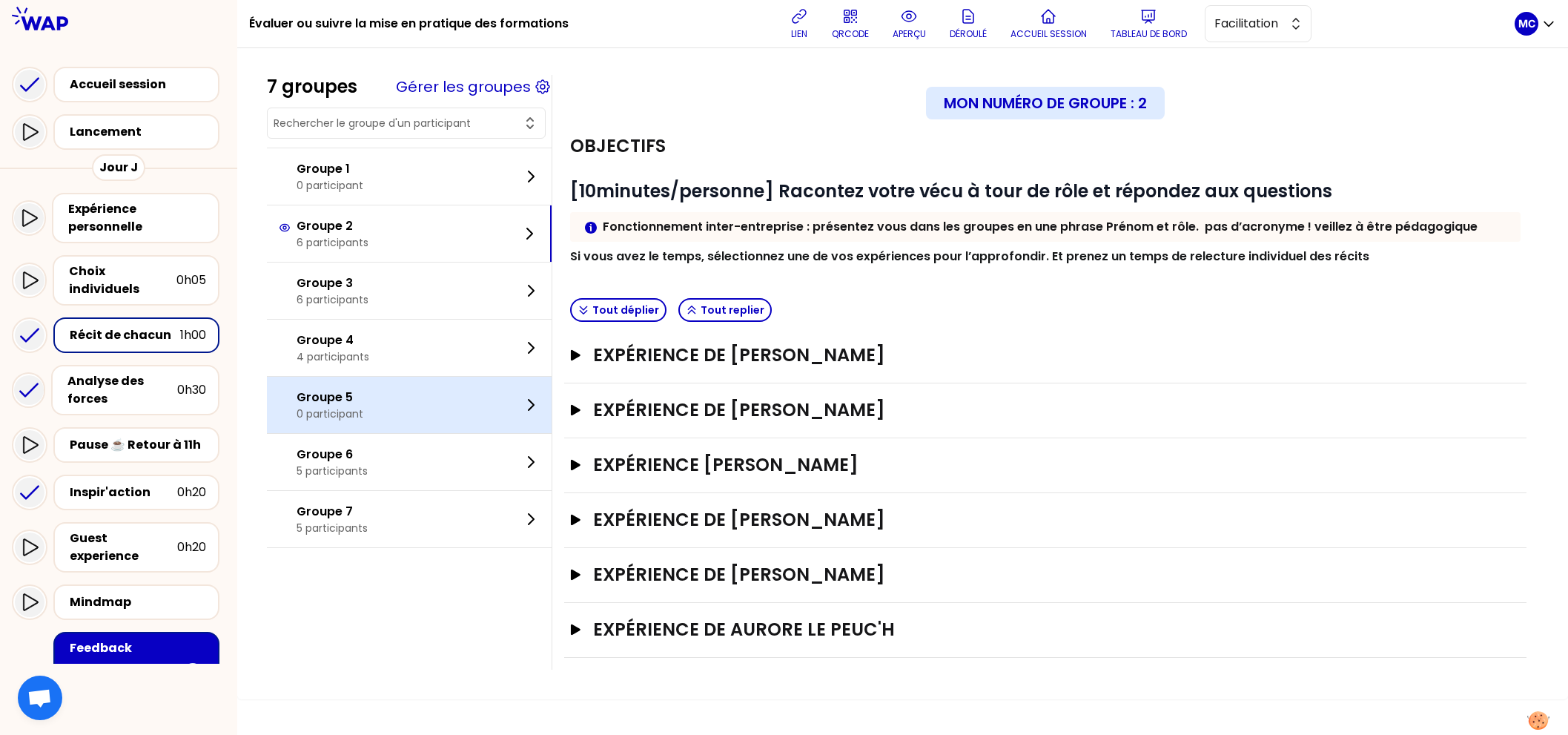
click at [419, 409] on div "Groupe 5 0 participant" at bounding box center [408, 404] width 284 height 56
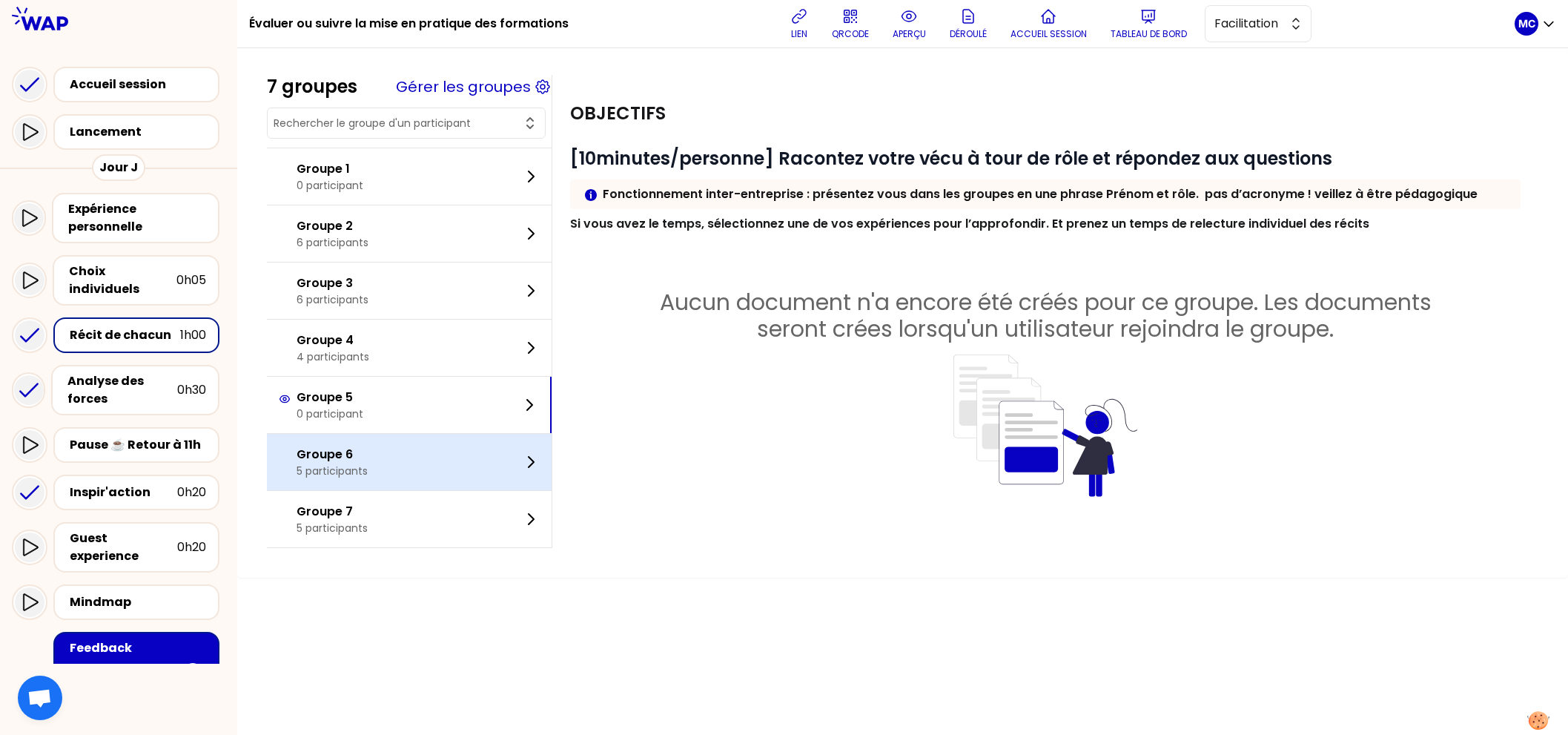
click at [409, 481] on div "Groupe 6 5 participants" at bounding box center [408, 462] width 284 height 56
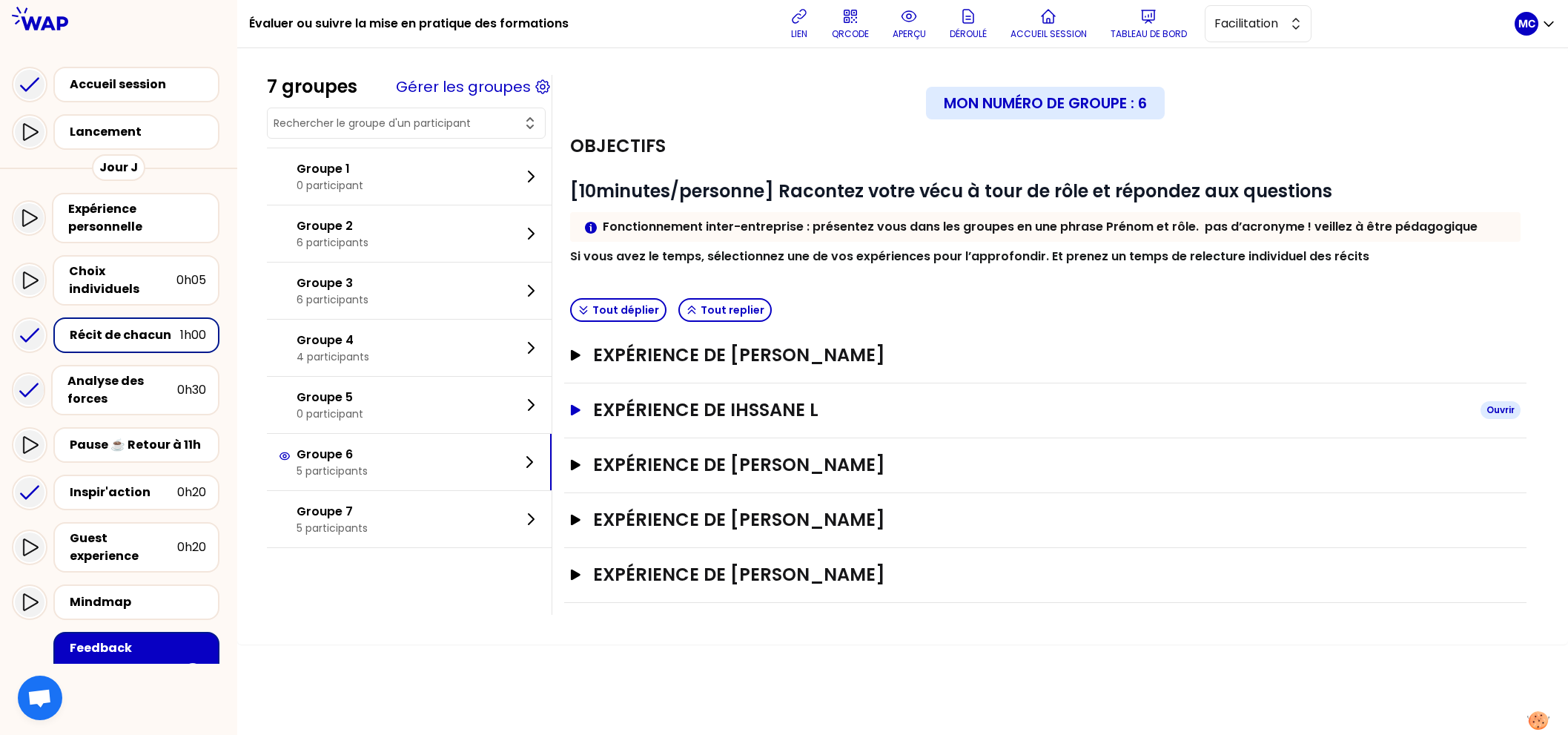
click at [668, 407] on h3 "Expérience de Ihssane L" at bounding box center [1031, 410] width 876 height 24
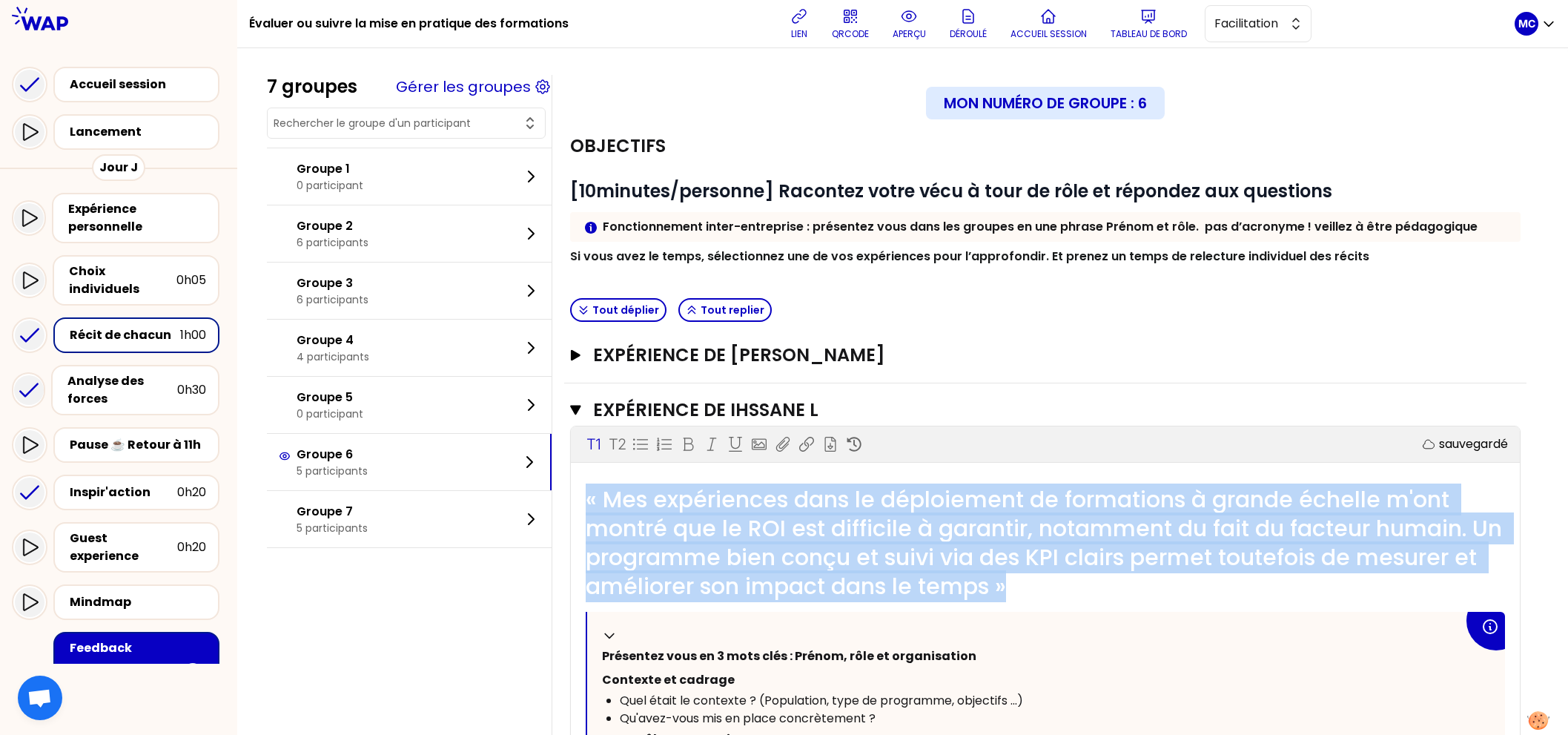
drag, startPoint x: 1039, startPoint y: 594, endPoint x: 584, endPoint y: 498, distance: 465.0
click at [585, 498] on div "« Mes expériences dans le déploiement de formations à grande échelle m'ont mont…" at bounding box center [1045, 542] width 919 height 116
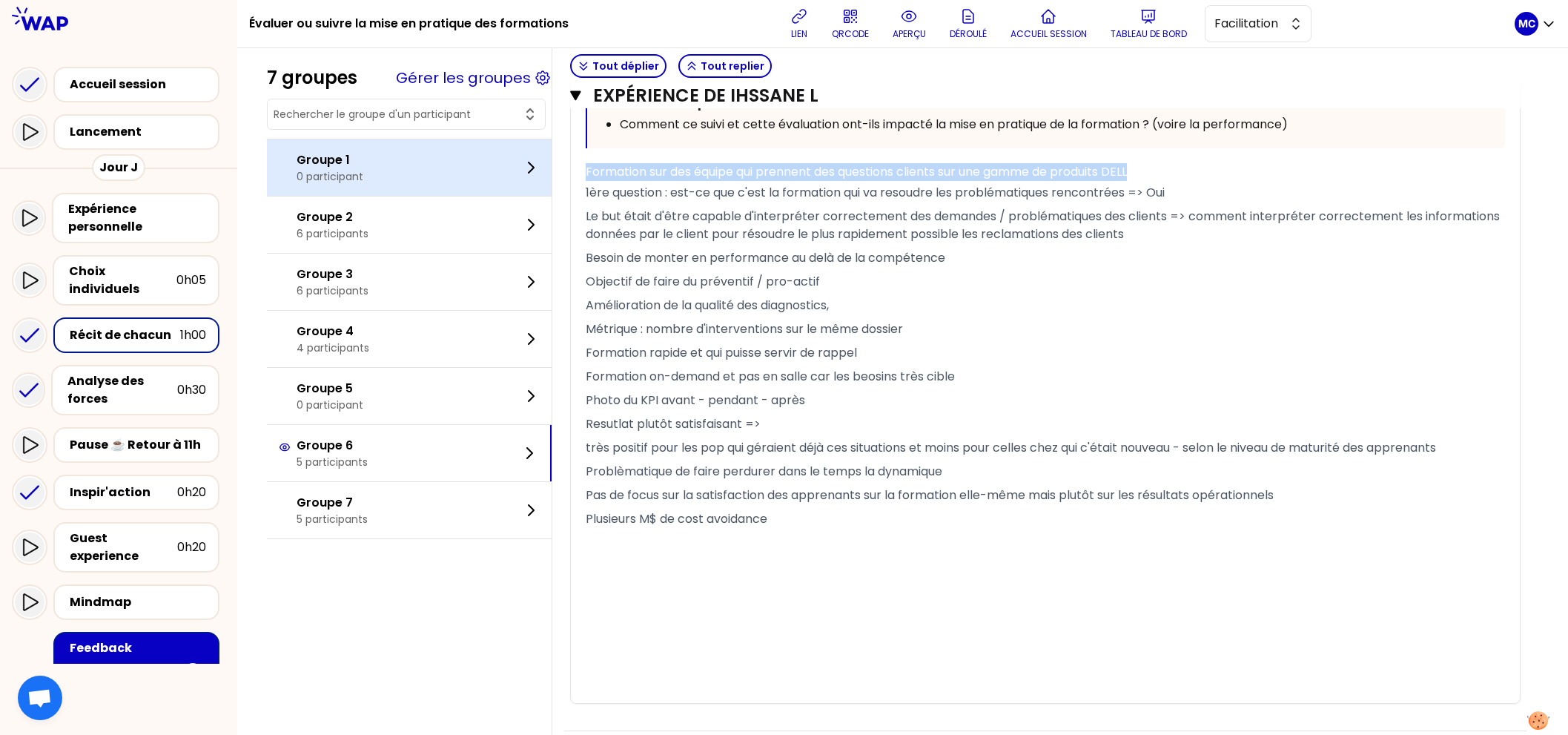
drag, startPoint x: 1164, startPoint y: 170, endPoint x: 496, endPoint y: 170, distance: 668.0
click at [496, 170] on div "7 groupes Gérer les groupes Groupe 1 0 participant Groupe 2 6 participants Grou…" at bounding box center [902, 100] width 1272 height 1617
